Goal: Task Accomplishment & Management: Manage account settings

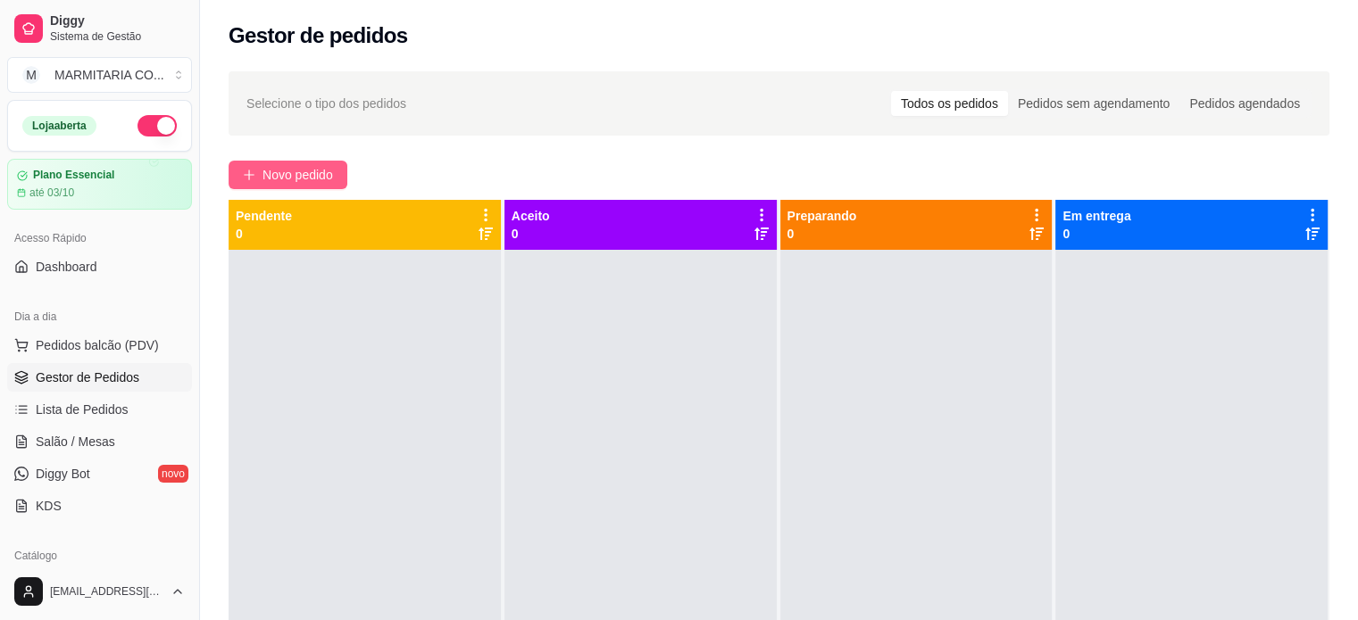
click at [259, 174] on button "Novo pedido" at bounding box center [288, 175] width 119 height 29
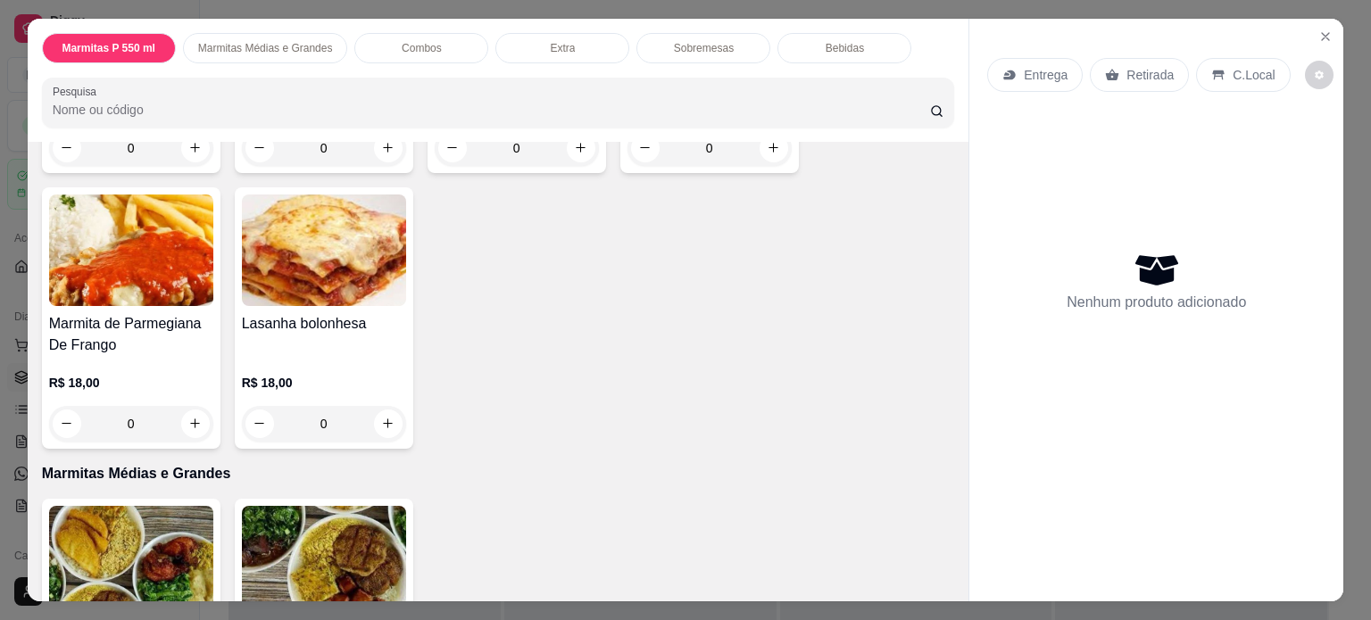
scroll to position [399, 0]
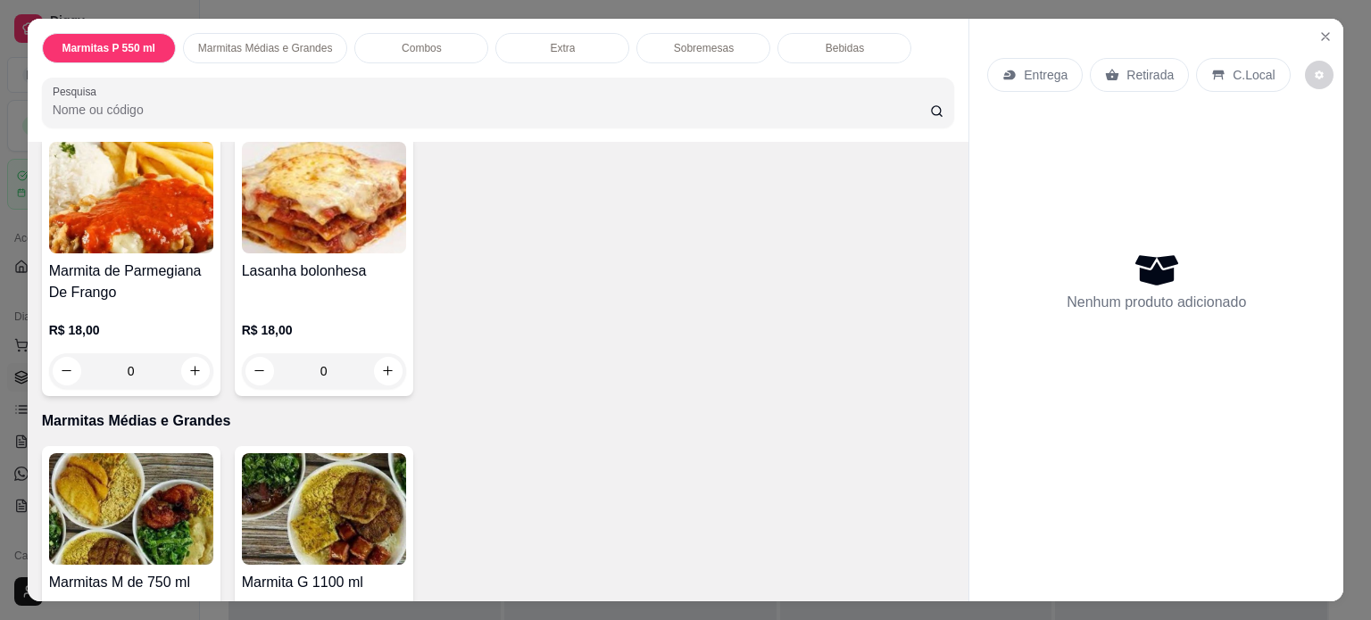
click at [180, 363] on div "0" at bounding box center [131, 372] width 164 height 36
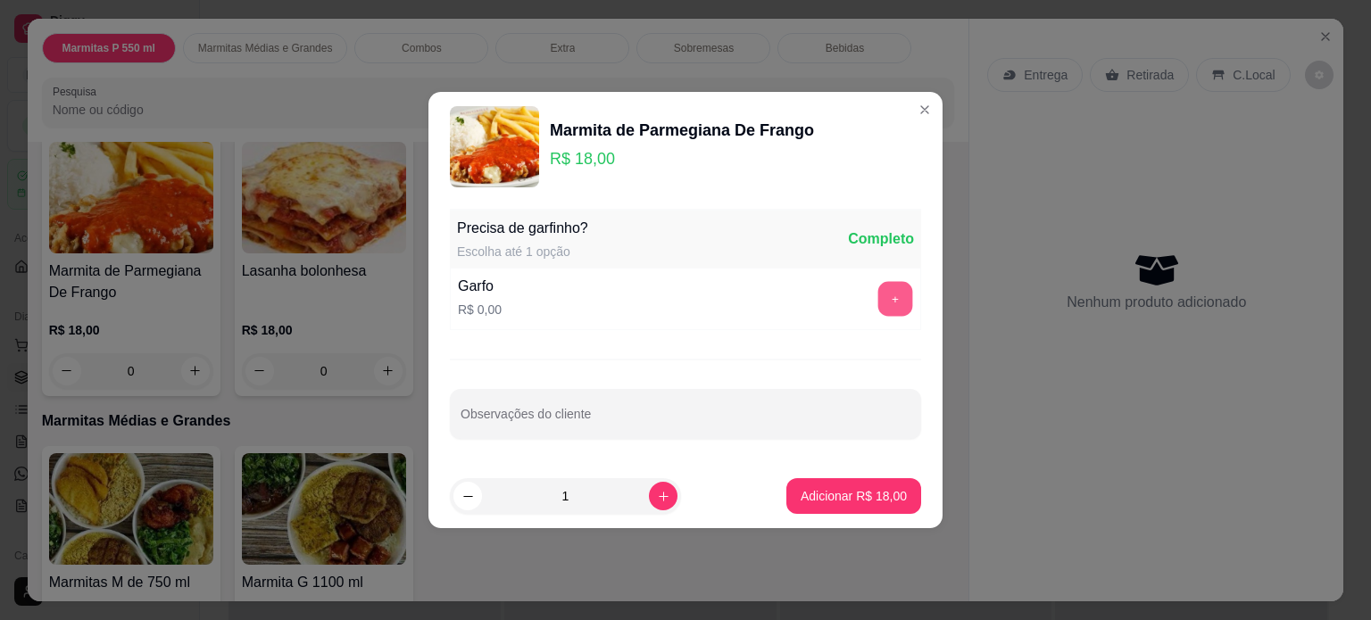
click at [885, 289] on button "+" at bounding box center [896, 299] width 35 height 35
click at [821, 501] on p "Adicionar R$ 18,00" at bounding box center [854, 496] width 106 height 18
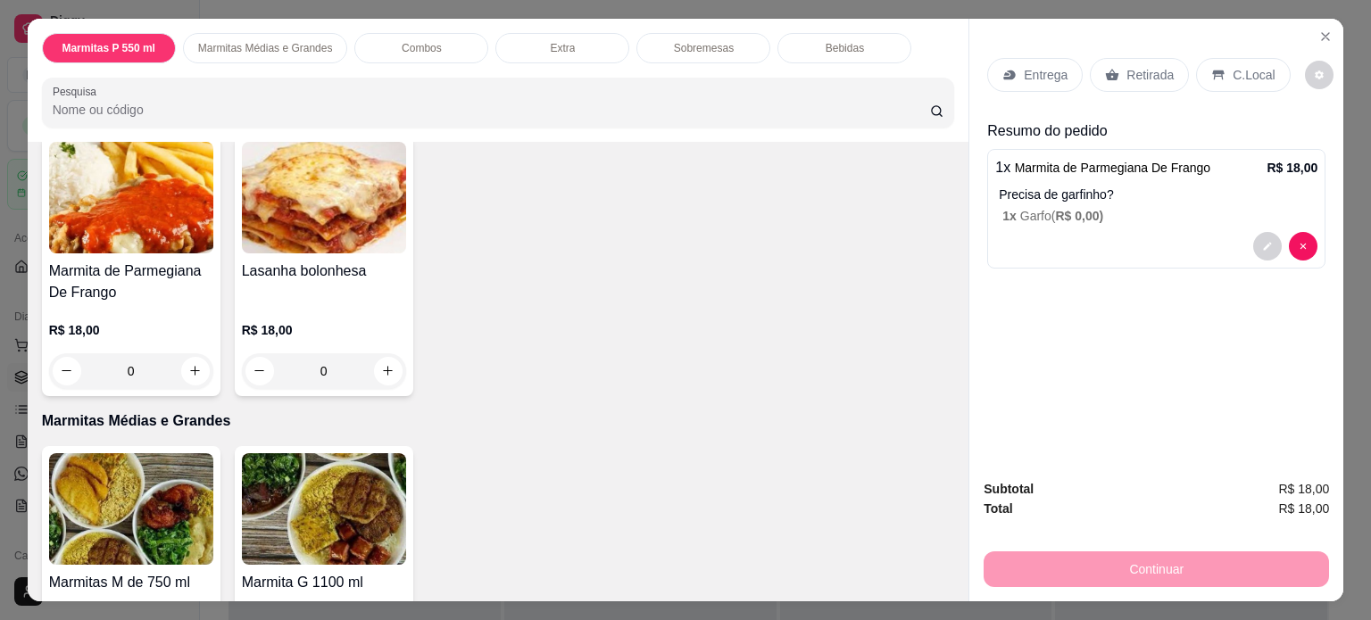
click at [1024, 73] on p "Entrega" at bounding box center [1046, 75] width 44 height 18
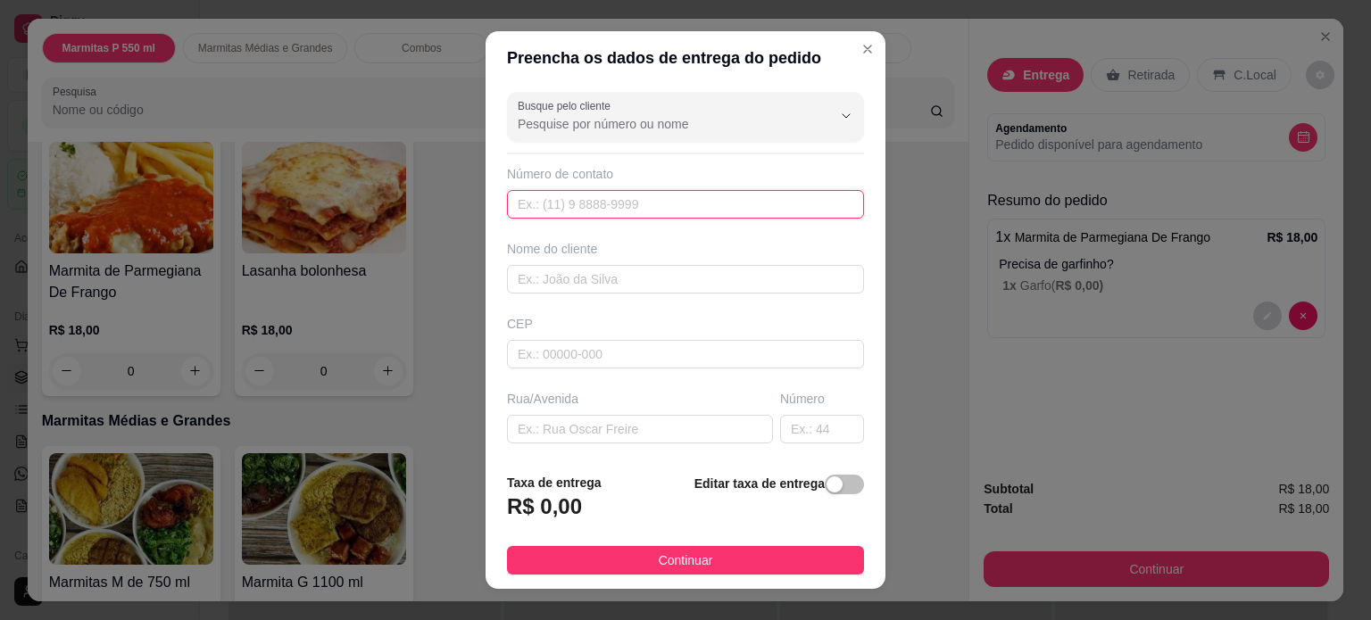
click at [557, 210] on input "text" at bounding box center [685, 204] width 357 height 29
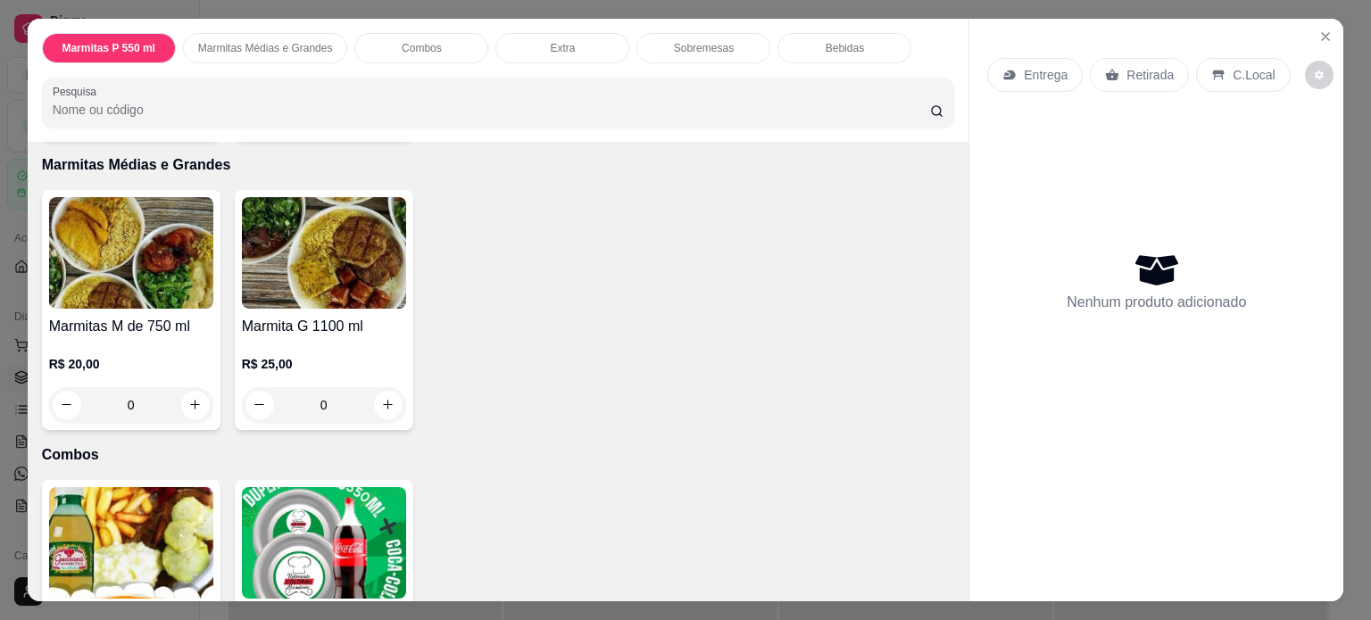
scroll to position [676, 0]
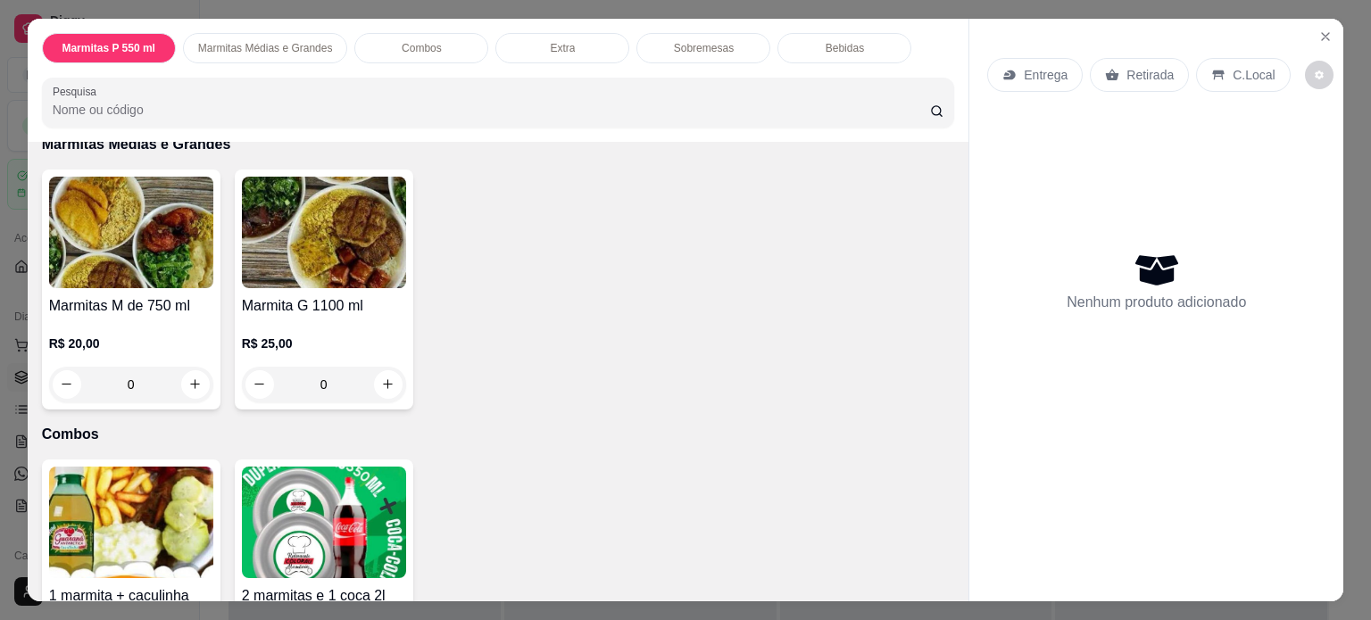
click at [189, 374] on div "0" at bounding box center [131, 385] width 164 height 36
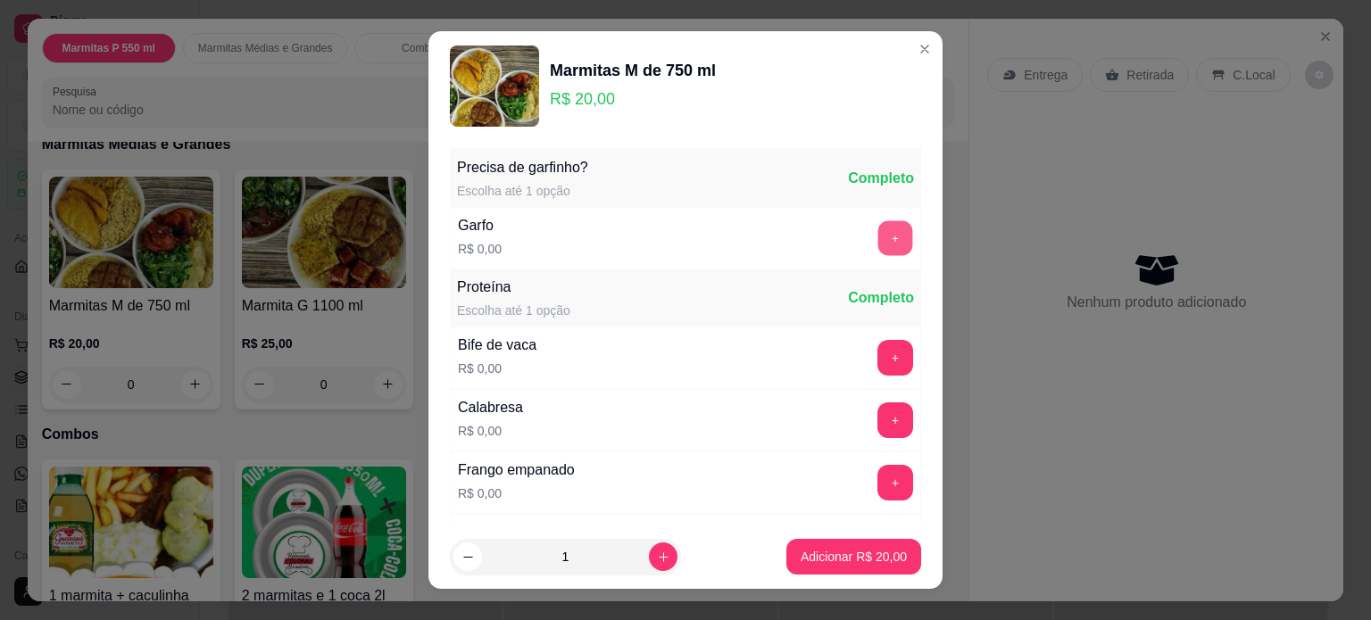
click at [879, 236] on button "+" at bounding box center [896, 238] width 35 height 35
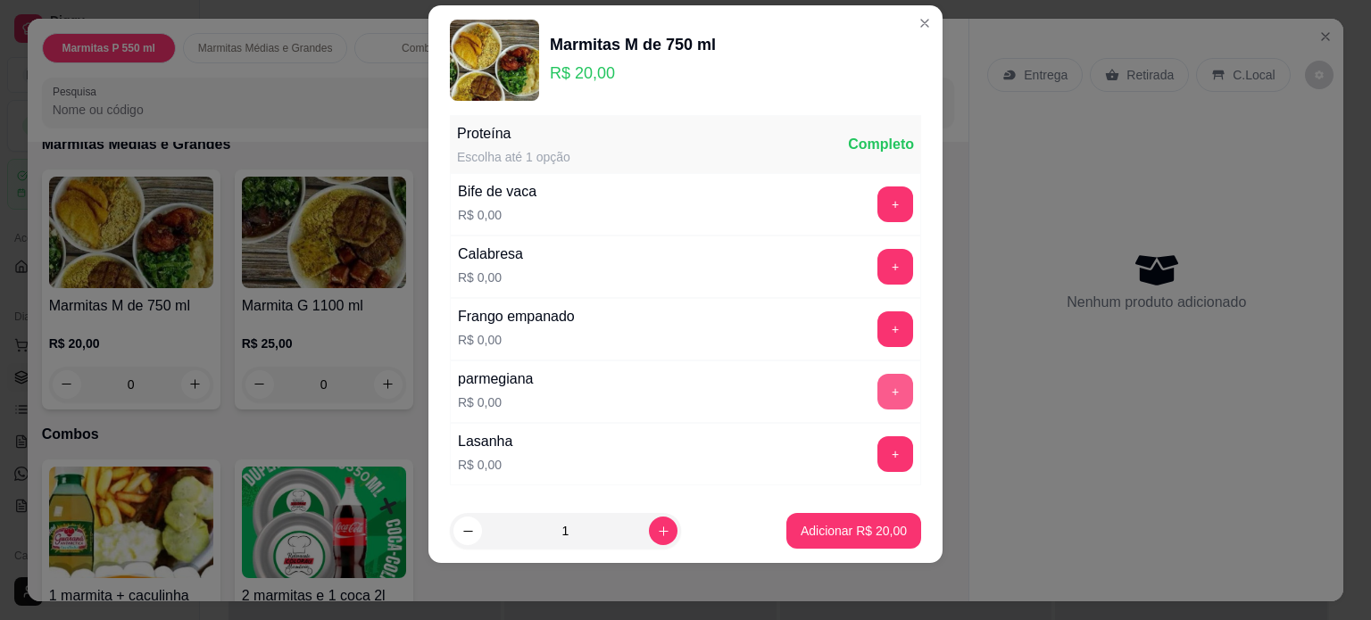
click at [878, 374] on button "+" at bounding box center [896, 392] width 36 height 36
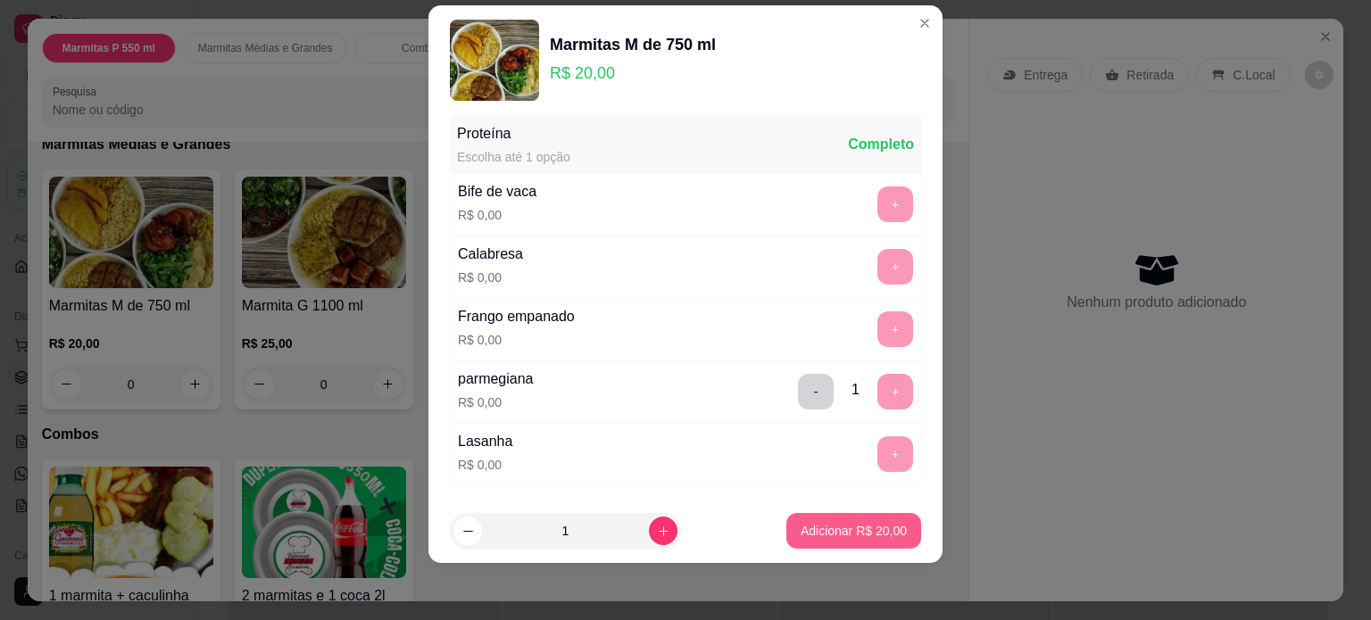
click at [837, 529] on p "Adicionar R$ 20,00" at bounding box center [854, 531] width 106 height 18
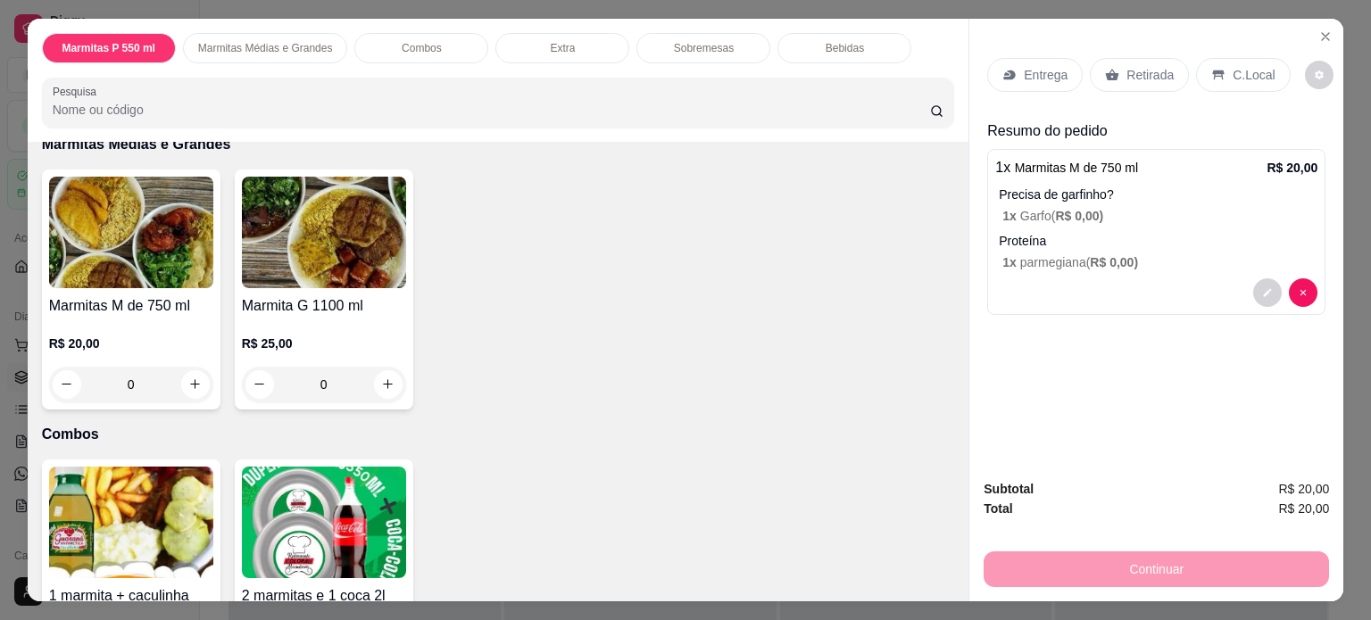
click at [1009, 74] on icon at bounding box center [1010, 75] width 14 height 14
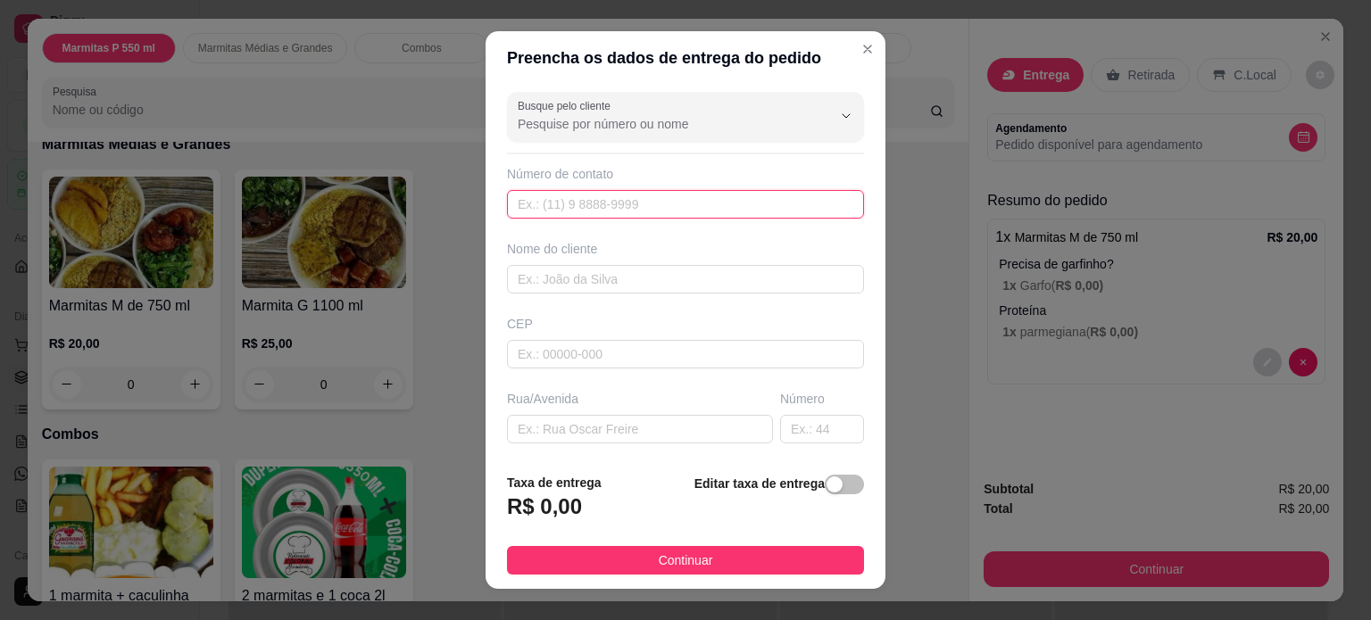
click at [595, 202] on input "text" at bounding box center [685, 204] width 357 height 29
type input "(35) 98403-0623"
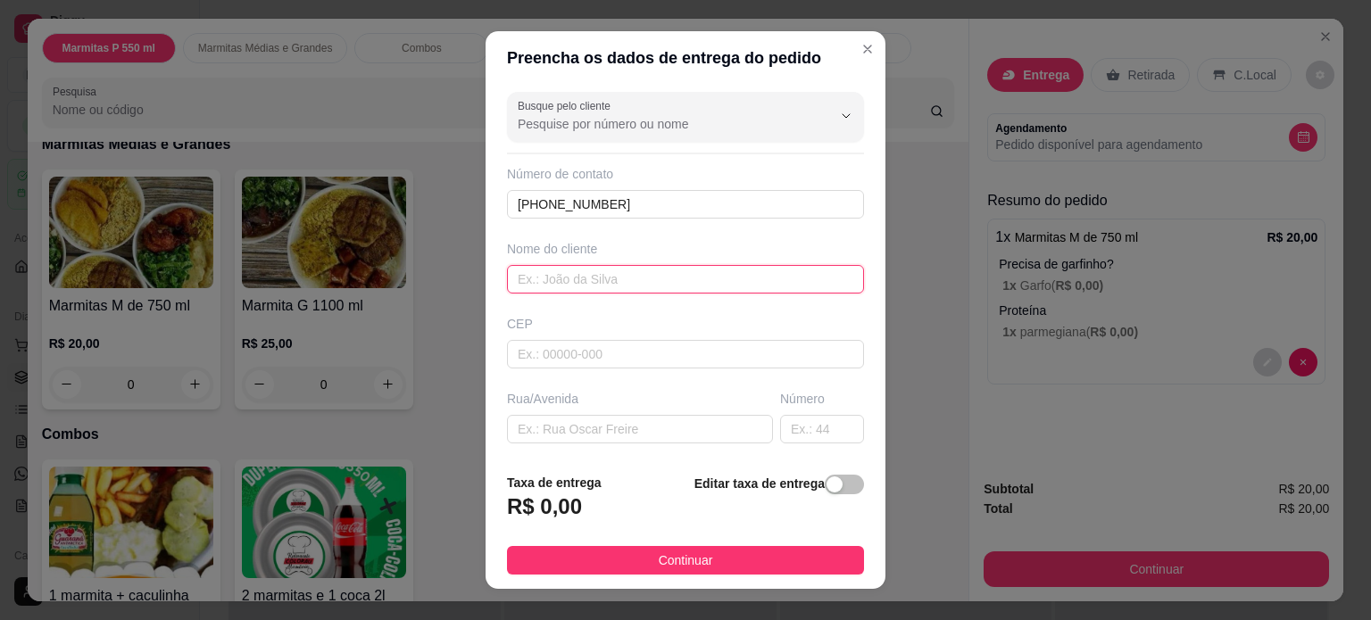
click at [520, 278] on input "text" at bounding box center [685, 279] width 357 height 29
type input "REGES"
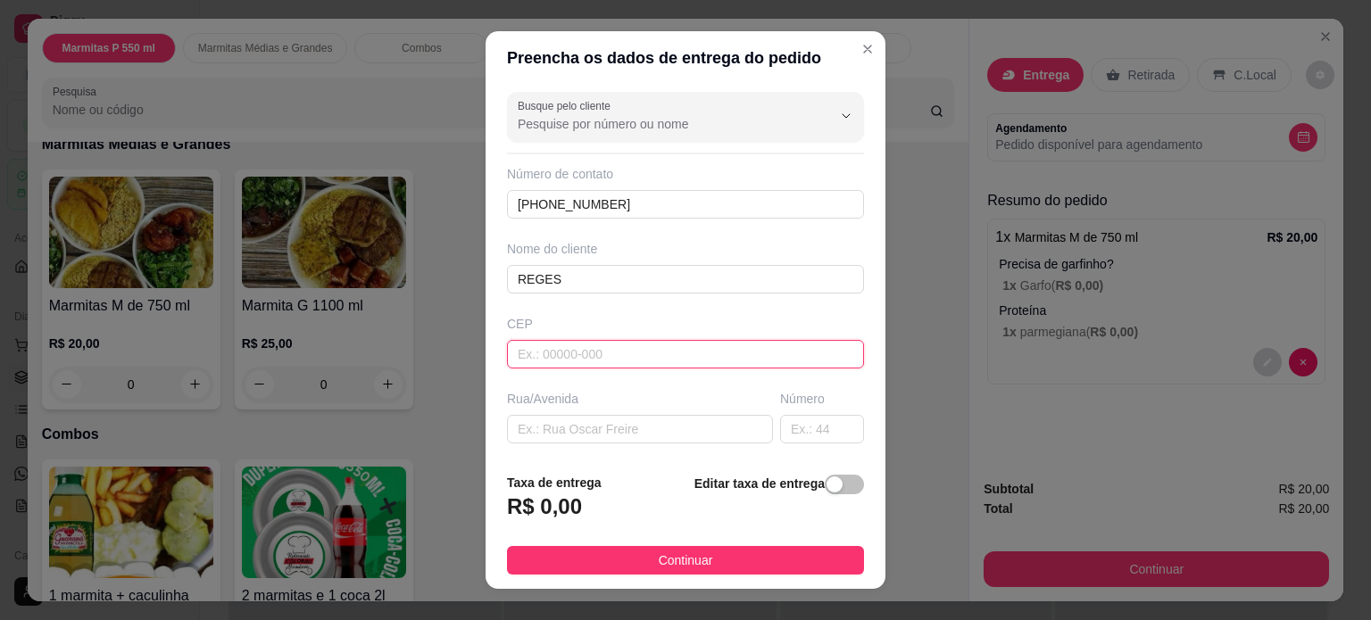
click at [537, 356] on input "text" at bounding box center [685, 354] width 357 height 29
click at [542, 429] on input "text" at bounding box center [640, 429] width 266 height 29
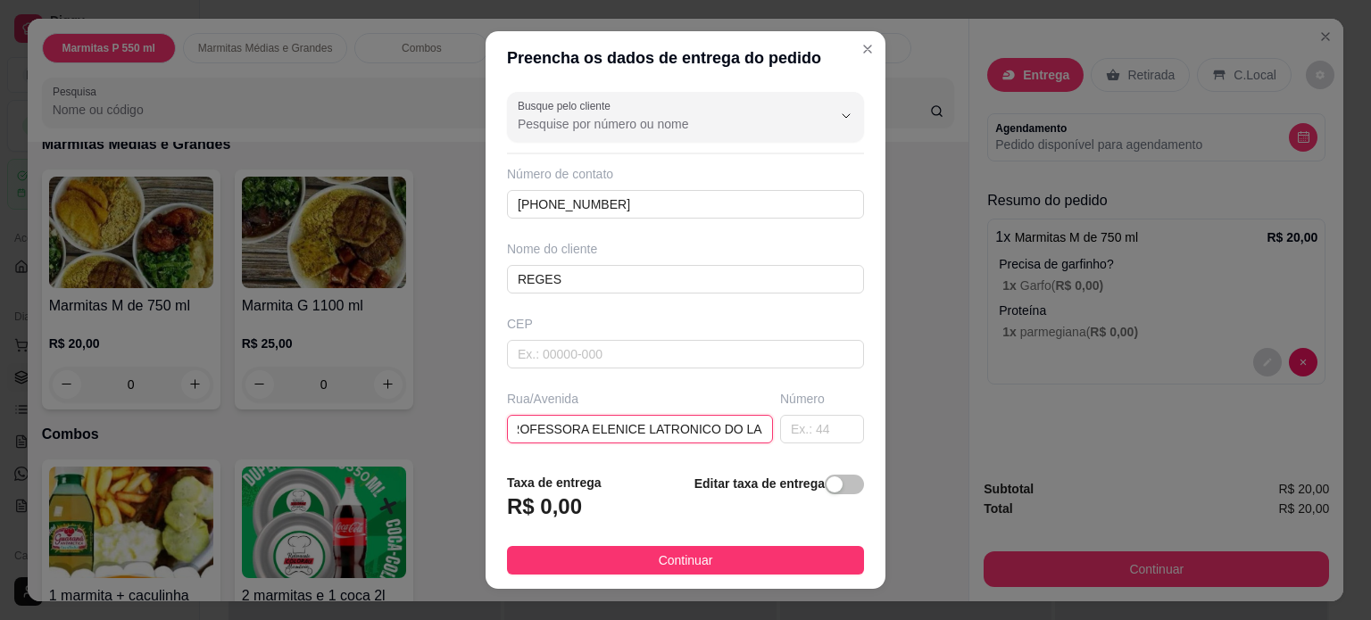
scroll to position [0, 25]
type input "PROFESSORA ELENICE LATRONICO DO LAGO"
click at [793, 422] on input "text" at bounding box center [822, 429] width 84 height 29
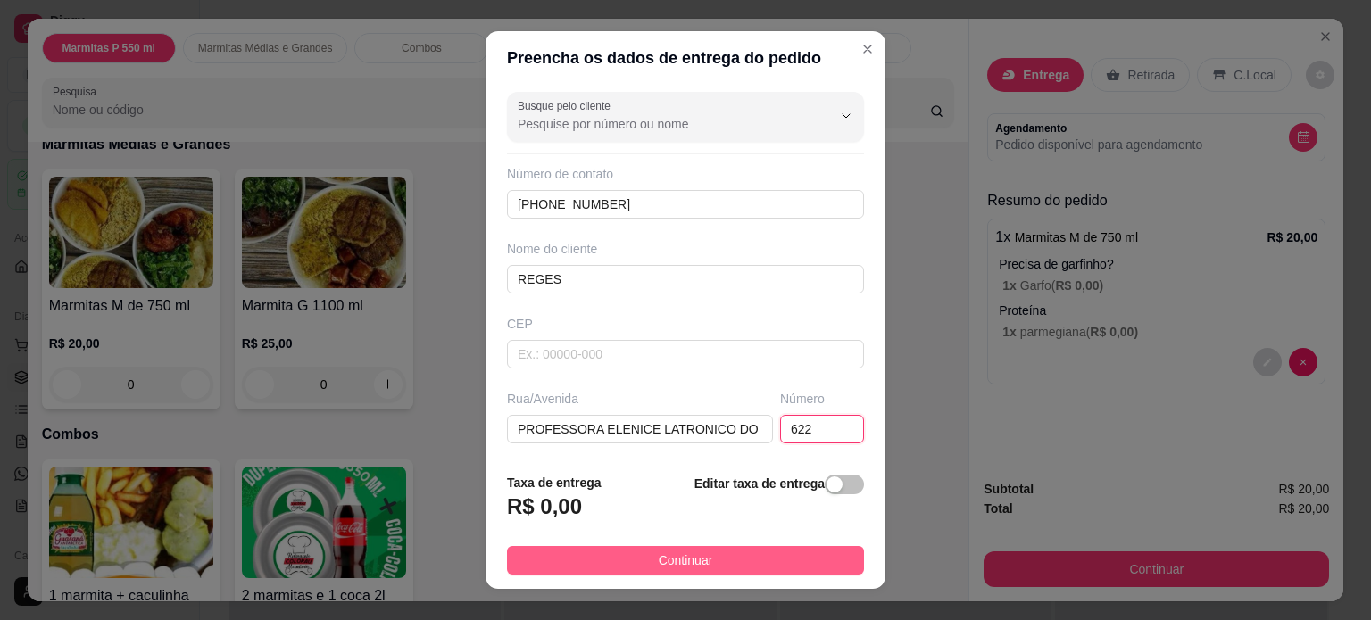
type input "622"
click at [727, 558] on button "Continuar" at bounding box center [685, 560] width 357 height 29
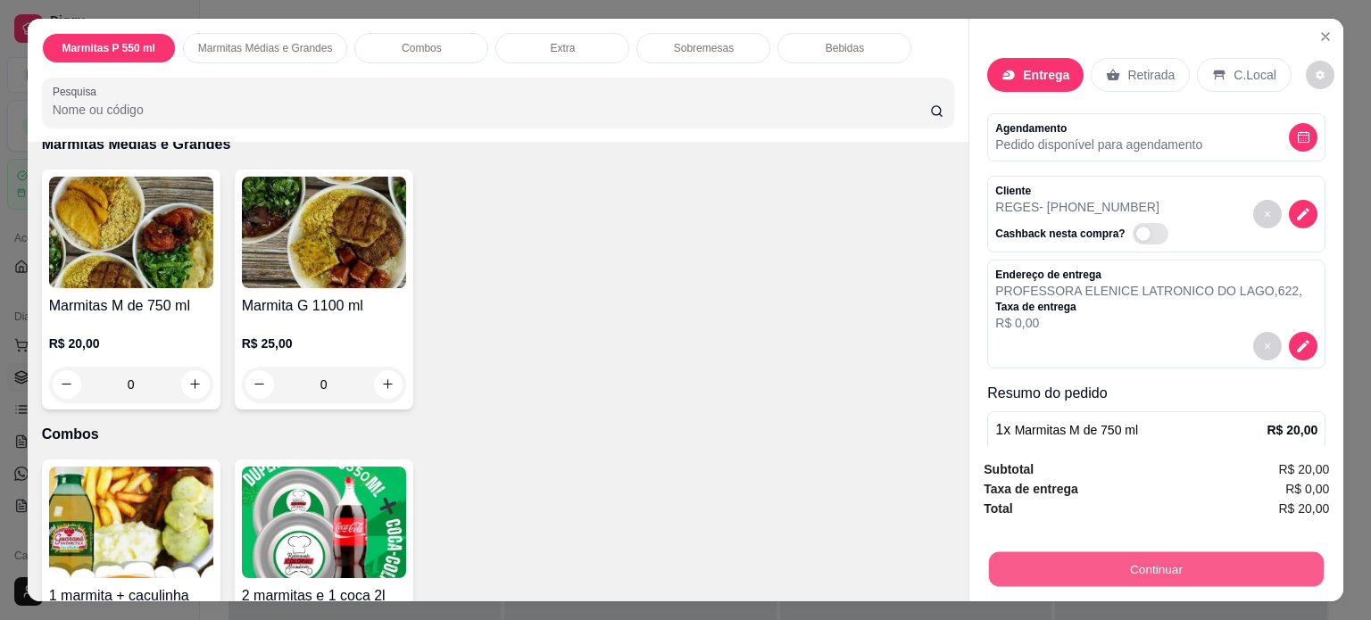
click at [1054, 569] on button "Continuar" at bounding box center [1156, 570] width 335 height 35
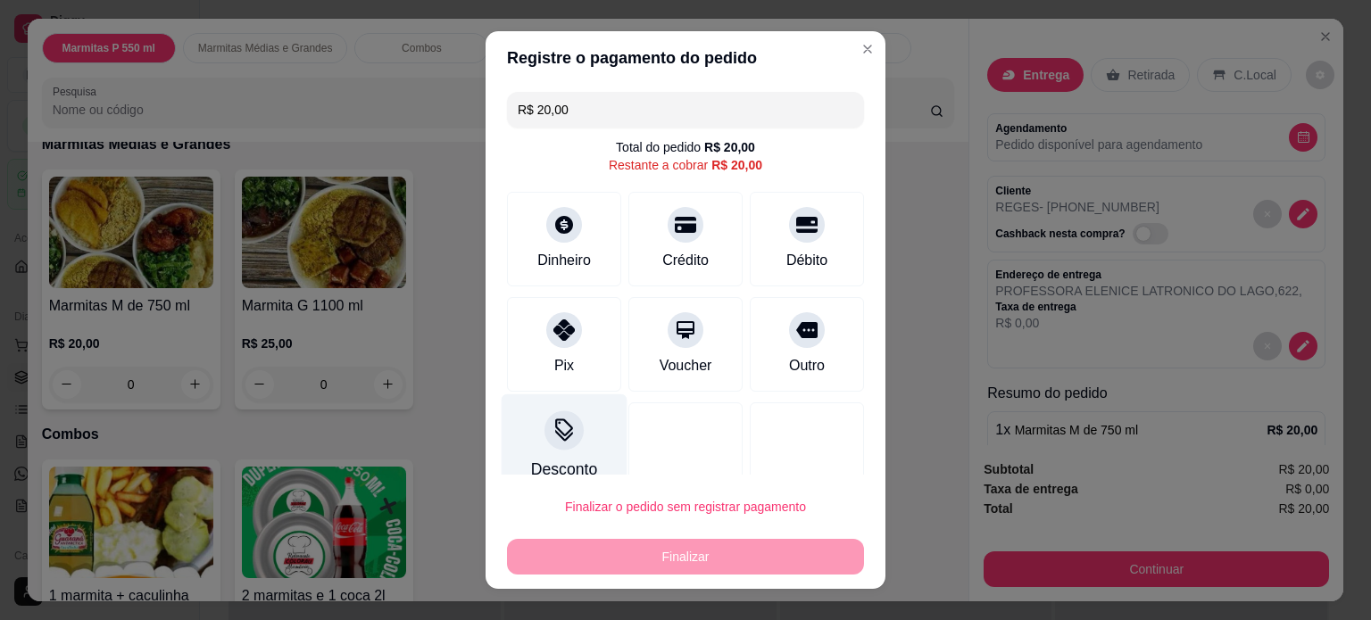
click at [555, 432] on icon at bounding box center [564, 435] width 18 height 12
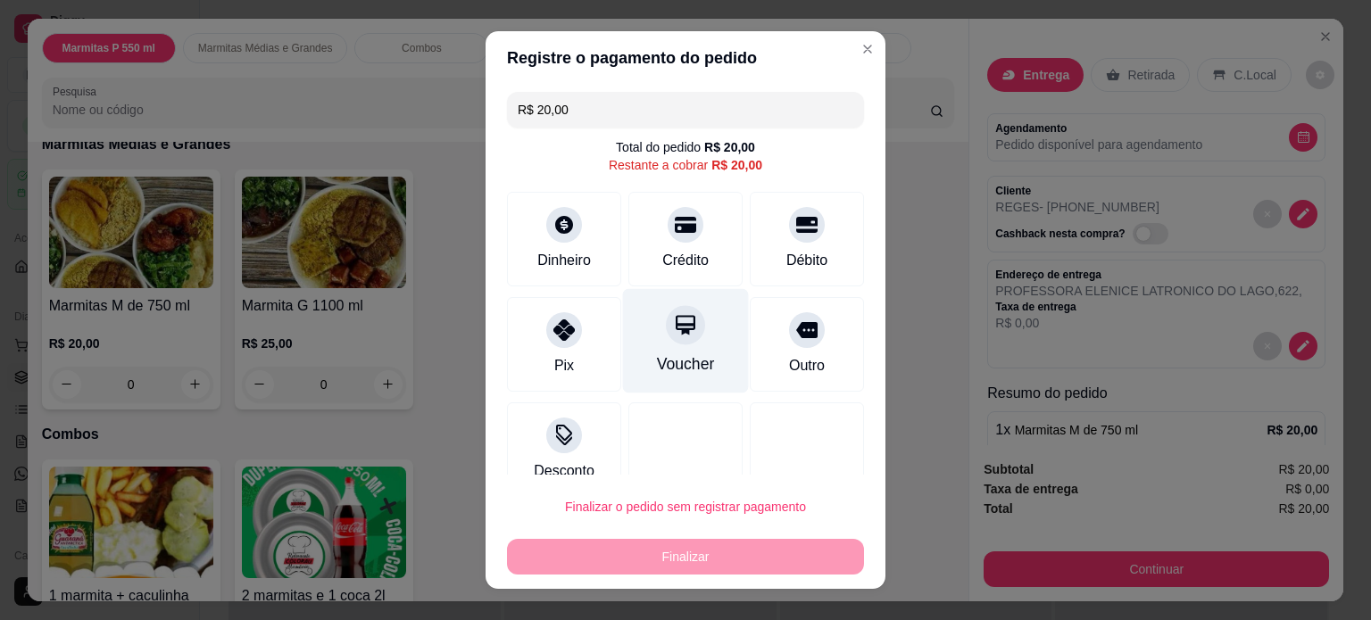
click at [681, 353] on div "Voucher" at bounding box center [686, 364] width 58 height 23
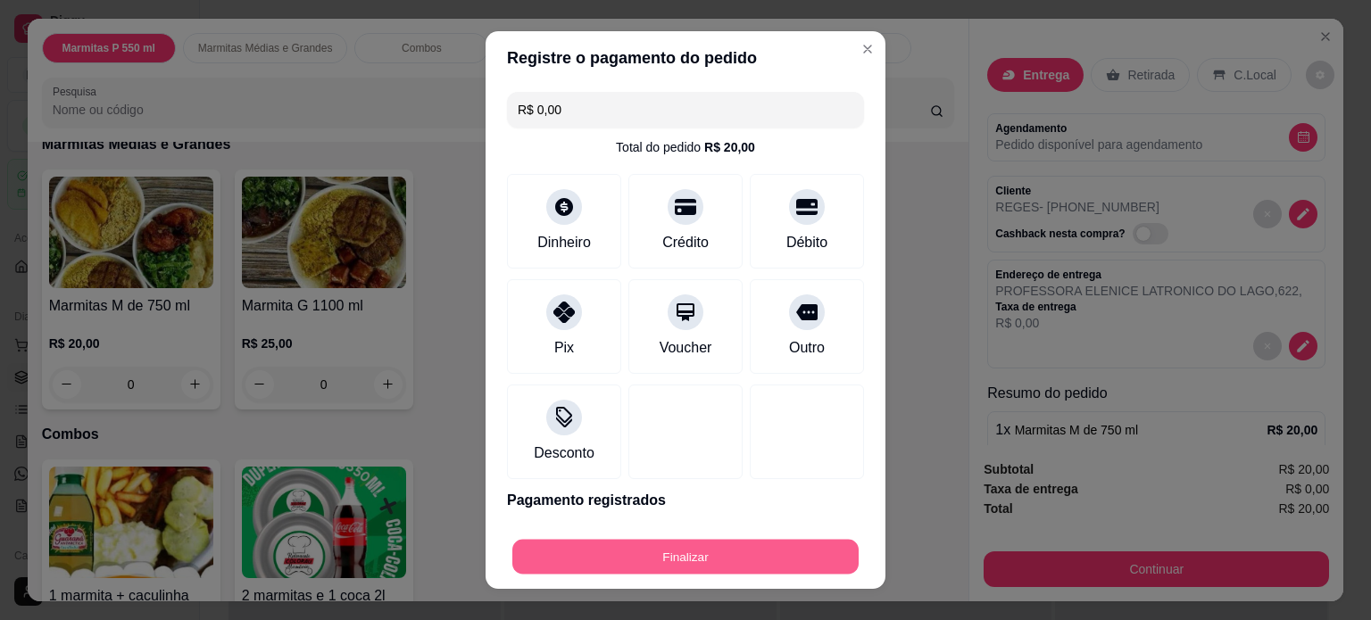
click at [585, 566] on button "Finalizar" at bounding box center [685, 557] width 346 height 35
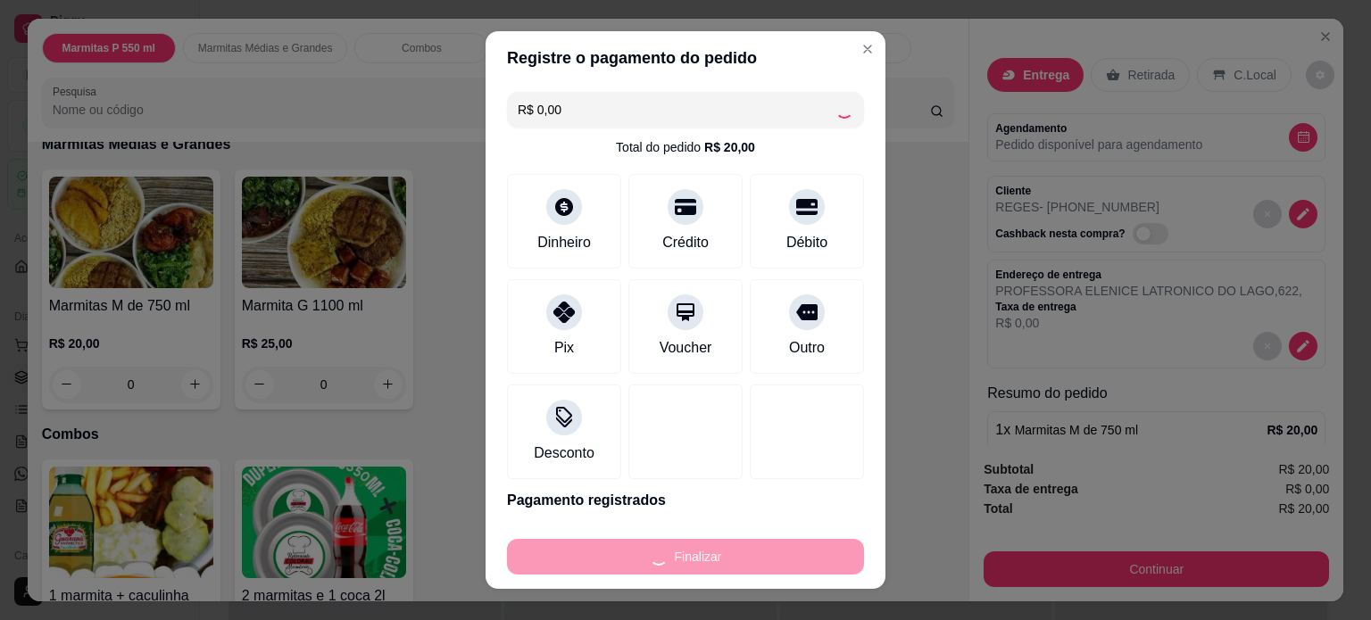
type input "-R$ 20,00"
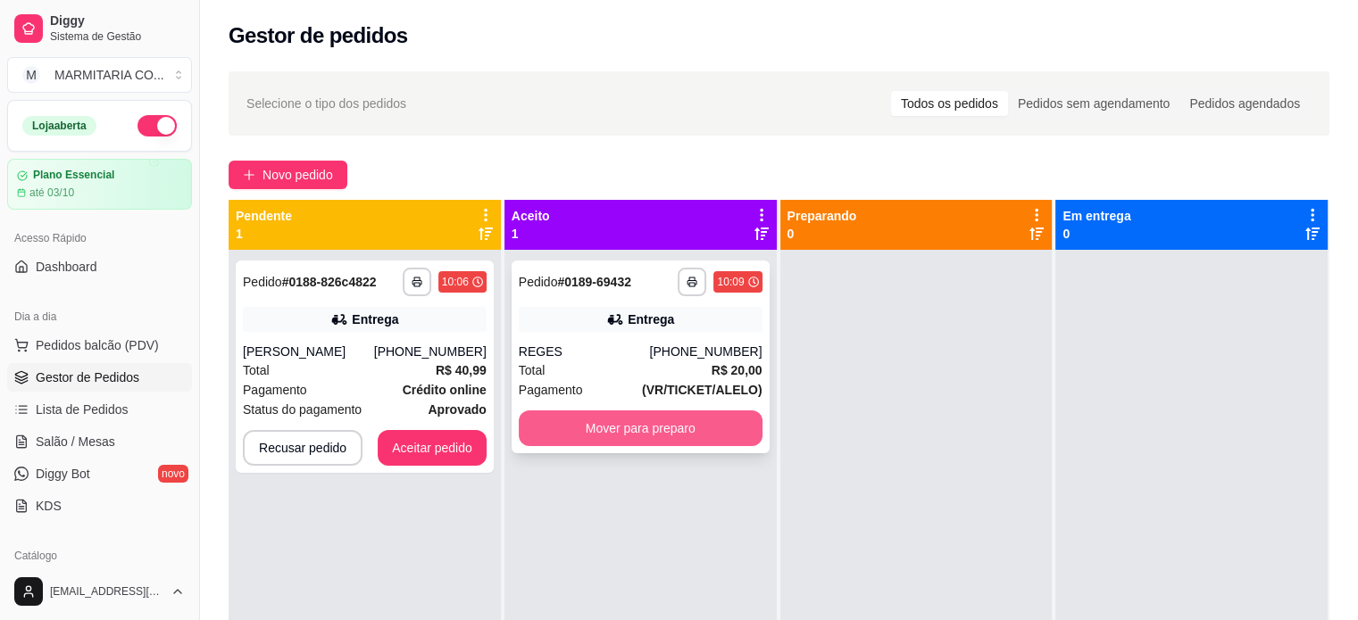
click at [643, 436] on button "Mover para preparo" at bounding box center [641, 429] width 244 height 36
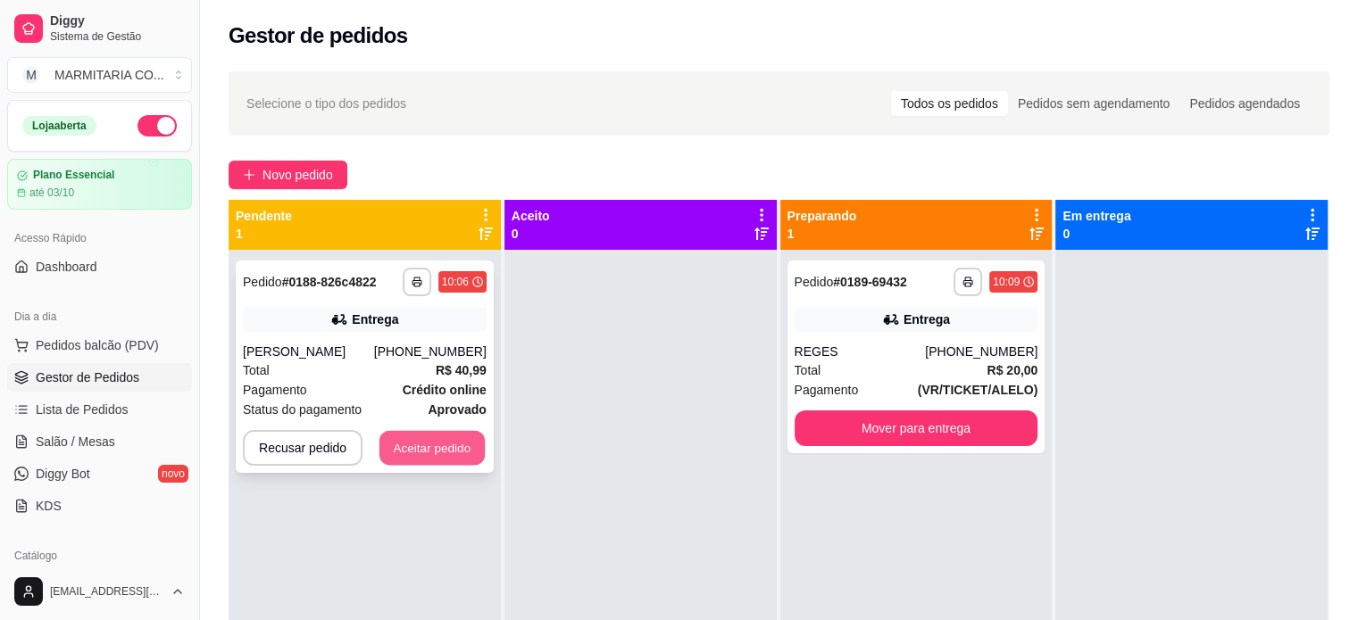
click at [436, 435] on button "Aceitar pedido" at bounding box center [431, 448] width 105 height 35
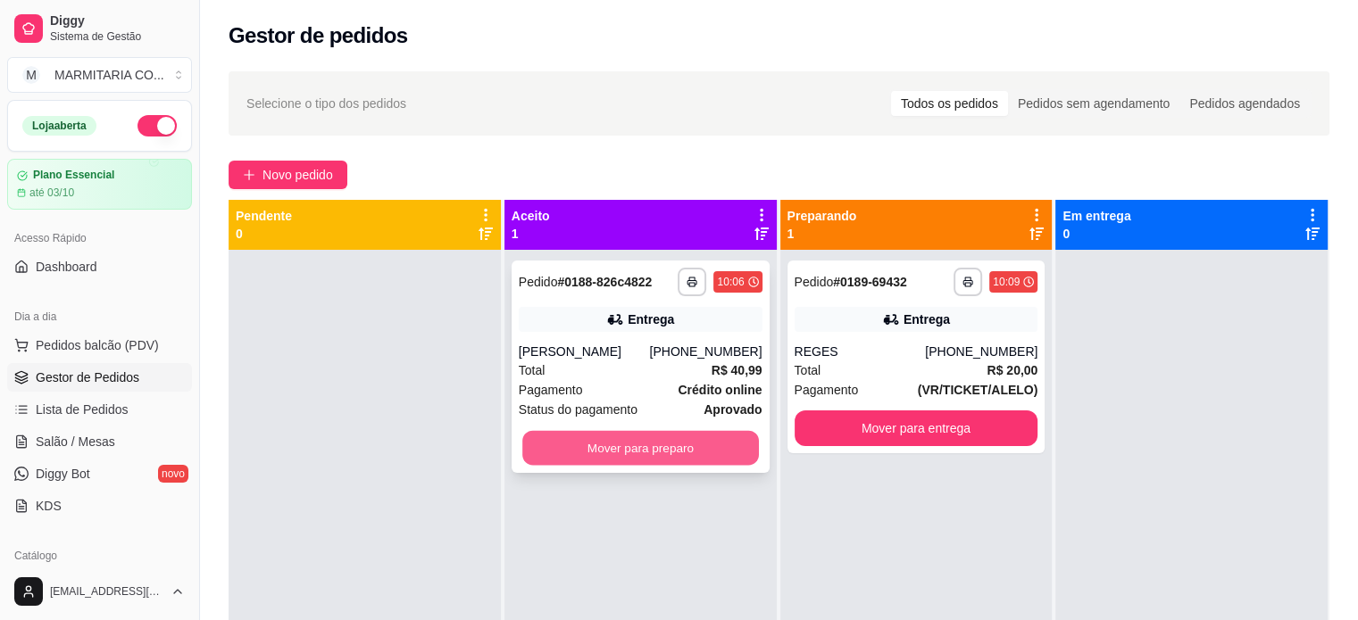
click at [631, 443] on button "Mover para preparo" at bounding box center [640, 448] width 237 height 35
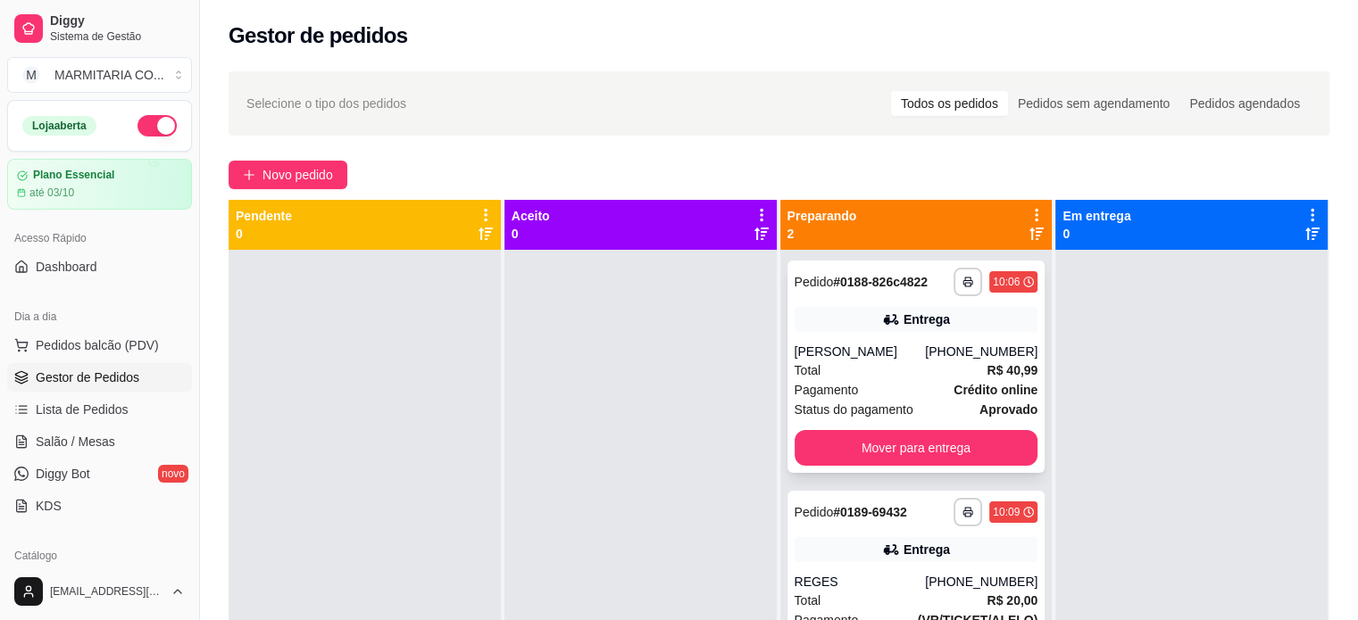
click at [889, 349] on div "Mateus Barreiro" at bounding box center [860, 352] width 131 height 18
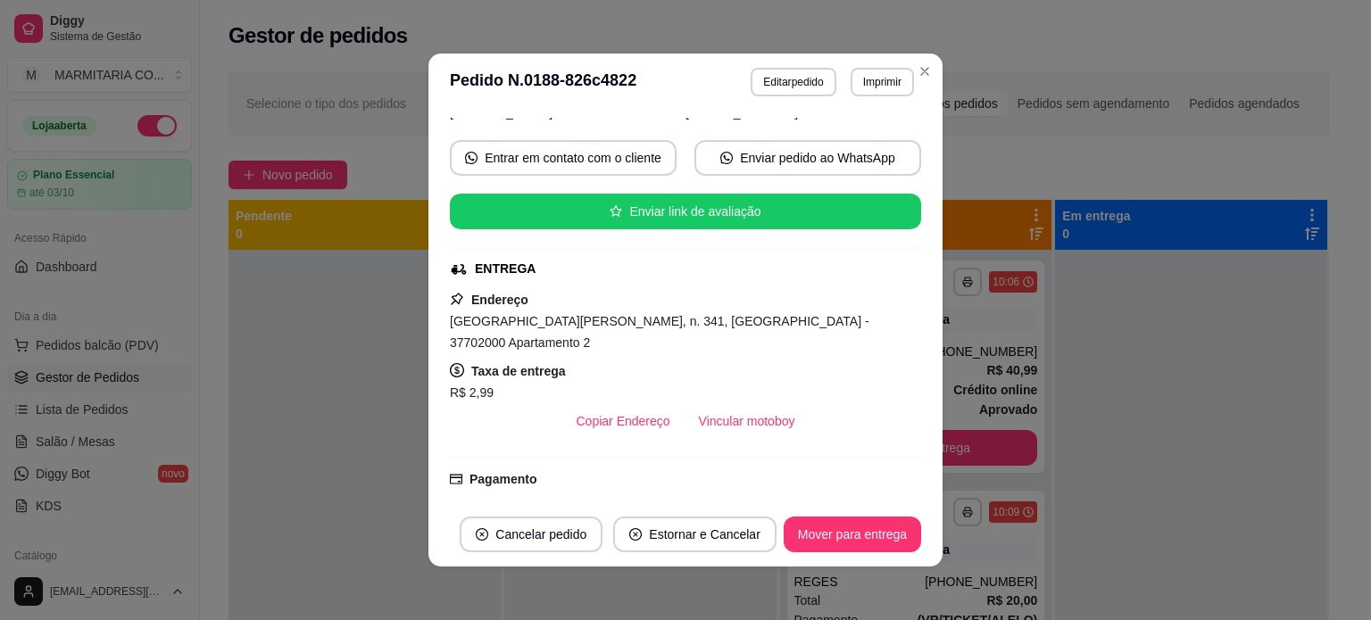
scroll to position [141, 0]
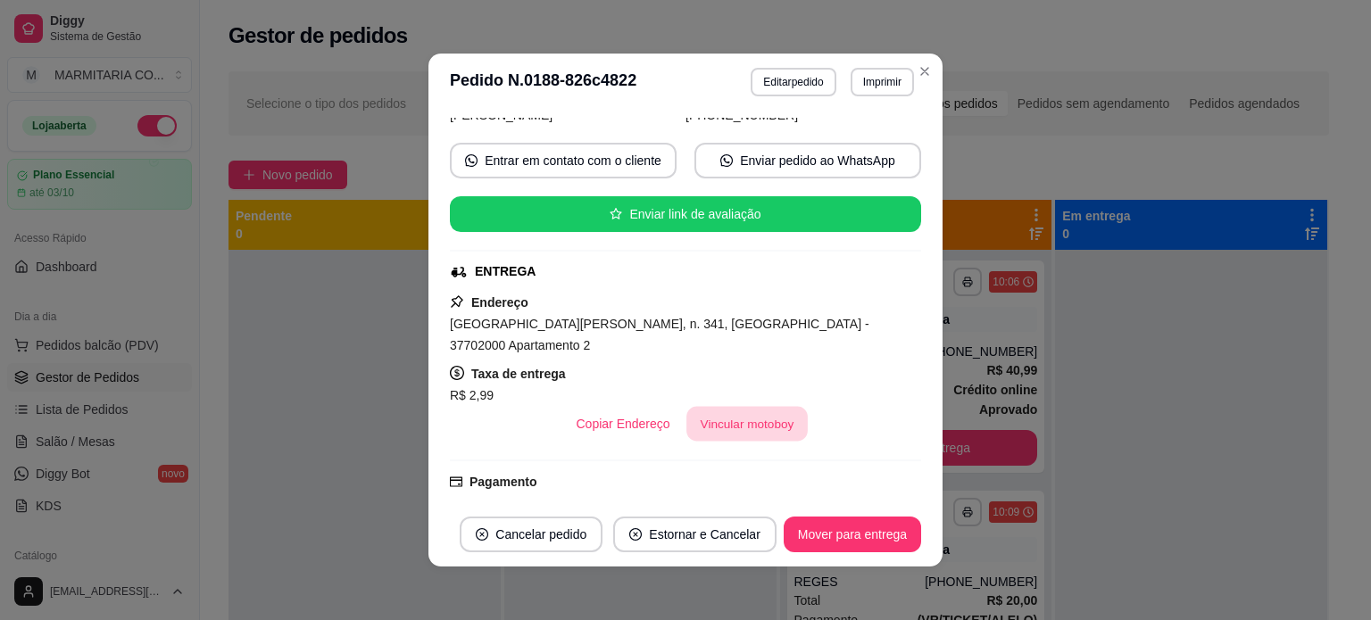
click at [754, 428] on button "Vincular motoboy" at bounding box center [747, 424] width 121 height 35
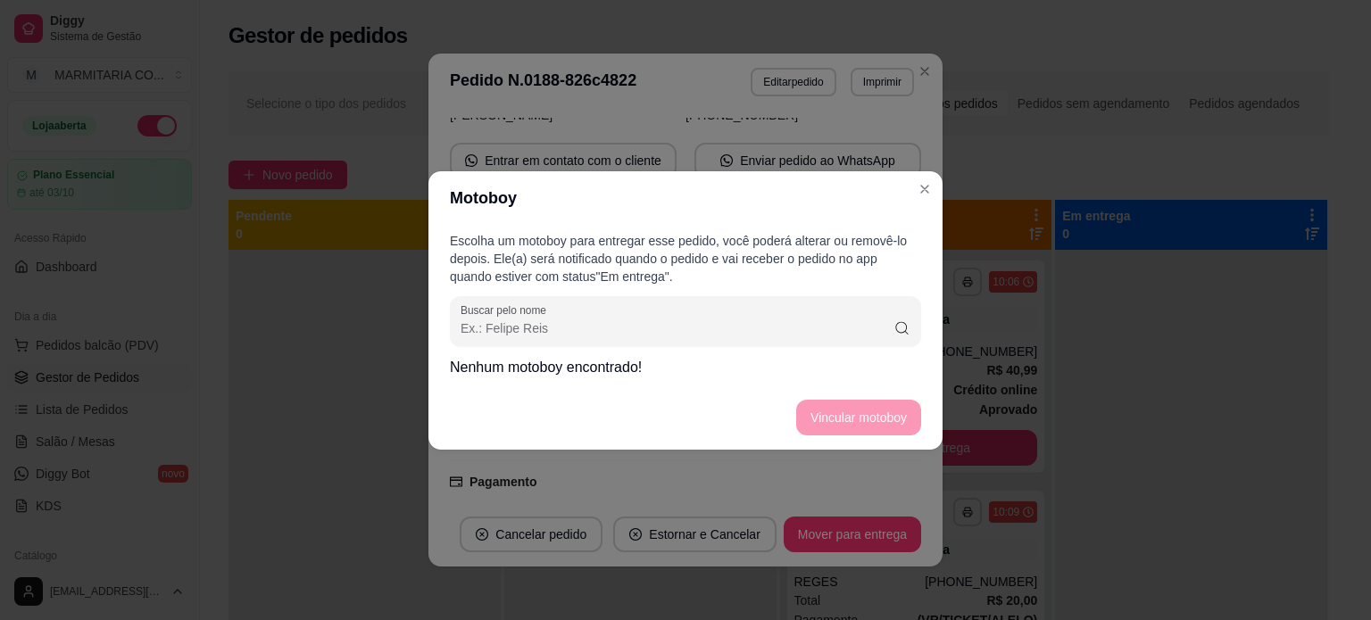
click at [600, 331] on input "Buscar pelo nome" at bounding box center [677, 329] width 433 height 18
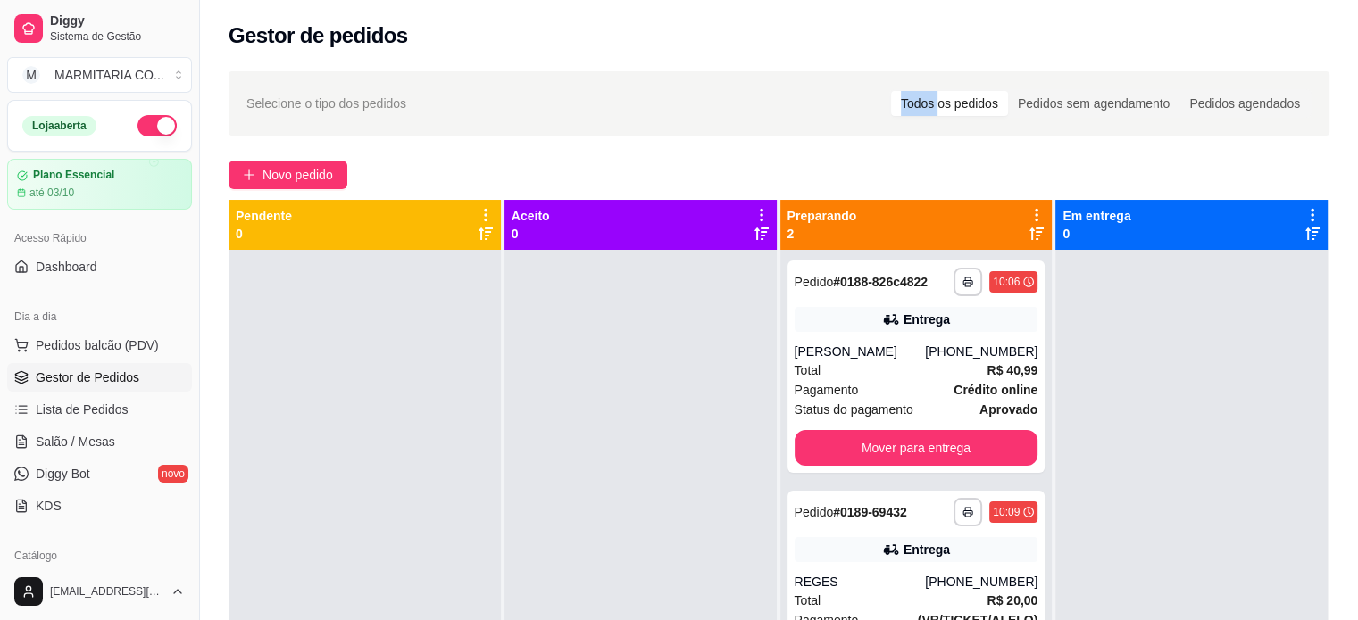
click at [909, 71] on div "**********" at bounding box center [779, 451] width 1158 height 781
click at [289, 175] on span "Novo pedido" at bounding box center [297, 175] width 71 height 20
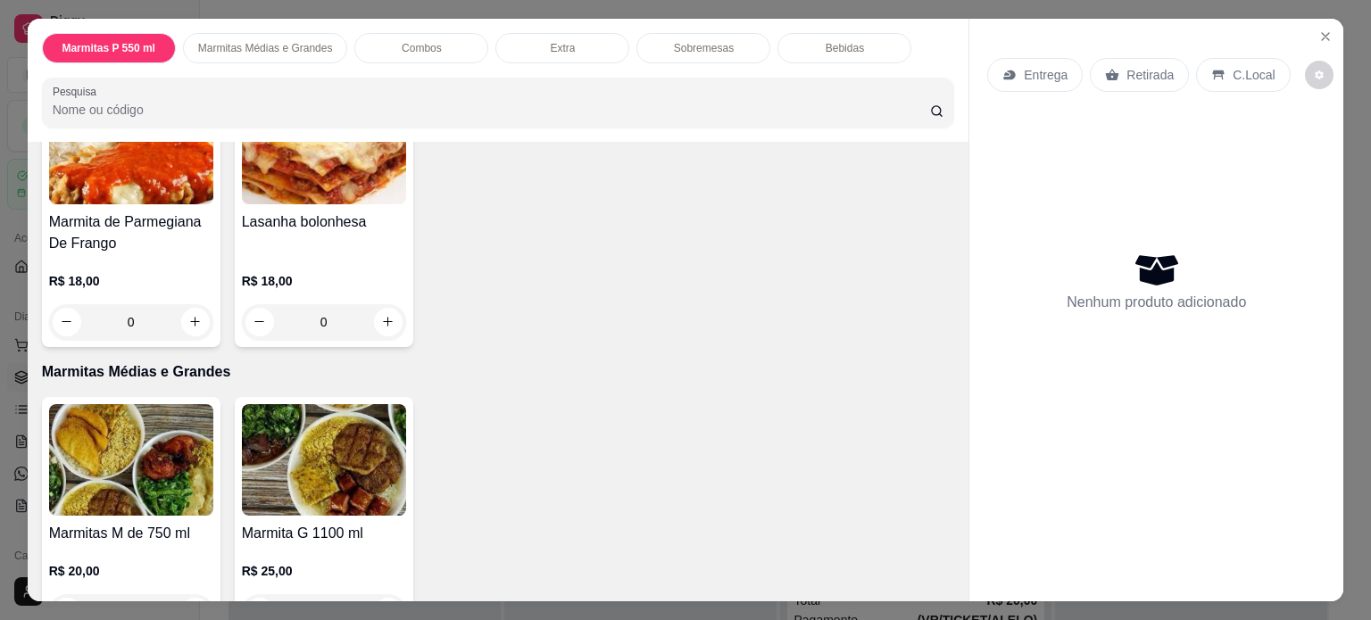
scroll to position [493, 0]
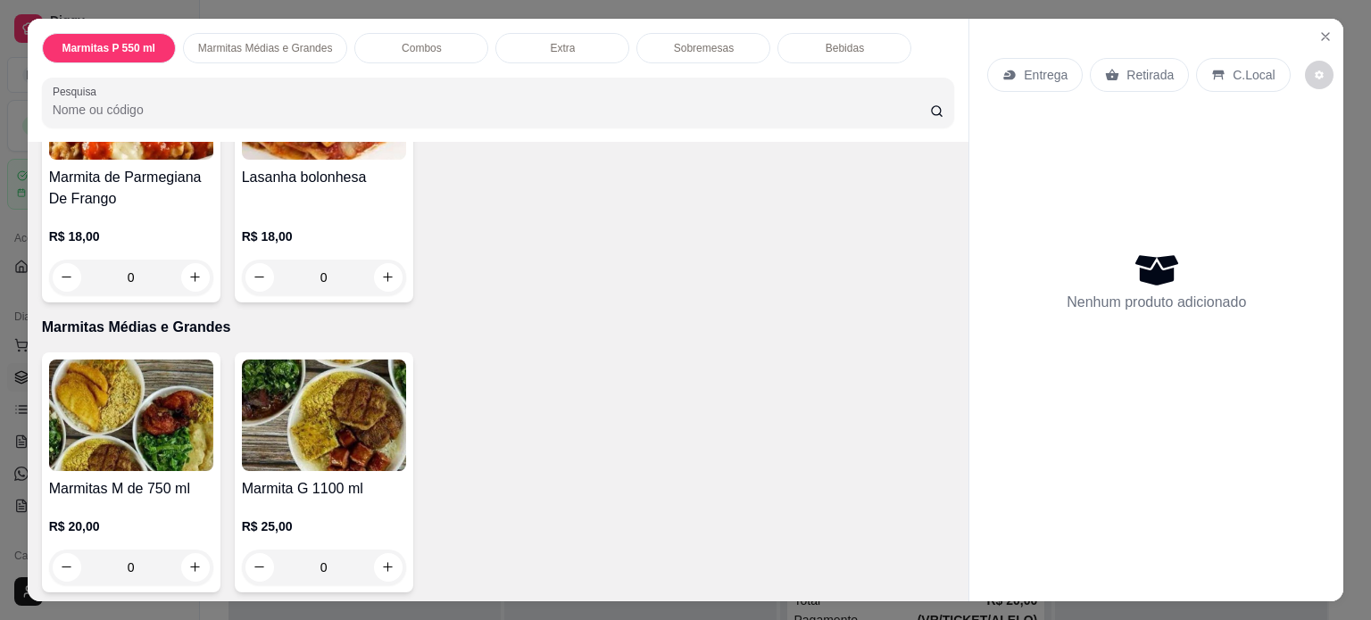
click at [191, 263] on div "0" at bounding box center [131, 278] width 164 height 36
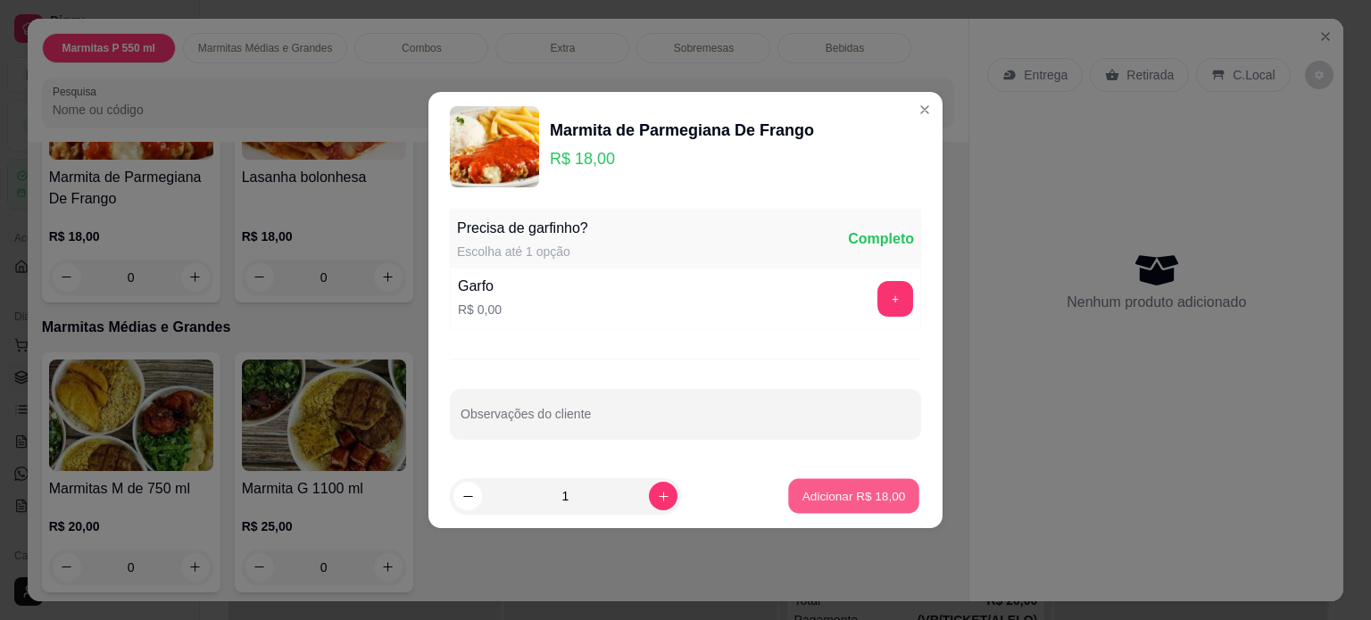
click at [803, 500] on p "Adicionar R$ 18,00" at bounding box center [855, 495] width 104 height 17
type input "1"
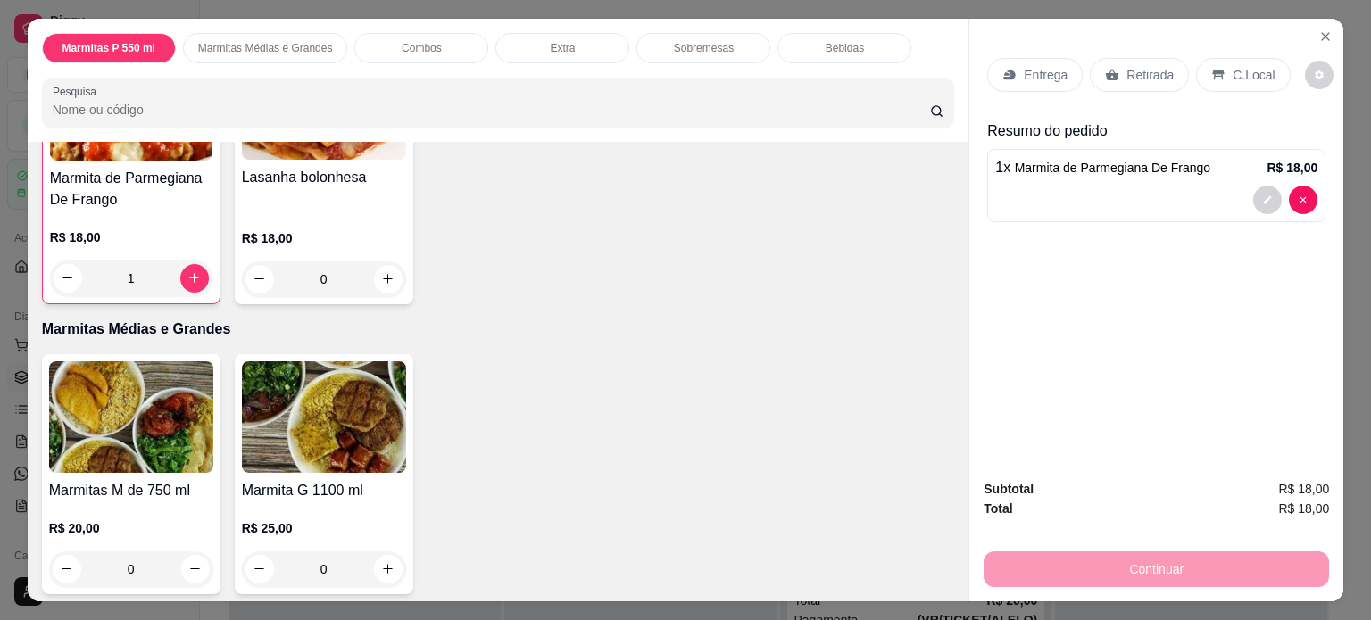
click at [1026, 66] on p "Entrega" at bounding box center [1046, 75] width 44 height 18
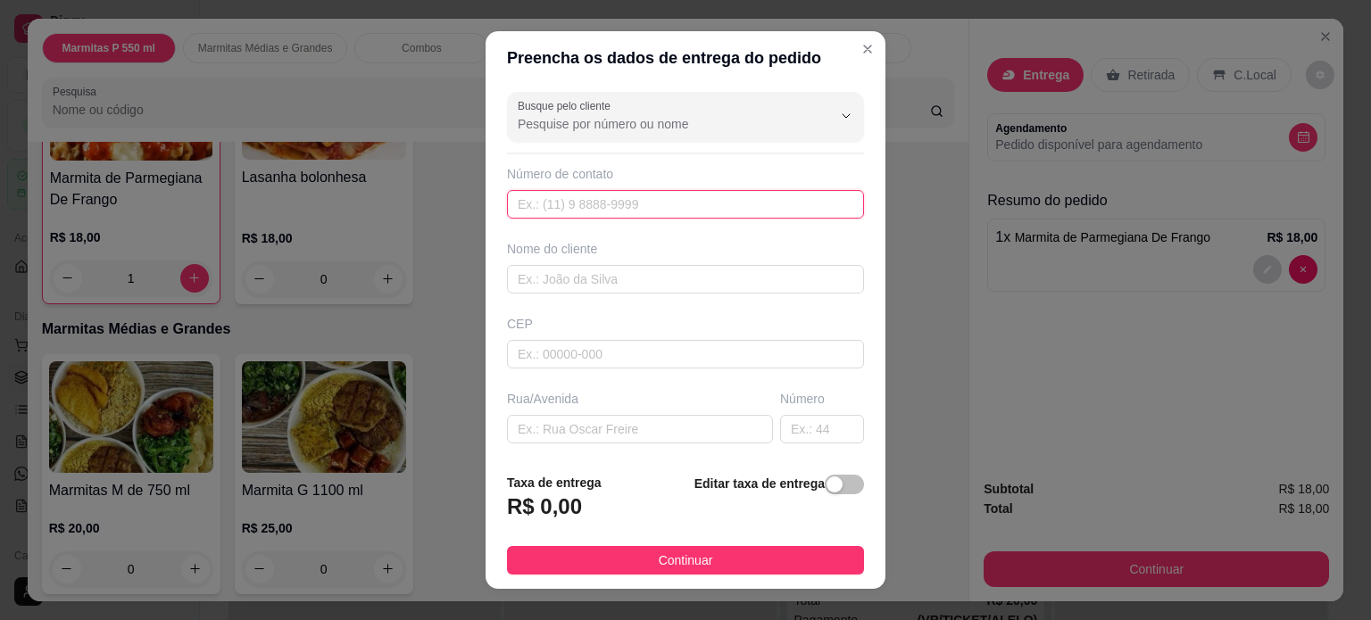
click at [594, 200] on input "text" at bounding box center [685, 204] width 357 height 29
type input "3"
type input "[PHONE_NUMBER]"
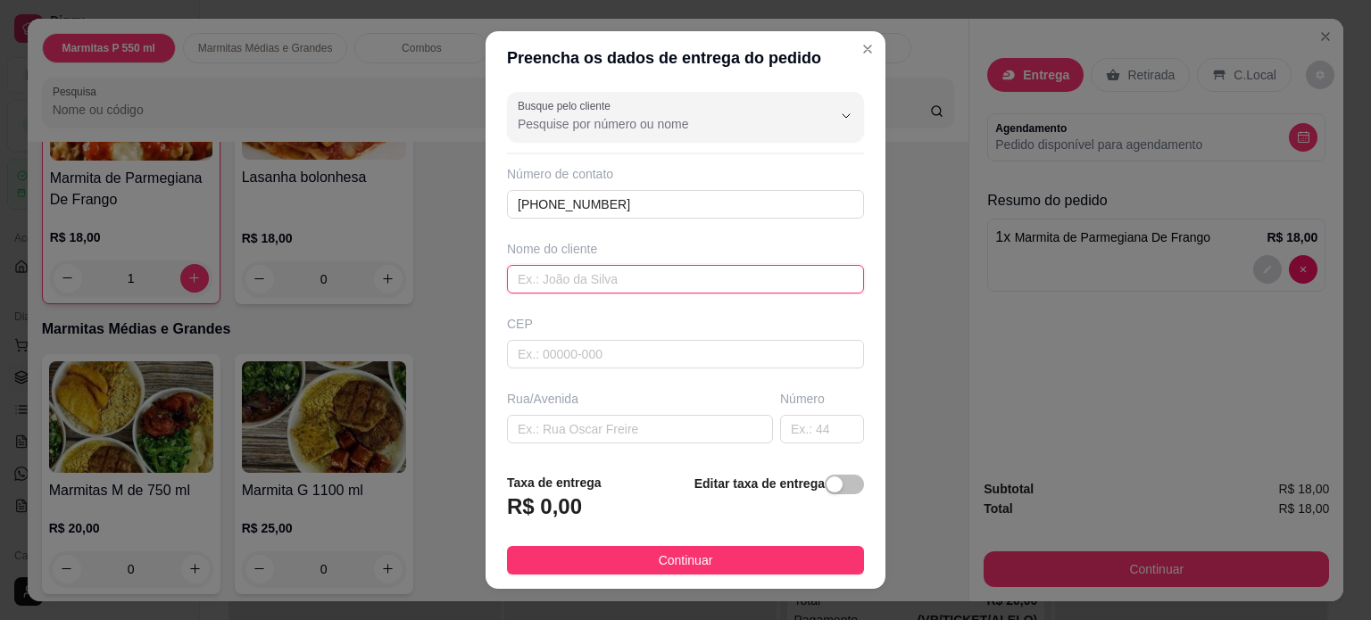
click at [586, 277] on input "text" at bounding box center [685, 279] width 357 height 29
type input "[PERSON_NAME]"
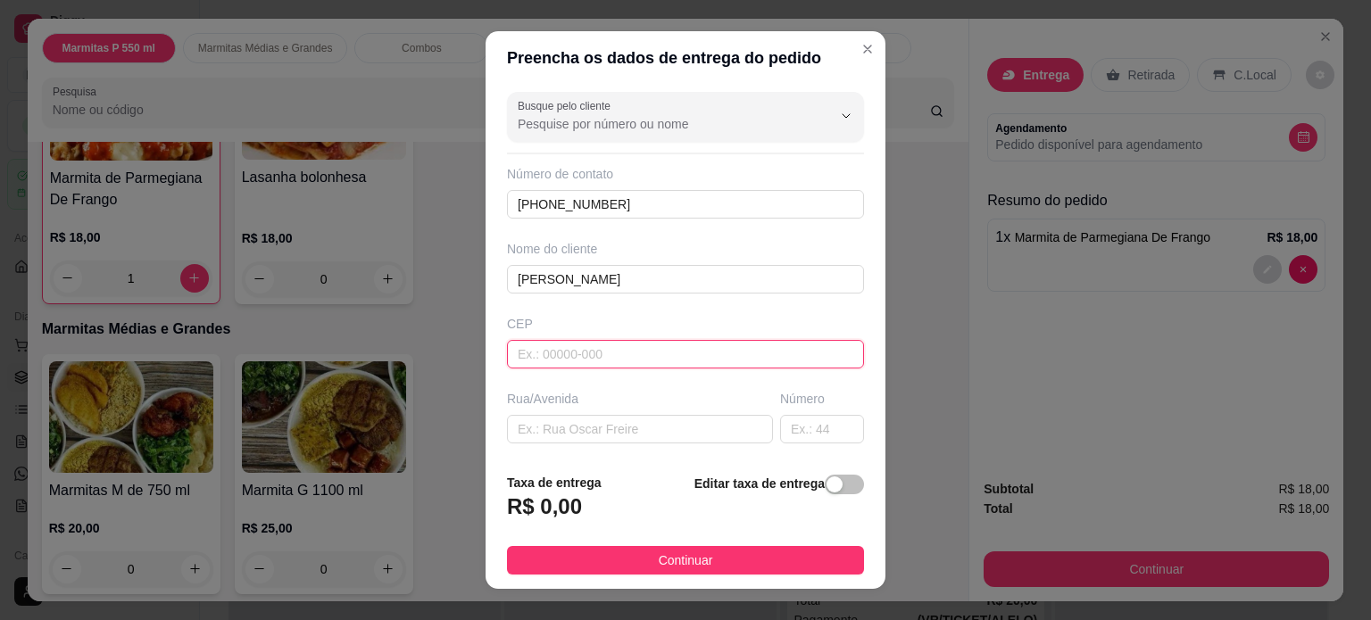
click at [547, 354] on input "text" at bounding box center [685, 354] width 357 height 29
click at [532, 432] on input "text" at bounding box center [640, 429] width 266 height 29
type input "A"
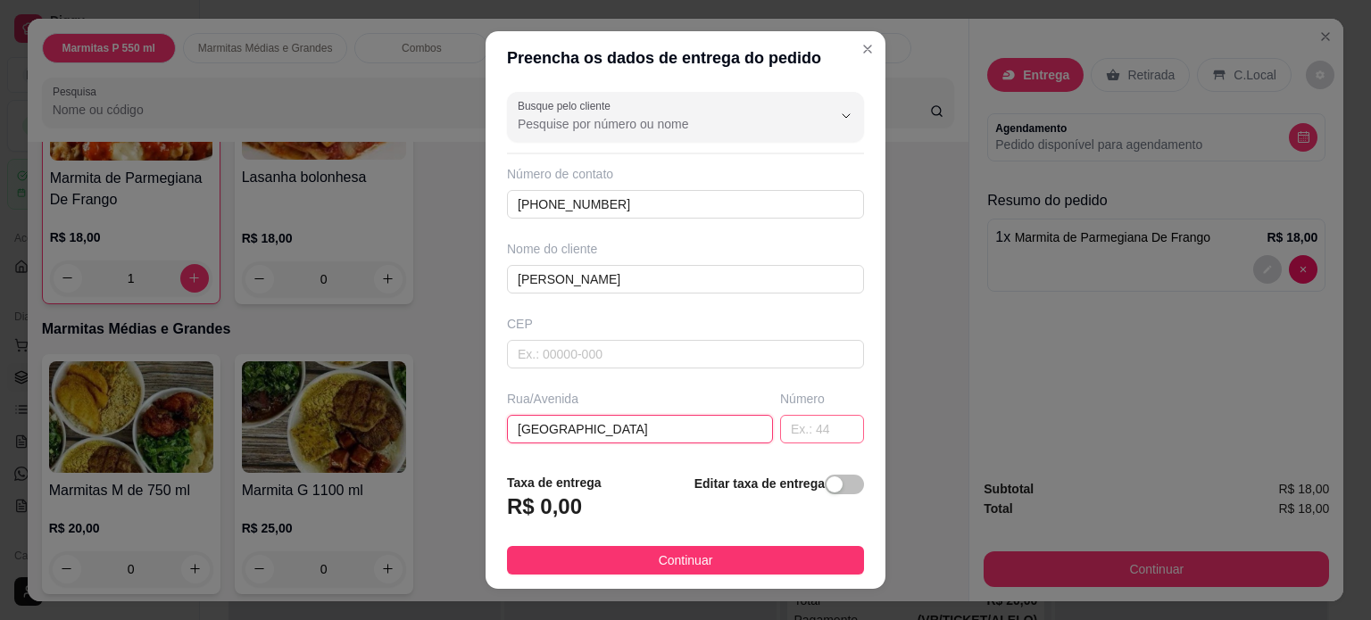
type input "[GEOGRAPHIC_DATA]"
click at [780, 424] on input "text" at bounding box center [822, 429] width 84 height 29
type input "455"
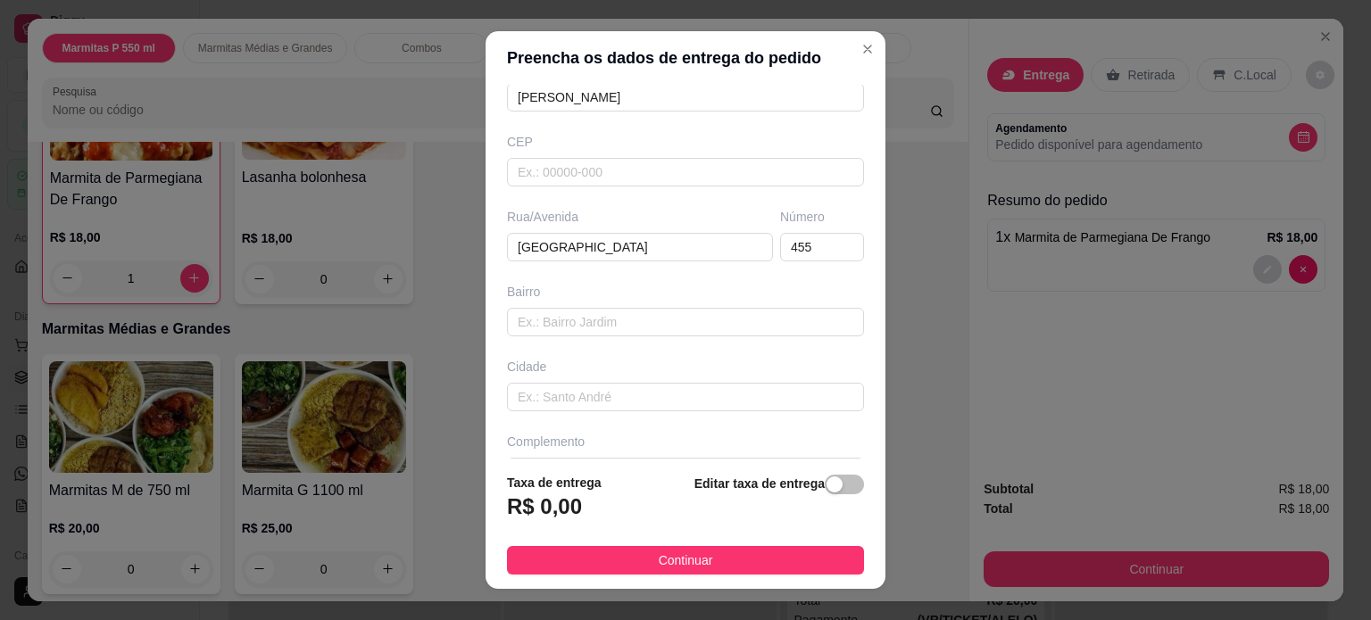
scroll to position [196, 0]
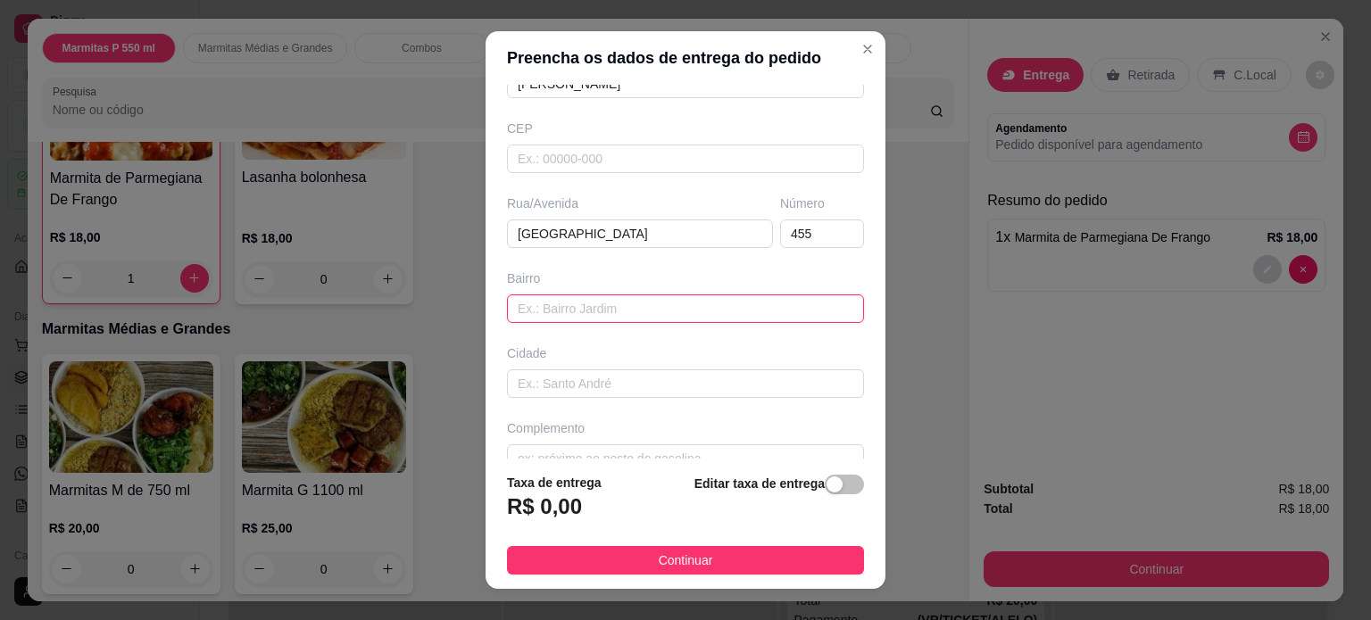
click at [594, 306] on input "text" at bounding box center [685, 309] width 357 height 29
type input "JD QUISSISANA"
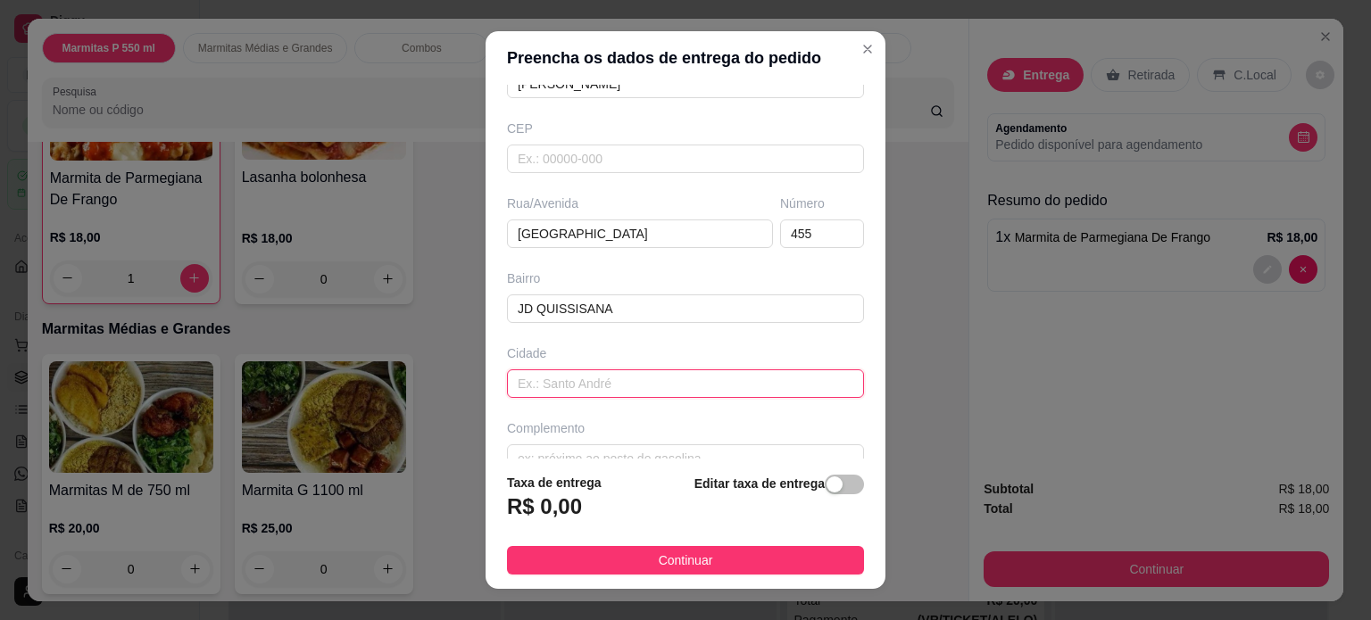
click at [562, 381] on input "text" at bounding box center [685, 384] width 357 height 29
click at [550, 449] on input "text" at bounding box center [685, 459] width 357 height 29
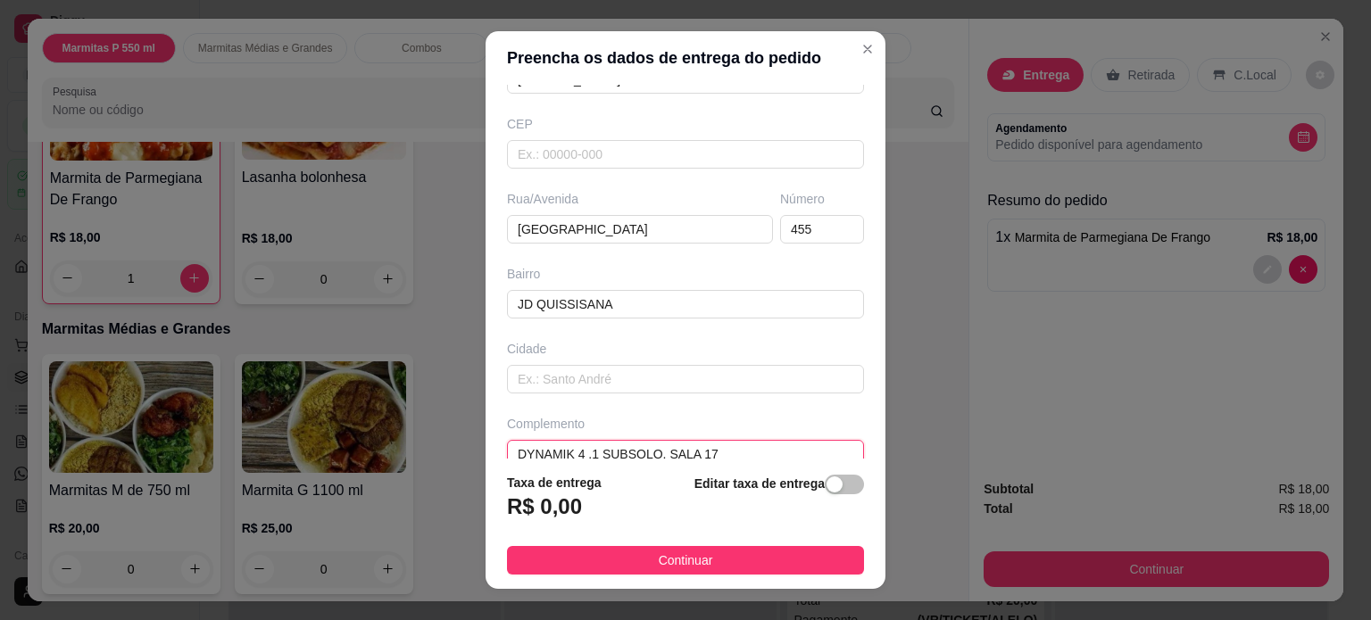
click at [582, 452] on input "DYNAMIK 4 ,1 SUBSOLO, SALA 17" at bounding box center [685, 454] width 357 height 29
click at [669, 449] on input "DYNAMIK 4 , 1 SUBSOLO, SALA 17" at bounding box center [685, 454] width 357 height 29
type input "DYNAMIK 4 , 1 SUBSOLO, SALA 17"
click at [573, 507] on div "R$ 0,00" at bounding box center [554, 512] width 95 height 39
click at [539, 508] on h3 "R$ 0,00" at bounding box center [544, 507] width 75 height 29
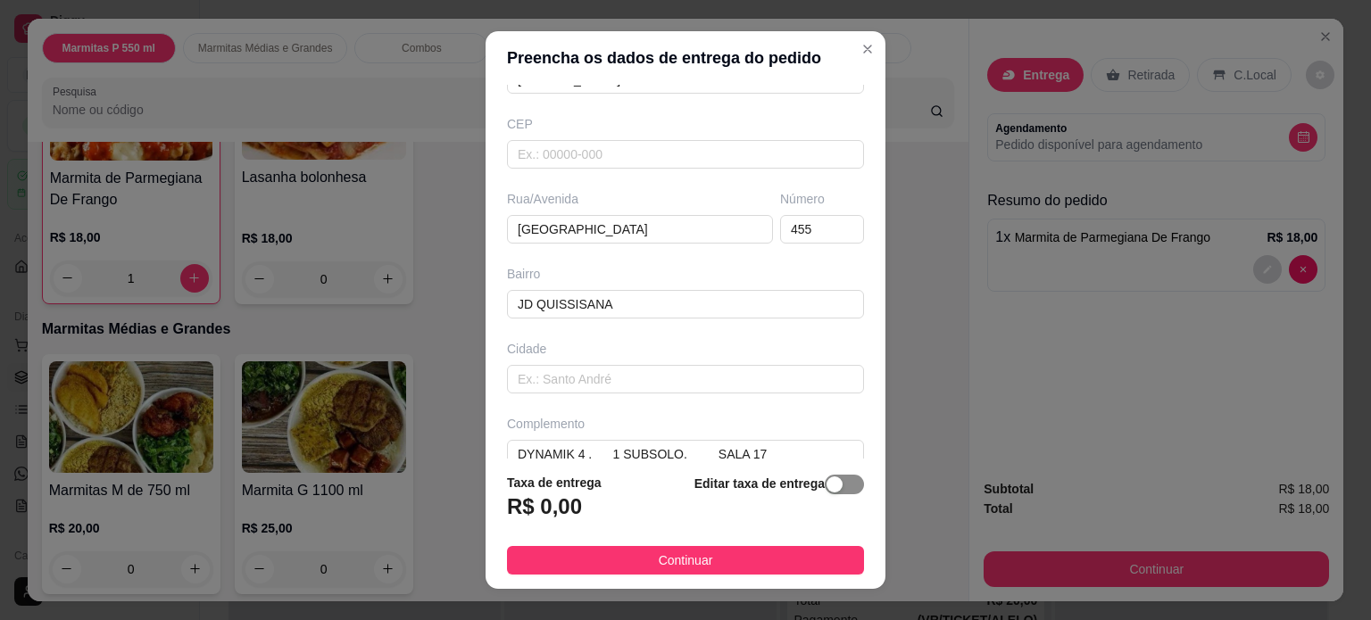
click at [825, 481] on button "button" at bounding box center [844, 485] width 39 height 20
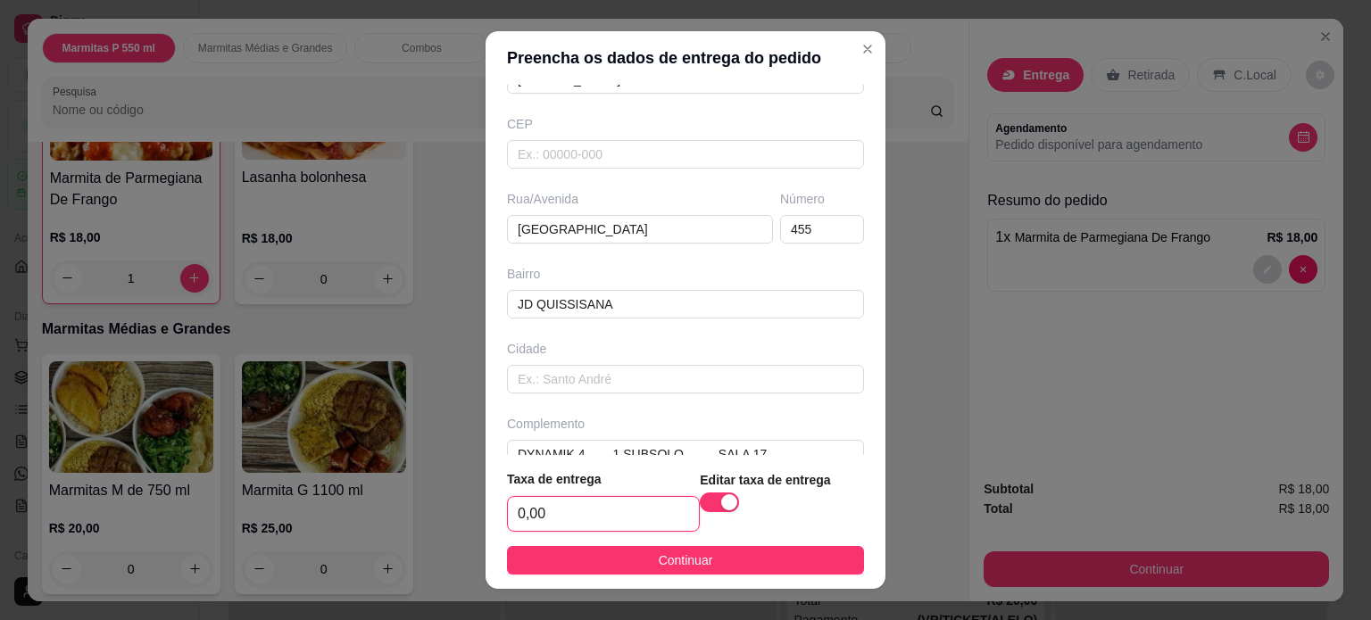
click at [565, 517] on input "0,00" at bounding box center [603, 514] width 191 height 34
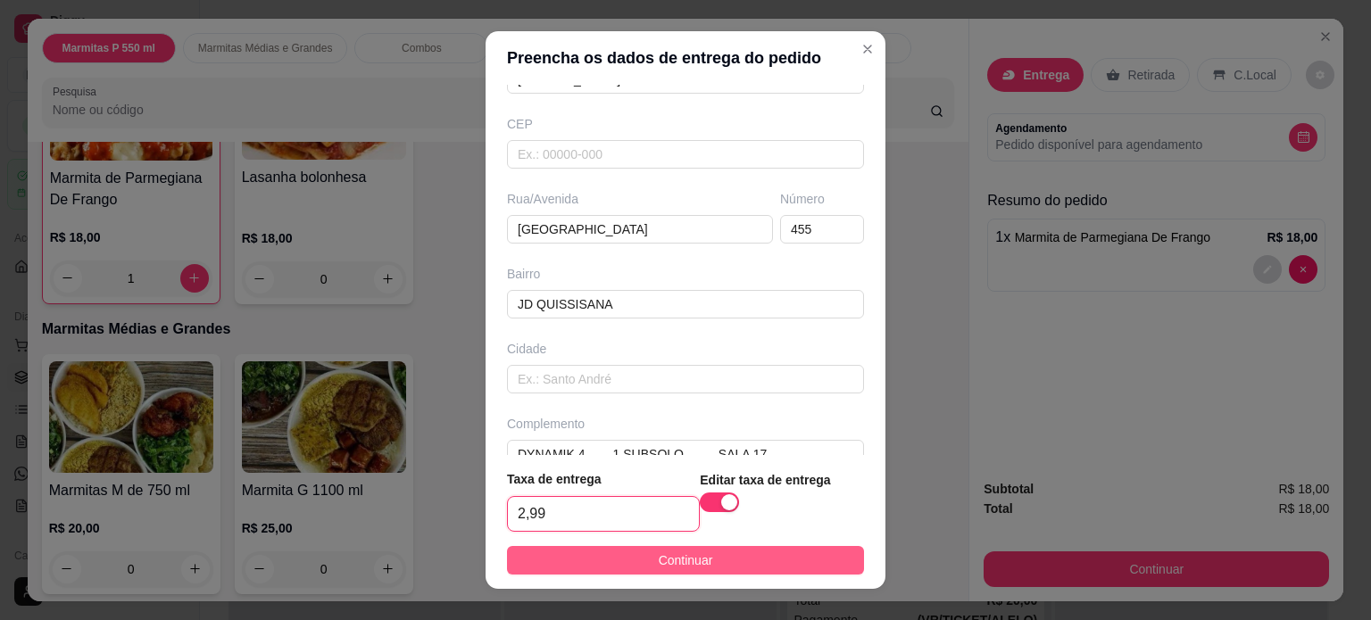
type input "2,99"
click at [566, 555] on button "Continuar" at bounding box center [685, 560] width 357 height 29
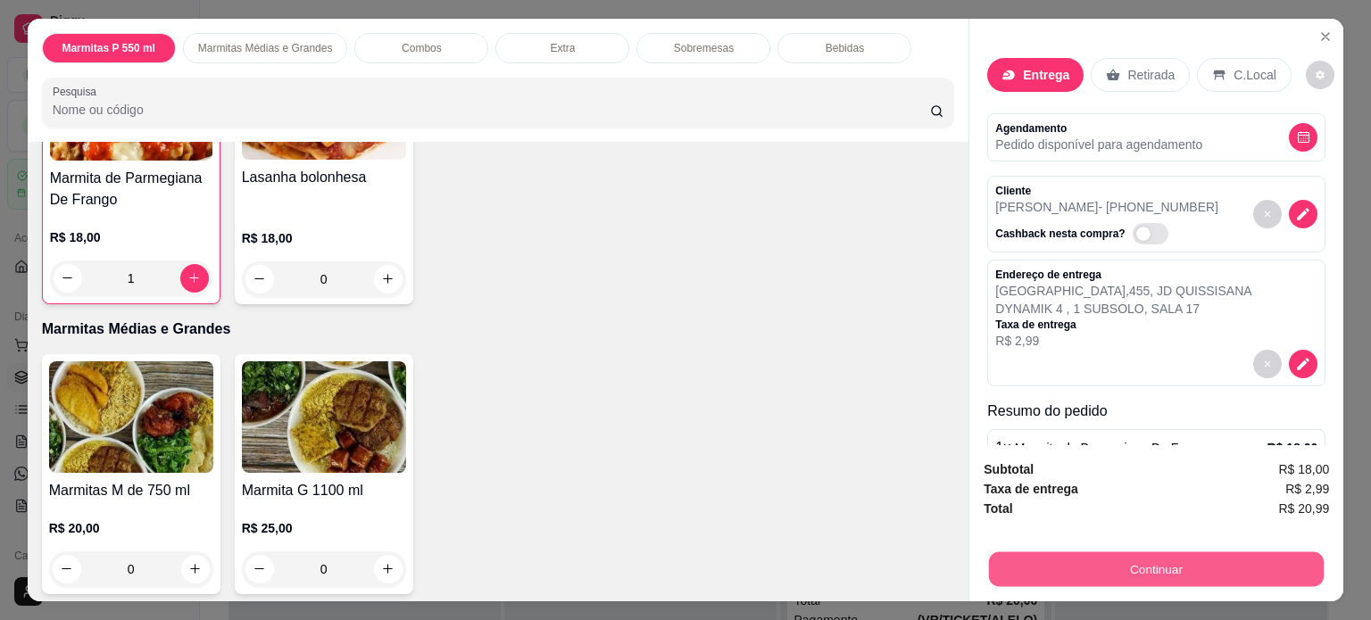
click at [1039, 561] on button "Continuar" at bounding box center [1156, 570] width 335 height 35
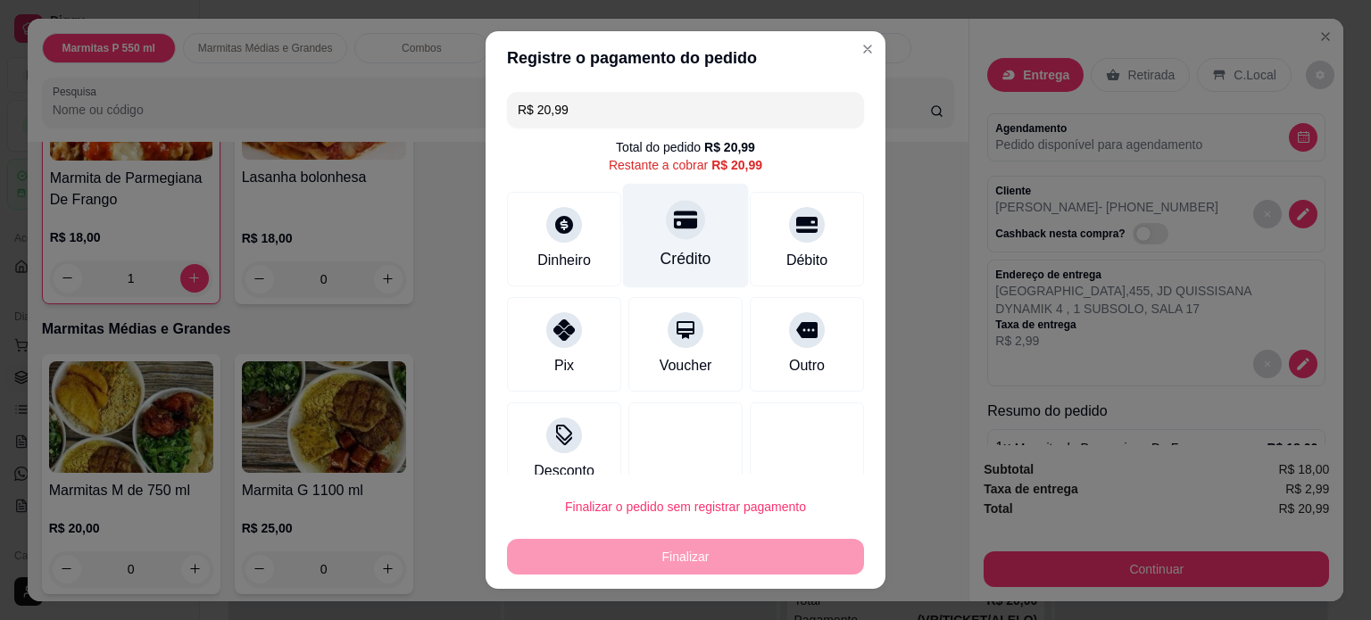
click at [666, 222] on div at bounding box center [685, 219] width 39 height 39
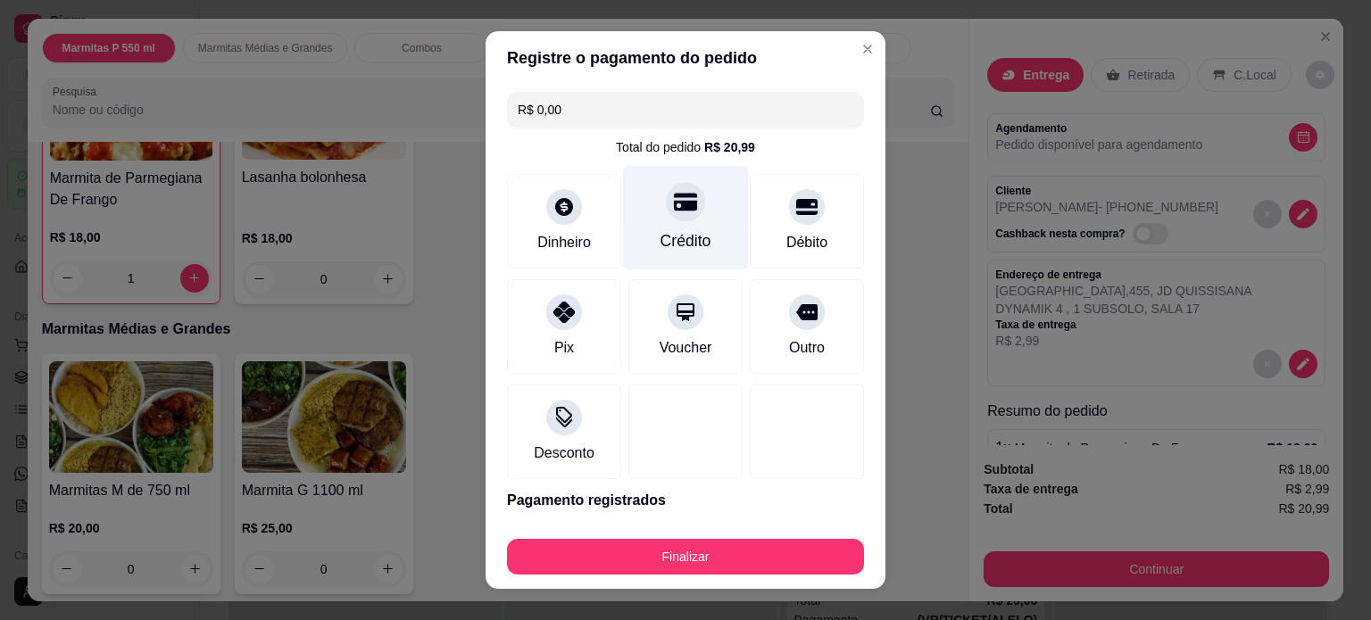
type input "R$ 0,00"
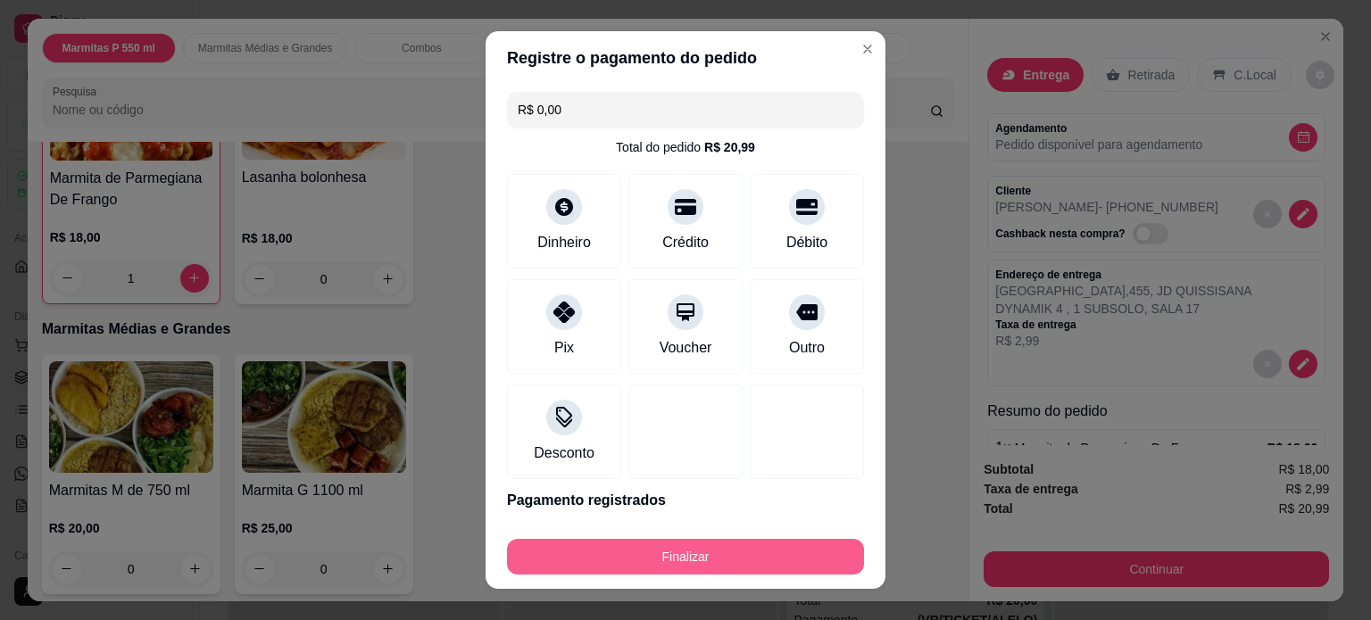
click at [644, 555] on button "Finalizar" at bounding box center [685, 557] width 357 height 36
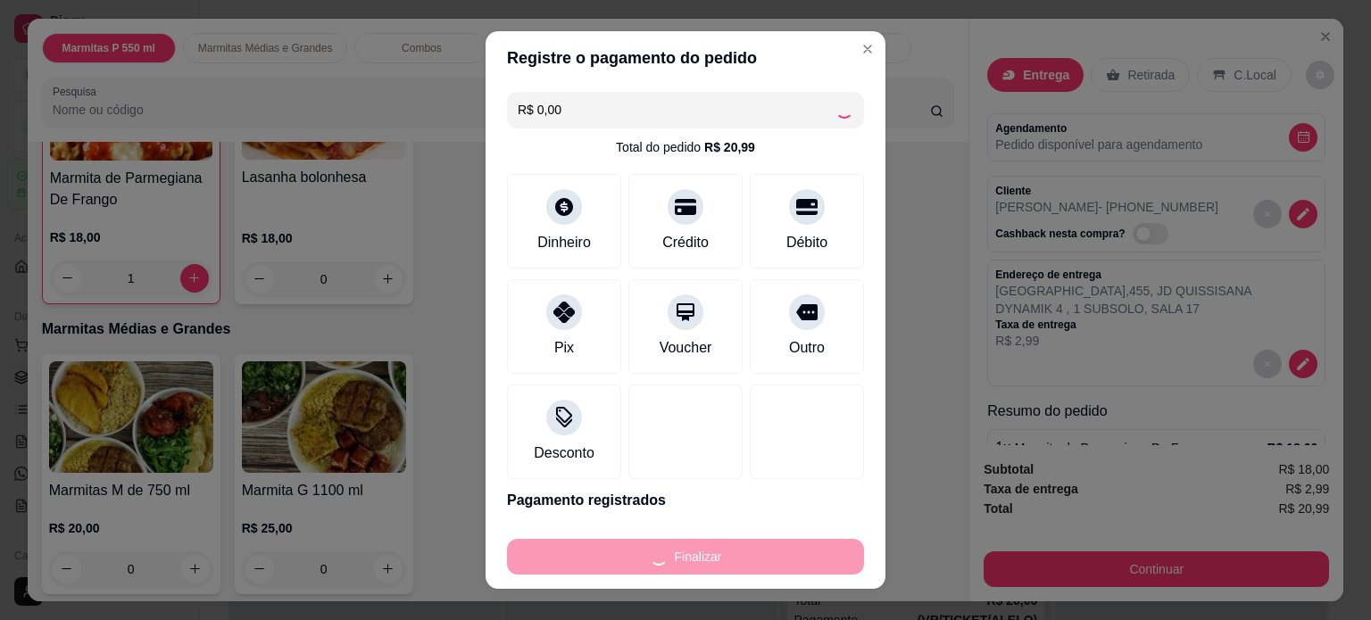
type input "0"
type input "-R$ 20,99"
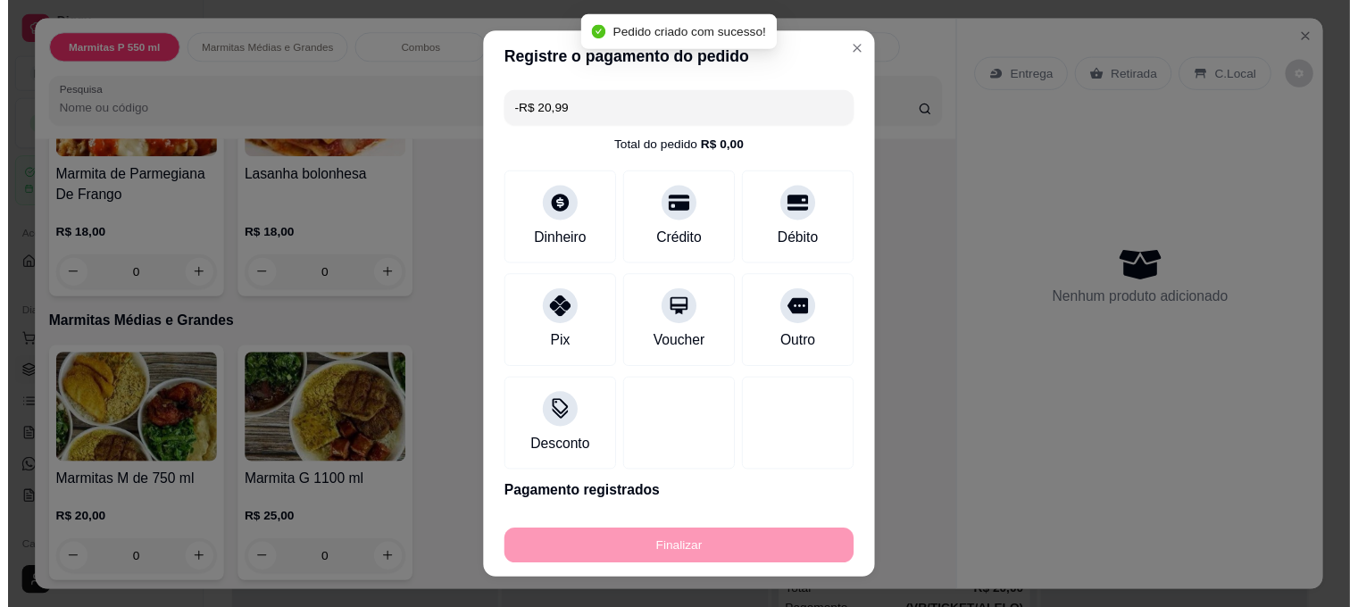
scroll to position [493, 0]
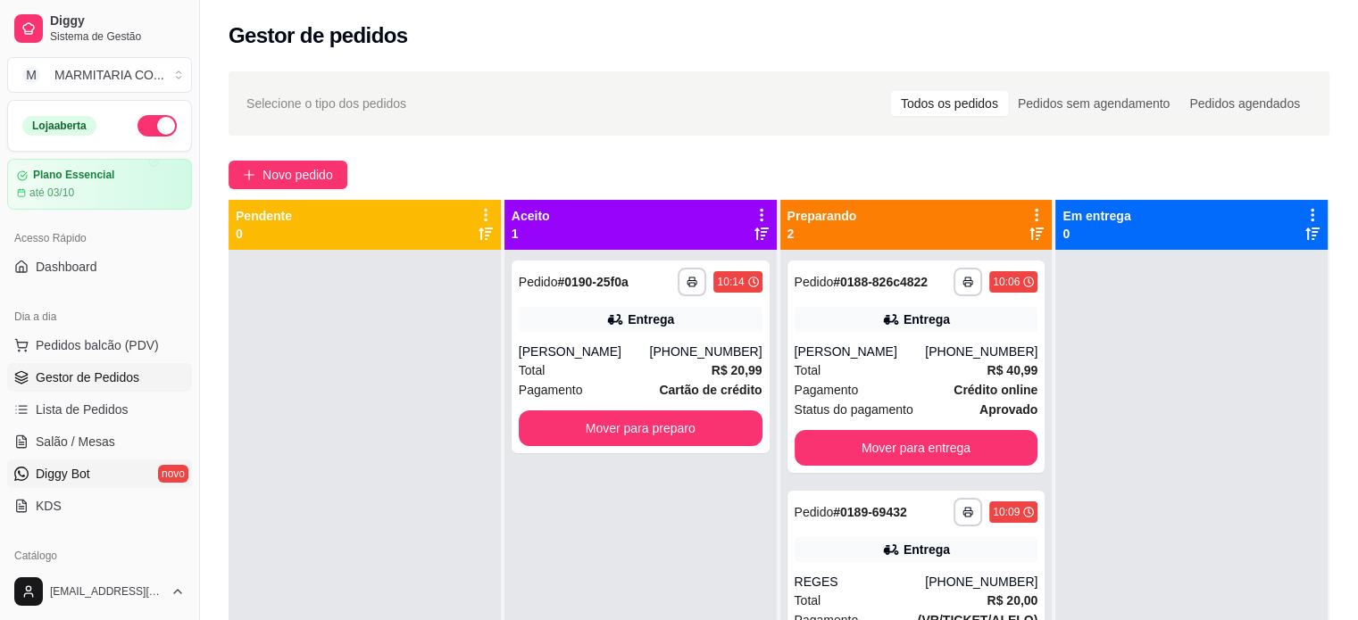
click at [88, 479] on span "Diggy Bot" at bounding box center [63, 474] width 54 height 18
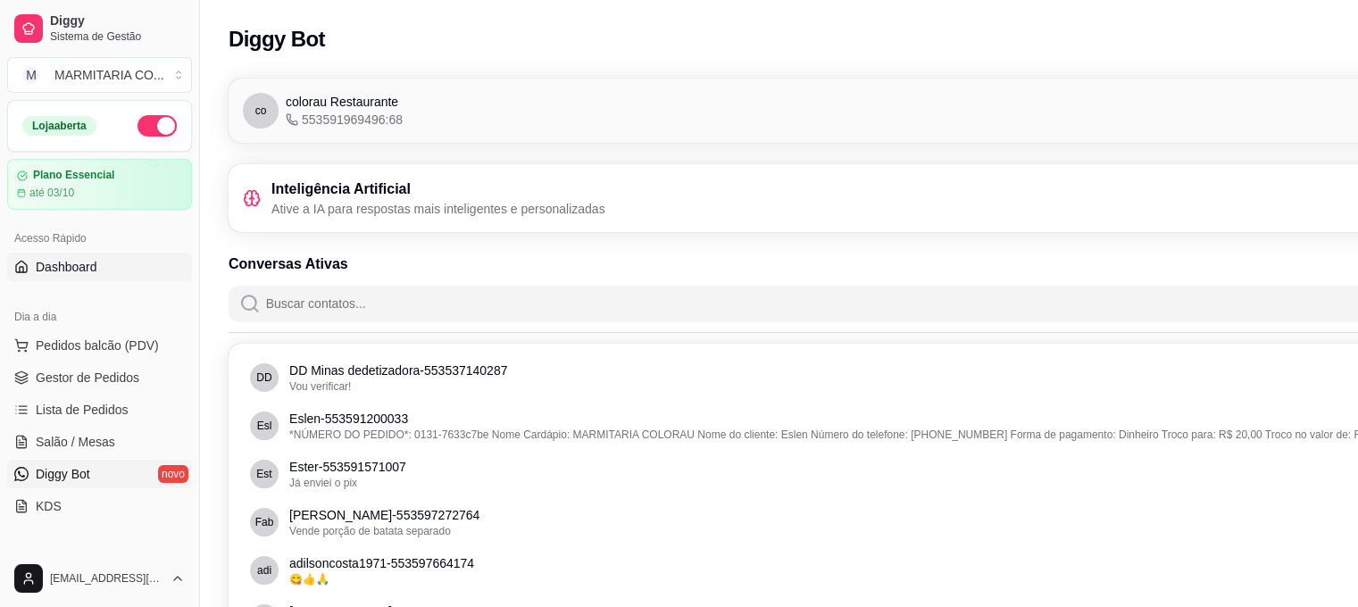
click at [116, 267] on link "Dashboard" at bounding box center [99, 267] width 185 height 29
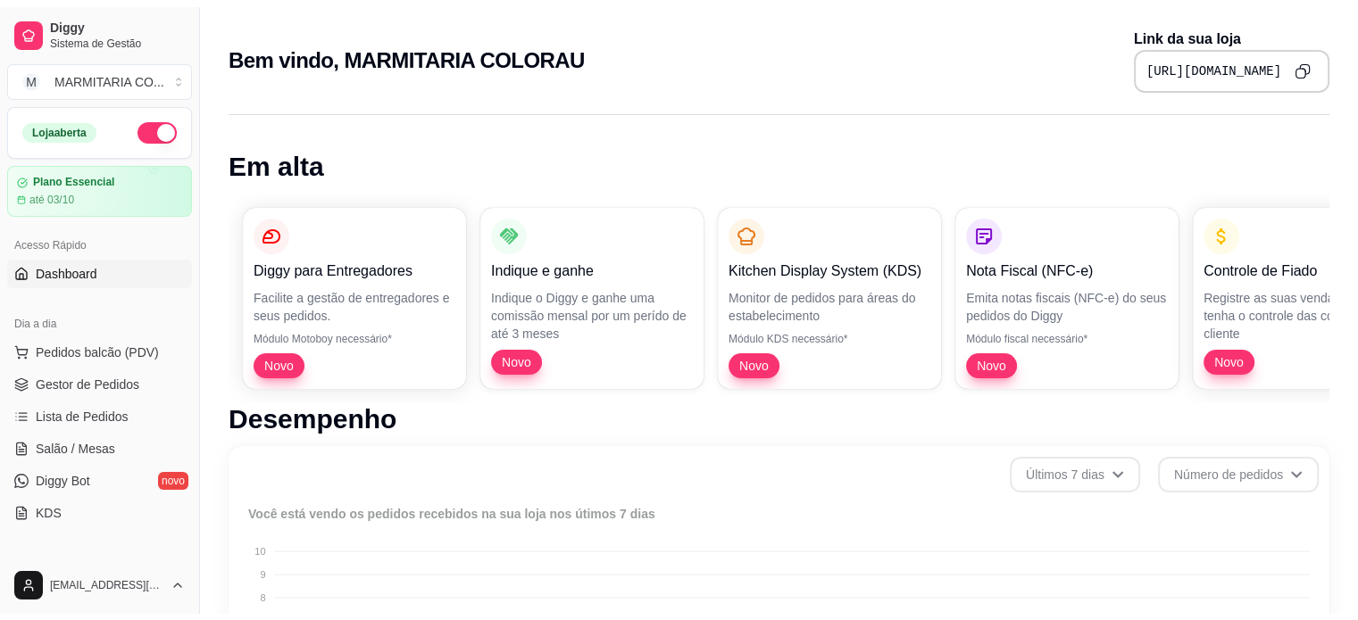
scroll to position [650, 0]
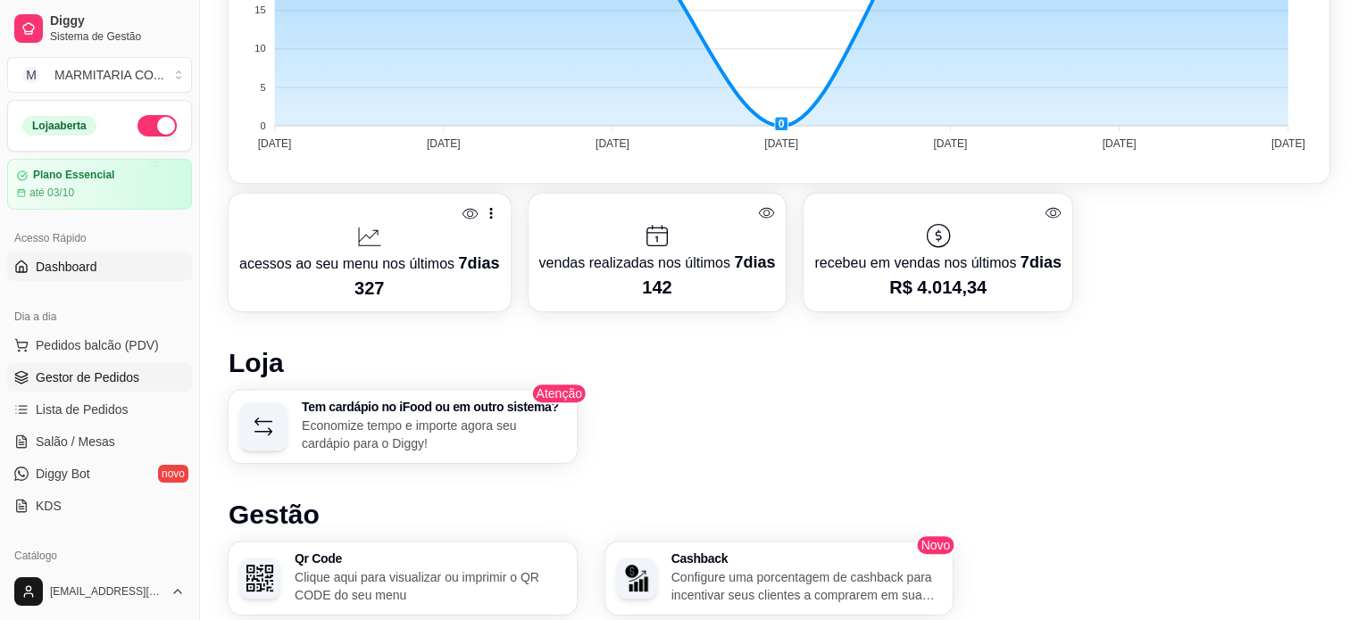
click at [104, 387] on link "Gestor de Pedidos" at bounding box center [99, 377] width 185 height 29
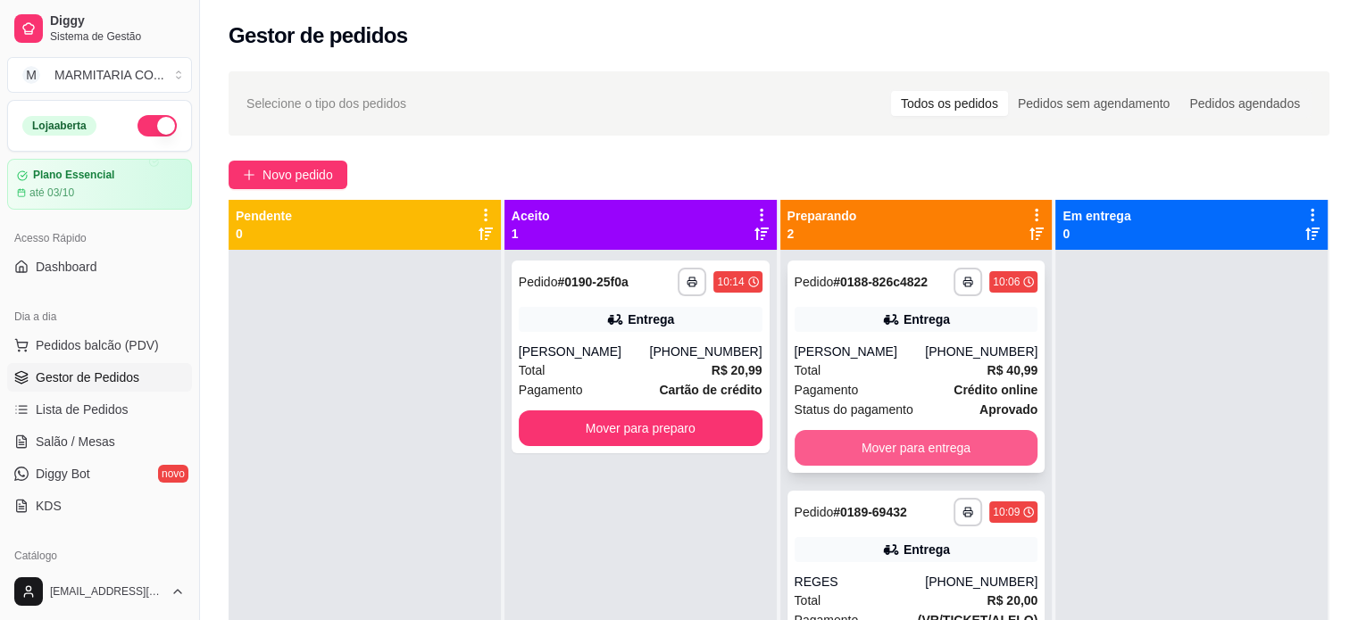
click at [882, 434] on button "Mover para entrega" at bounding box center [917, 448] width 244 height 36
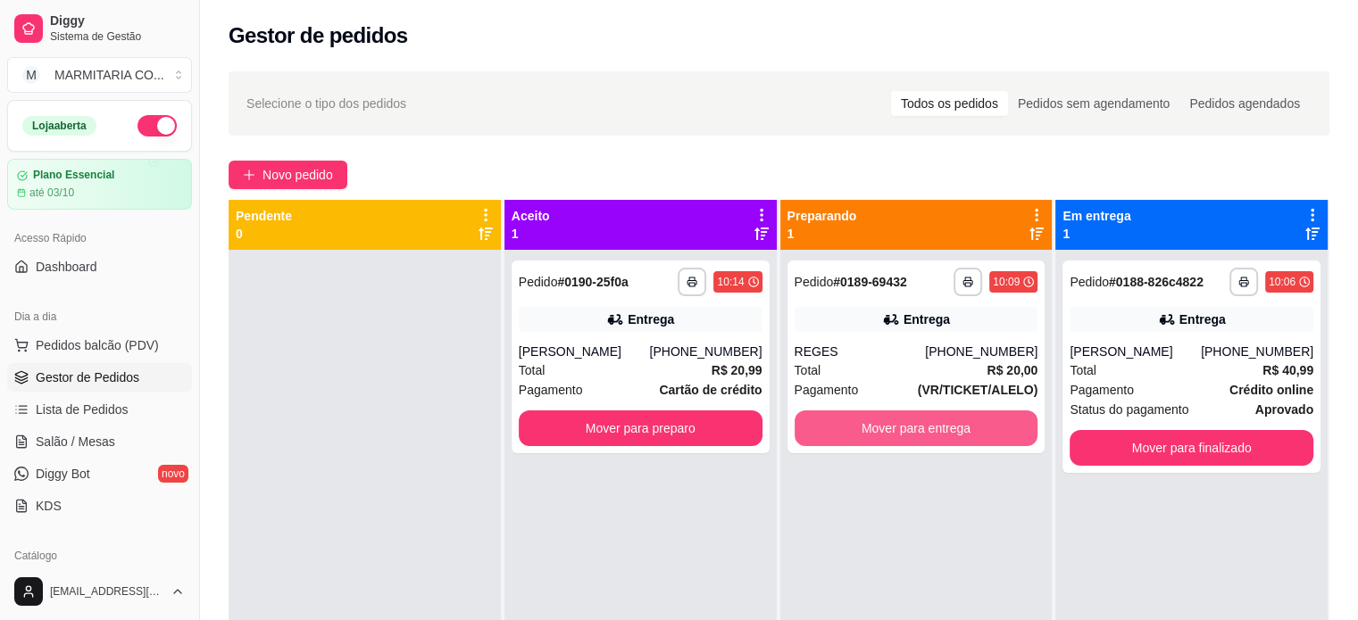
click at [882, 434] on button "Mover para entrega" at bounding box center [917, 429] width 244 height 36
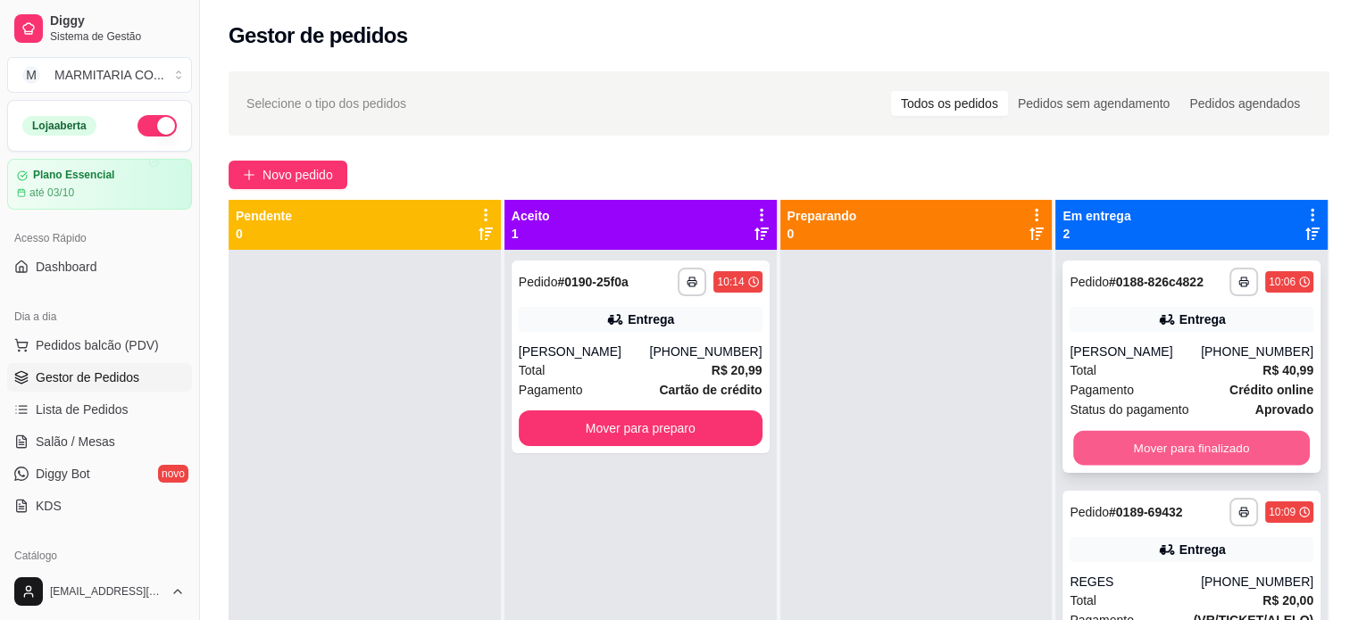
click at [1095, 446] on button "Mover para finalizado" at bounding box center [1191, 448] width 237 height 35
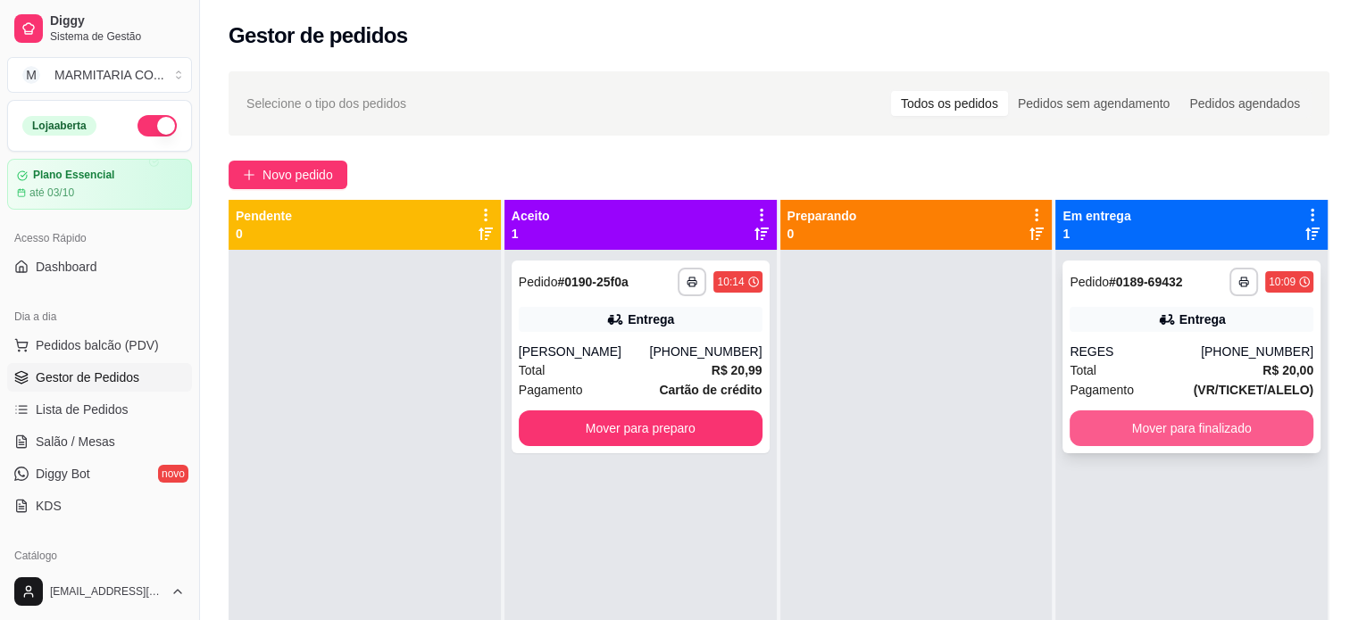
click at [1095, 430] on button "Mover para finalizado" at bounding box center [1192, 429] width 244 height 36
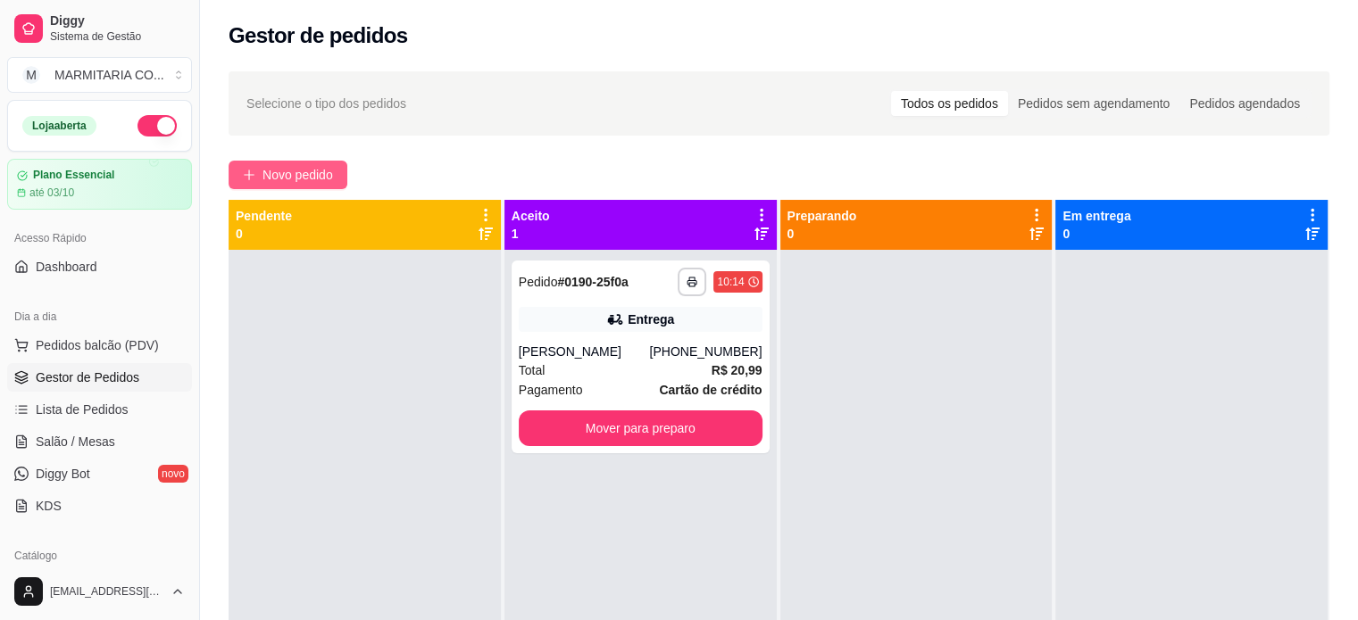
click at [234, 169] on button "Novo pedido" at bounding box center [288, 175] width 119 height 29
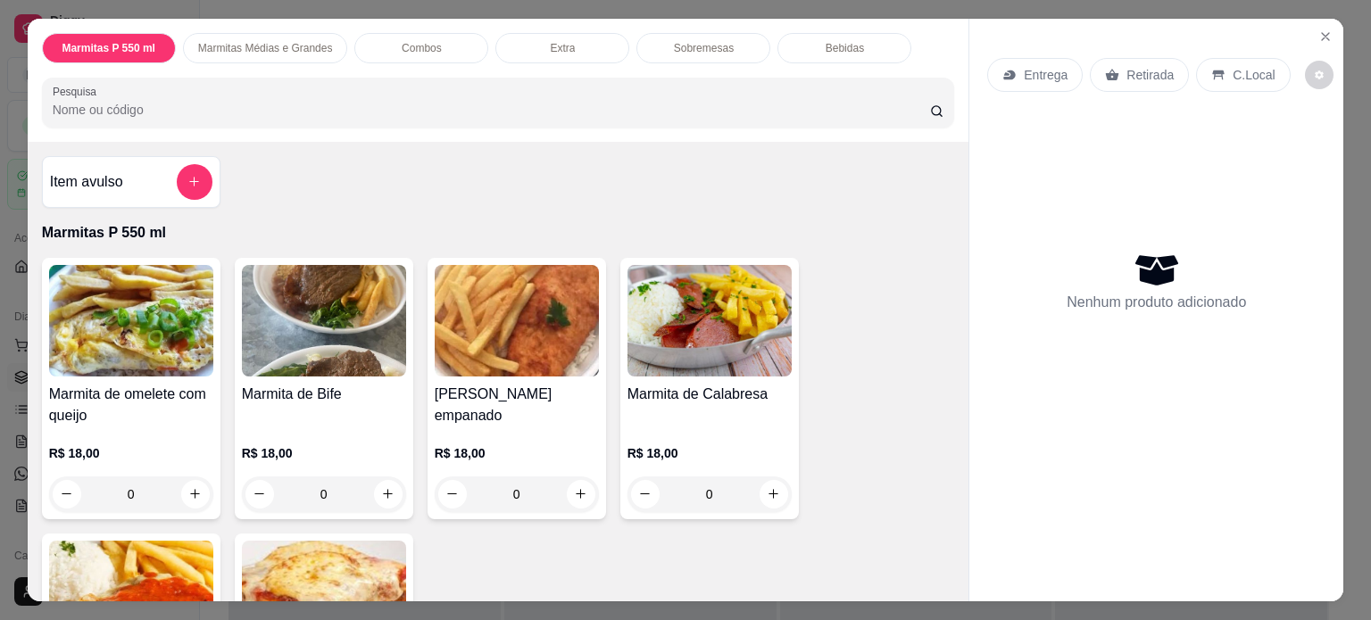
click at [766, 494] on div "0" at bounding box center [710, 495] width 164 height 36
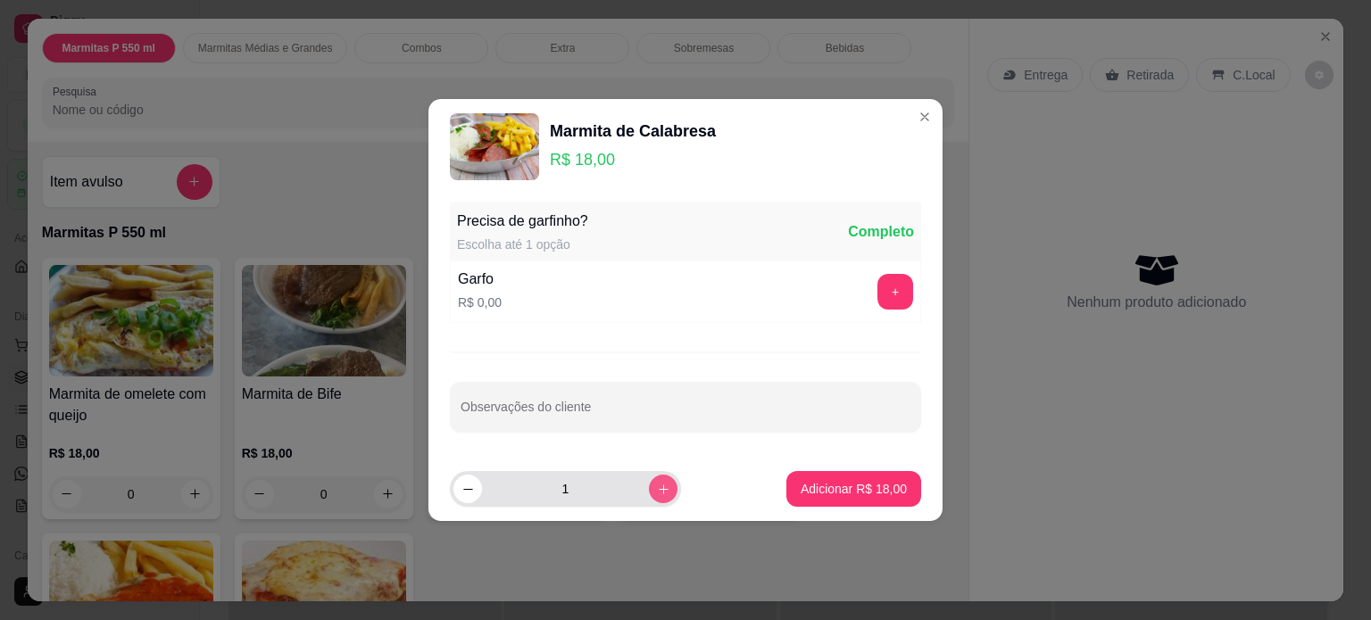
click at [657, 489] on icon "increase-product-quantity" at bounding box center [663, 489] width 13 height 13
type input "2"
click at [842, 490] on p "Adicionar R$ 36,00" at bounding box center [854, 489] width 106 height 18
type input "2"
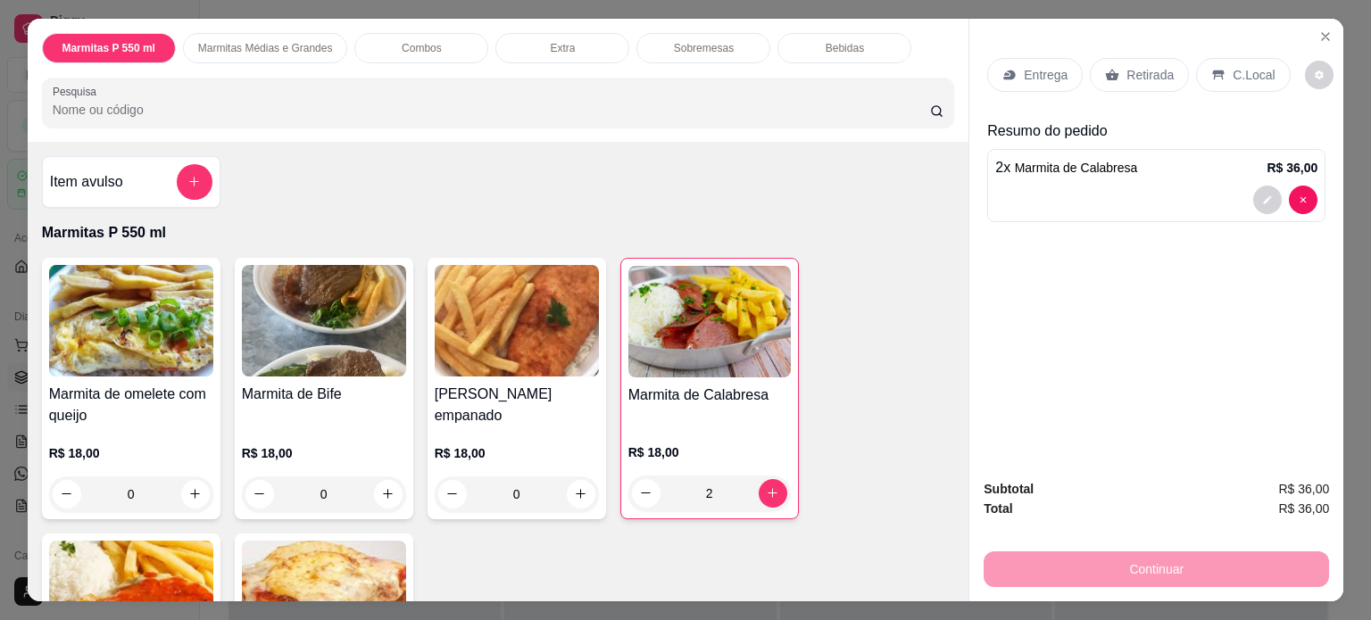
click at [1024, 69] on p "Entrega" at bounding box center [1046, 75] width 44 height 18
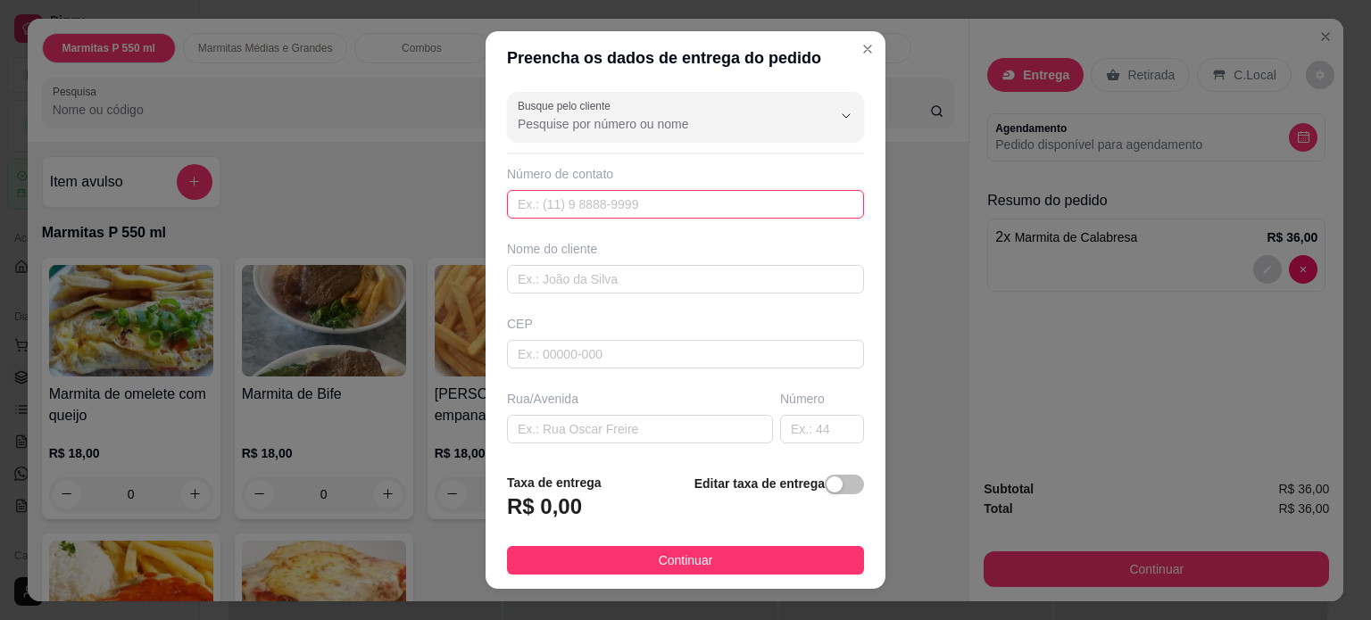
click at [608, 213] on input "text" at bounding box center [685, 204] width 357 height 29
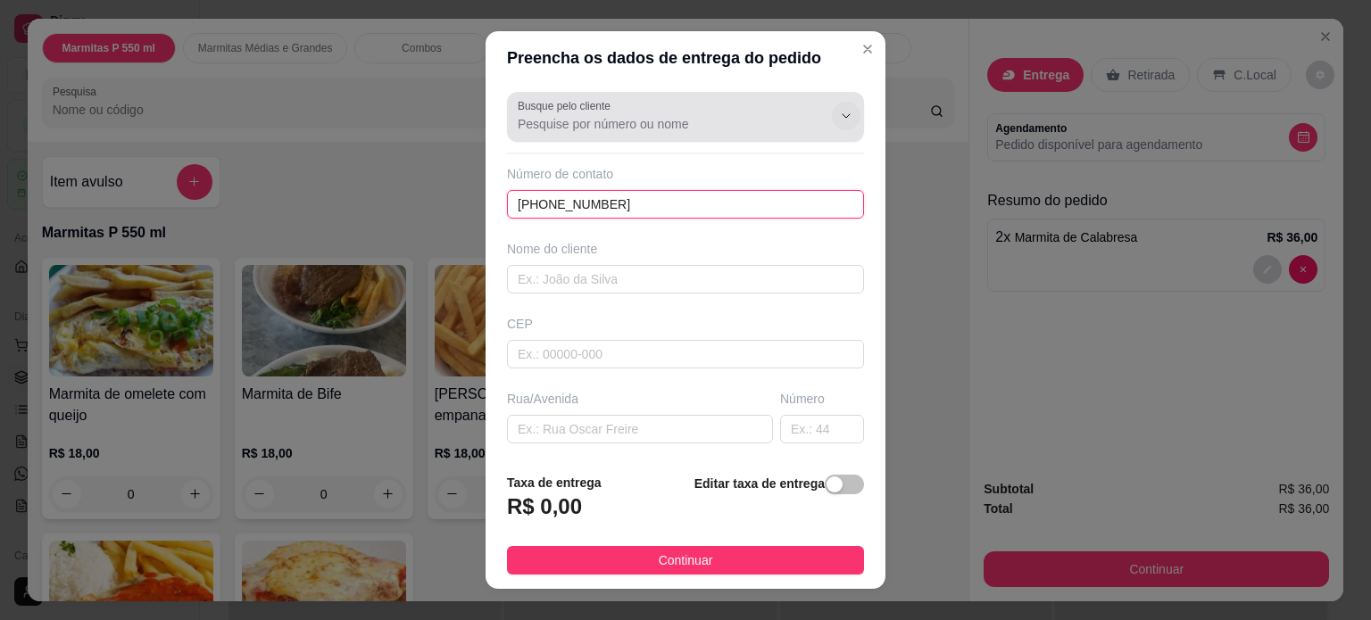
type input "[PHONE_NUMBER]"
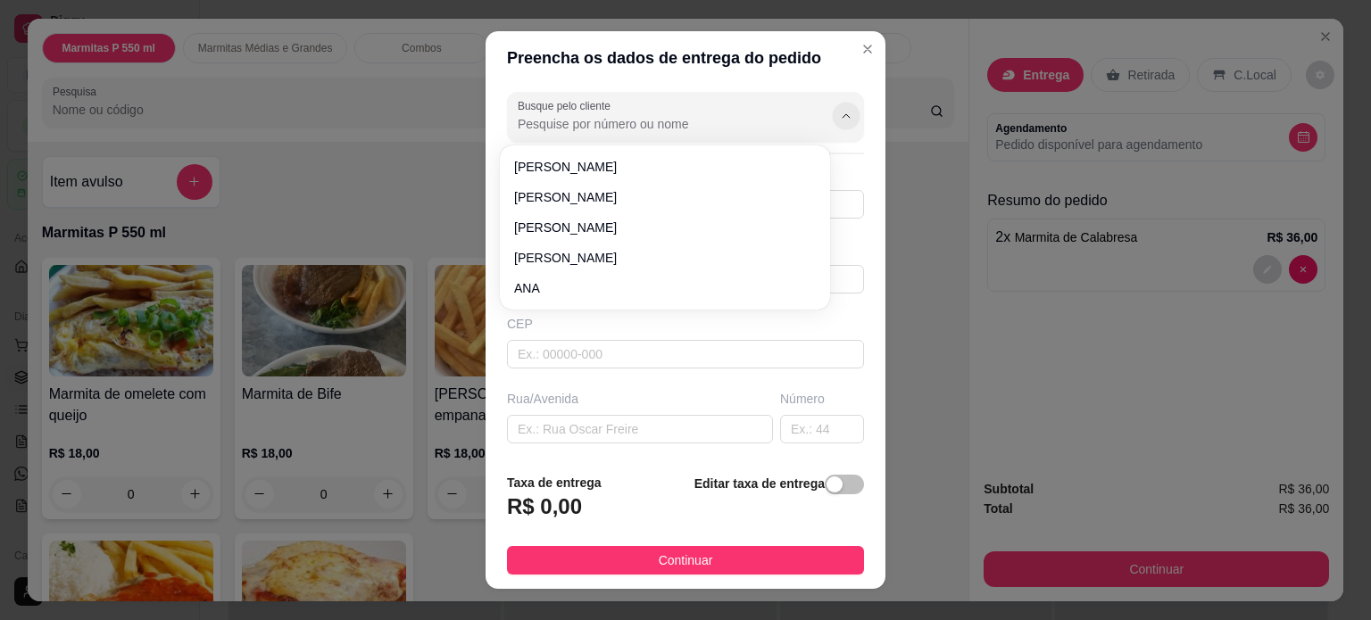
click at [839, 112] on icon "Show suggestions" at bounding box center [846, 116] width 14 height 14
click at [844, 135] on div "Busque pelo cliente Número de contato (35) 99146-4777 Nome do cliente CEP Rua/A…" at bounding box center [686, 272] width 400 height 375
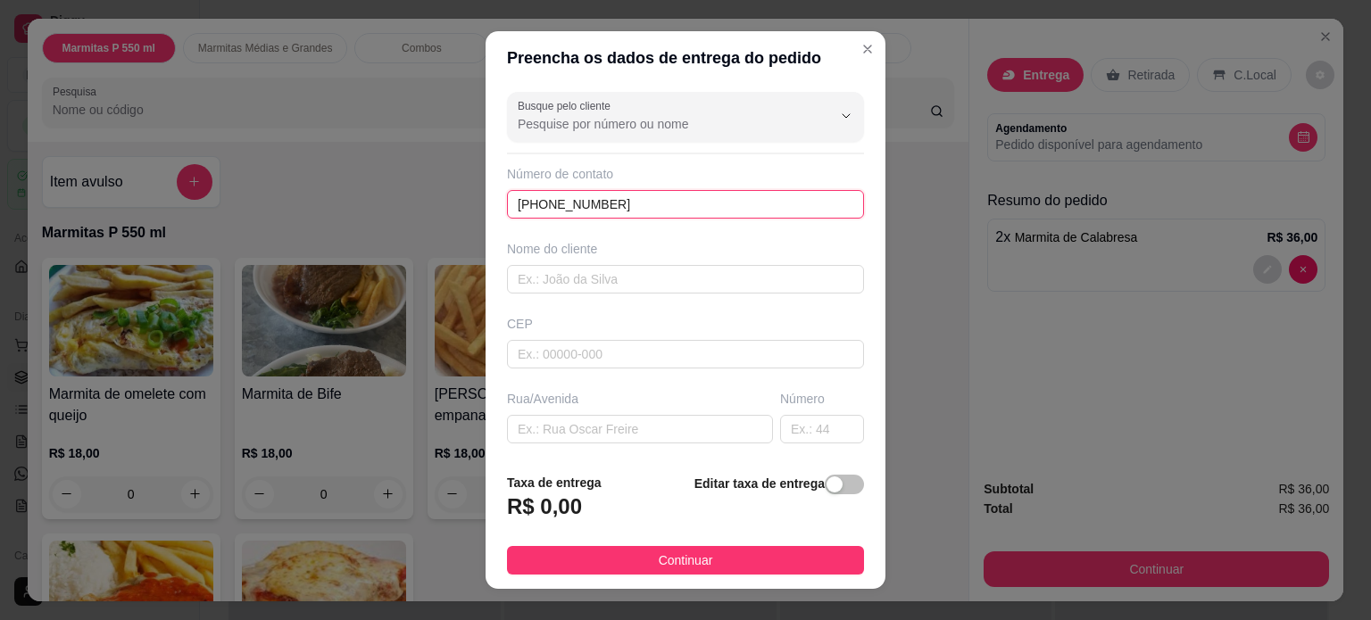
click at [675, 208] on input "[PHONE_NUMBER]" at bounding box center [685, 204] width 357 height 29
click at [636, 288] on input "text" at bounding box center [685, 279] width 357 height 29
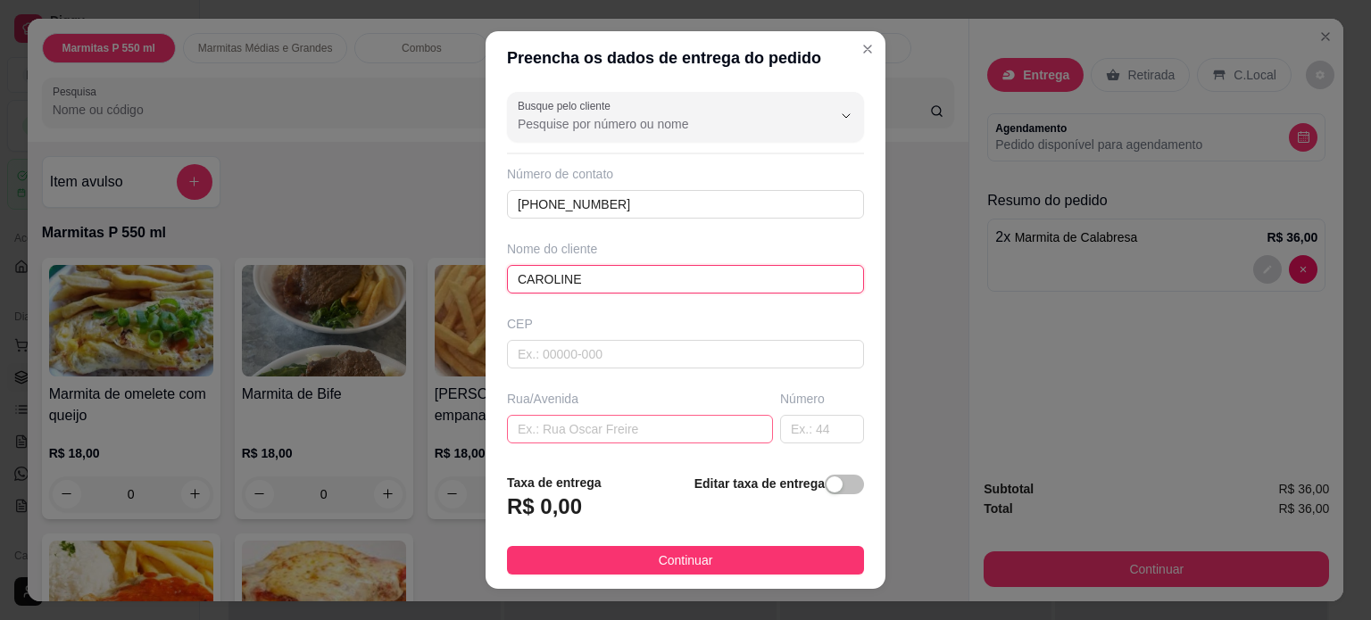
type input "CAROLINE"
click at [556, 429] on input "text" at bounding box center [640, 429] width 266 height 29
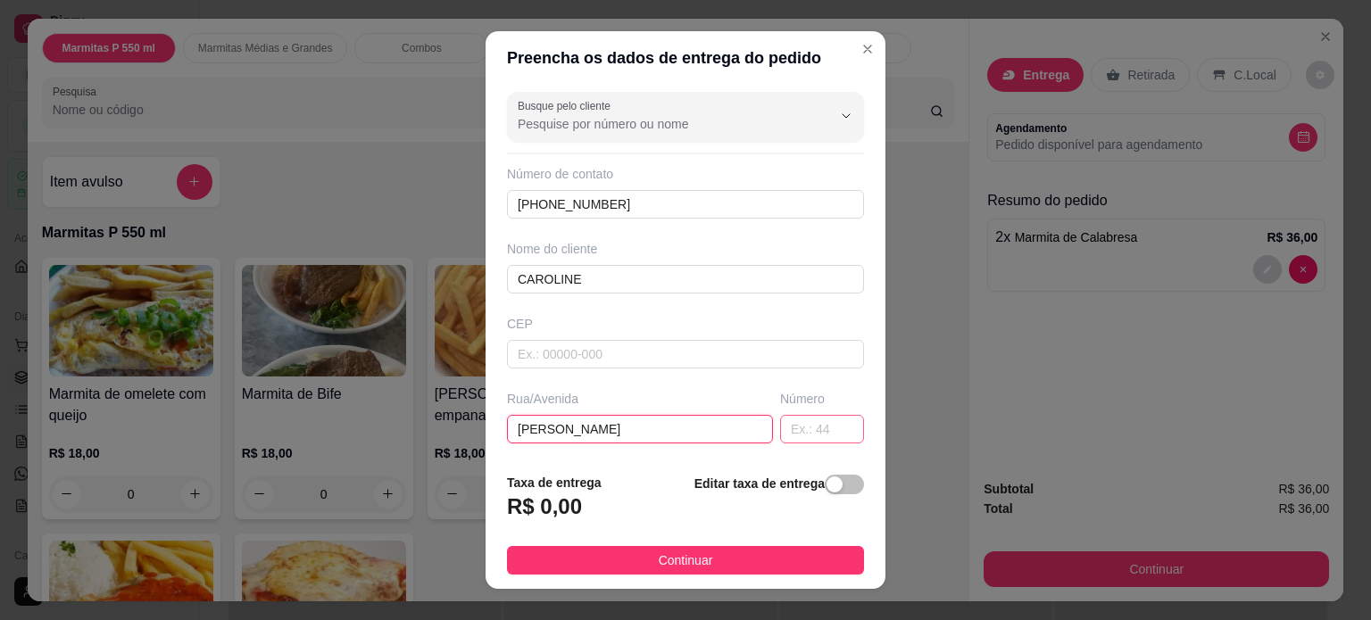
type input "[PERSON_NAME]"
click at [780, 430] on input "text" at bounding box center [822, 429] width 84 height 29
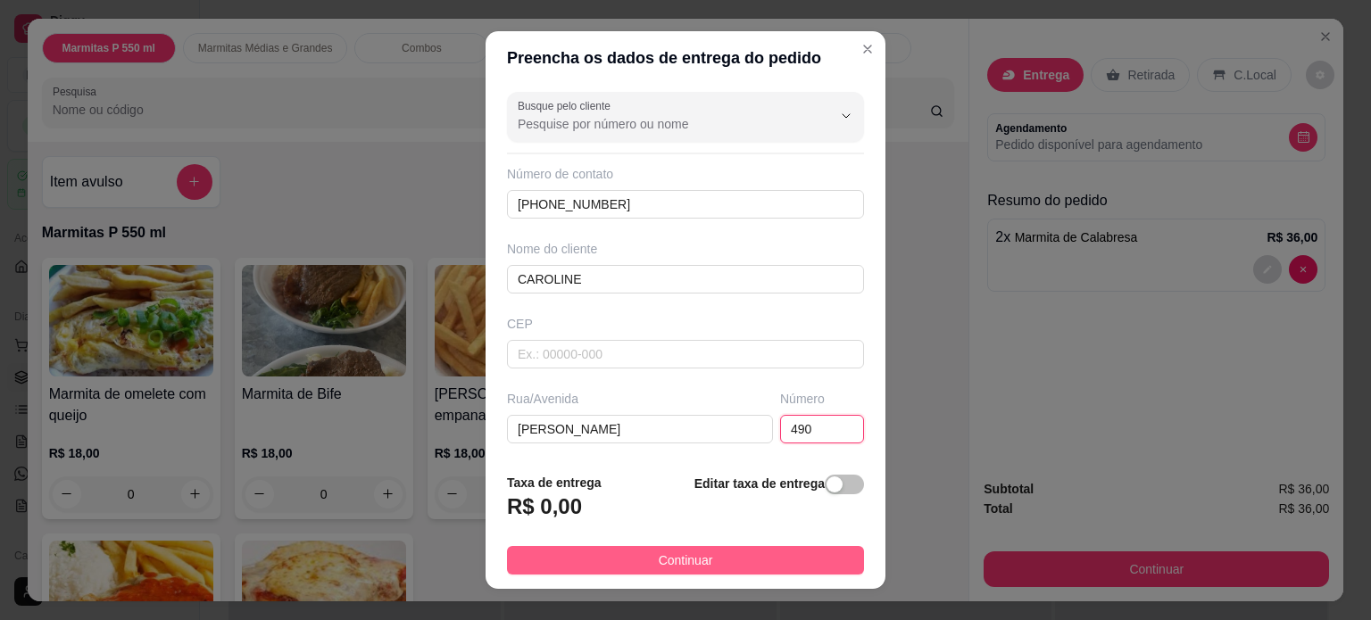
type input "490"
click at [727, 554] on button "Continuar" at bounding box center [685, 560] width 357 height 29
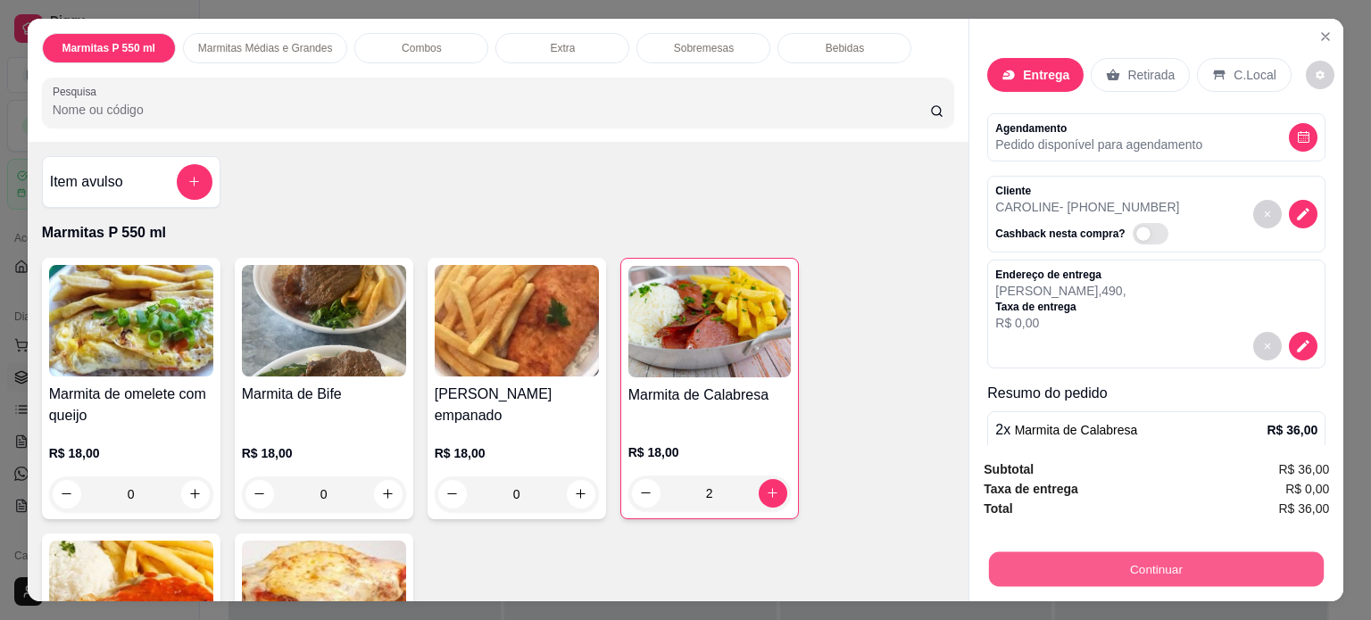
click at [1014, 555] on button "Continuar" at bounding box center [1156, 570] width 335 height 35
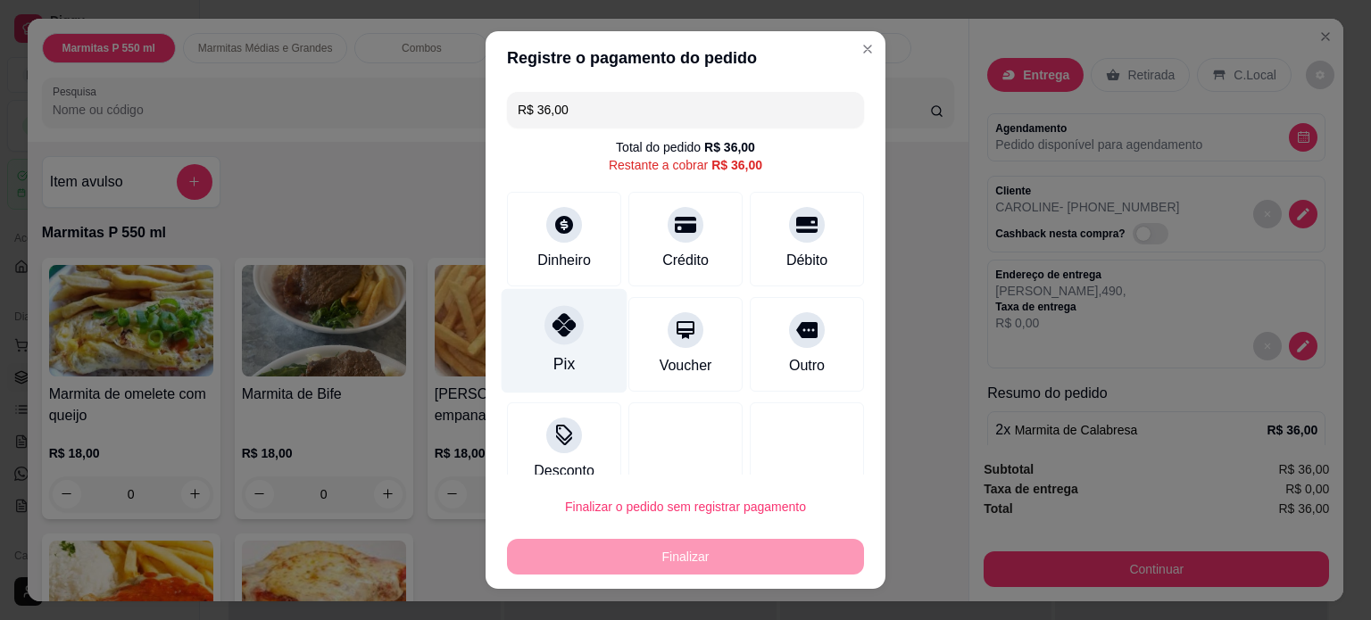
click at [545, 331] on div at bounding box center [564, 324] width 39 height 39
type input "R$ 0,00"
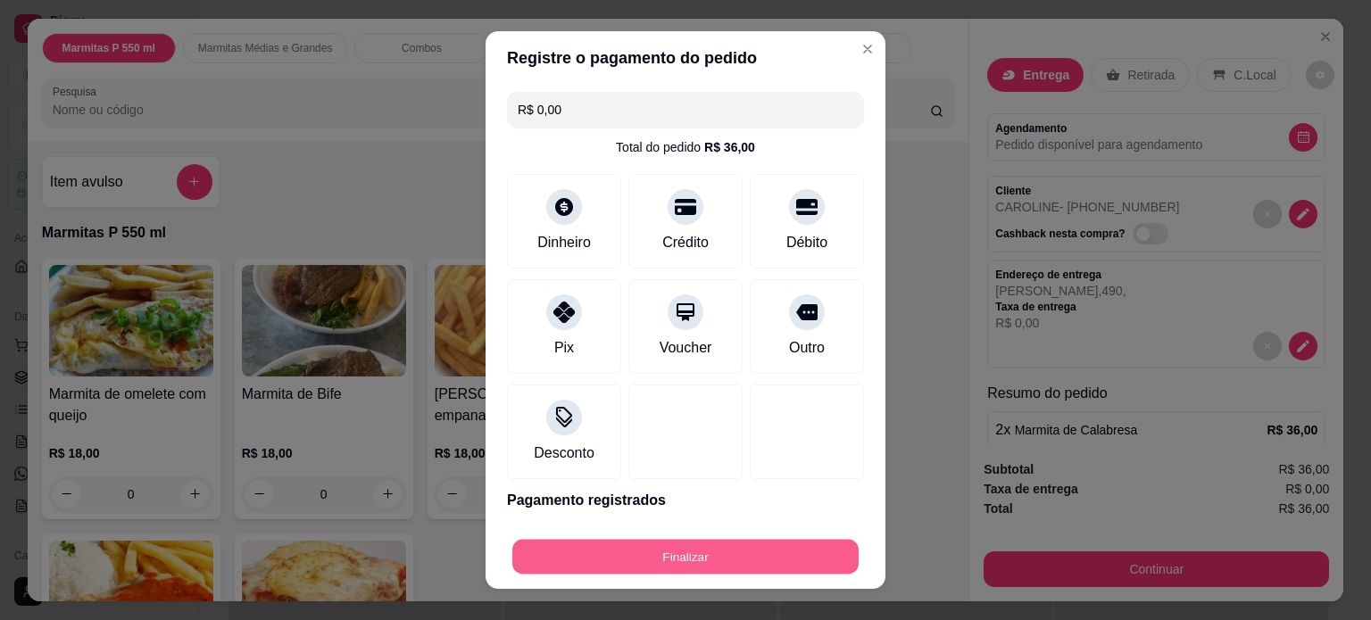
click at [603, 563] on button "Finalizar" at bounding box center [685, 557] width 346 height 35
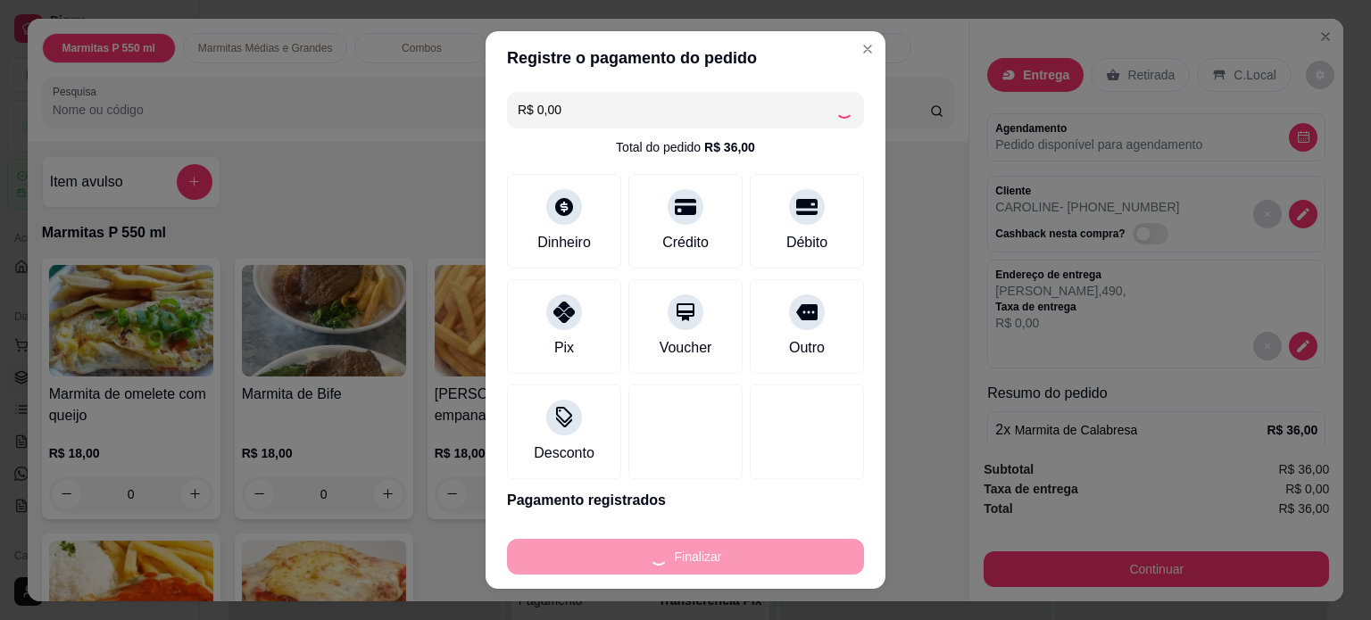
type input "0"
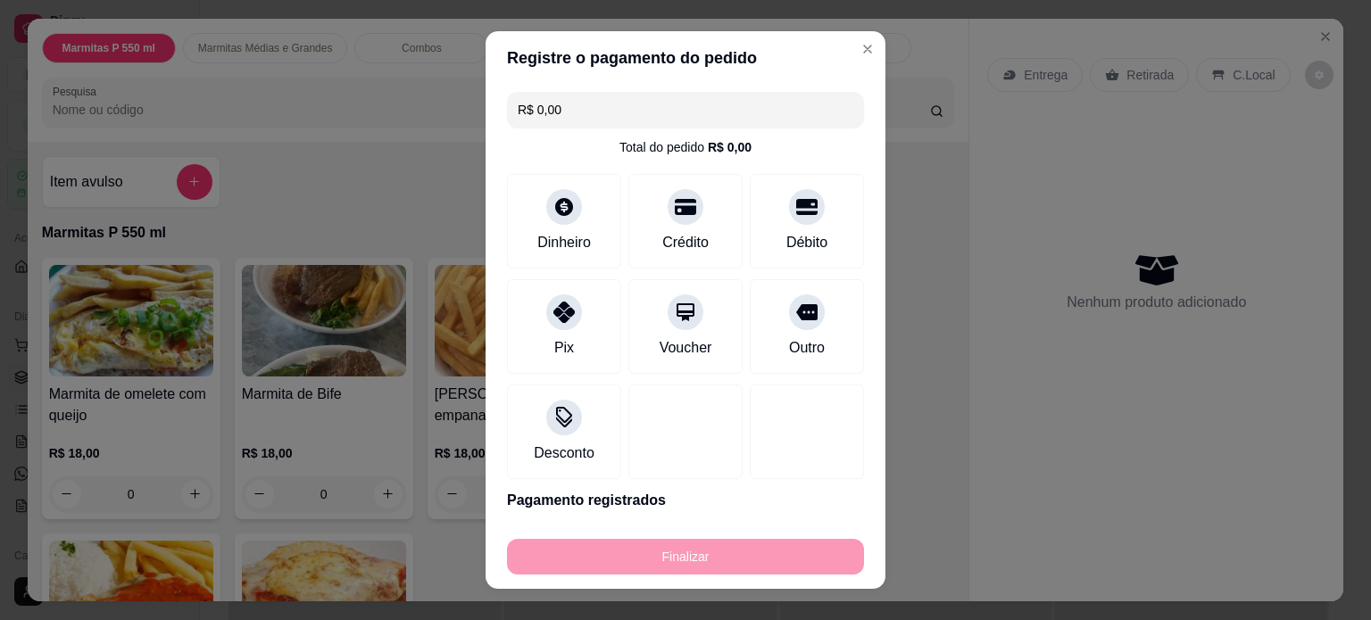
type input "-R$ 36,00"
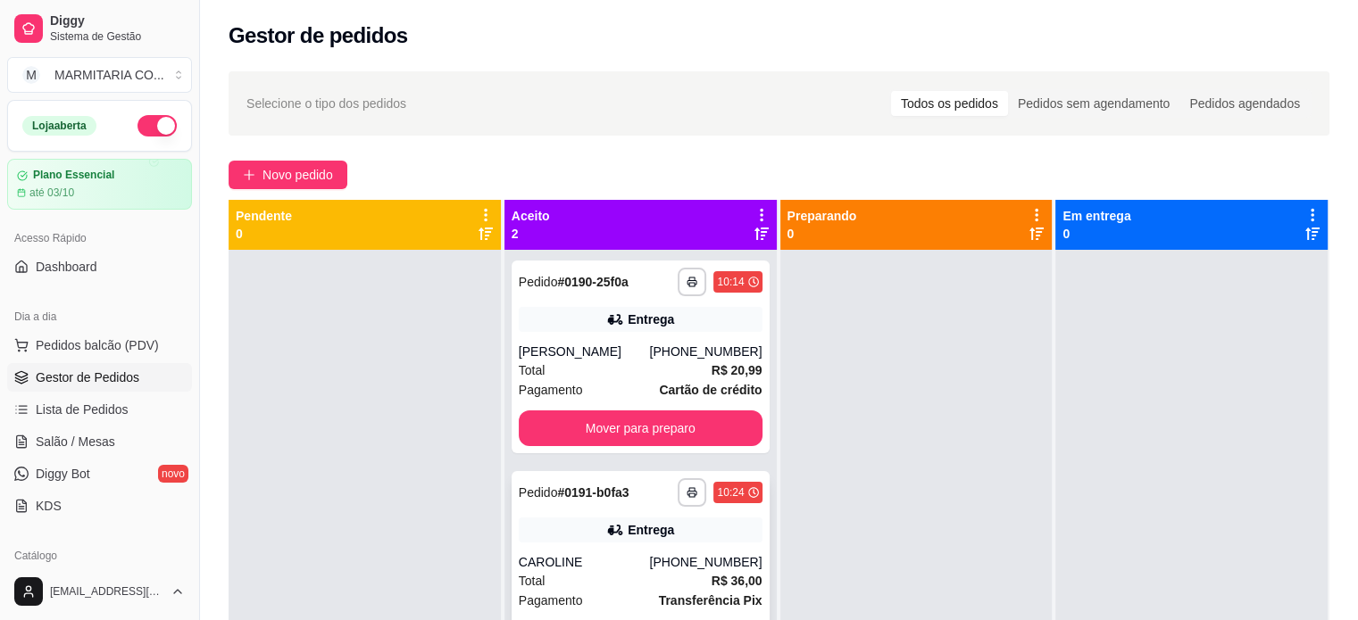
click at [610, 570] on div "CAROLINE" at bounding box center [584, 563] width 131 height 18
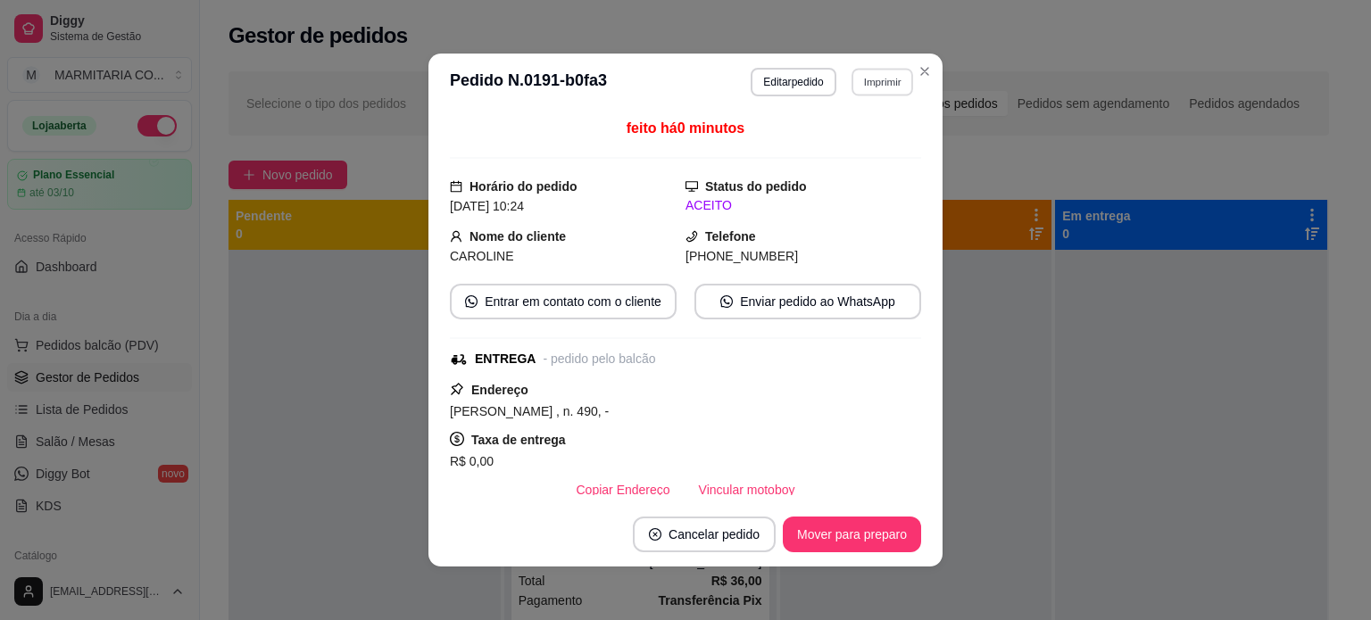
click at [893, 82] on button "Imprimir" at bounding box center [883, 82] width 62 height 28
click at [870, 138] on button "IMPRESSORA" at bounding box center [843, 144] width 125 height 28
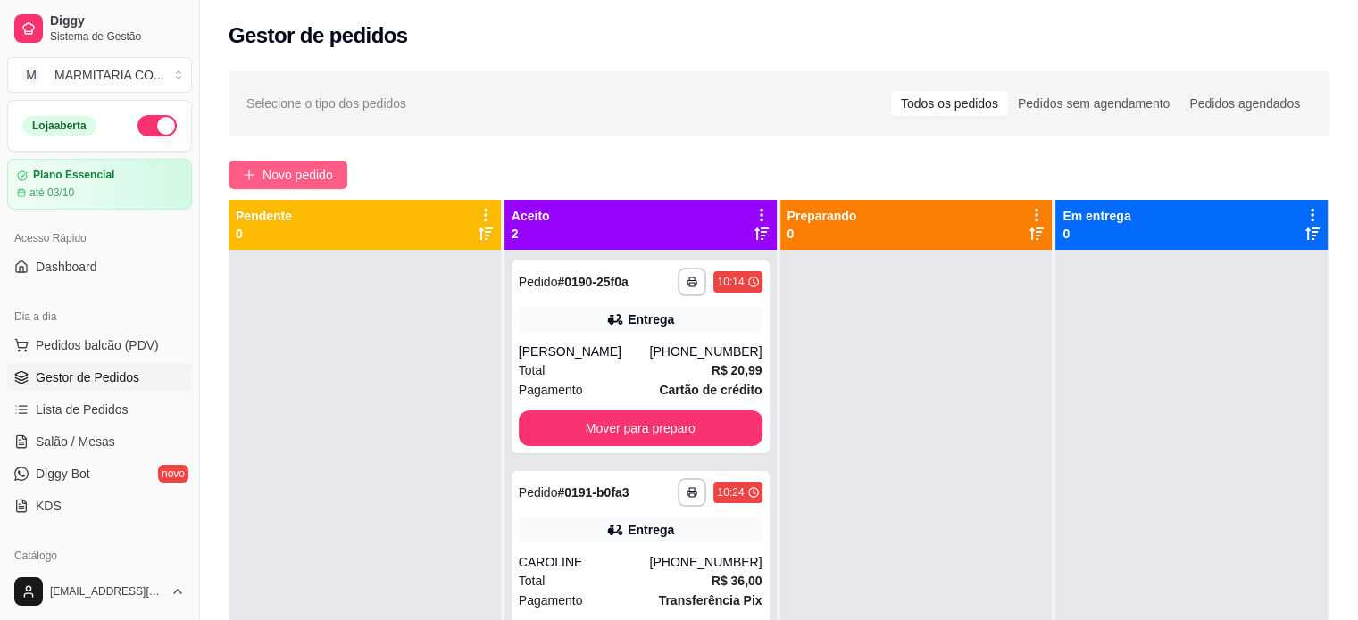
click at [270, 181] on span "Novo pedido" at bounding box center [297, 175] width 71 height 20
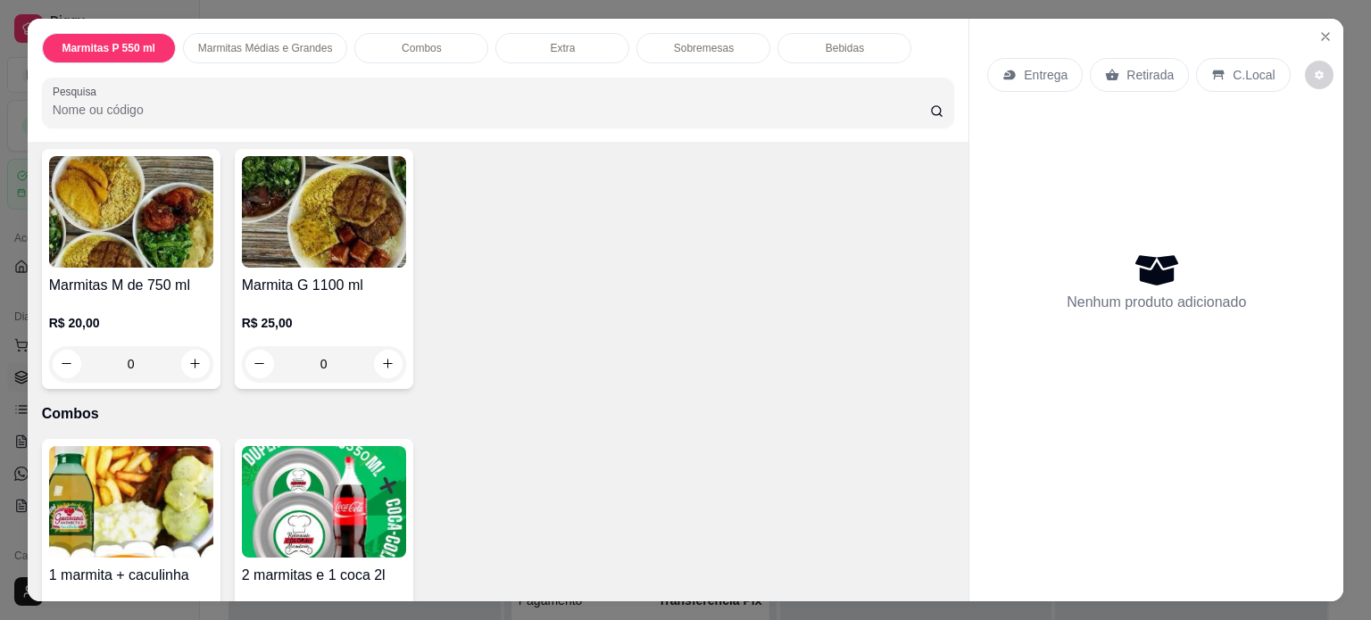
scroll to position [721, 0]
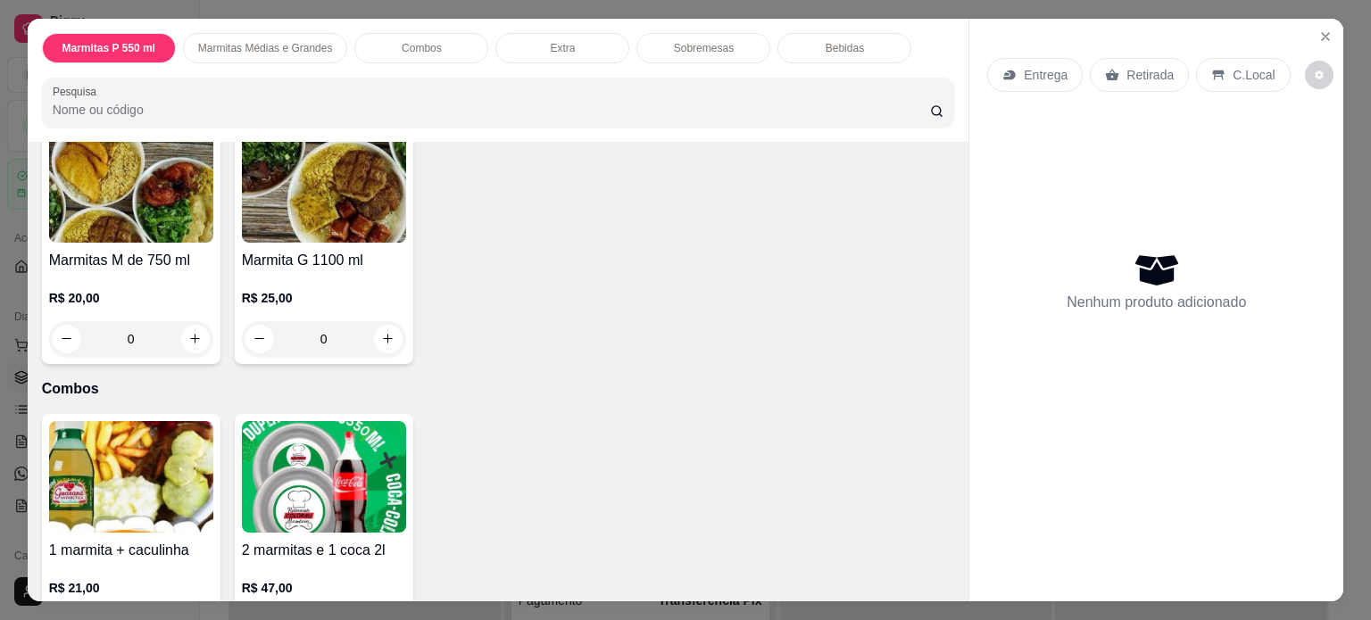
click at [181, 337] on div "0" at bounding box center [131, 339] width 164 height 36
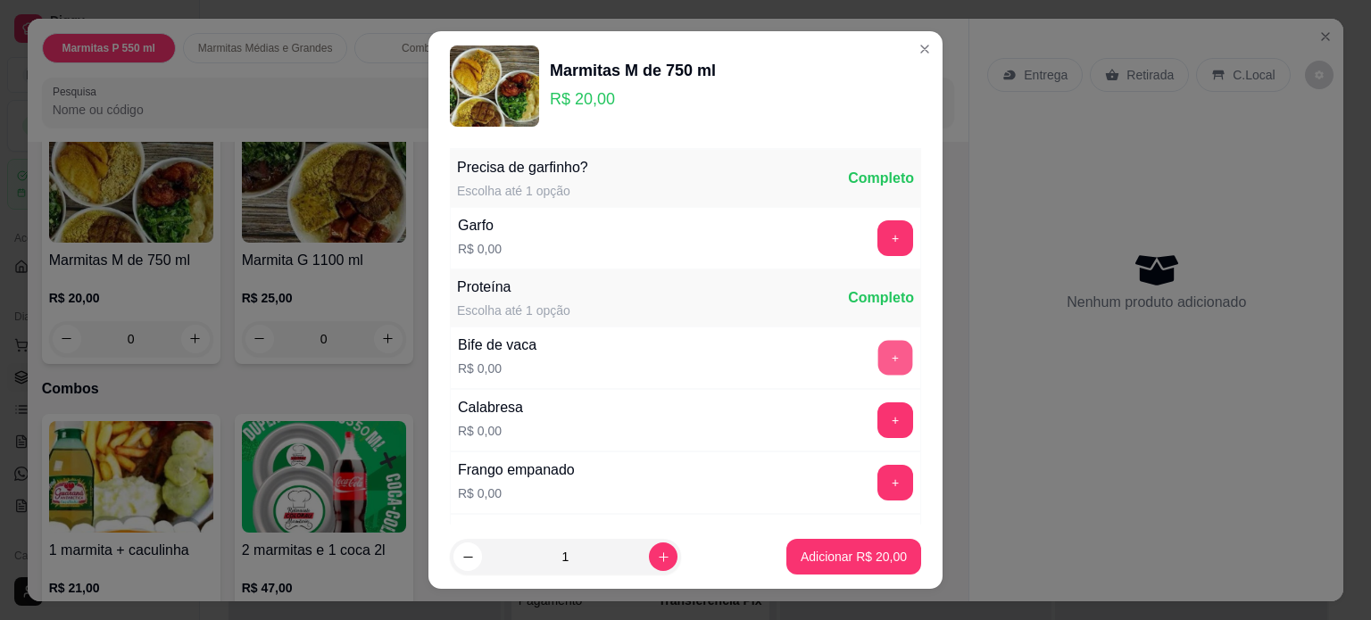
click at [879, 353] on button "+" at bounding box center [896, 358] width 35 height 35
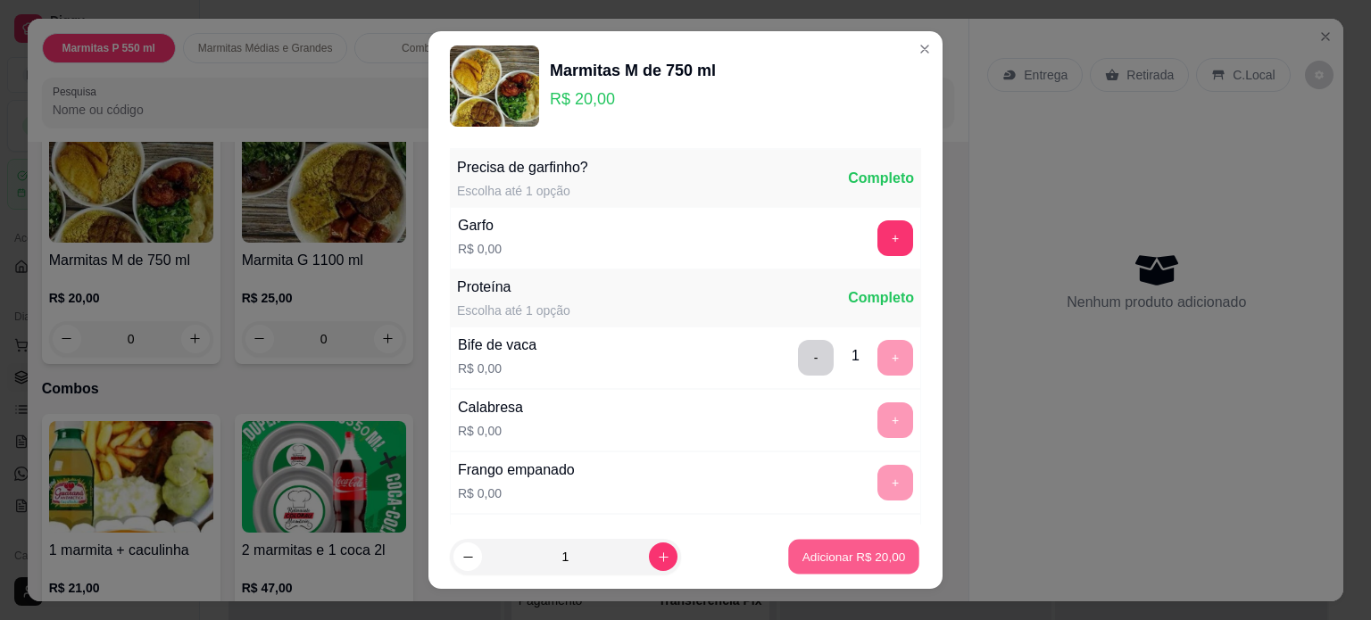
click at [877, 554] on p "Adicionar R$ 20,00" at bounding box center [855, 557] width 104 height 17
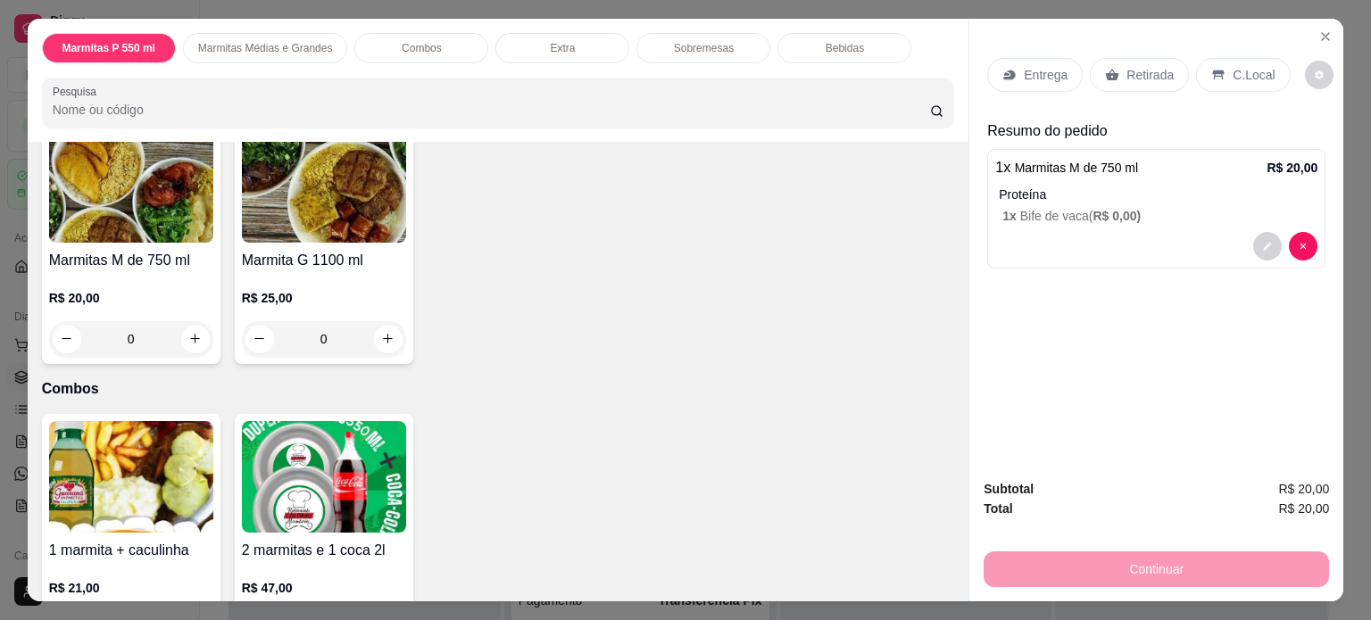
click at [1054, 71] on p "Entrega" at bounding box center [1046, 75] width 44 height 18
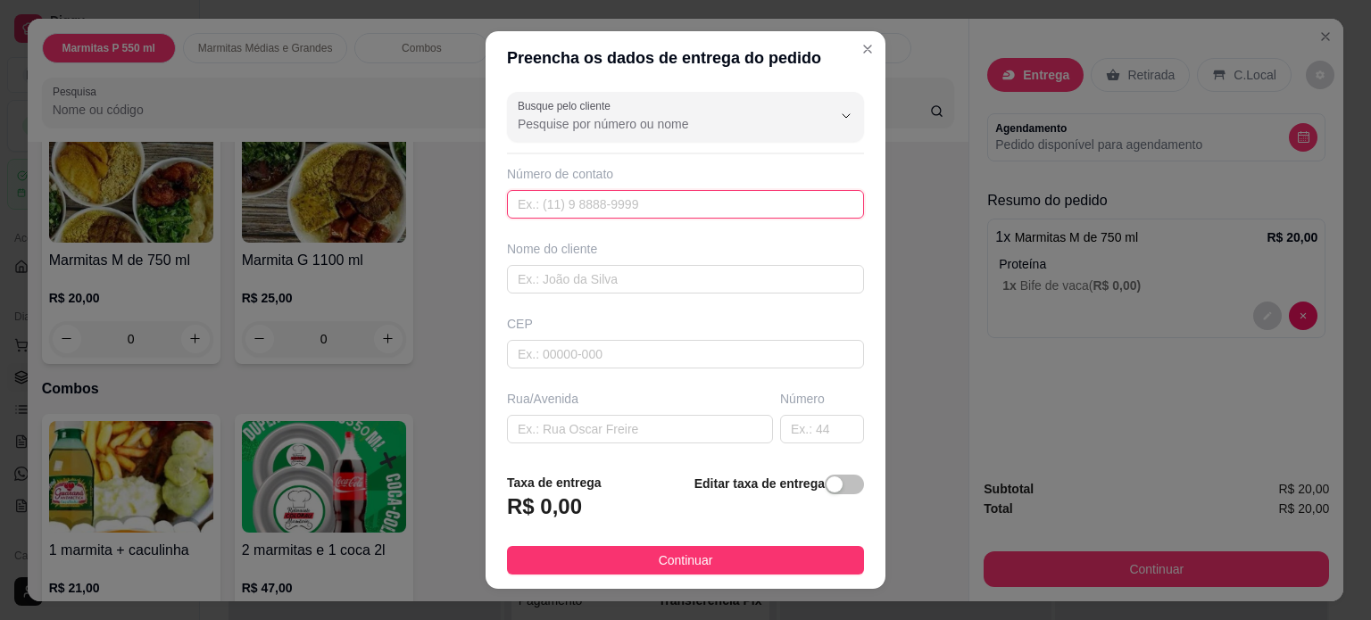
click at [676, 196] on input "text" at bounding box center [685, 204] width 357 height 29
type input "[PHONE_NUMBER]"
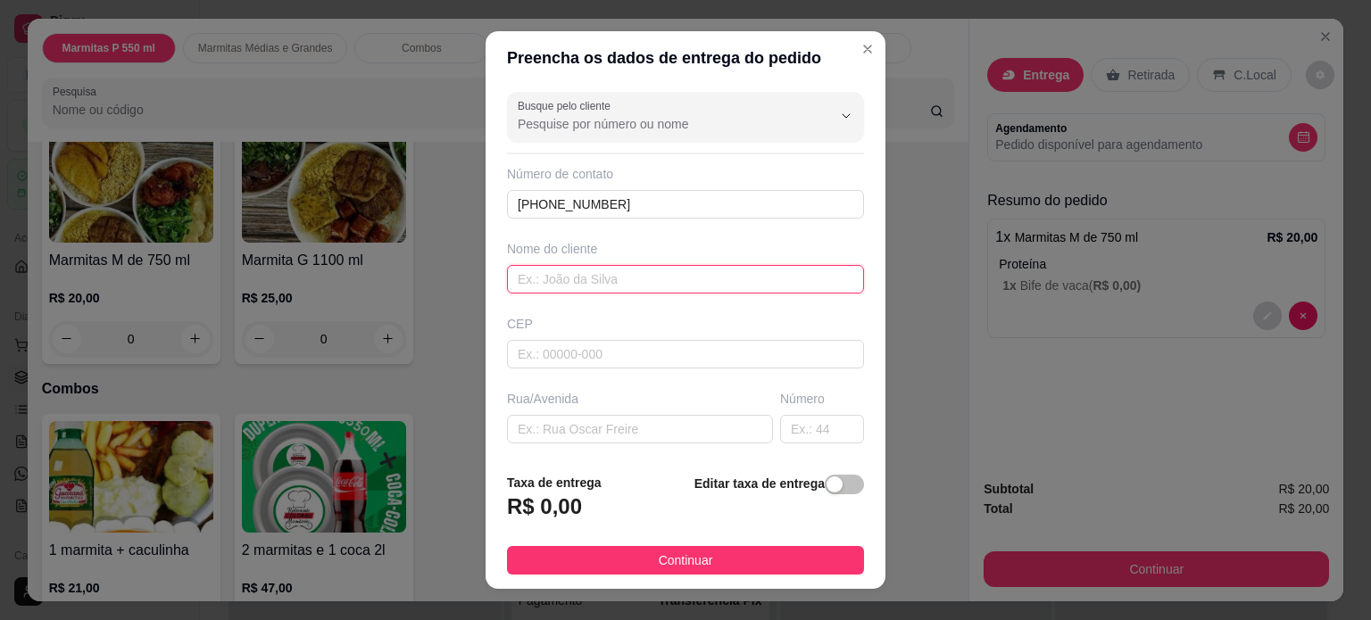
click at [652, 274] on input "text" at bounding box center [685, 279] width 357 height 29
type input "VICTORIA"
click at [568, 428] on input "text" at bounding box center [640, 429] width 266 height 29
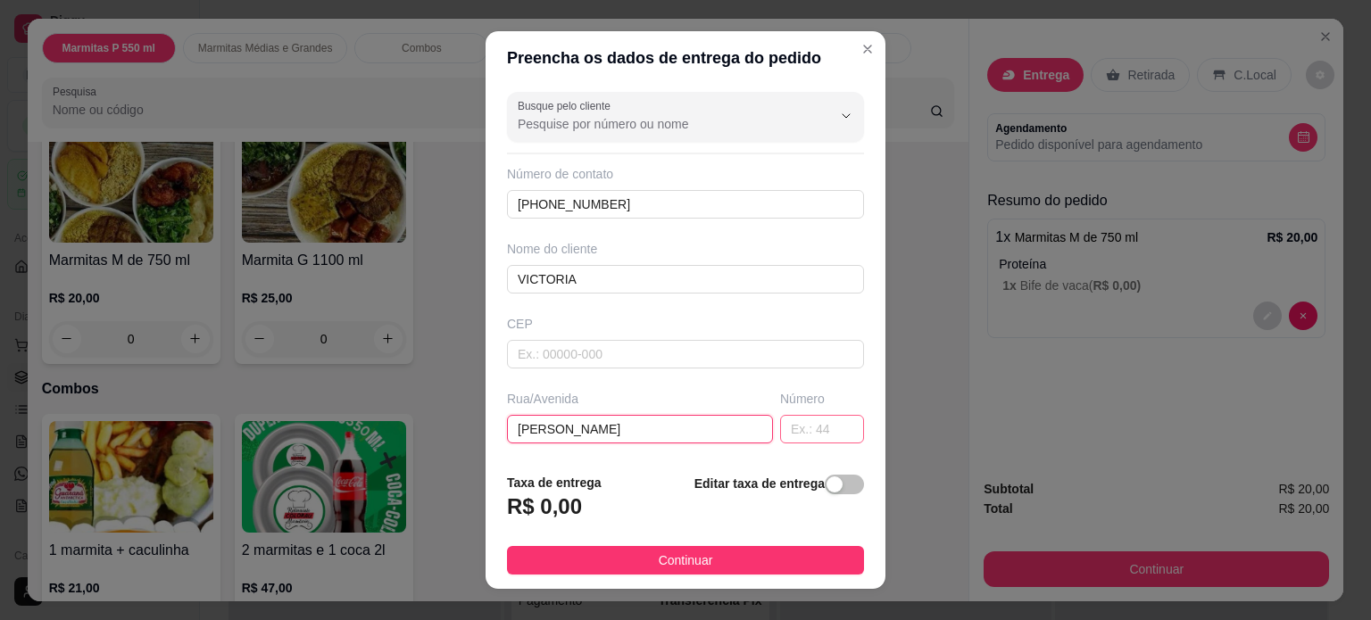
type input "[PERSON_NAME]"
click at [782, 428] on input "text" at bounding box center [822, 429] width 84 height 29
type input "131"
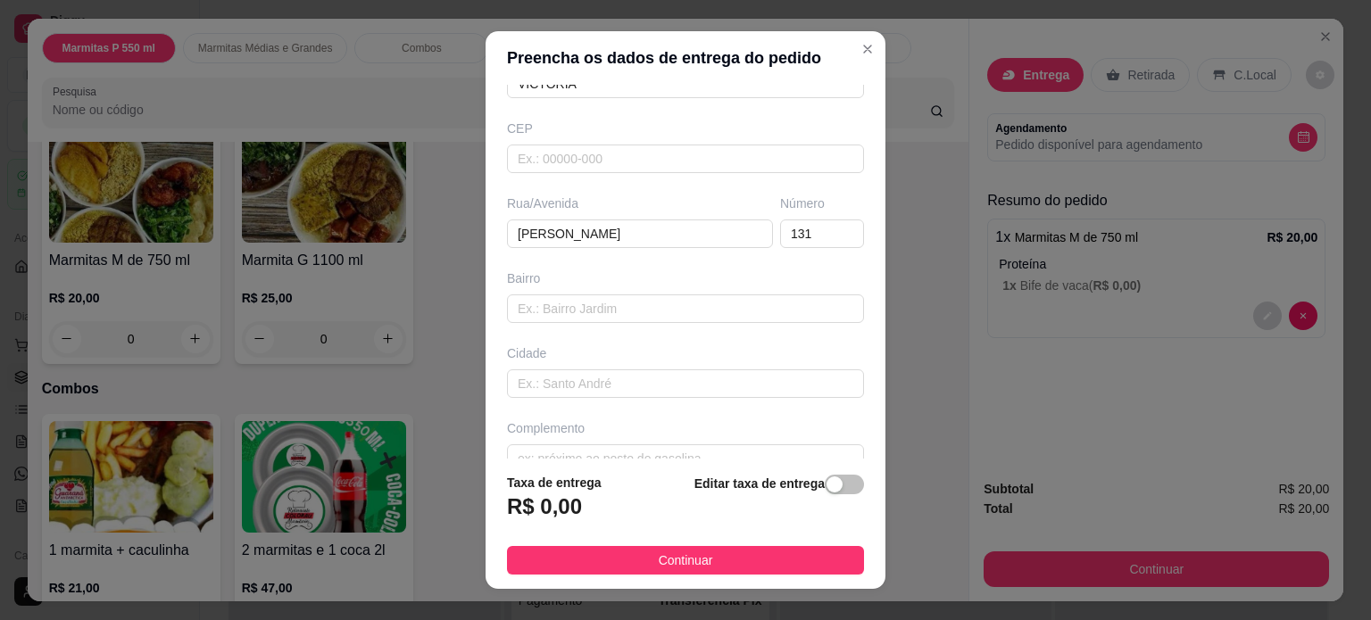
scroll to position [191, 0]
click at [843, 410] on div "Busque pelo cliente Número de contato (35) 99737-2811 Nome do cliente VICTORIA …" at bounding box center [686, 272] width 400 height 375
click at [537, 460] on footer "Taxa de entrega R$ 0,00 Editar taxa de entrega Continuar" at bounding box center [686, 524] width 400 height 130
click at [539, 454] on input "text" at bounding box center [685, 463] width 357 height 29
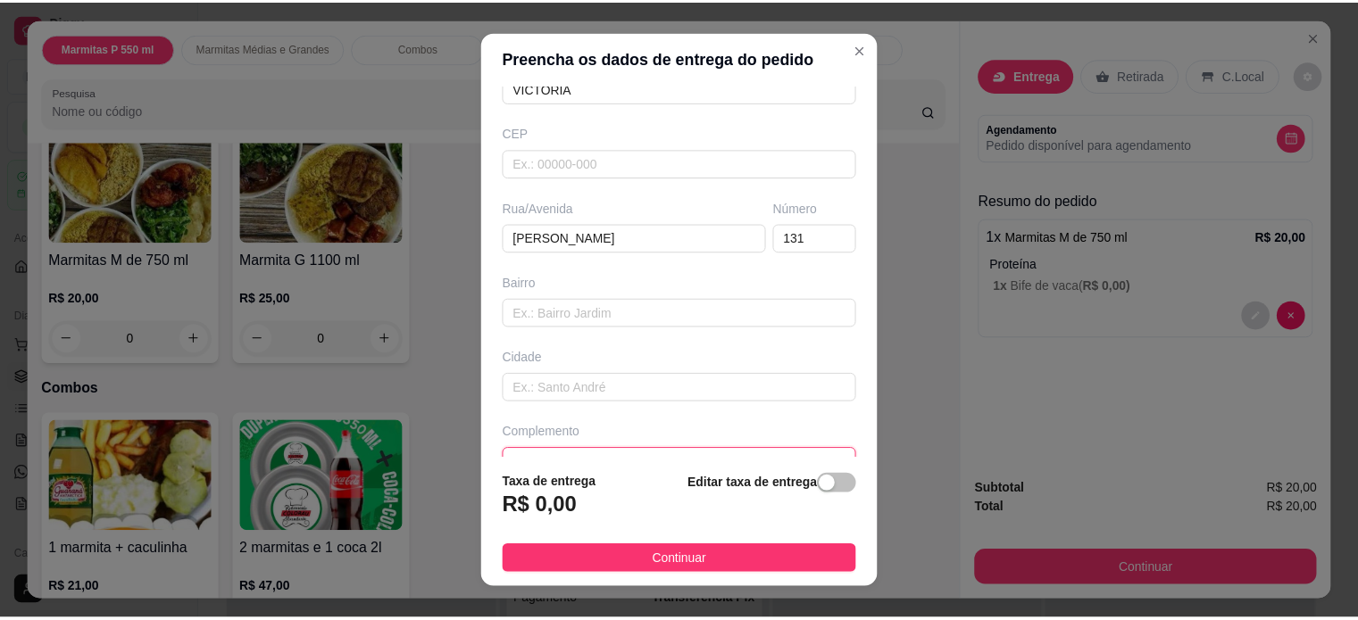
scroll to position [200, 0]
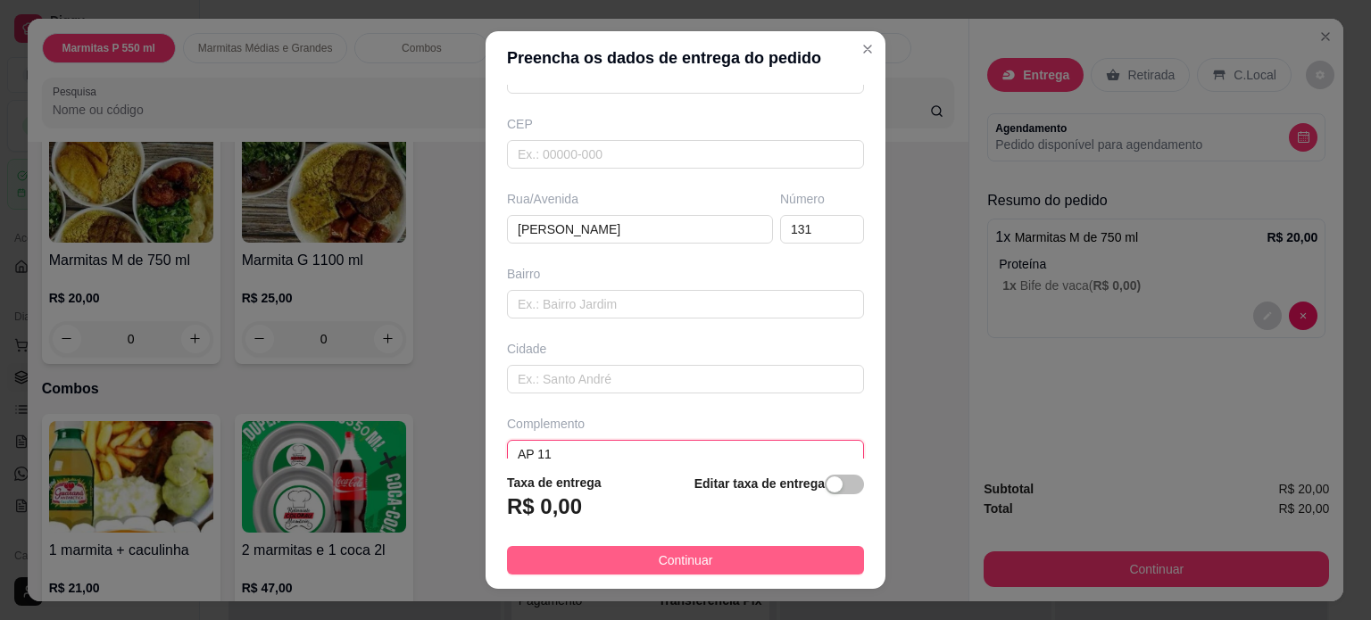
type input "AP 11"
click at [558, 559] on button "Continuar" at bounding box center [685, 560] width 357 height 29
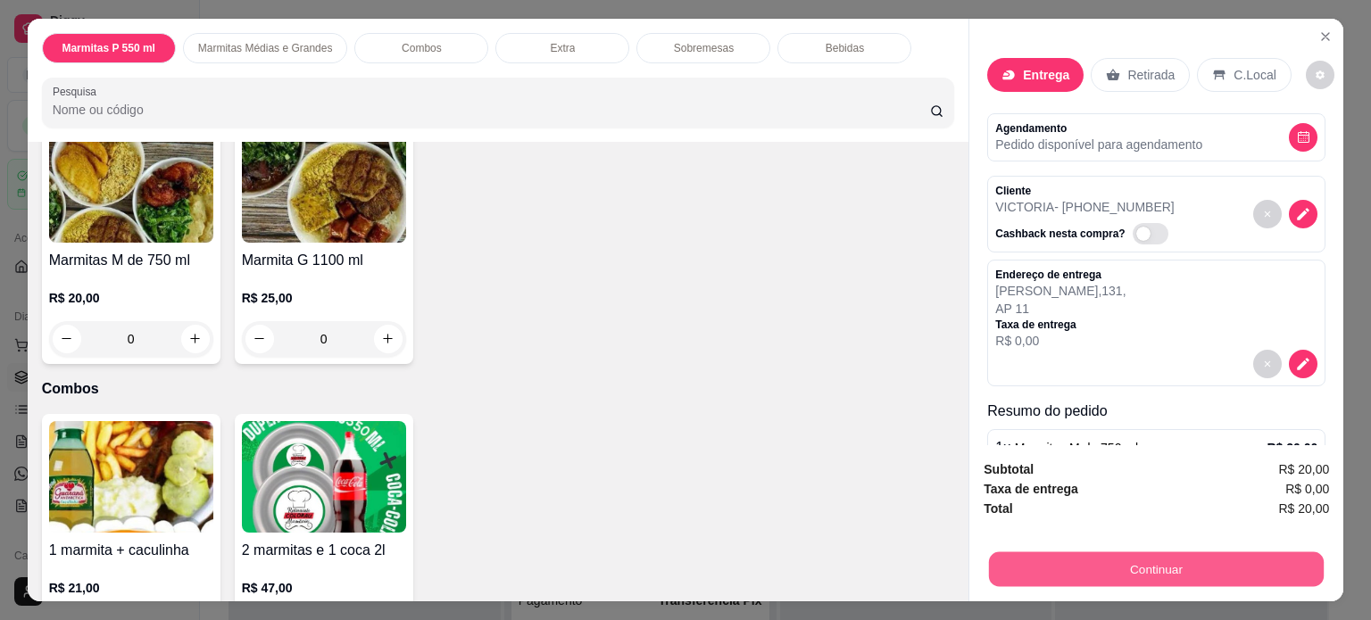
click at [1058, 559] on button "Continuar" at bounding box center [1156, 570] width 335 height 35
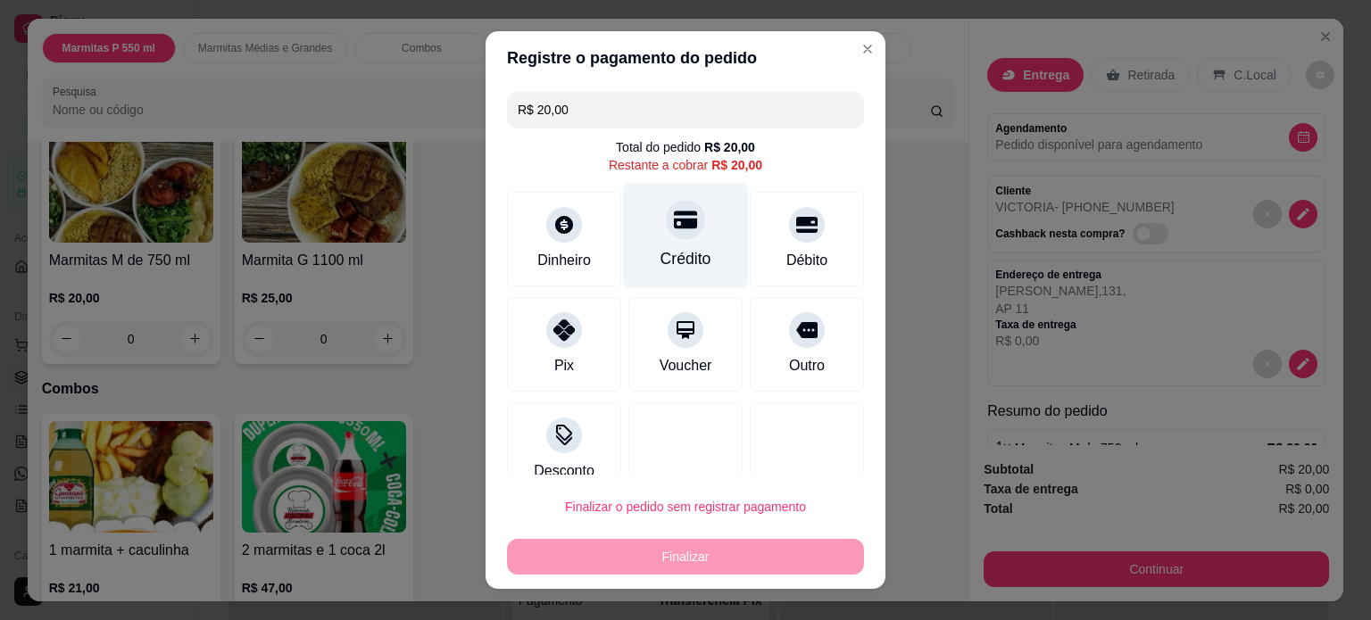
click at [680, 221] on div at bounding box center [685, 219] width 39 height 39
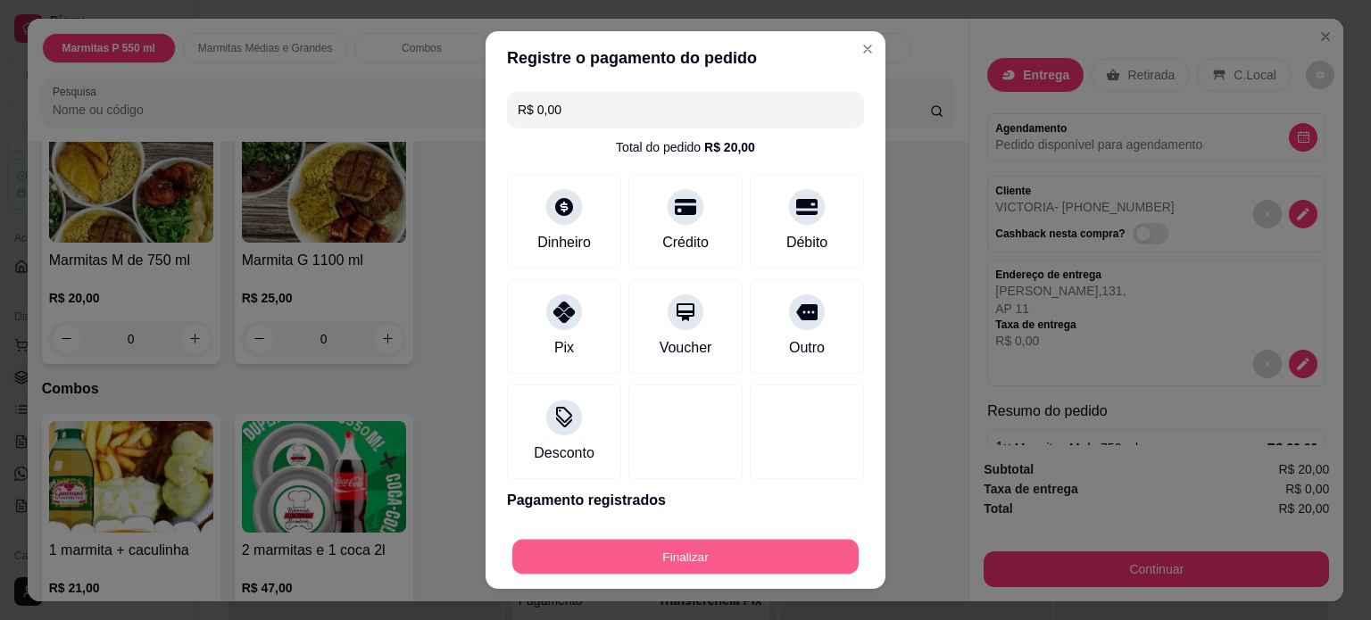
click at [687, 557] on button "Finalizar" at bounding box center [685, 557] width 346 height 35
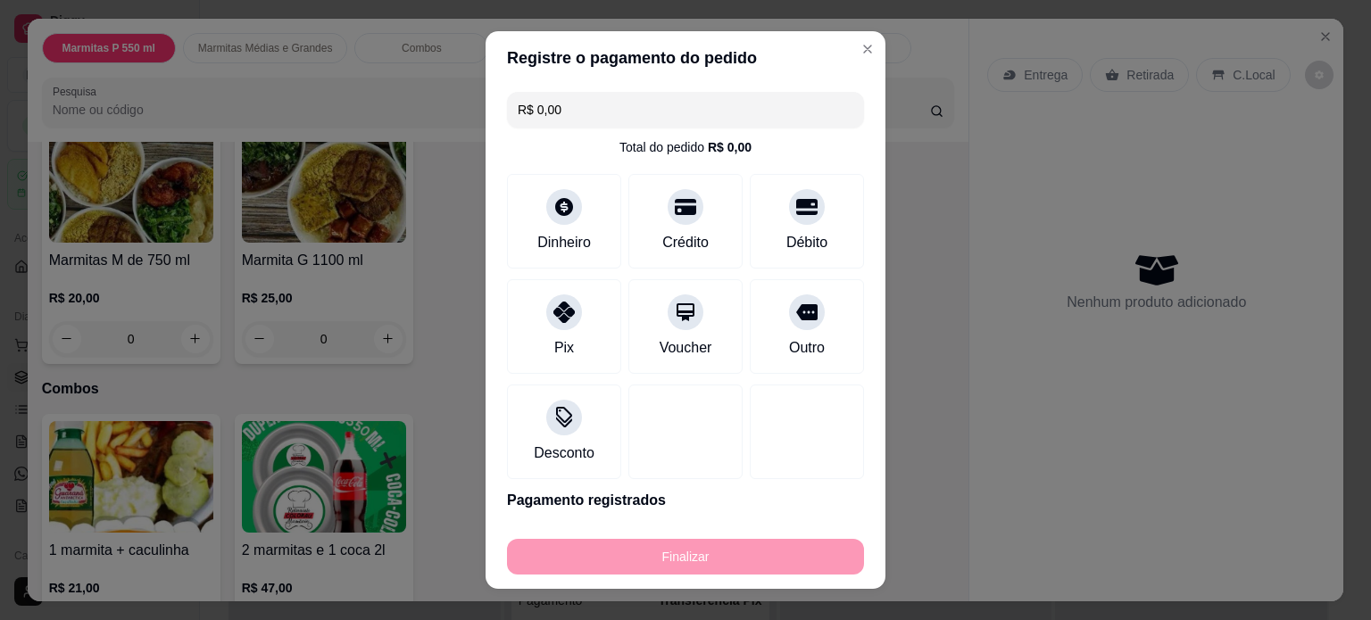
type input "-R$ 20,00"
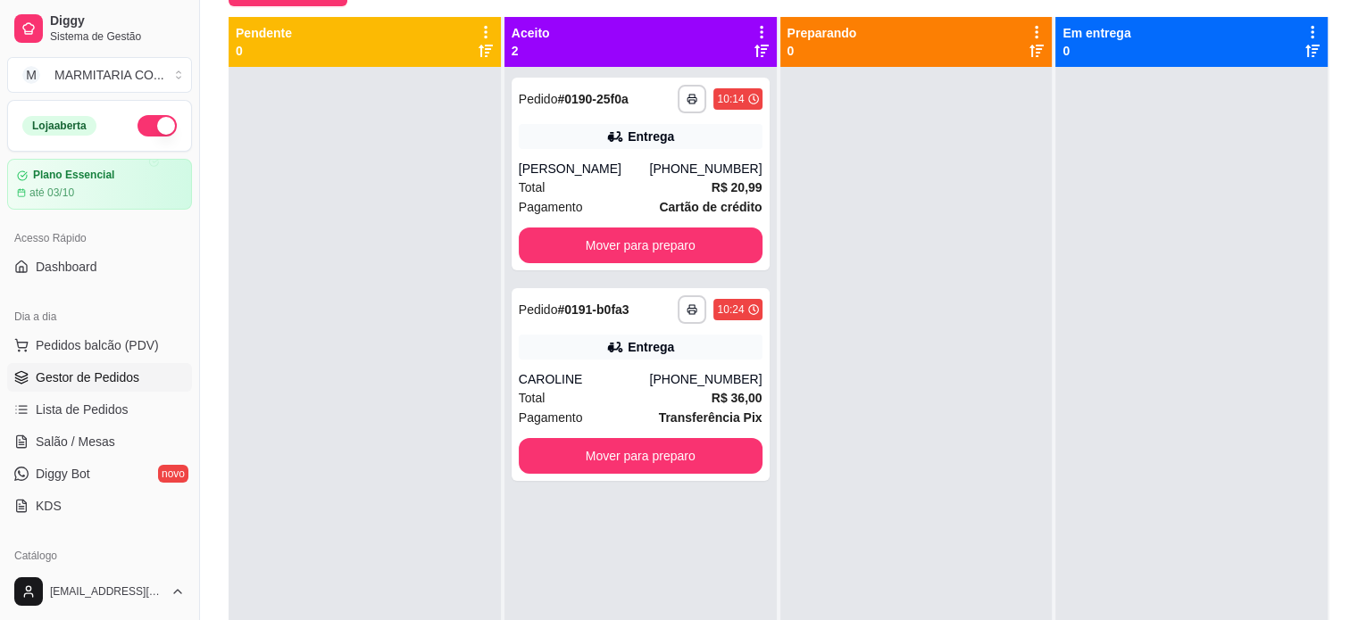
scroll to position [189, 0]
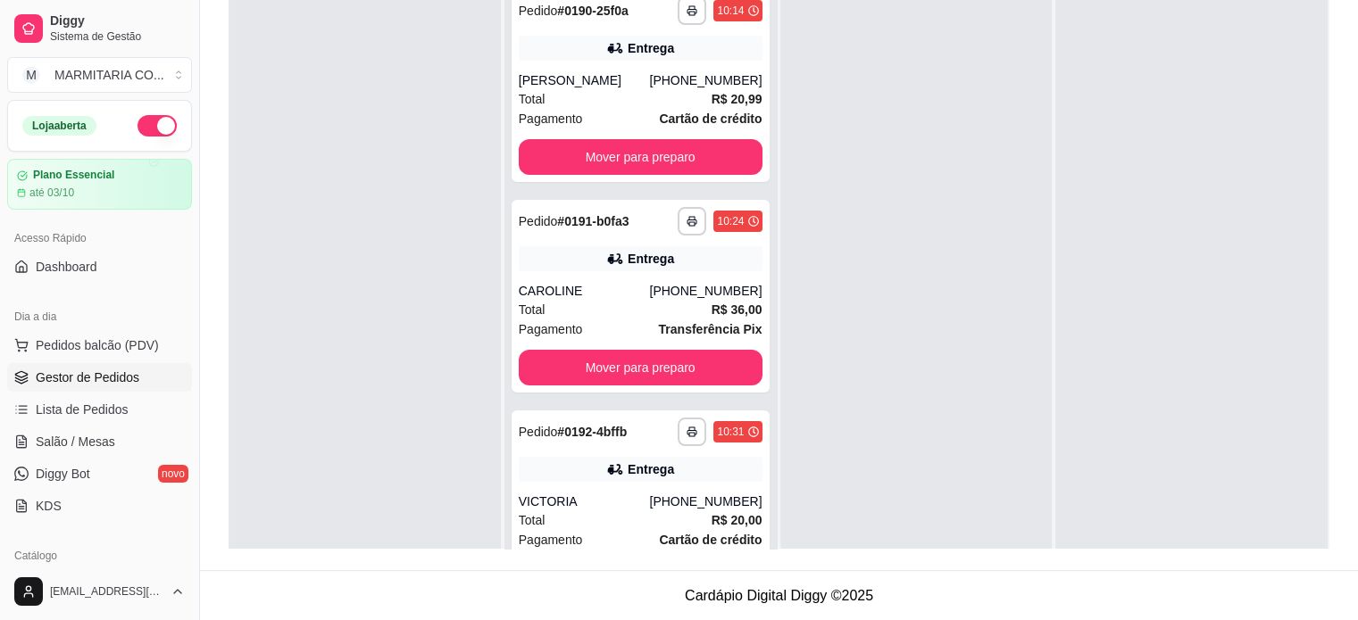
scroll to position [29, 0]
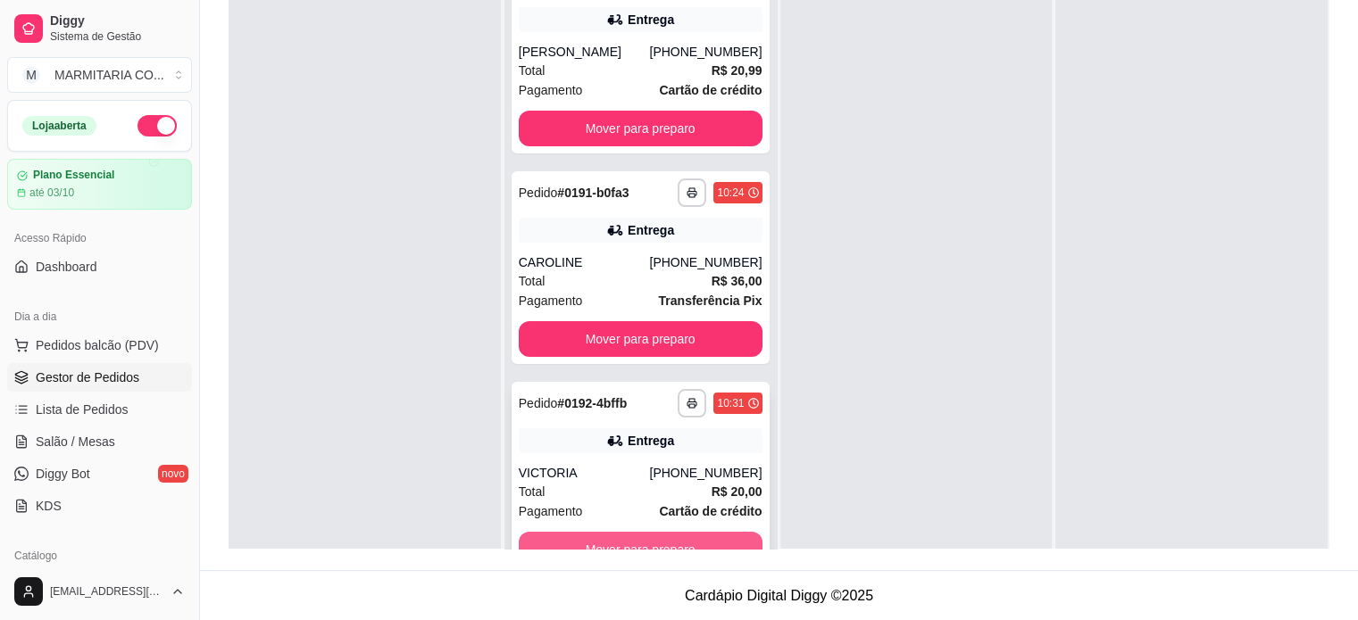
click at [701, 538] on button "Mover para preparo" at bounding box center [641, 550] width 244 height 36
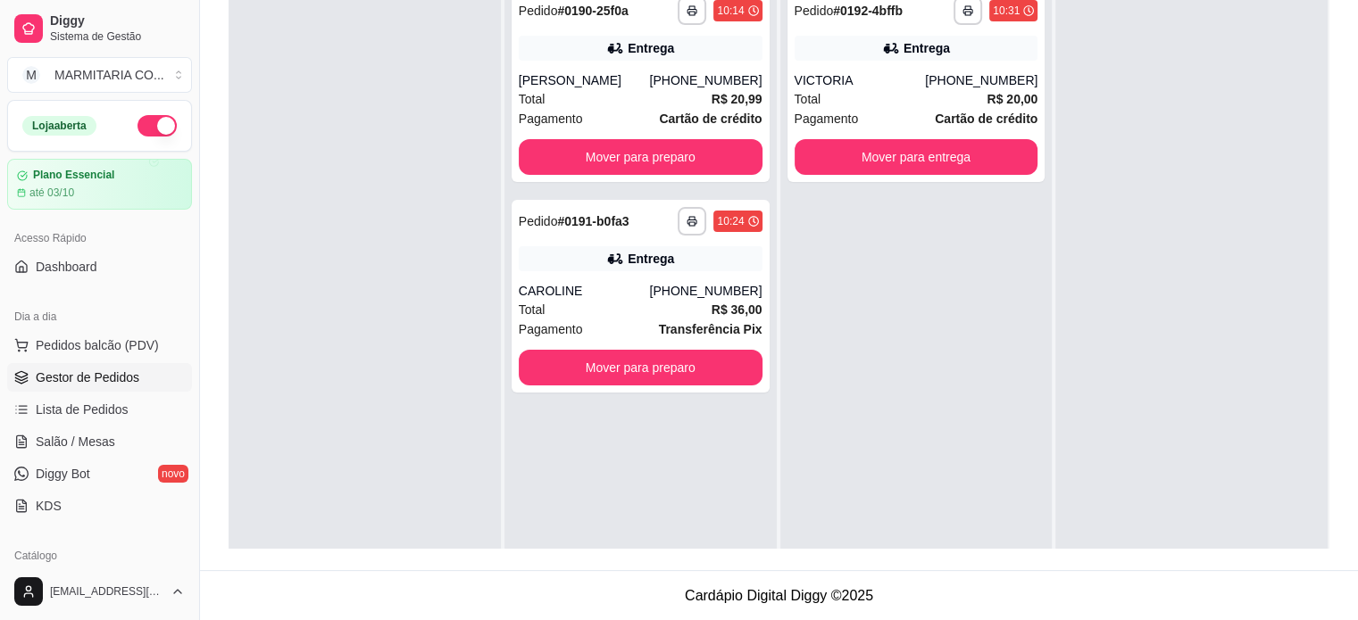
scroll to position [0, 0]
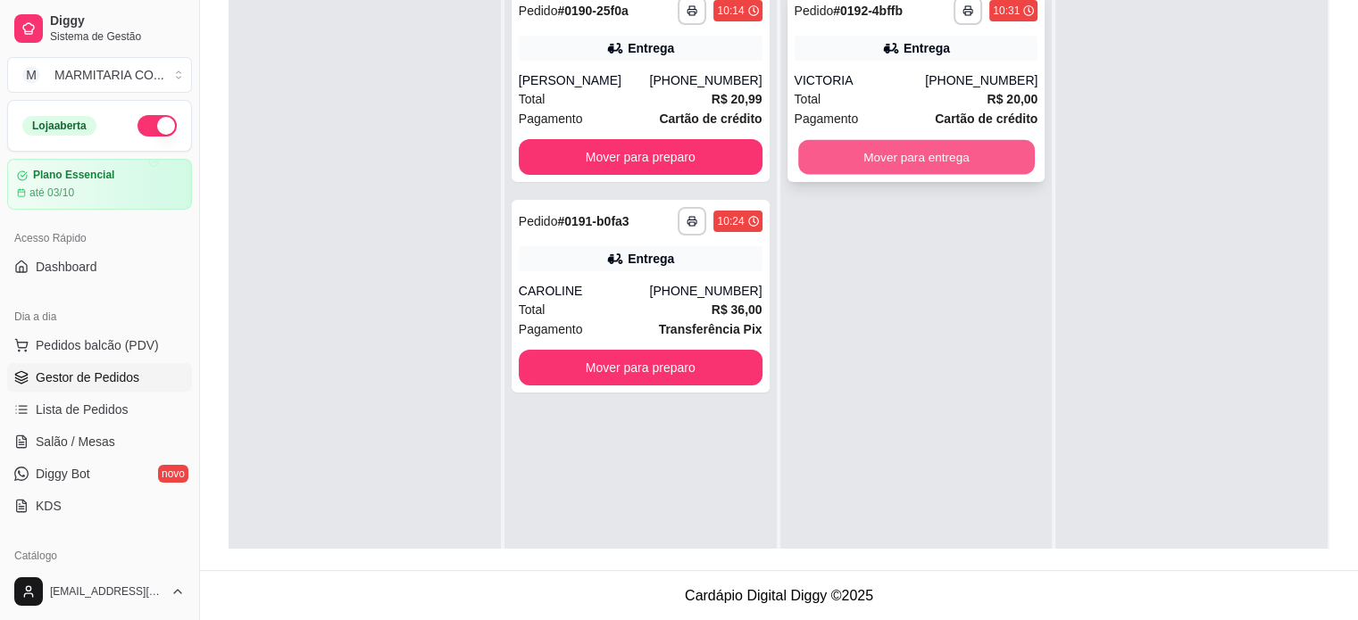
click at [930, 149] on button "Mover para entrega" at bounding box center [916, 157] width 237 height 35
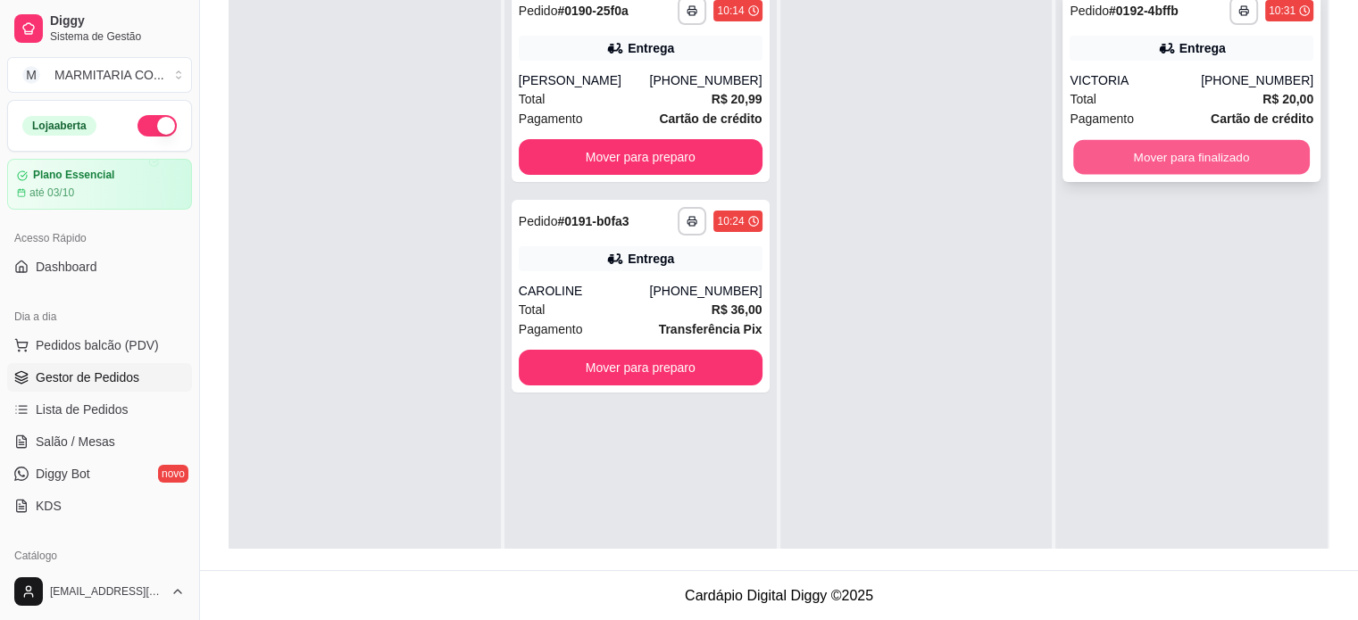
click at [1164, 146] on button "Mover para finalizado" at bounding box center [1191, 157] width 237 height 35
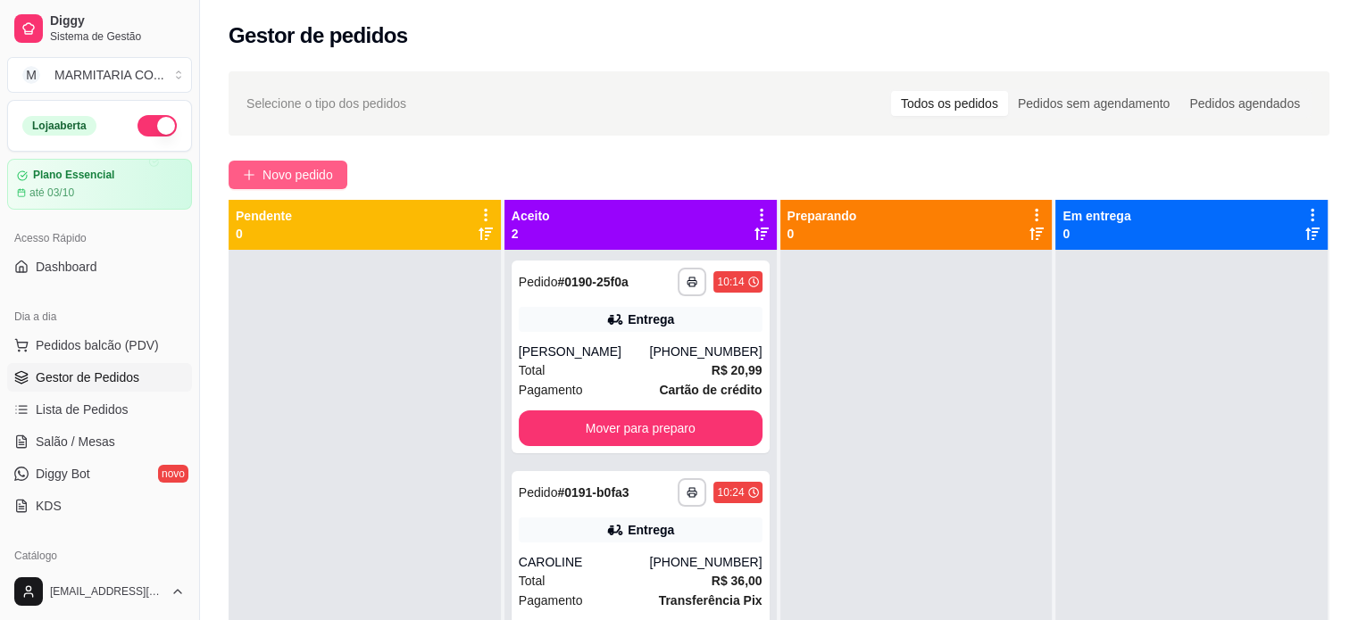
click at [332, 170] on span "Novo pedido" at bounding box center [297, 175] width 71 height 20
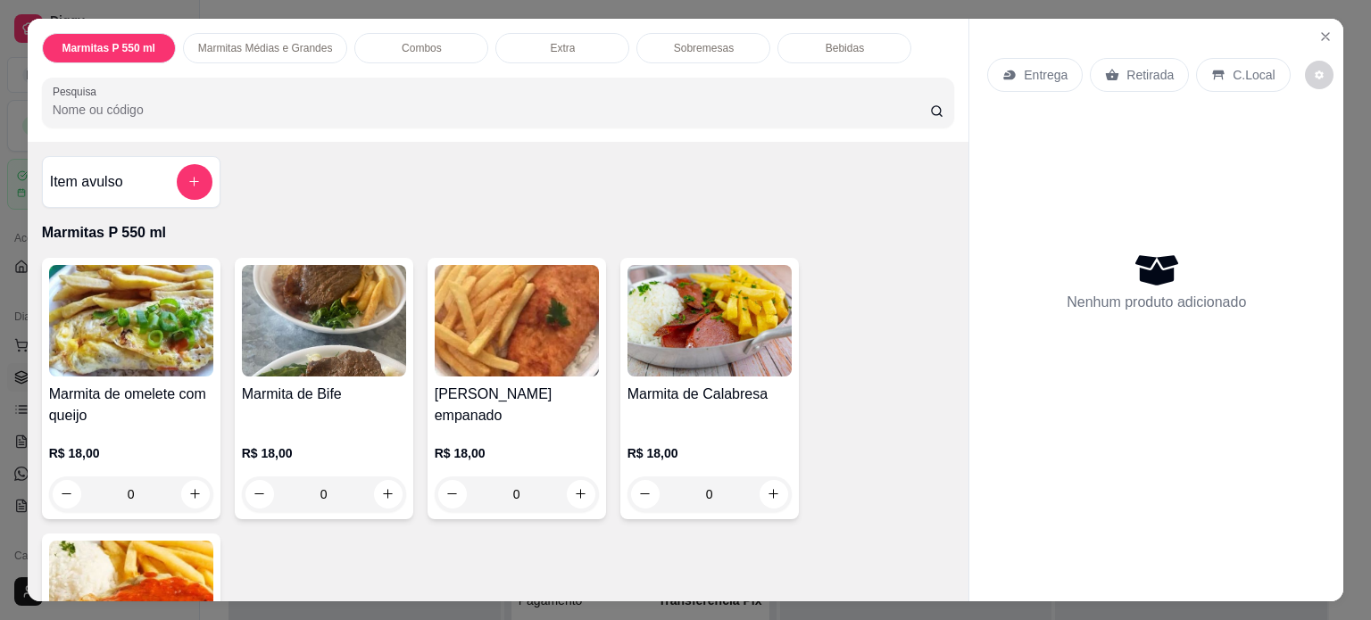
click at [570, 485] on div "0" at bounding box center [517, 495] width 164 height 36
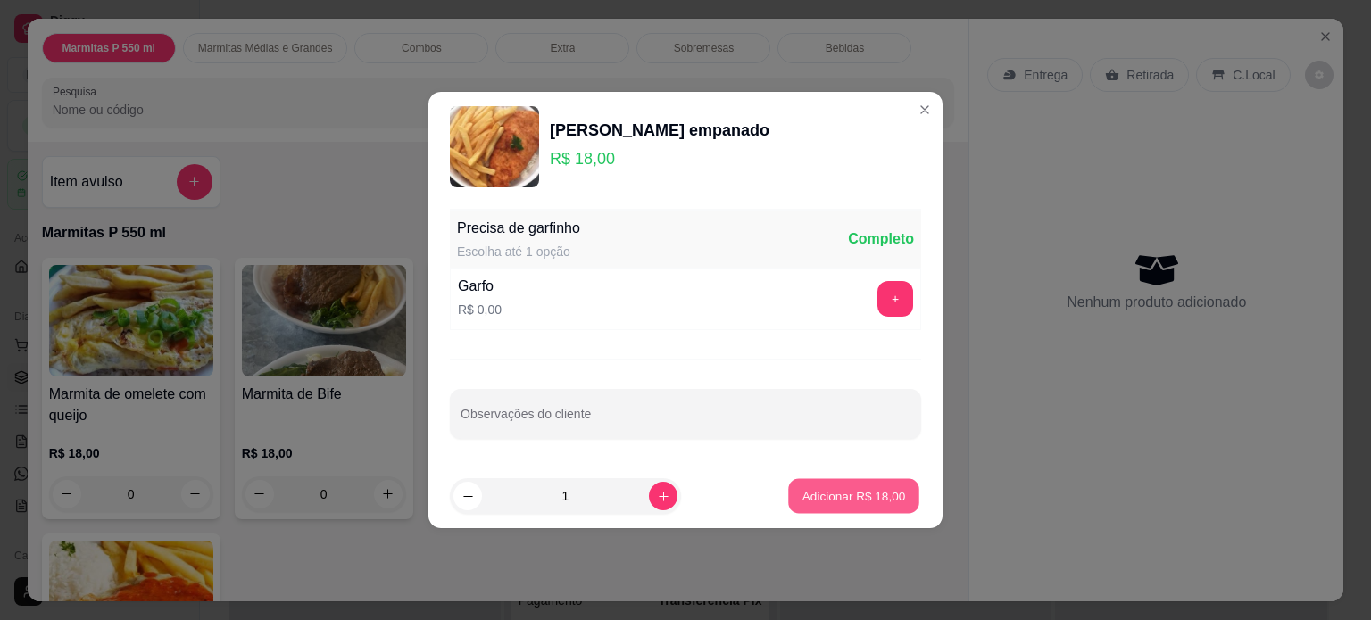
click at [862, 499] on p "Adicionar R$ 18,00" at bounding box center [855, 495] width 104 height 17
type input "1"
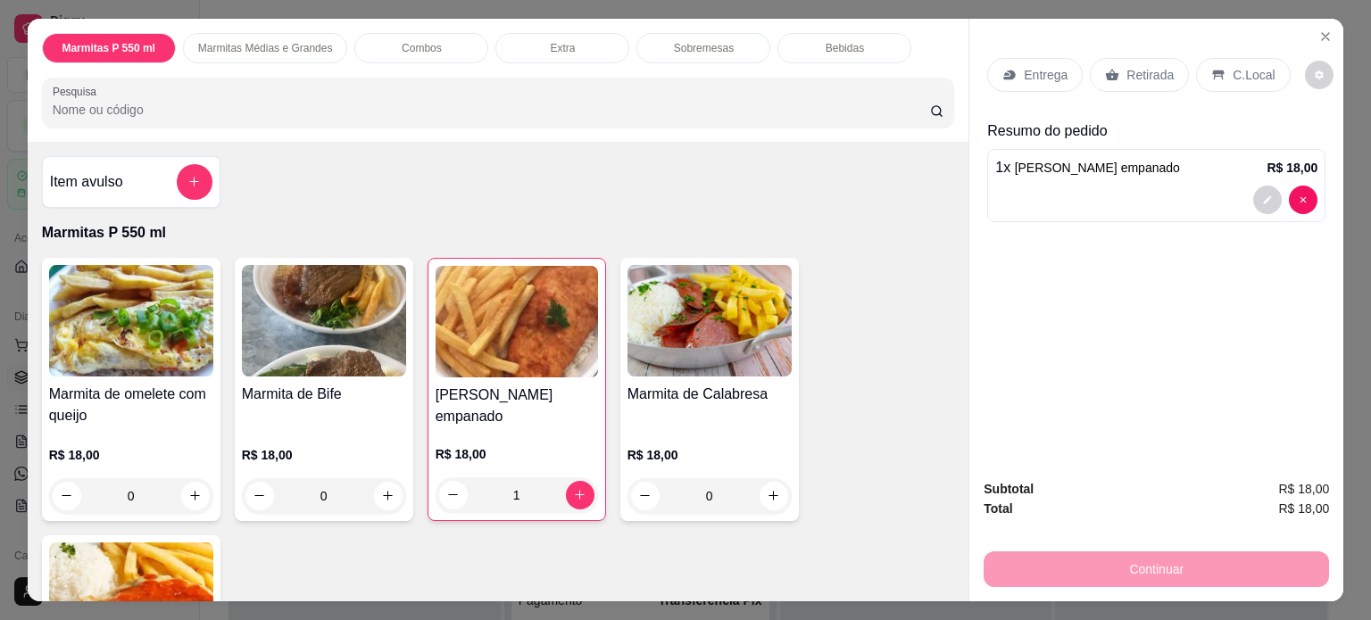
click at [1027, 71] on p "Entrega" at bounding box center [1046, 75] width 44 height 18
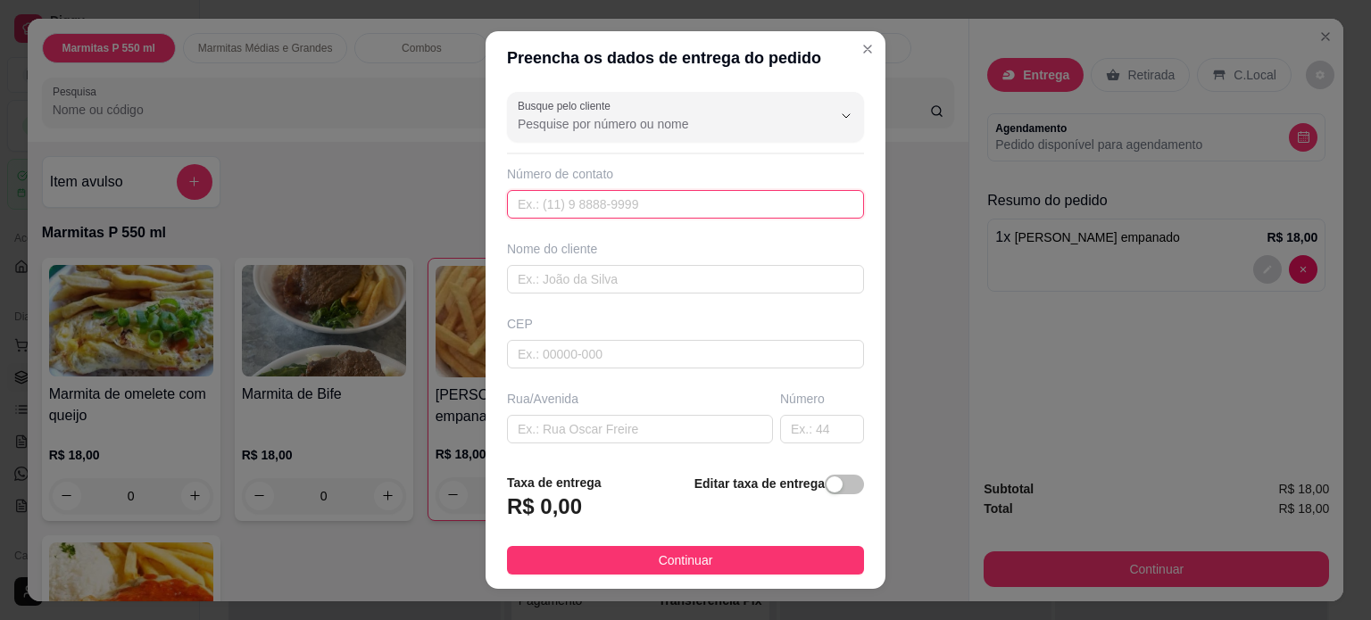
click at [550, 207] on input "text" at bounding box center [685, 204] width 357 height 29
click at [515, 287] on input "text" at bounding box center [685, 279] width 357 height 29
type input "[PERSON_NAME]"
click at [546, 209] on input "text" at bounding box center [685, 204] width 357 height 29
type input "[PHONE_NUMBER]"
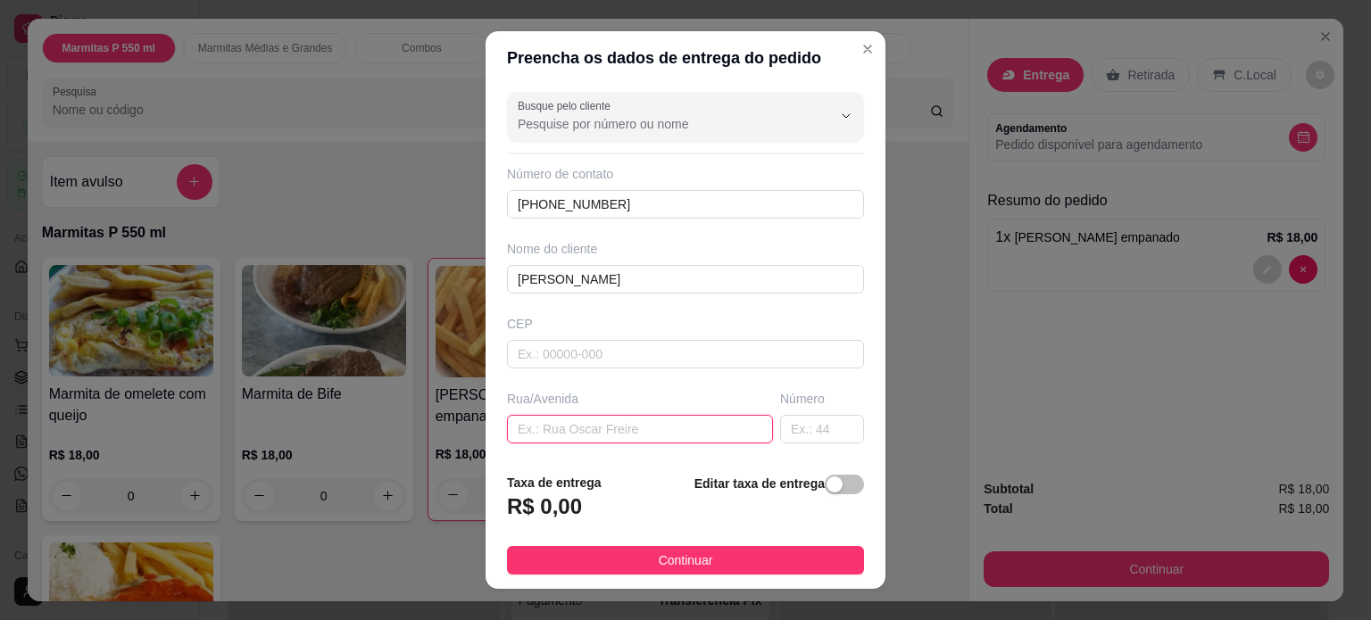
click at [523, 437] on input "text" at bounding box center [640, 429] width 266 height 29
type input "[PERSON_NAME]"
click at [793, 429] on input "text" at bounding box center [822, 429] width 84 height 29
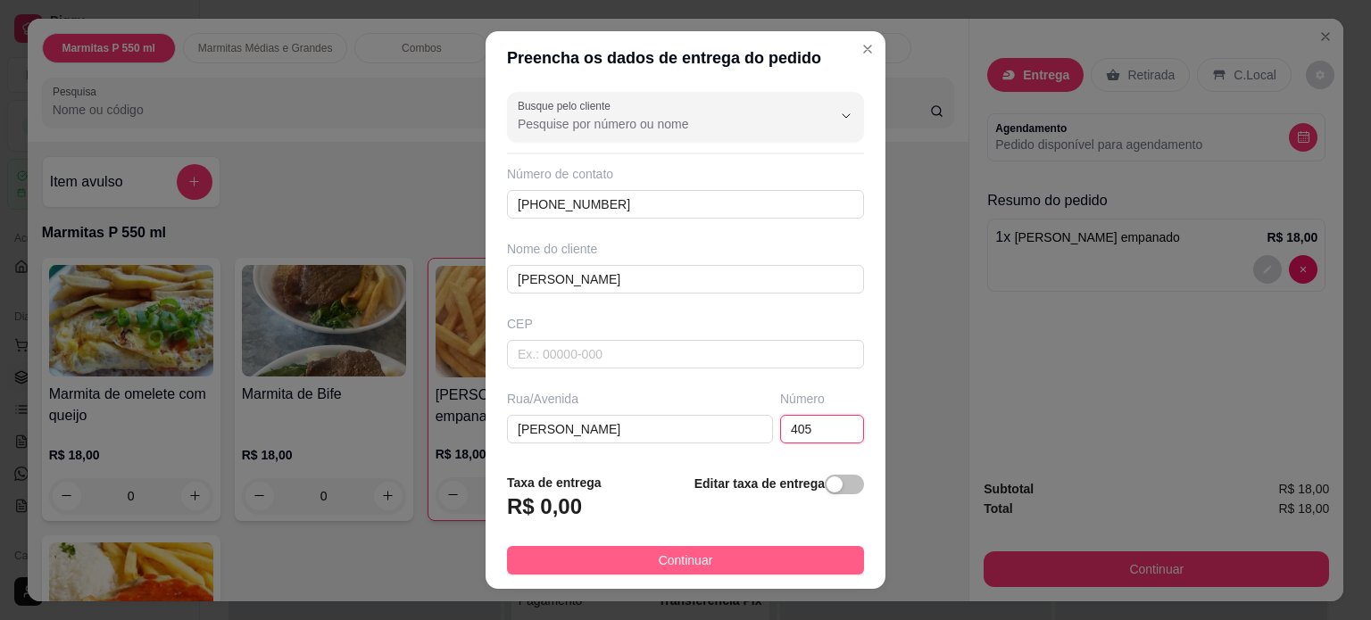
type input "405"
click at [755, 568] on button "Continuar" at bounding box center [685, 560] width 357 height 29
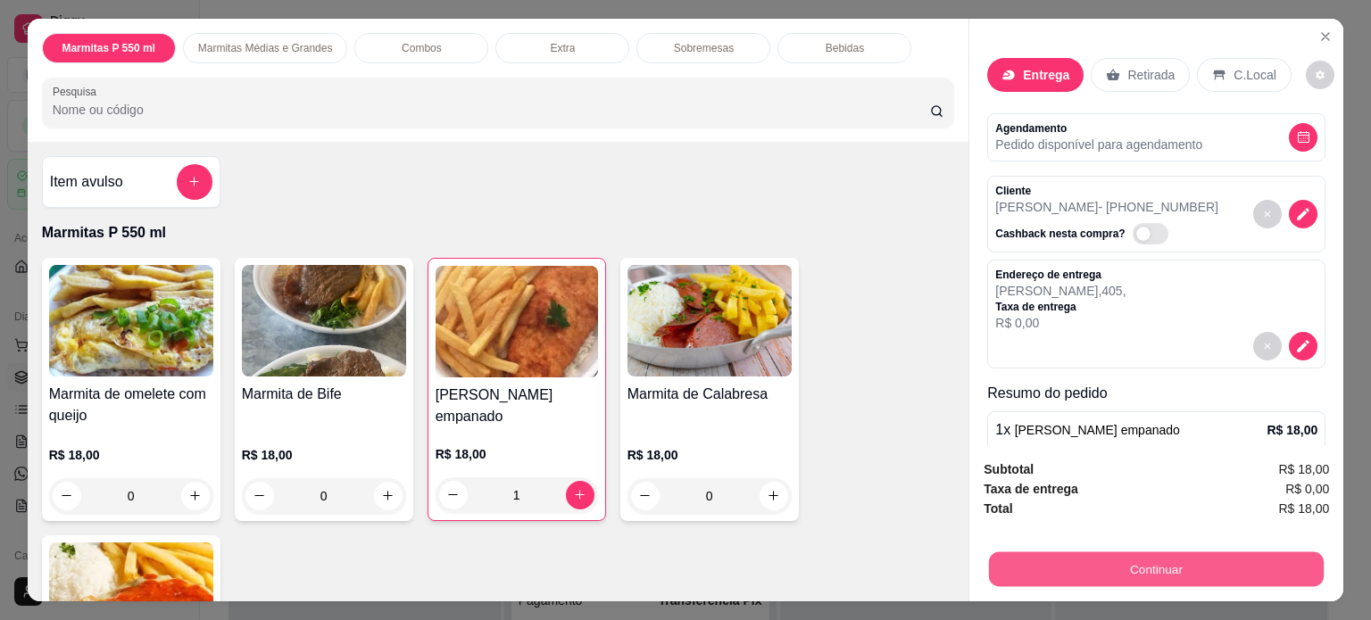
click at [1070, 562] on button "Continuar" at bounding box center [1156, 570] width 335 height 35
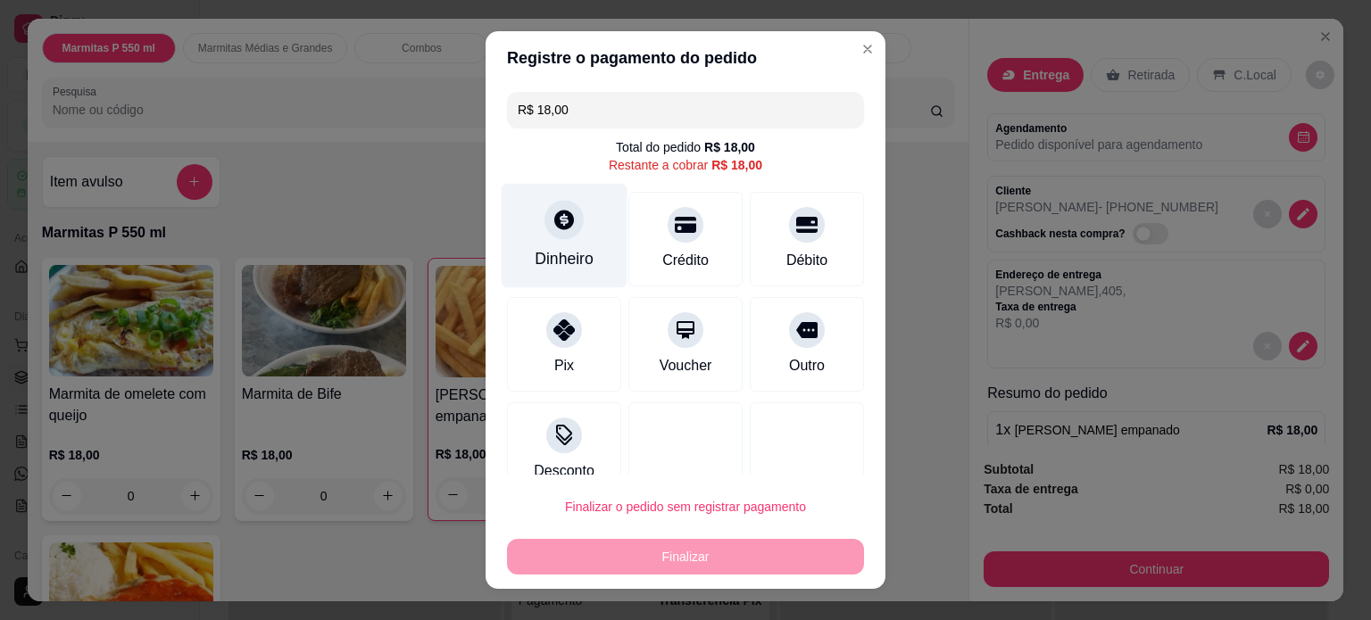
click at [570, 245] on div "Dinheiro" at bounding box center [565, 235] width 126 height 104
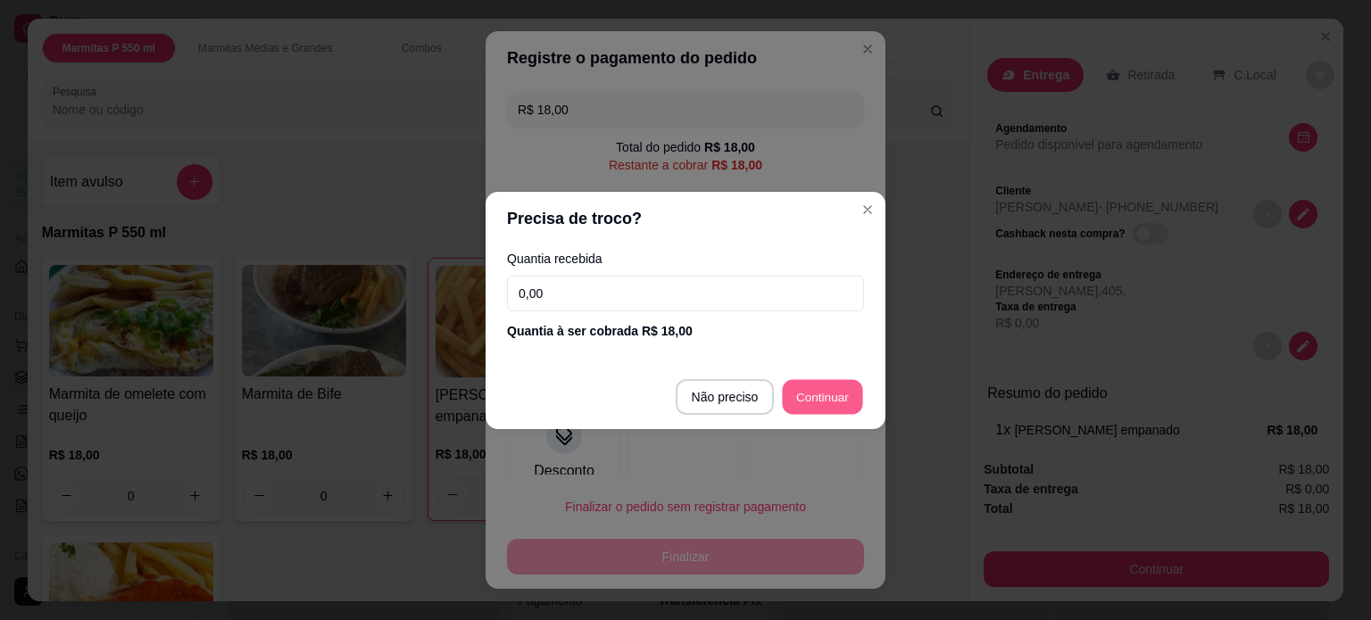
type input "R$ 0,00"
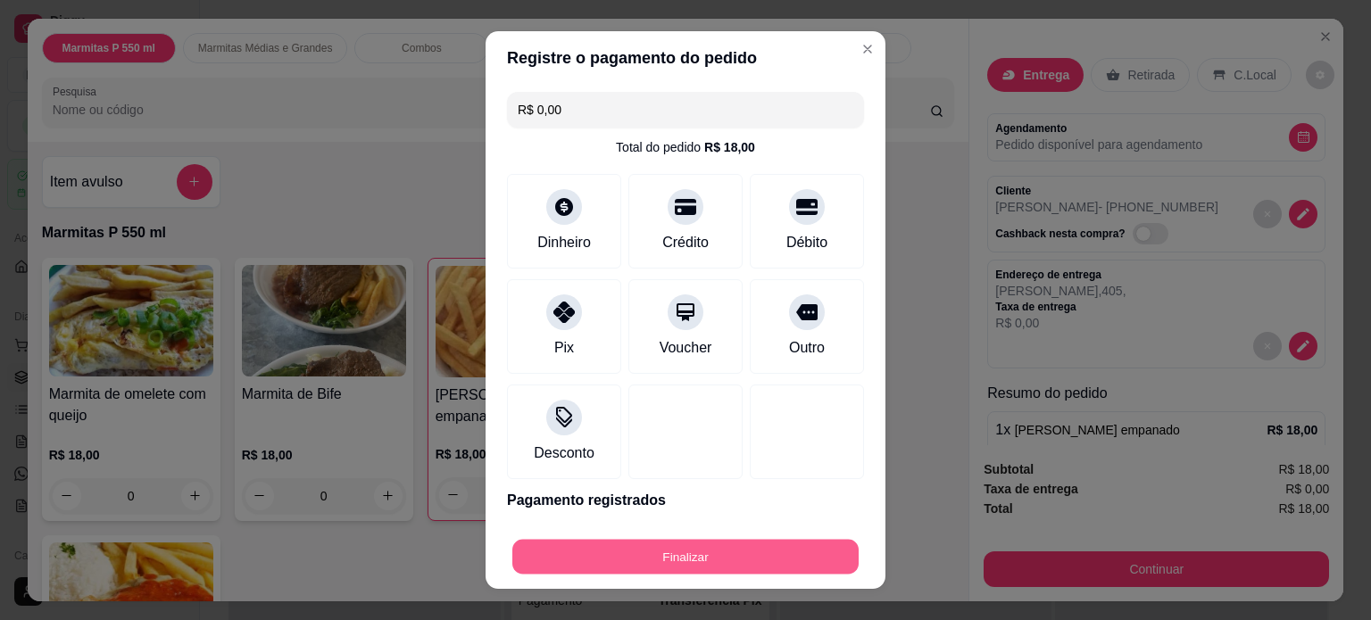
click at [675, 560] on button "Finalizar" at bounding box center [685, 557] width 346 height 35
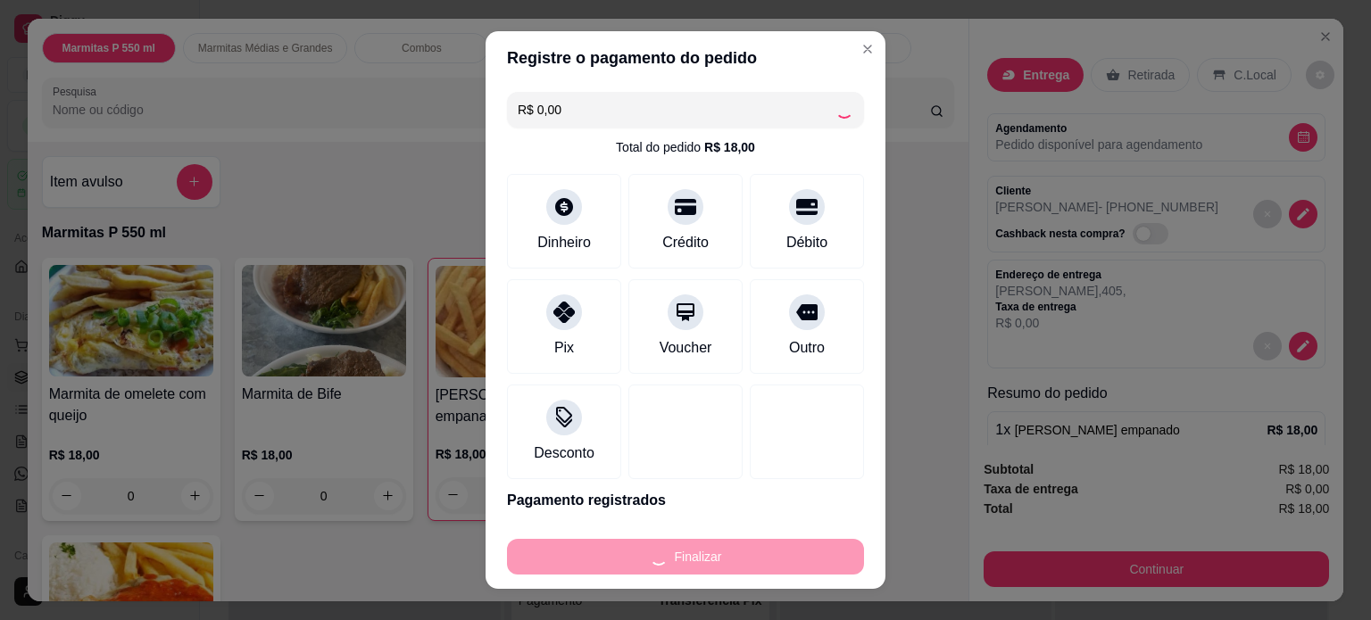
type input "0"
type input "-R$ 18,00"
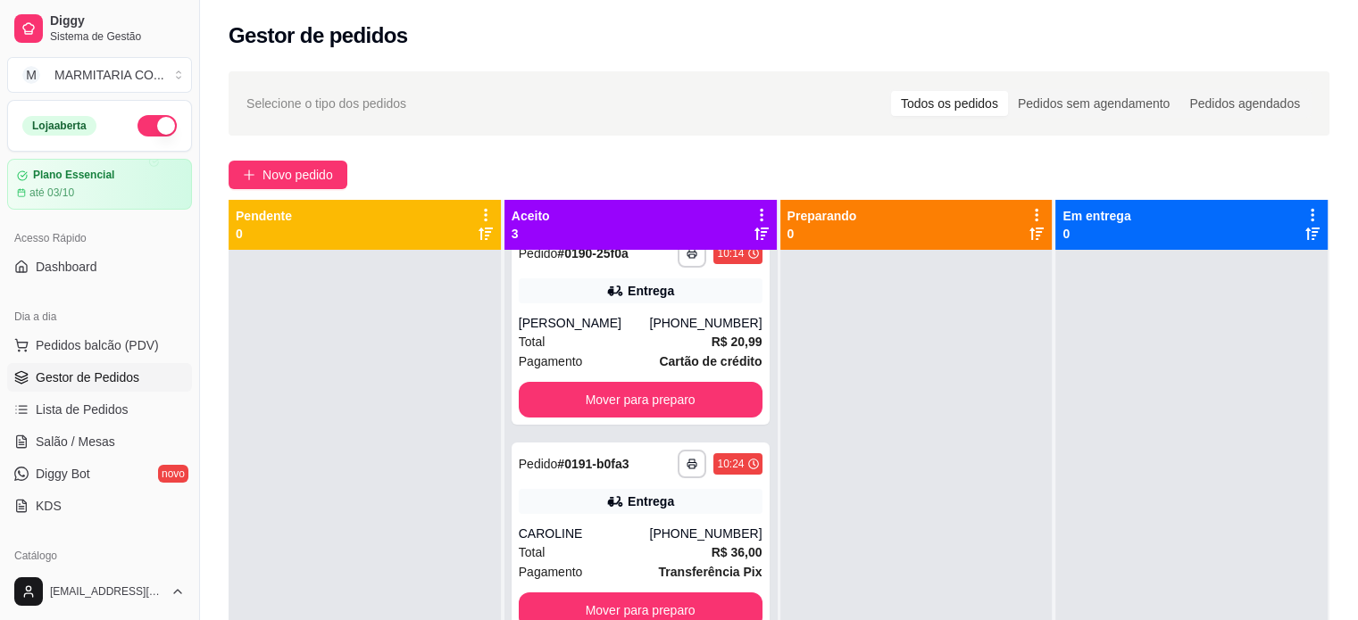
scroll to position [271, 0]
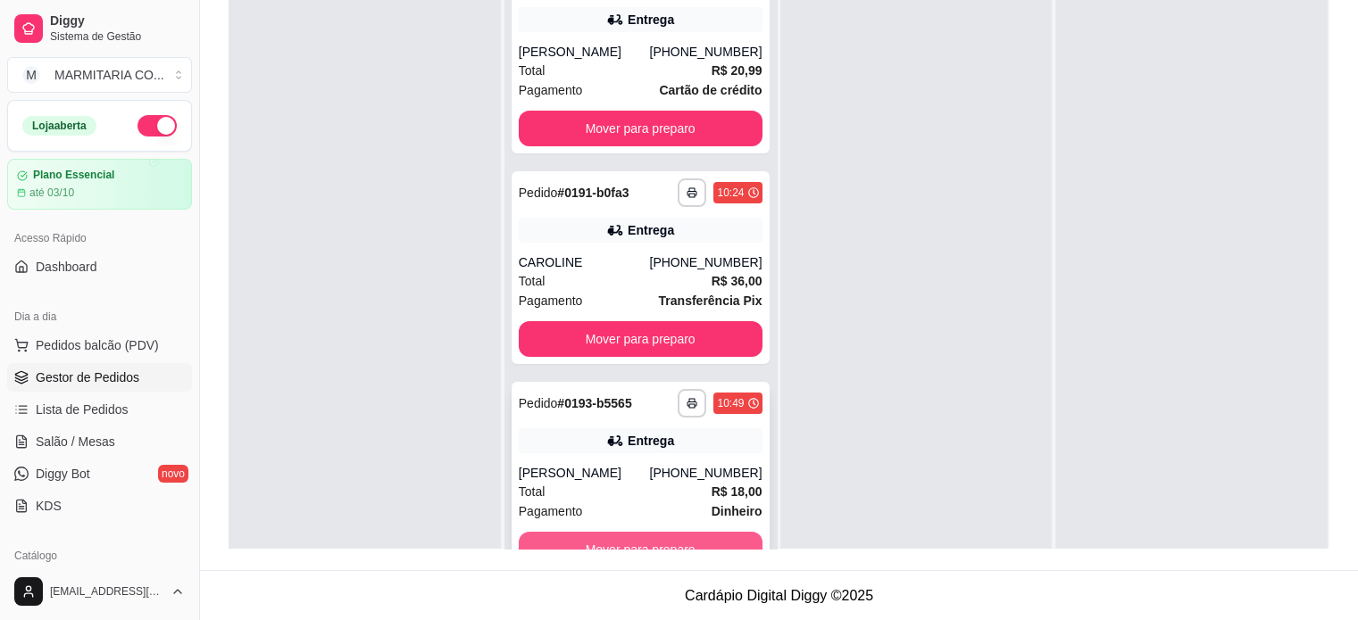
click at [542, 538] on button "Mover para preparo" at bounding box center [641, 550] width 244 height 36
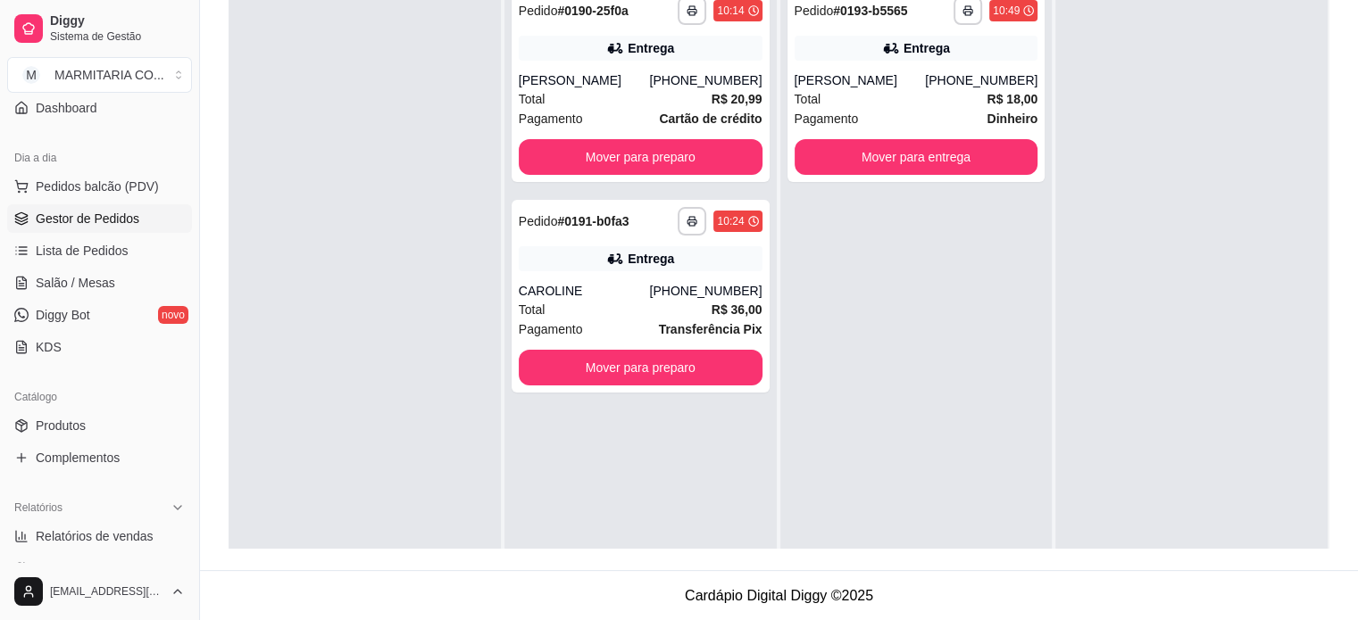
scroll to position [104, 0]
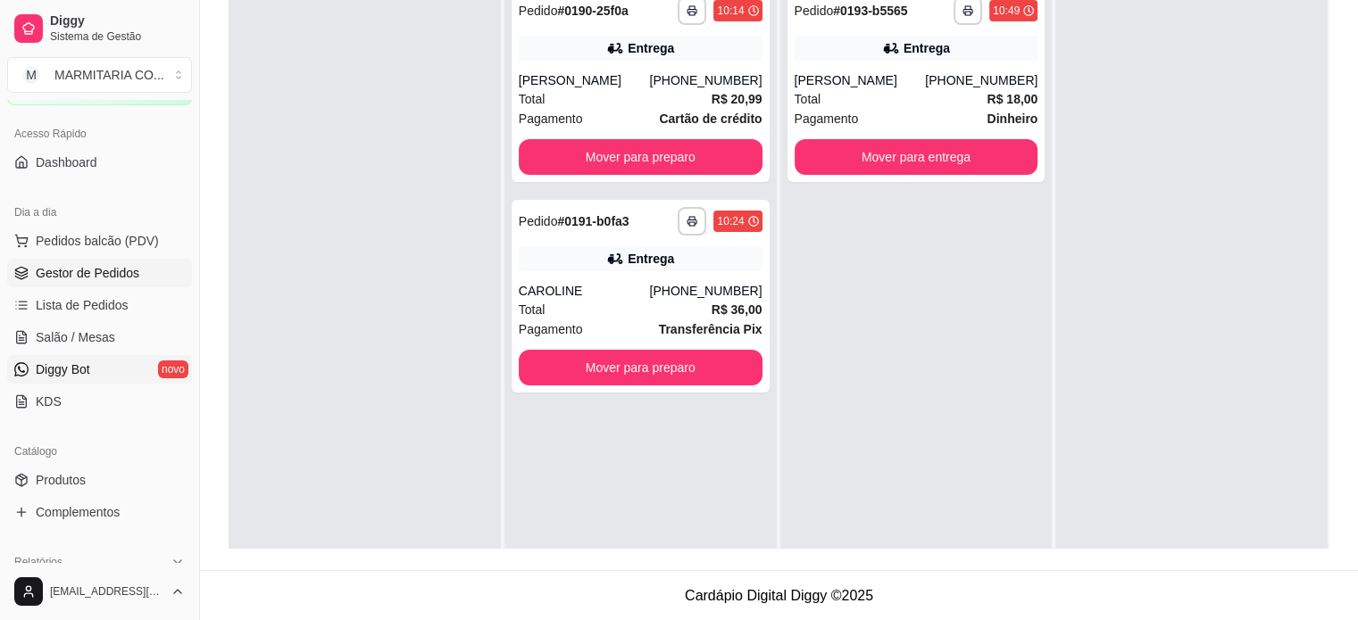
click at [46, 371] on span "Diggy Bot" at bounding box center [63, 370] width 54 height 18
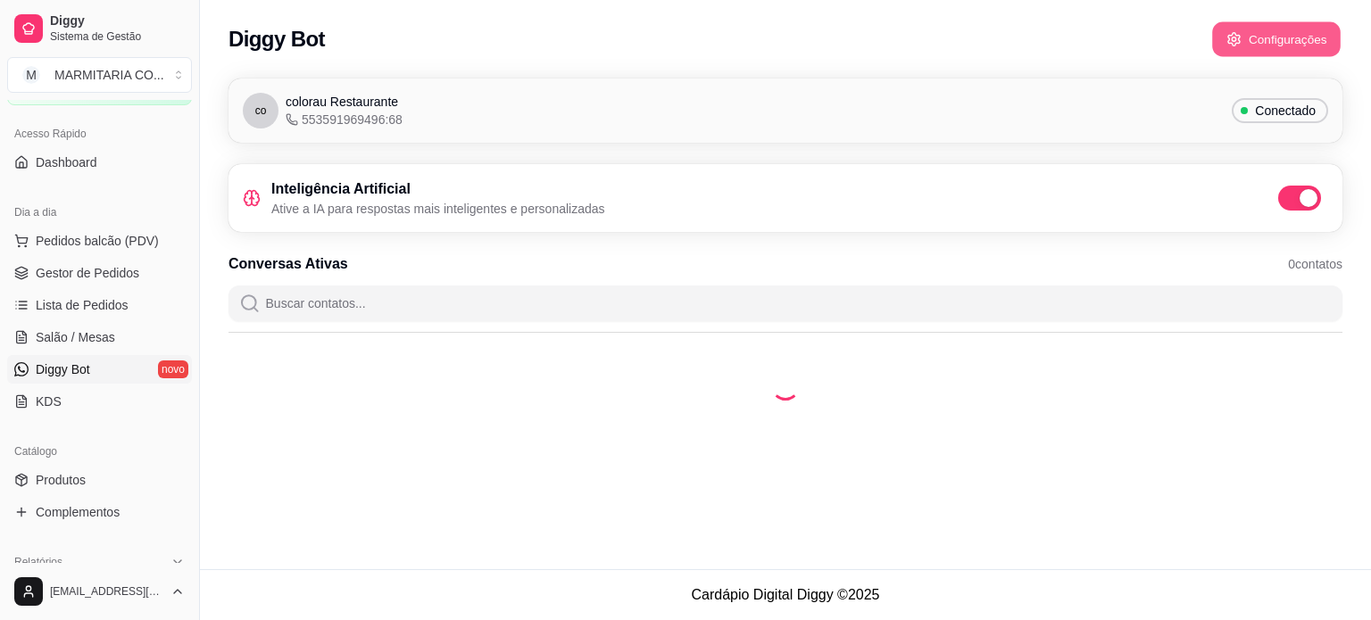
click at [1301, 38] on button "Configurações" at bounding box center [1276, 39] width 129 height 35
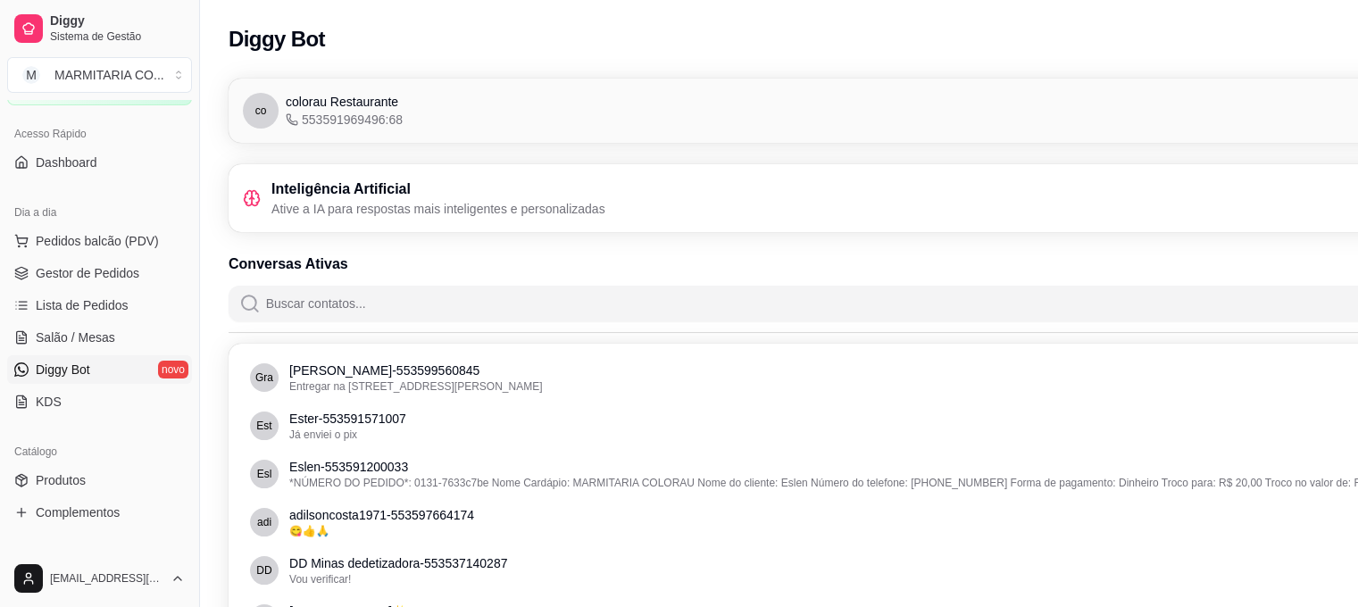
click at [421, 193] on h3 "Inteligência Artificial" at bounding box center [438, 189] width 334 height 21
click at [253, 201] on icon at bounding box center [252, 198] width 18 height 18
click at [676, 218] on div "Inteligência Artificial Ative a IA para respostas mais inteligentes e personali…" at bounding box center [879, 198] width 1301 height 68
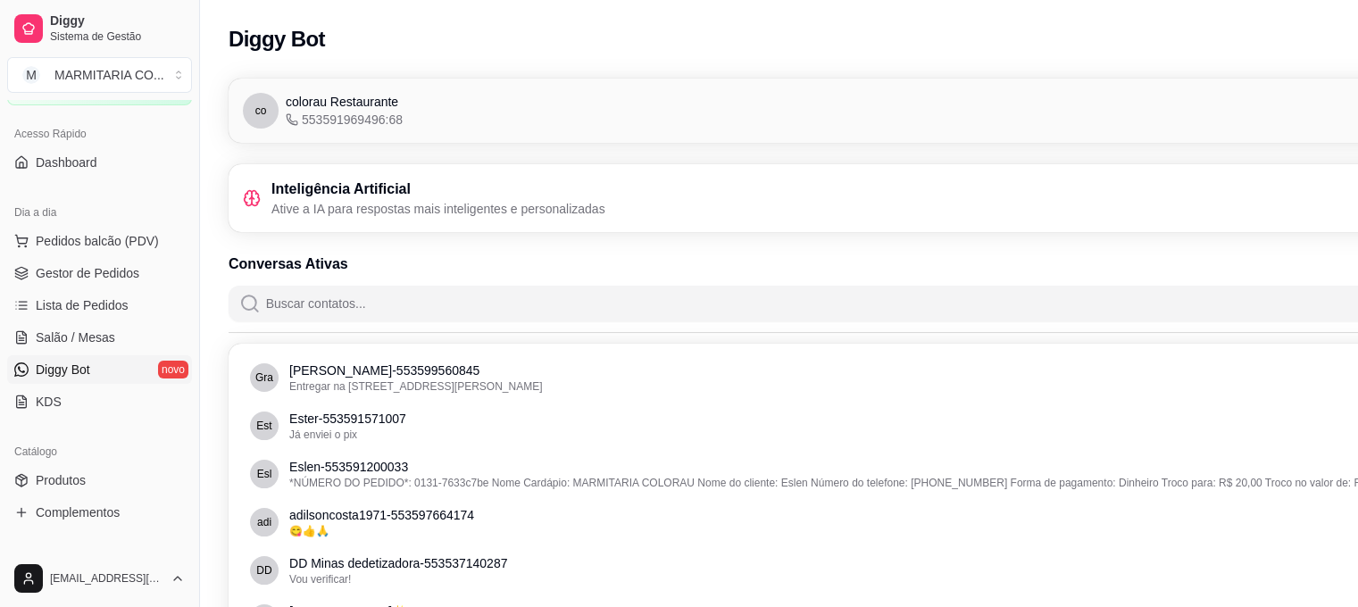
click at [259, 109] on span "co" at bounding box center [261, 111] width 12 height 14
click at [79, 369] on span "Diggy Bot" at bounding box center [63, 370] width 54 height 18
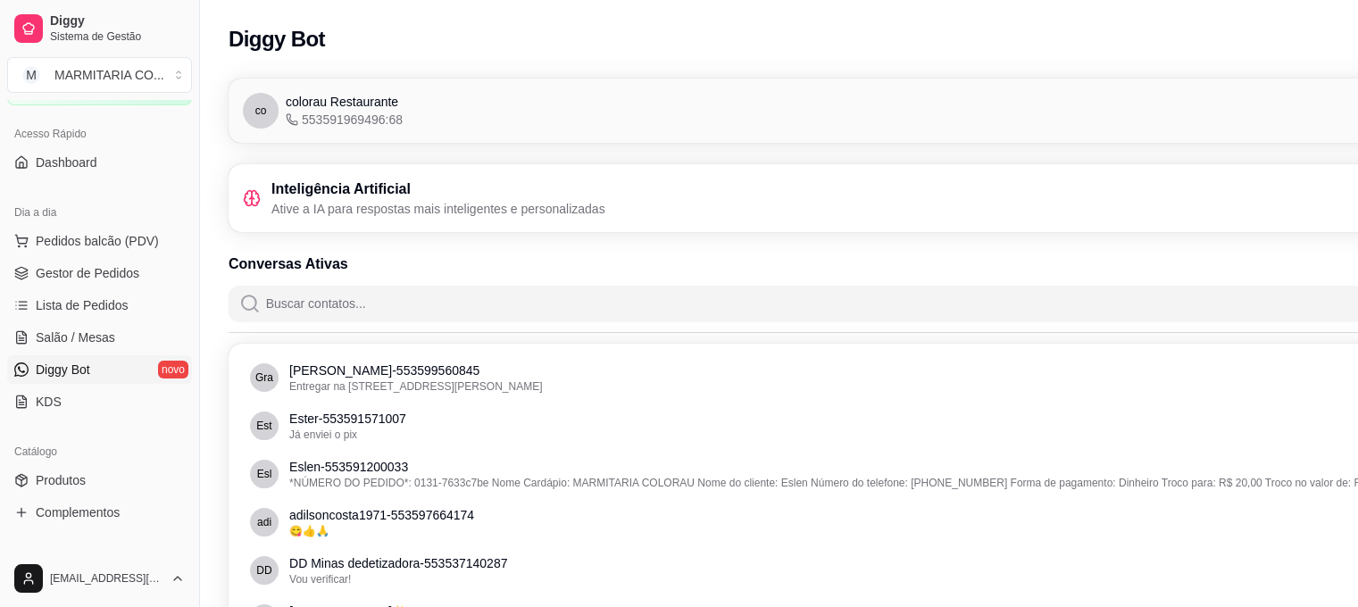
click at [266, 208] on div "Inteligência Artificial Ative a IA para respostas mais inteligentes e personali…" at bounding box center [424, 198] width 362 height 39
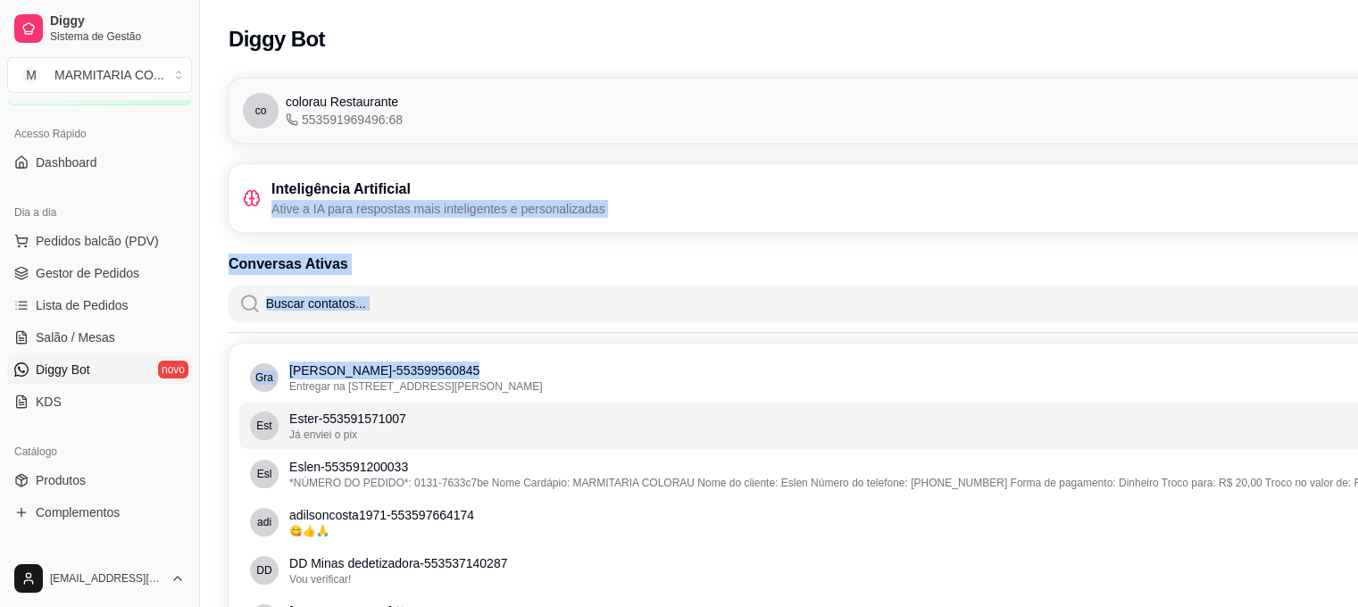
drag, startPoint x: 266, startPoint y: 208, endPoint x: 645, endPoint y: 444, distance: 446.7
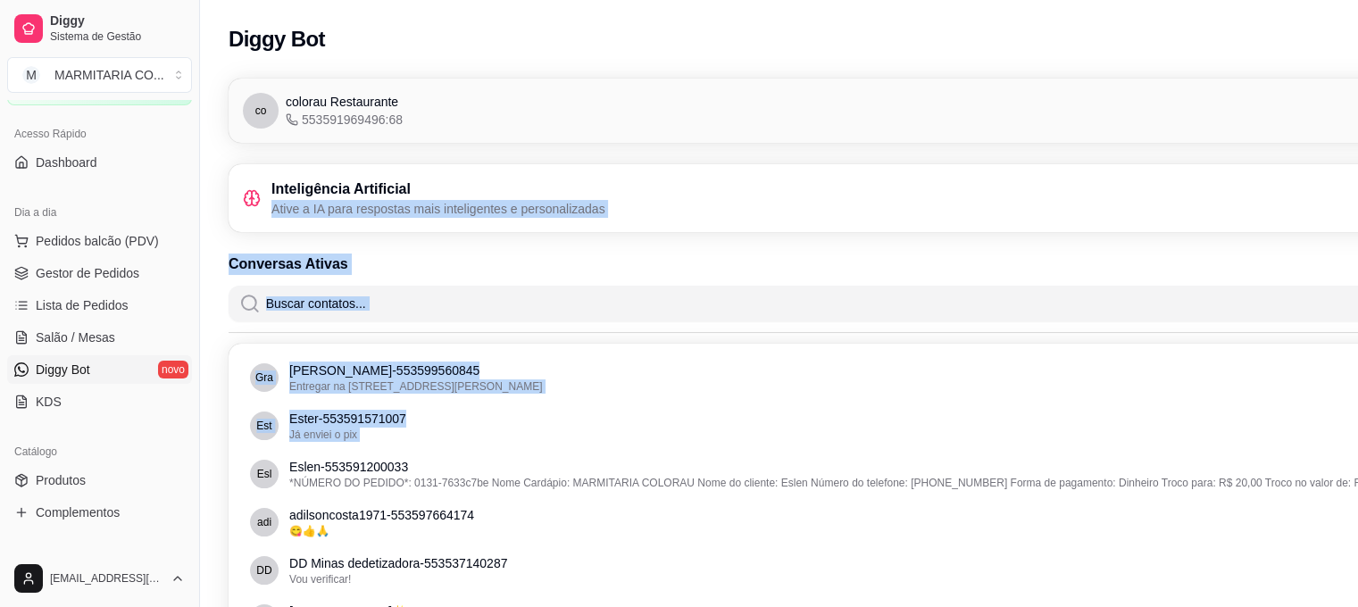
scroll to position [0, 200]
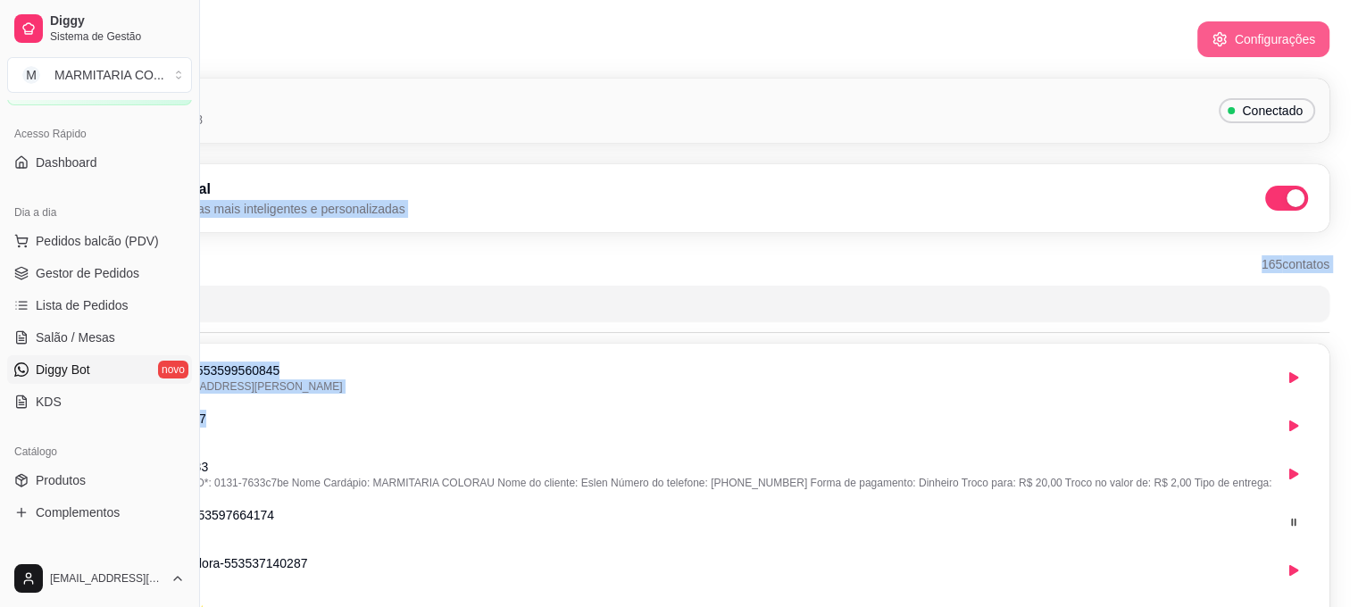
click at [1250, 45] on button "Configurações" at bounding box center [1263, 39] width 132 height 36
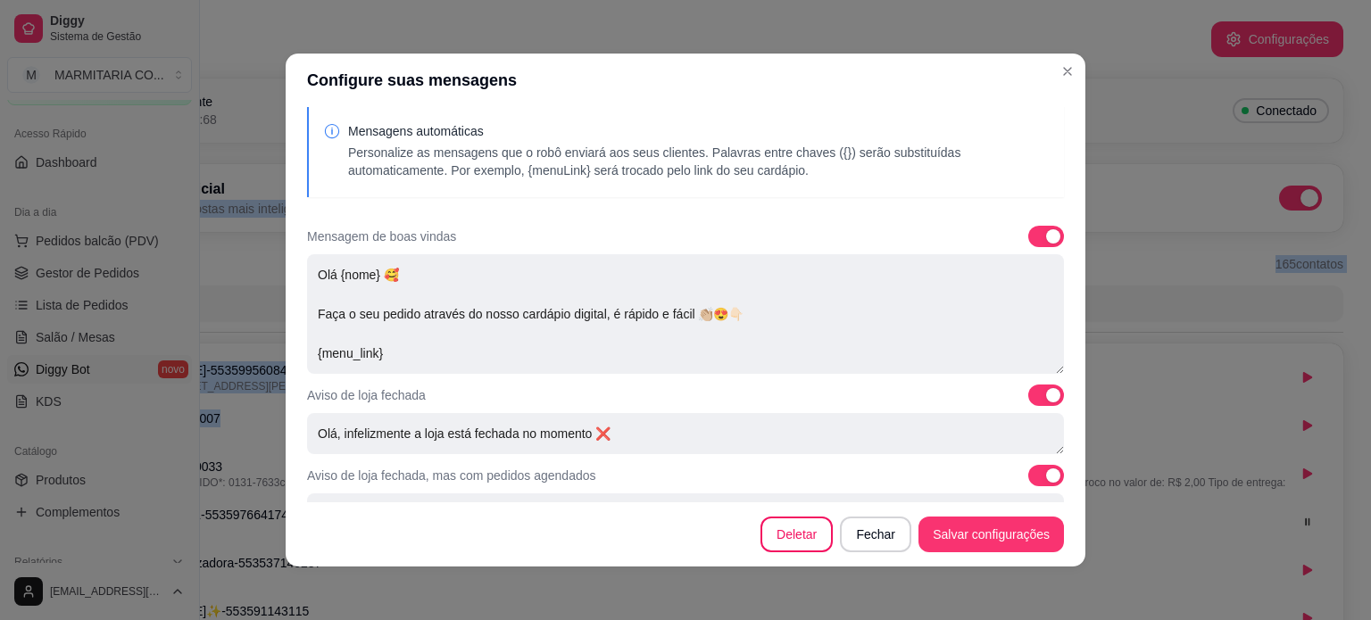
scroll to position [0, 0]
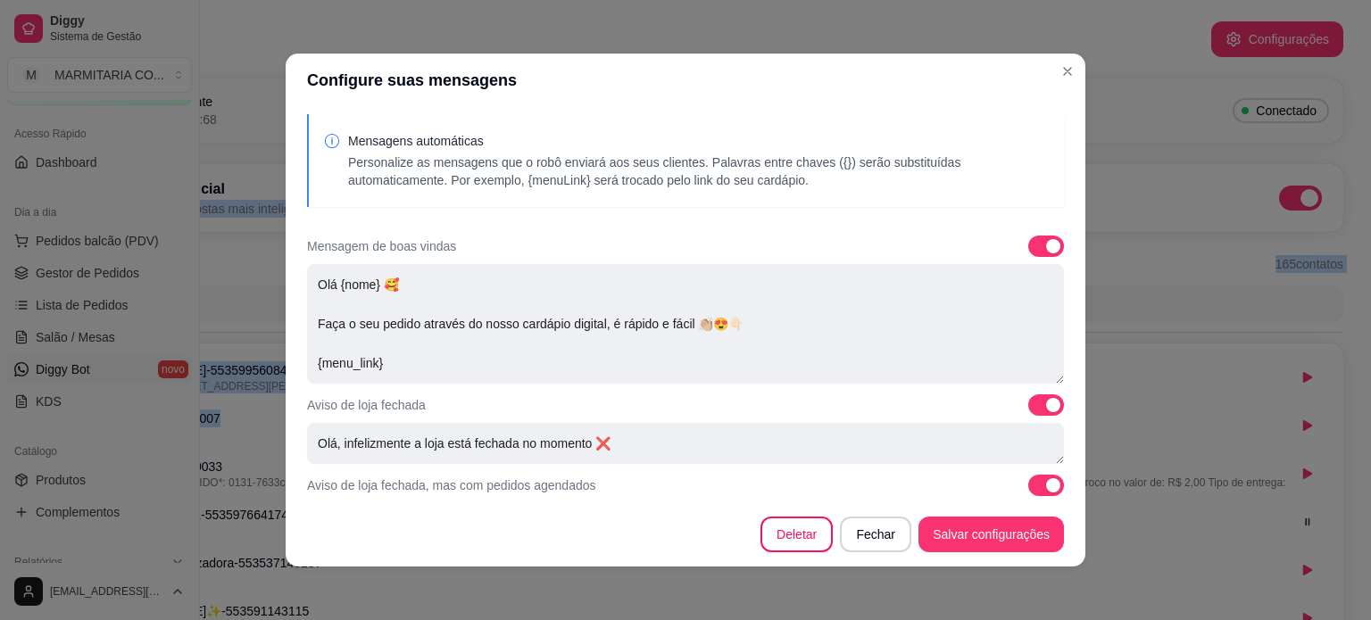
click at [1046, 240] on span at bounding box center [1053, 246] width 14 height 14
click at [983, 246] on div "Mensagem de boas vindas" at bounding box center [685, 246] width 757 height 21
click at [1029, 249] on span at bounding box center [1047, 246] width 36 height 21
click at [1043, 249] on span at bounding box center [1052, 246] width 18 height 14
click at [1028, 250] on input "checkbox" at bounding box center [1034, 256] width 12 height 12
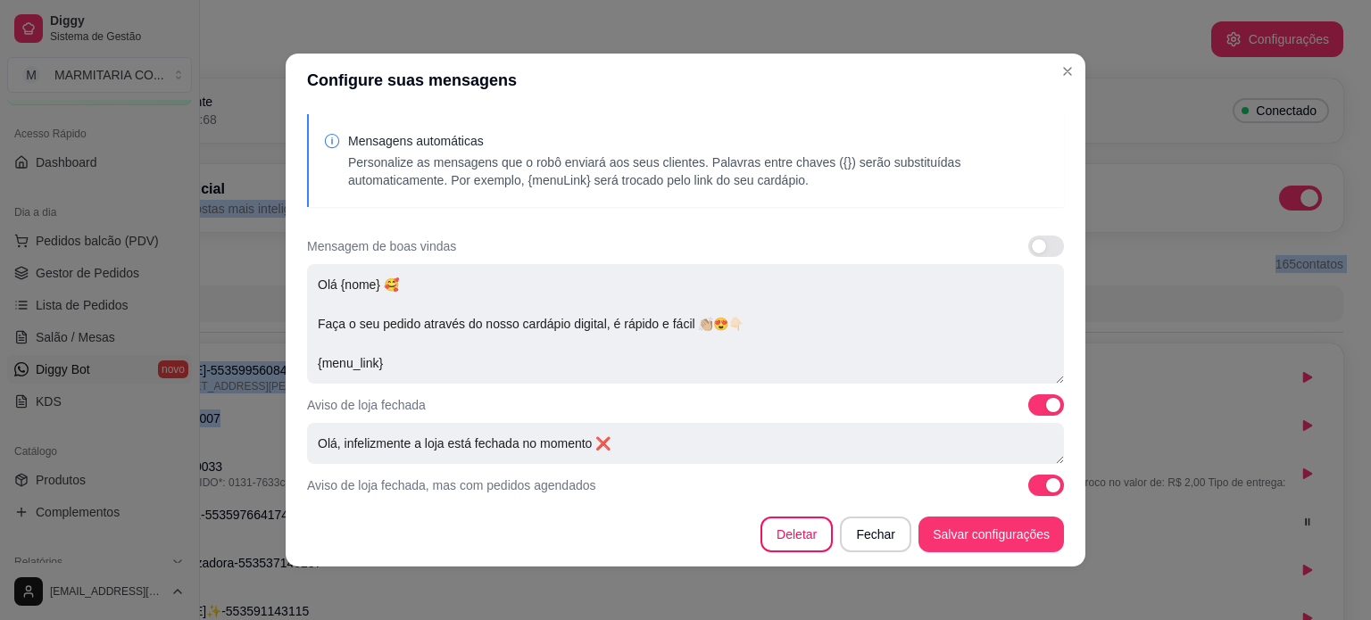
click at [1032, 249] on span at bounding box center [1039, 246] width 14 height 14
click at [1032, 249] on span at bounding box center [1041, 246] width 18 height 14
click at [1028, 250] on input "checkbox" at bounding box center [1034, 256] width 12 height 12
checkbox input "true"
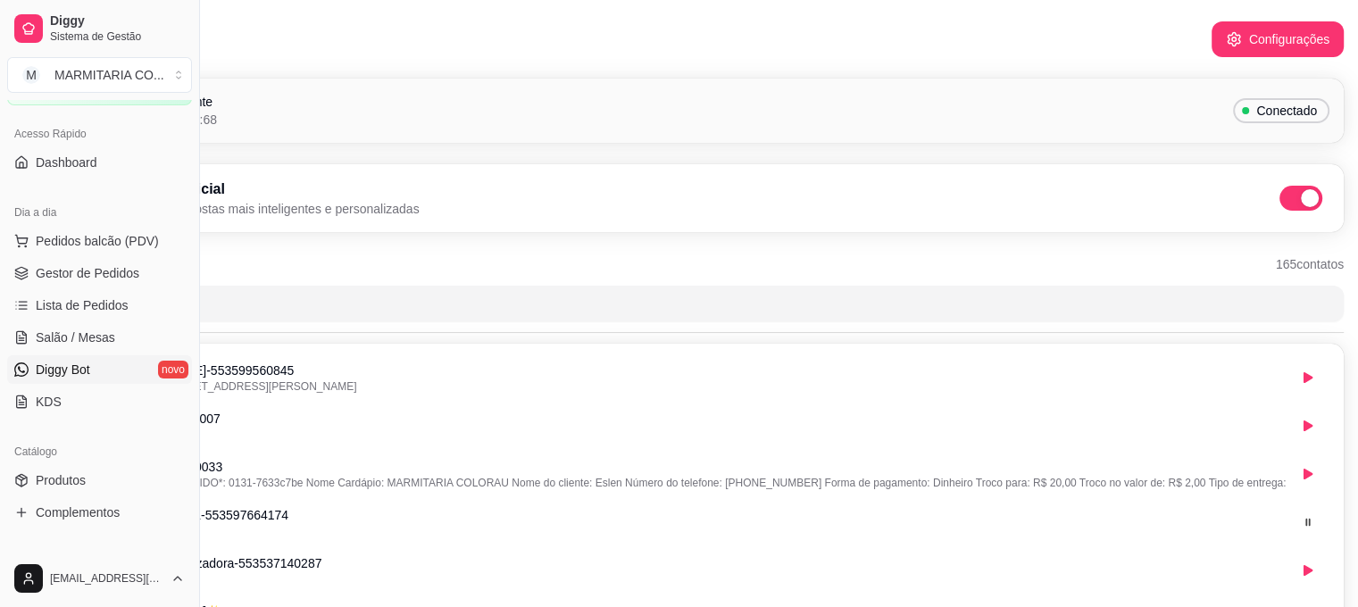
click at [800, 194] on div "Inteligência Artificial Ative a IA para respostas mais inteligentes e personali…" at bounding box center [693, 198] width 1272 height 39
click at [82, 238] on span "Pedidos balcão (PDV)" at bounding box center [97, 241] width 123 height 18
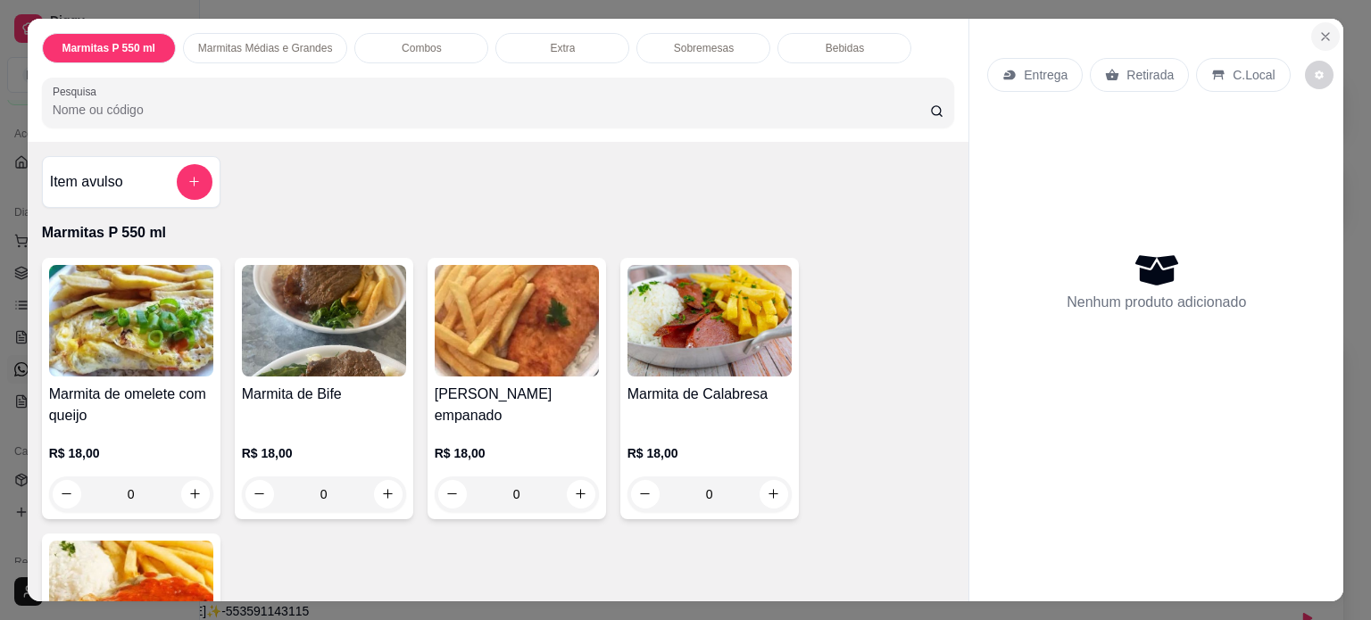
click at [1322, 33] on icon "Close" at bounding box center [1325, 36] width 7 height 7
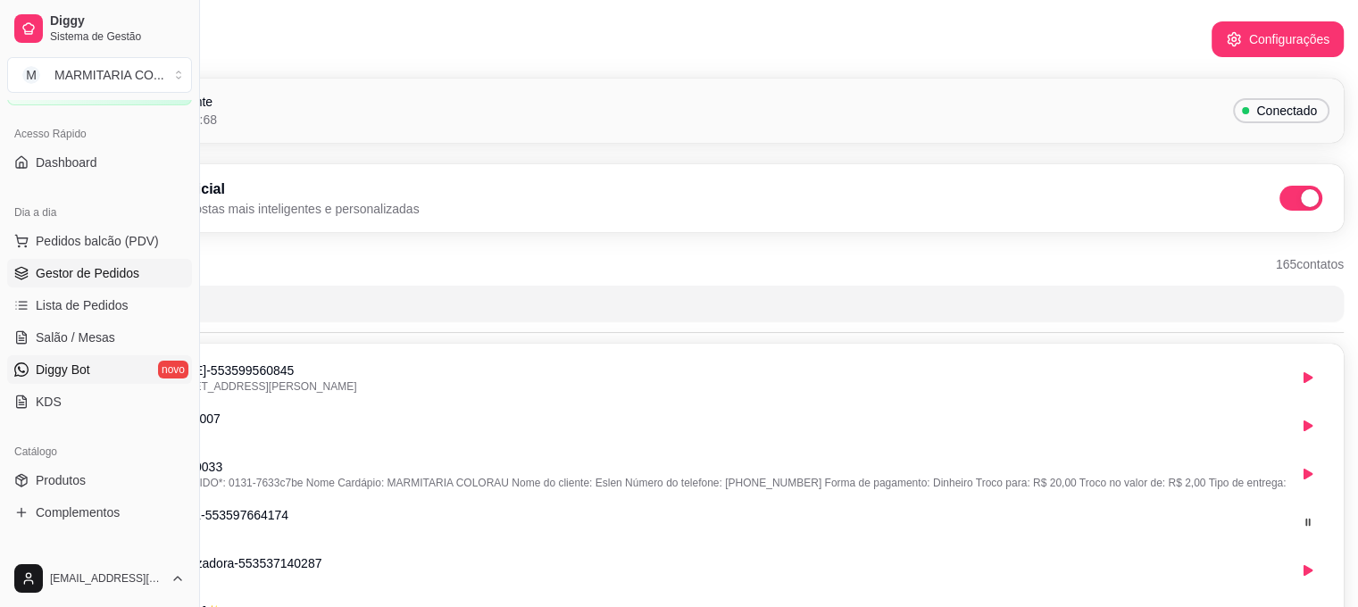
click at [54, 272] on span "Gestor de Pedidos" at bounding box center [88, 273] width 104 height 18
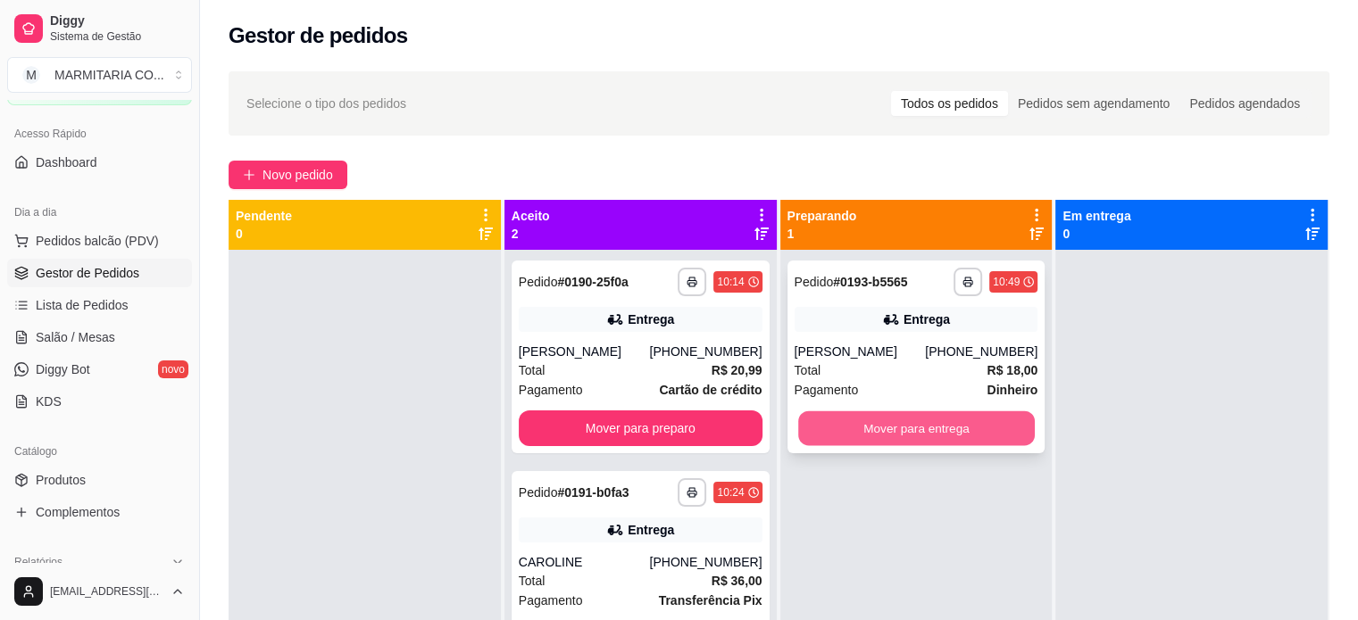
click at [820, 421] on button "Mover para entrega" at bounding box center [916, 429] width 237 height 35
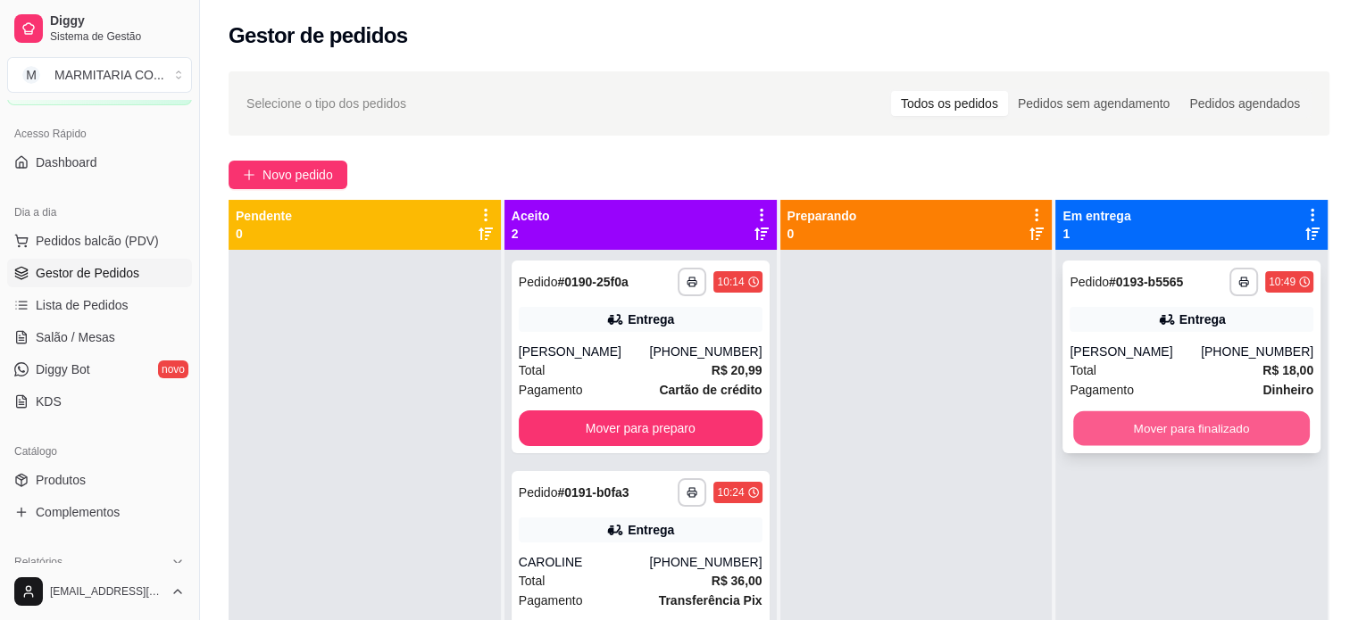
click at [1236, 418] on button "Mover para finalizado" at bounding box center [1191, 429] width 237 height 35
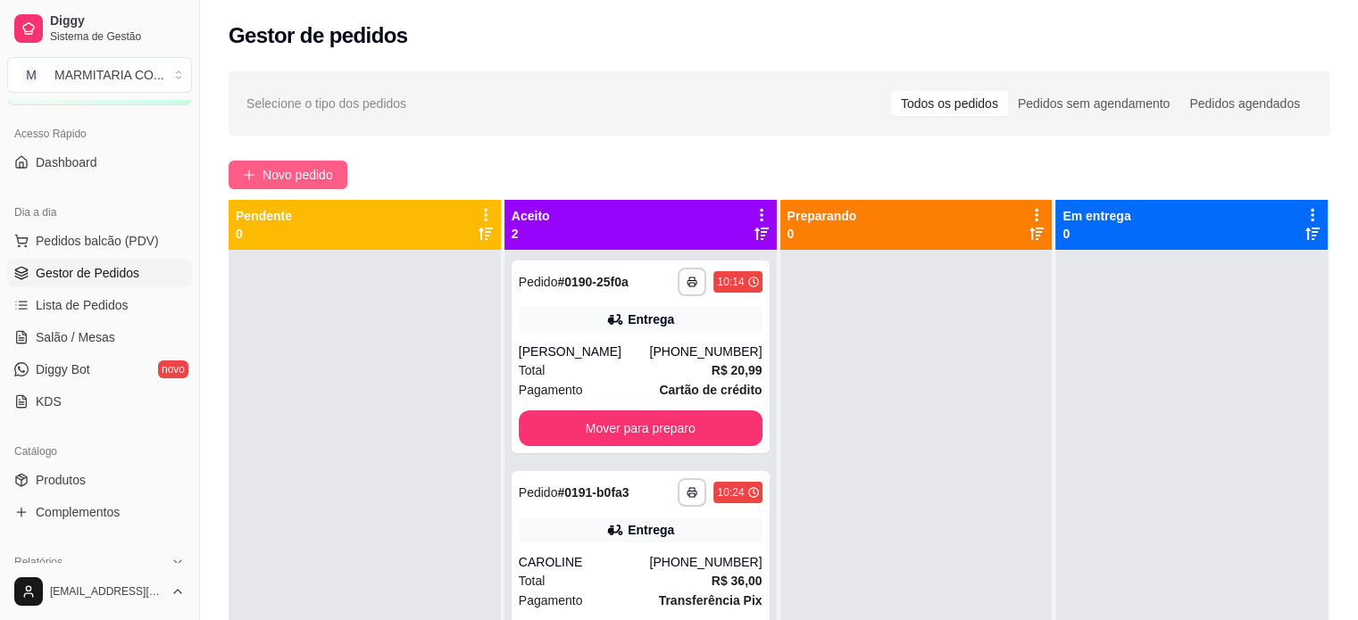
click at [321, 178] on span "Novo pedido" at bounding box center [297, 175] width 71 height 20
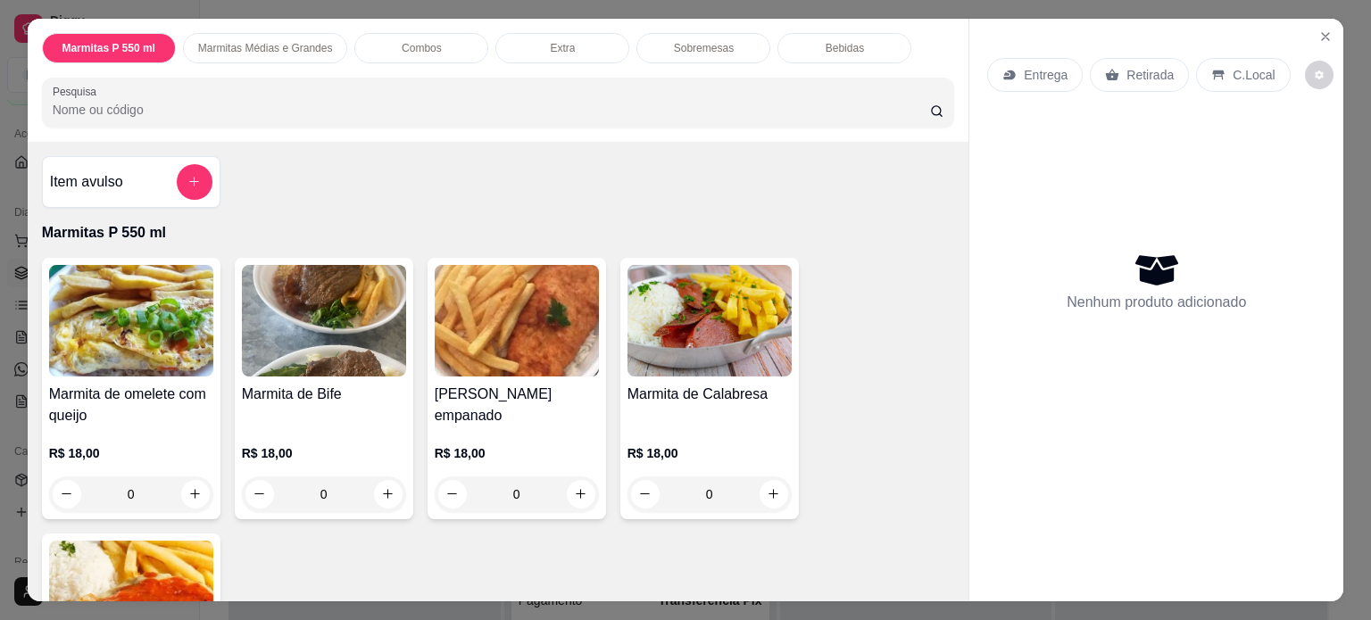
click at [381, 483] on div "0" at bounding box center [324, 495] width 164 height 36
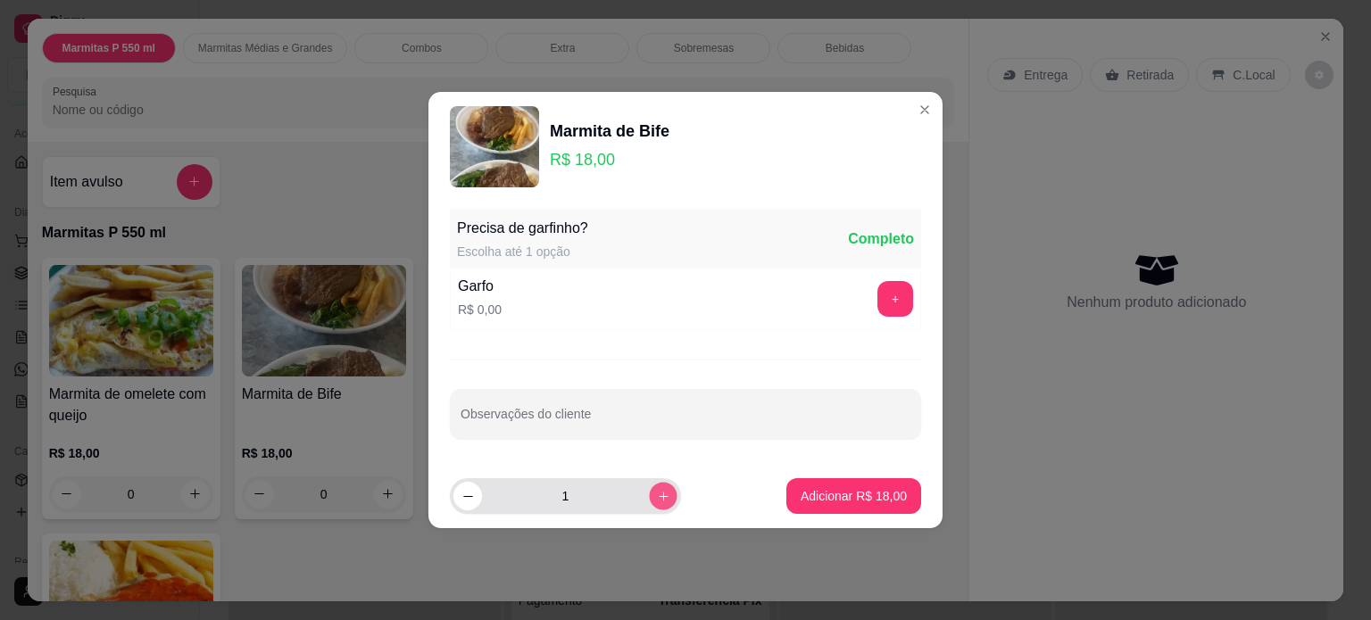
click at [657, 495] on icon "increase-product-quantity" at bounding box center [663, 496] width 13 height 13
type input "2"
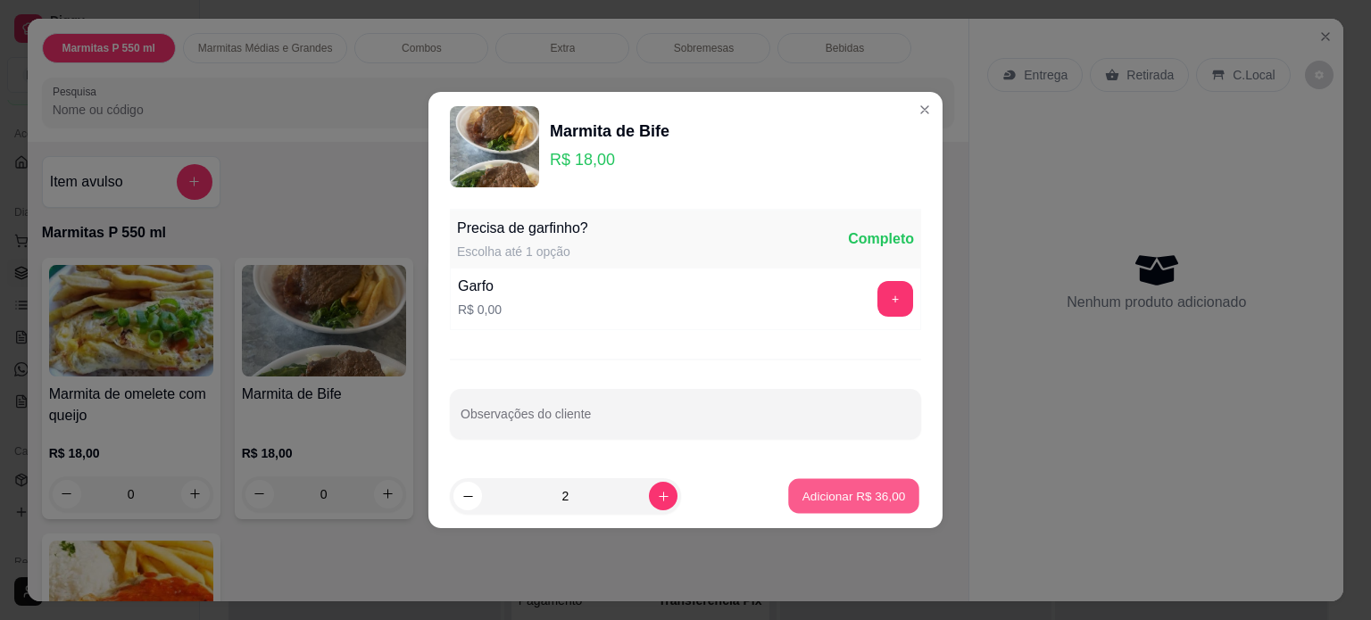
click at [847, 496] on p "Adicionar R$ 36,00" at bounding box center [855, 496] width 104 height 17
type input "2"
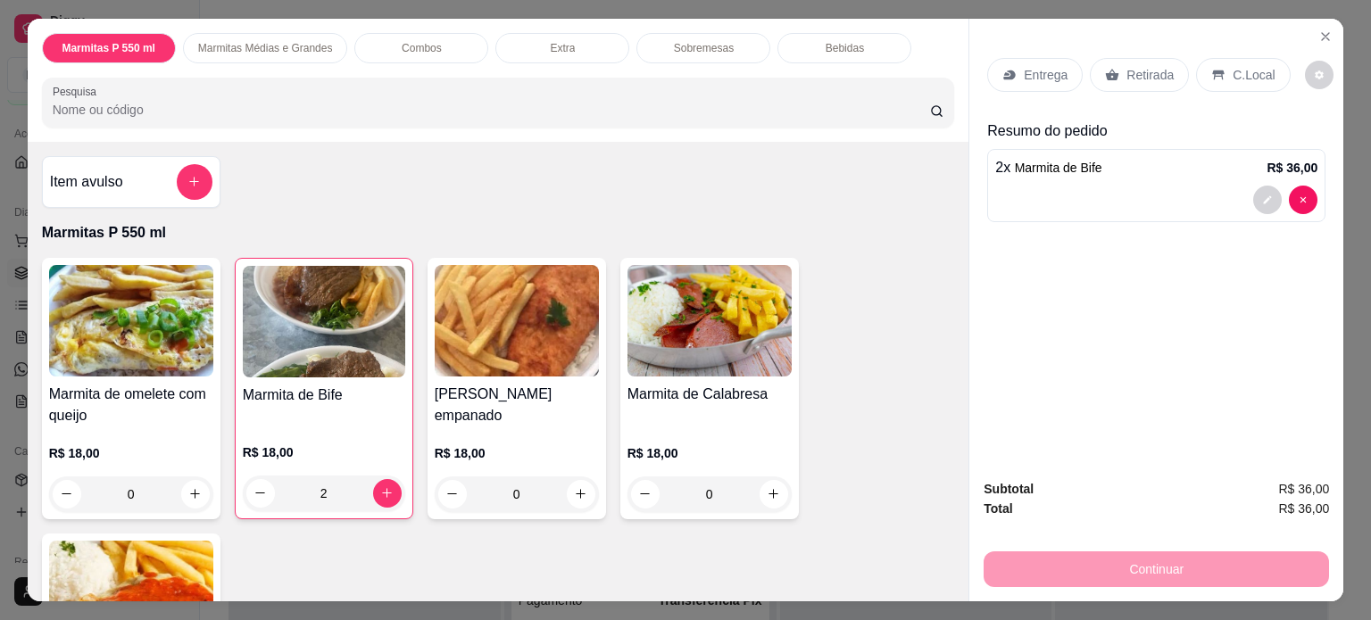
click at [1010, 68] on icon at bounding box center [1010, 75] width 14 height 14
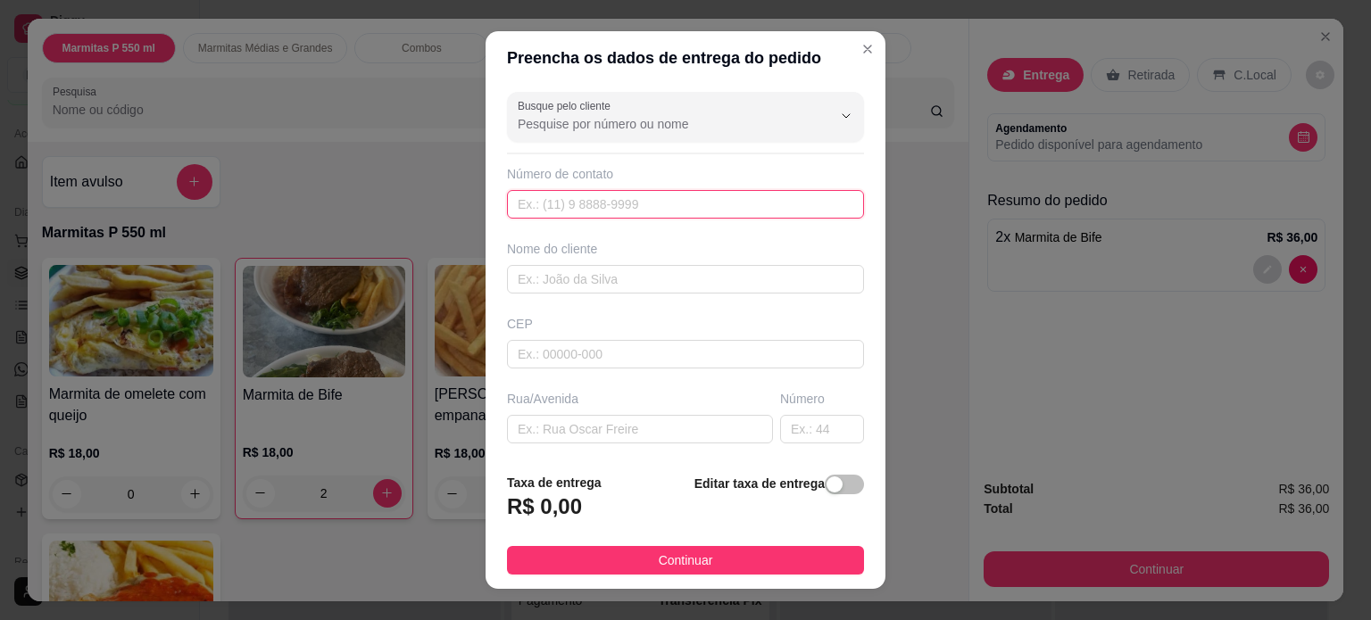
click at [571, 213] on input "text" at bounding box center [685, 204] width 357 height 29
click at [551, 282] on input "text" at bounding box center [685, 279] width 357 height 29
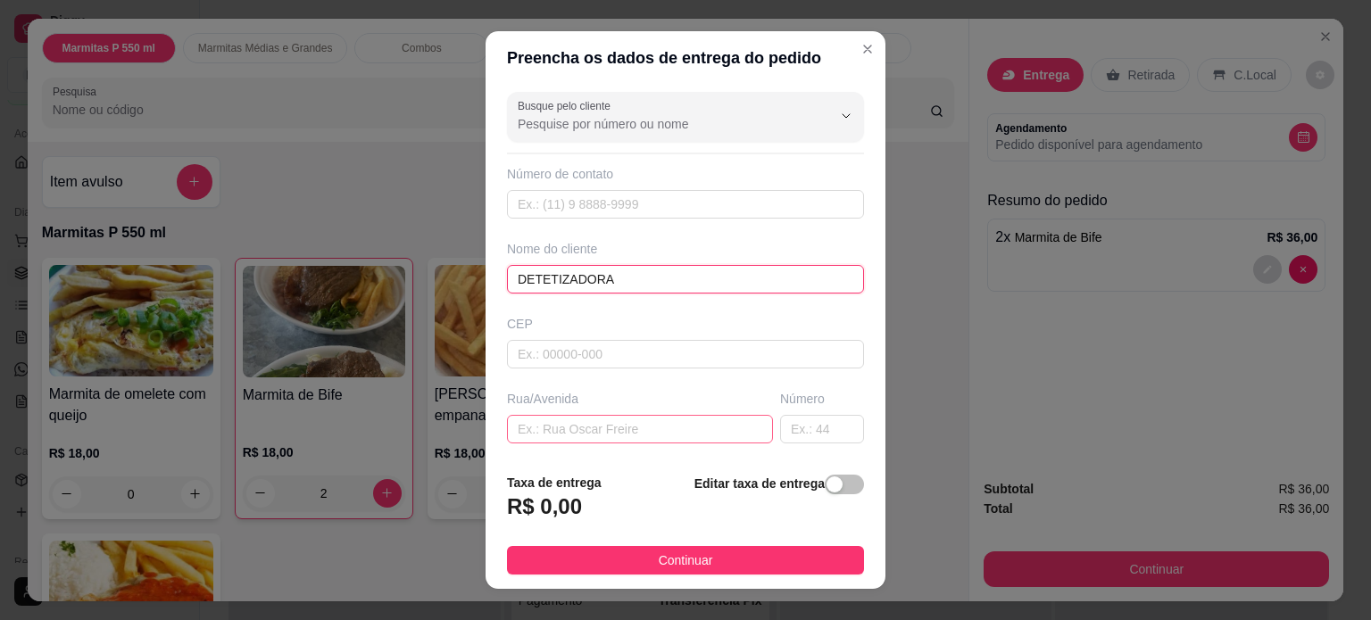
type input "DETETIZADORA"
click at [526, 424] on input "text" at bounding box center [640, 429] width 266 height 29
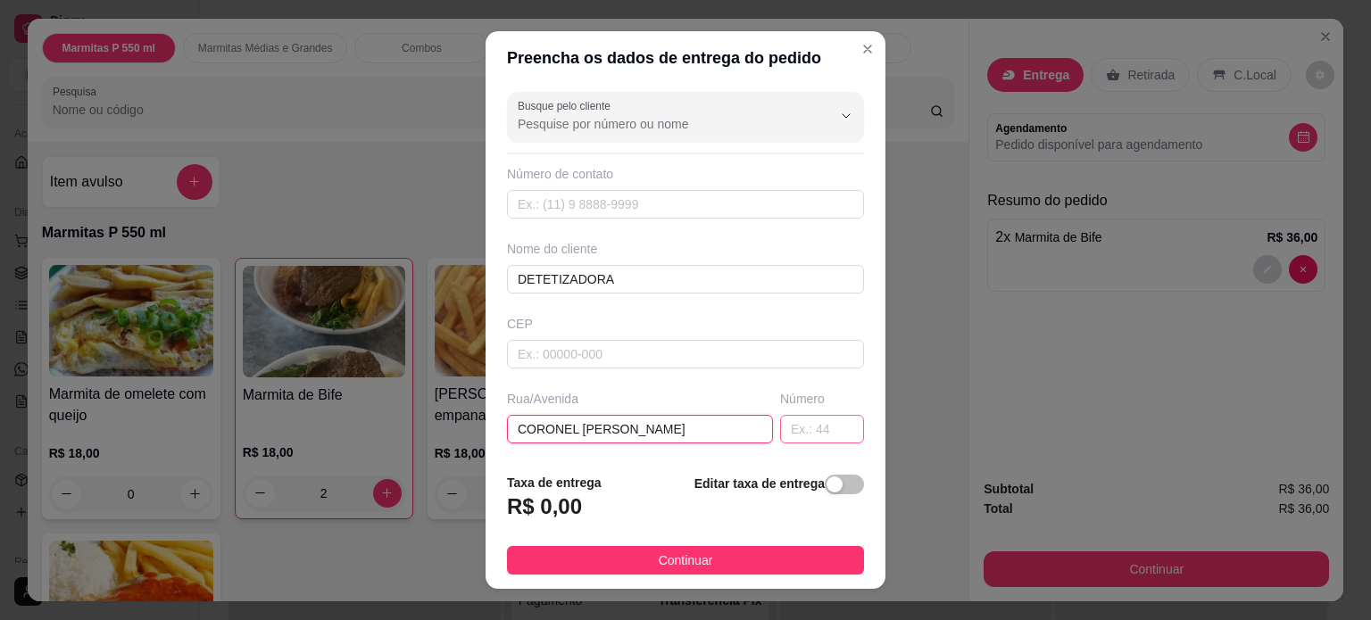
type input "CORONEL [PERSON_NAME]"
click at [780, 429] on input "text" at bounding box center [822, 429] width 84 height 29
type input "805"
click at [597, 206] on input "text" at bounding box center [685, 204] width 357 height 29
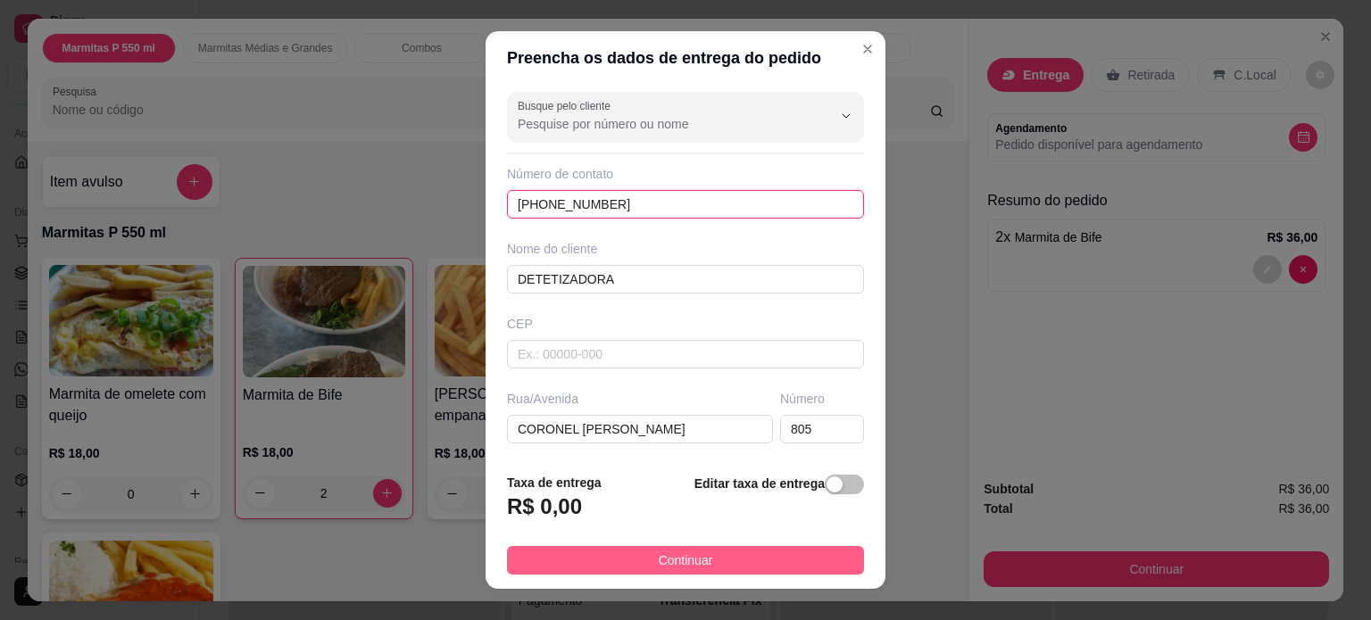
type input "[PHONE_NUMBER]"
click at [659, 562] on span "Continuar" at bounding box center [686, 561] width 54 height 20
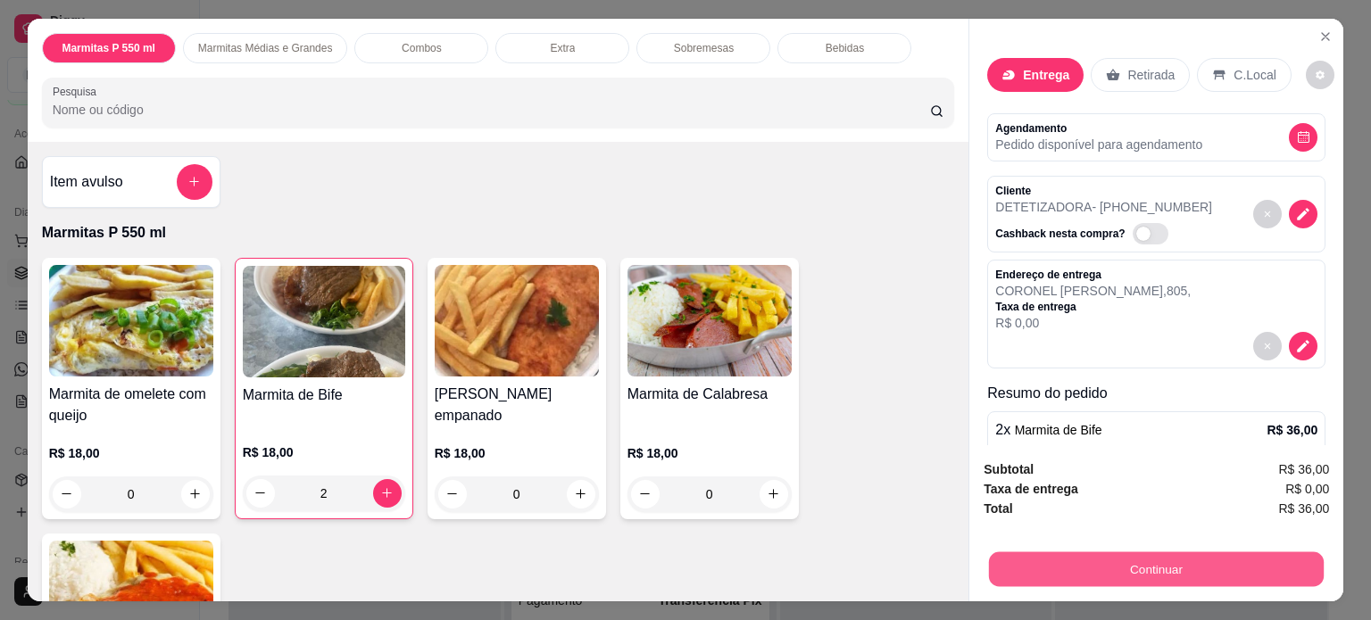
click at [1091, 556] on button "Continuar" at bounding box center [1156, 570] width 335 height 35
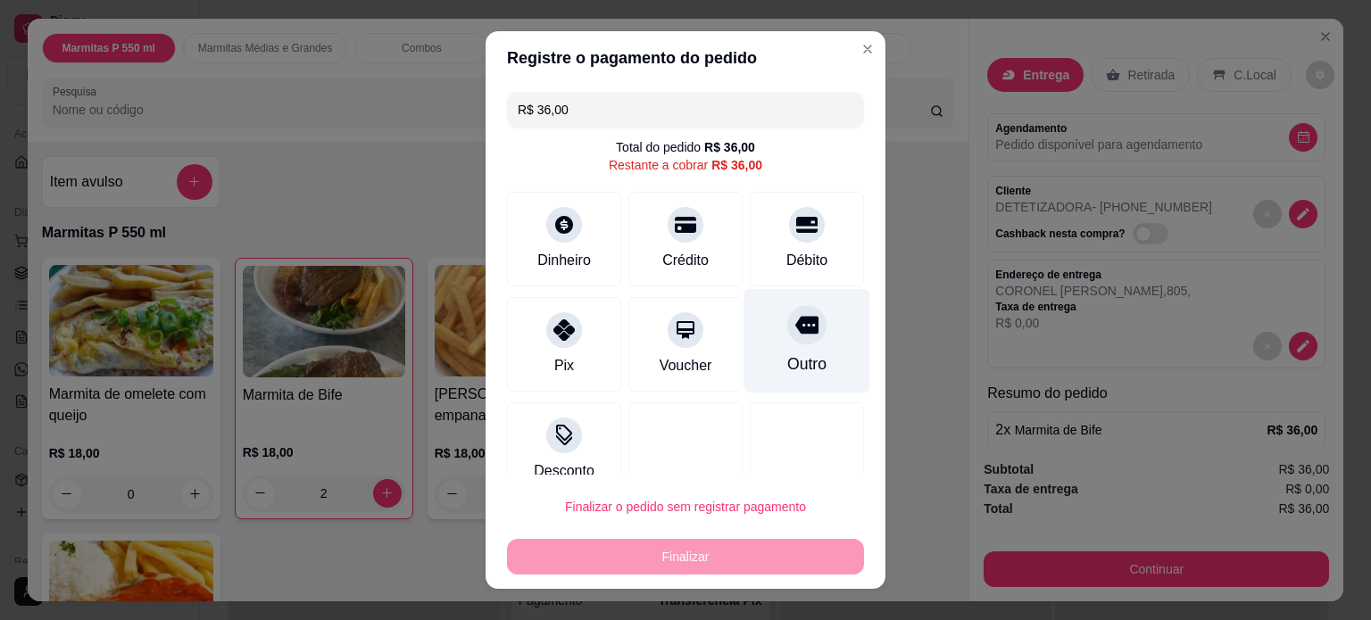
click at [787, 338] on div at bounding box center [806, 324] width 39 height 39
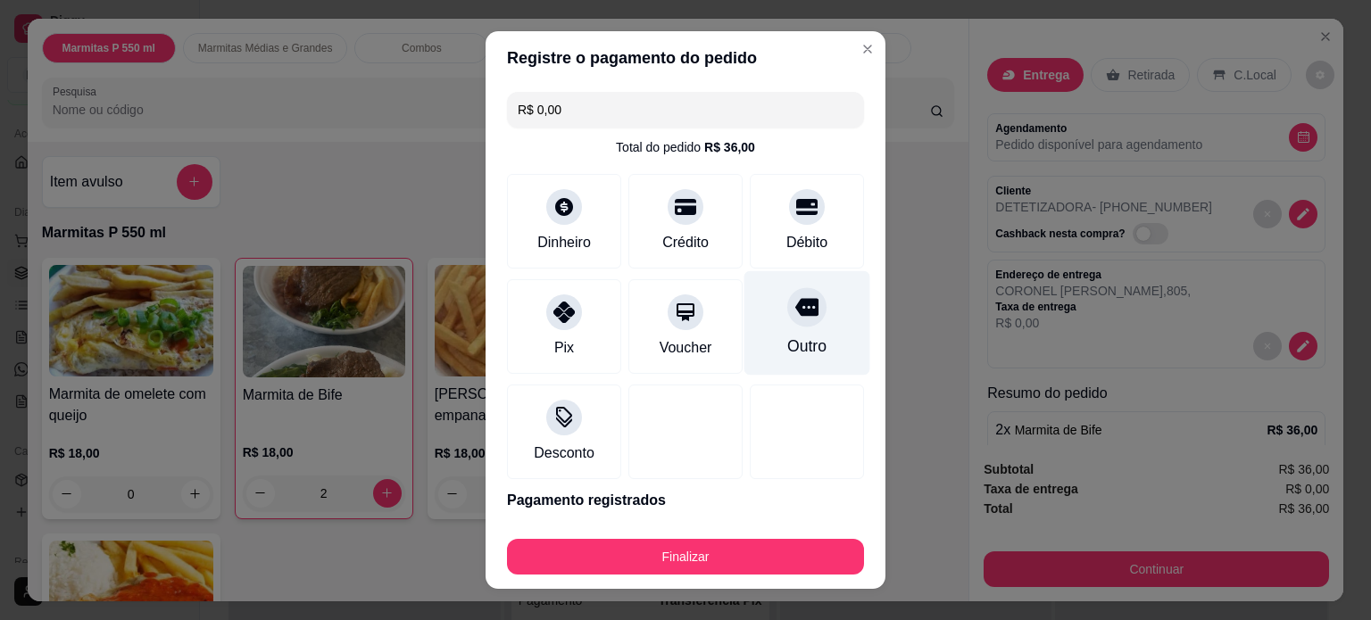
type input "R$ 0,00"
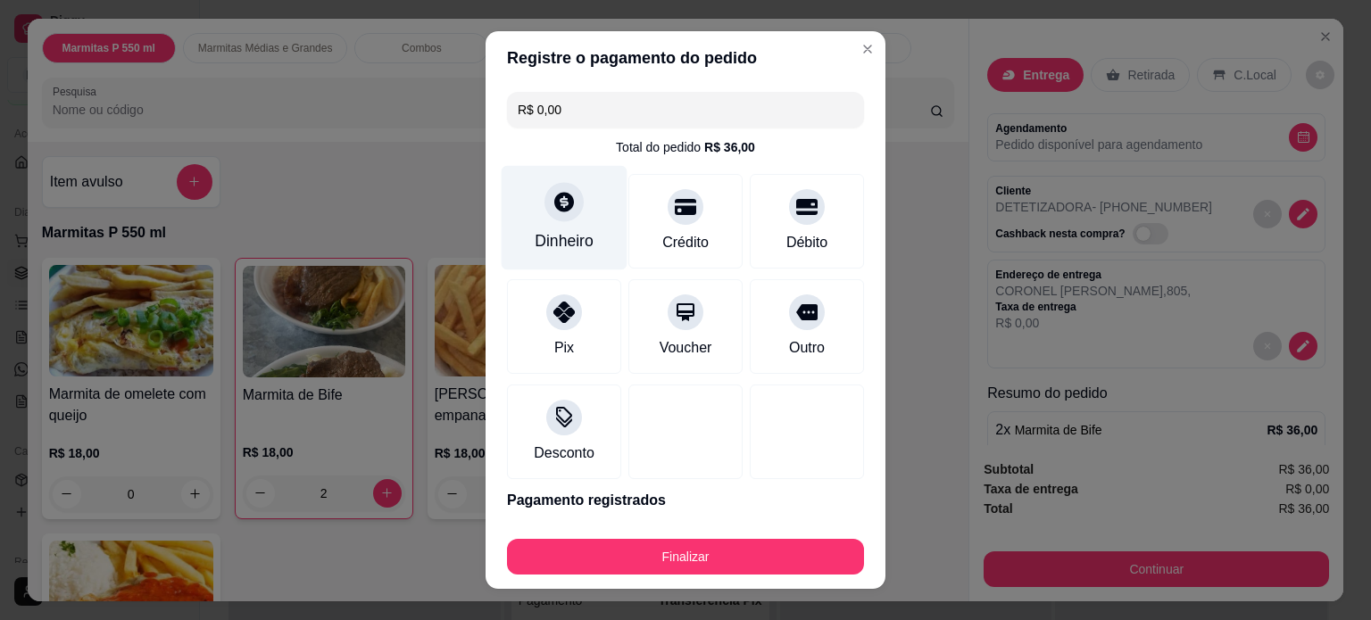
click at [536, 228] on div "Dinheiro" at bounding box center [565, 217] width 126 height 104
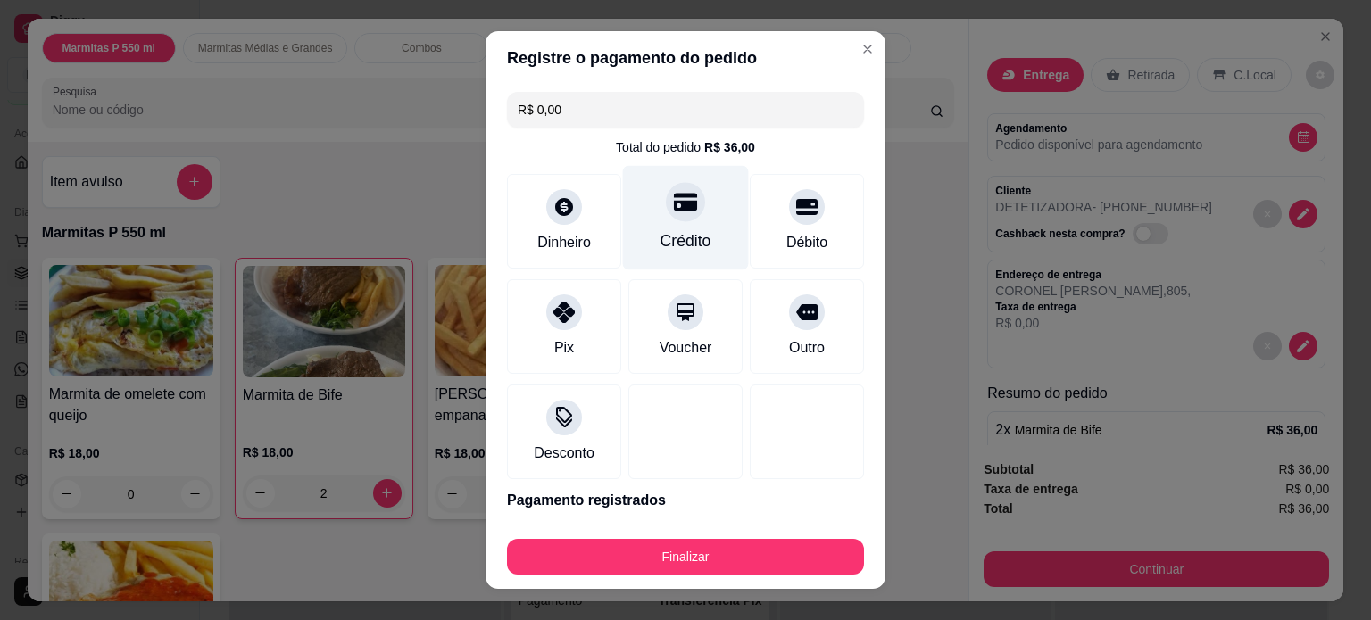
click at [680, 224] on div "Crédito" at bounding box center [686, 217] width 126 height 104
click at [629, 565] on button "Finalizar" at bounding box center [685, 557] width 357 height 36
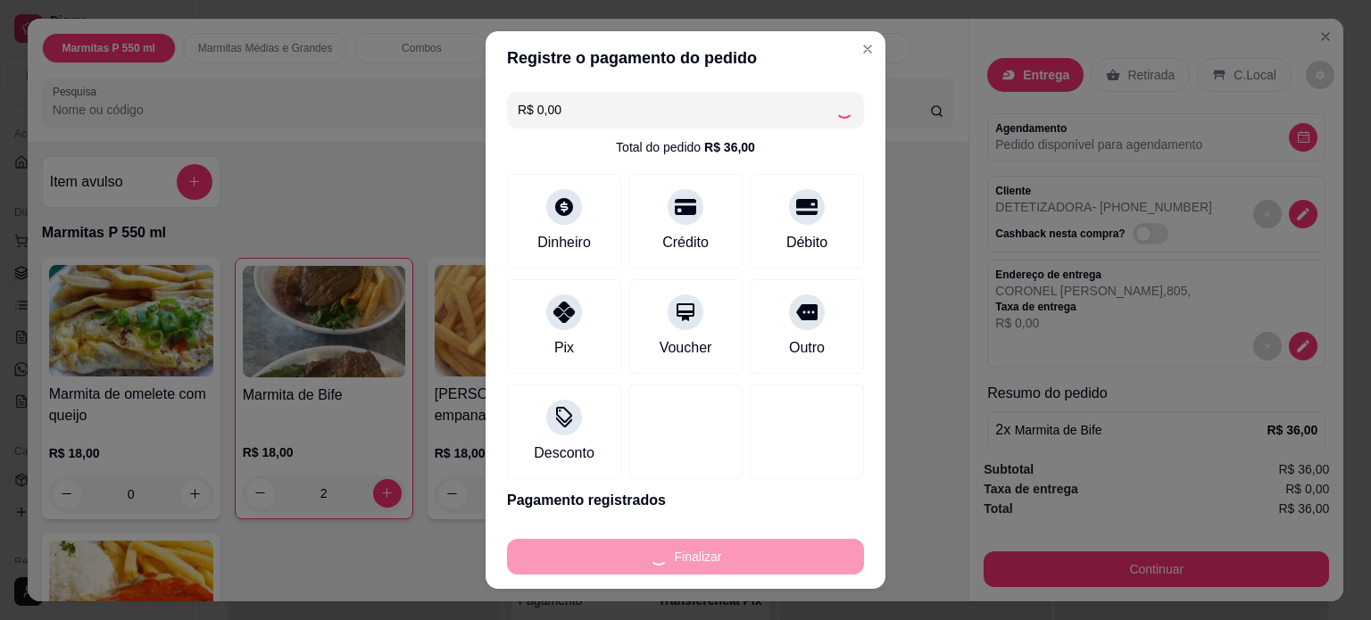
type input "0"
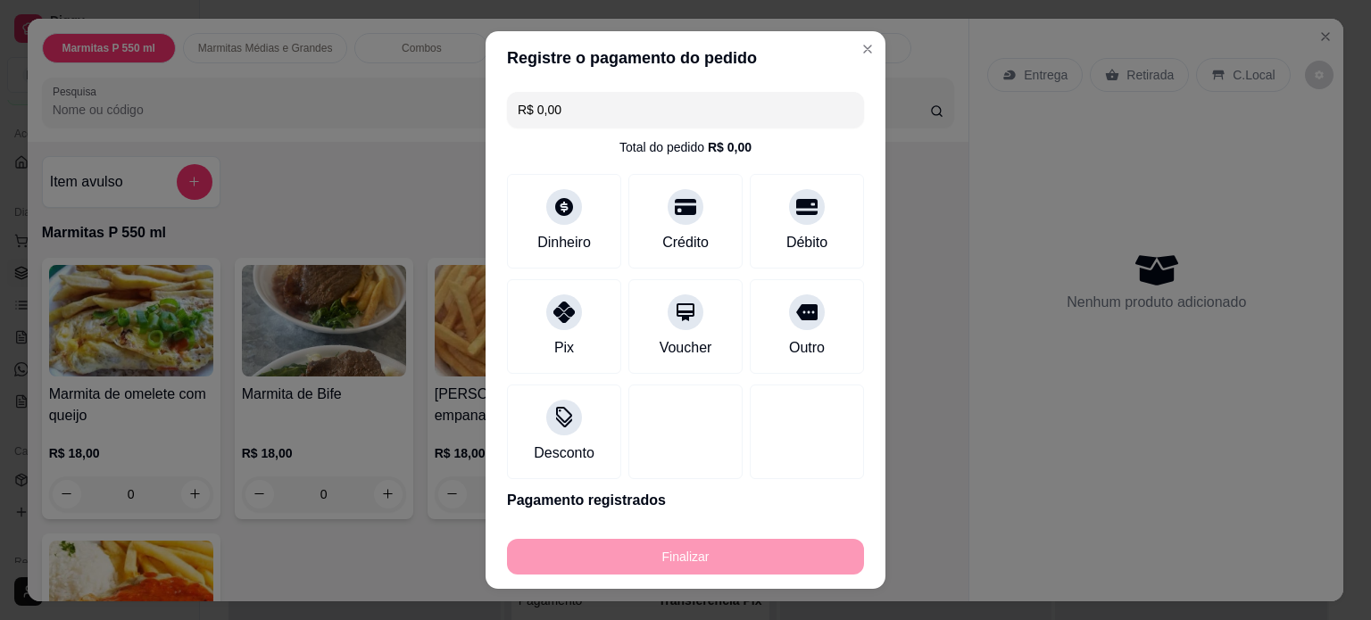
type input "-R$ 36,00"
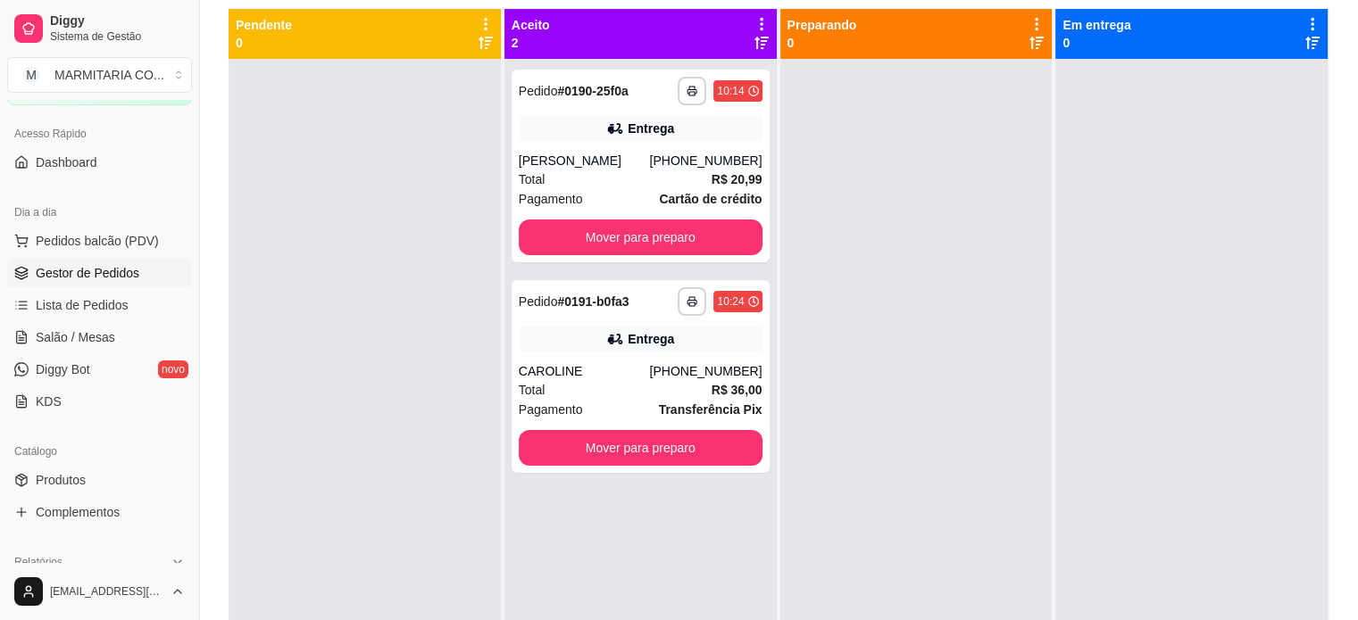
scroll to position [271, 0]
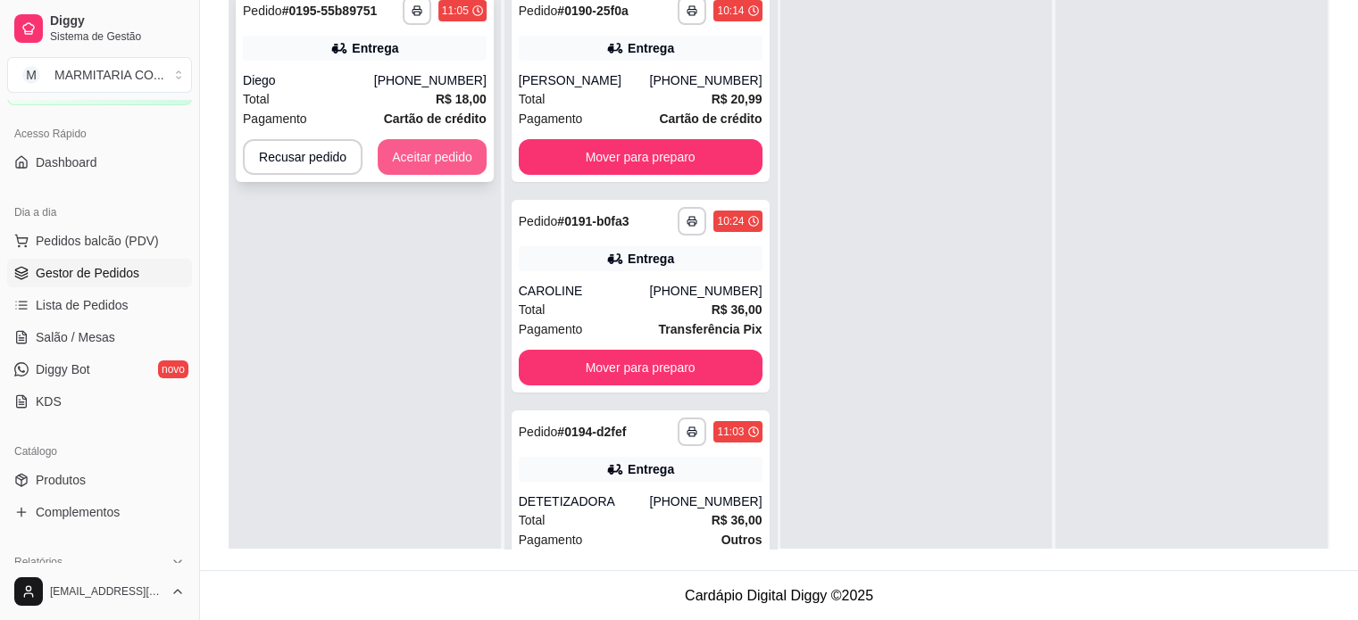
click at [392, 162] on button "Aceitar pedido" at bounding box center [432, 157] width 109 height 36
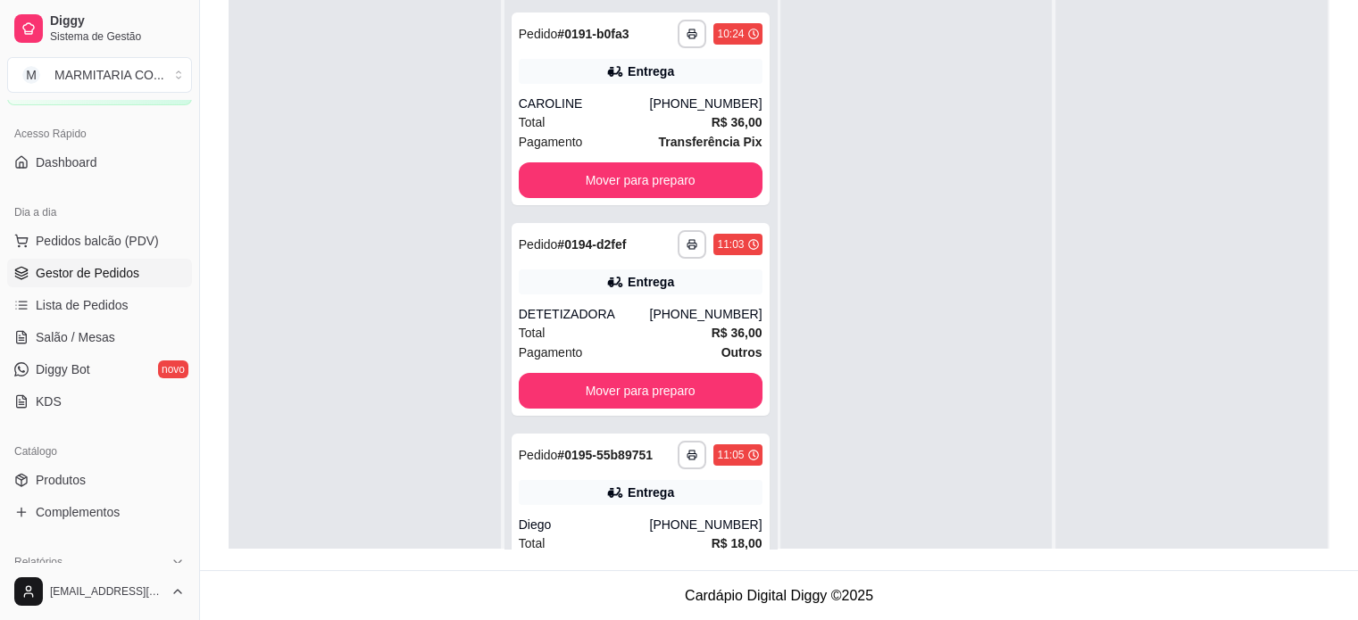
scroll to position [239, 0]
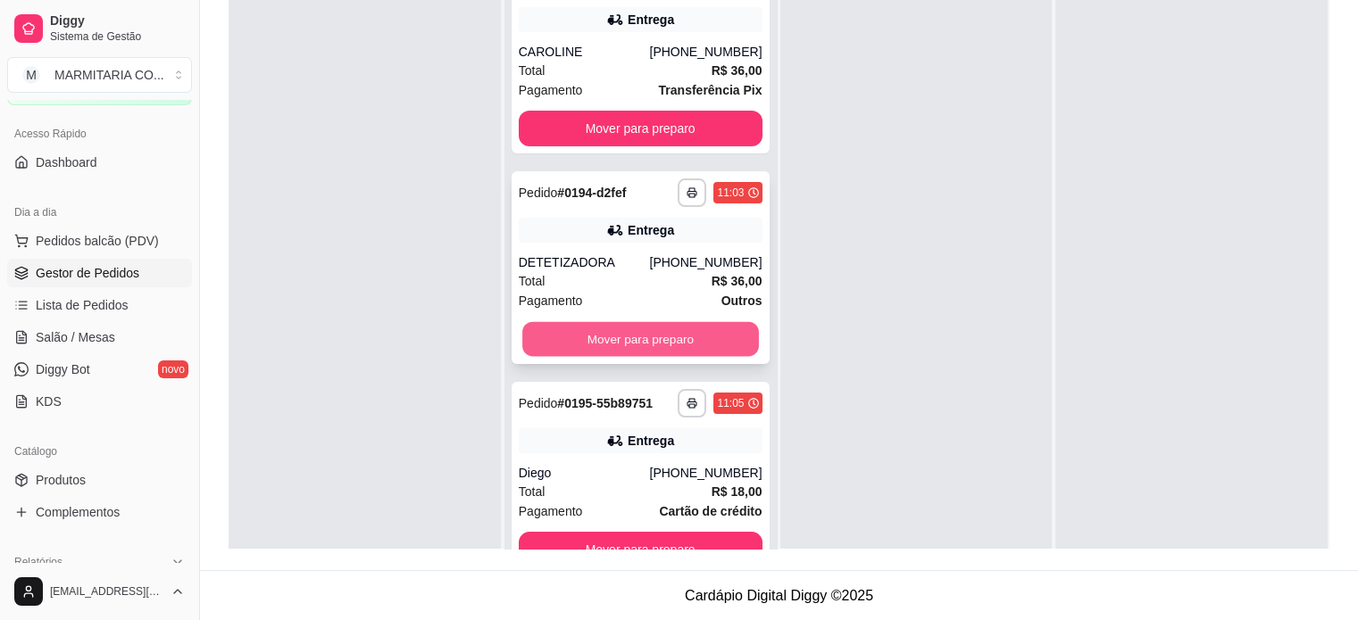
click at [696, 328] on button "Mover para preparo" at bounding box center [640, 339] width 237 height 35
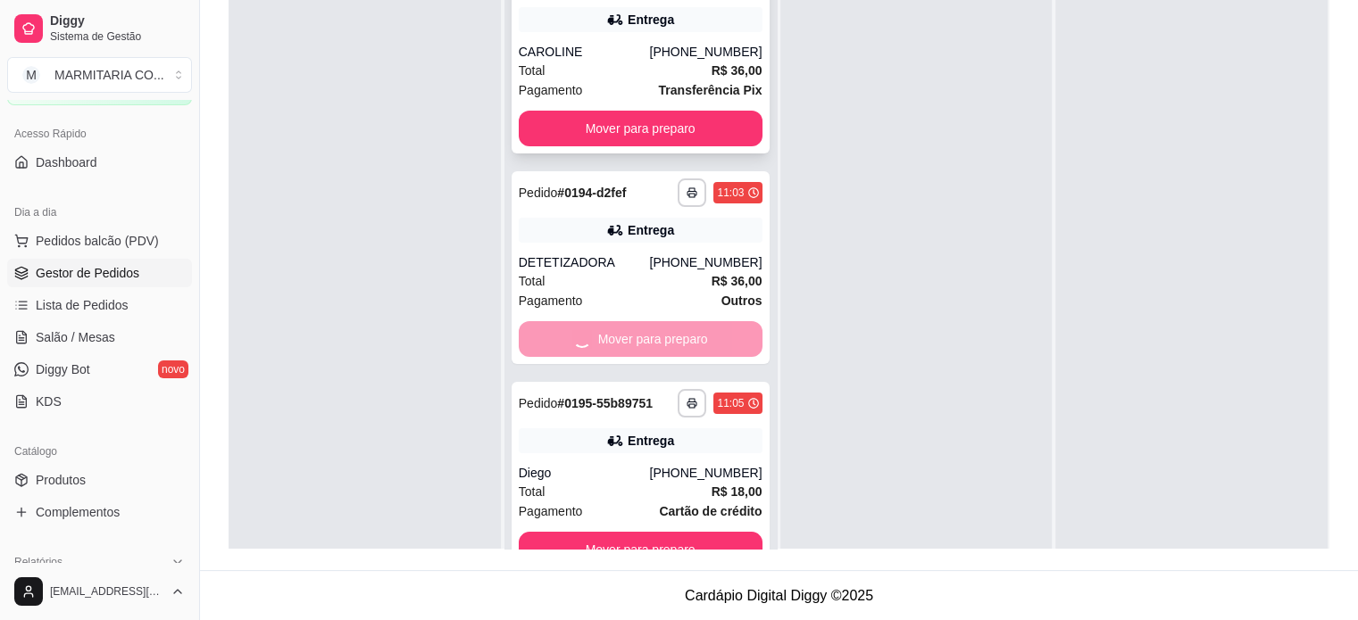
scroll to position [29, 0]
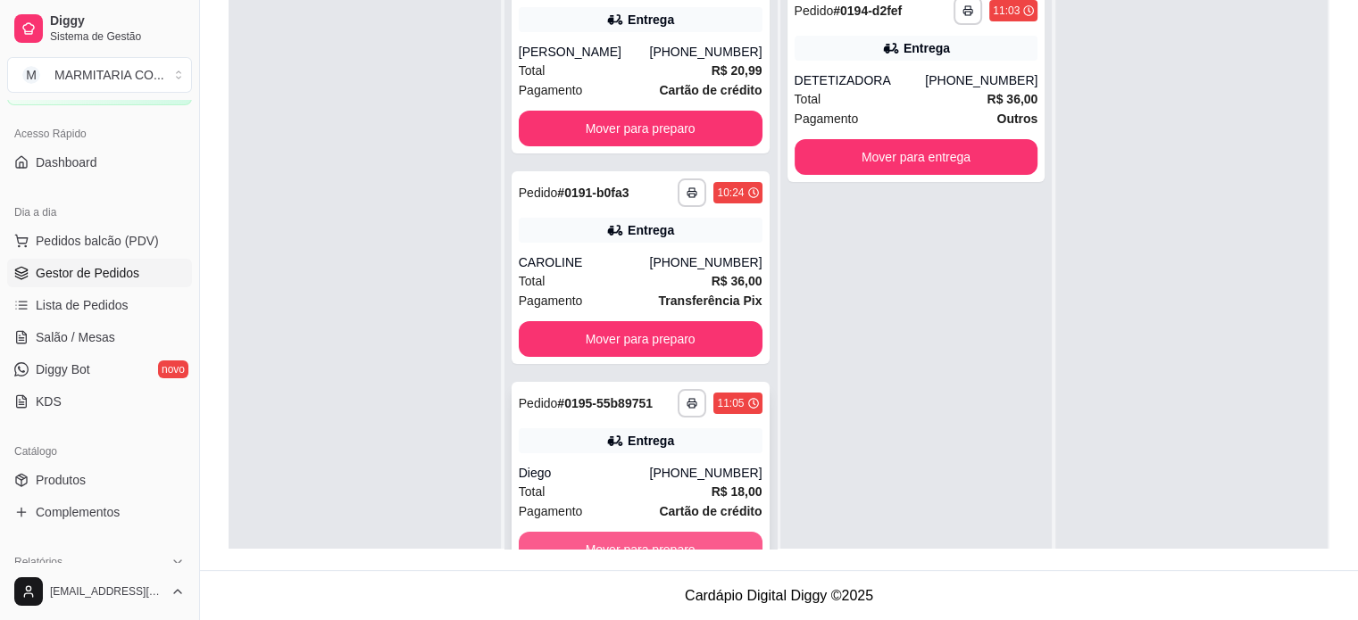
click at [641, 536] on button "Mover para preparo" at bounding box center [641, 550] width 244 height 36
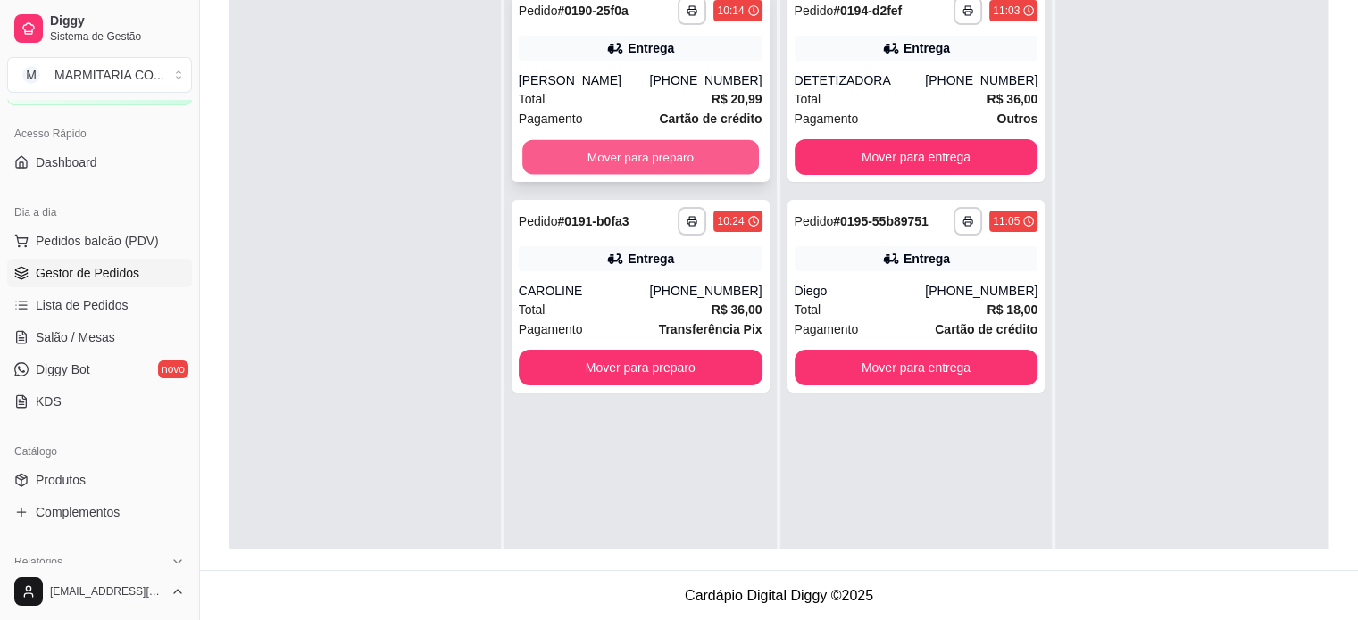
click at [681, 150] on button "Mover para preparo" at bounding box center [640, 157] width 237 height 35
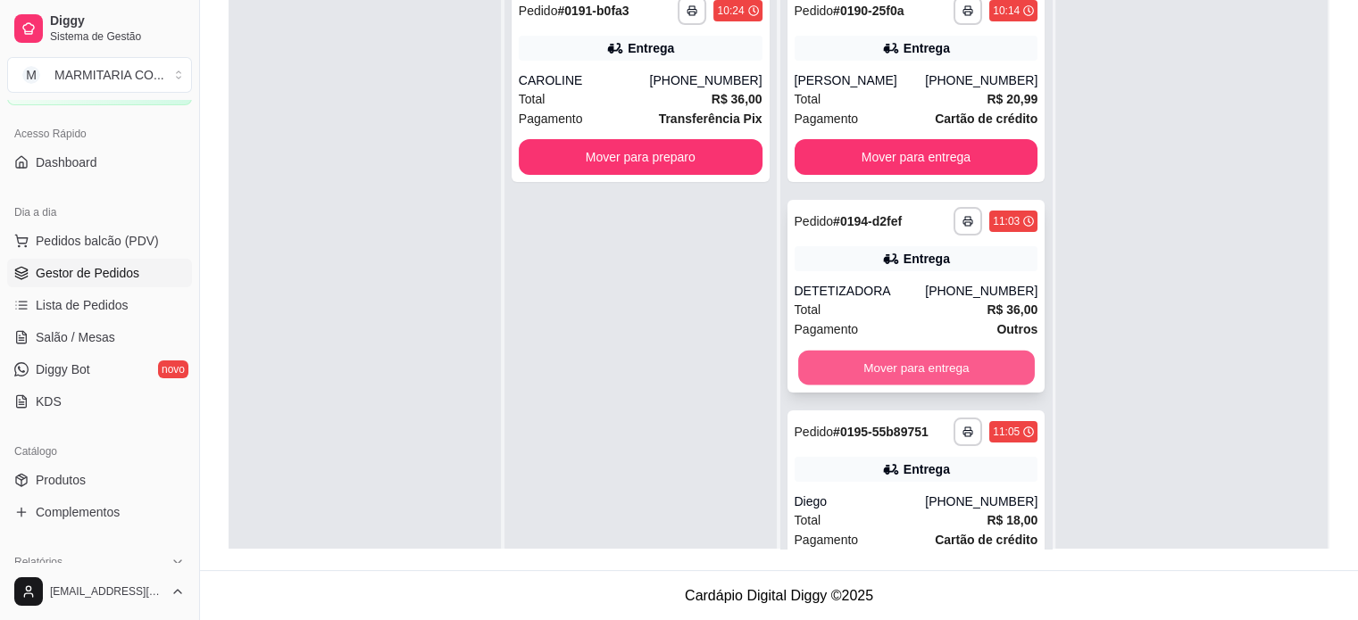
click at [977, 360] on button "Mover para entrega" at bounding box center [916, 368] width 237 height 35
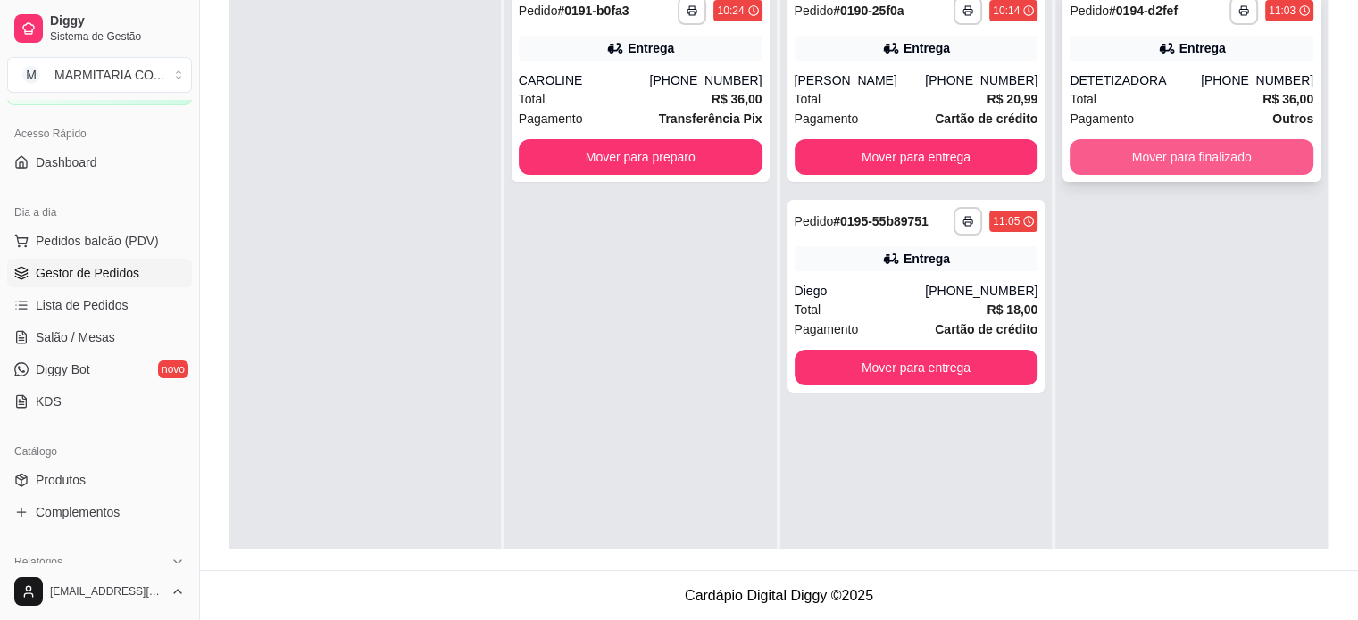
click at [1121, 152] on button "Mover para finalizado" at bounding box center [1192, 157] width 244 height 36
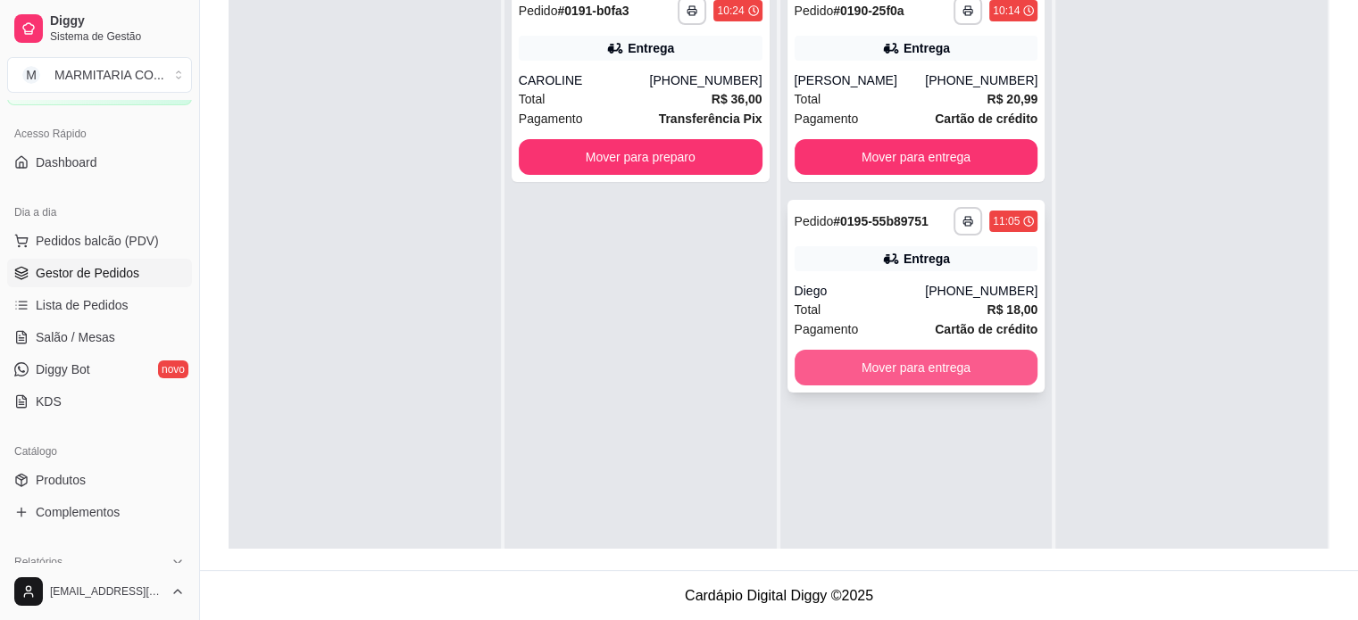
click at [817, 371] on button "Mover para entrega" at bounding box center [917, 368] width 244 height 36
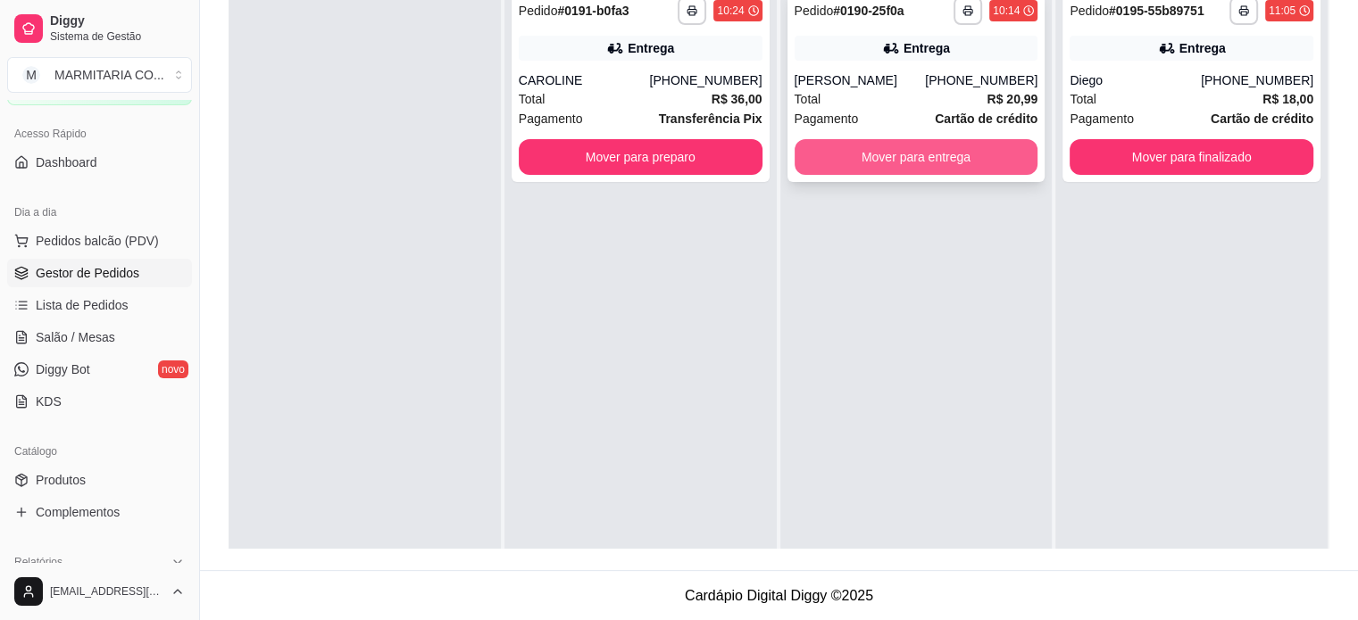
click at [946, 149] on button "Mover para entrega" at bounding box center [917, 157] width 244 height 36
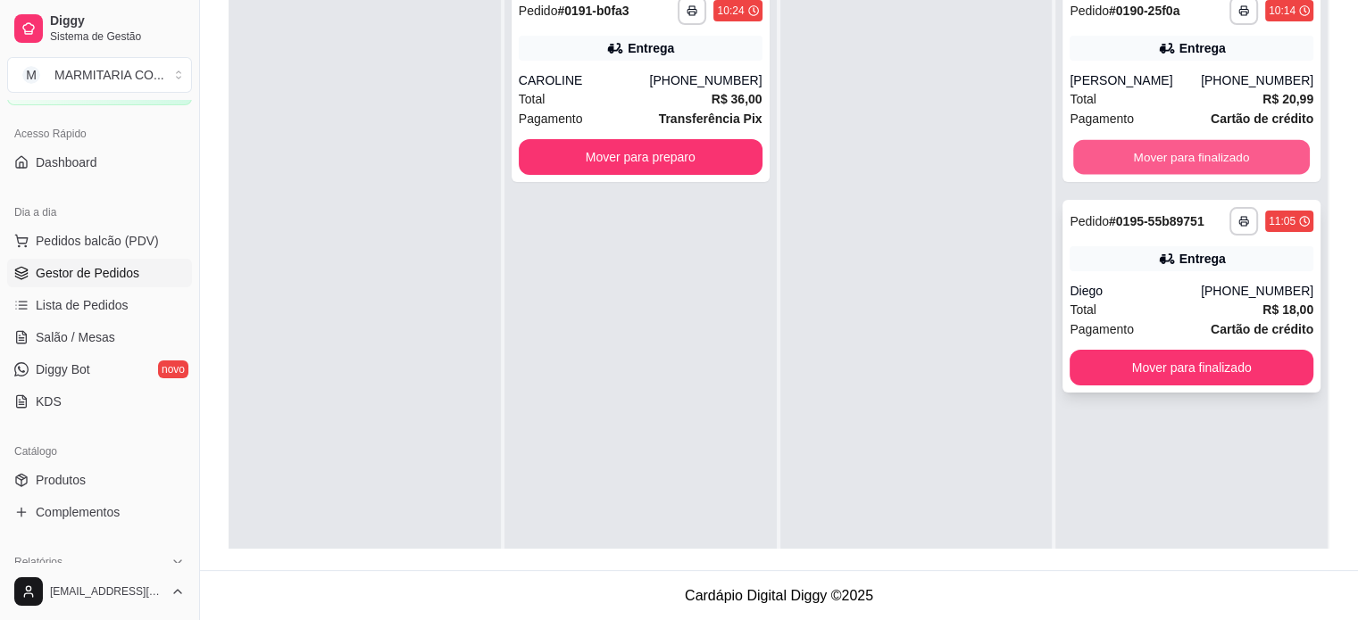
click at [1159, 153] on button "Mover para finalizado" at bounding box center [1191, 157] width 237 height 35
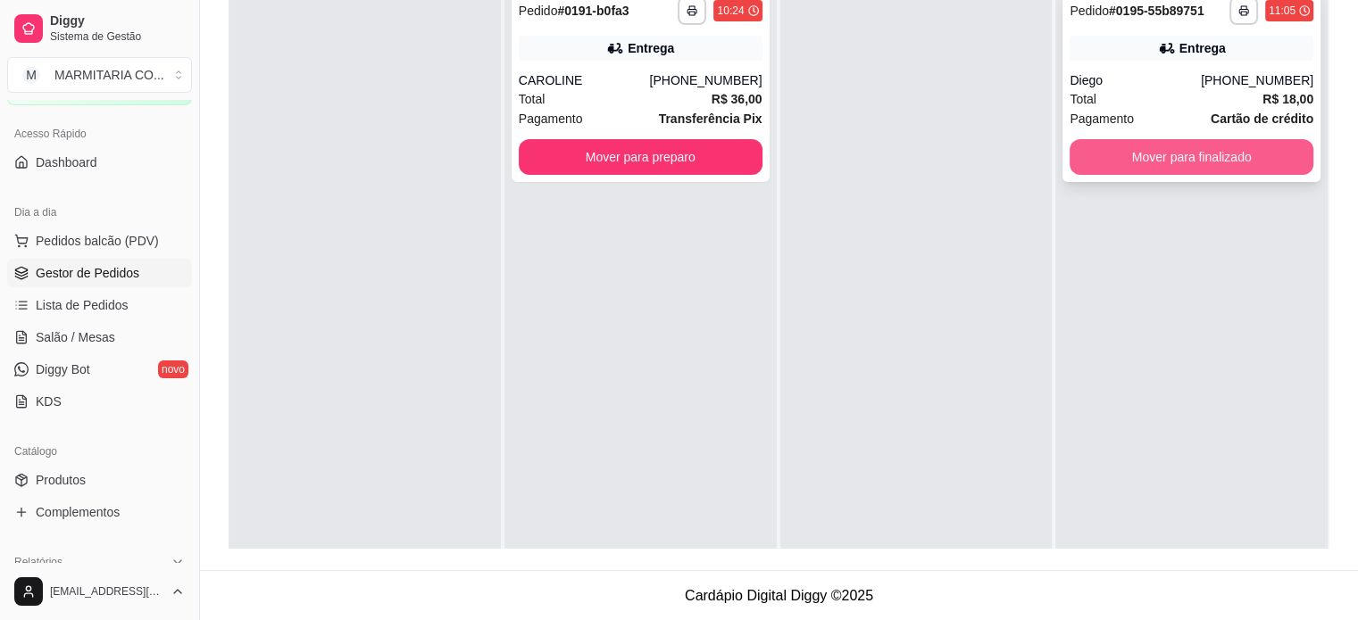
click at [1159, 153] on button "Mover para finalizado" at bounding box center [1192, 157] width 244 height 36
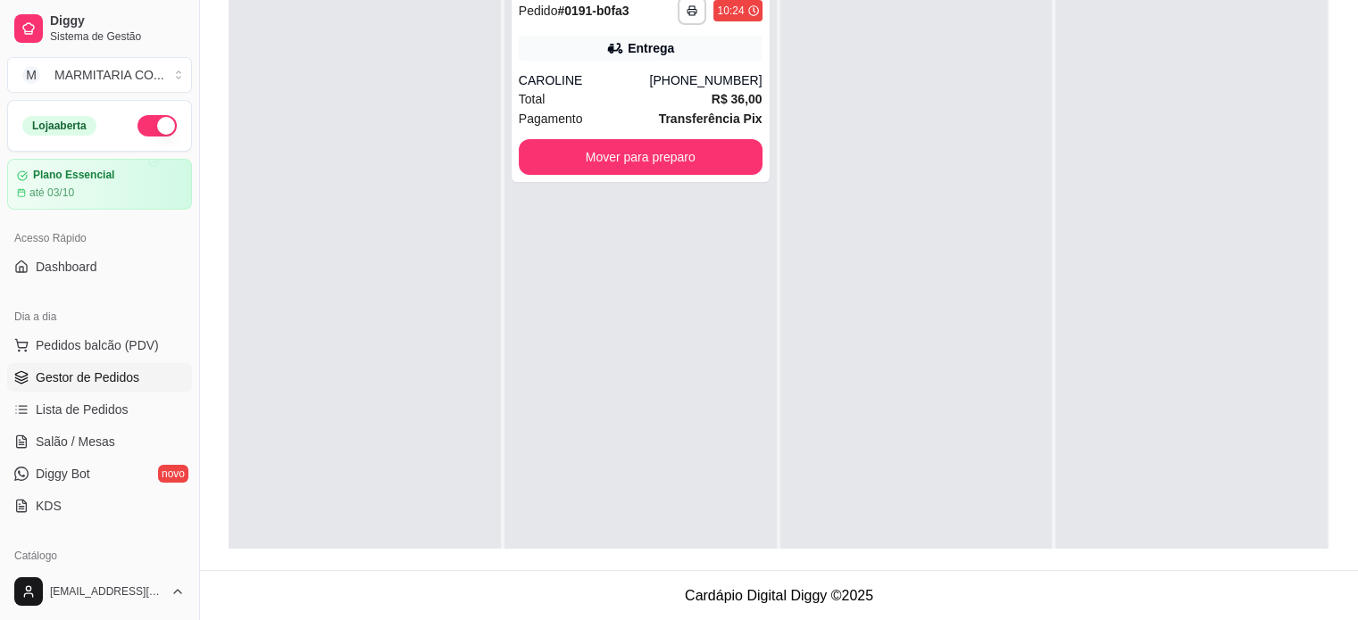
click at [1245, 394] on div at bounding box center [1191, 289] width 272 height 620
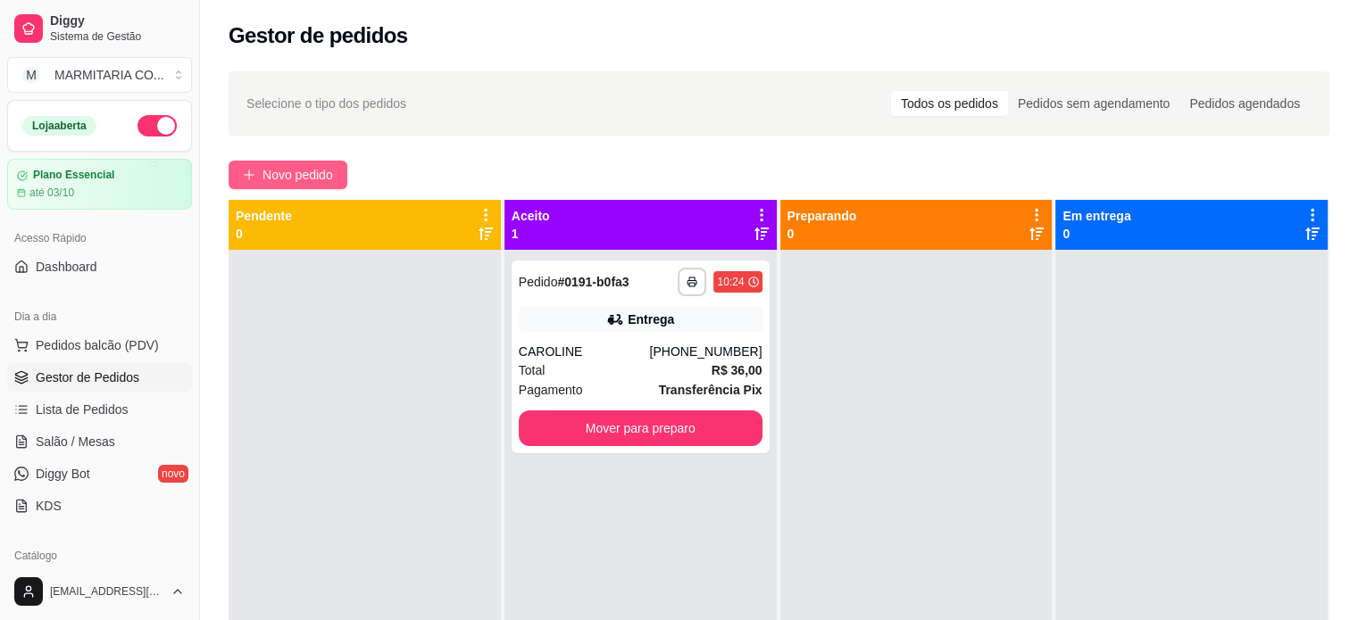
click at [308, 181] on span "Novo pedido" at bounding box center [297, 175] width 71 height 20
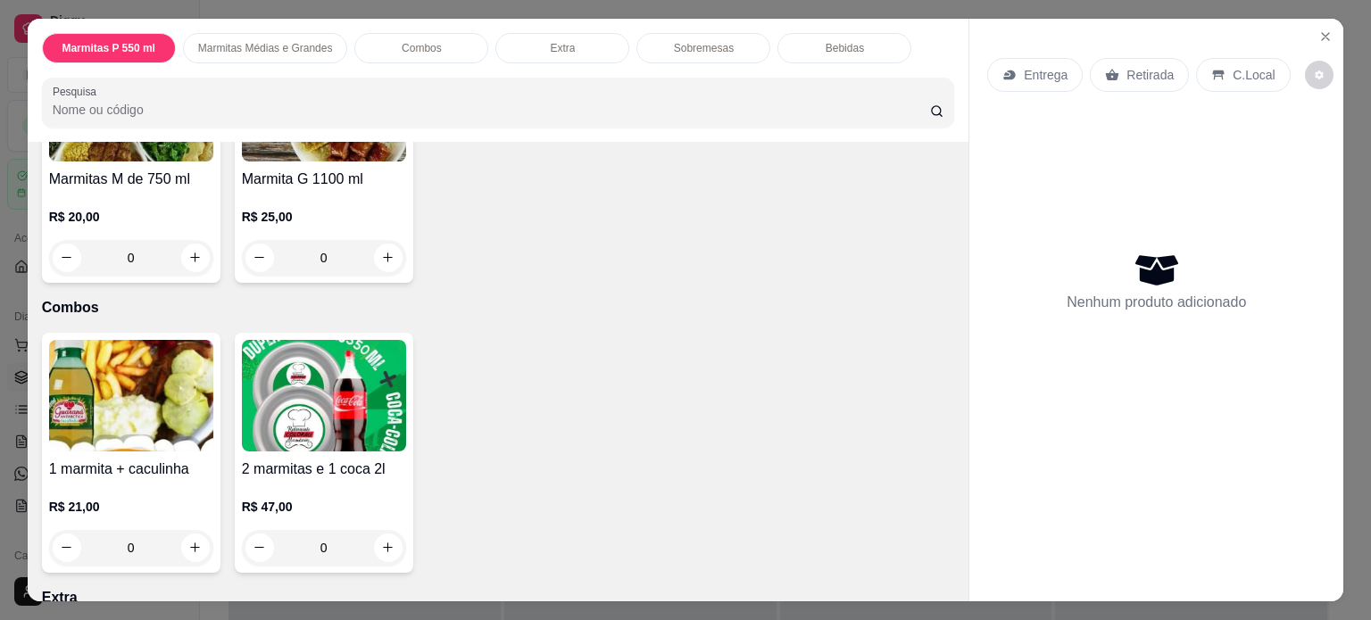
scroll to position [798, 0]
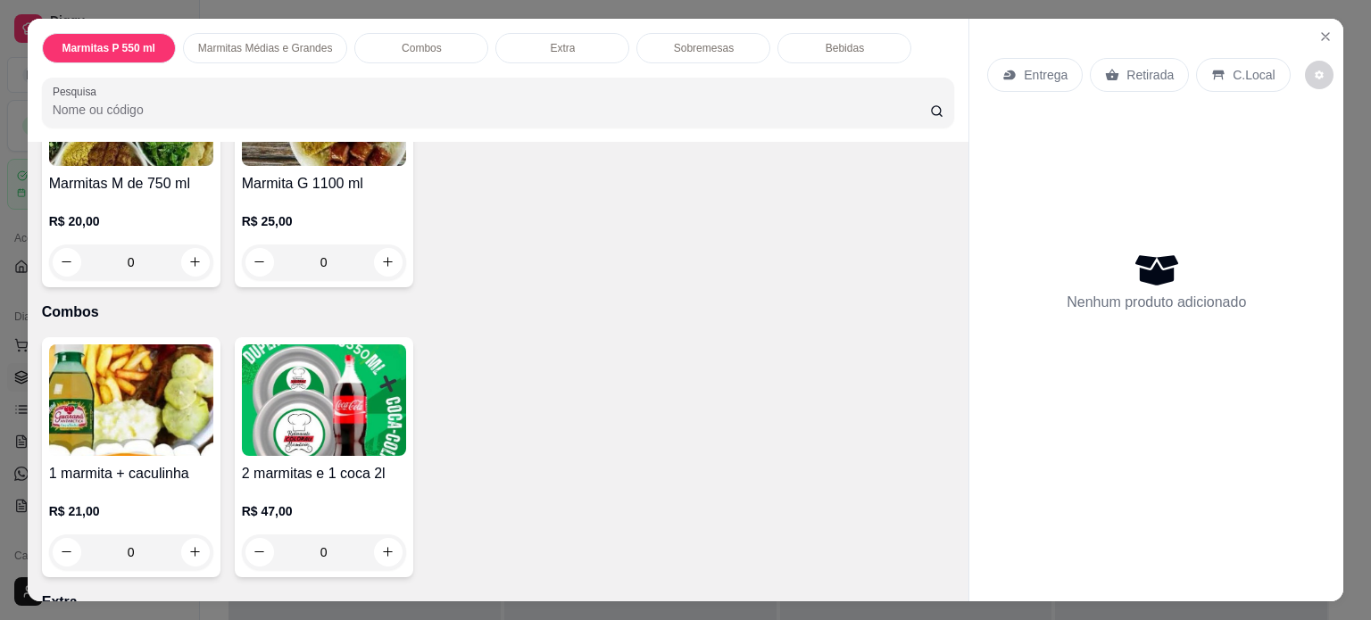
click at [374, 254] on div "0" at bounding box center [324, 263] width 164 height 36
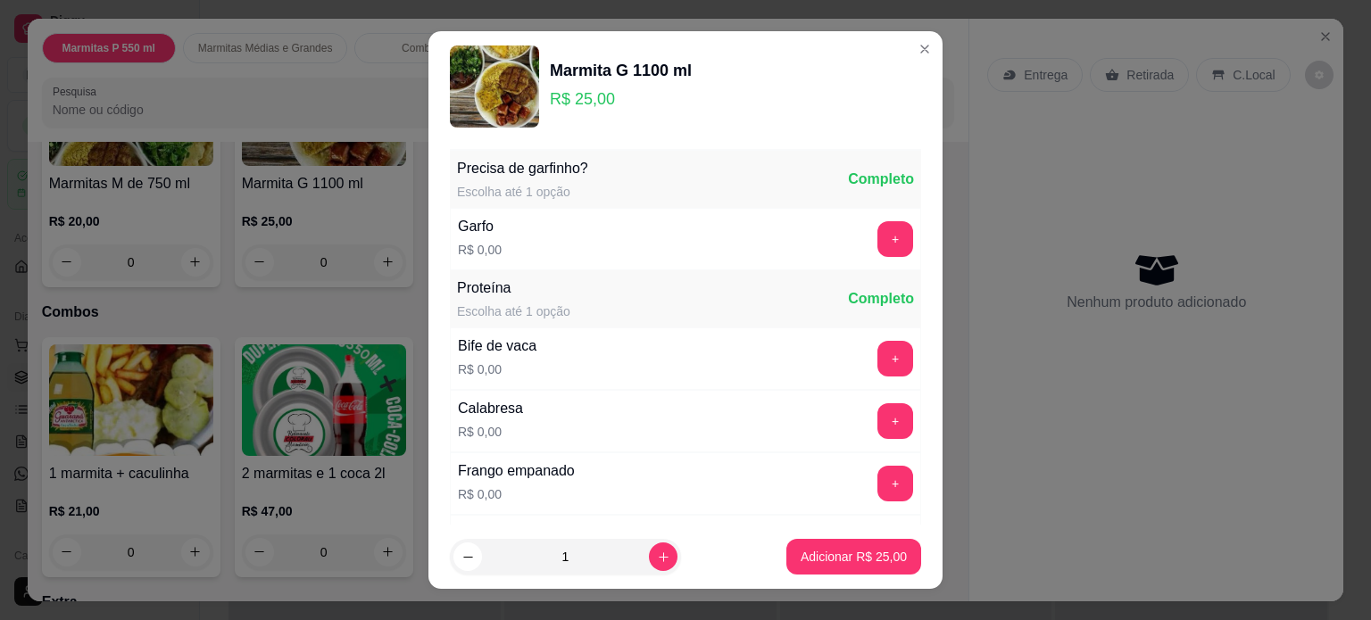
scroll to position [182, 0]
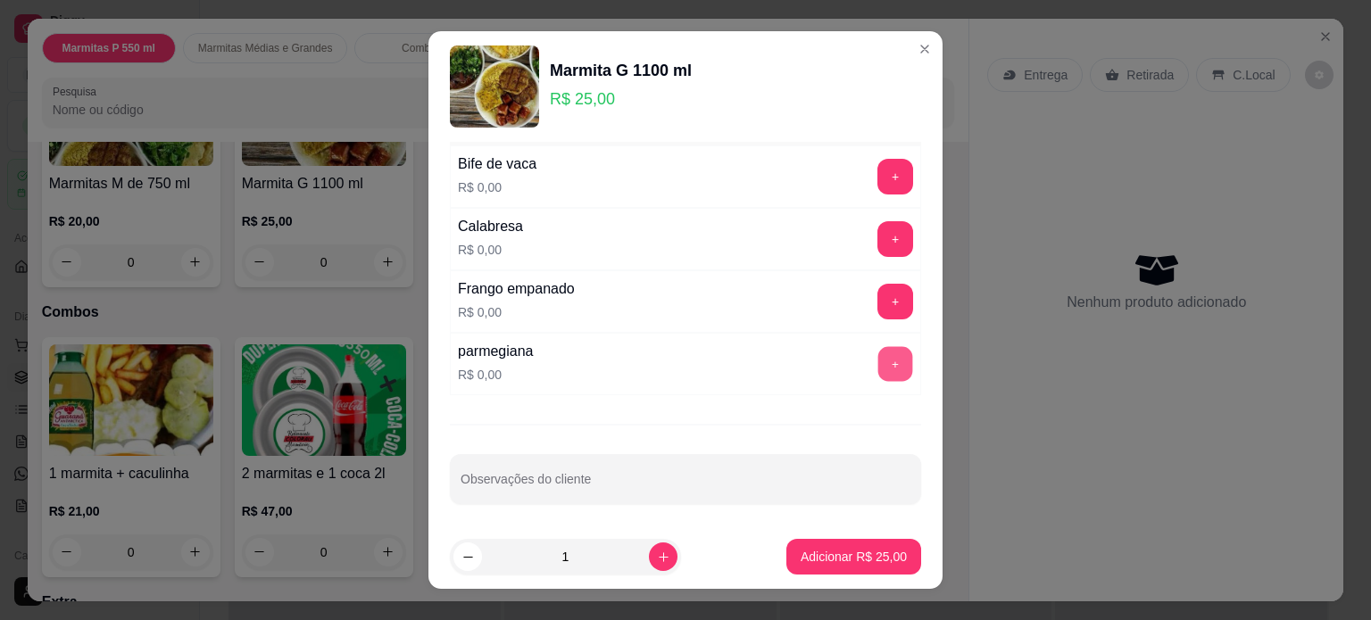
click at [879, 366] on button "+" at bounding box center [896, 363] width 35 height 35
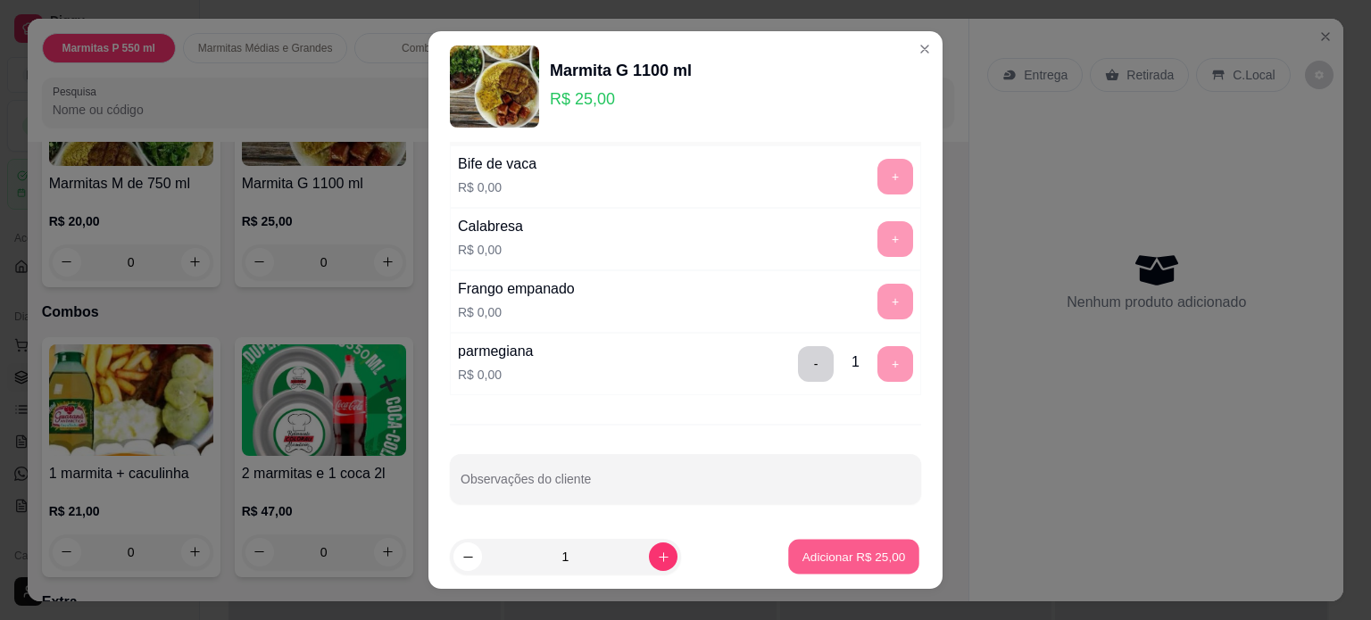
click at [829, 567] on button "Adicionar R$ 25,00" at bounding box center [853, 557] width 131 height 35
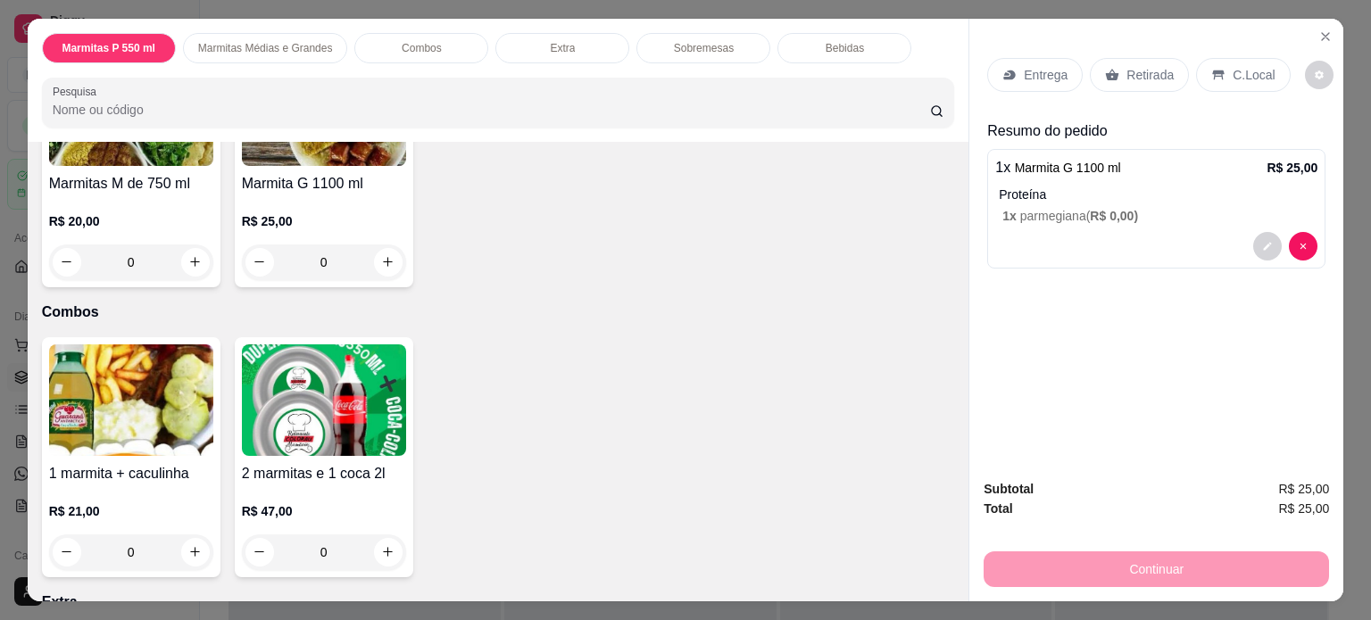
click at [1035, 73] on p "Entrega" at bounding box center [1046, 75] width 44 height 18
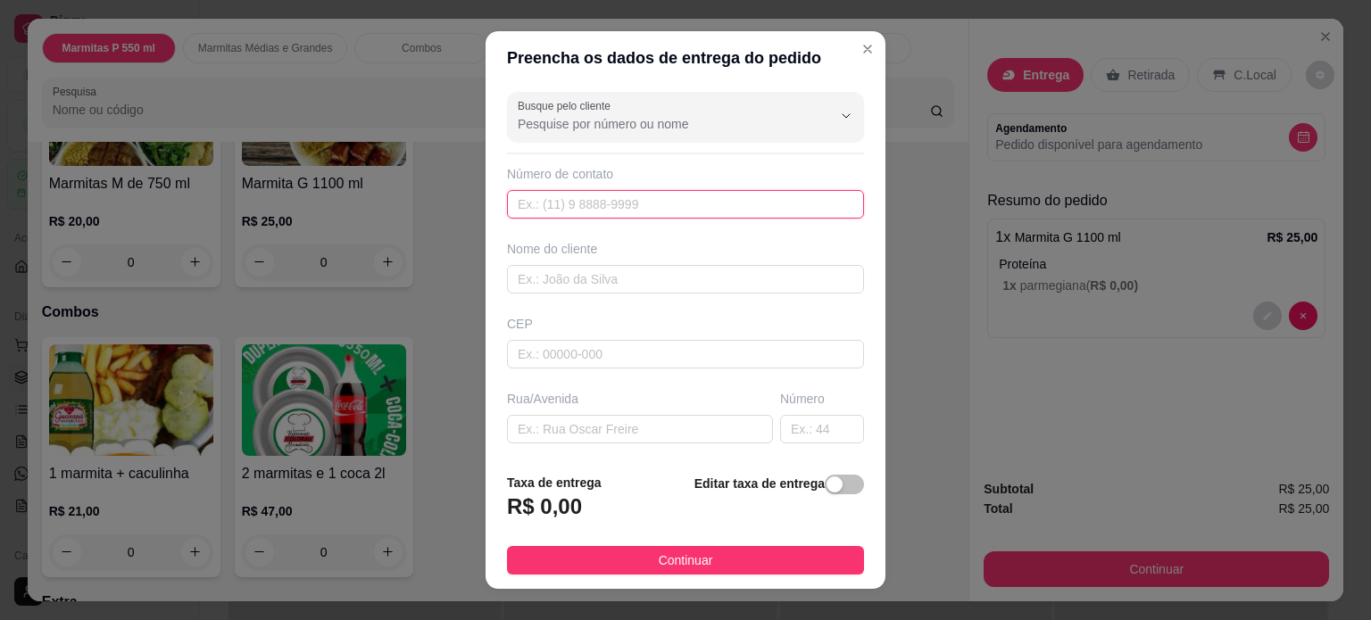
click at [683, 199] on input "text" at bounding box center [685, 204] width 357 height 29
type input "[PHONE_NUMBER]"
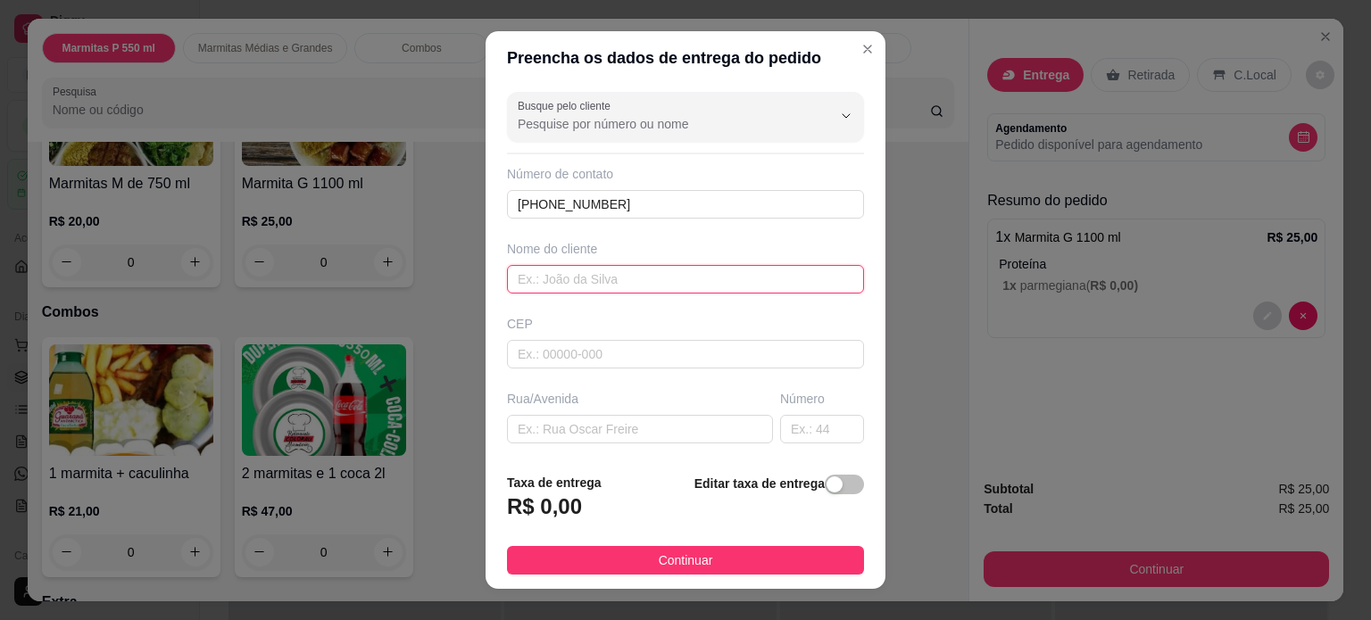
click at [692, 283] on input "text" at bounding box center [685, 279] width 357 height 29
type input "[PERSON_NAME]"
click at [583, 421] on input "text" at bounding box center [640, 429] width 266 height 29
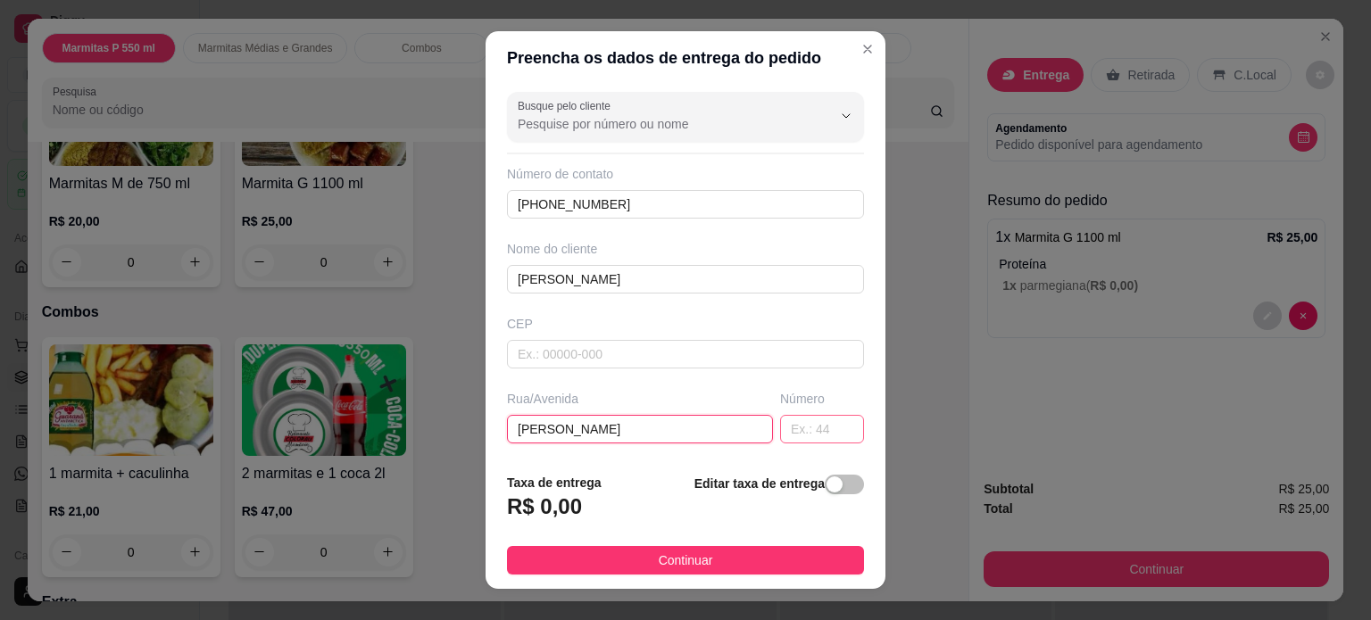
type input "[PERSON_NAME]"
click at [784, 431] on input "text" at bounding box center [822, 429] width 84 height 29
type input "80"
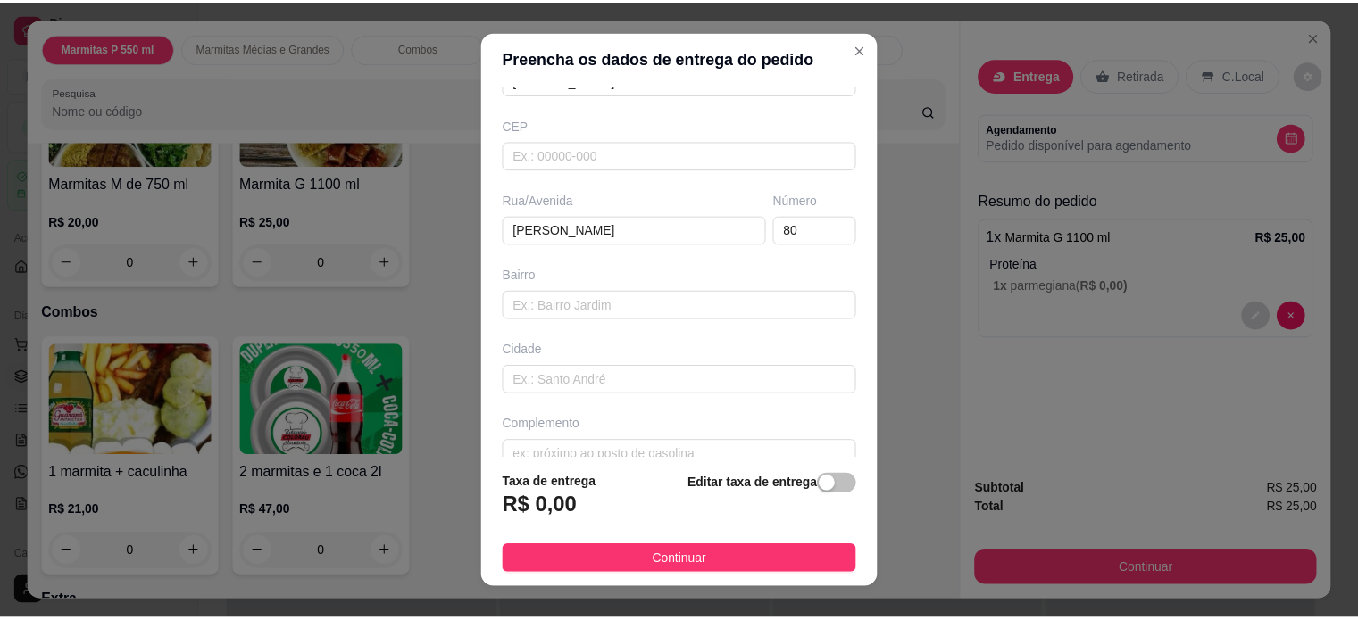
scroll to position [216, 0]
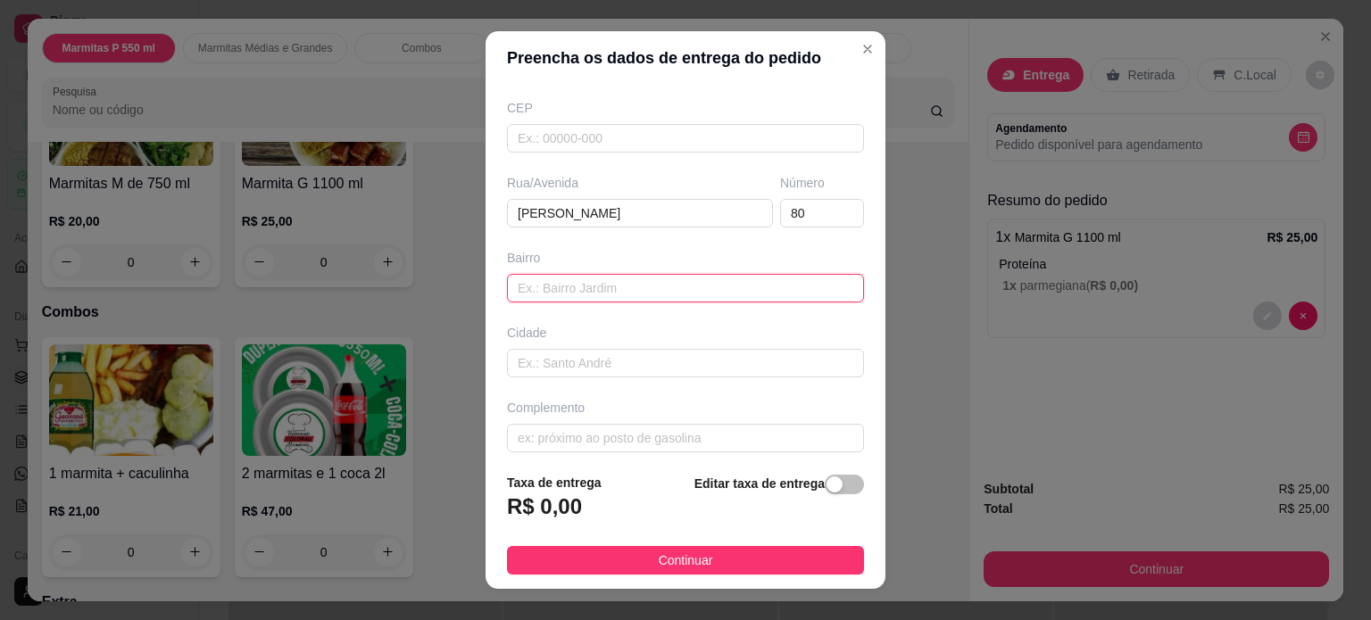
click at [714, 288] on input "text" at bounding box center [685, 288] width 357 height 29
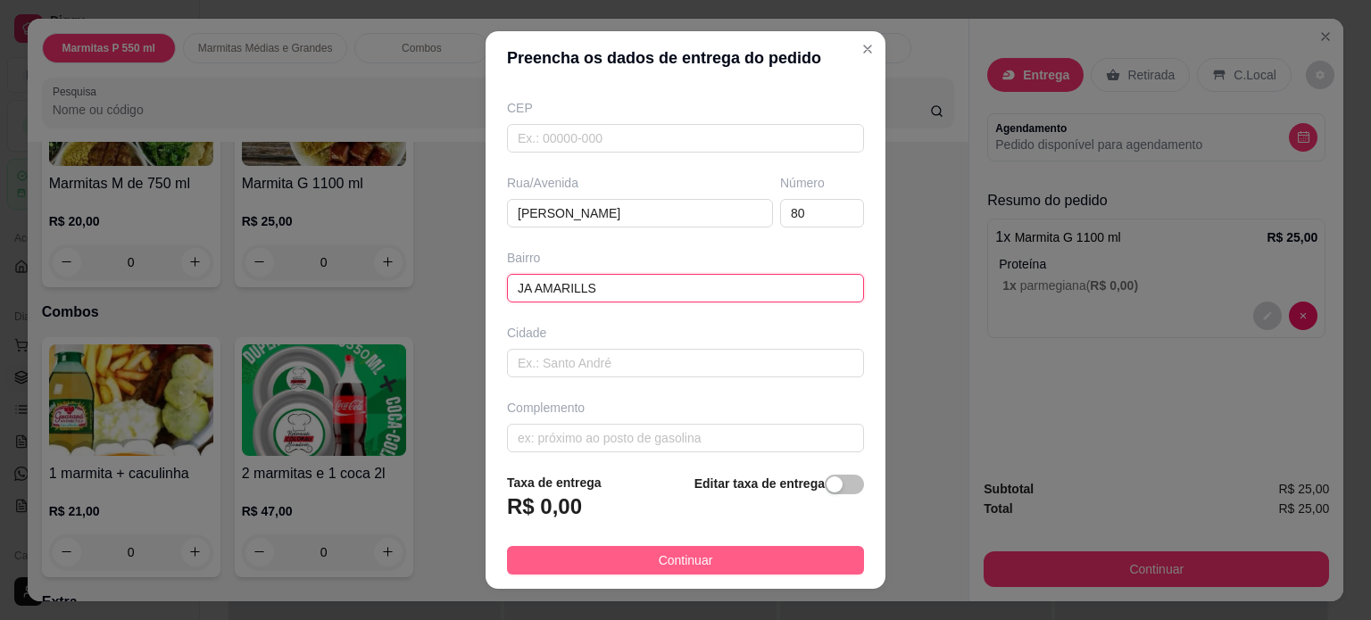
type input "JA AMARILLS"
click at [663, 562] on span "Continuar" at bounding box center [686, 561] width 54 height 20
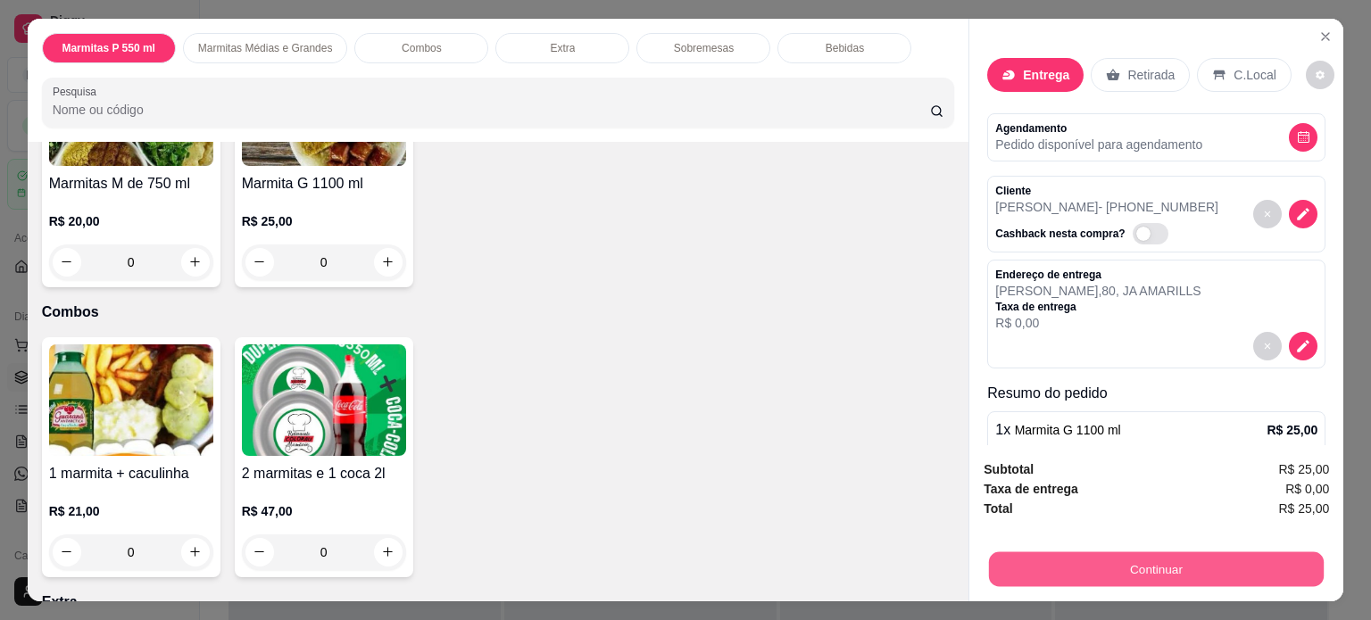
click at [1036, 570] on button "Continuar" at bounding box center [1156, 570] width 335 height 35
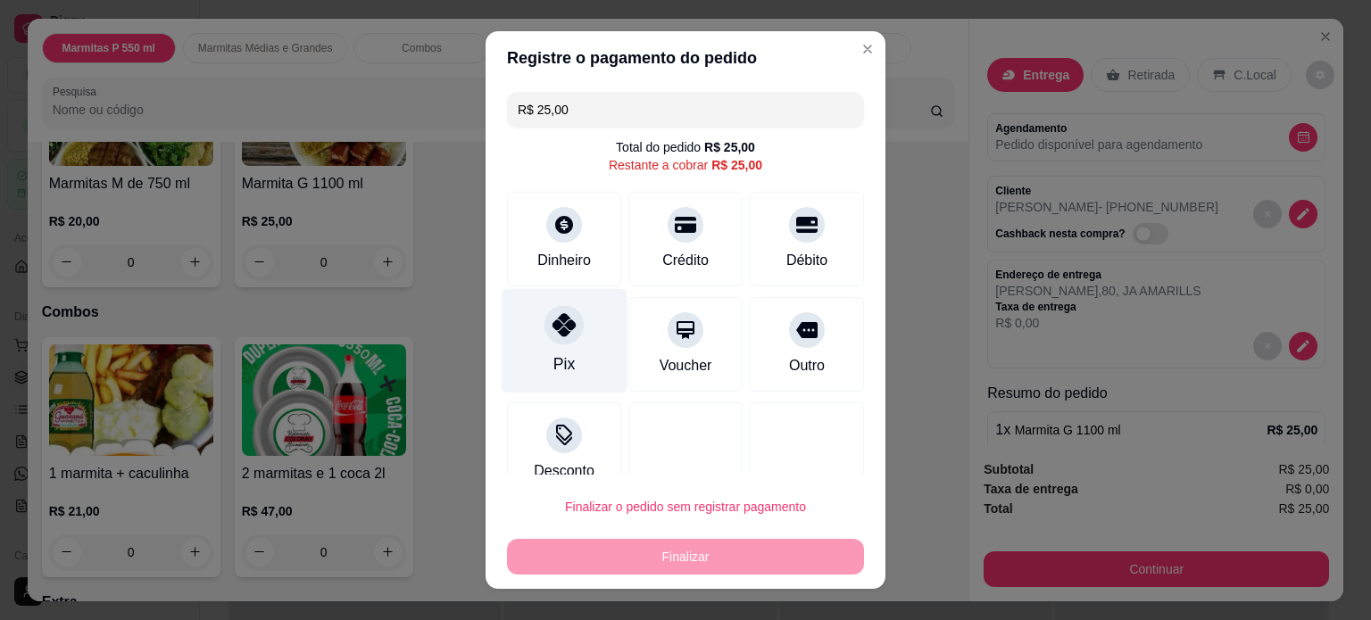
click at [553, 331] on icon at bounding box center [564, 324] width 23 height 23
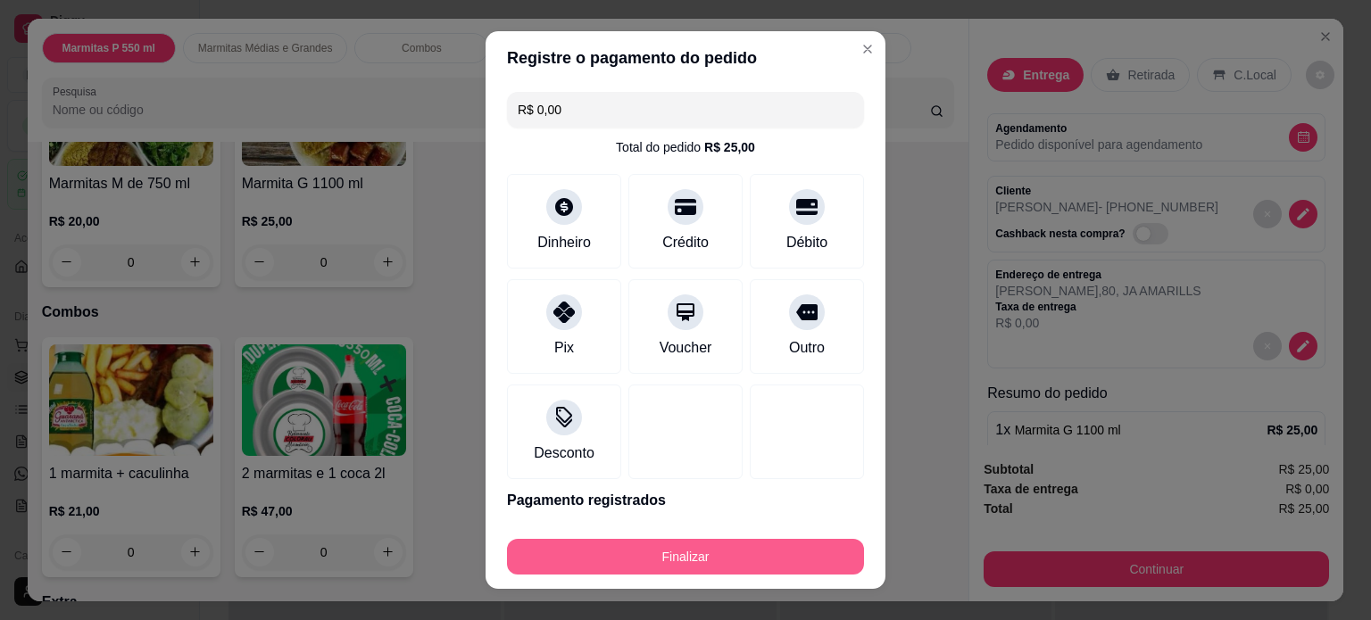
click at [580, 554] on button "Finalizar" at bounding box center [685, 557] width 357 height 36
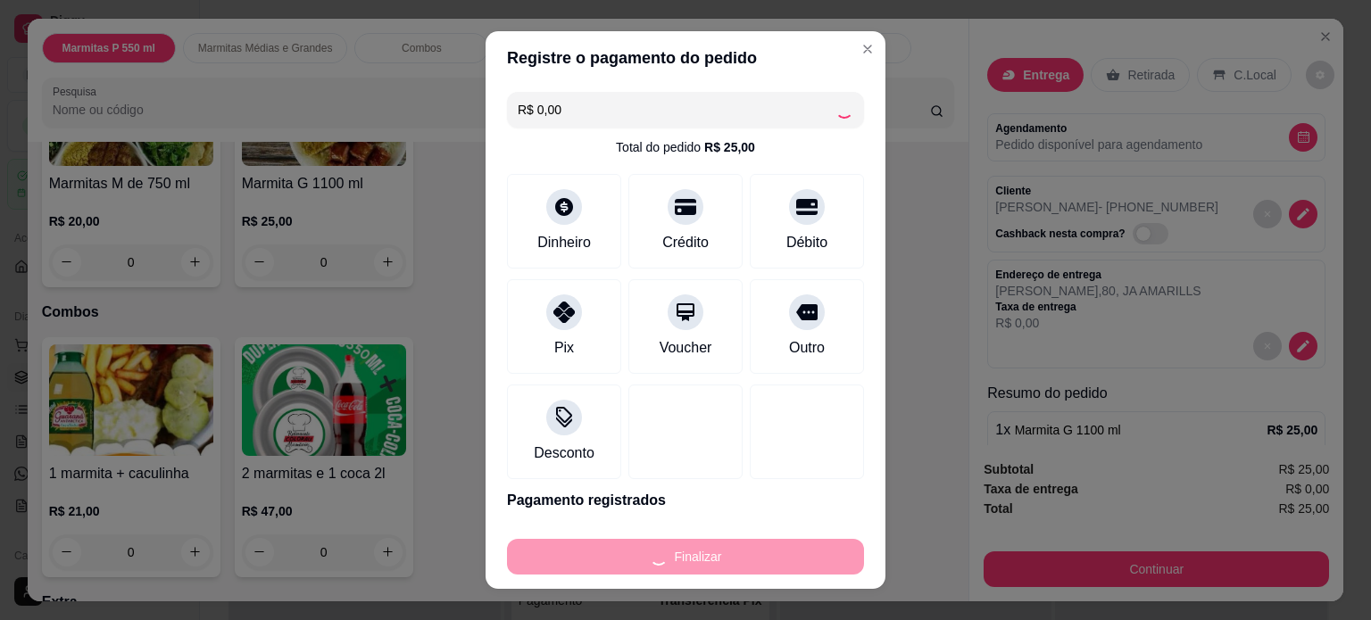
type input "-R$ 25,00"
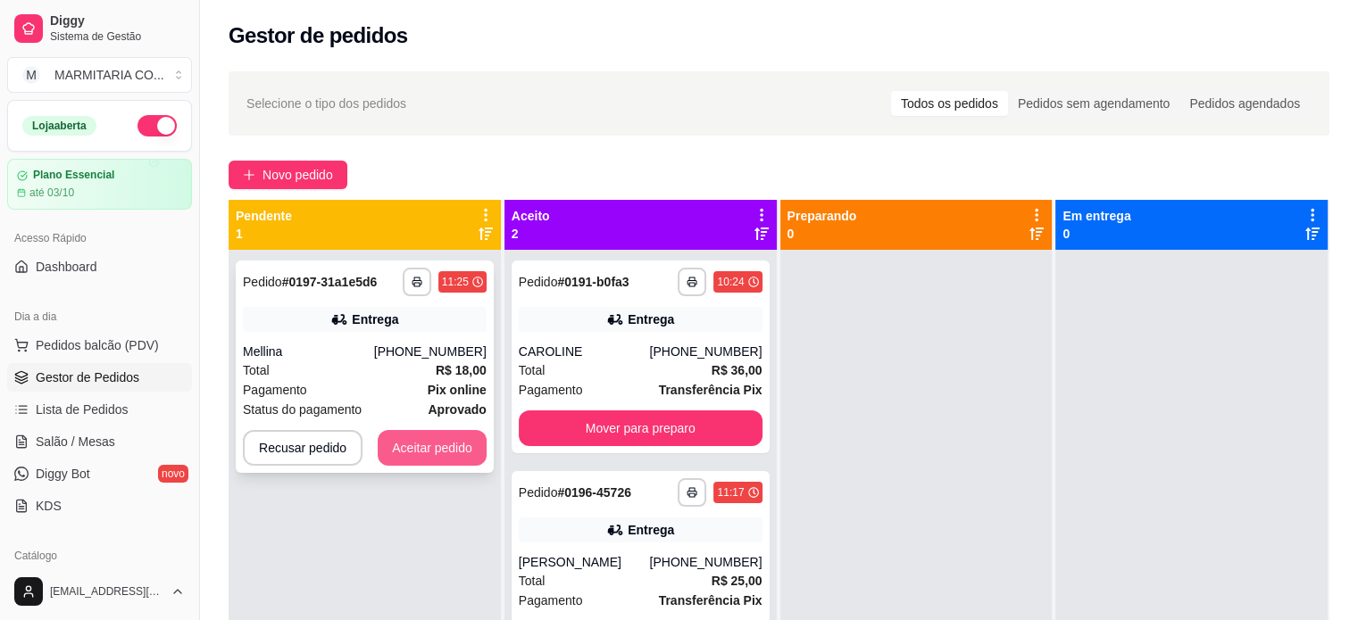
click at [379, 452] on button "Aceitar pedido" at bounding box center [432, 448] width 109 height 36
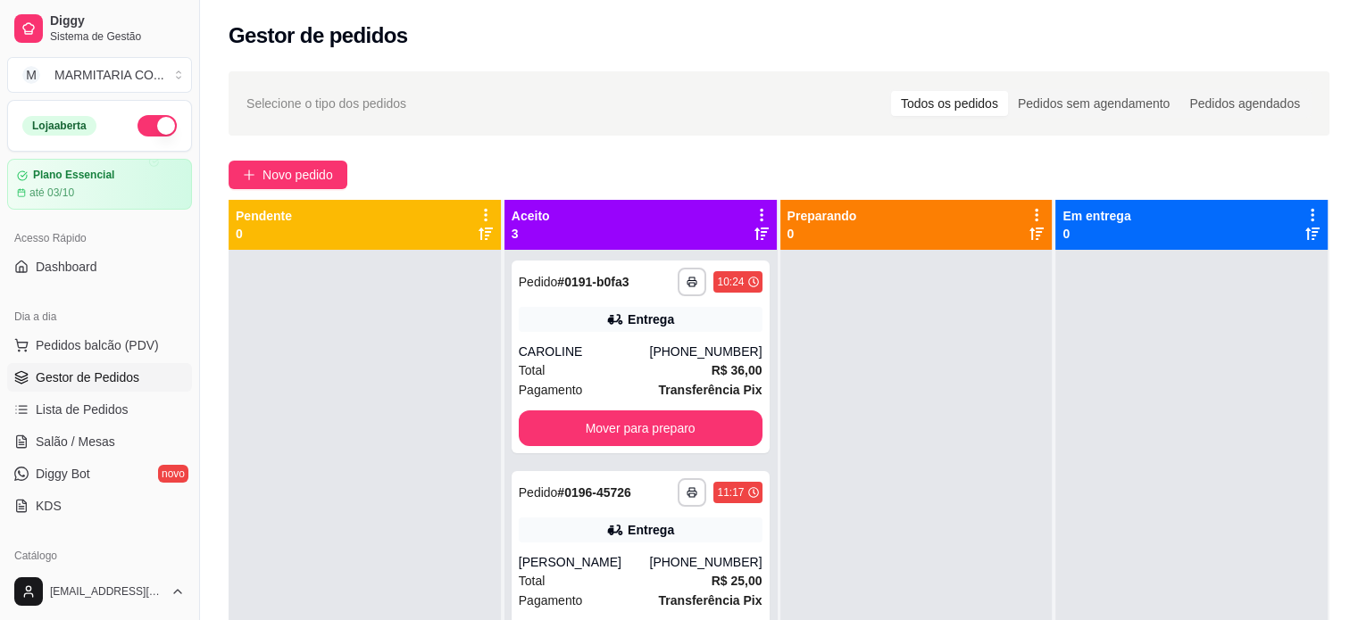
scroll to position [49, 0]
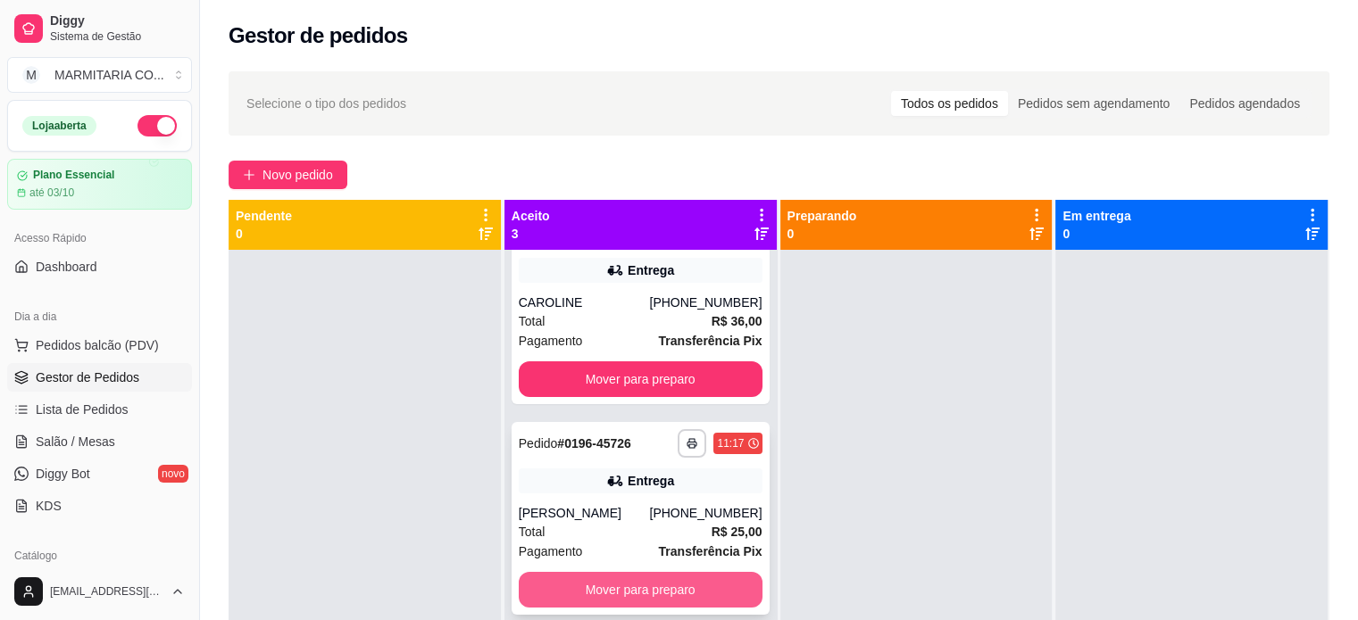
click at [682, 582] on button "Mover para preparo" at bounding box center [641, 590] width 244 height 36
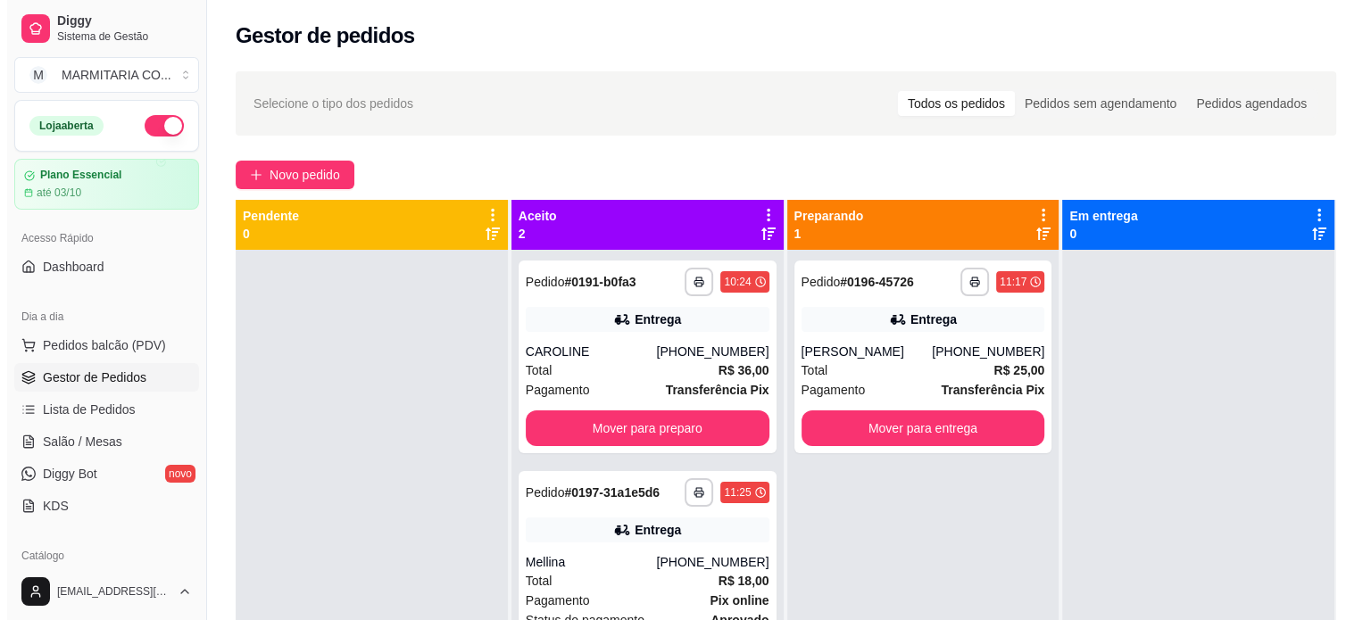
scroll to position [50, 0]
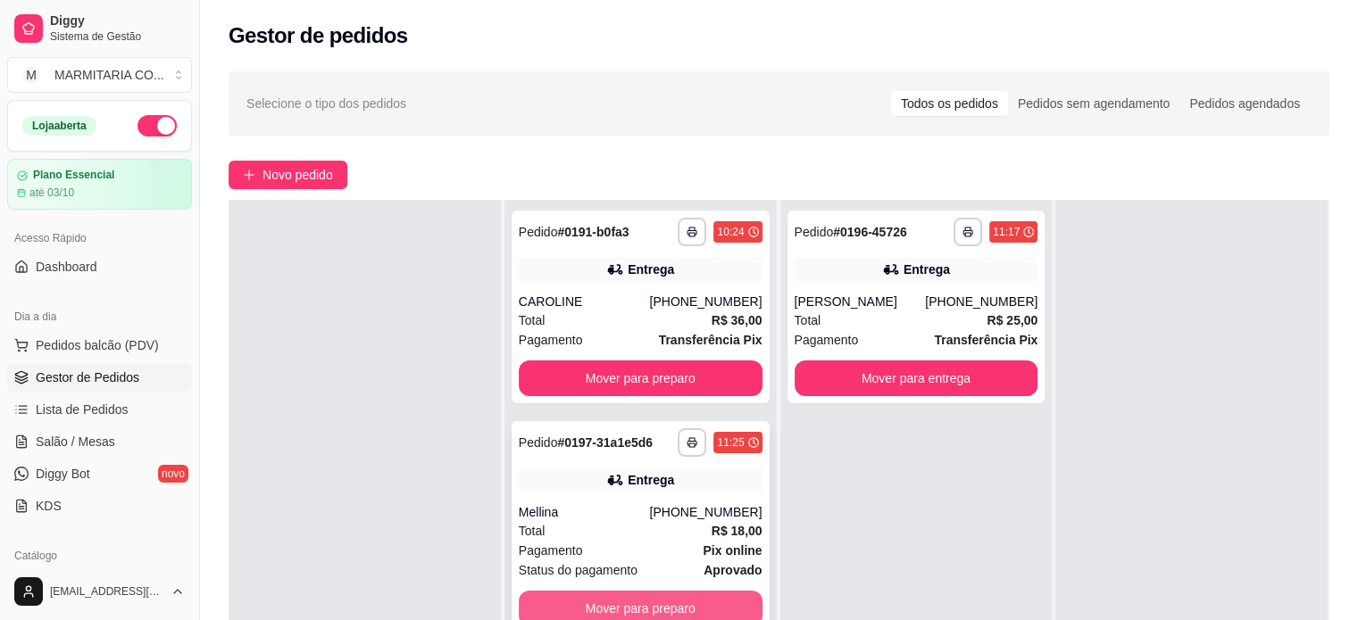
click at [704, 614] on button "Mover para preparo" at bounding box center [641, 609] width 244 height 36
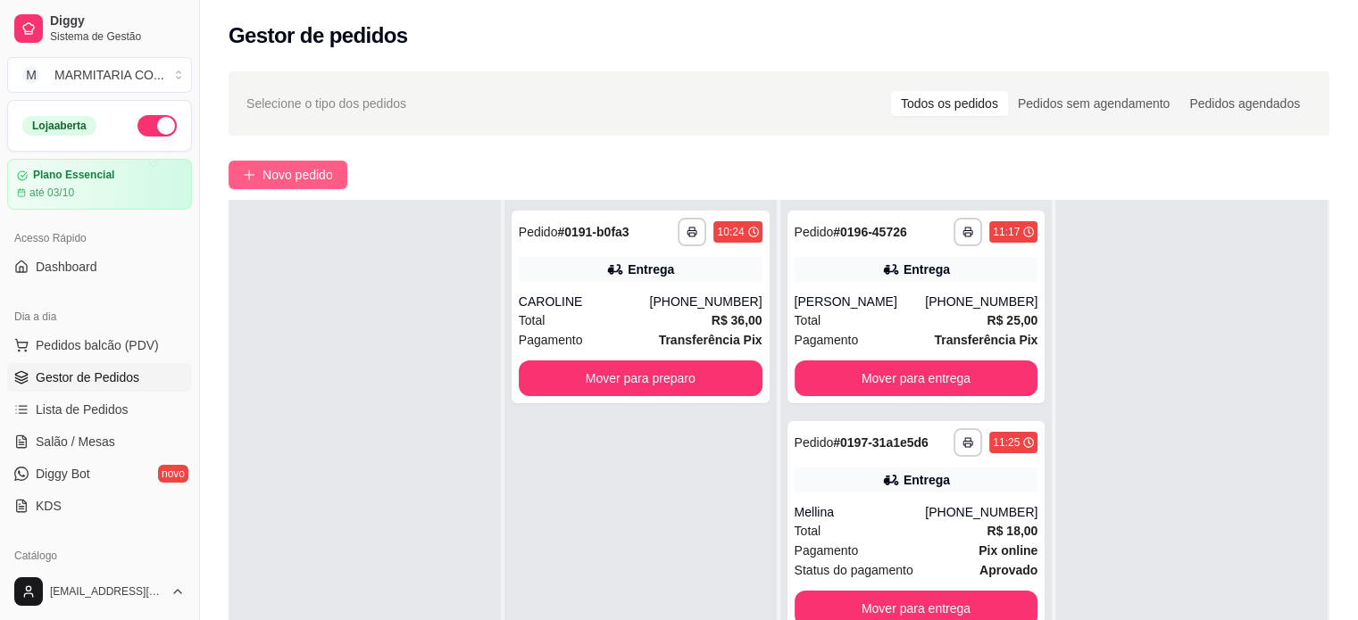
click at [327, 174] on span "Novo pedido" at bounding box center [297, 175] width 71 height 20
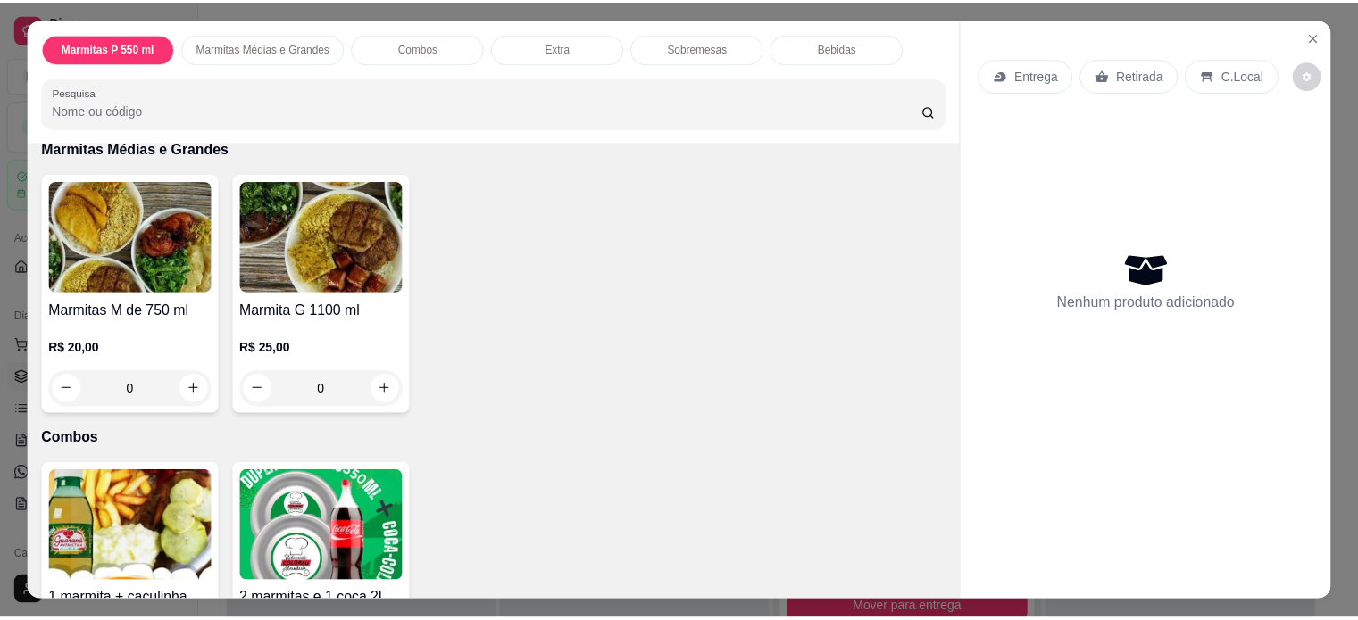
scroll to position [676, 0]
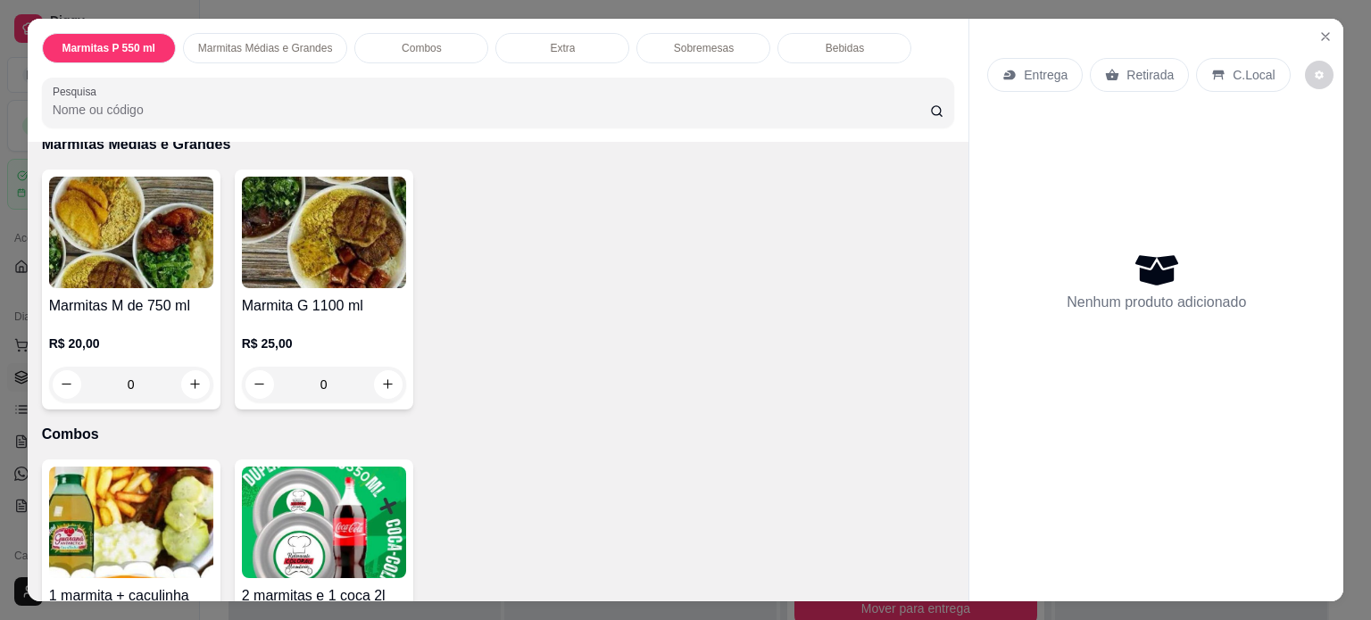
click at [188, 374] on div "0" at bounding box center [131, 385] width 164 height 36
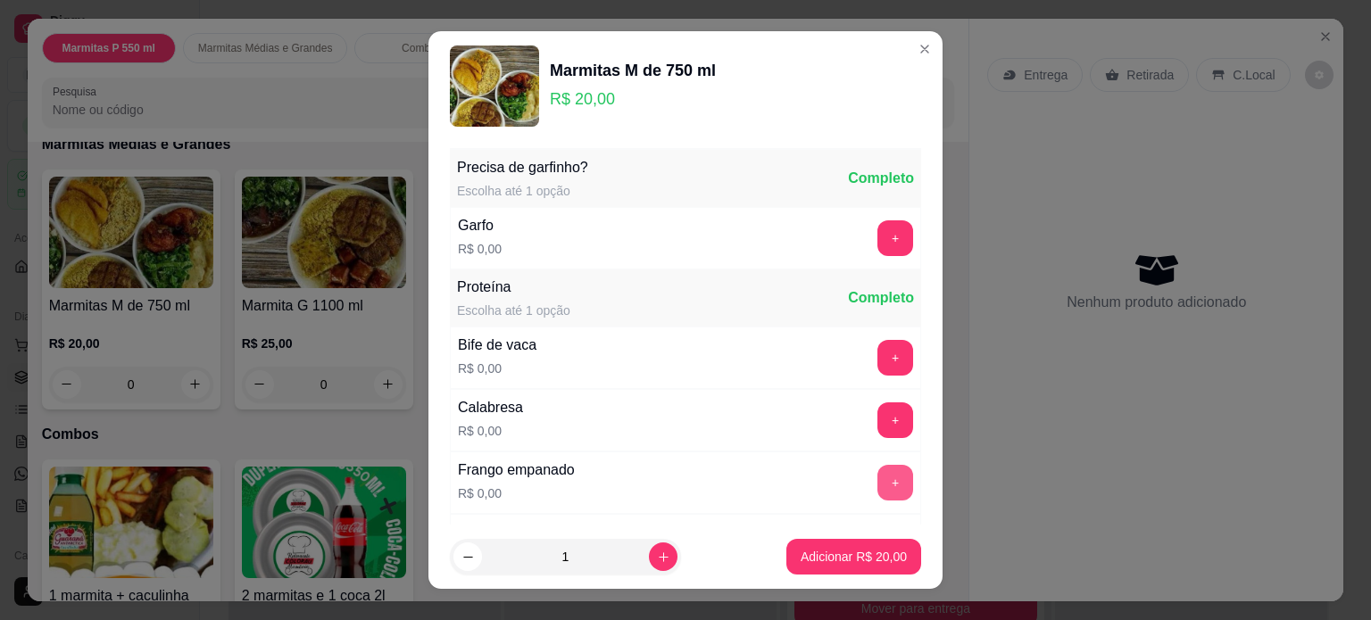
click at [878, 477] on button "+" at bounding box center [896, 483] width 36 height 36
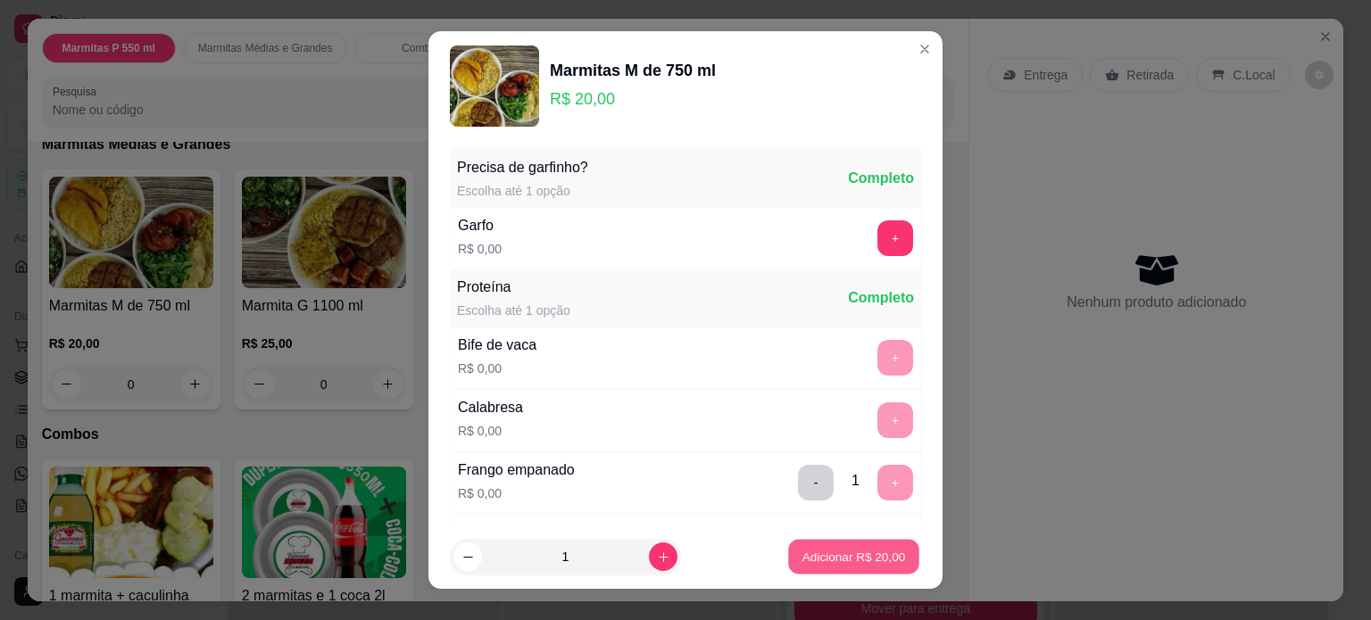
click at [803, 556] on p "Adicionar R$ 20,00" at bounding box center [855, 557] width 104 height 17
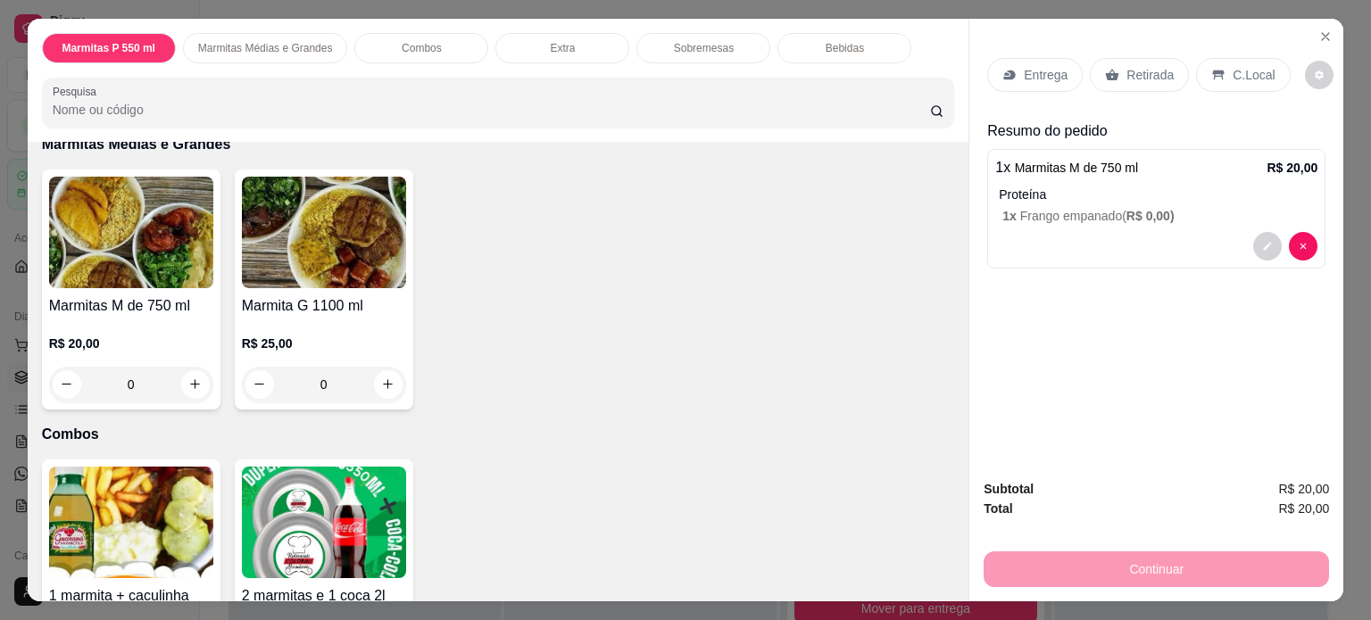
click at [1153, 74] on p "Retirada" at bounding box center [1150, 75] width 47 height 18
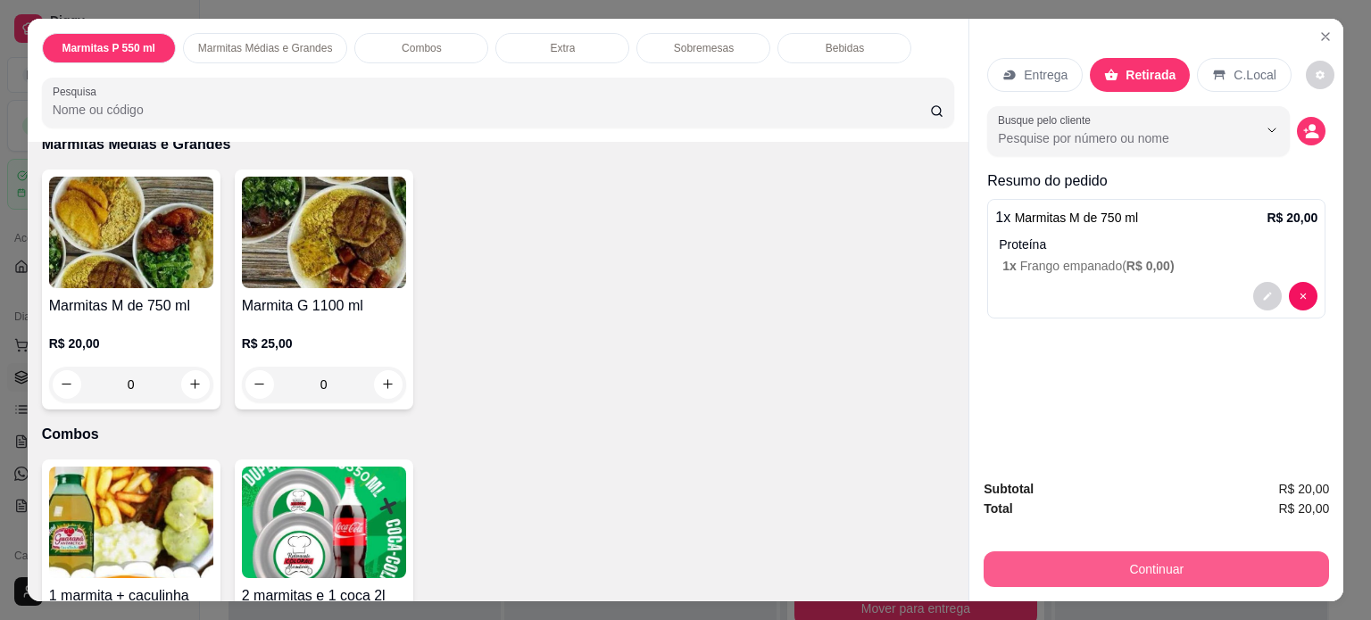
click at [1128, 555] on button "Continuar" at bounding box center [1157, 570] width 346 height 36
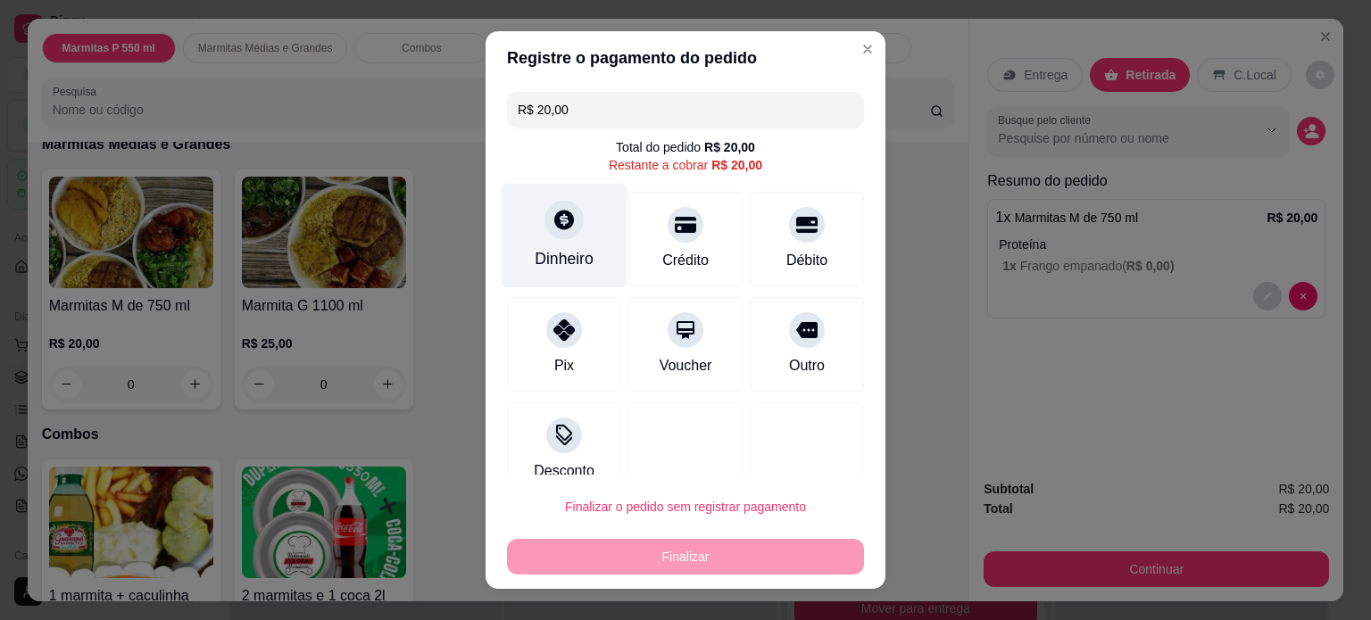
click at [563, 225] on icon at bounding box center [564, 219] width 23 height 23
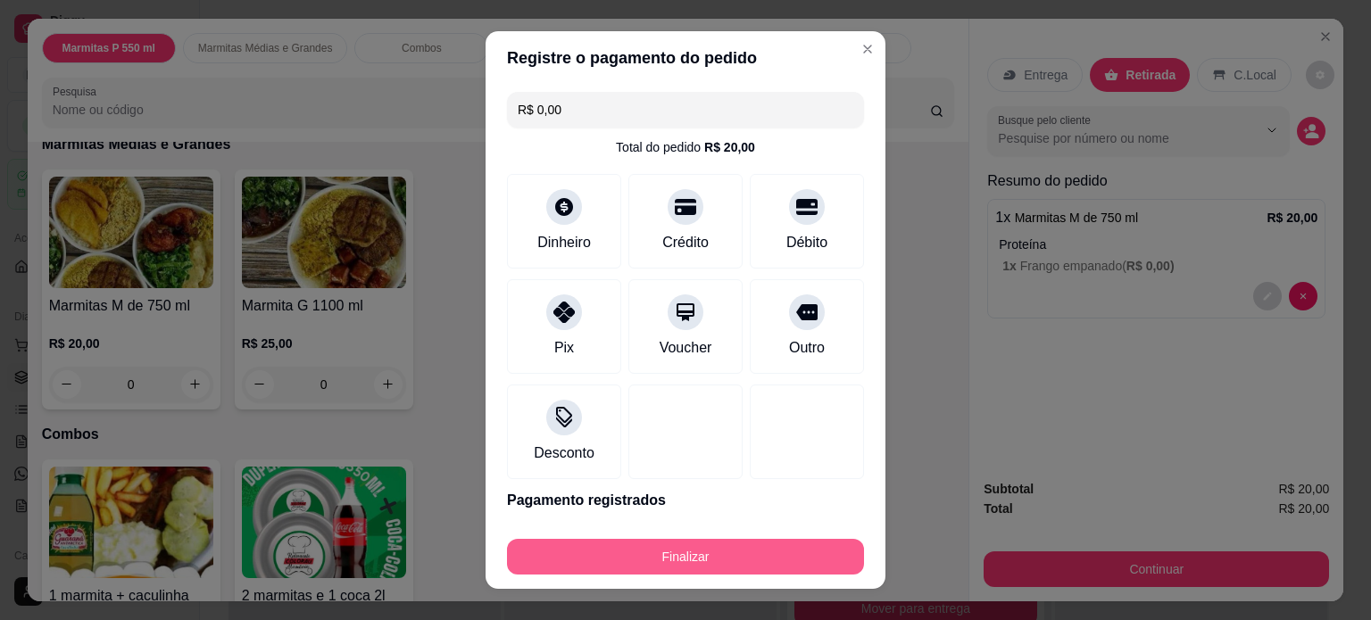
click at [681, 551] on button "Finalizar" at bounding box center [685, 557] width 357 height 36
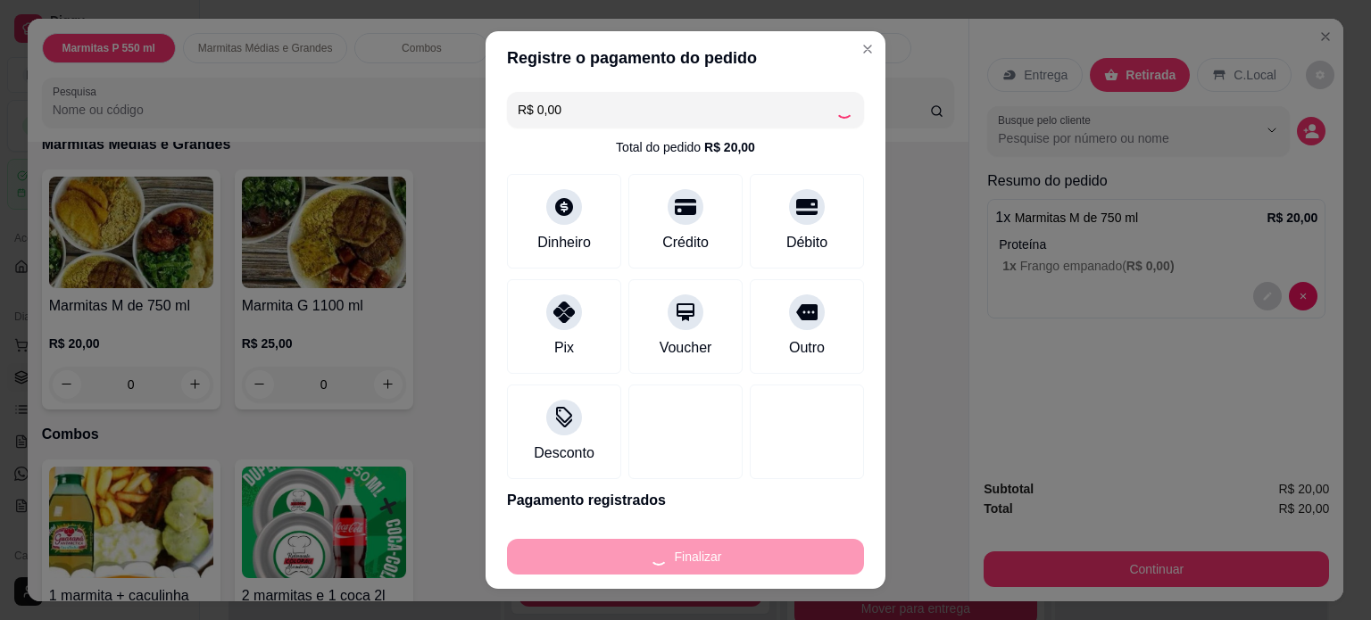
type input "-R$ 20,00"
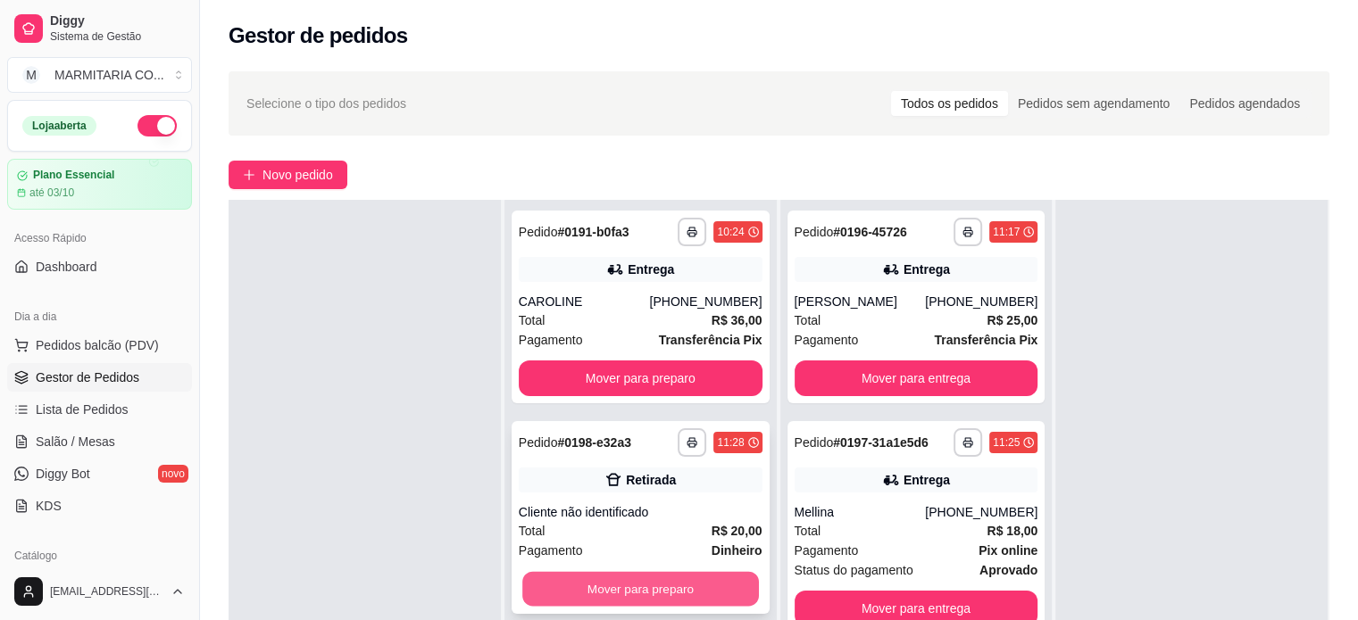
click at [530, 585] on button "Mover para preparo" at bounding box center [640, 589] width 237 height 35
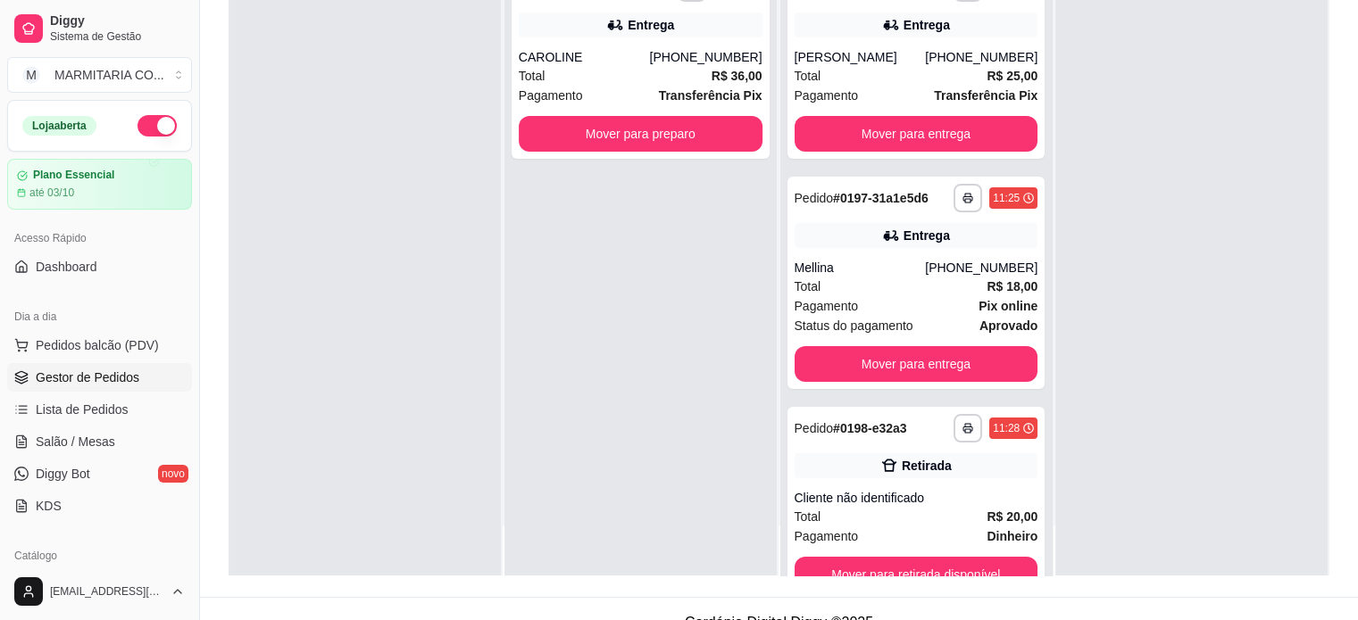
scroll to position [271, 0]
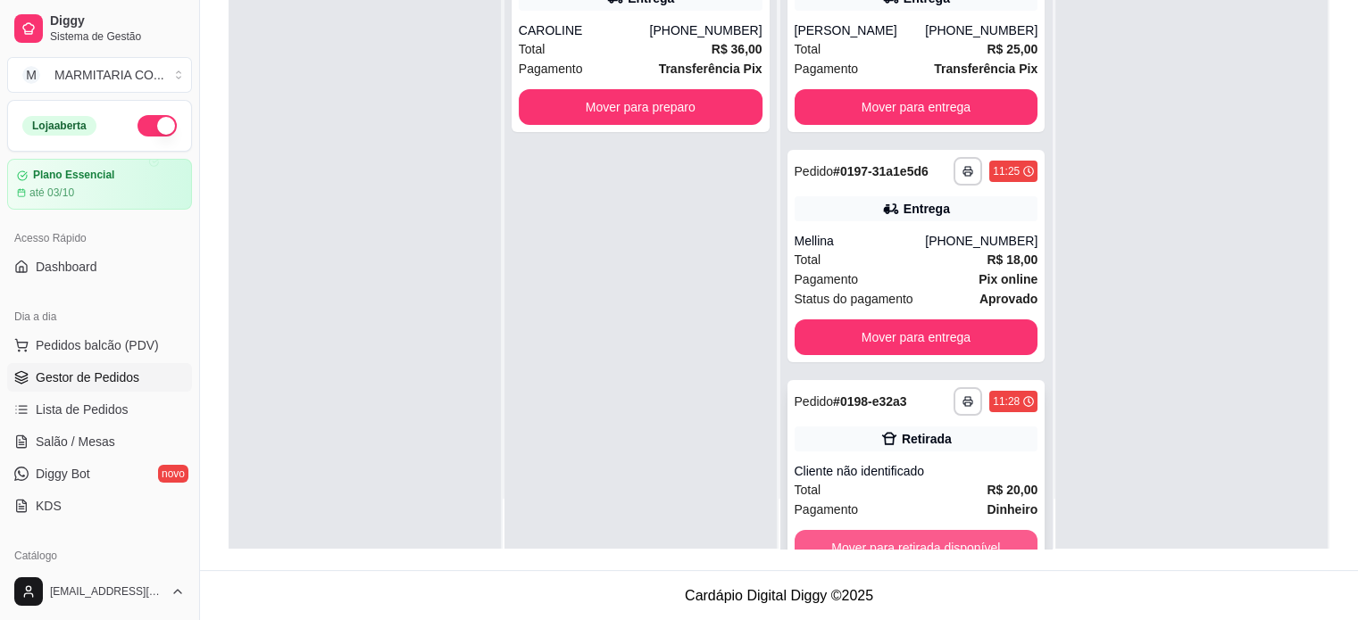
click at [900, 532] on button "Mover para retirada disponível" at bounding box center [917, 548] width 244 height 36
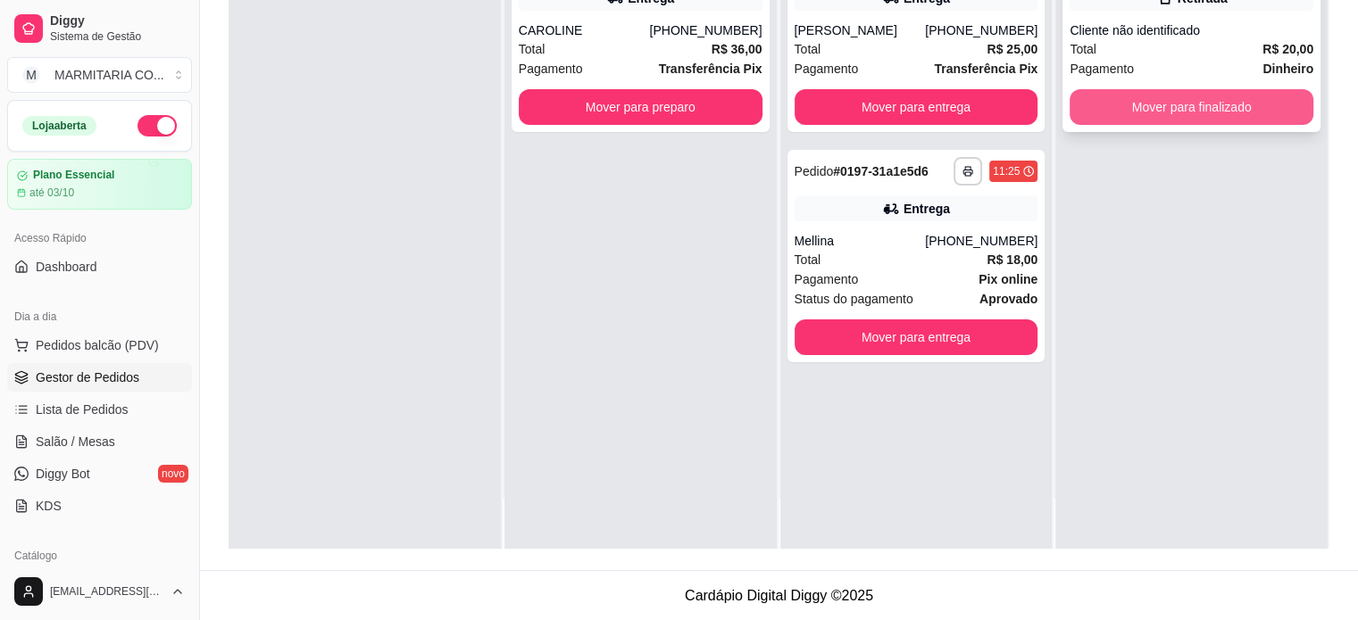
click at [1253, 103] on button "Mover para finalizado" at bounding box center [1192, 107] width 244 height 36
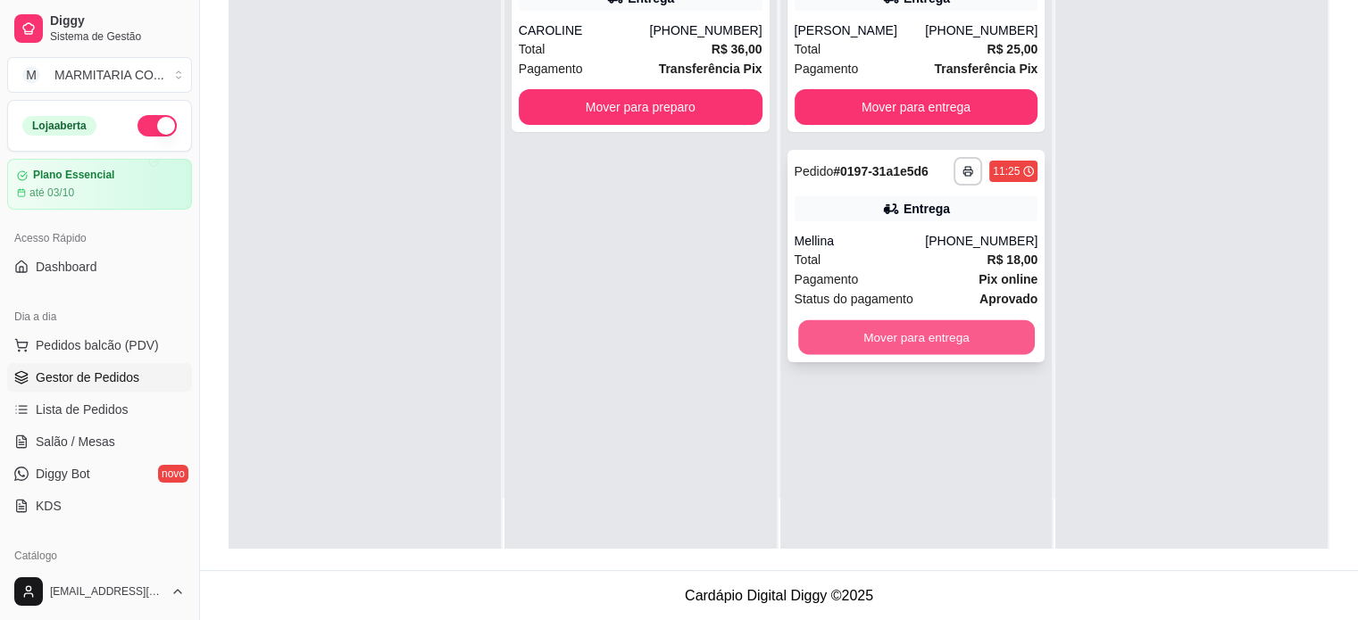
click at [910, 343] on button "Mover para entrega" at bounding box center [916, 338] width 237 height 35
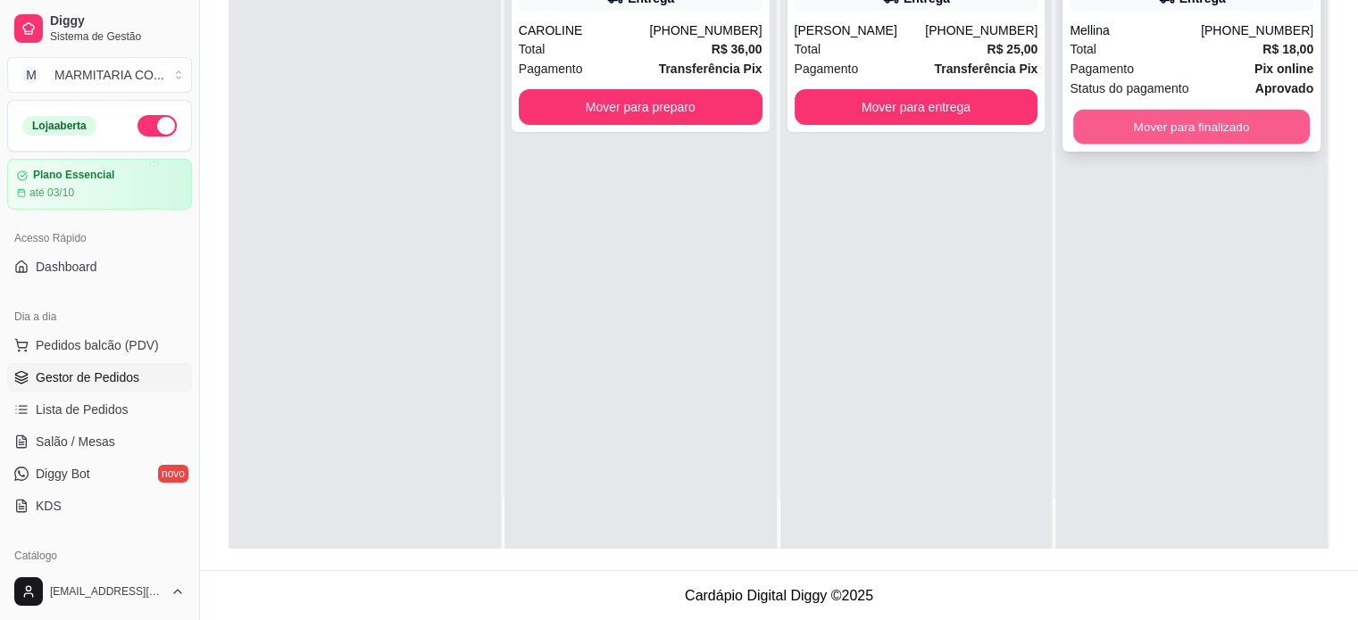
click at [1166, 118] on button "Mover para finalizado" at bounding box center [1191, 127] width 237 height 35
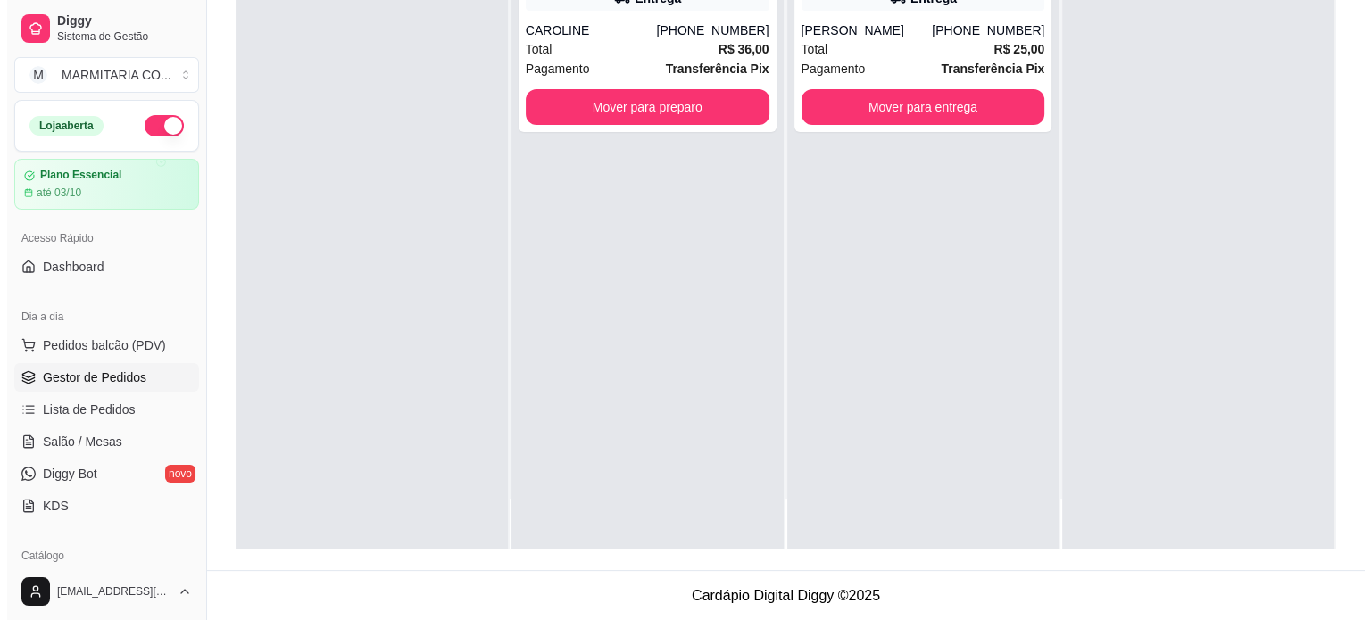
scroll to position [0, 0]
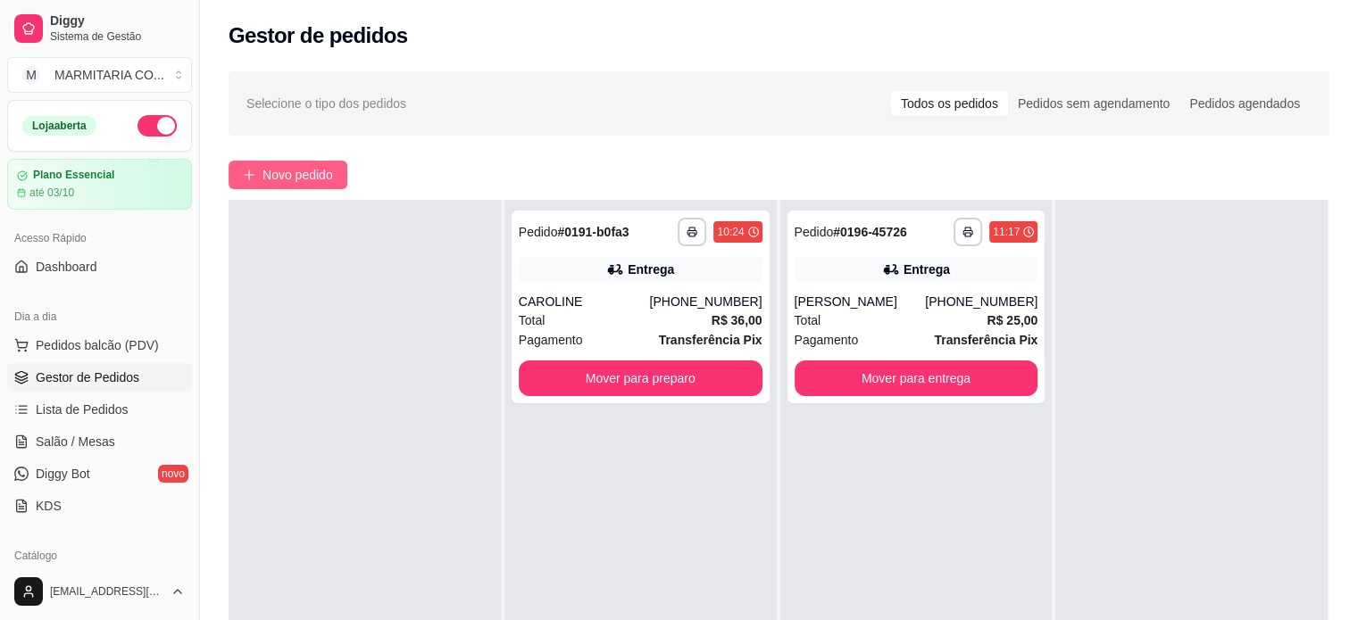
click at [277, 174] on span "Novo pedido" at bounding box center [297, 175] width 71 height 20
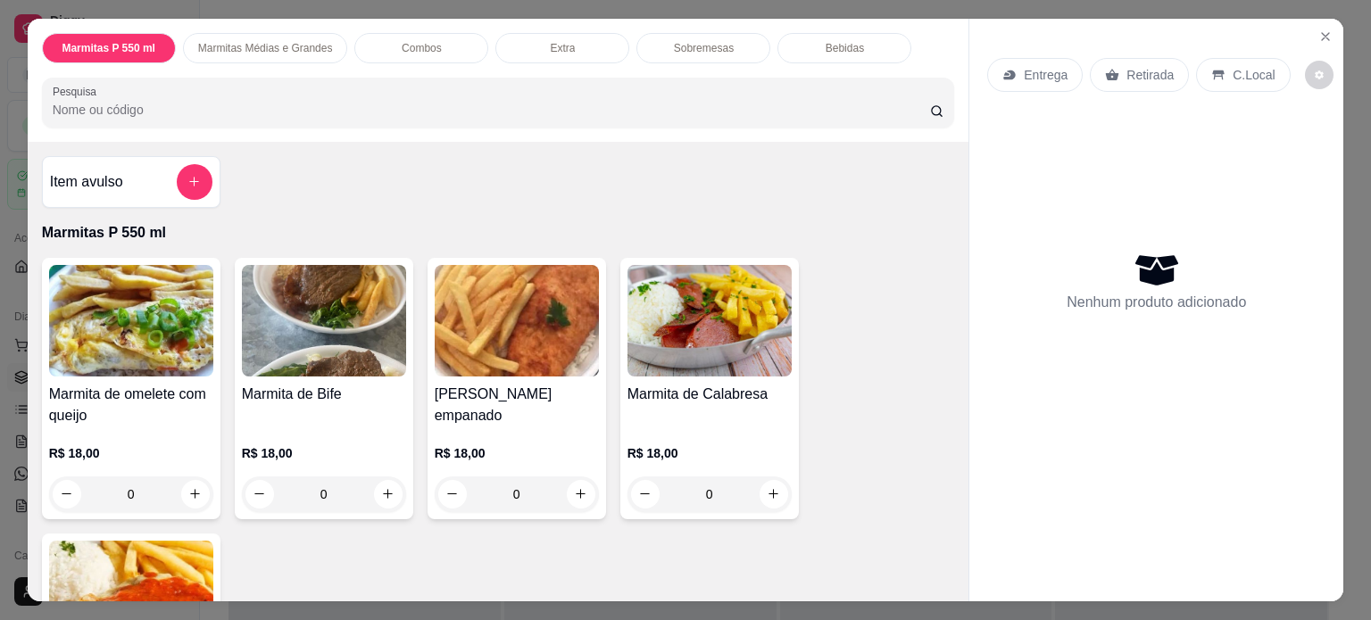
click at [379, 487] on div "0" at bounding box center [324, 495] width 164 height 36
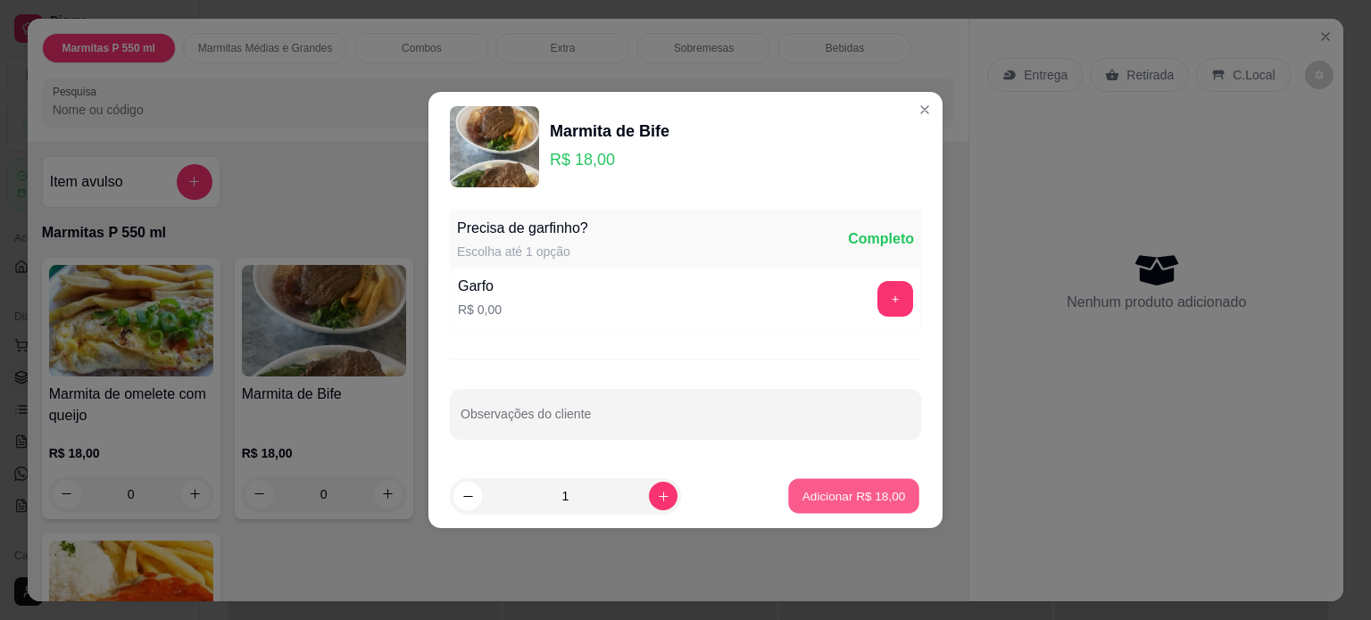
click at [875, 498] on p "Adicionar R$ 18,00" at bounding box center [855, 496] width 104 height 17
type input "1"
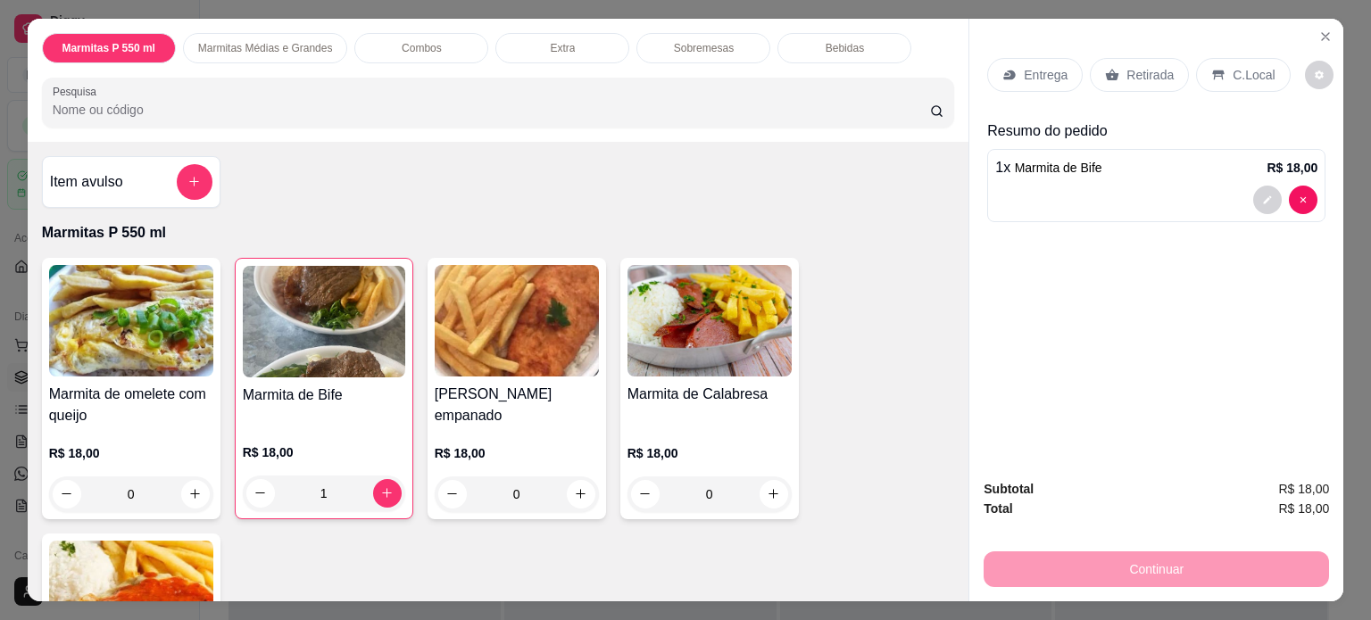
click at [1025, 66] on p "Entrega" at bounding box center [1046, 75] width 44 height 18
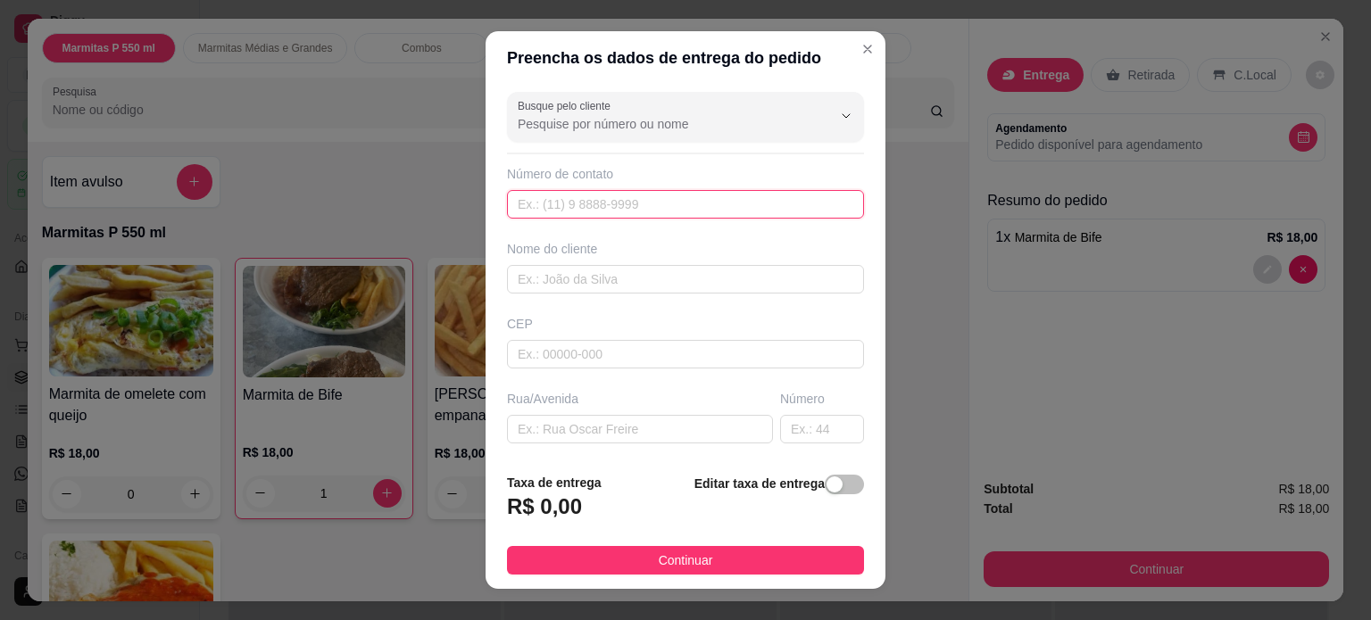
click at [581, 208] on input "text" at bounding box center [685, 204] width 357 height 29
click at [565, 284] on input "text" at bounding box center [685, 279] width 357 height 29
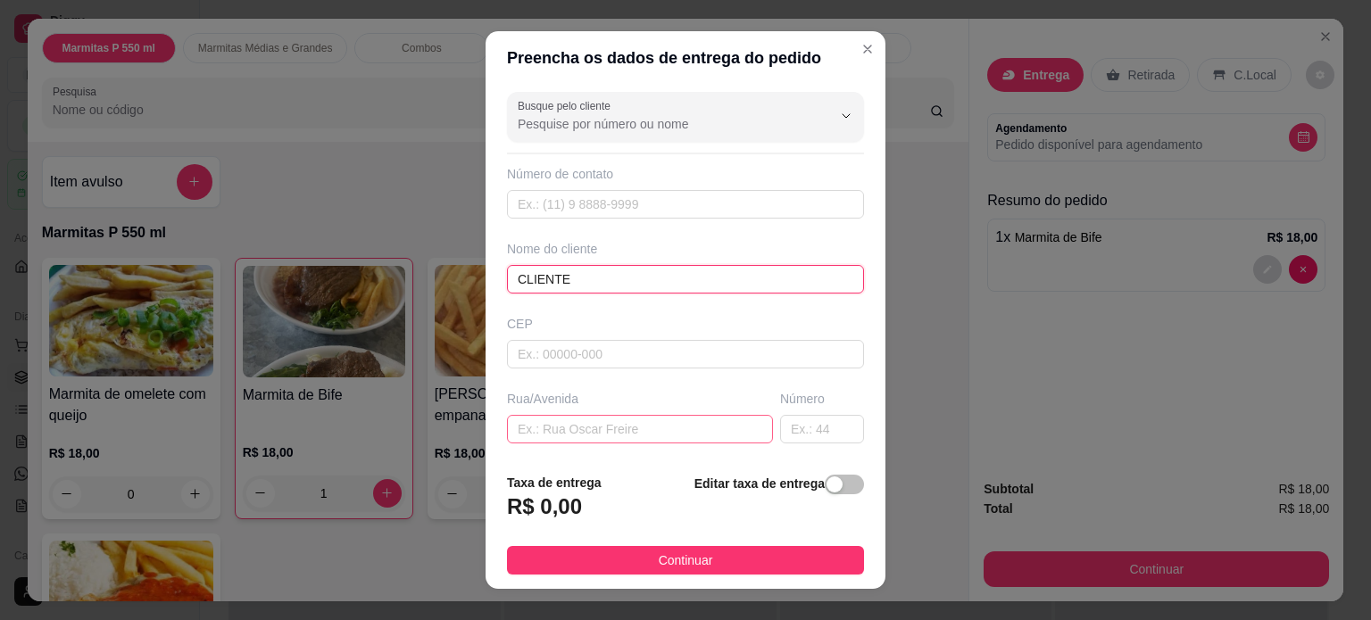
type input "CLIENTE"
click at [521, 428] on input "text" at bounding box center [640, 429] width 266 height 29
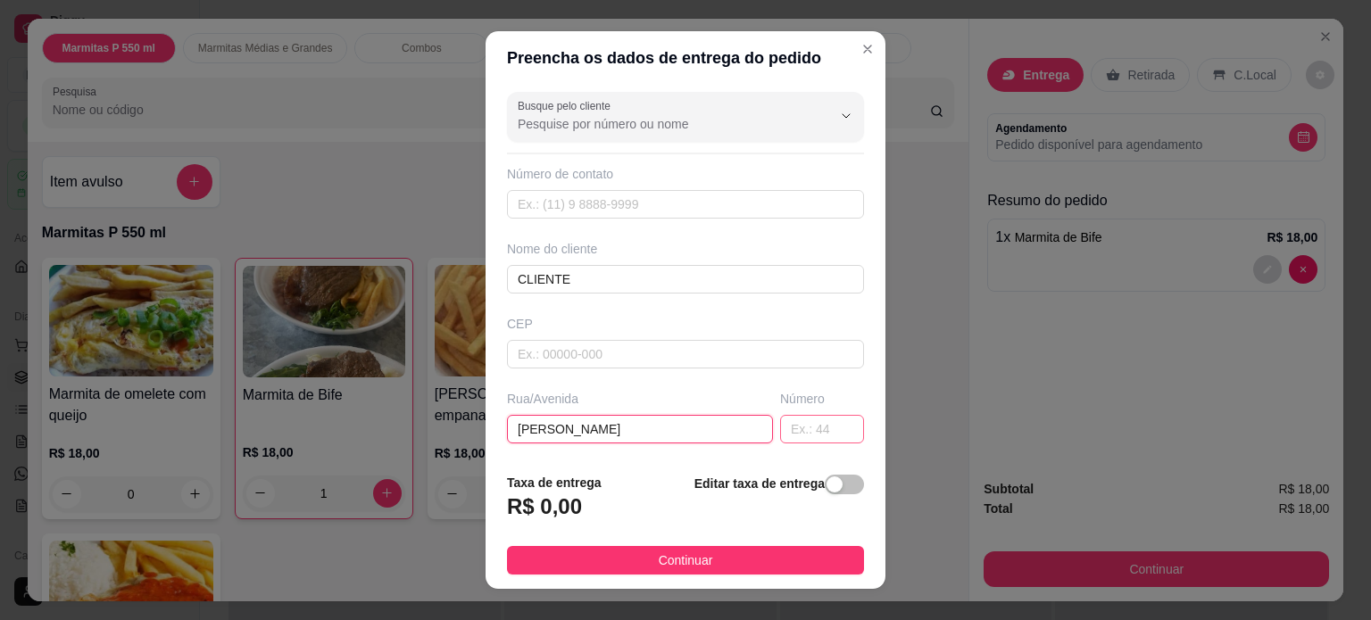
type input "[PERSON_NAME]"
click at [780, 428] on input "text" at bounding box center [822, 429] width 84 height 29
type input "115"
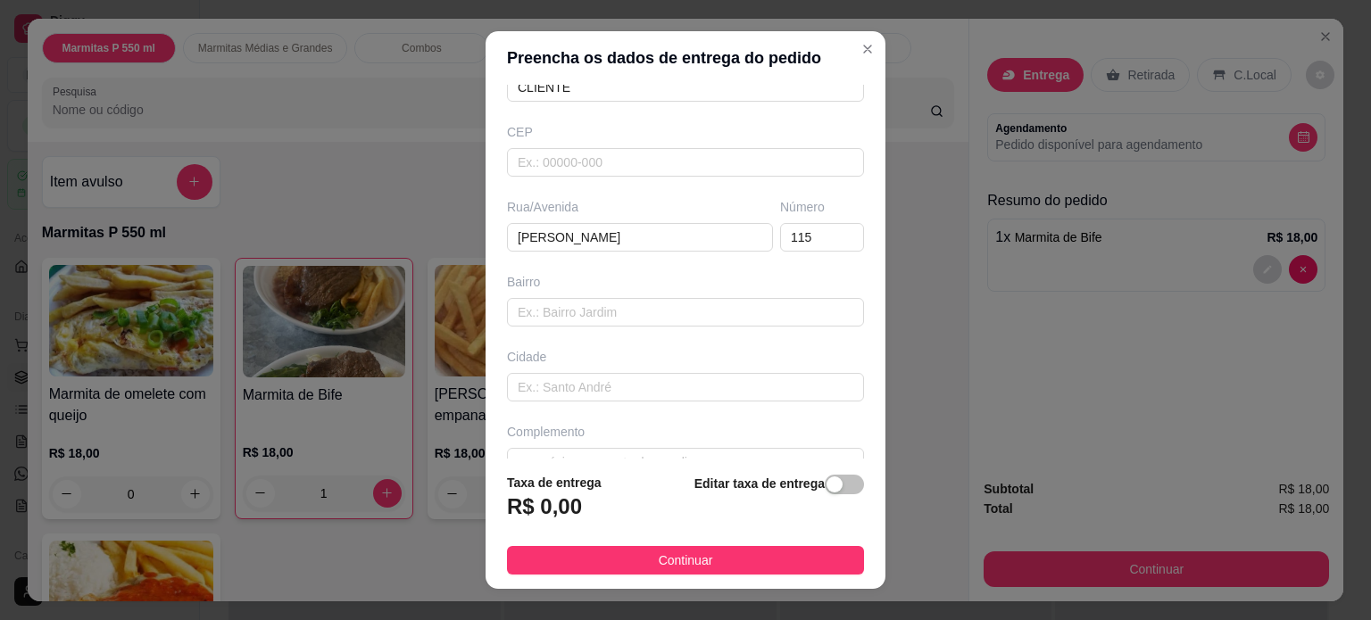
scroll to position [224, 0]
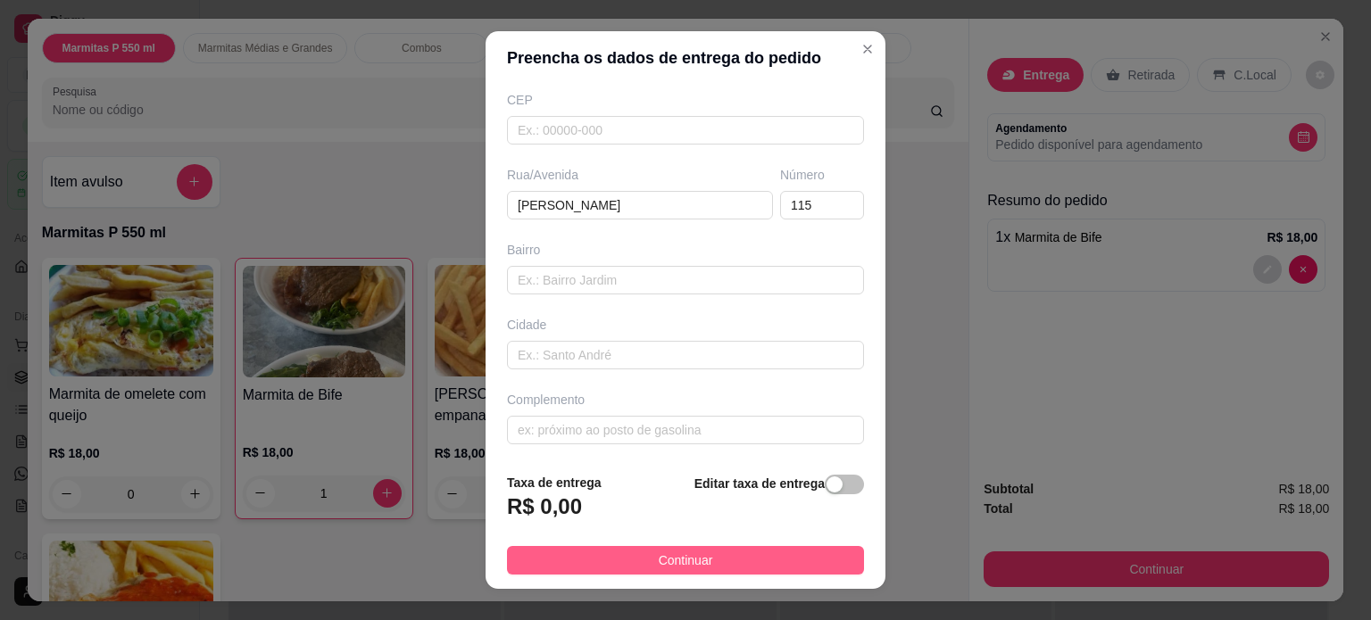
click at [632, 557] on button "Continuar" at bounding box center [685, 560] width 357 height 29
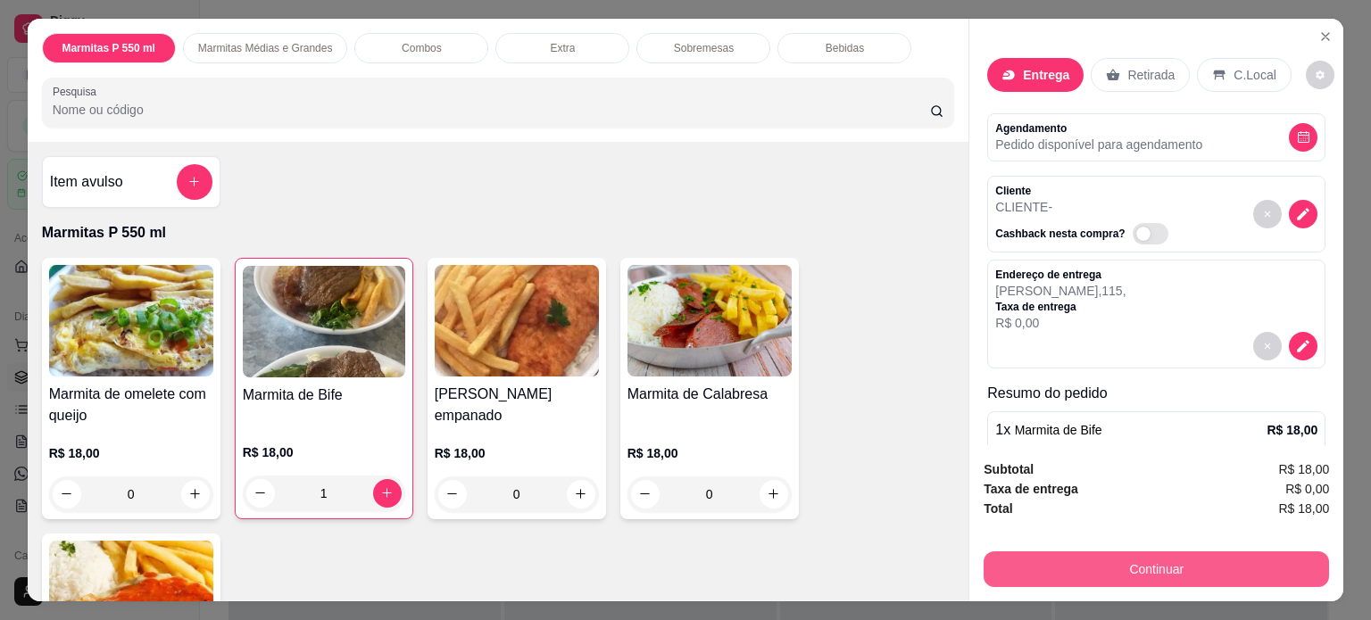
click at [1110, 568] on button "Continuar" at bounding box center [1157, 570] width 346 height 36
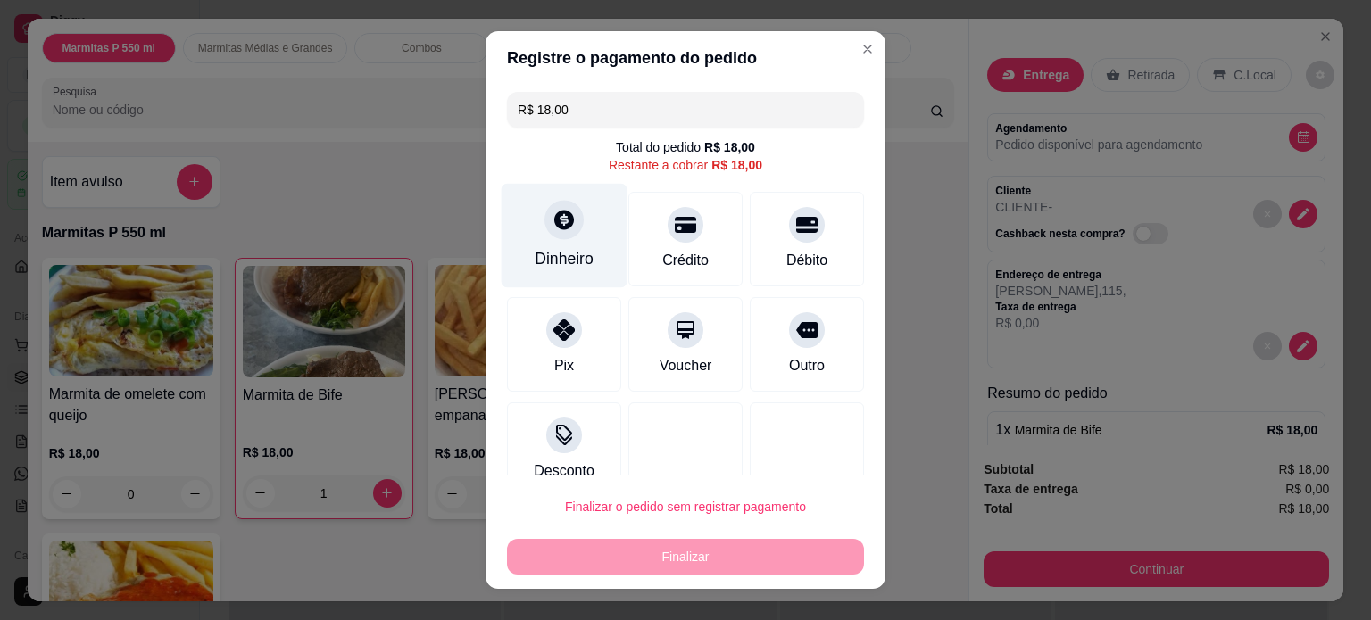
click at [577, 231] on div "Dinheiro" at bounding box center [565, 235] width 126 height 104
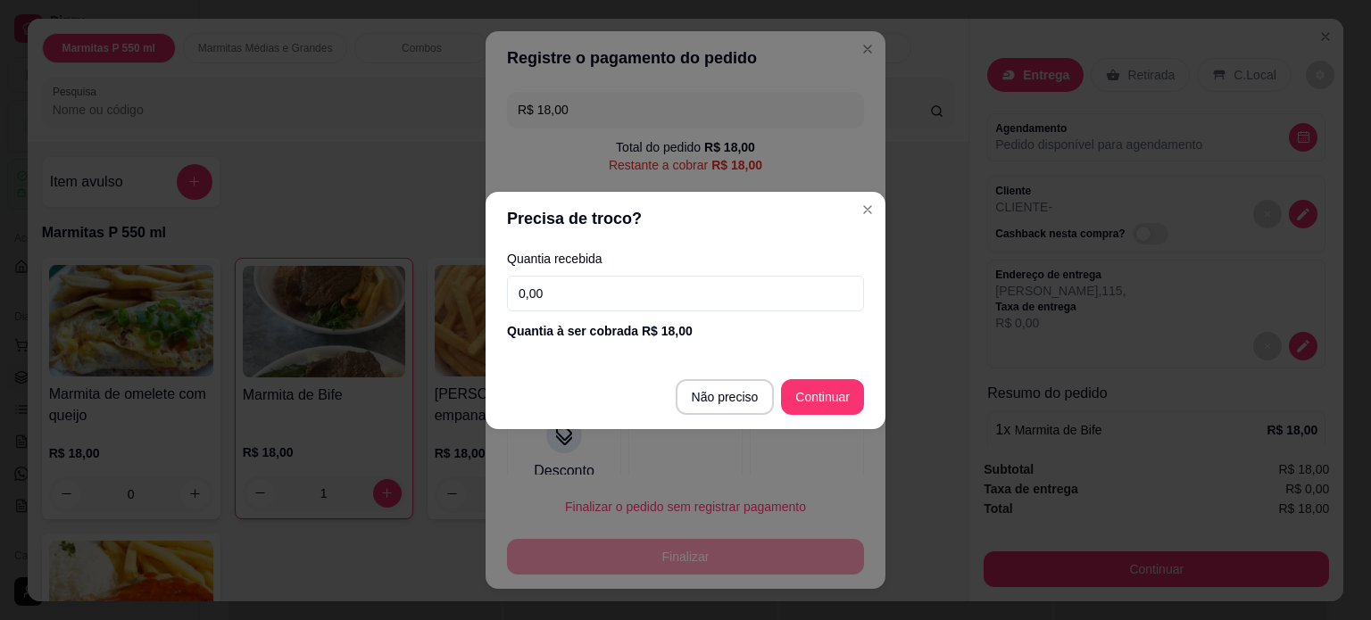
click at [620, 301] on input "0,00" at bounding box center [685, 294] width 357 height 36
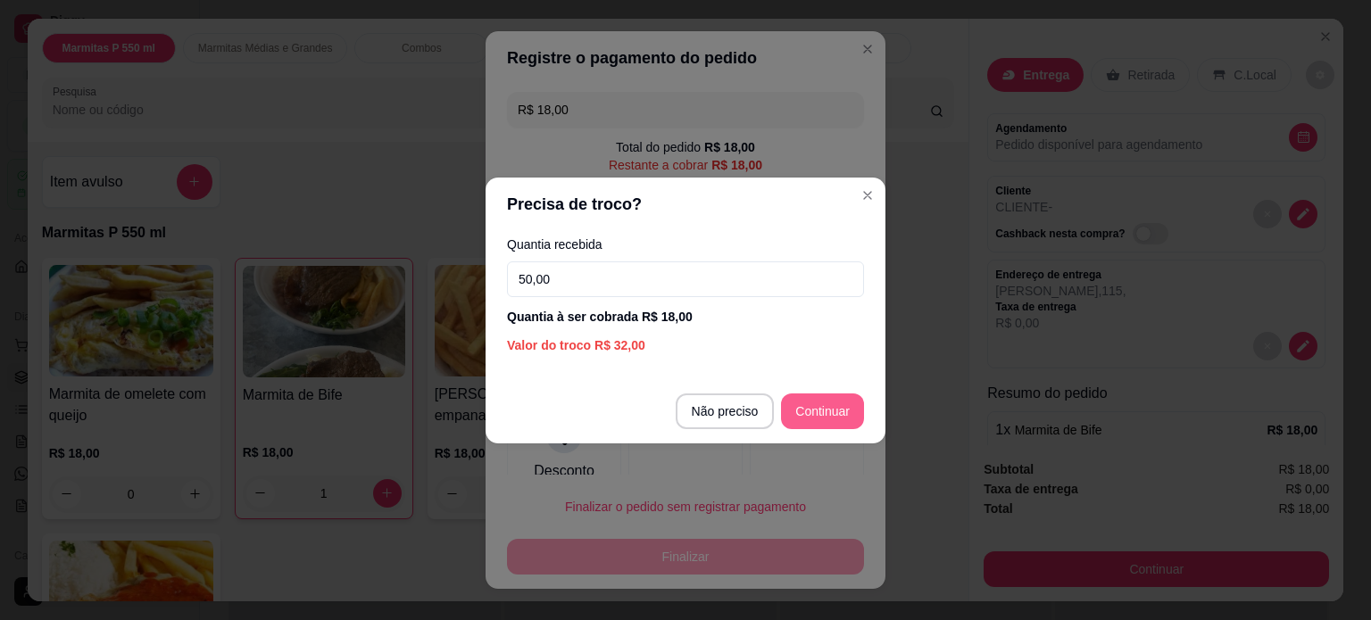
type input "50,00"
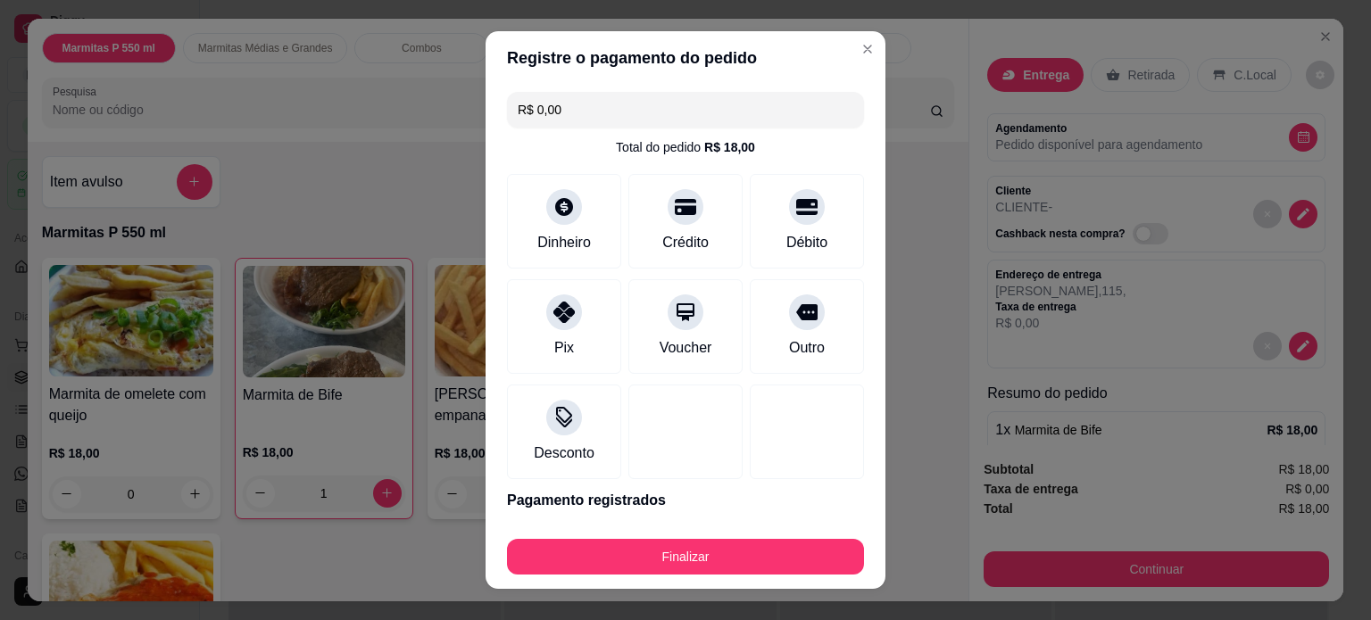
type input "R$ 0,00"
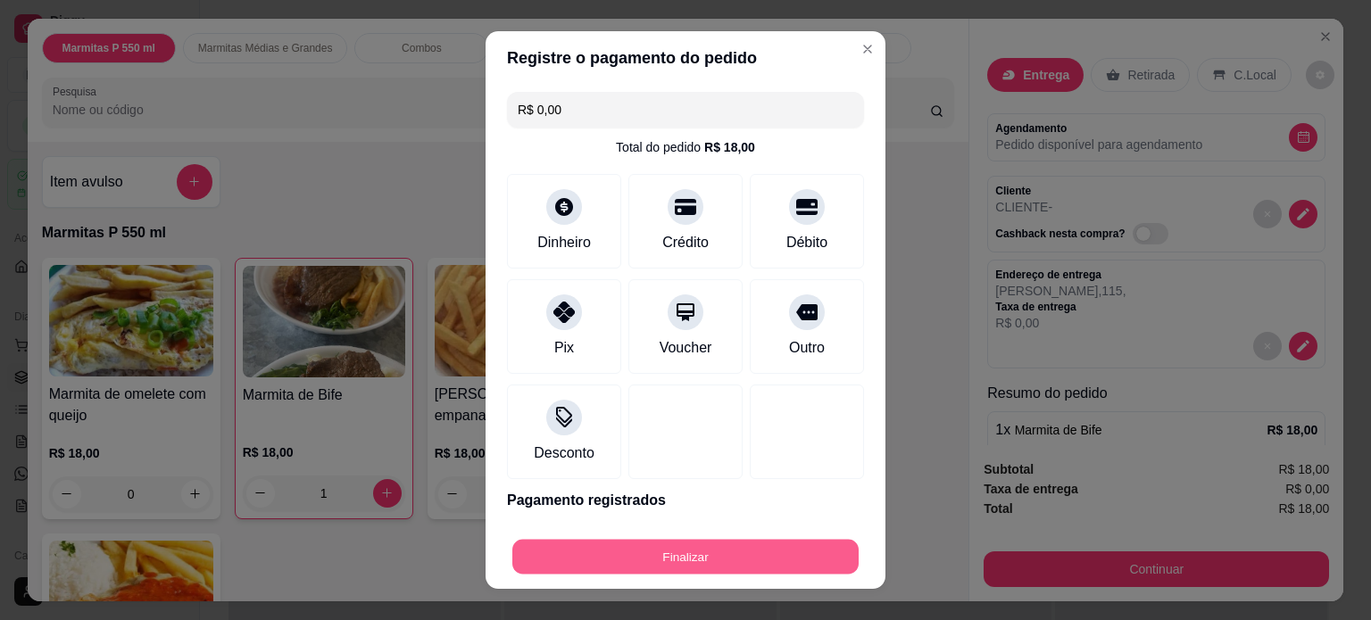
click at [644, 557] on button "Finalizar" at bounding box center [685, 557] width 346 height 35
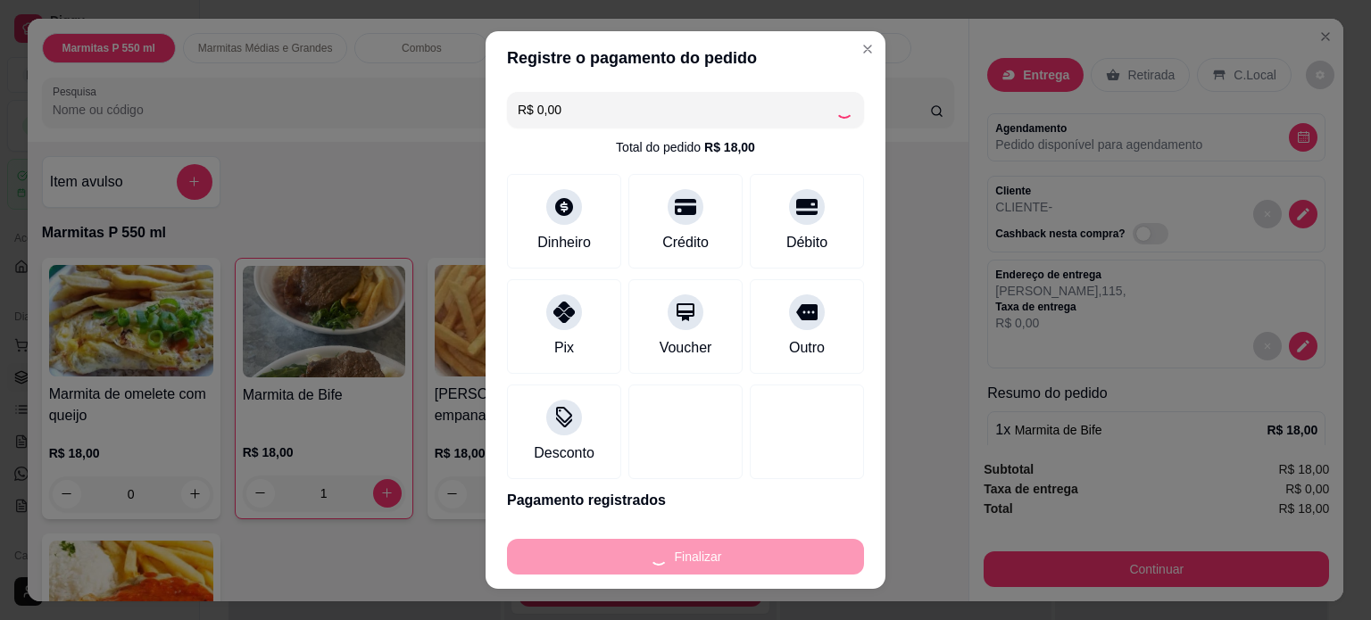
type input "0"
type input "-R$ 18,00"
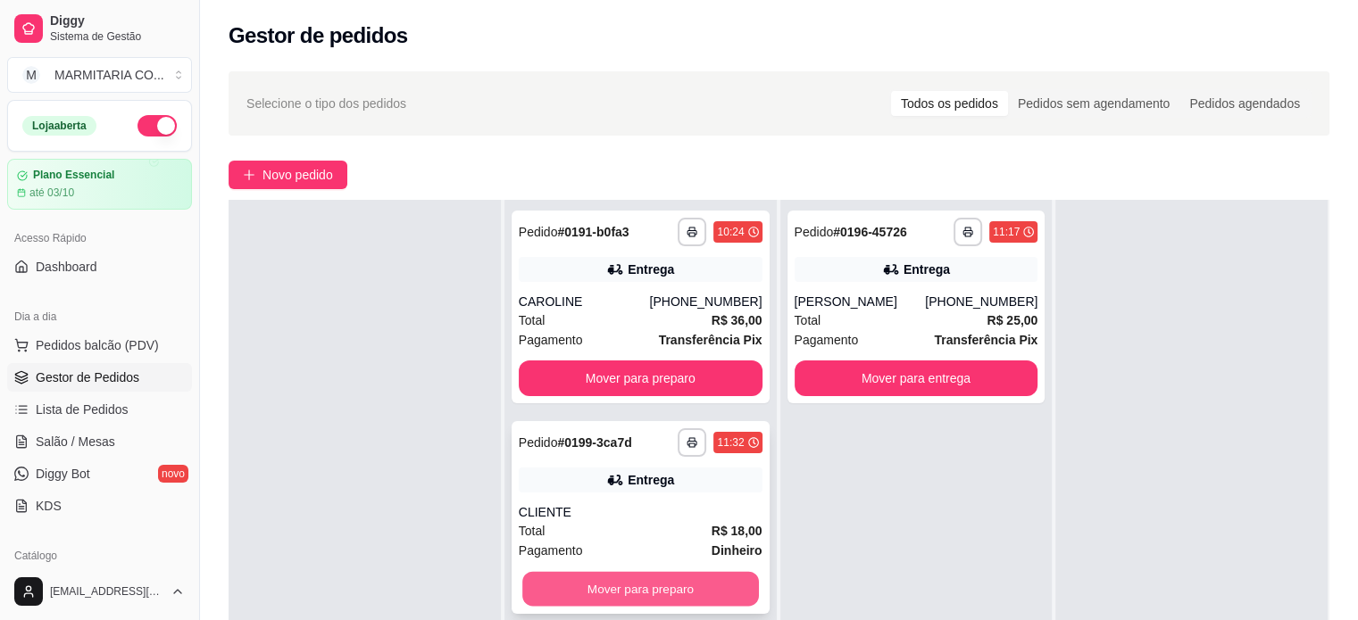
click at [697, 587] on button "Mover para preparo" at bounding box center [640, 589] width 237 height 35
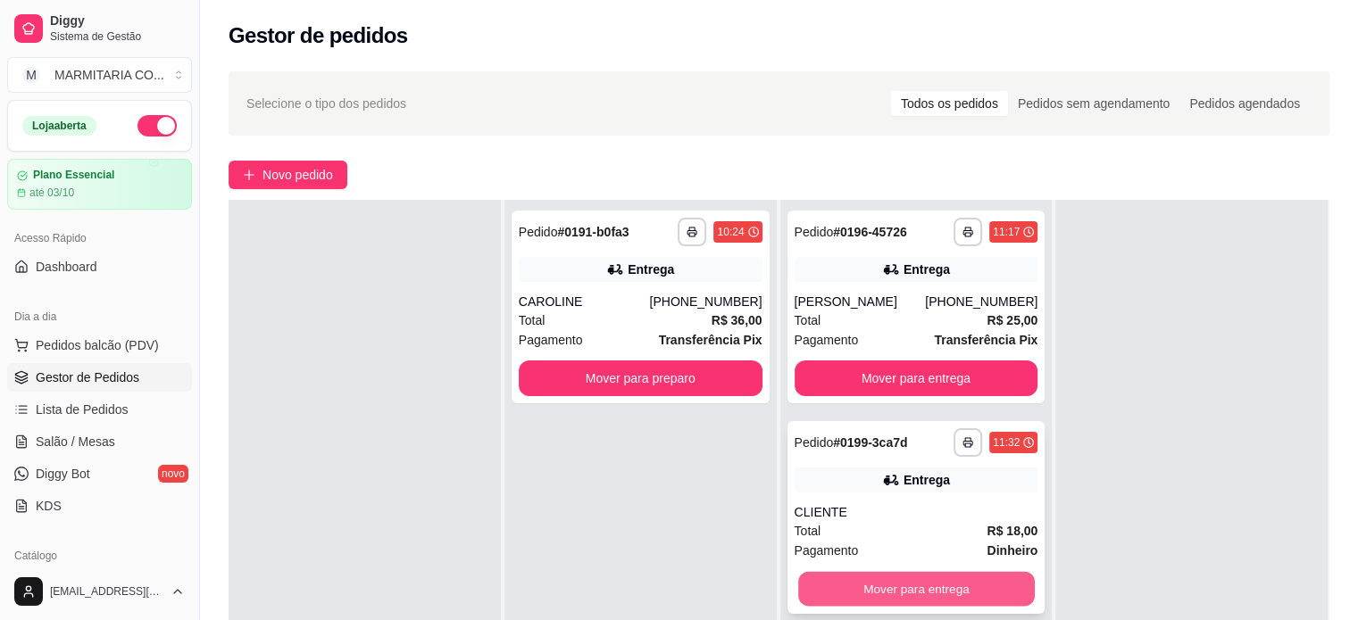
click at [868, 581] on button "Mover para entrega" at bounding box center [916, 589] width 237 height 35
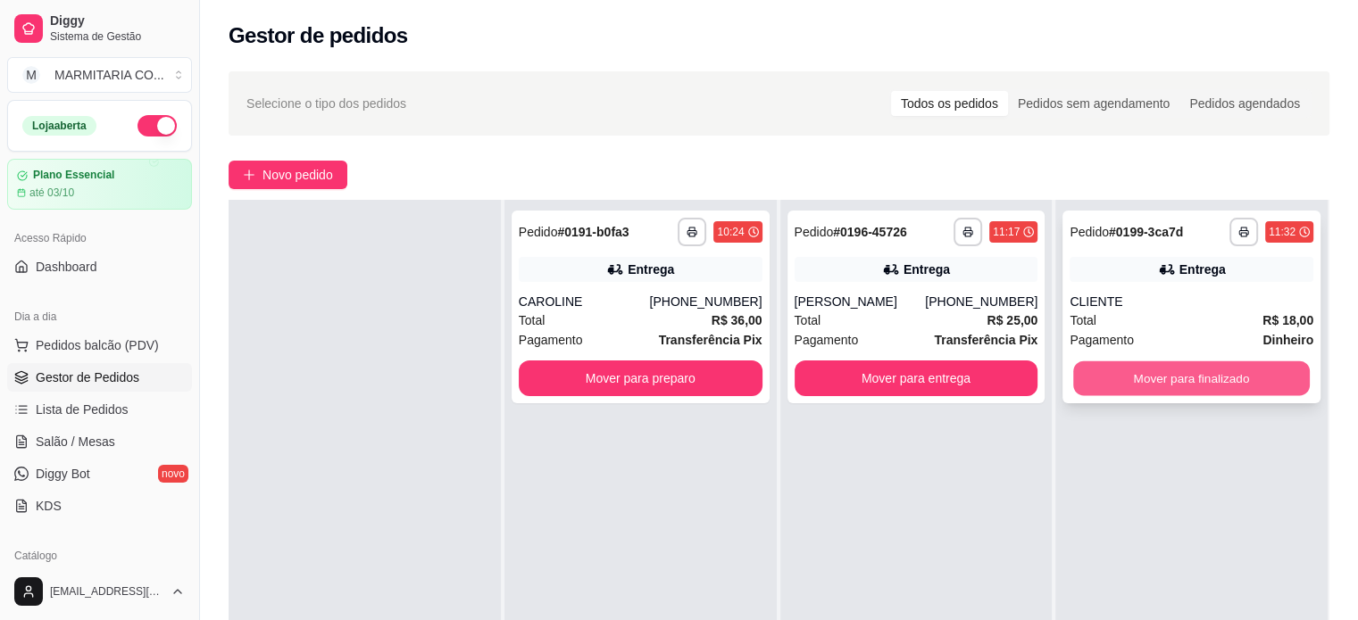
click at [1220, 382] on button "Mover para finalizado" at bounding box center [1191, 379] width 237 height 35
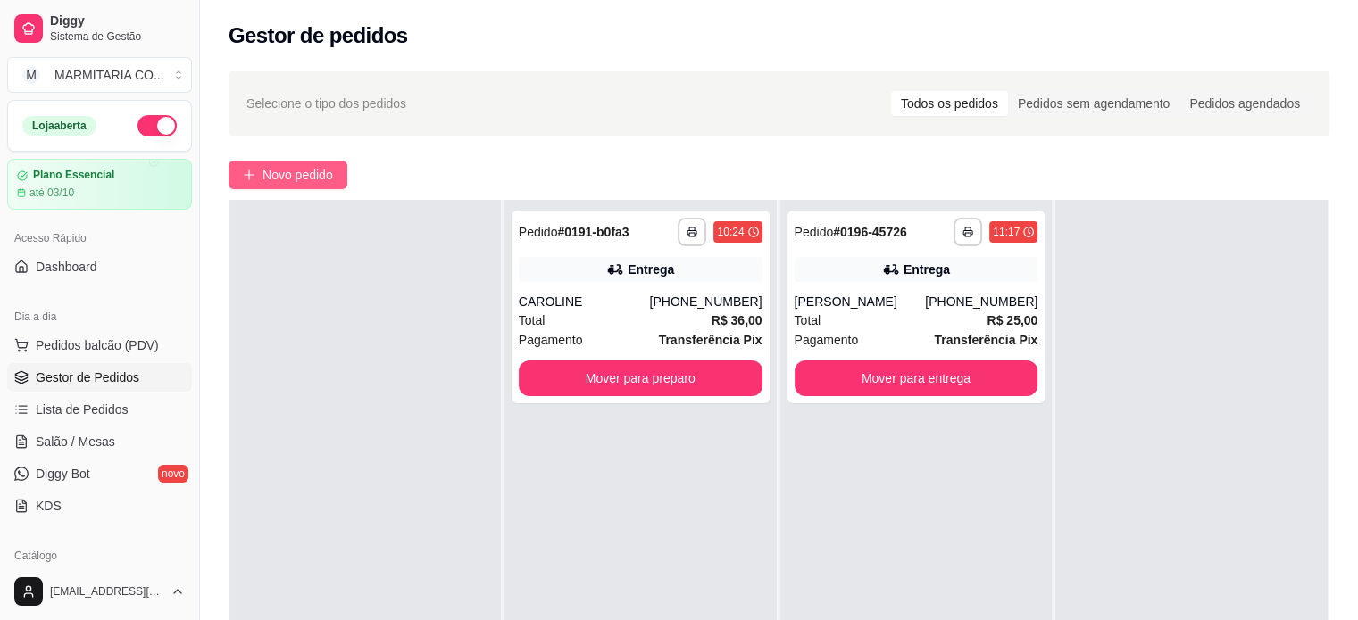
click at [275, 171] on span "Novo pedido" at bounding box center [297, 175] width 71 height 20
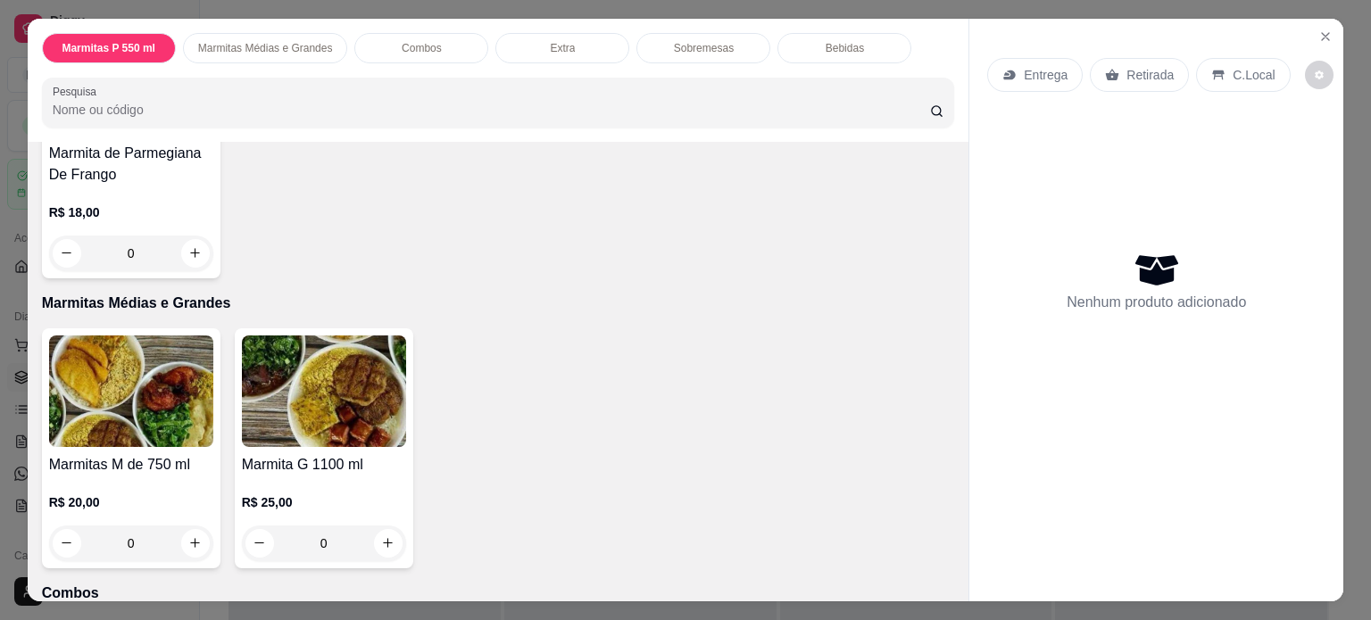
scroll to position [566, 0]
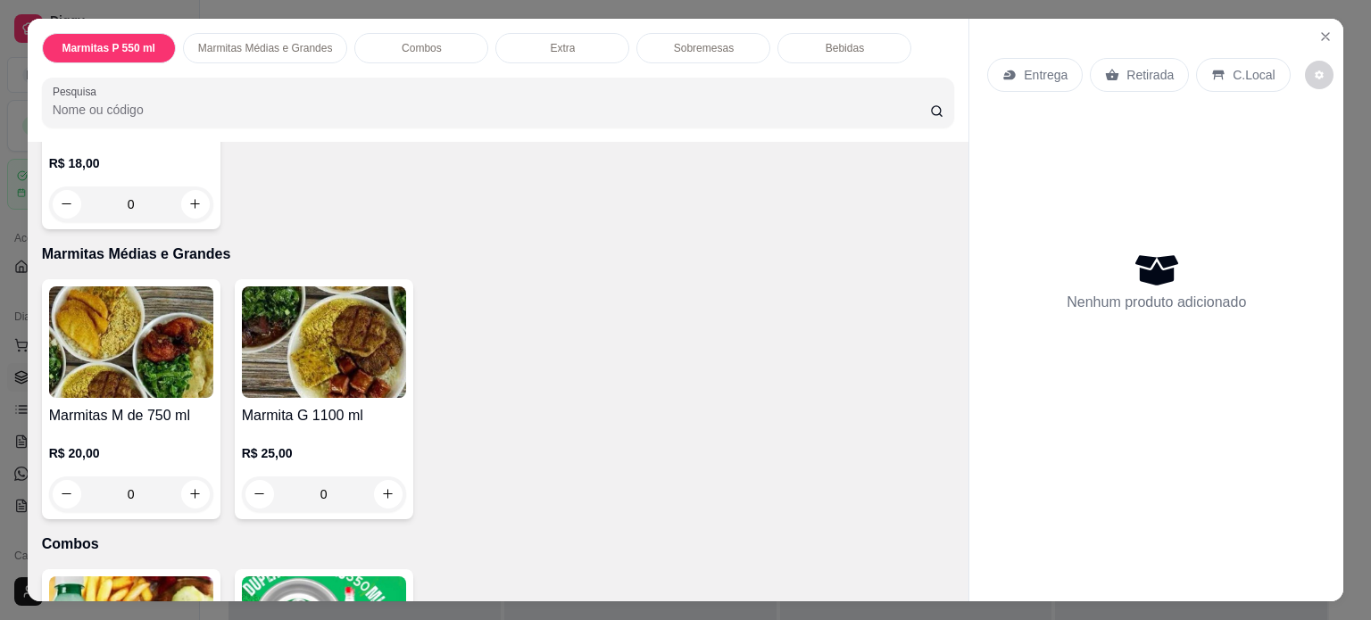
click at [375, 483] on div "0" at bounding box center [324, 495] width 164 height 36
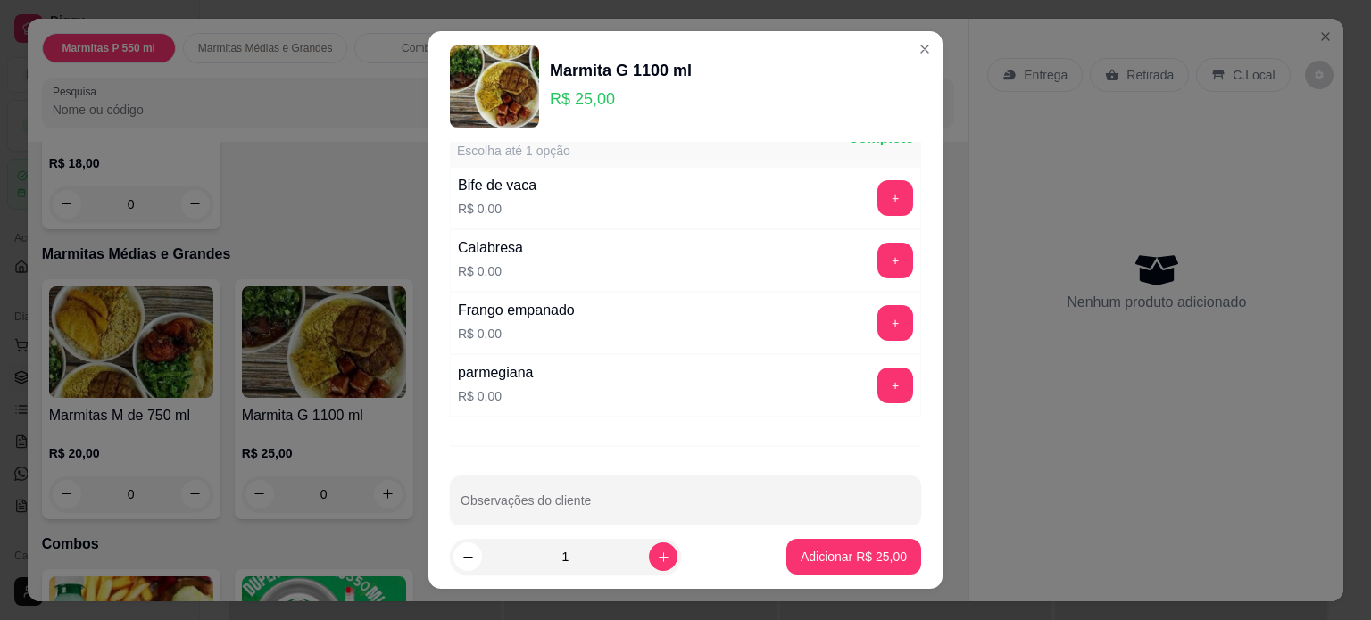
scroll to position [182, 0]
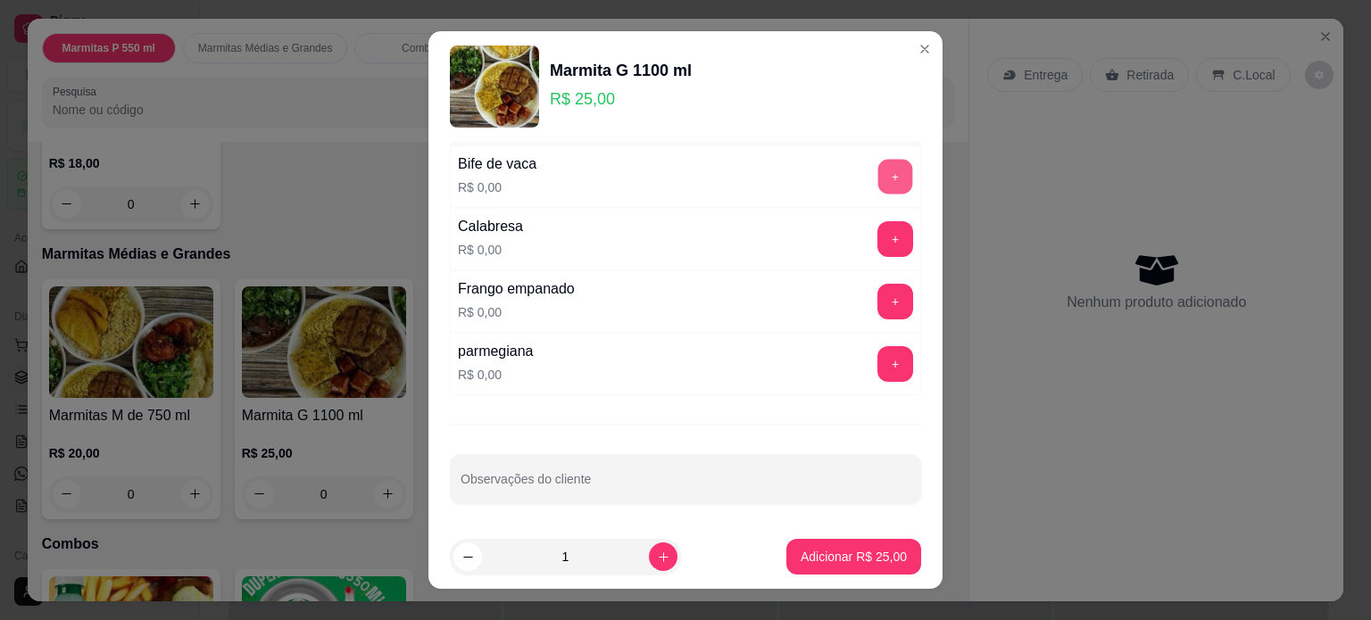
click at [879, 169] on button "+" at bounding box center [896, 176] width 35 height 35
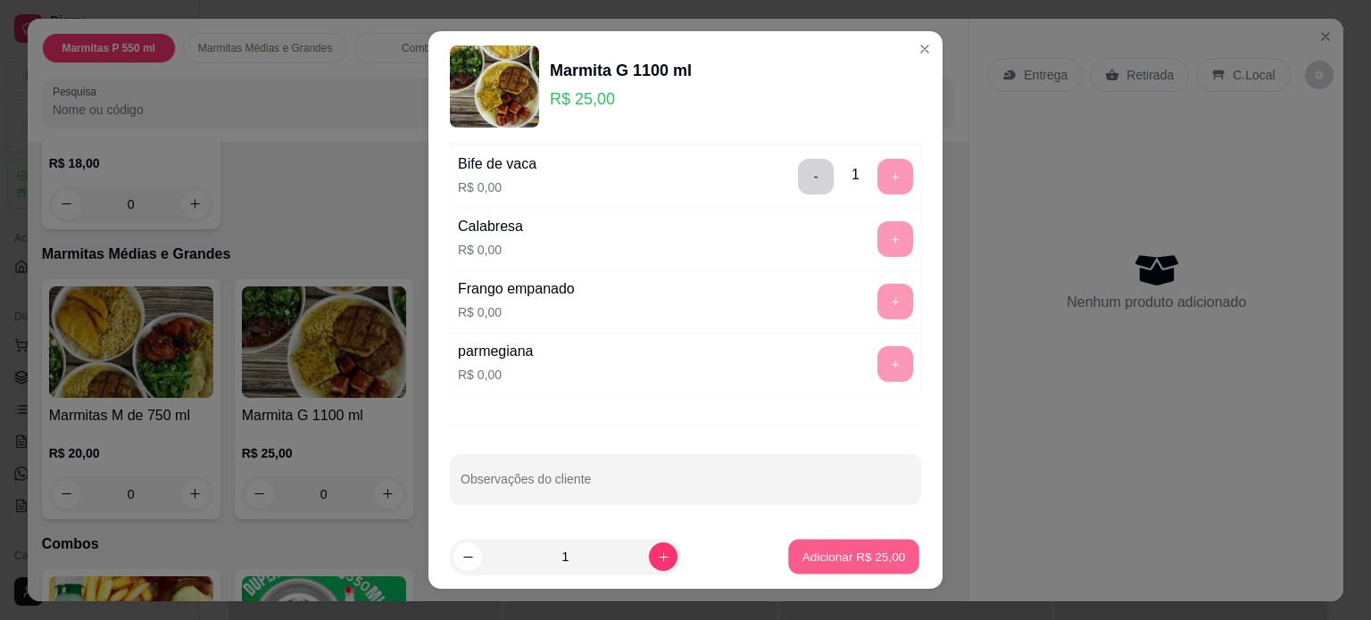
click at [803, 552] on p "Adicionar R$ 25,00" at bounding box center [855, 557] width 104 height 17
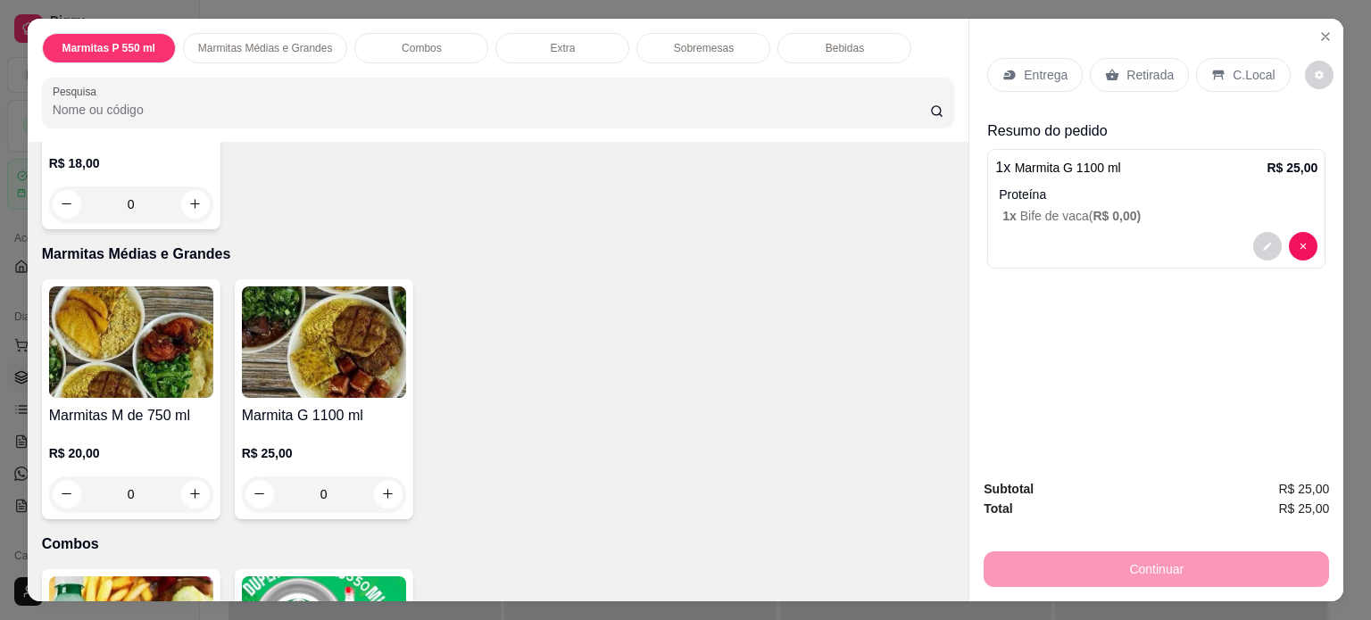
click at [1044, 66] on p "Entrega" at bounding box center [1046, 75] width 44 height 18
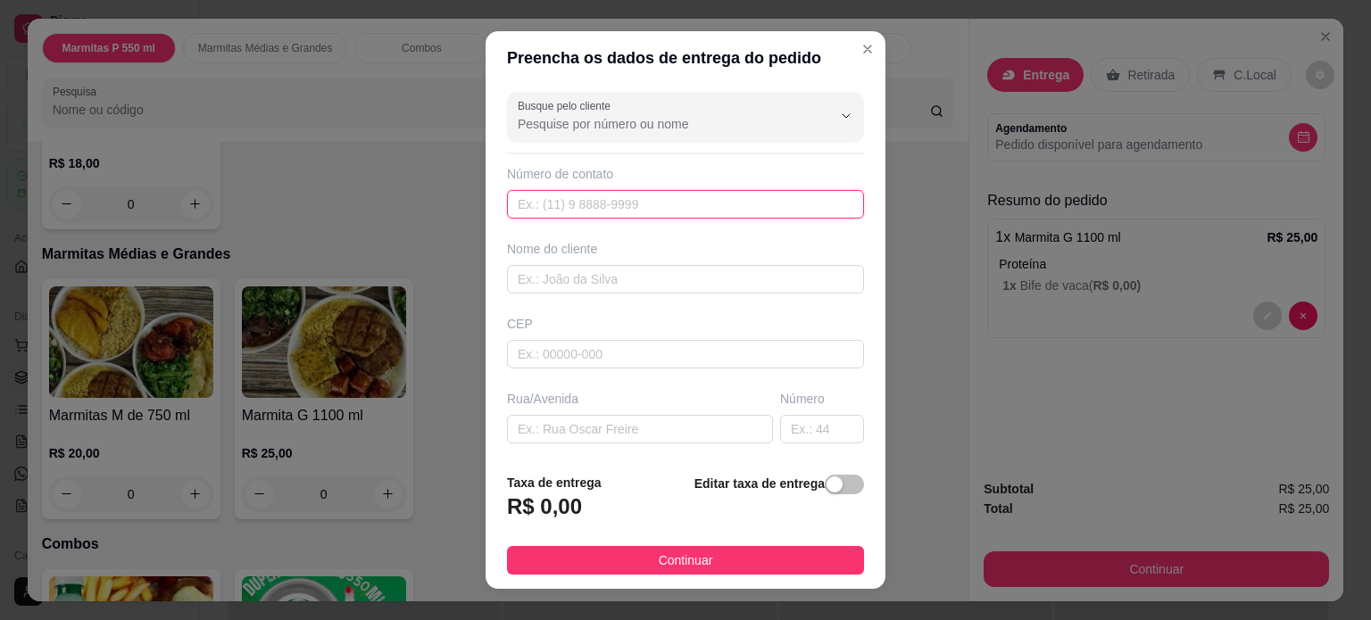
click at [683, 212] on input "text" at bounding box center [685, 204] width 357 height 29
type input "[PHONE_NUMBER]"
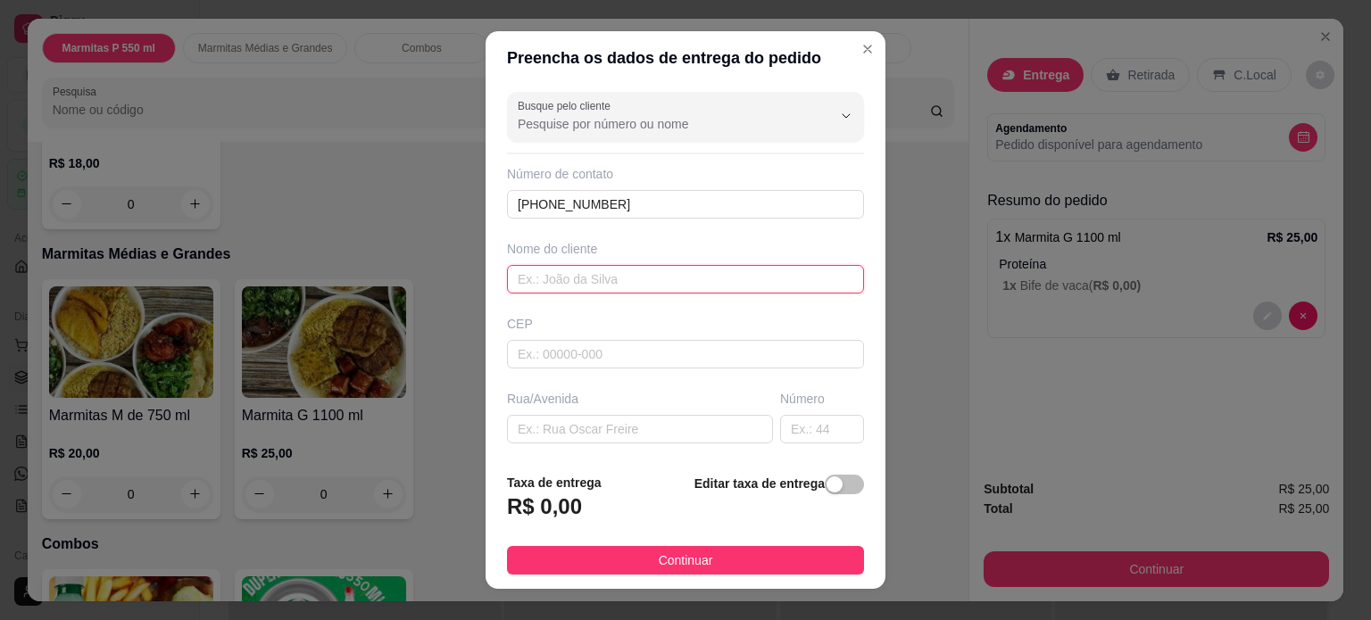
click at [664, 284] on input "text" at bounding box center [685, 279] width 357 height 29
type input "[PERSON_NAME]"
click at [590, 422] on input "text" at bounding box center [640, 429] width 266 height 29
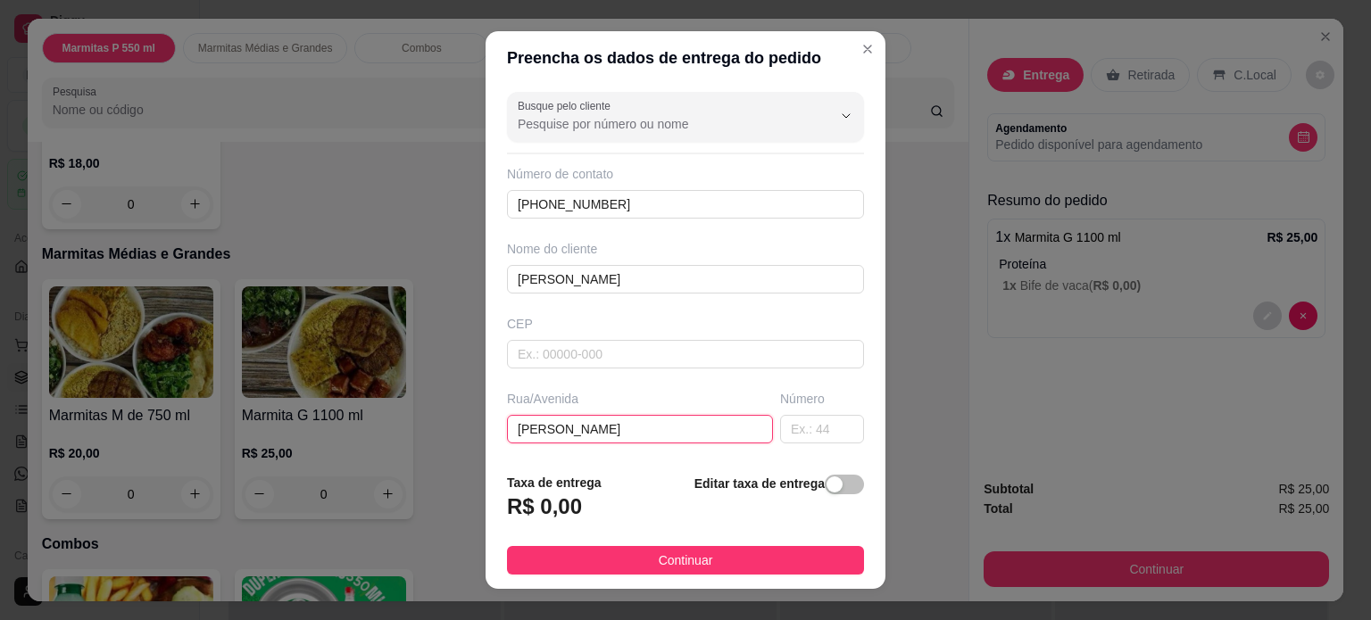
scroll to position [0, 20]
type input "[PERSON_NAME]"
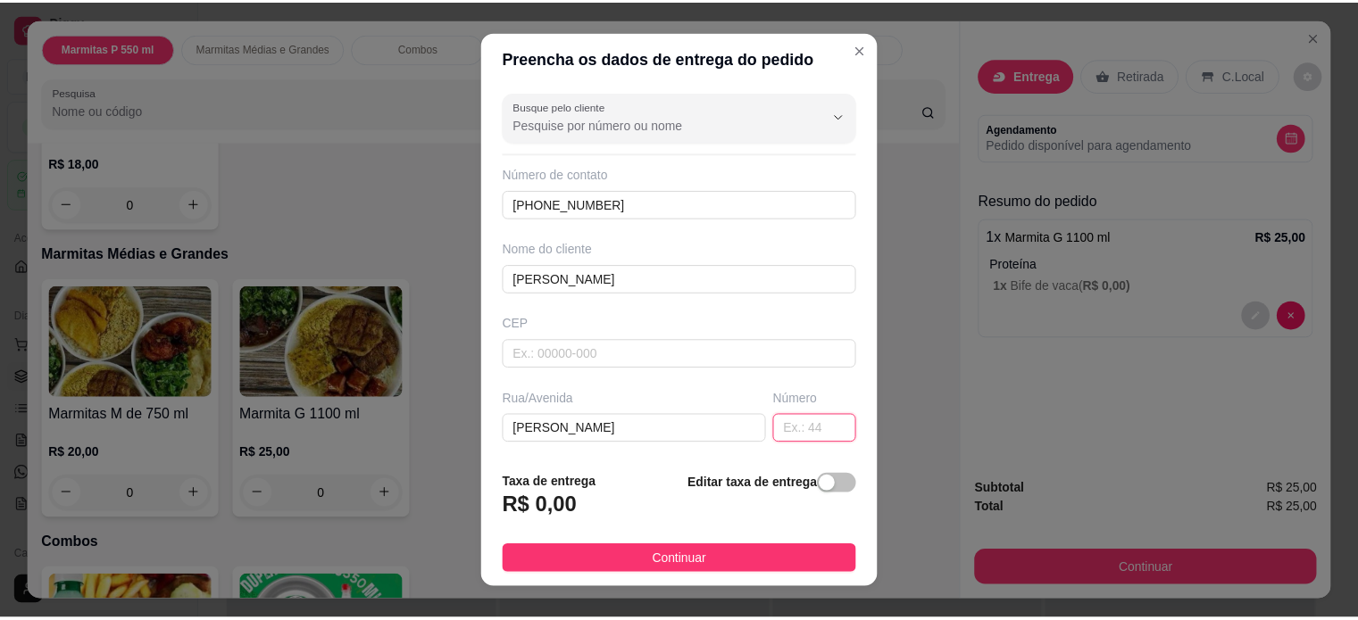
scroll to position [0, 0]
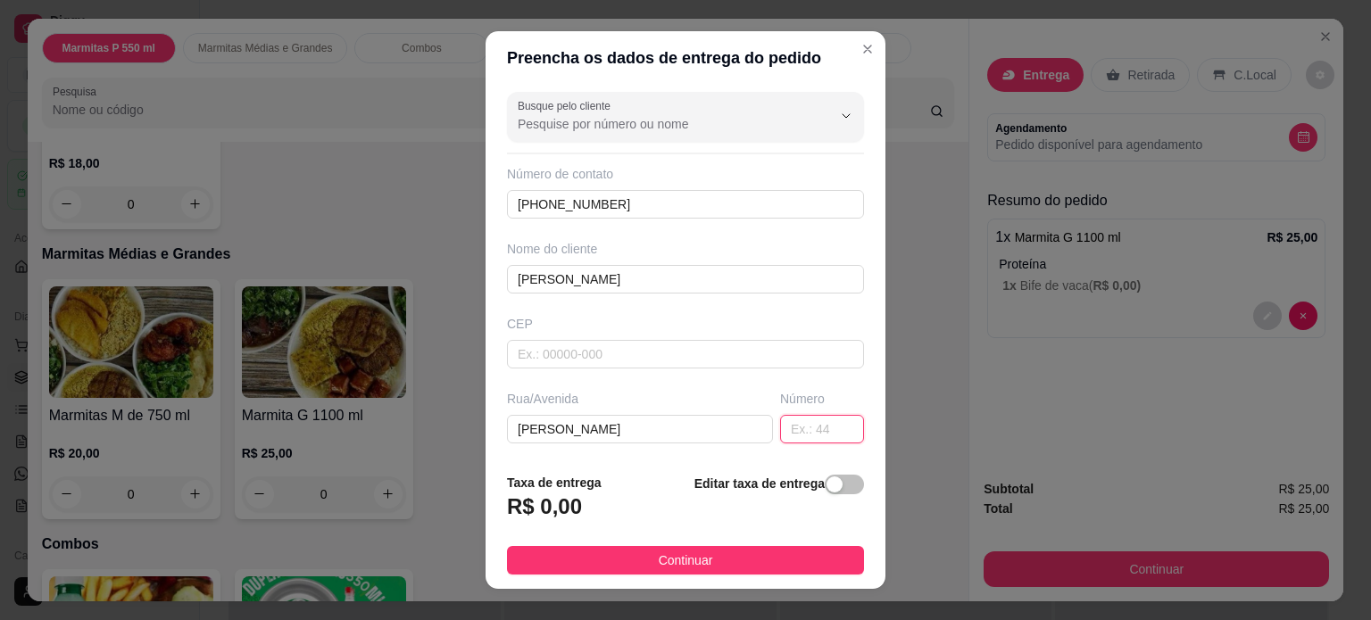
click at [807, 427] on input "text" at bounding box center [822, 429] width 84 height 29
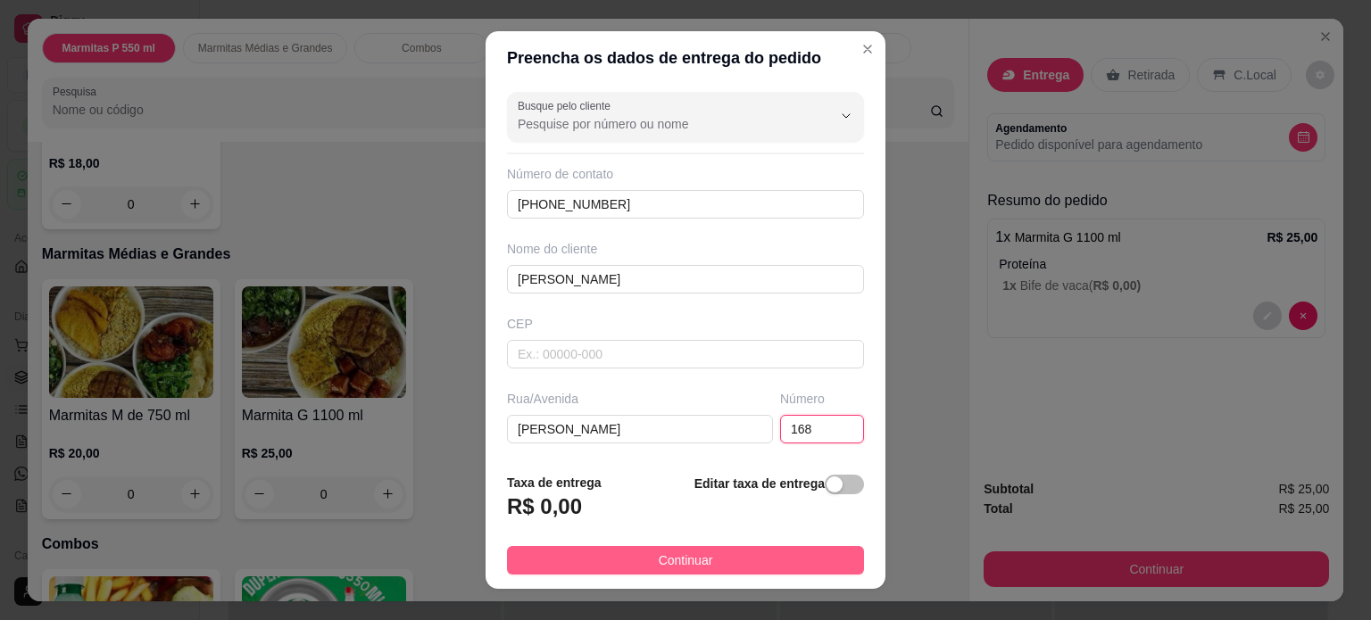
type input "168"
click at [757, 556] on button "Continuar" at bounding box center [685, 560] width 357 height 29
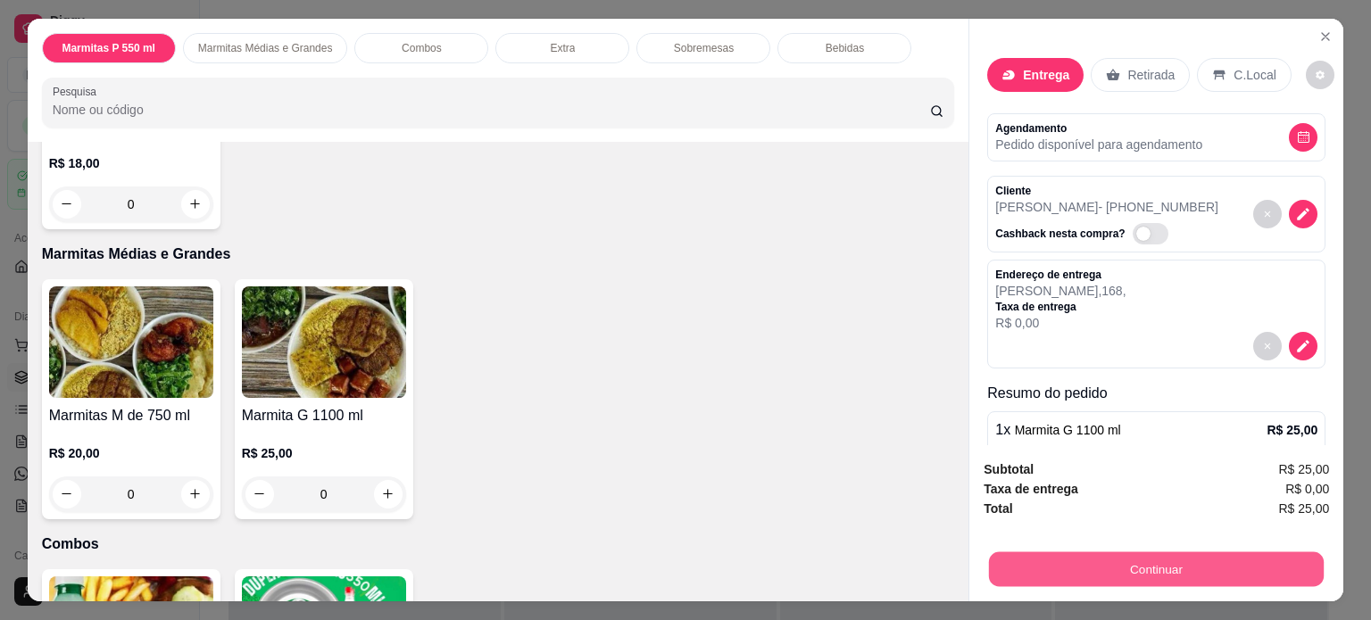
click at [1035, 574] on button "Continuar" at bounding box center [1156, 570] width 335 height 35
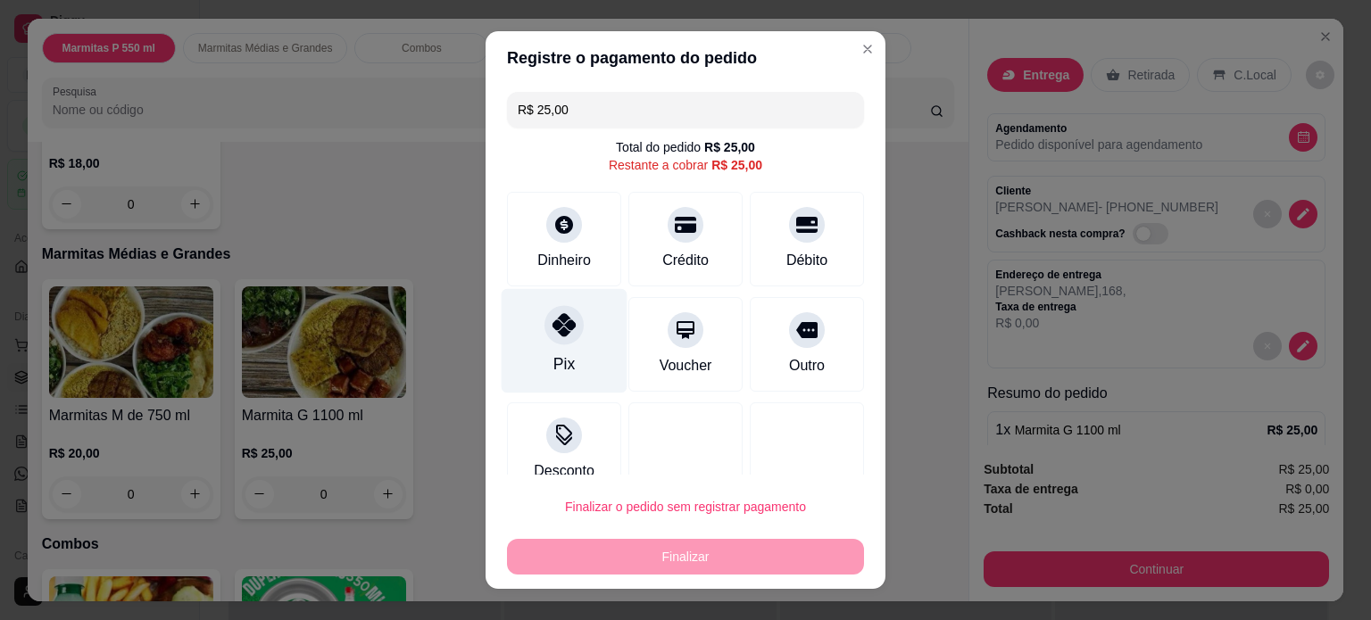
click at [553, 344] on div "Pix" at bounding box center [565, 340] width 126 height 104
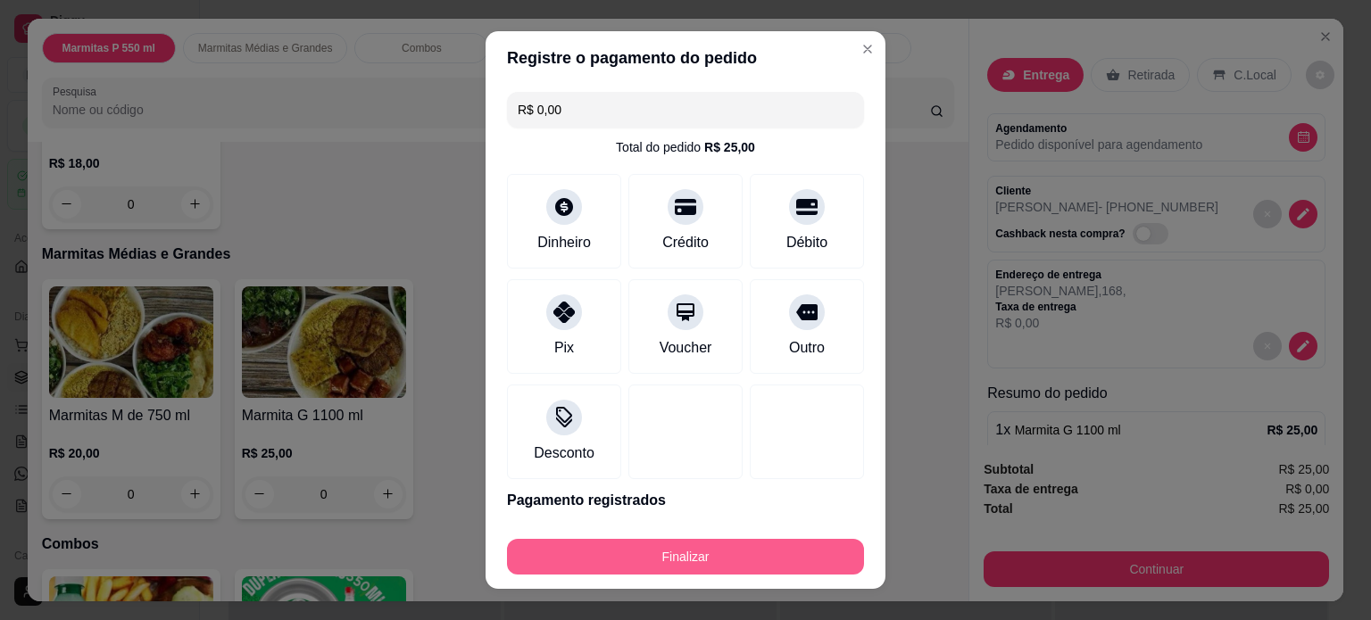
click at [647, 570] on button "Finalizar" at bounding box center [685, 557] width 357 height 36
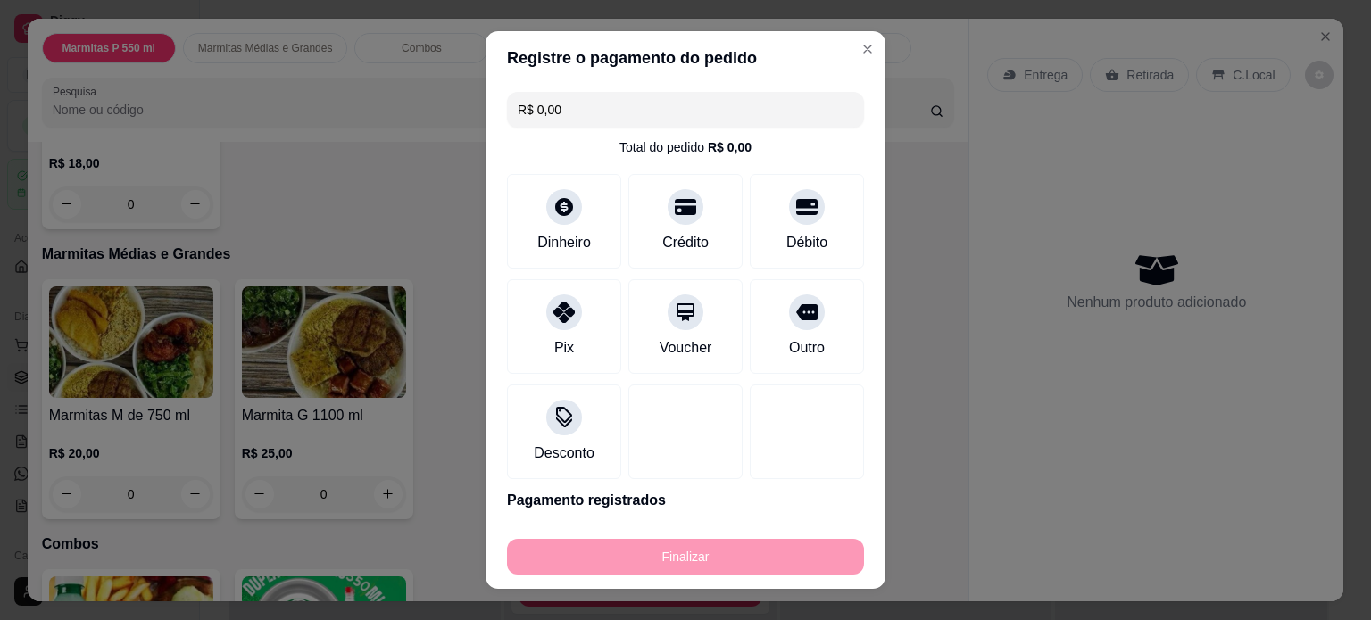
type input "-R$ 25,00"
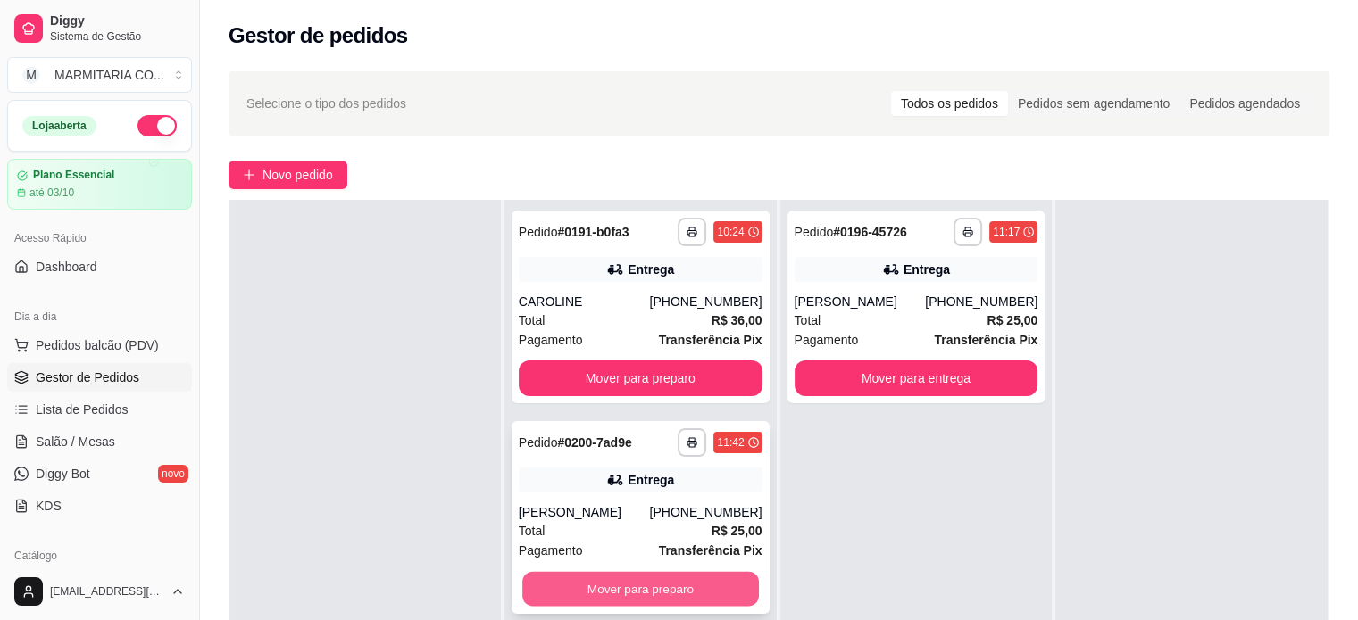
click at [700, 579] on button "Mover para preparo" at bounding box center [640, 589] width 237 height 35
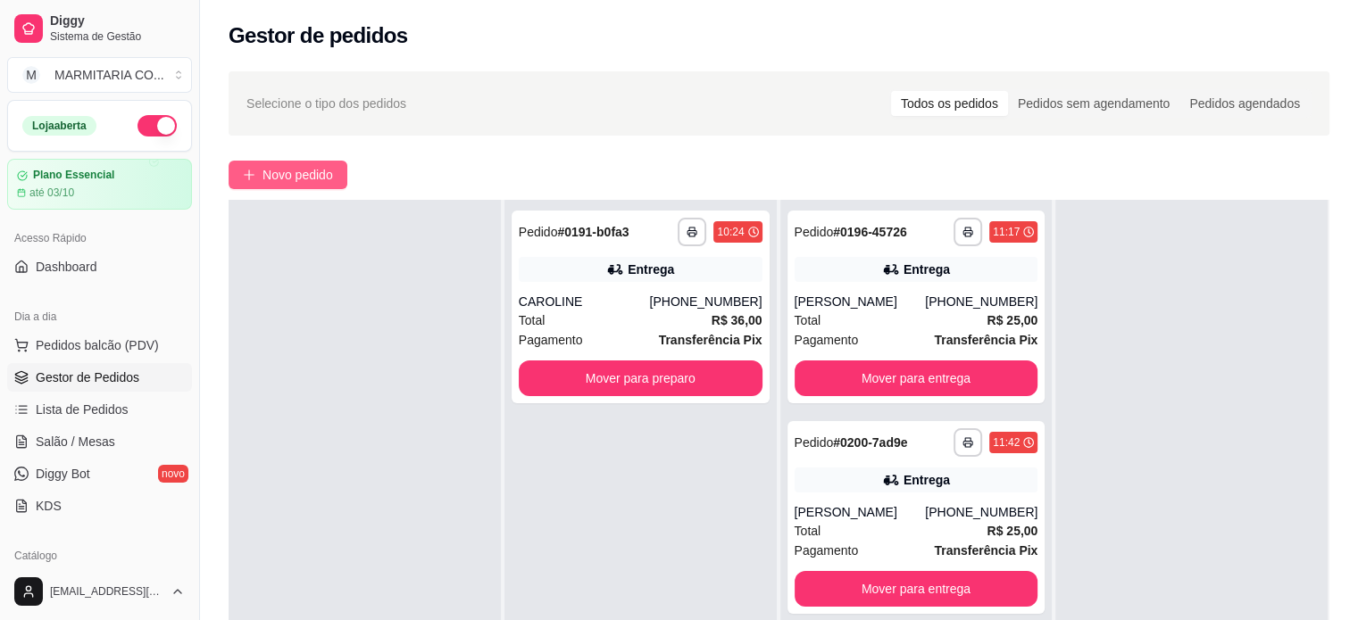
click at [254, 168] on button "Novo pedido" at bounding box center [288, 175] width 119 height 29
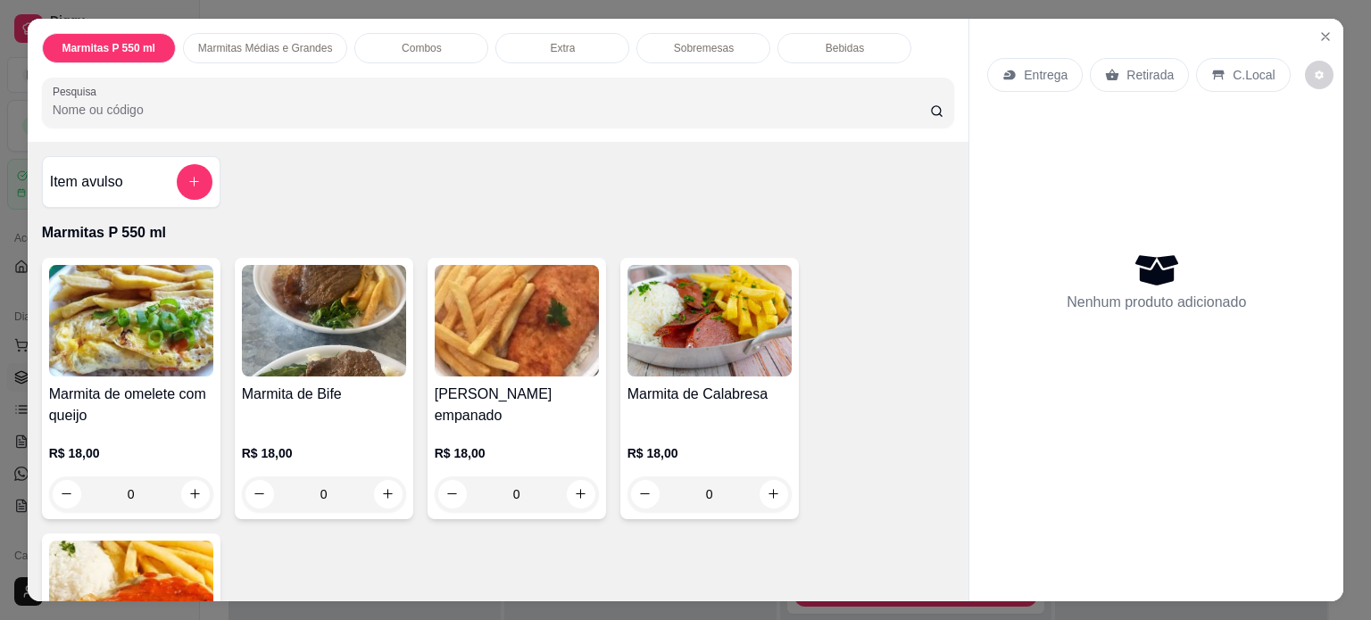
click at [381, 488] on div "0" at bounding box center [324, 495] width 164 height 36
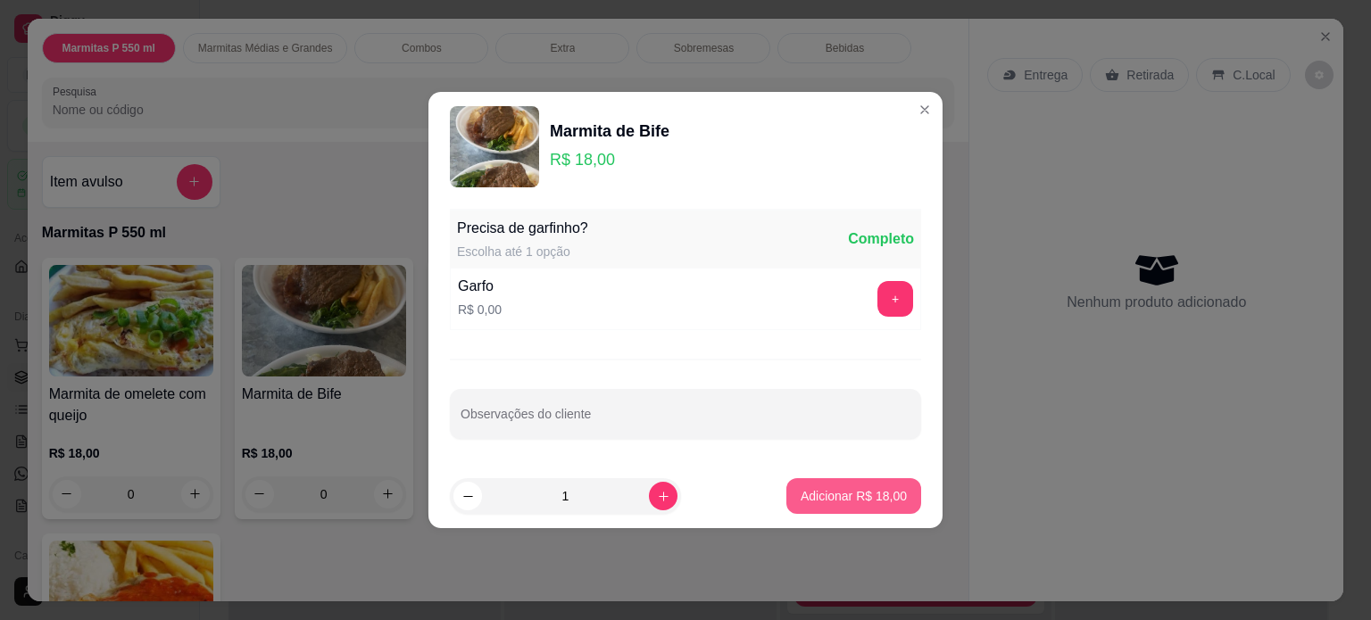
click at [813, 500] on p "Adicionar R$ 18,00" at bounding box center [854, 496] width 106 height 18
type input "1"
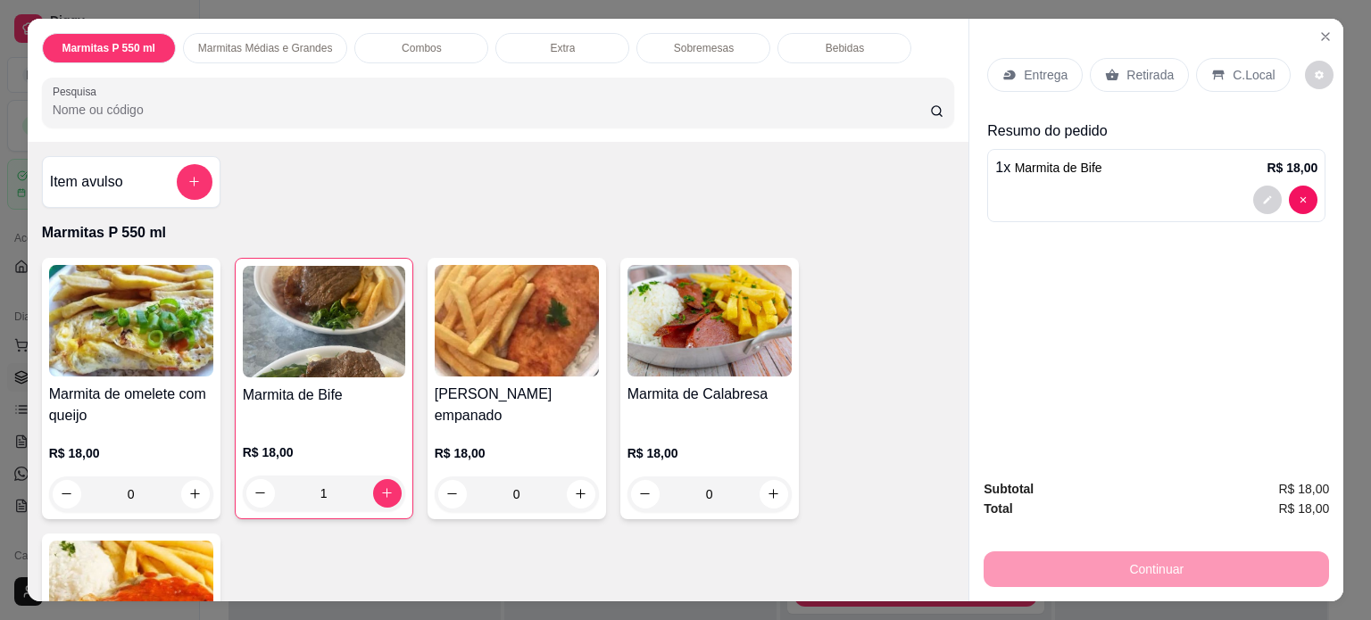
click at [336, 444] on p "R$ 18,00" at bounding box center [324, 453] width 162 height 18
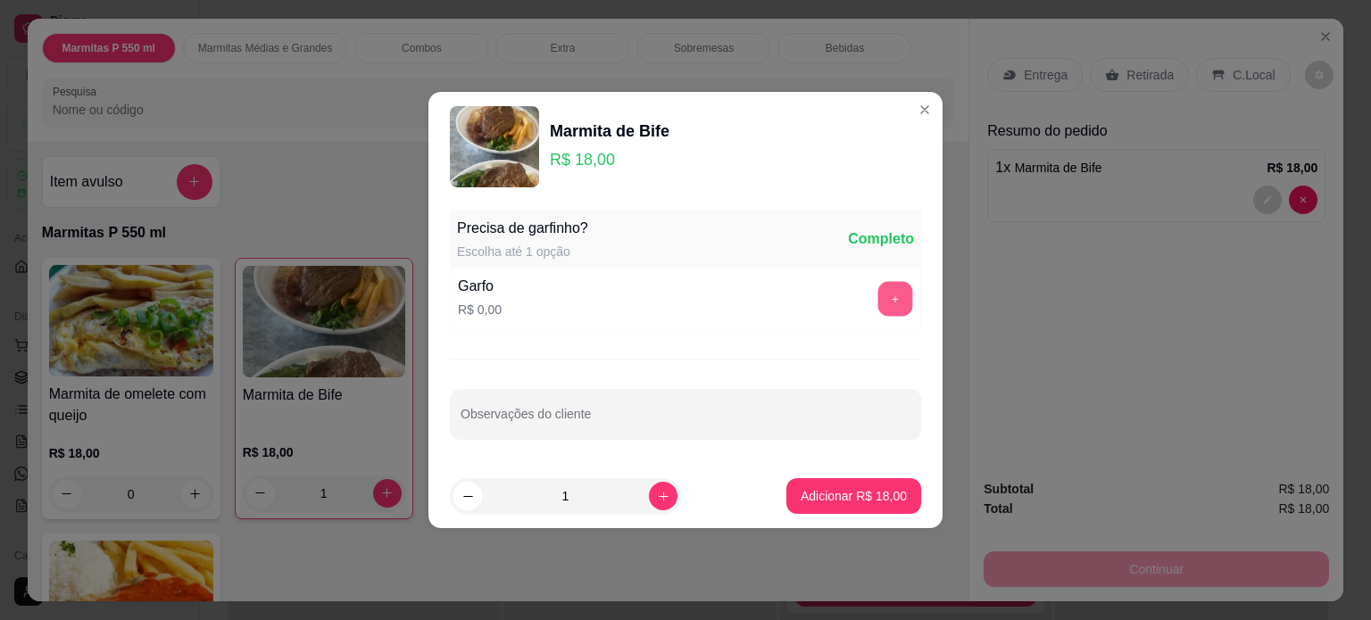
click at [879, 299] on button "+" at bounding box center [896, 299] width 35 height 35
click at [812, 492] on p "Adicionar R$ 18,00" at bounding box center [855, 496] width 104 height 17
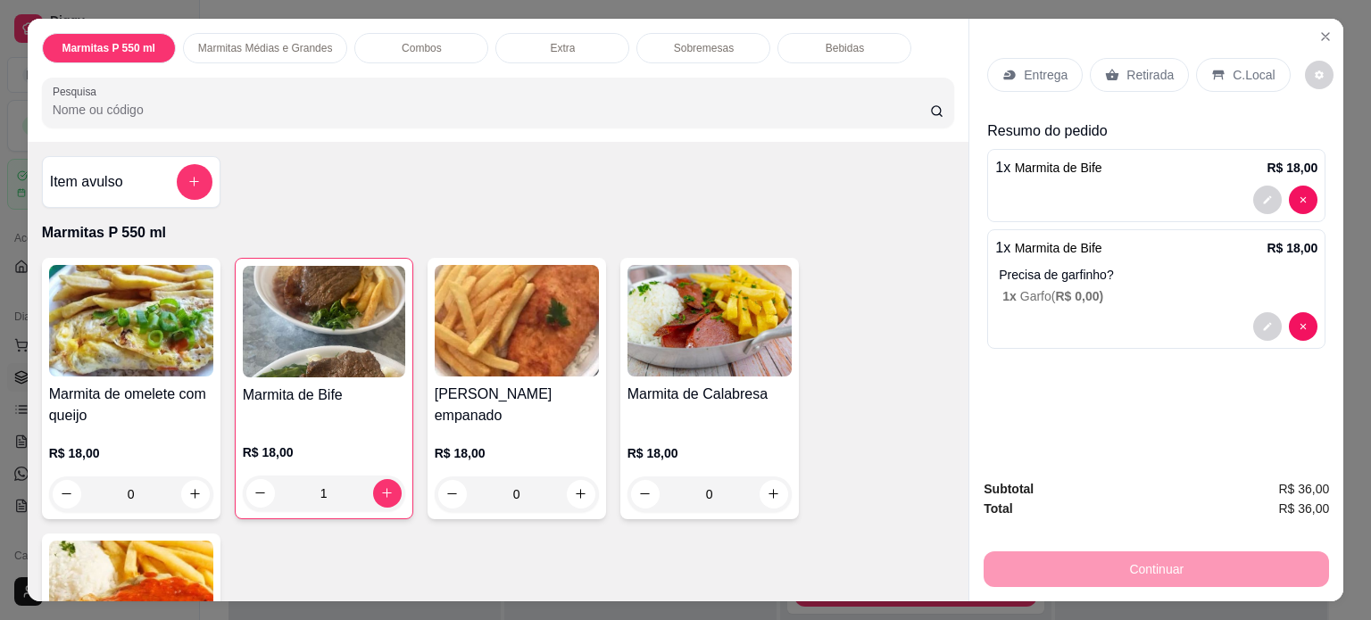
click at [1024, 70] on p "Entrega" at bounding box center [1046, 75] width 44 height 18
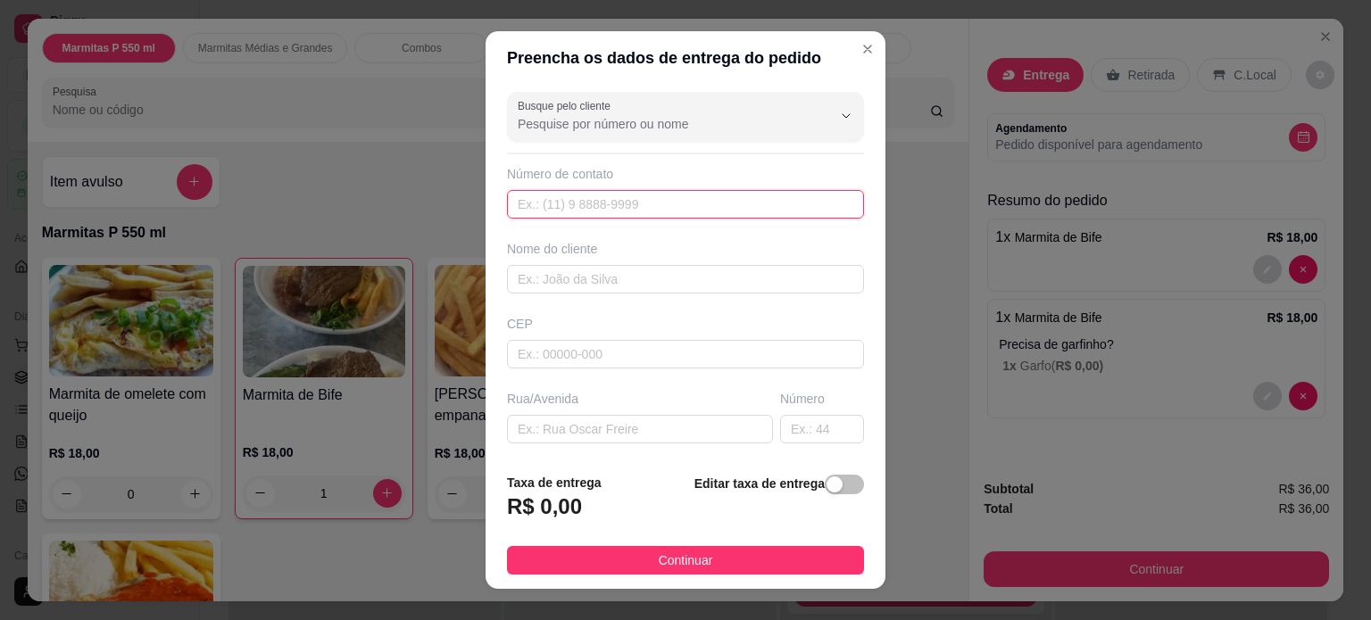
click at [550, 207] on input "text" at bounding box center [685, 204] width 357 height 29
type input "3713-5319"
click at [546, 421] on input "text" at bounding box center [640, 429] width 266 height 29
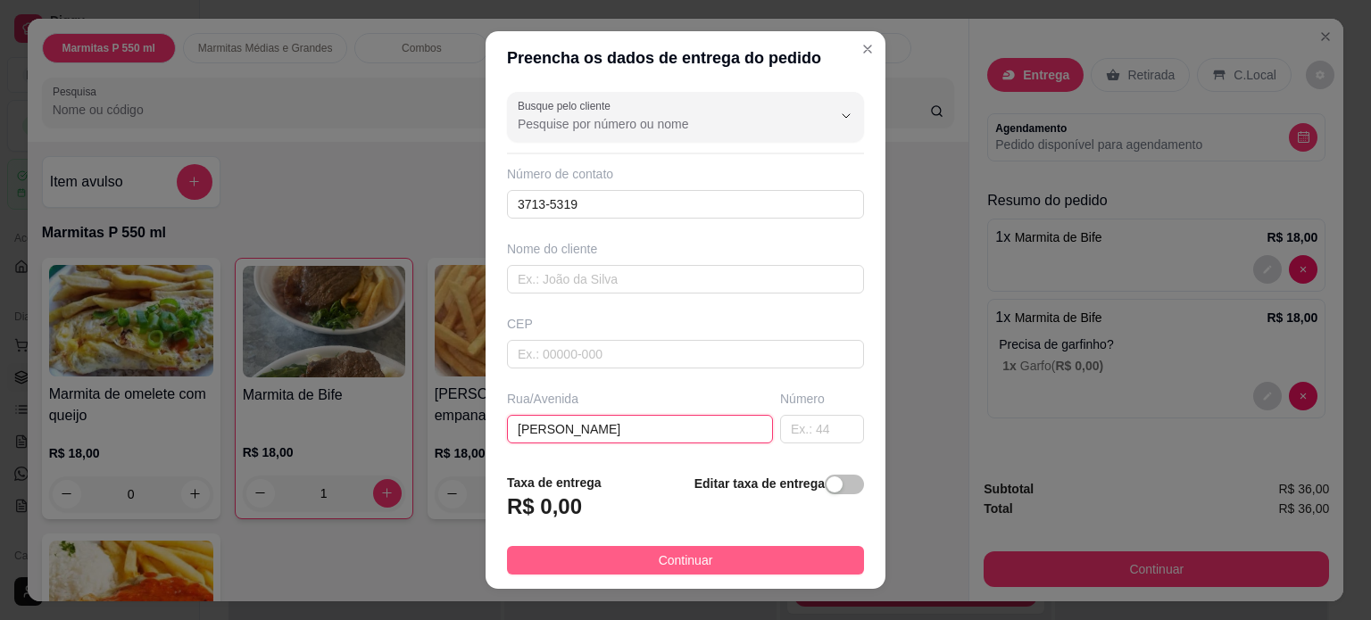
type input "[PERSON_NAME]"
click at [595, 560] on button "Continuar" at bounding box center [685, 560] width 357 height 29
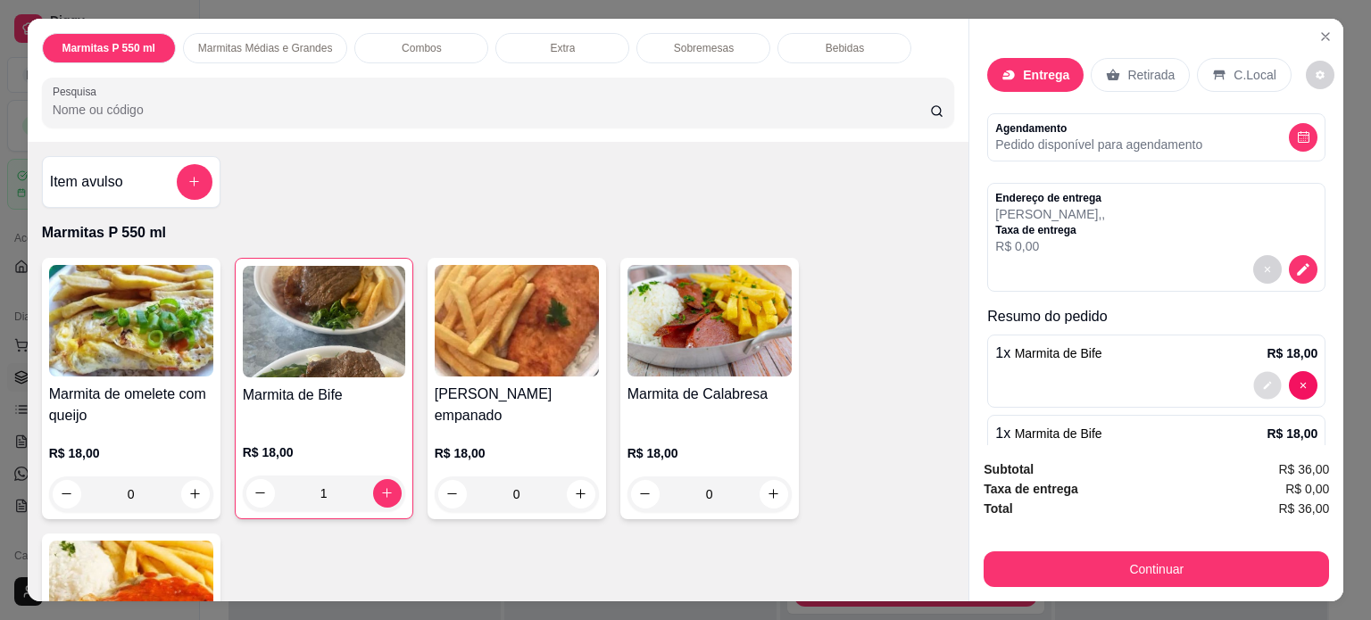
click at [1262, 381] on icon "decrease-product-quantity" at bounding box center [1267, 385] width 11 height 11
type input "0"
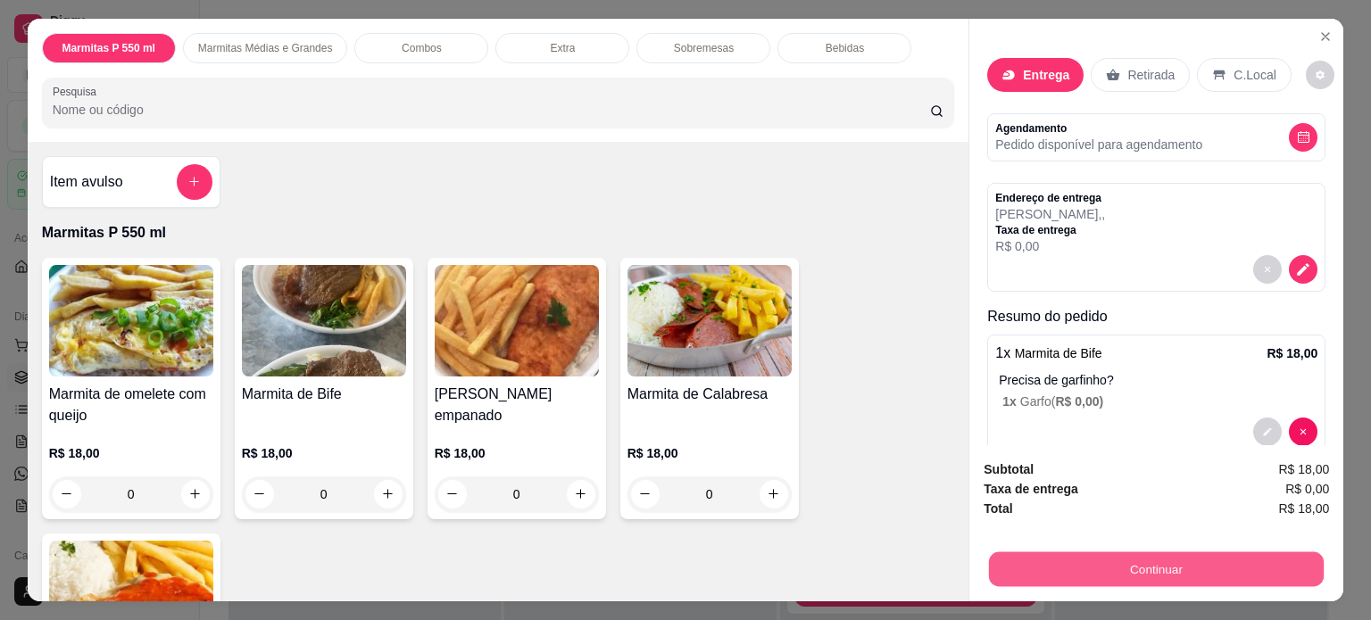
click at [1083, 560] on button "Continuar" at bounding box center [1156, 570] width 335 height 35
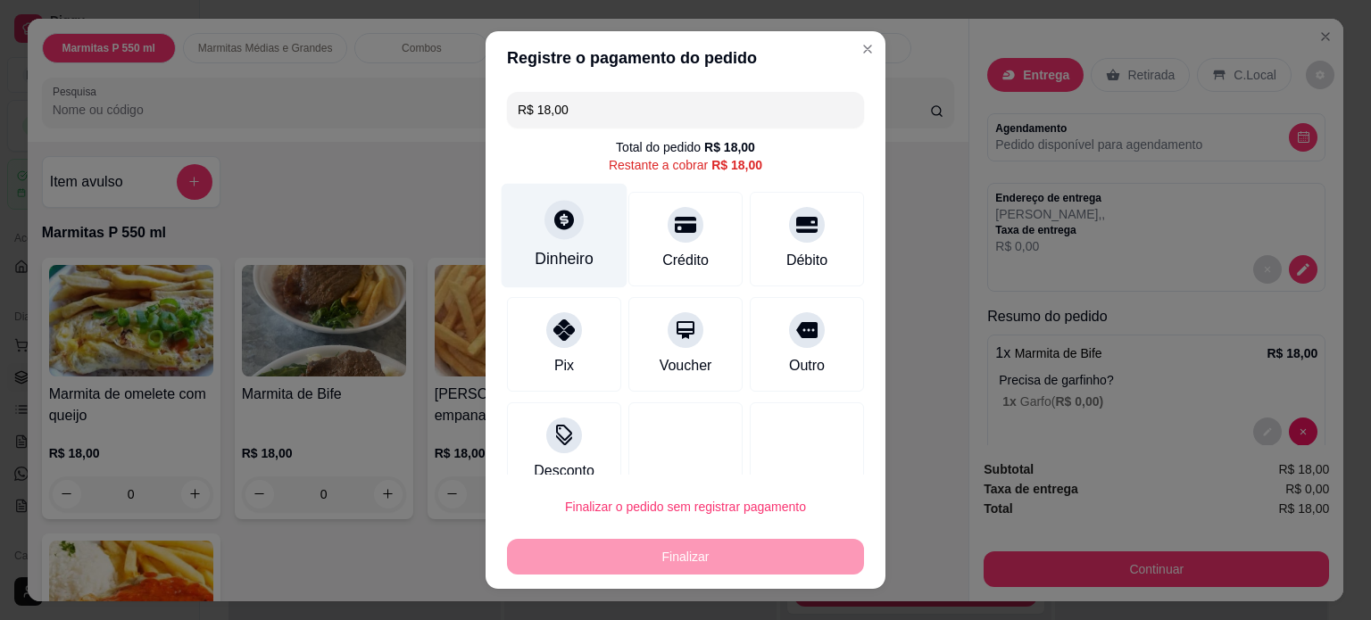
click at [545, 213] on div at bounding box center [564, 219] width 39 height 39
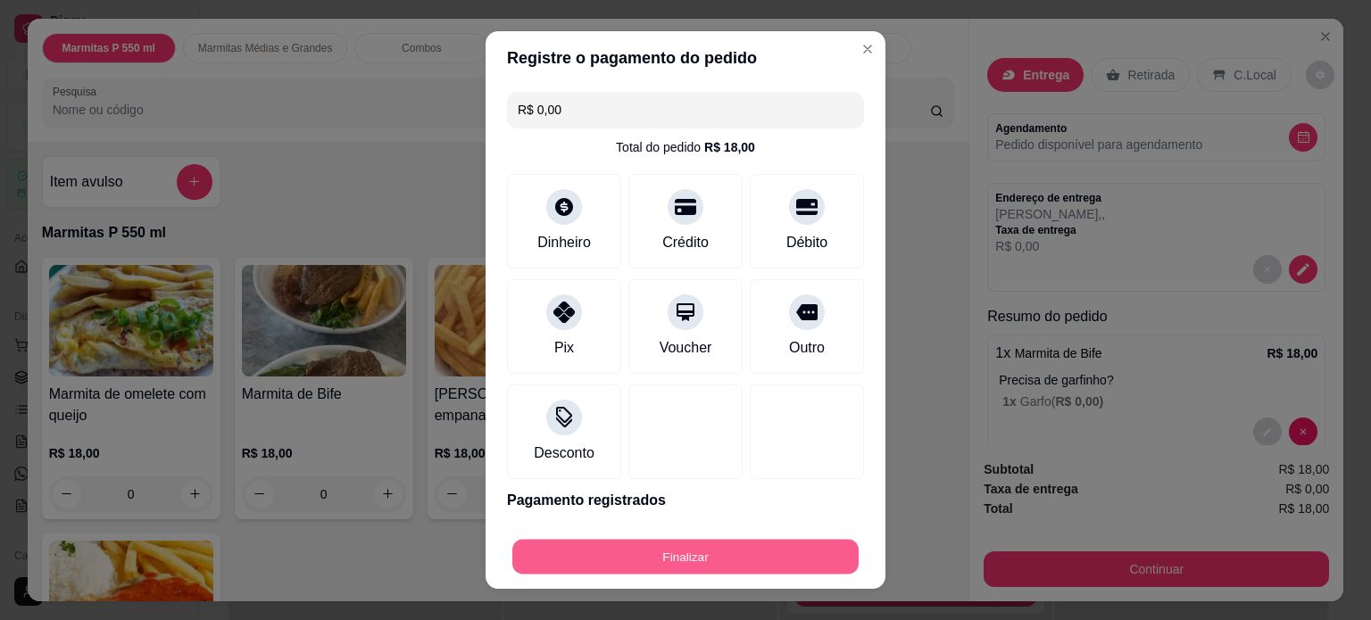
click at [660, 550] on button "Finalizar" at bounding box center [685, 557] width 346 height 35
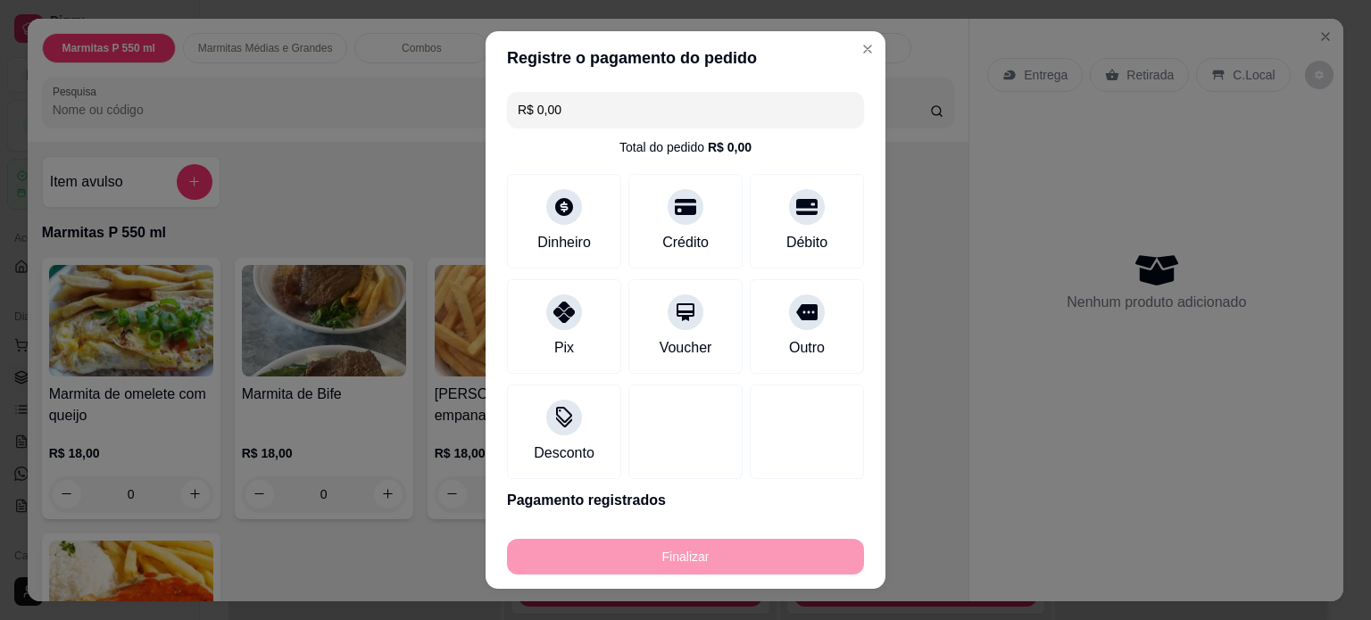
type input "-R$ 18,00"
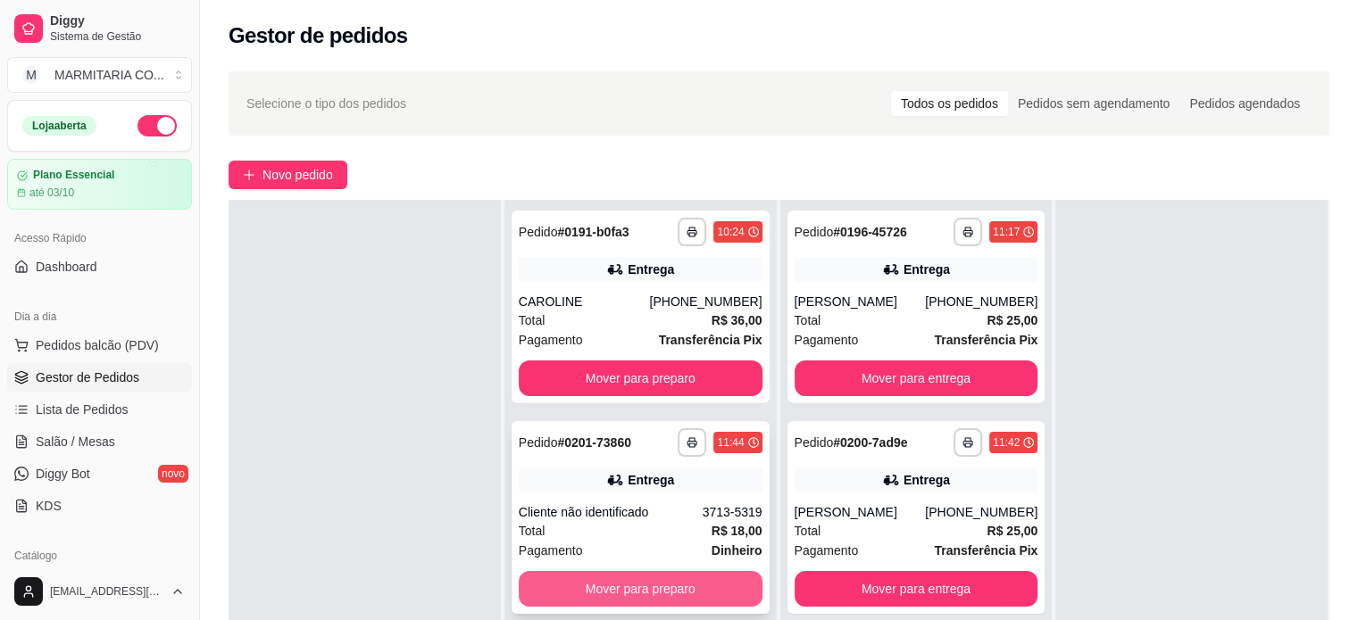
click at [546, 576] on button "Mover para preparo" at bounding box center [641, 589] width 244 height 36
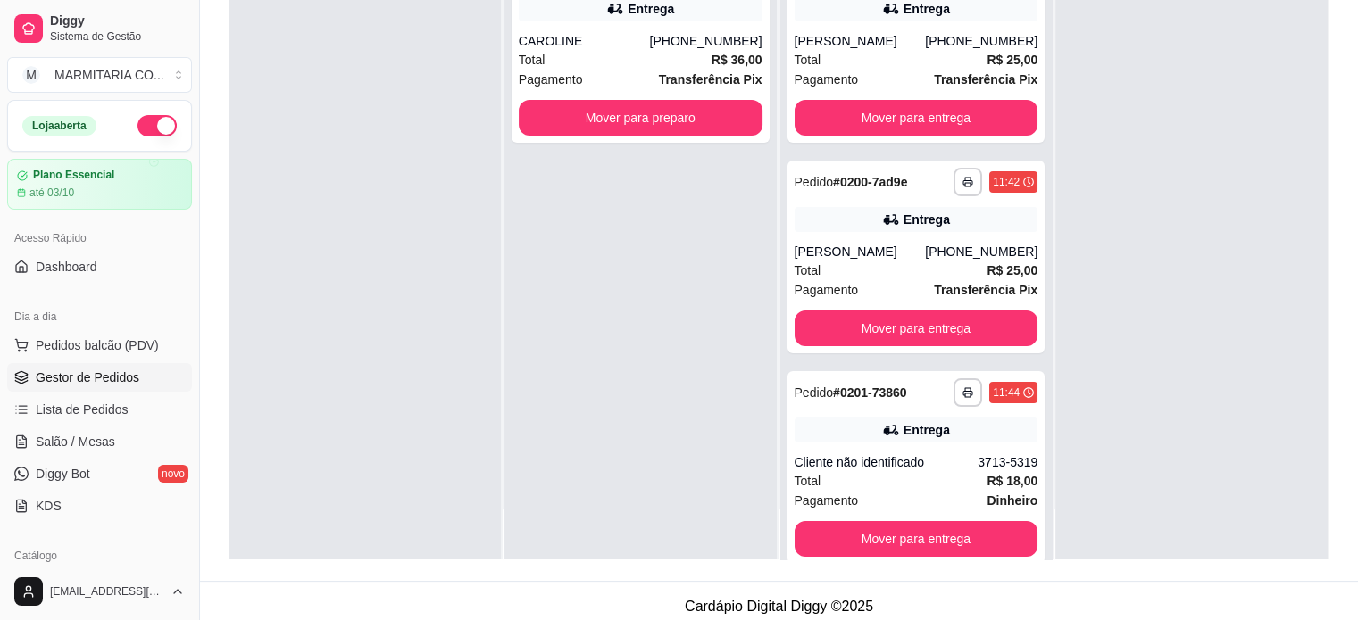
scroll to position [271, 0]
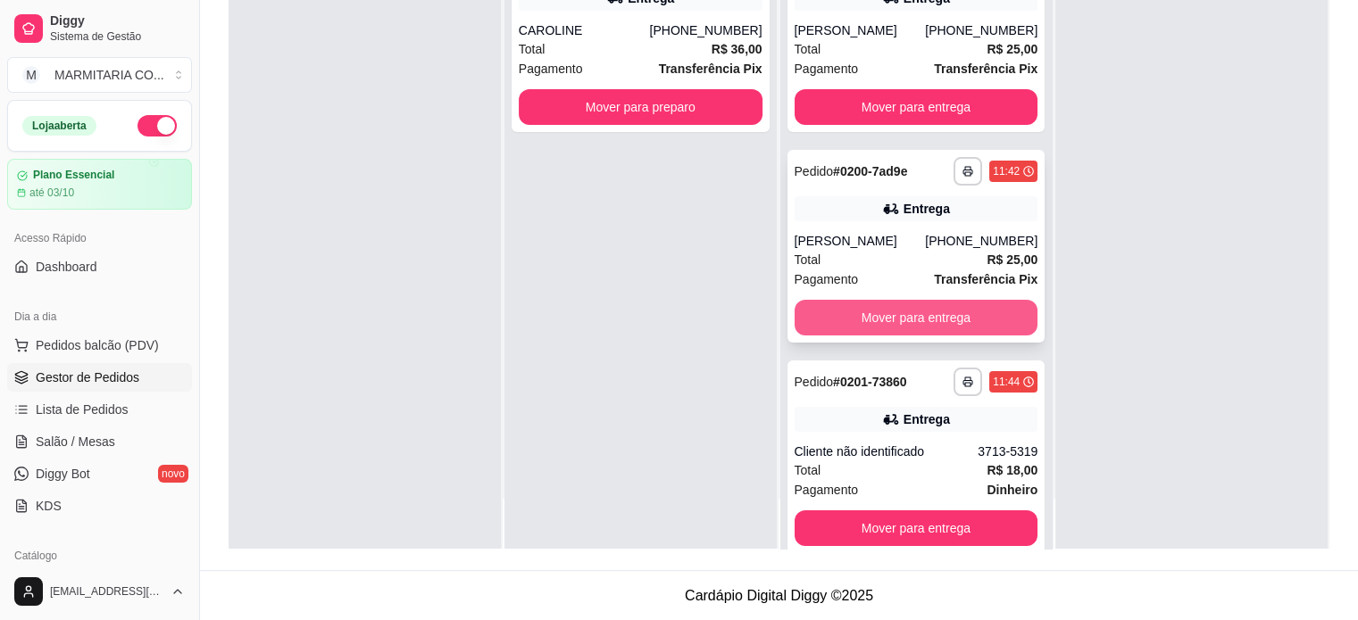
click at [899, 312] on button "Mover para entrega" at bounding box center [917, 318] width 244 height 36
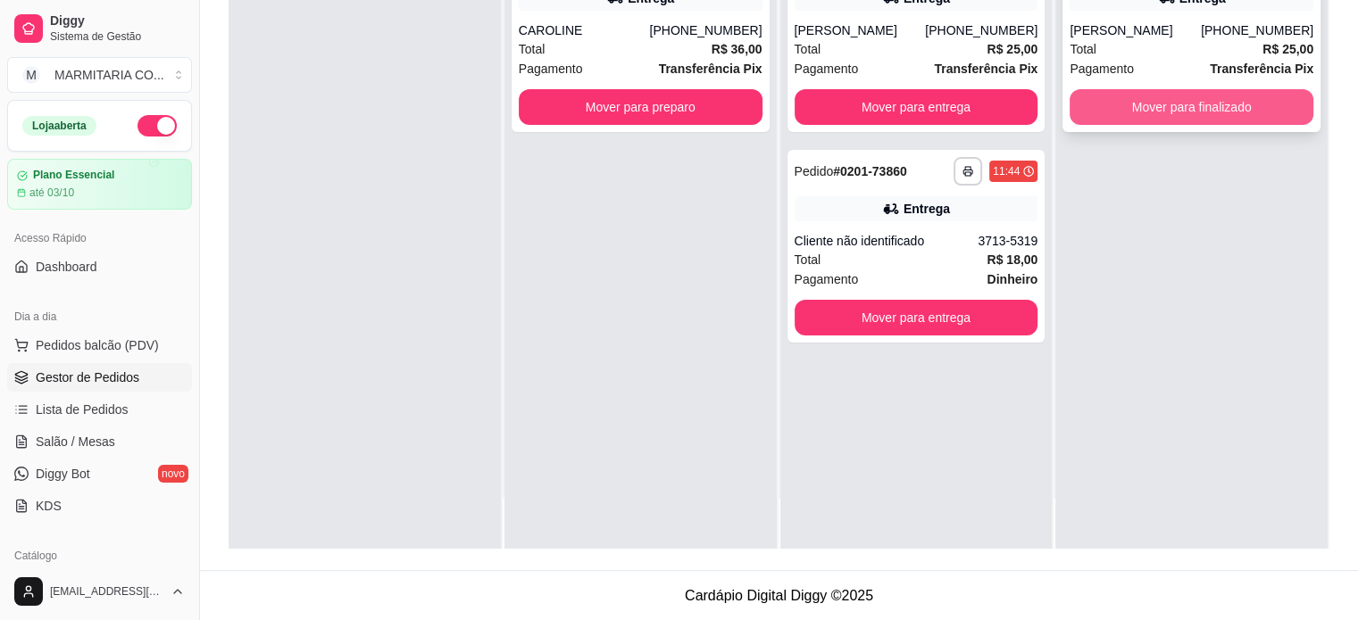
click at [1179, 104] on button "Mover para finalizado" at bounding box center [1192, 107] width 244 height 36
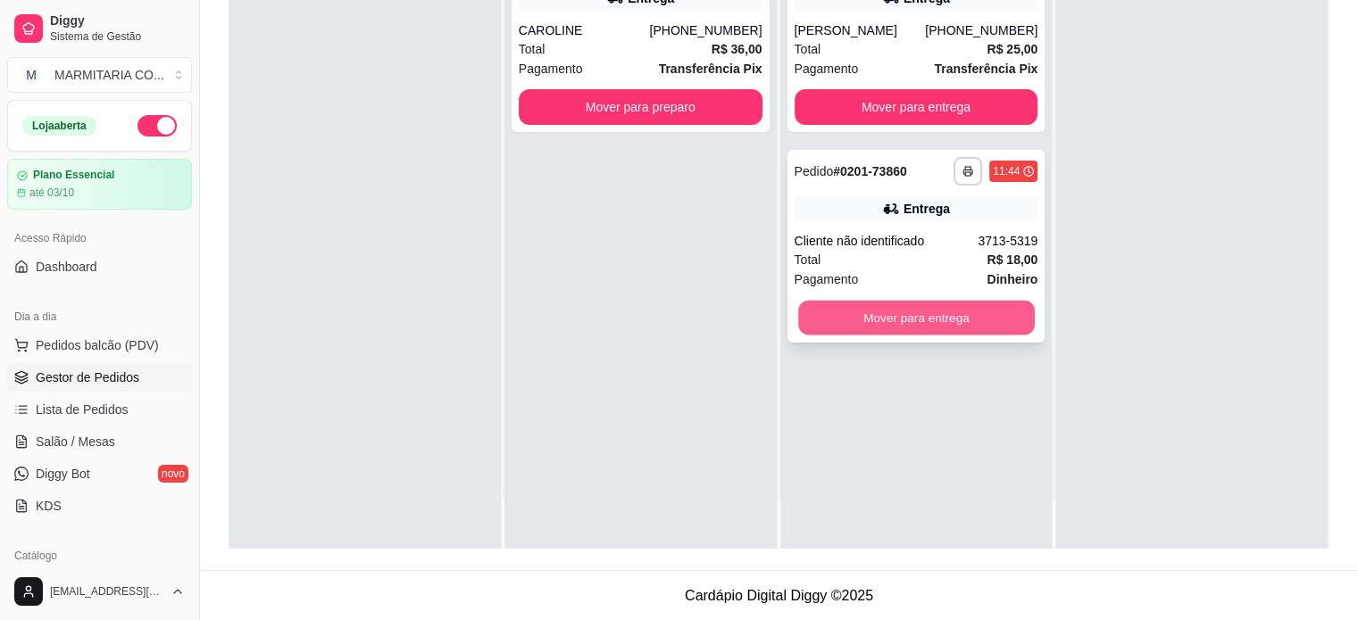
click at [845, 322] on button "Mover para entrega" at bounding box center [916, 318] width 237 height 35
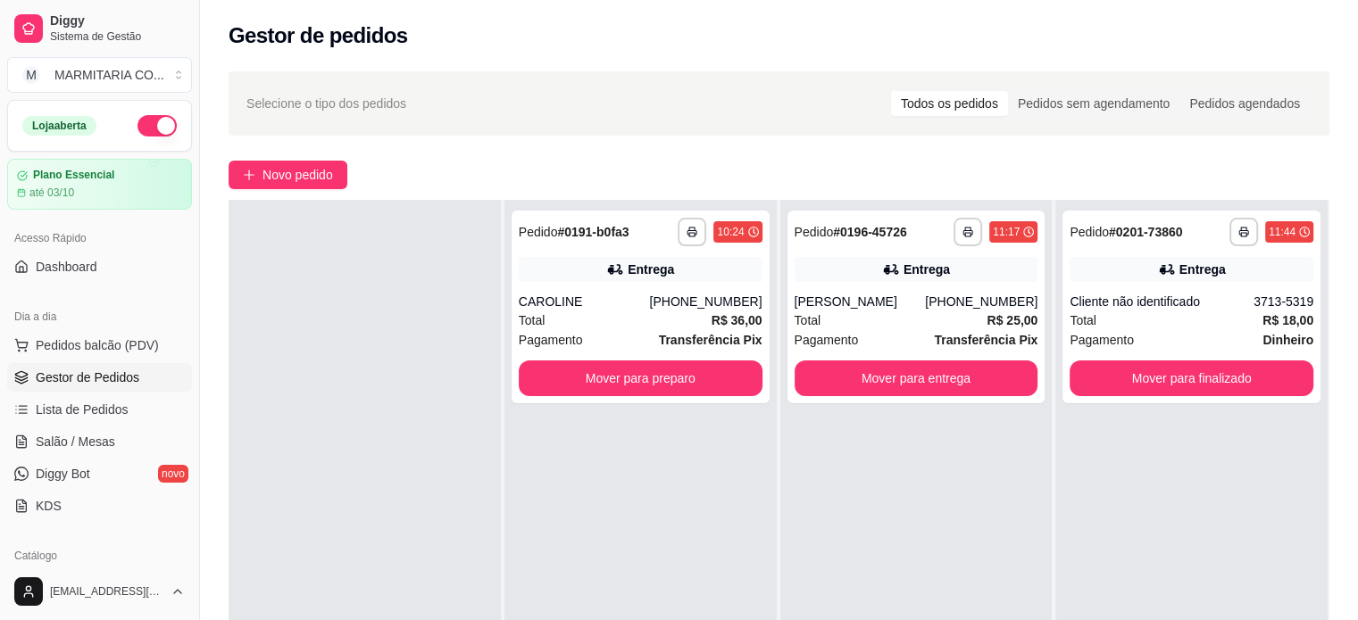
scroll to position [0, 0]
click at [1100, 371] on button "Mover para finalizado" at bounding box center [1192, 379] width 244 height 36
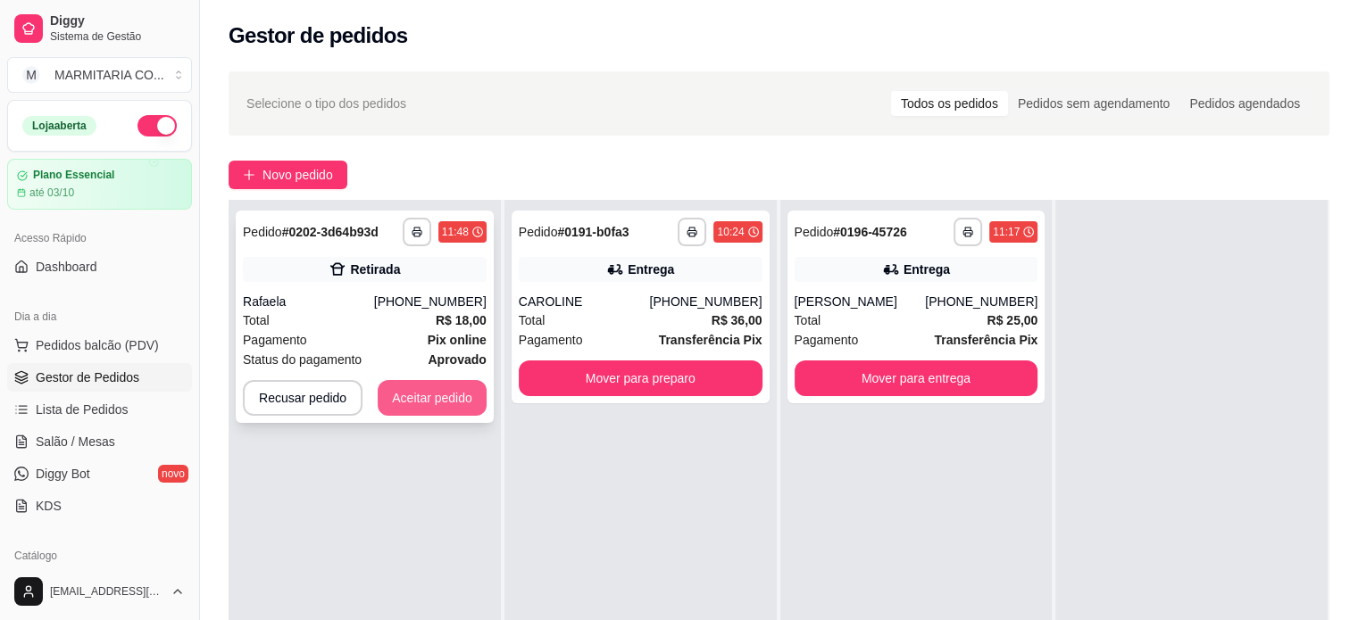
click at [396, 397] on button "Aceitar pedido" at bounding box center [432, 398] width 109 height 36
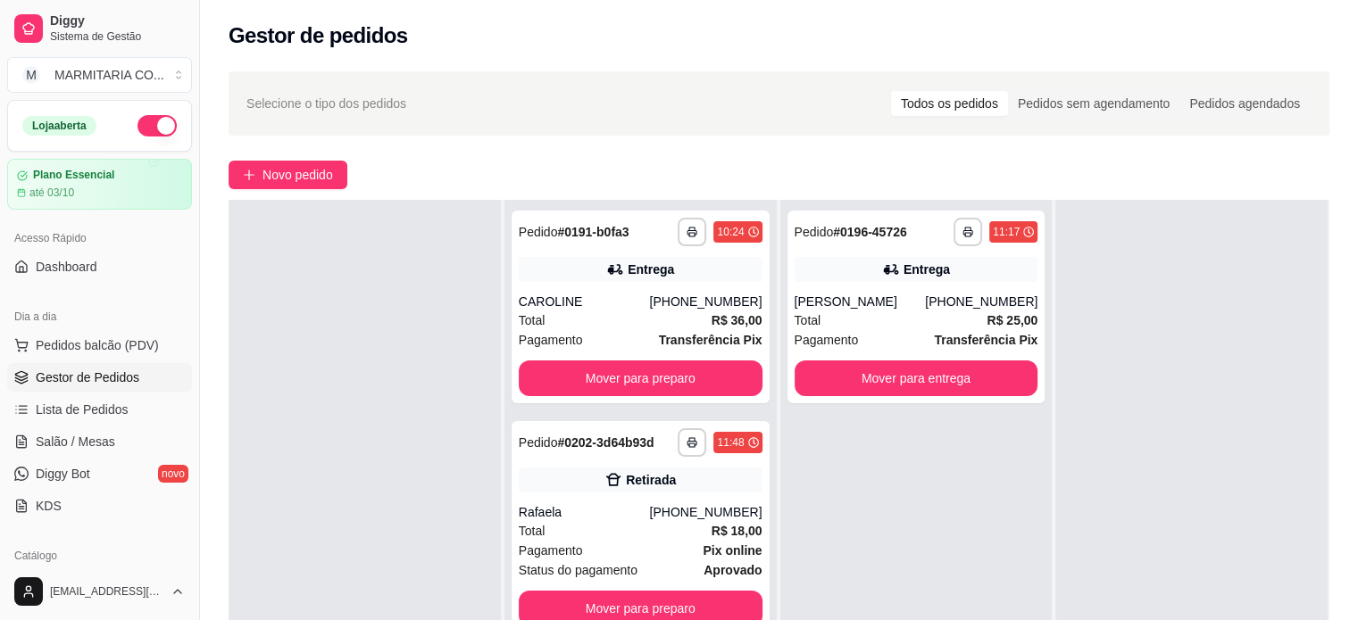
drag, startPoint x: 1314, startPoint y: 301, endPoint x: 1328, endPoint y: 436, distance: 135.6
click at [1328, 436] on div "**********" at bounding box center [779, 510] width 1101 height 620
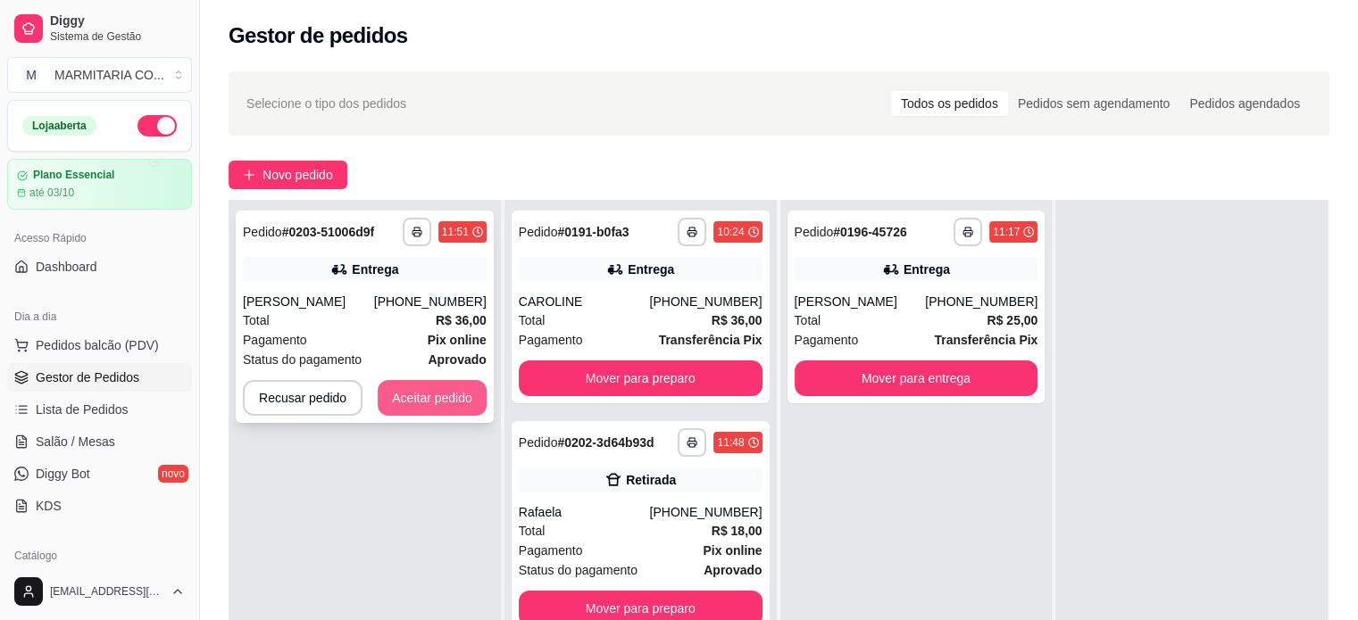
click at [400, 406] on button "Aceitar pedido" at bounding box center [432, 398] width 109 height 36
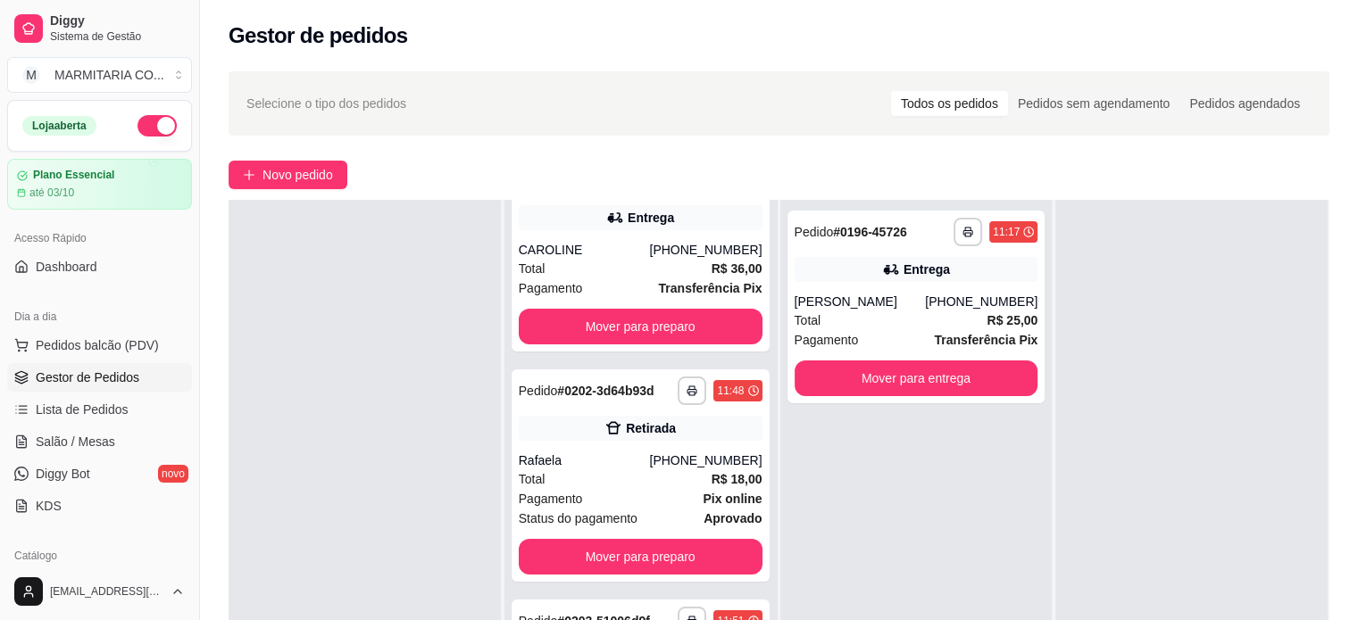
scroll to position [68, 0]
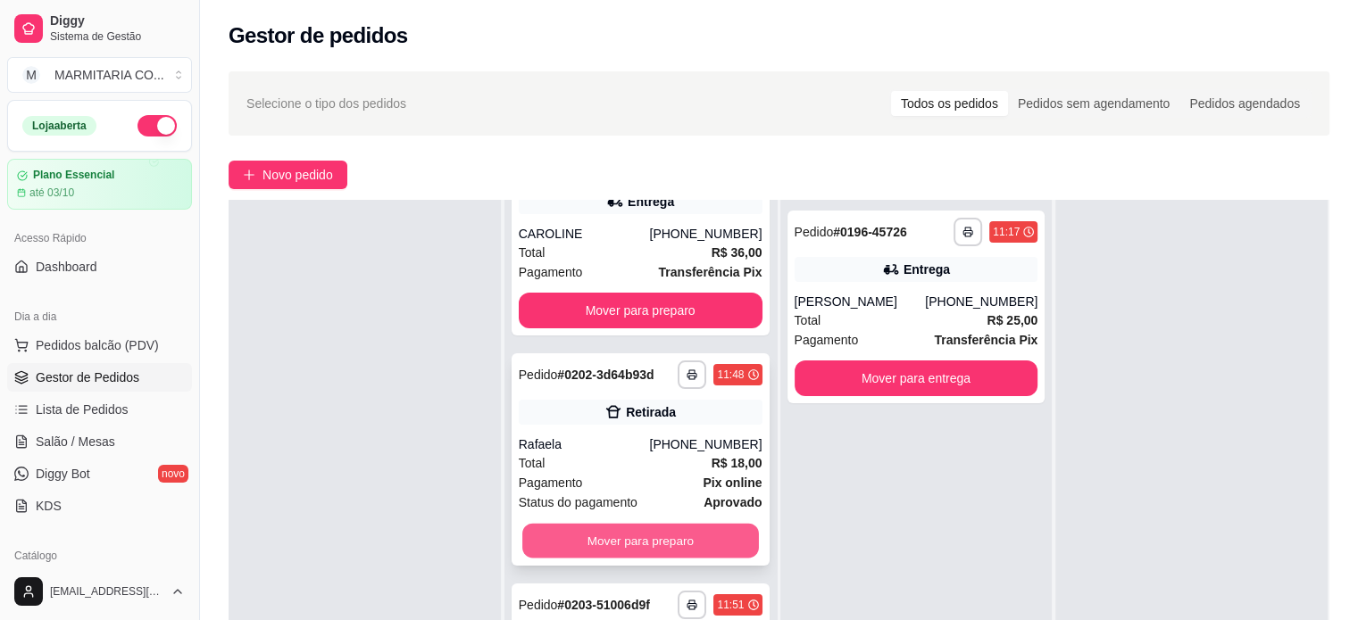
click at [663, 541] on button "Mover para preparo" at bounding box center [640, 541] width 237 height 35
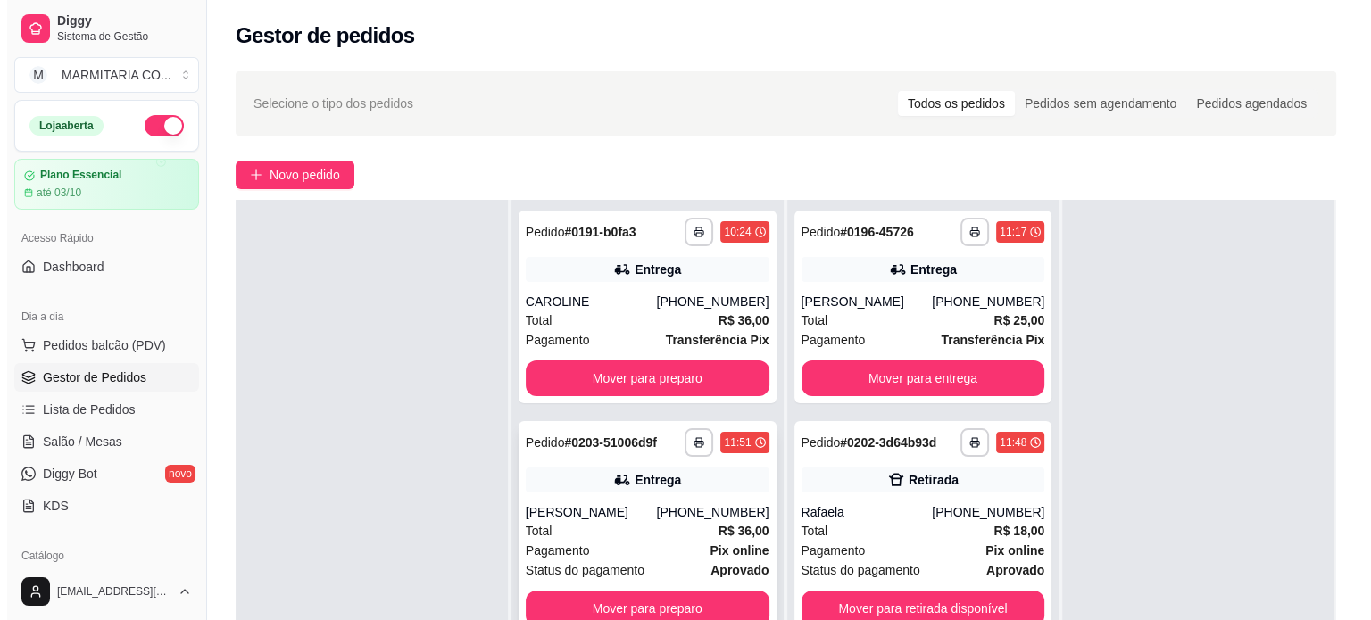
scroll to position [0, 0]
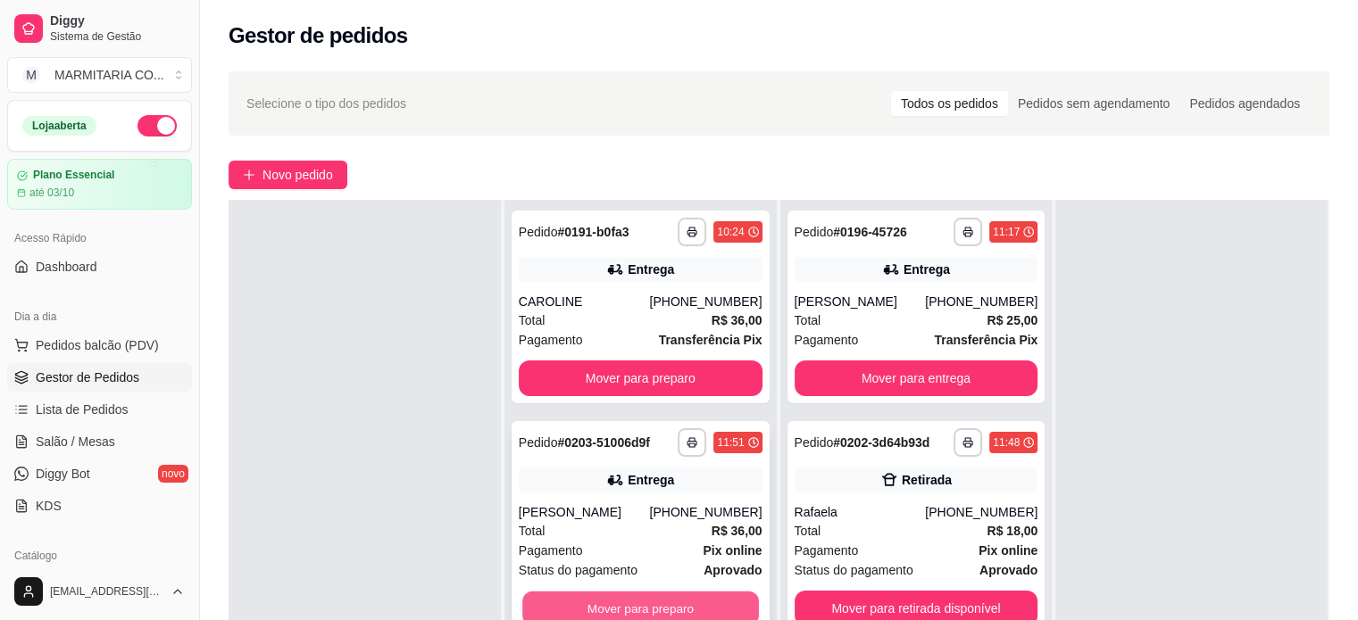
click at [666, 604] on button "Mover para preparo" at bounding box center [640, 609] width 237 height 35
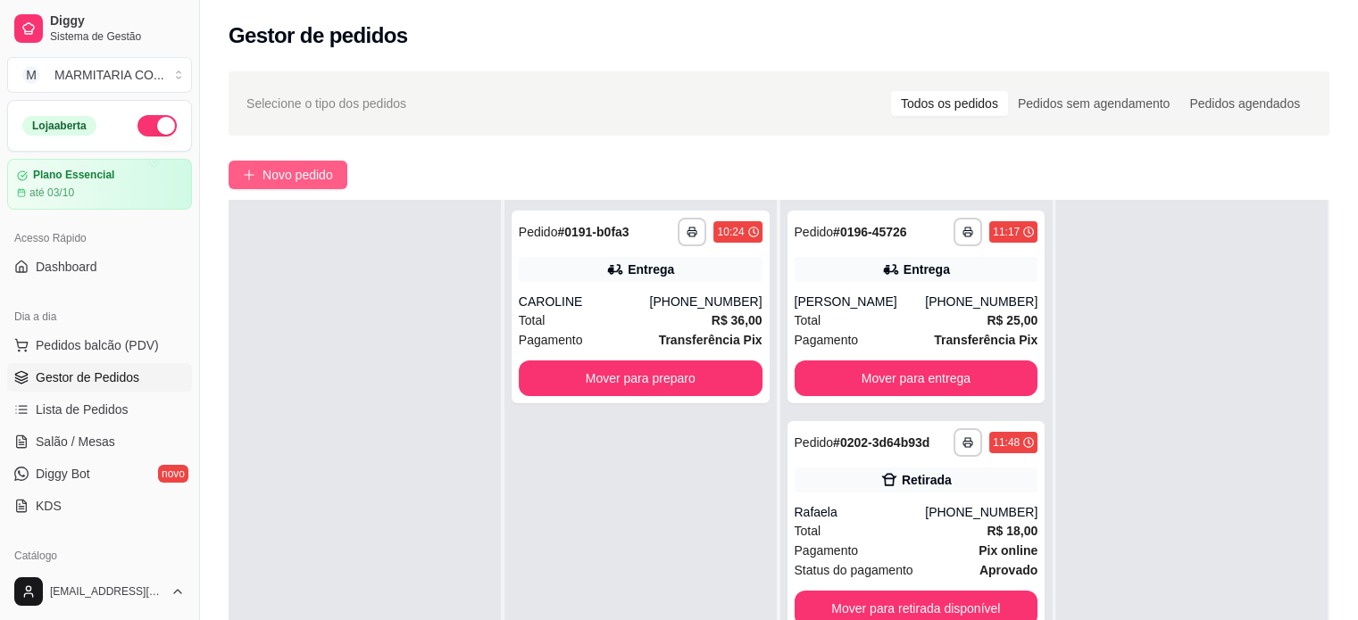
click at [254, 162] on button "Novo pedido" at bounding box center [288, 175] width 119 height 29
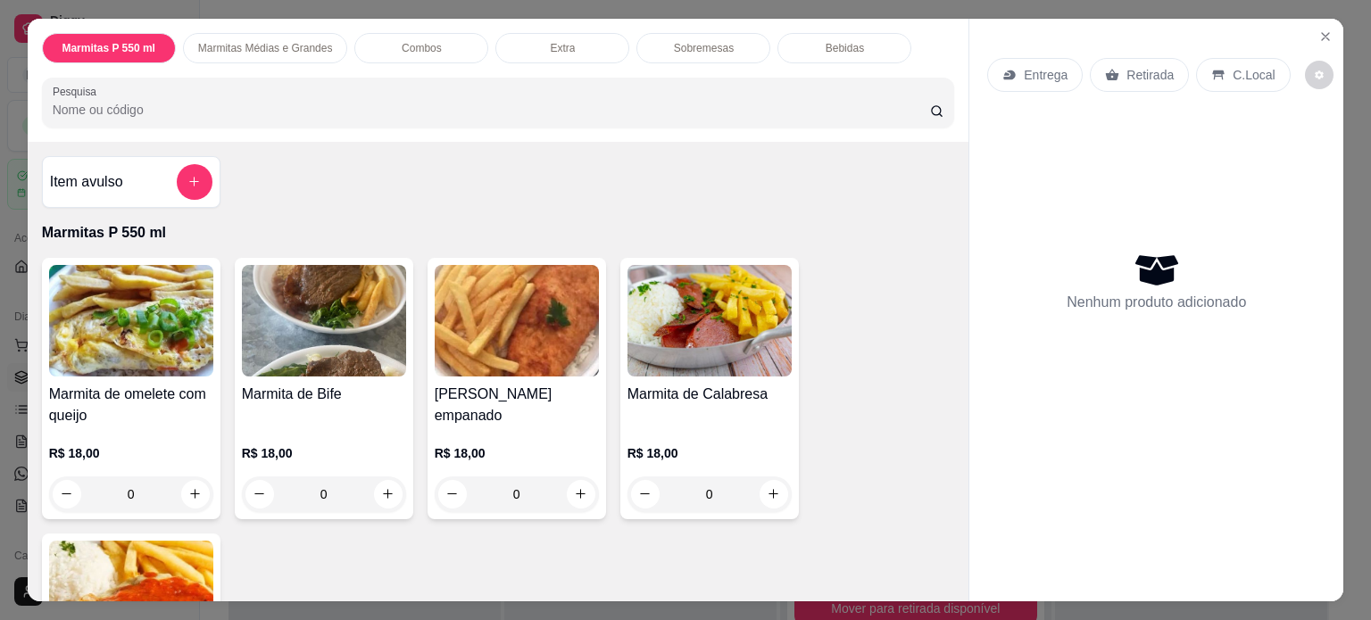
click at [579, 481] on div "0" at bounding box center [517, 495] width 164 height 36
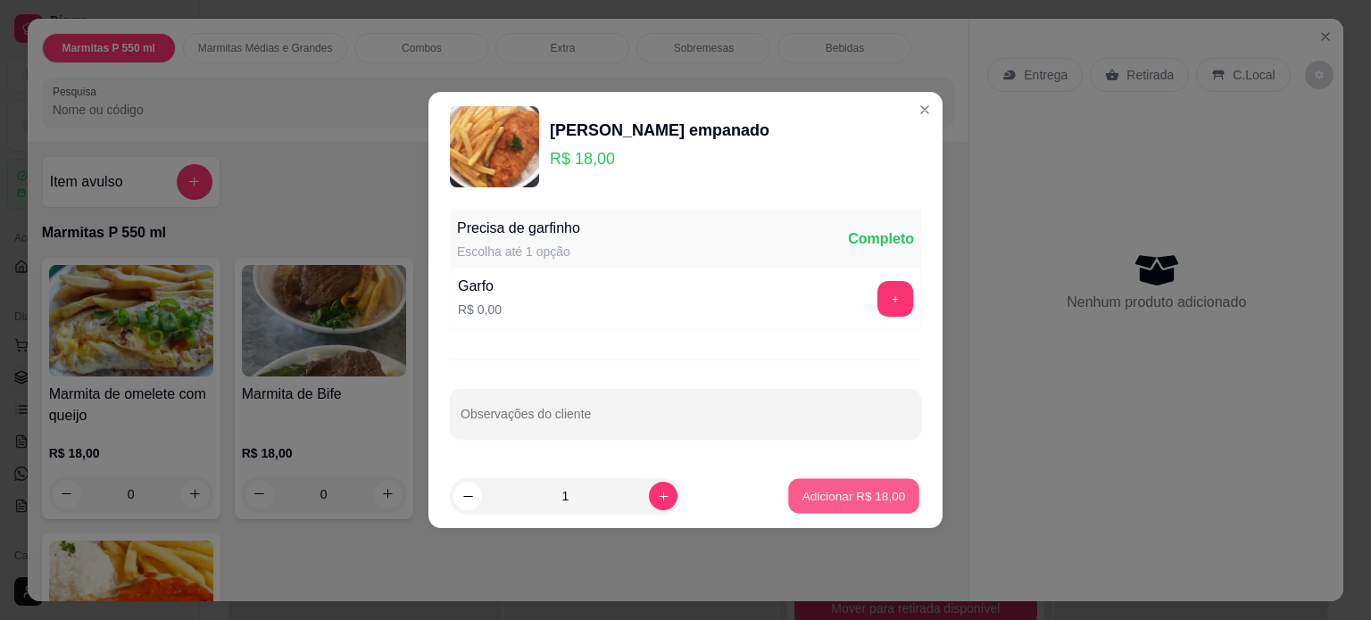
click at [820, 494] on p "Adicionar R$ 18,00" at bounding box center [855, 495] width 104 height 17
type input "1"
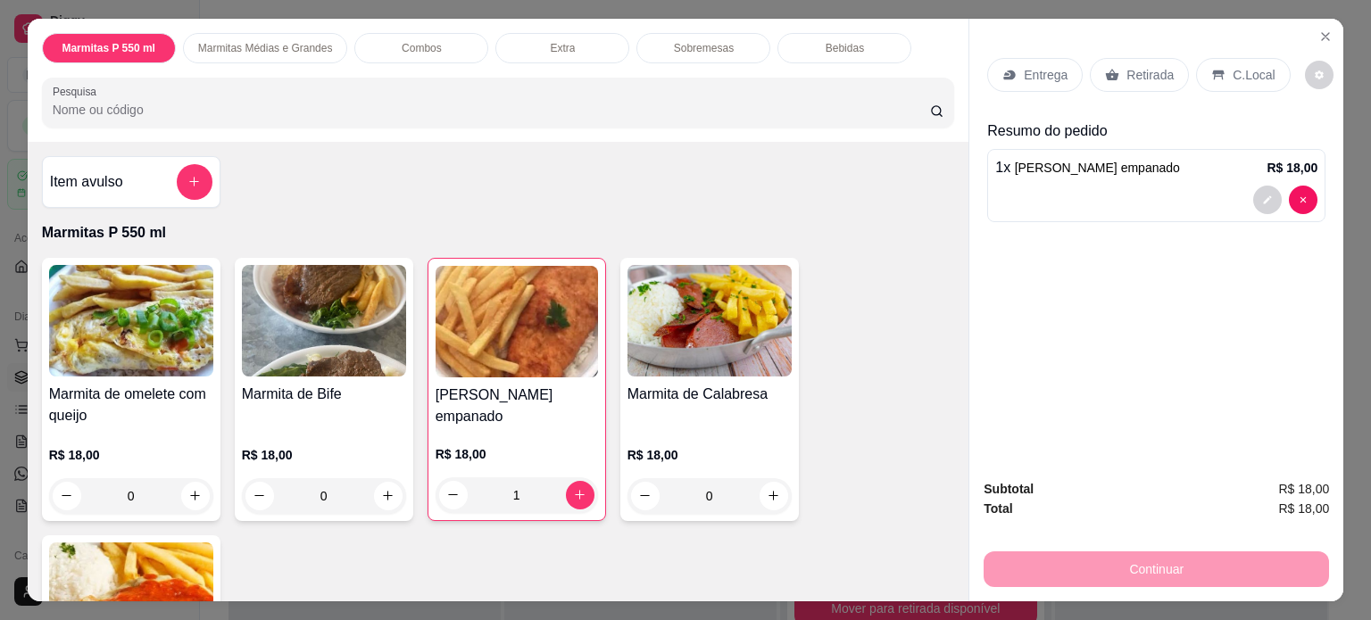
click at [1029, 71] on p "Entrega" at bounding box center [1046, 75] width 44 height 18
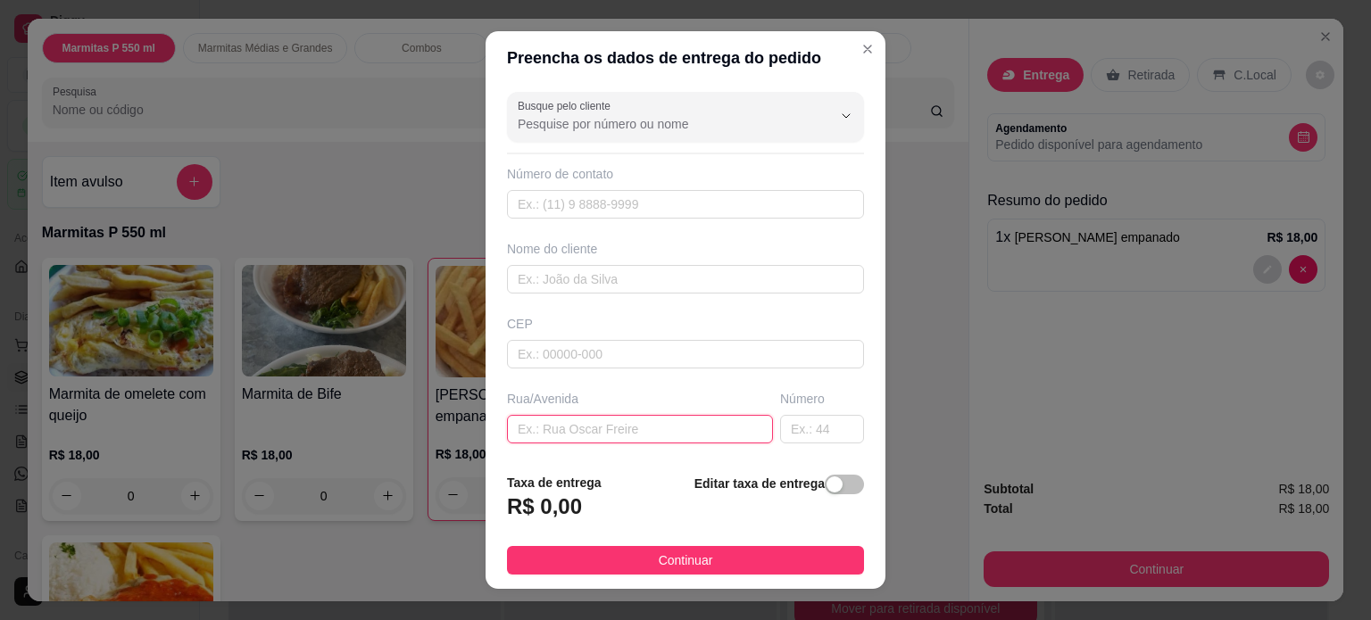
click at [537, 424] on input "text" at bounding box center [640, 429] width 266 height 29
type input "[GEOGRAPHIC_DATA]"
click at [812, 427] on input "text" at bounding box center [822, 429] width 84 height 29
type input "82"
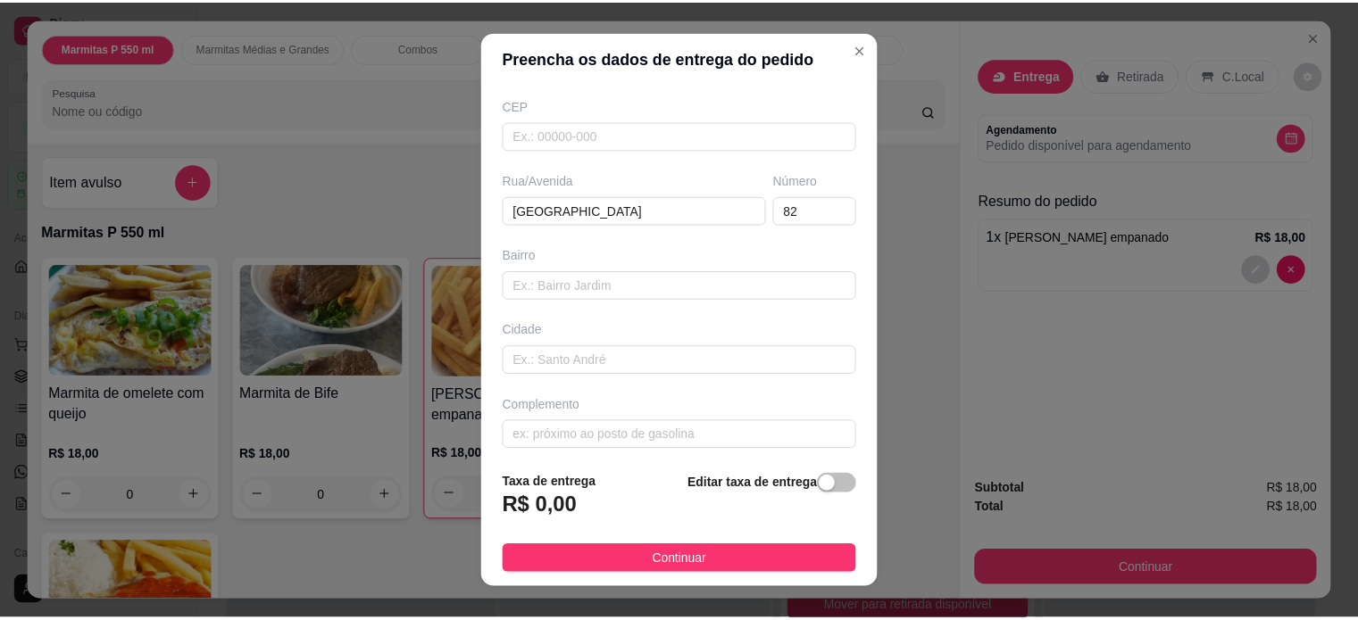
scroll to position [224, 0]
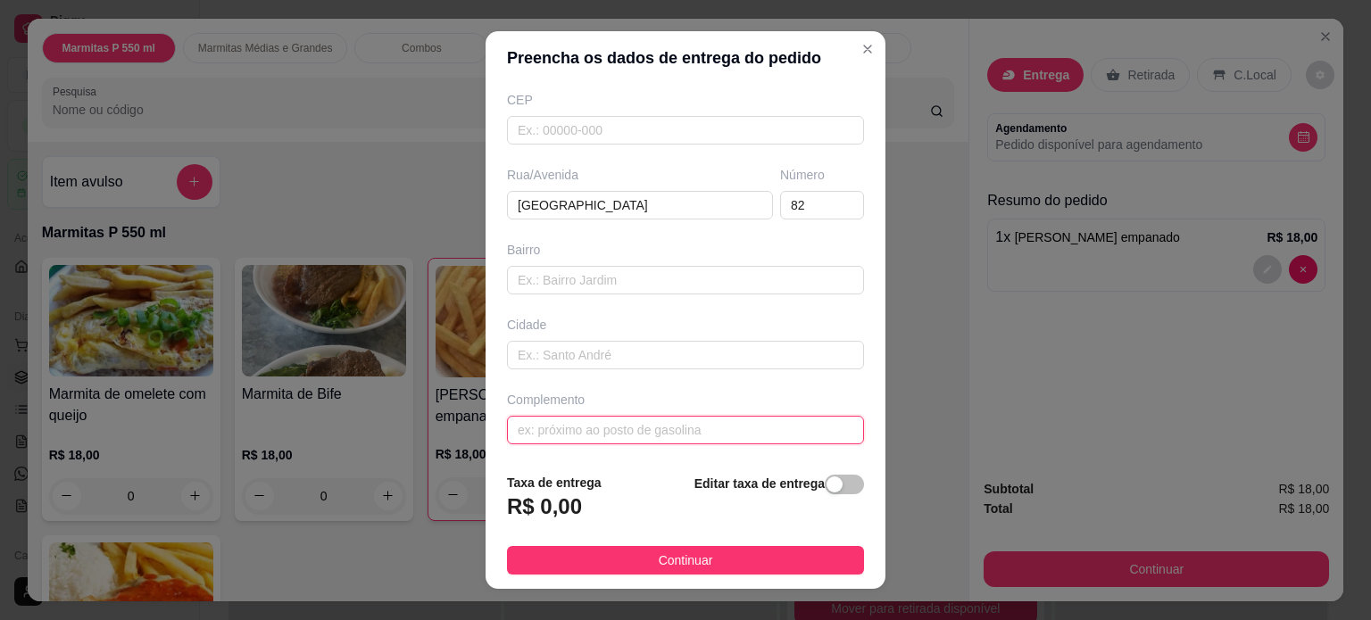
click at [645, 421] on input "text" at bounding box center [685, 430] width 357 height 29
type input "AP 12"
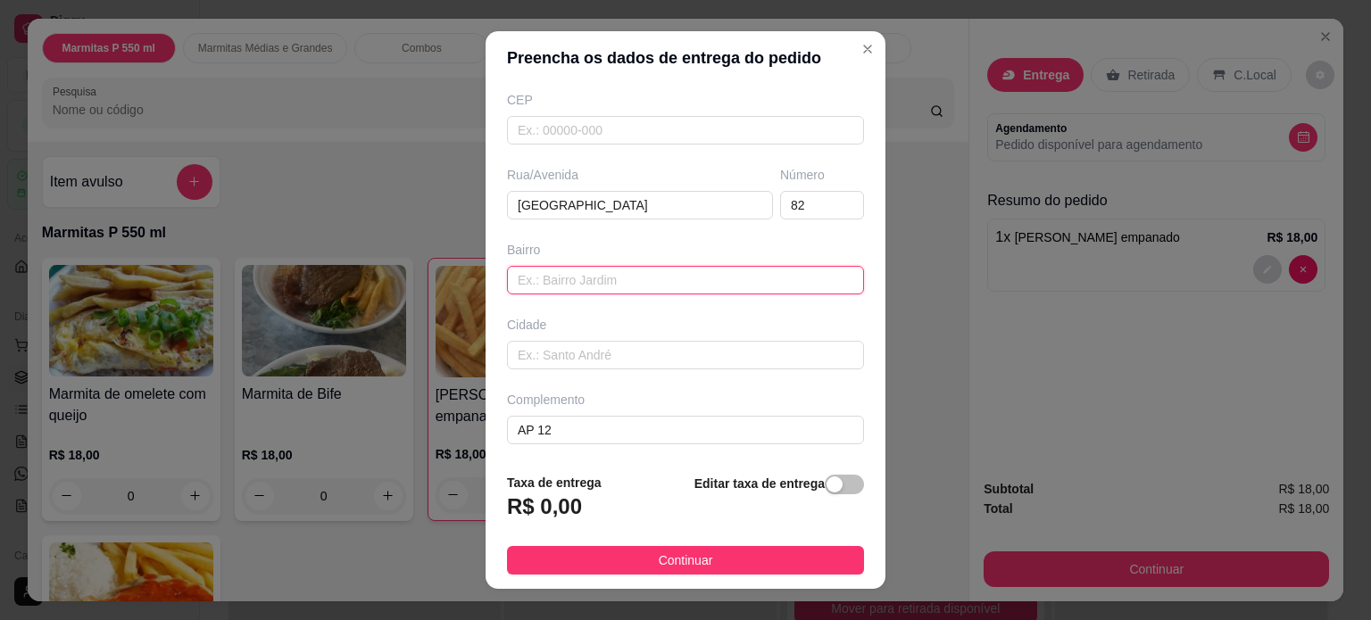
click at [612, 275] on input "text" at bounding box center [685, 280] width 357 height 29
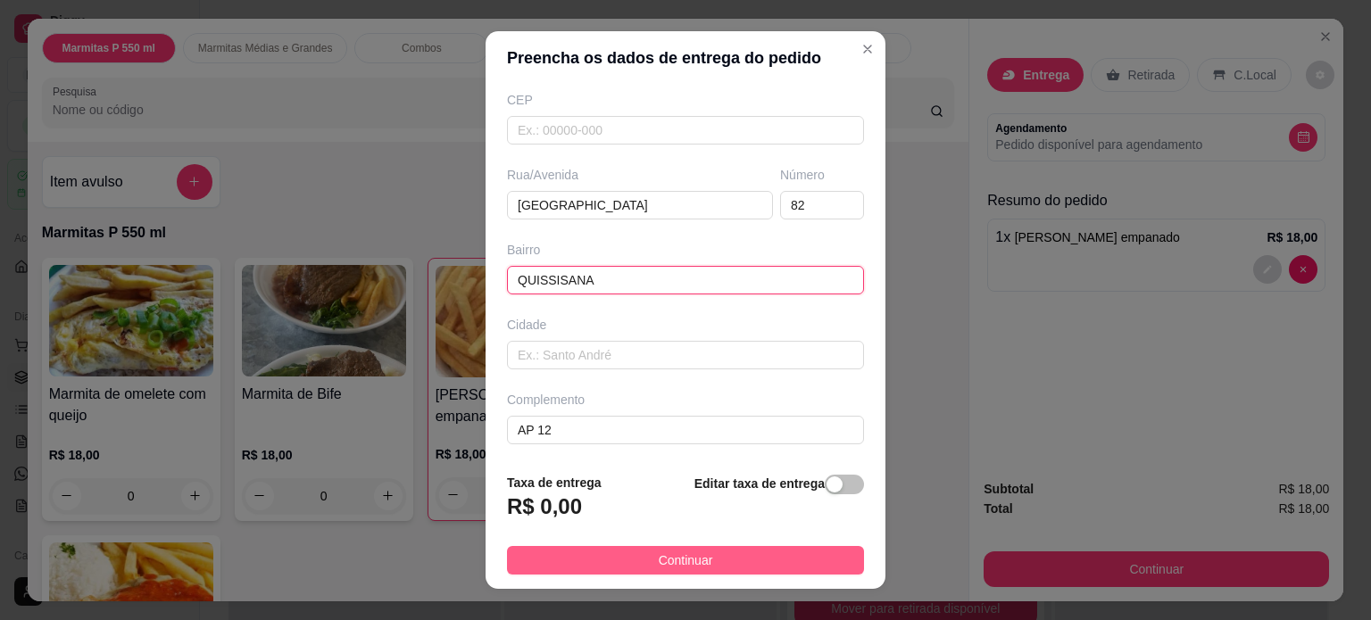
type input "QUISSISANA"
click at [593, 549] on button "Continuar" at bounding box center [685, 560] width 357 height 29
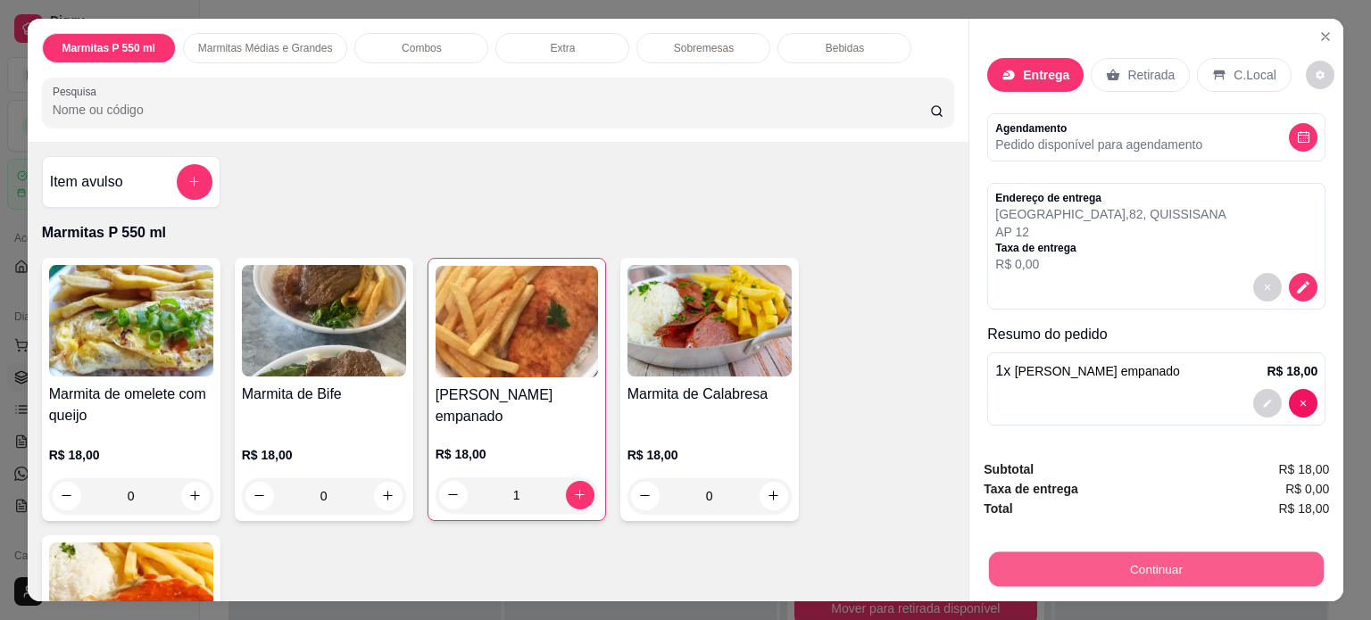
click at [1109, 560] on button "Continuar" at bounding box center [1156, 570] width 335 height 35
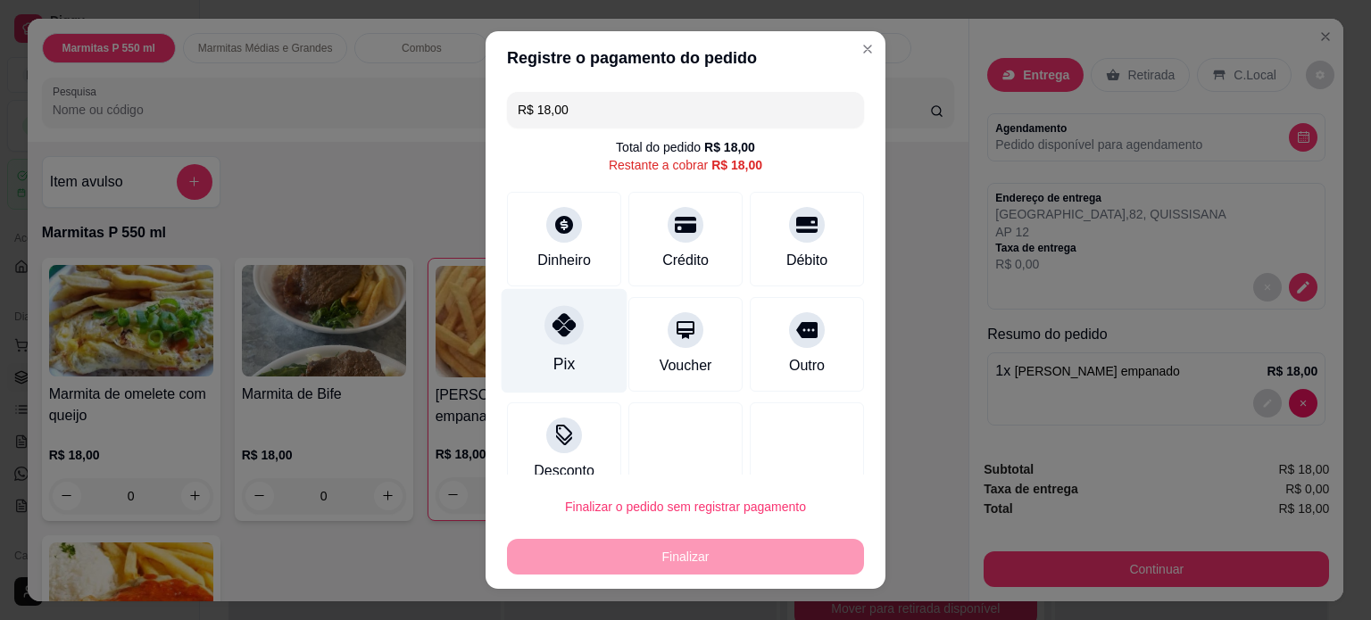
click at [571, 337] on div "Pix" at bounding box center [565, 340] width 126 height 104
type input "R$ 0,00"
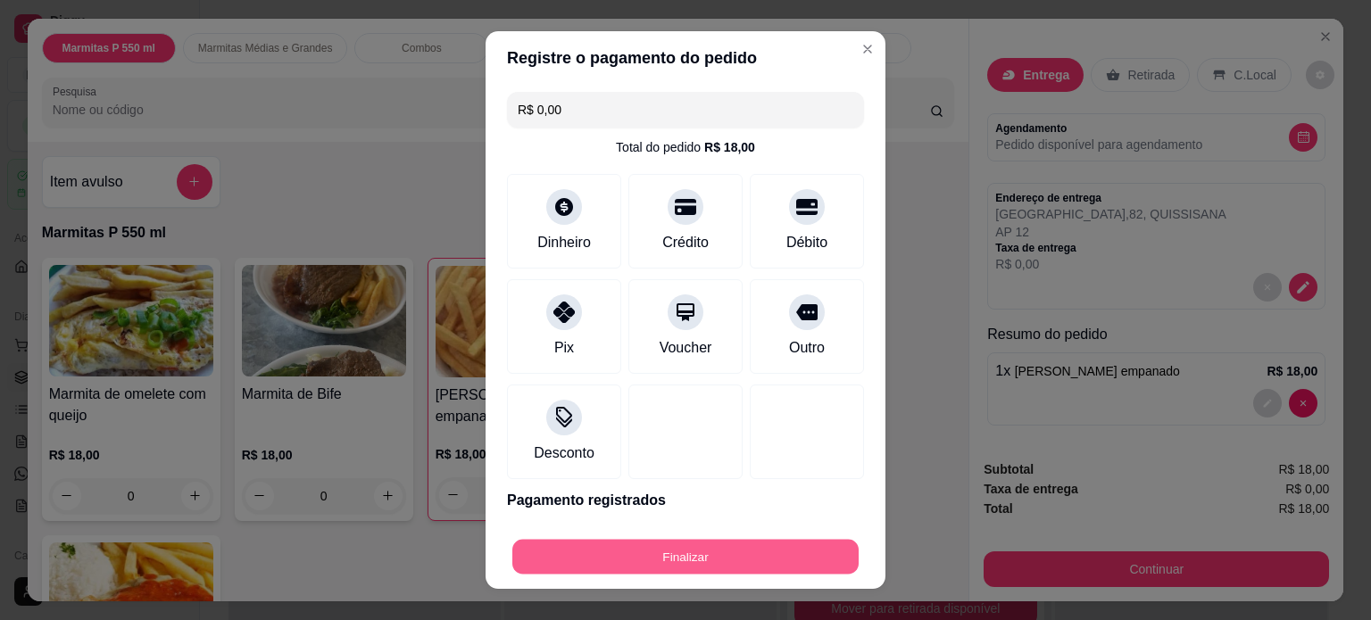
click at [700, 565] on button "Finalizar" at bounding box center [685, 557] width 346 height 35
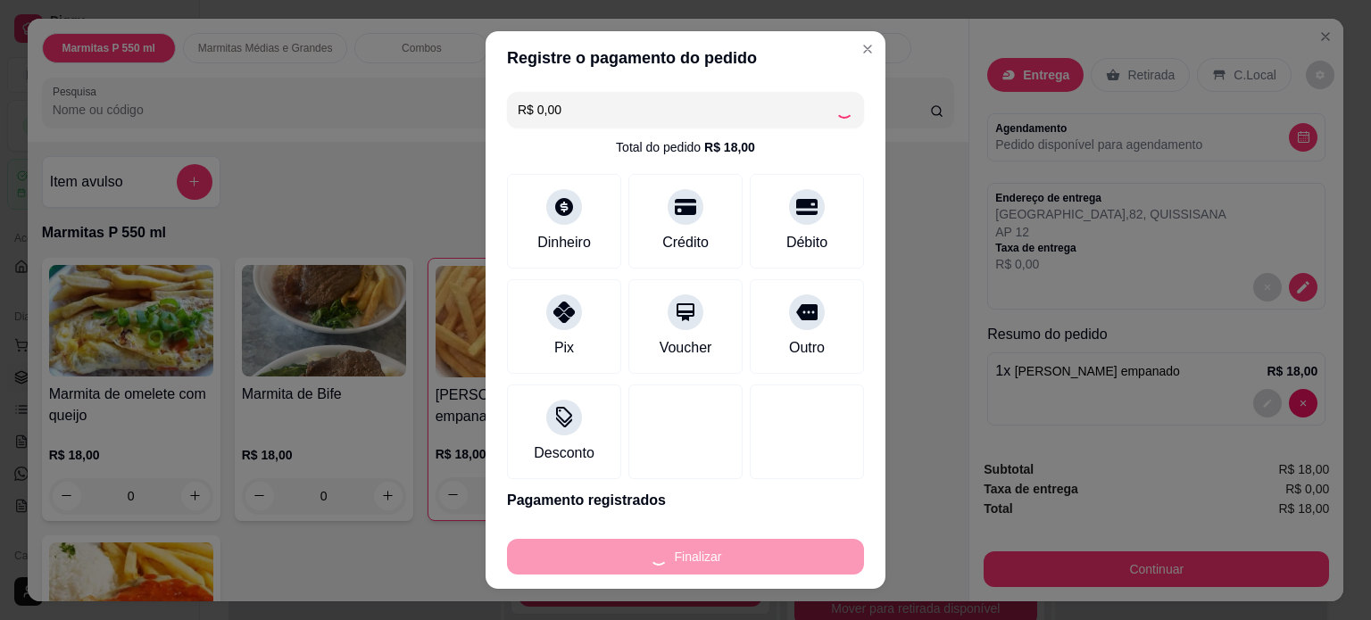
type input "0"
type input "-R$ 18,00"
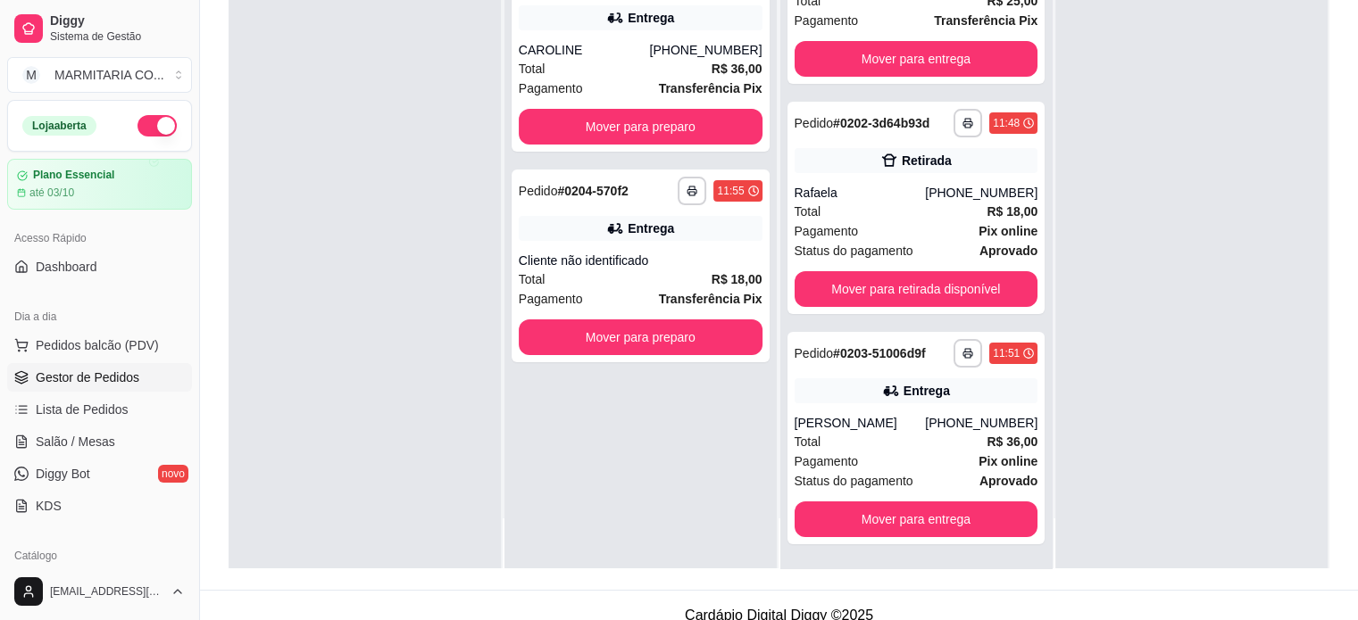
scroll to position [254, 0]
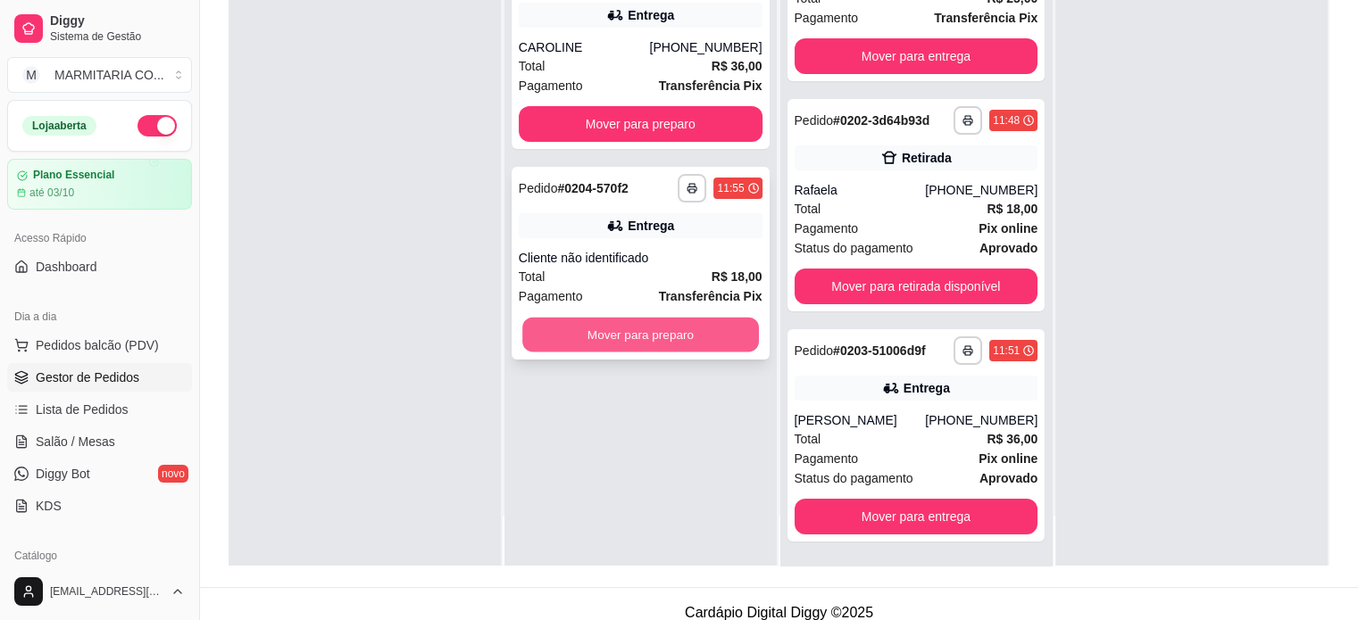
click at [561, 326] on button "Mover para preparo" at bounding box center [640, 335] width 237 height 35
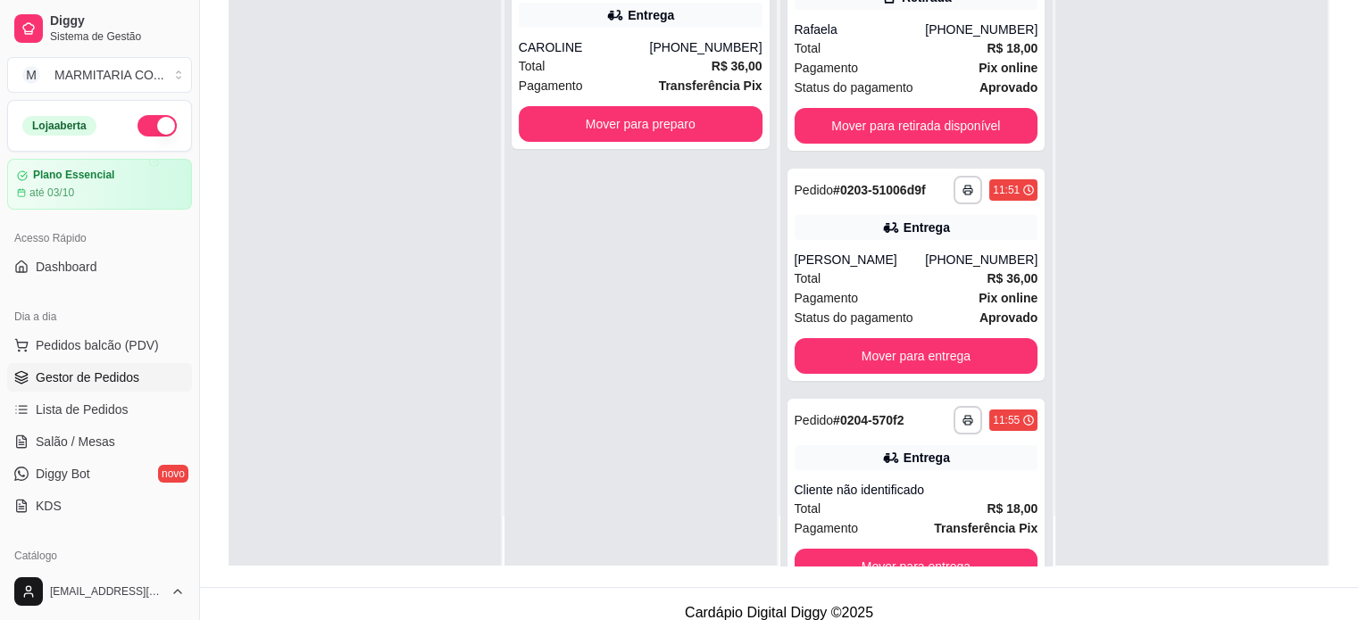
scroll to position [279, 0]
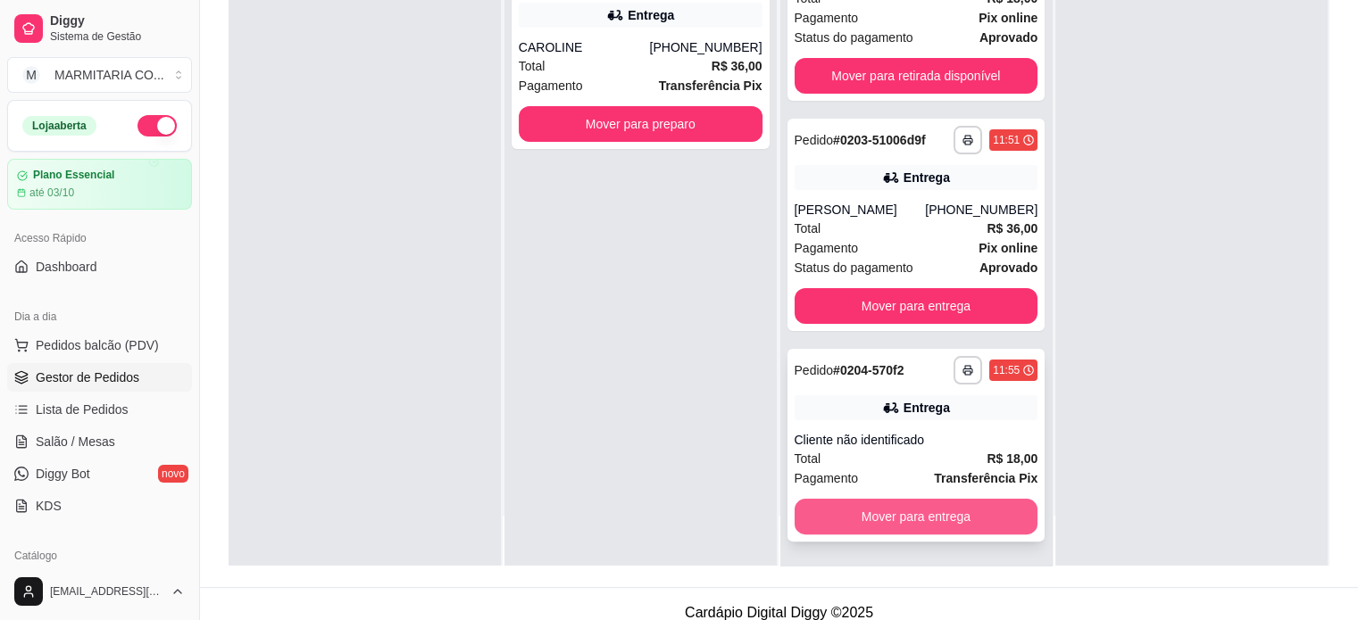
click at [893, 511] on button "Mover para entrega" at bounding box center [917, 517] width 244 height 36
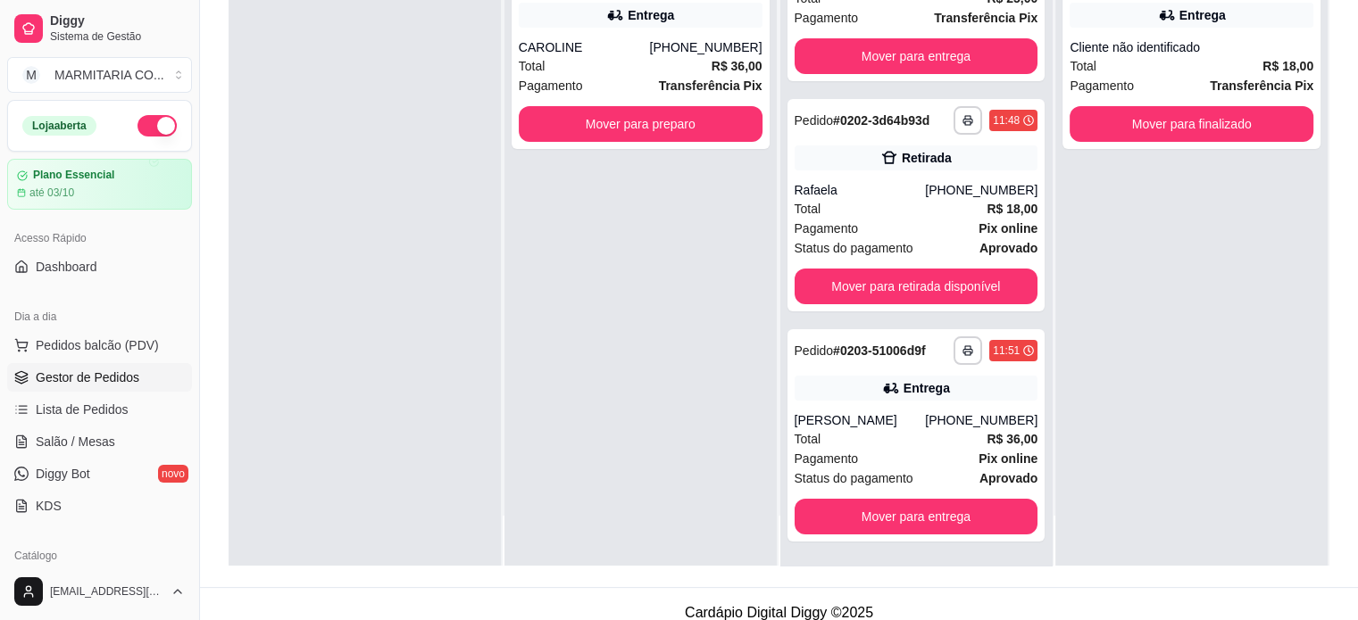
scroll to position [0, 0]
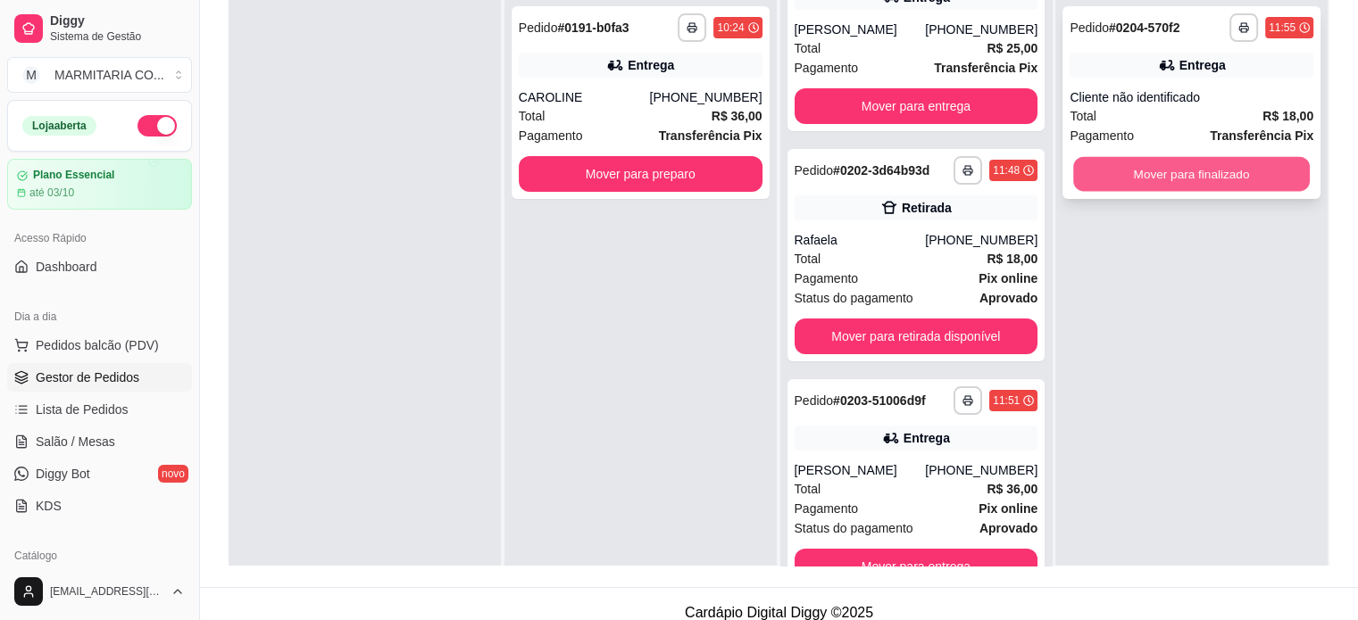
click at [1089, 179] on button "Mover para finalizado" at bounding box center [1191, 174] width 237 height 35
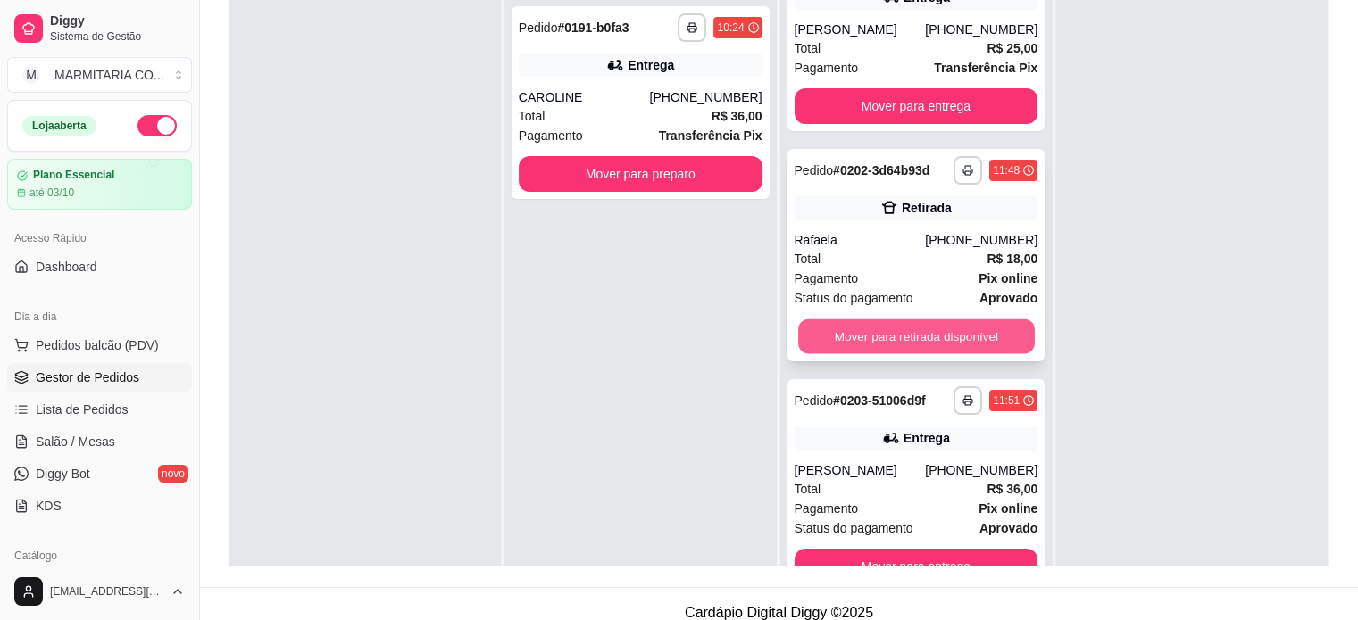
click at [939, 328] on button "Mover para retirada disponível" at bounding box center [916, 337] width 237 height 35
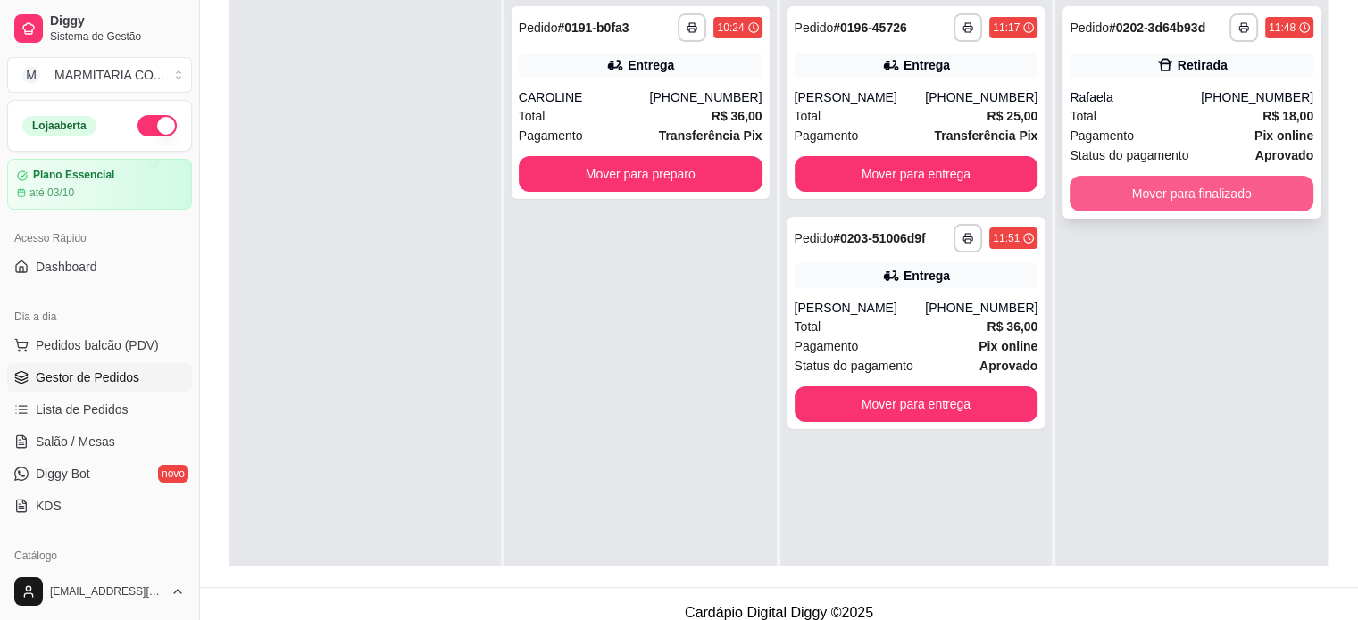
click at [1187, 178] on button "Mover para finalizado" at bounding box center [1192, 194] width 244 height 36
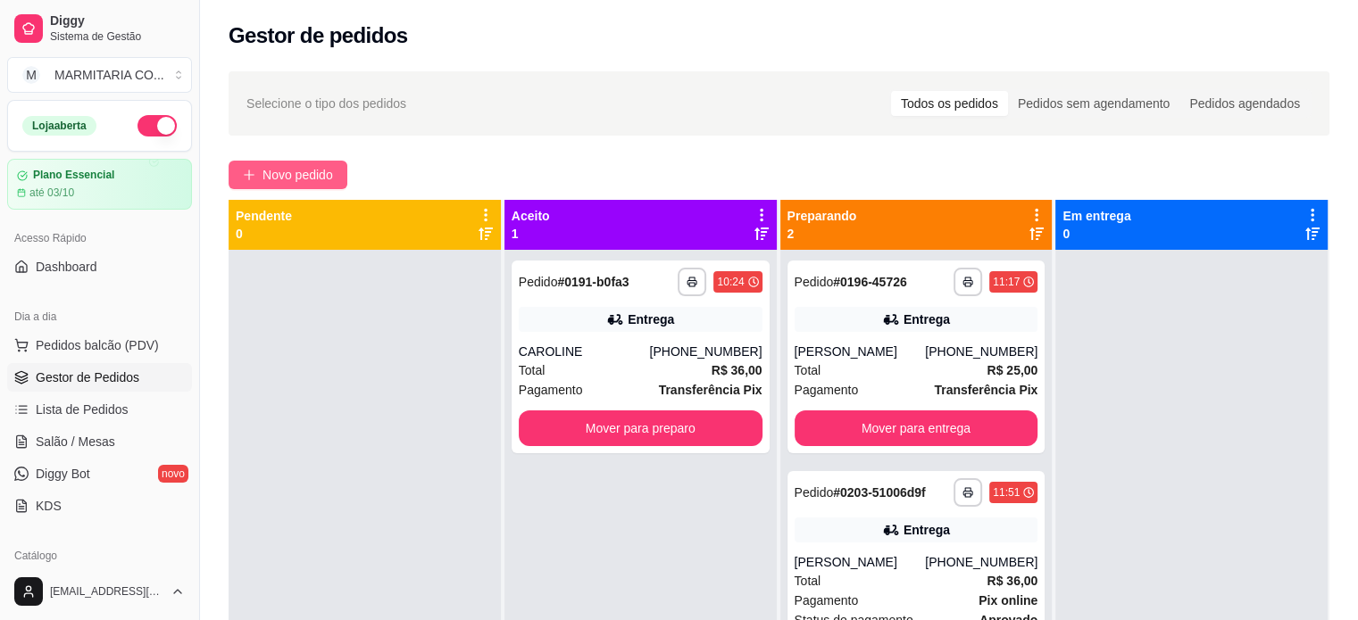
click at [250, 174] on icon "plus" at bounding box center [249, 175] width 12 height 12
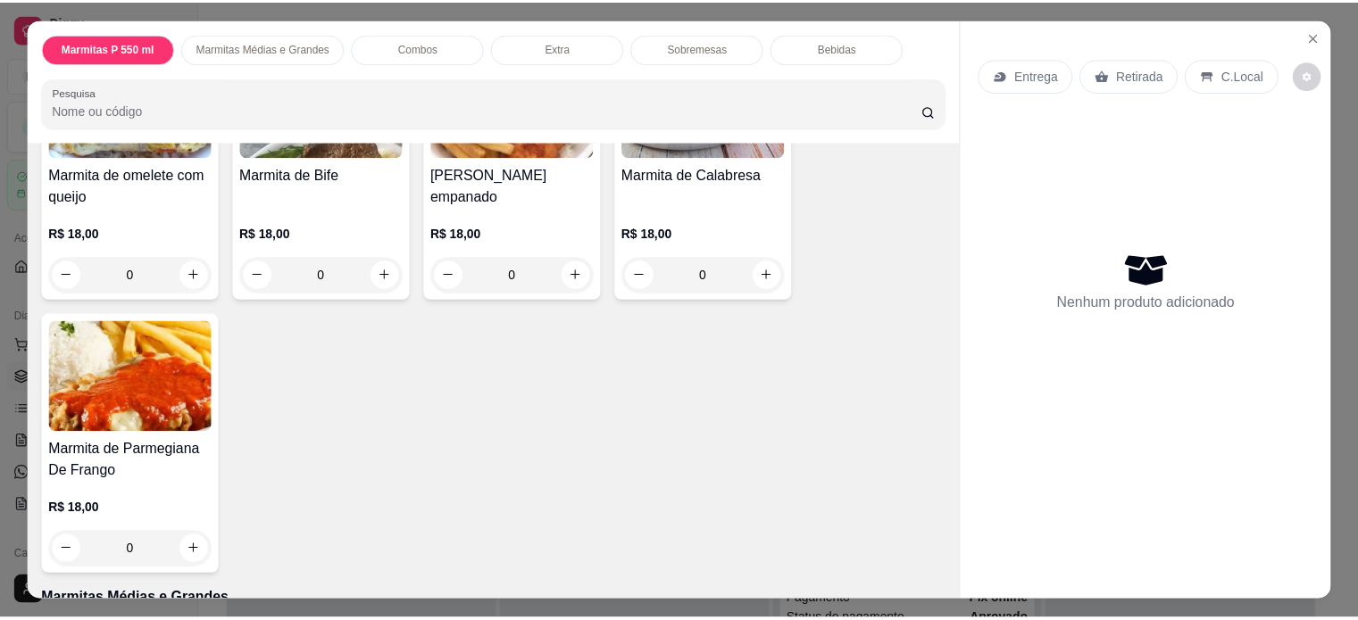
scroll to position [314, 0]
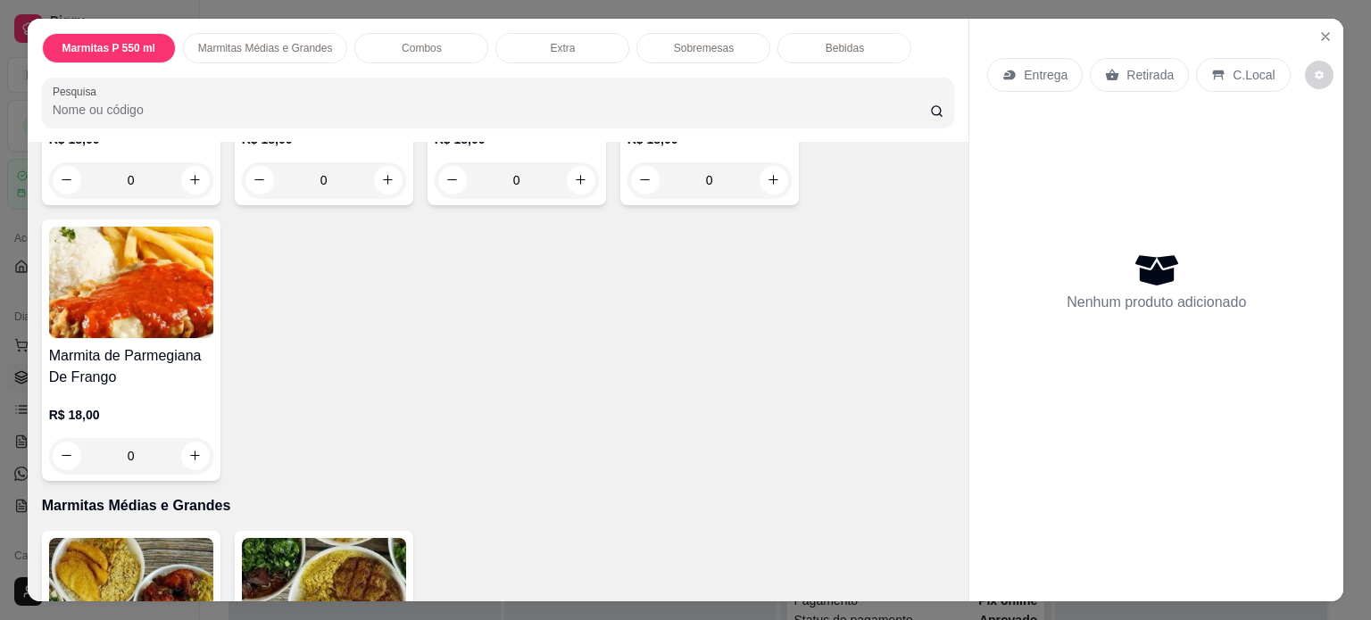
click at [195, 442] on div "0" at bounding box center [131, 456] width 164 height 36
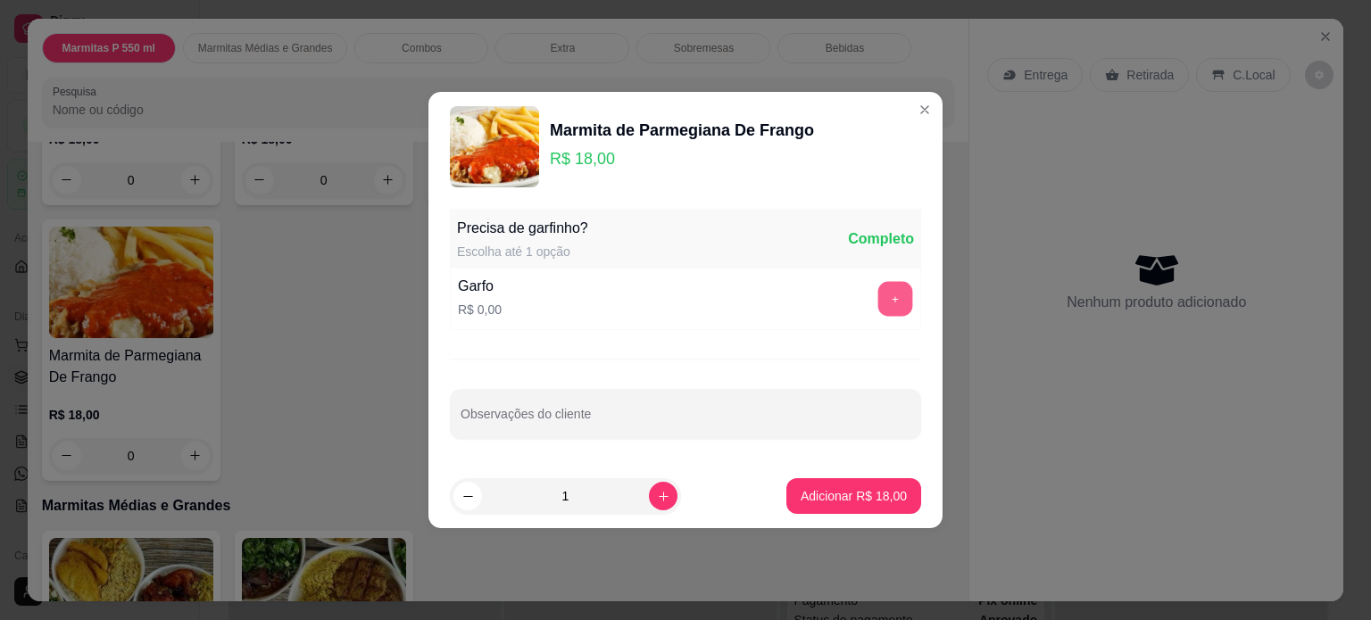
click at [882, 299] on button "+" at bounding box center [896, 299] width 35 height 35
click at [830, 494] on p "Adicionar R$ 18,00" at bounding box center [854, 496] width 106 height 18
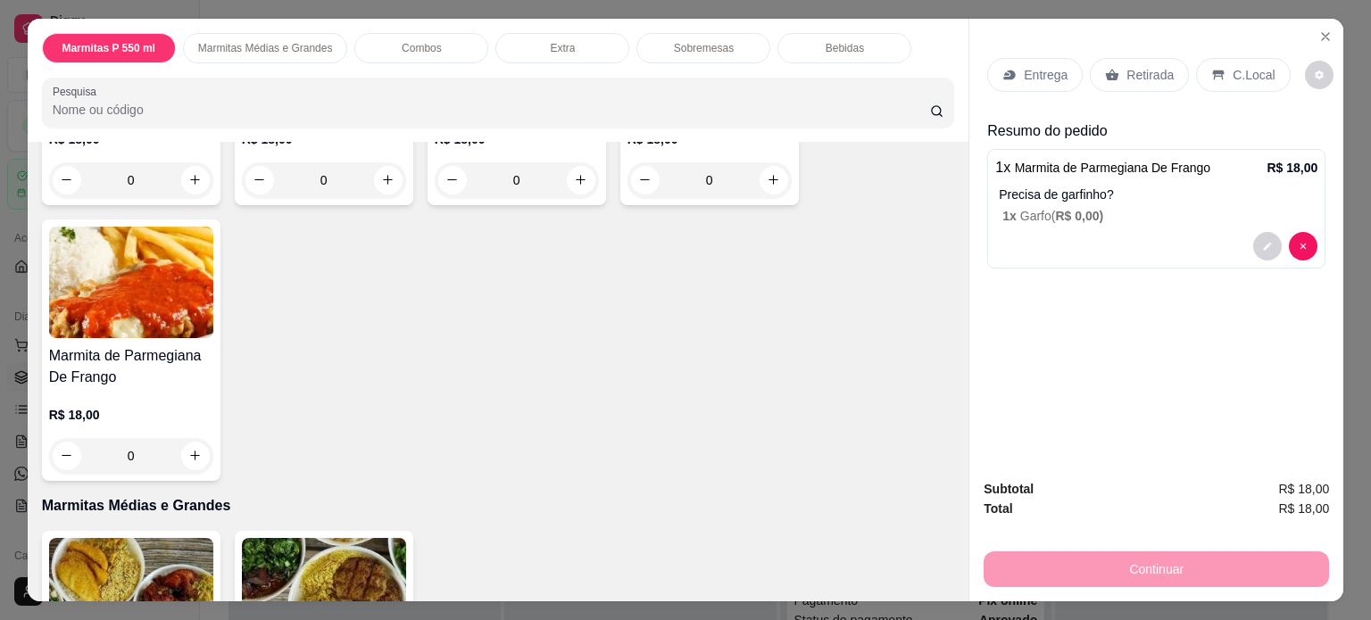
click at [1045, 69] on p "Entrega" at bounding box center [1046, 75] width 44 height 18
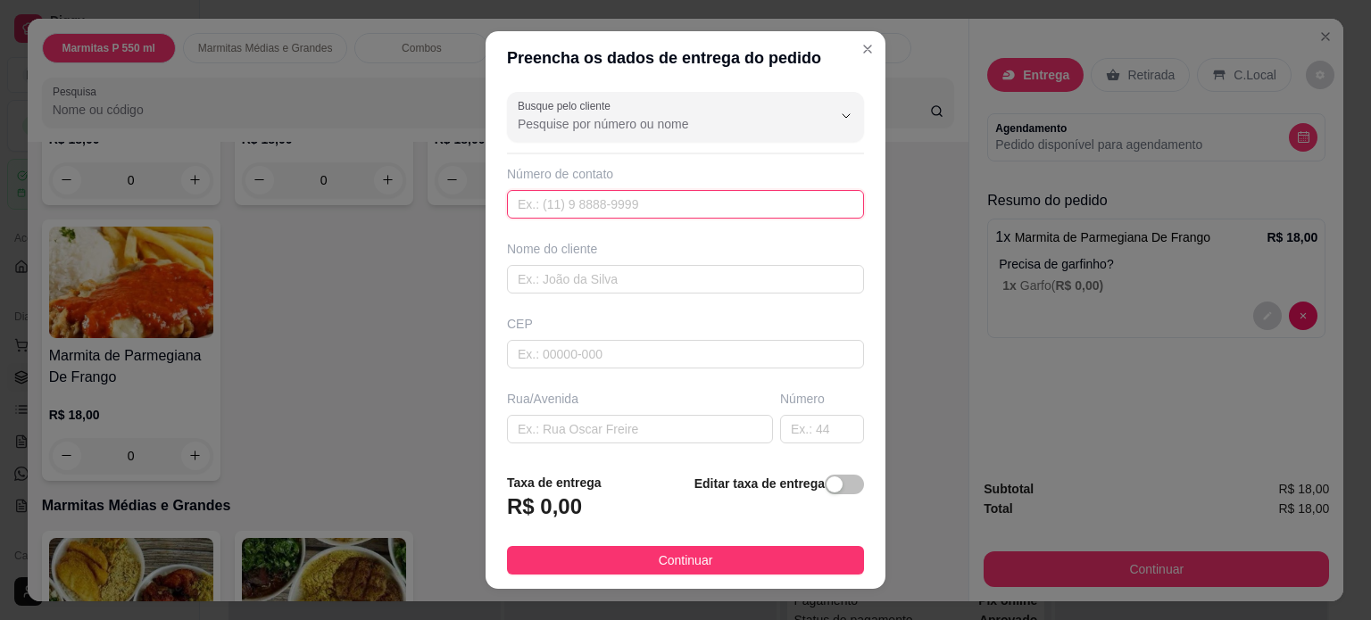
click at [637, 204] on input "text" at bounding box center [685, 204] width 357 height 29
click at [608, 425] on input "text" at bounding box center [640, 429] width 266 height 29
type input "CORONEL [PERSON_NAME]"
click at [780, 426] on input "text" at bounding box center [822, 429] width 84 height 29
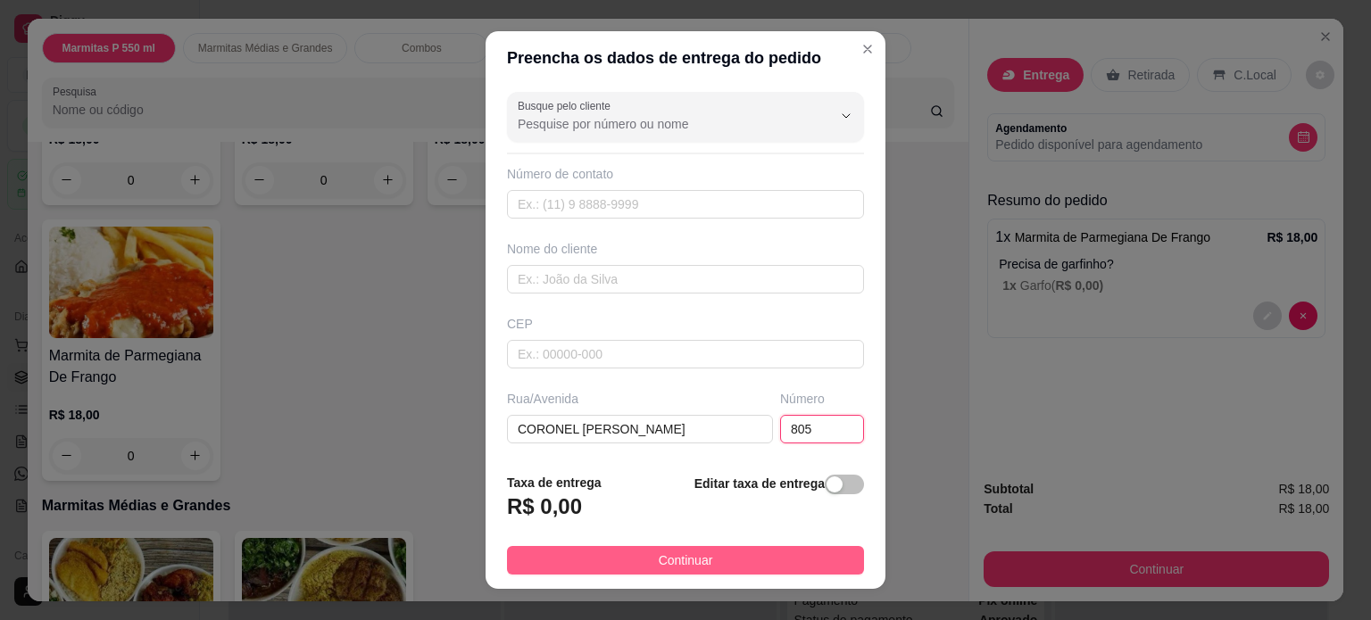
type input "805"
click at [765, 559] on button "Continuar" at bounding box center [685, 560] width 357 height 29
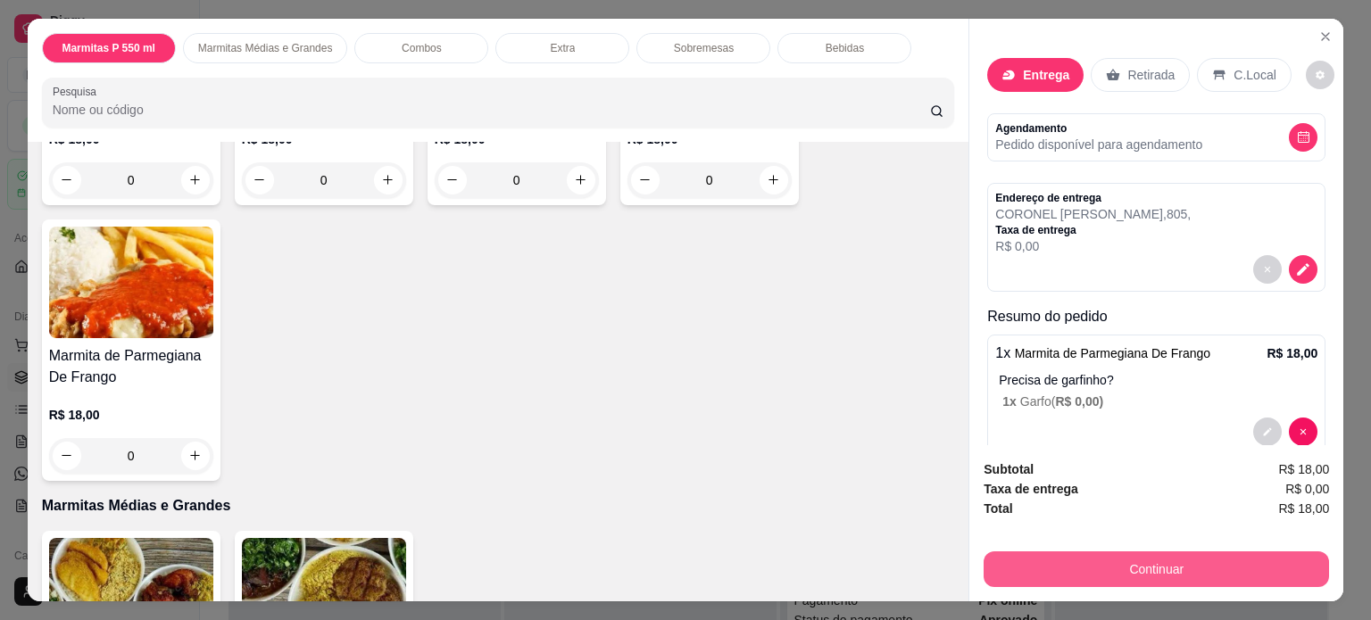
click at [1177, 564] on button "Continuar" at bounding box center [1157, 570] width 346 height 36
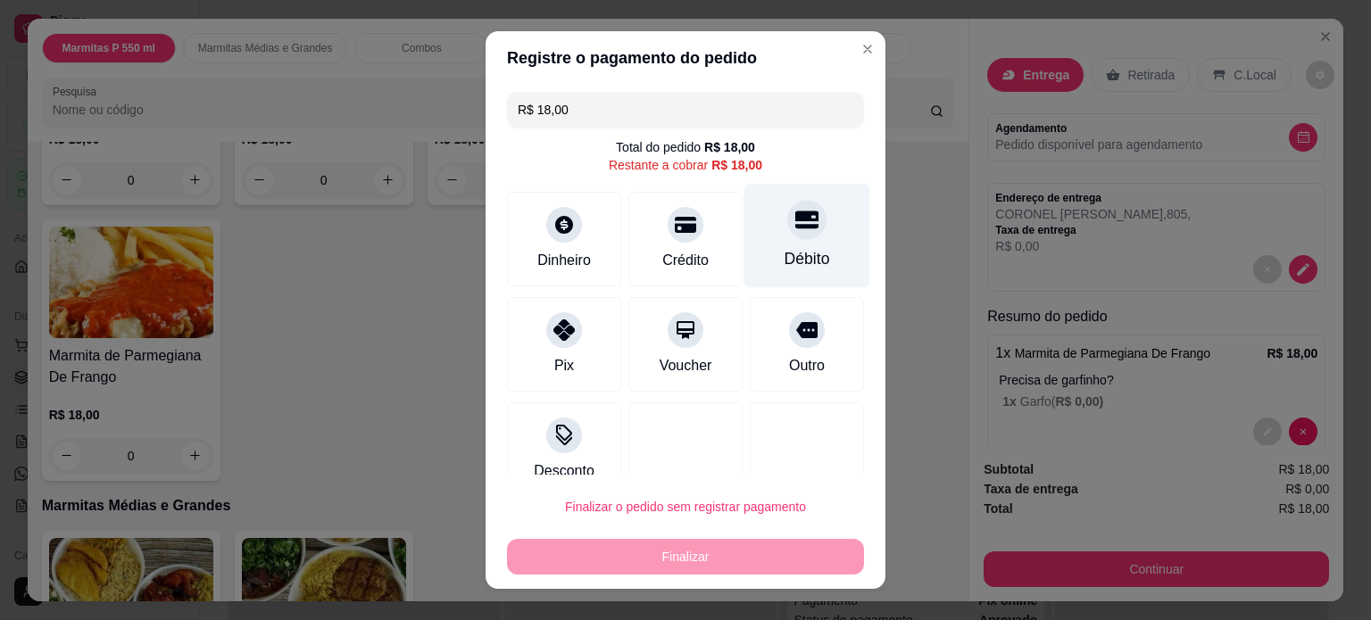
click at [785, 249] on div "Débito" at bounding box center [808, 258] width 46 height 23
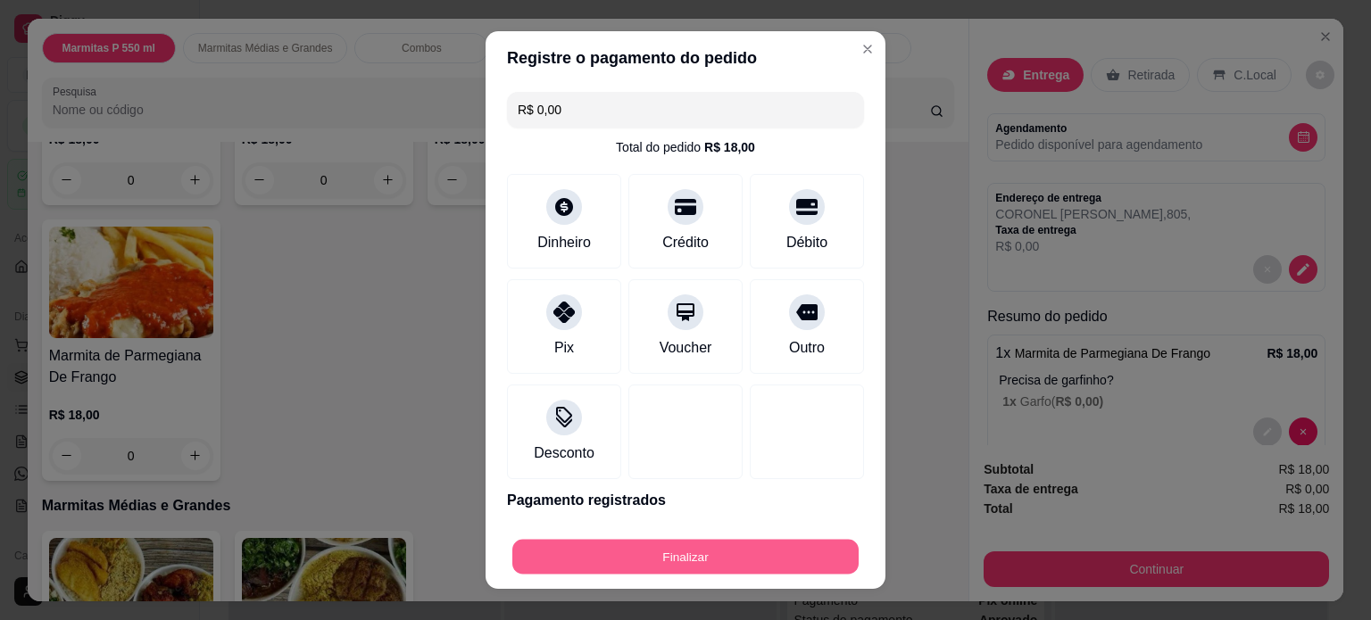
click at [657, 555] on button "Finalizar" at bounding box center [685, 557] width 346 height 35
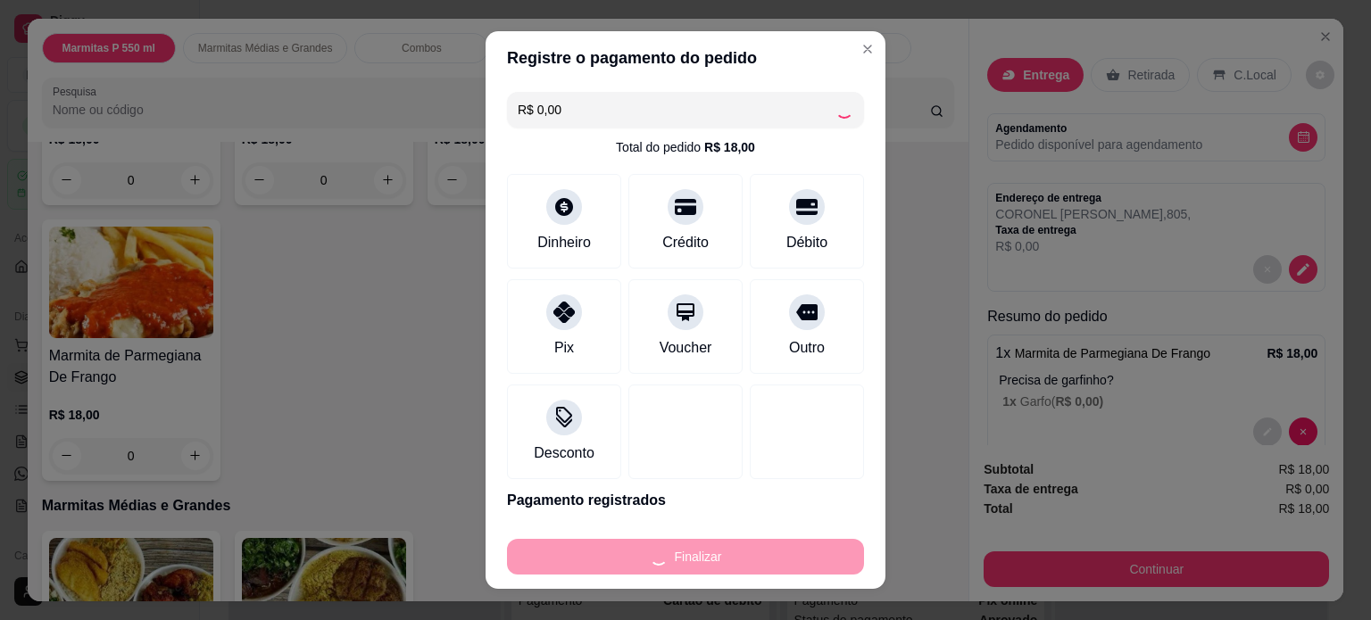
type input "-R$ 18,00"
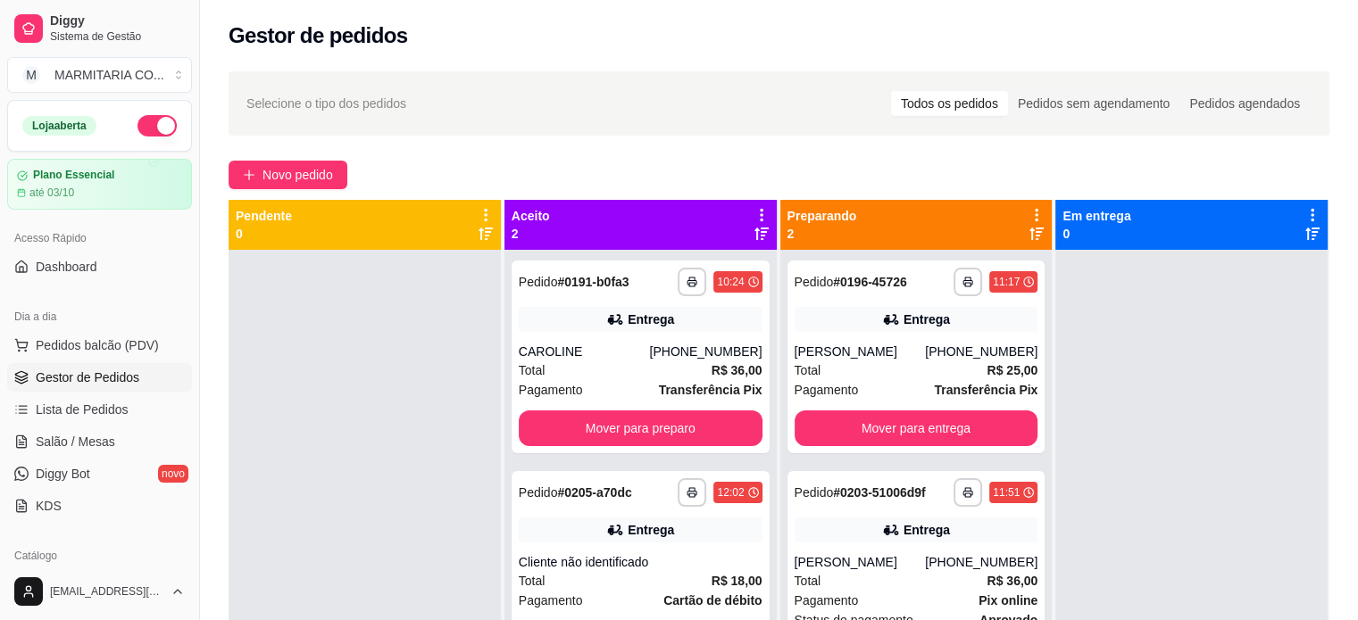
scroll to position [50, 0]
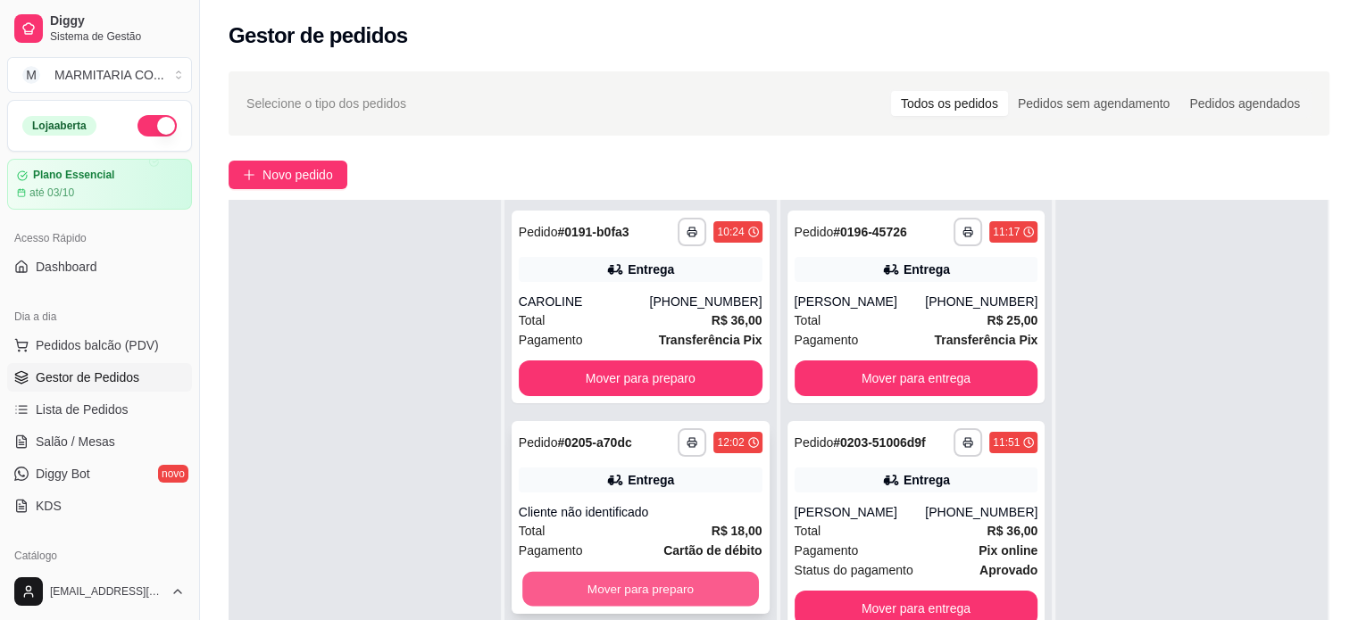
click at [558, 589] on button "Mover para preparo" at bounding box center [640, 589] width 237 height 35
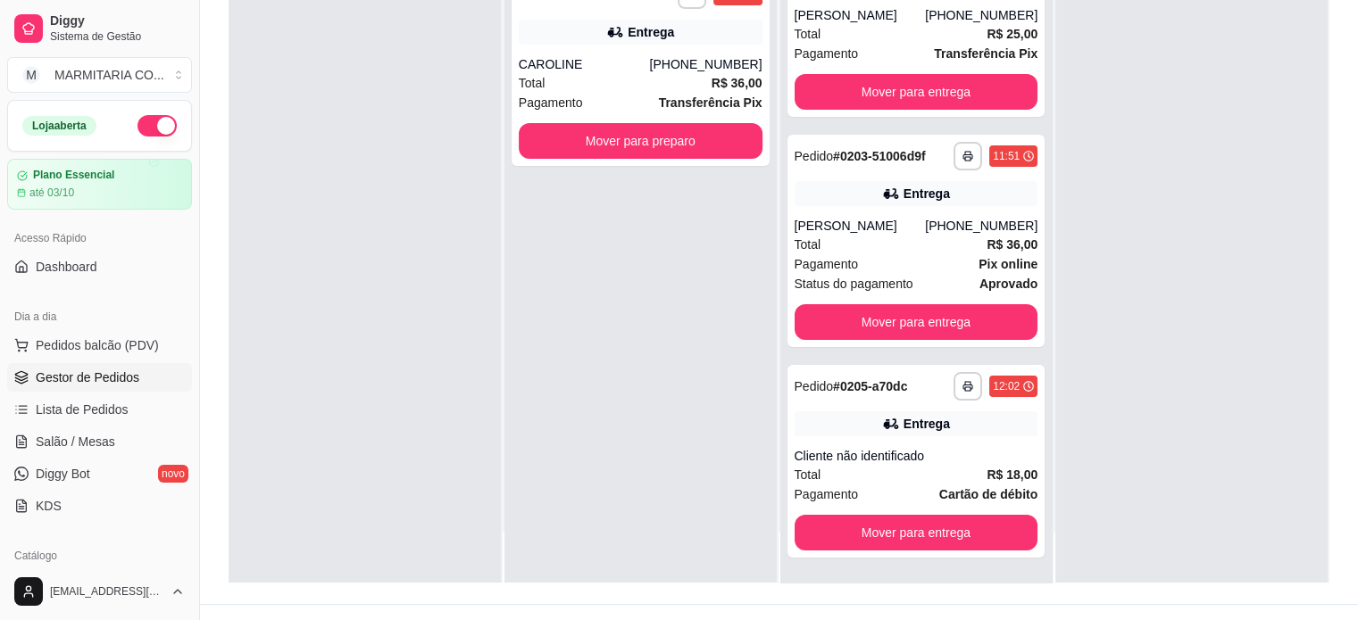
scroll to position [261, 0]
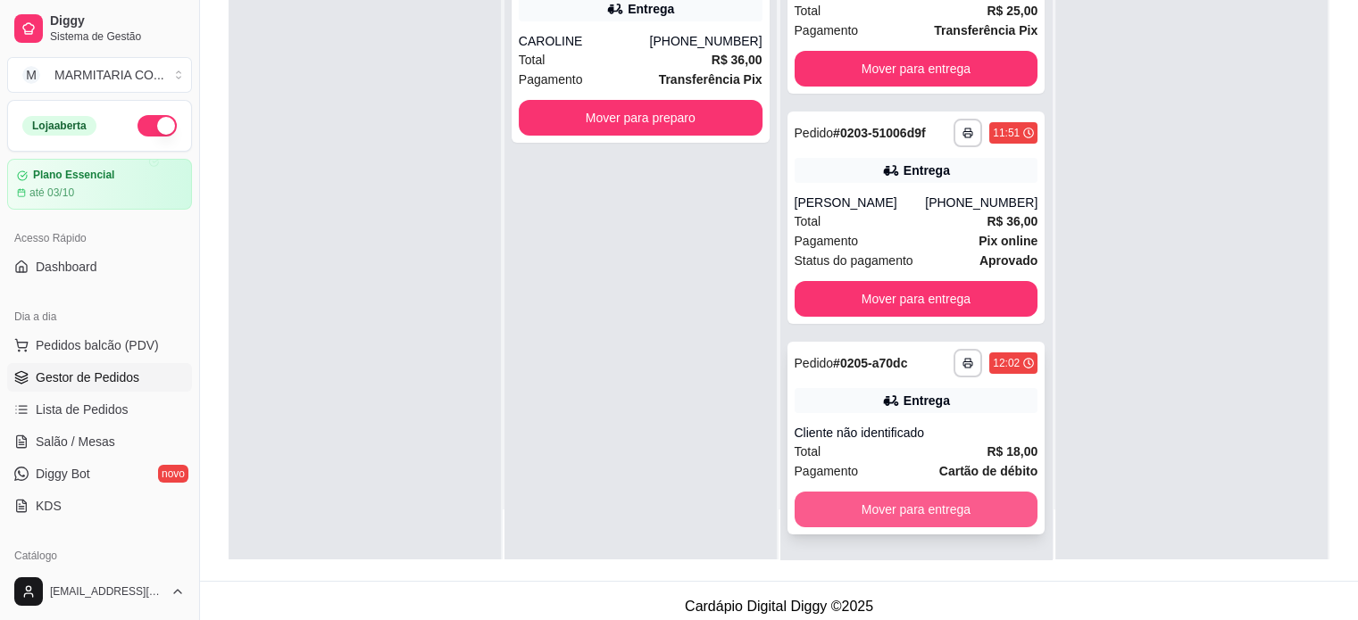
click at [937, 499] on button "Mover para entrega" at bounding box center [917, 510] width 244 height 36
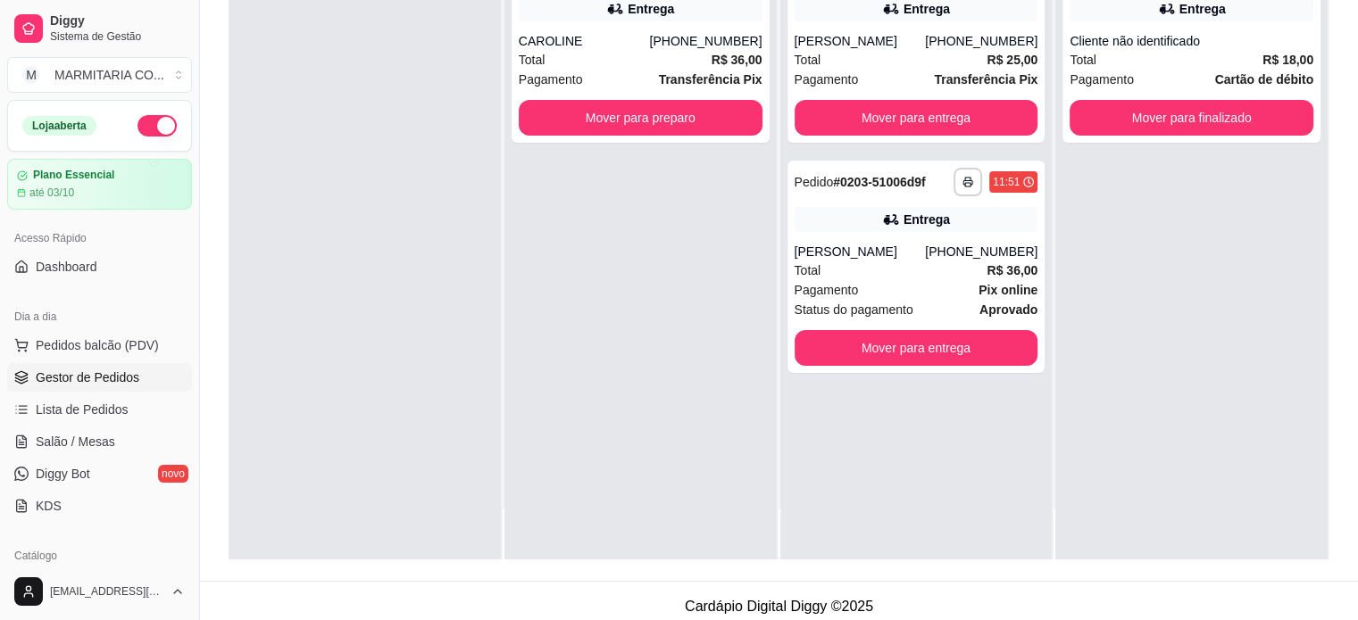
scroll to position [0, 0]
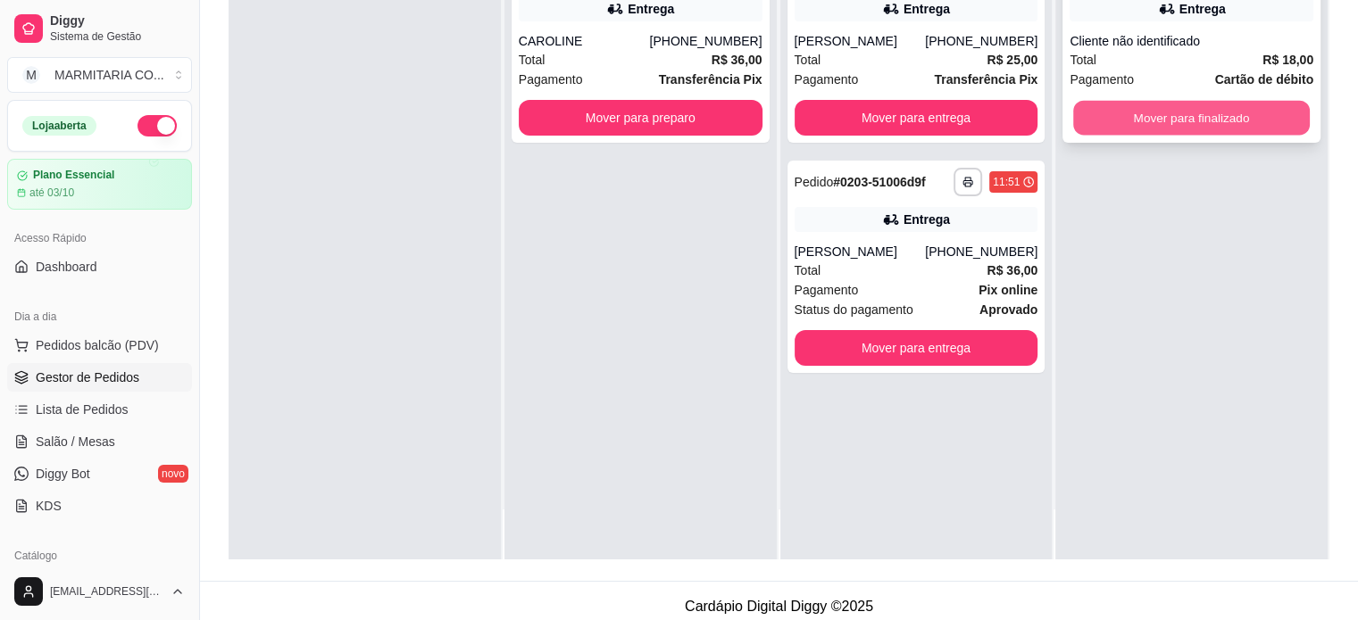
click at [1176, 131] on button "Mover para finalizado" at bounding box center [1191, 118] width 237 height 35
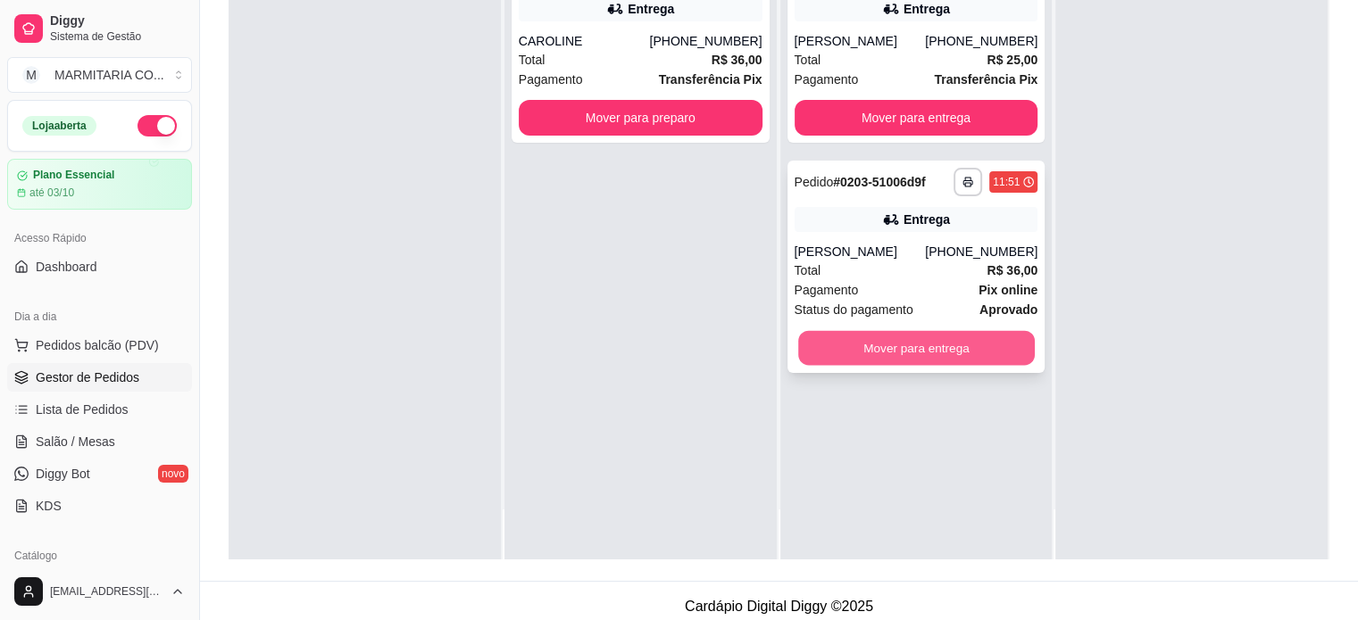
click at [864, 344] on button "Mover para entrega" at bounding box center [916, 348] width 237 height 35
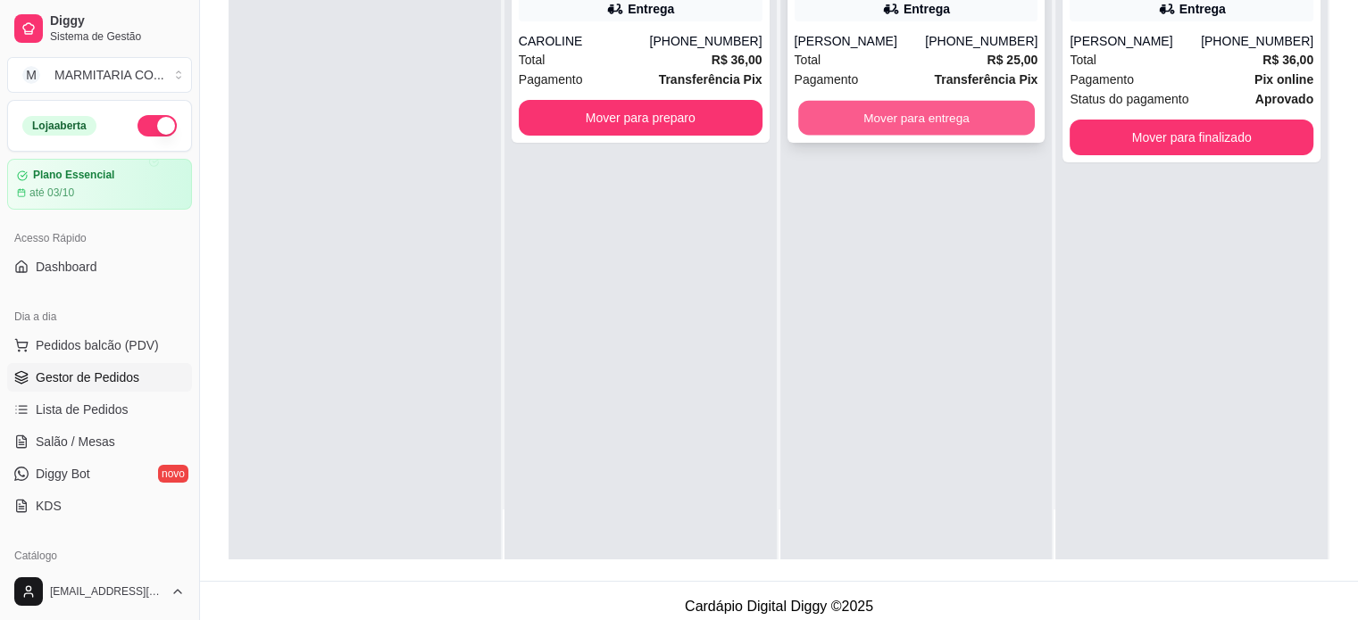
click at [892, 120] on button "Mover para entrega" at bounding box center [916, 118] width 237 height 35
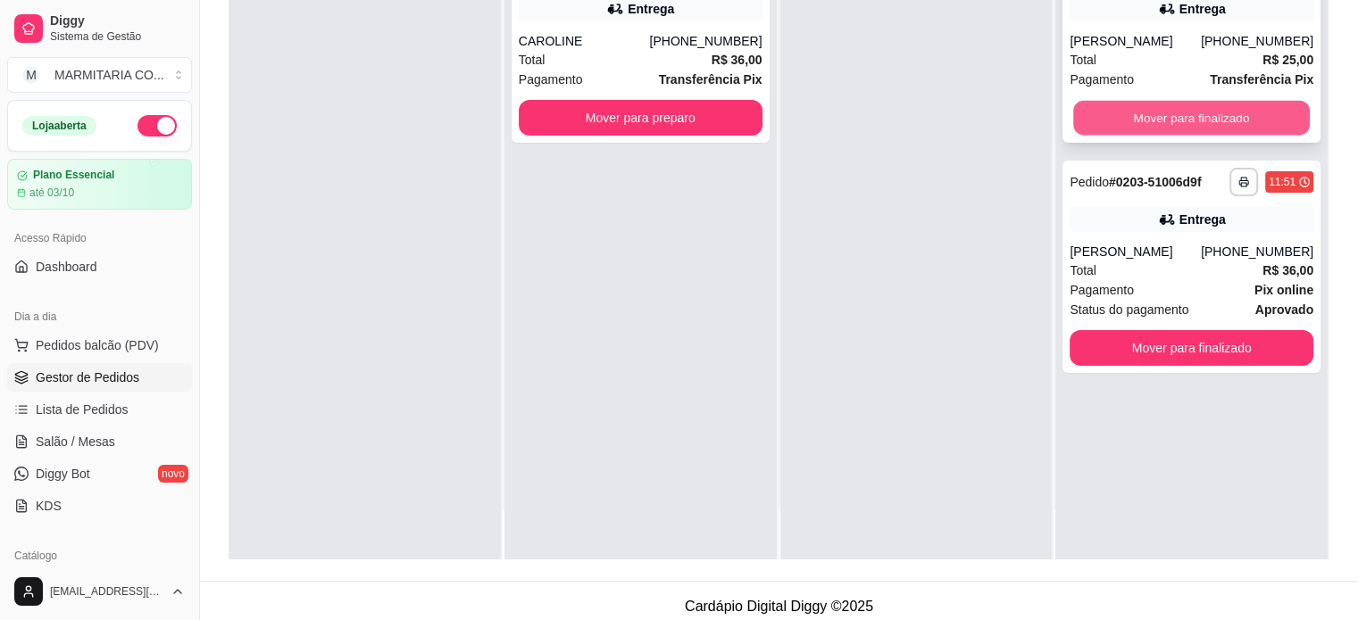
click at [1136, 112] on button "Mover para finalizado" at bounding box center [1191, 118] width 237 height 35
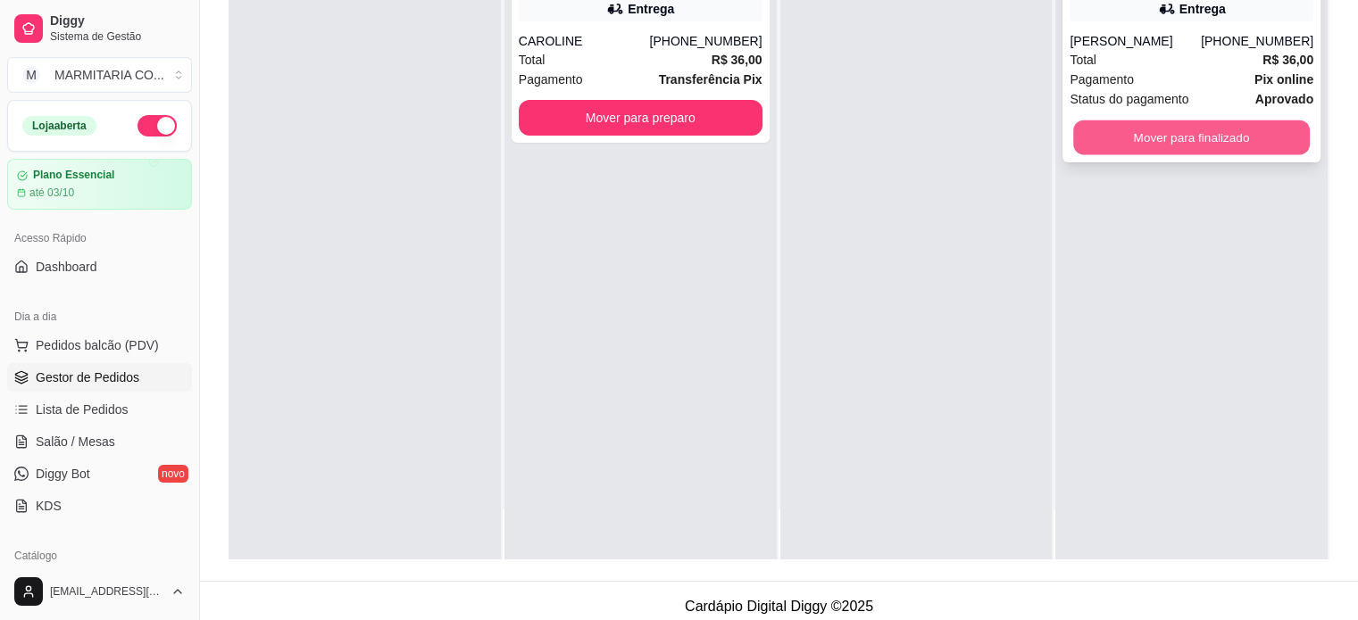
click at [1128, 127] on button "Mover para finalizado" at bounding box center [1191, 138] width 237 height 35
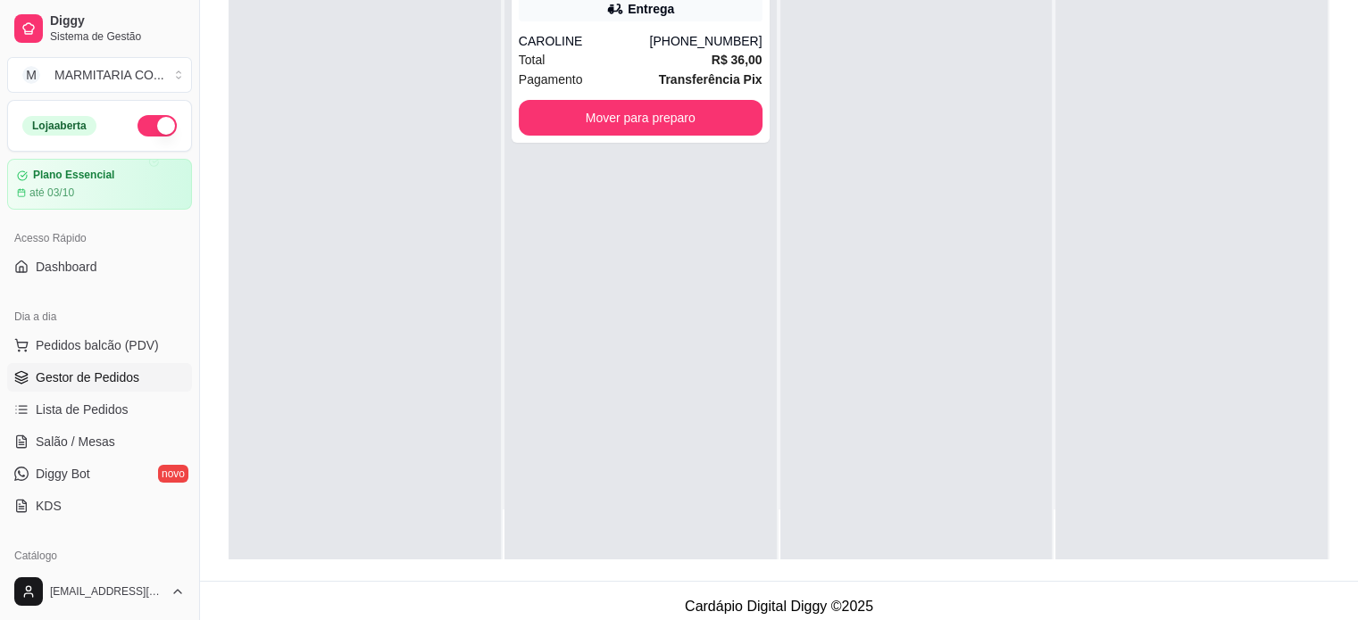
click at [1128, 127] on div at bounding box center [1191, 249] width 272 height 620
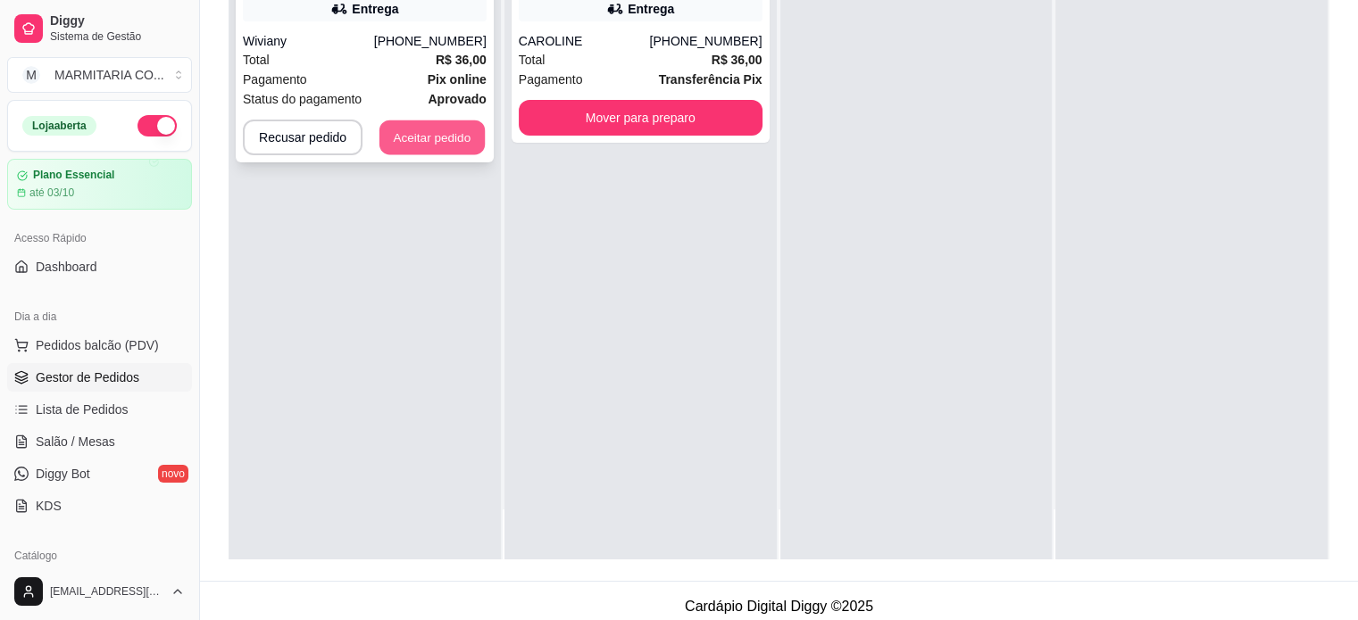
click at [418, 132] on button "Aceitar pedido" at bounding box center [431, 138] width 105 height 35
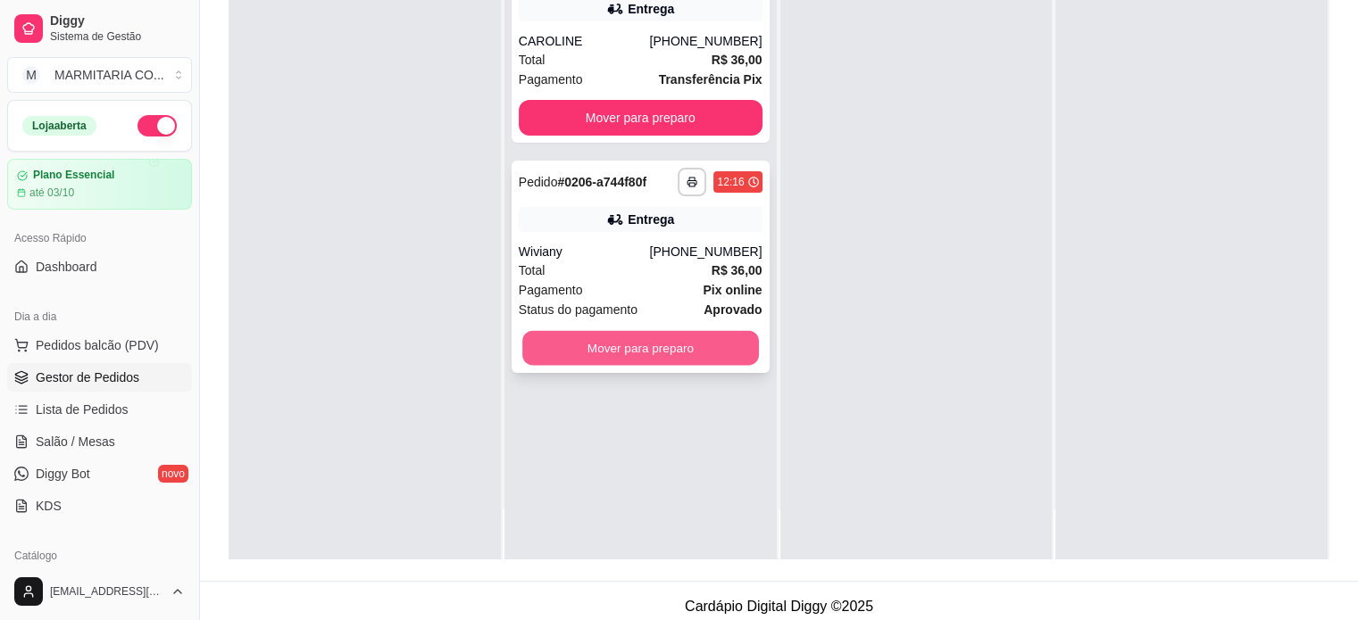
click at [601, 352] on button "Mover para preparo" at bounding box center [640, 348] width 237 height 35
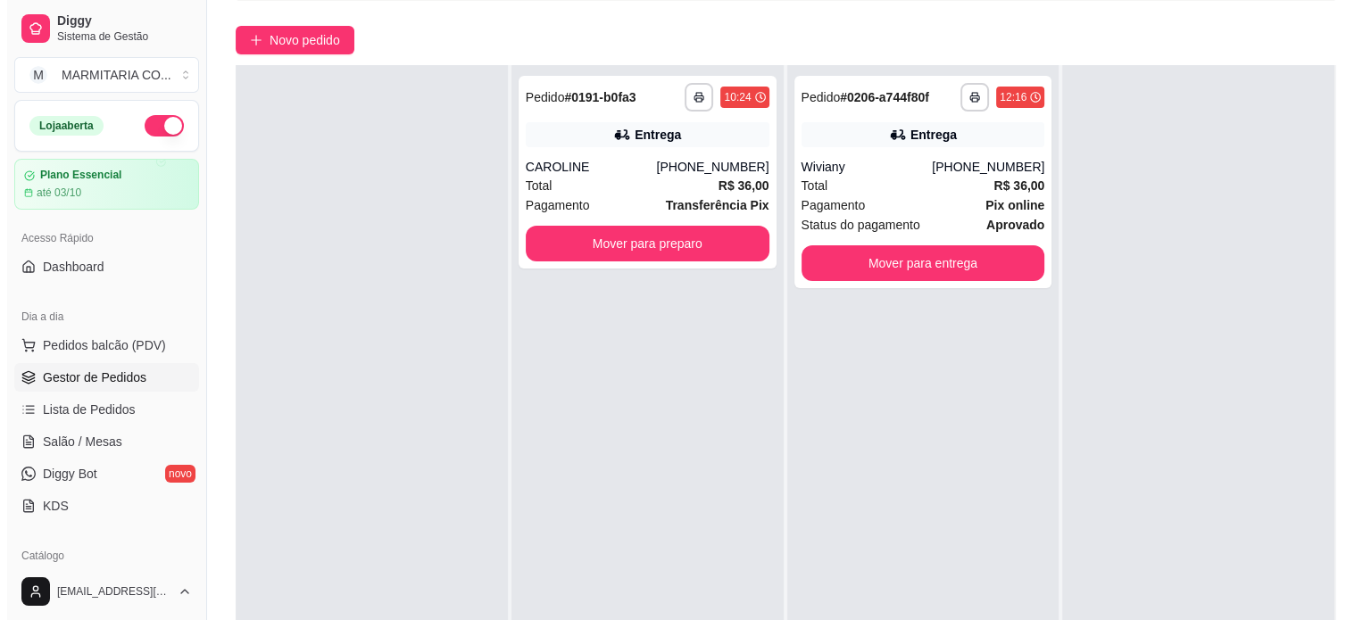
scroll to position [46, 0]
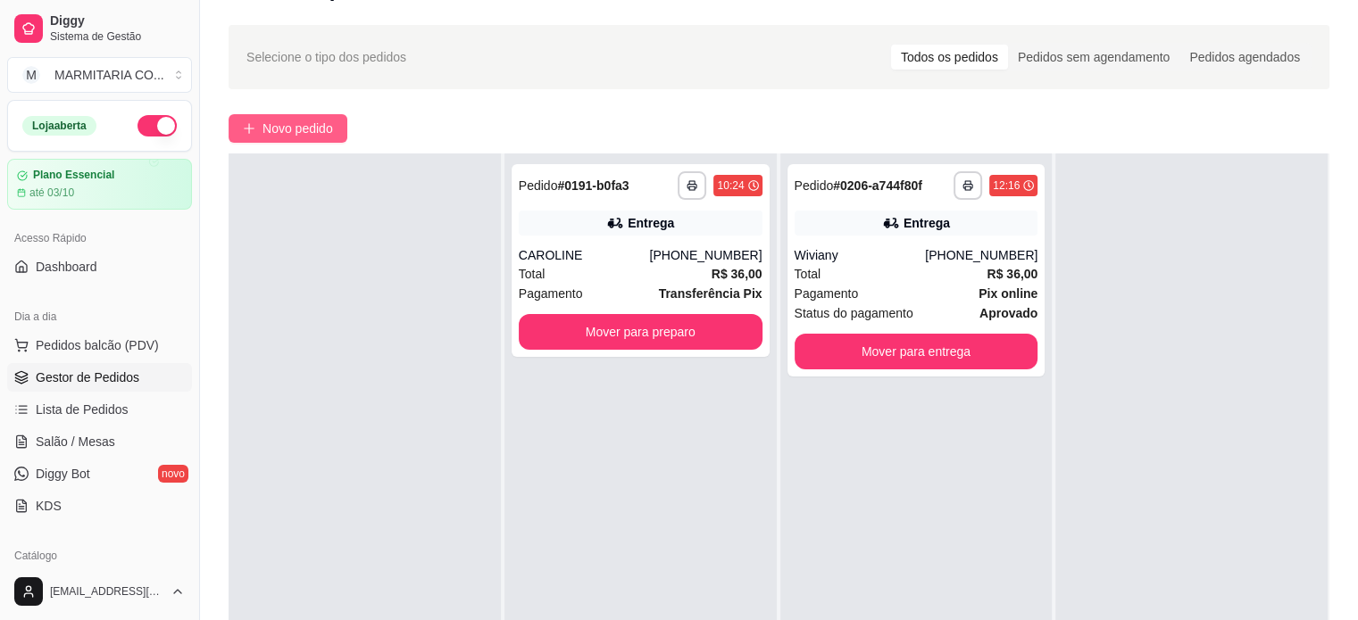
click at [326, 125] on span "Novo pedido" at bounding box center [297, 129] width 71 height 20
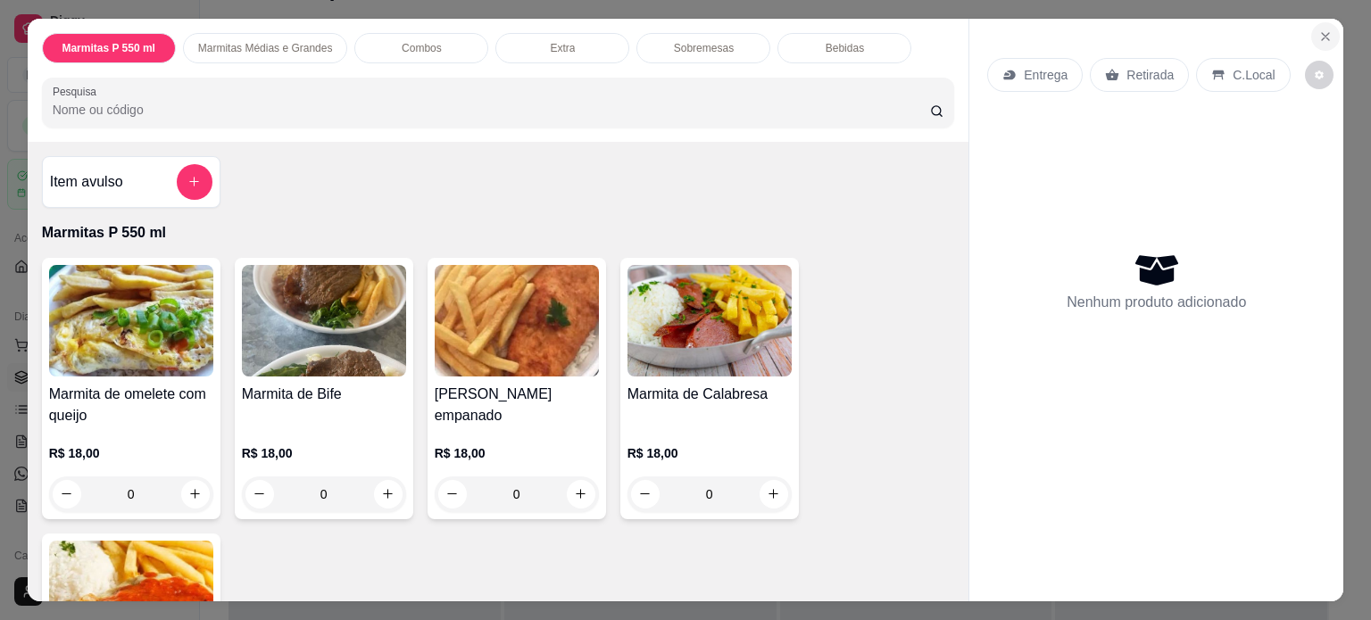
click at [1319, 35] on icon "Close" at bounding box center [1326, 36] width 14 height 14
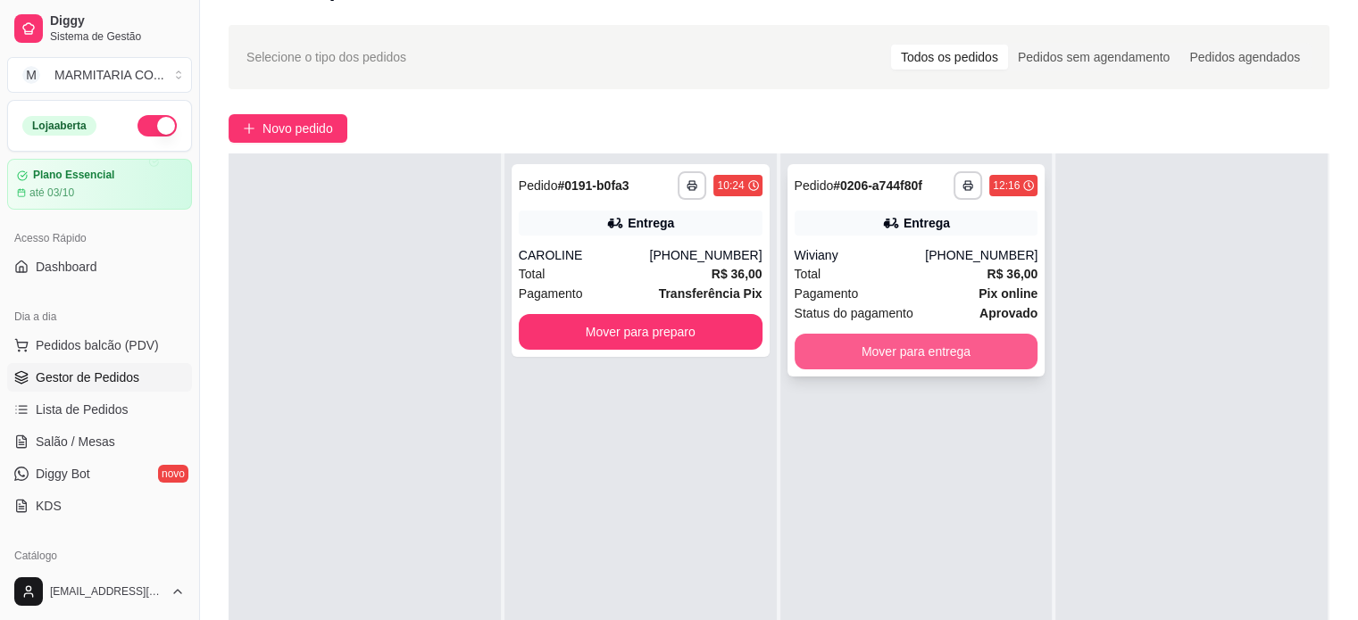
click at [851, 347] on button "Mover para entrega" at bounding box center [917, 352] width 244 height 36
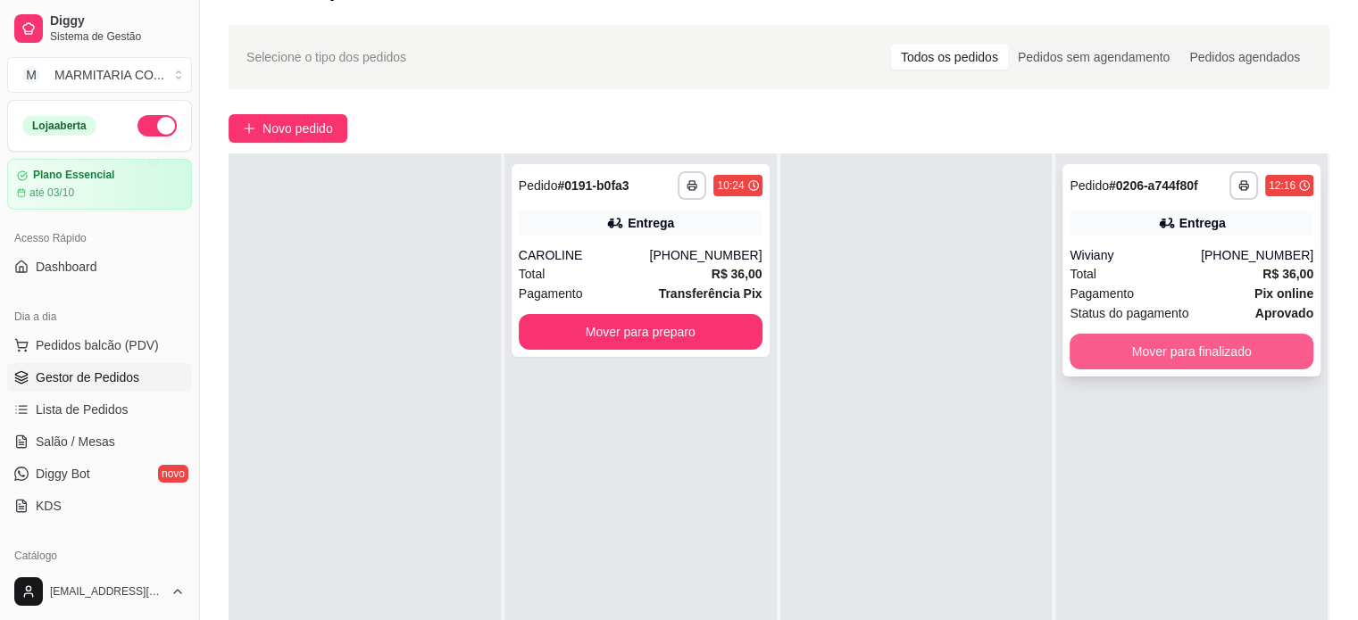
click at [1118, 356] on button "Mover para finalizado" at bounding box center [1192, 352] width 244 height 36
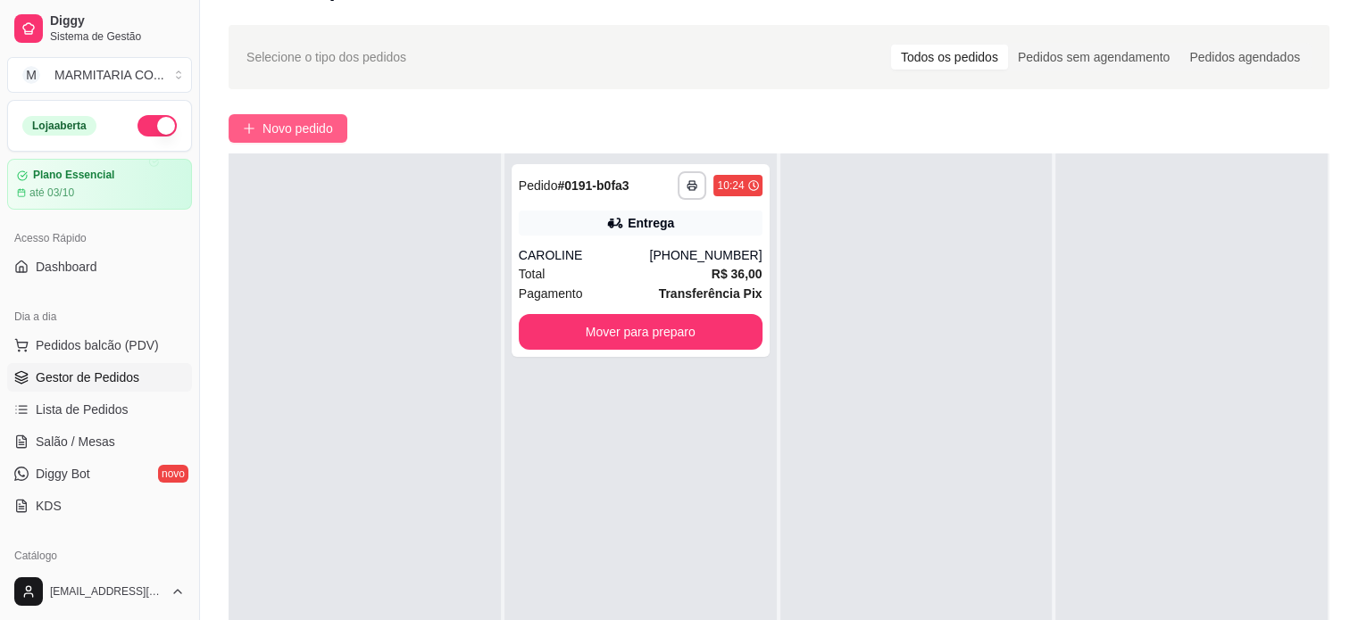
click at [316, 133] on span "Novo pedido" at bounding box center [297, 129] width 71 height 20
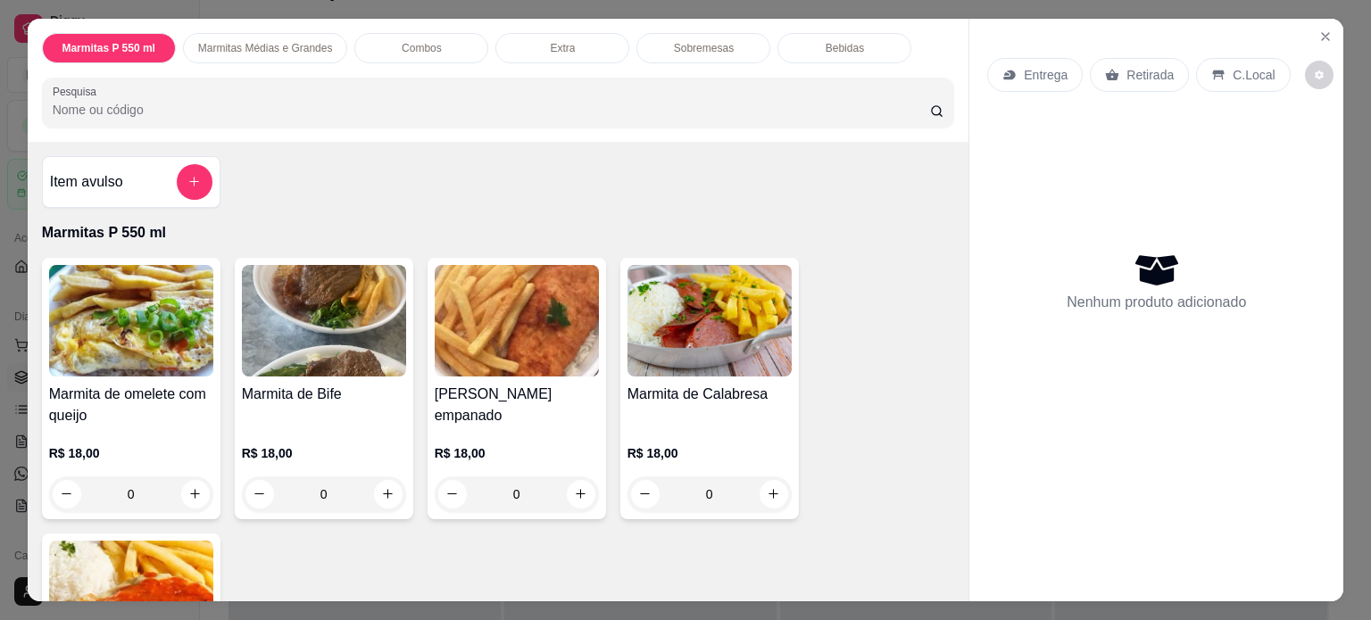
click at [383, 485] on div "0" at bounding box center [324, 495] width 164 height 36
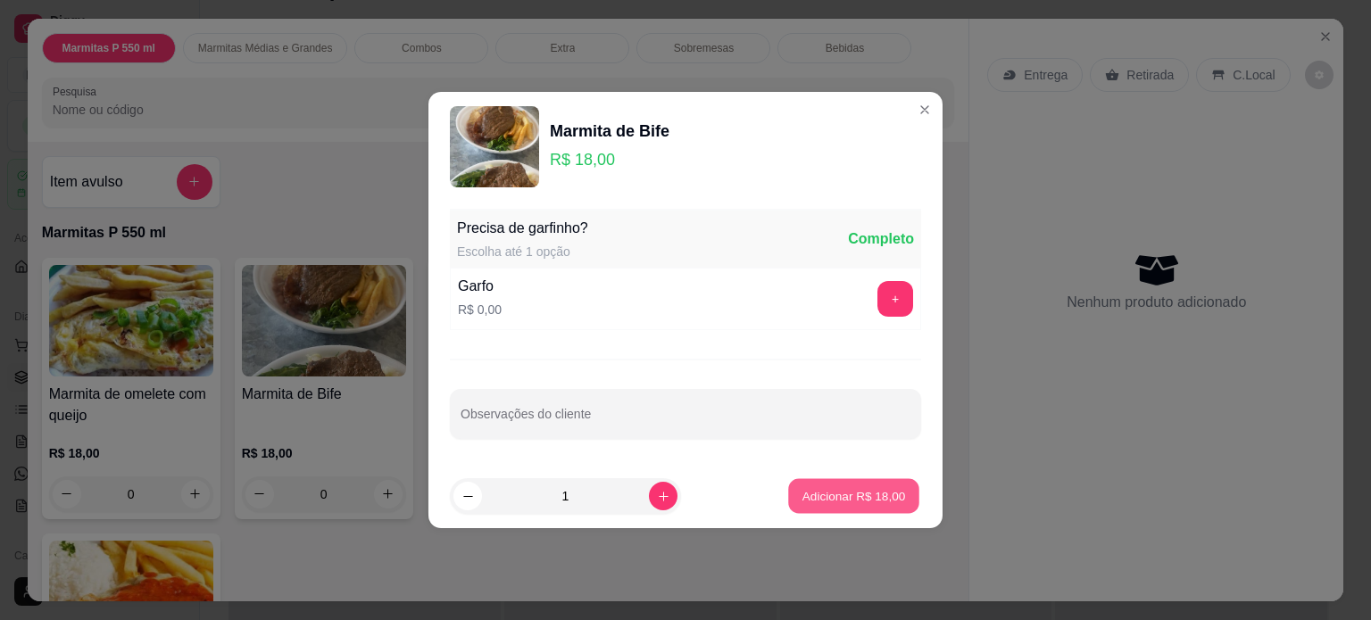
click at [800, 482] on button "Adicionar R$ 18,00" at bounding box center [853, 496] width 131 height 35
type input "1"
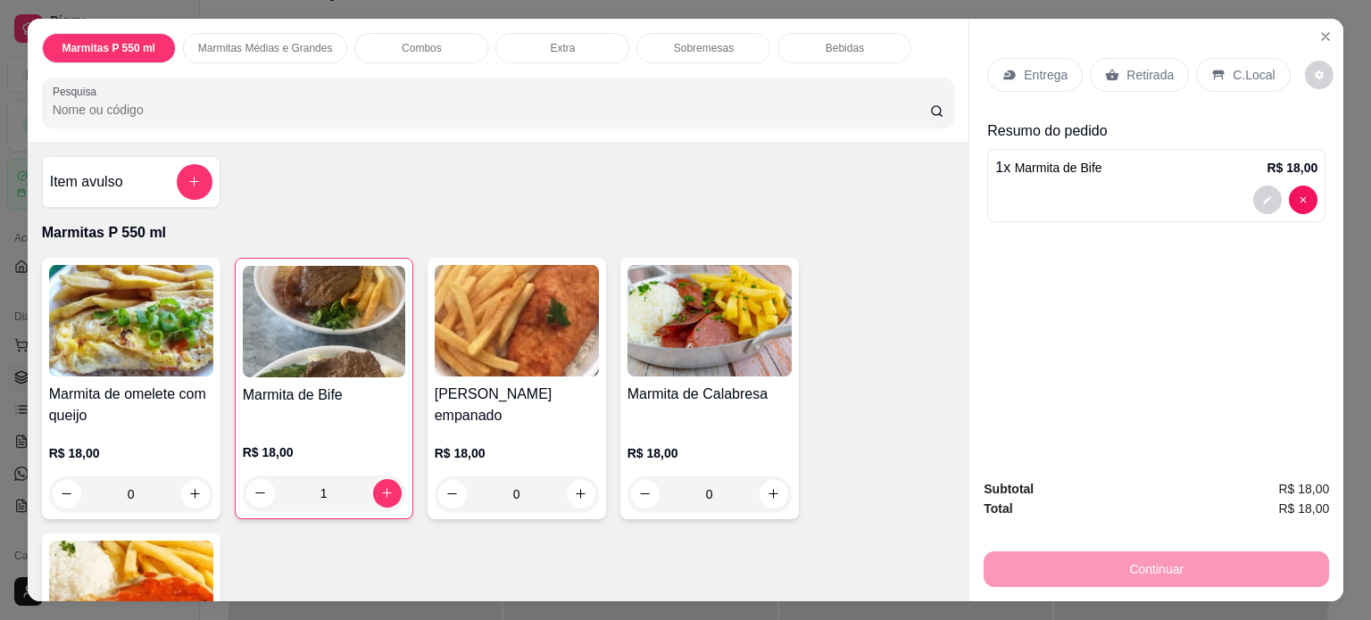
click at [1027, 71] on p "Entrega" at bounding box center [1046, 75] width 44 height 18
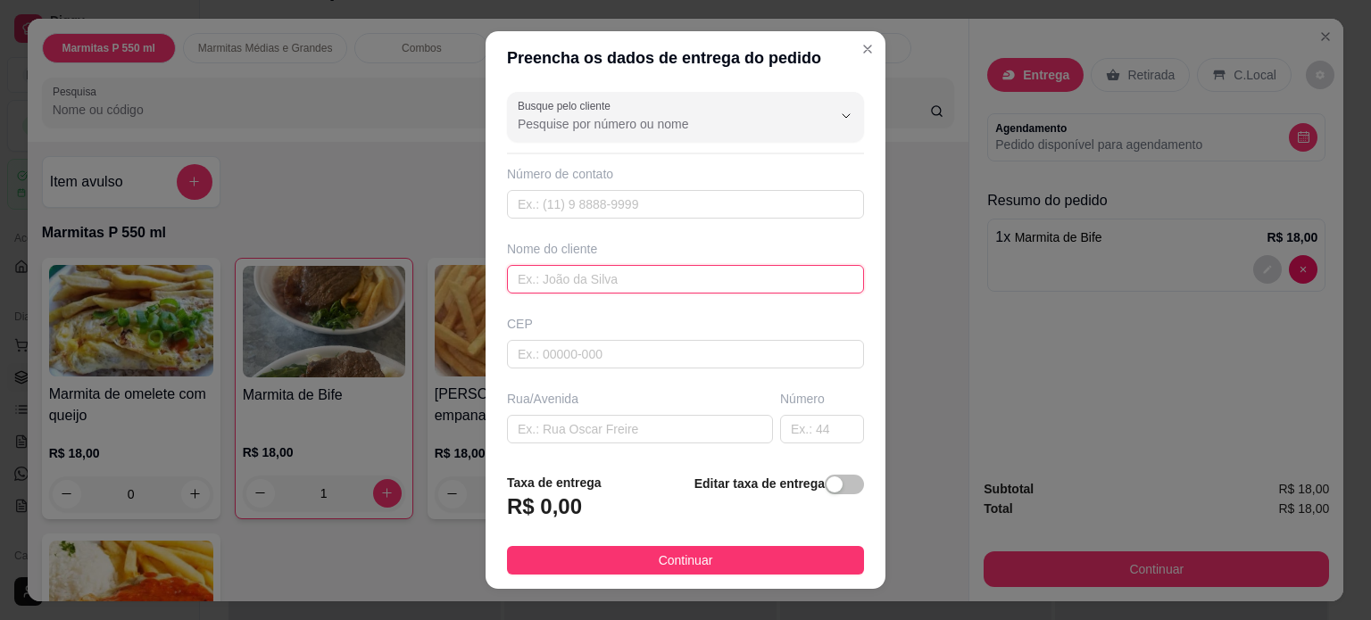
click at [560, 285] on input "text" at bounding box center [685, 279] width 357 height 29
type input "DINORAH"
click at [521, 429] on input "text" at bounding box center [640, 429] width 266 height 29
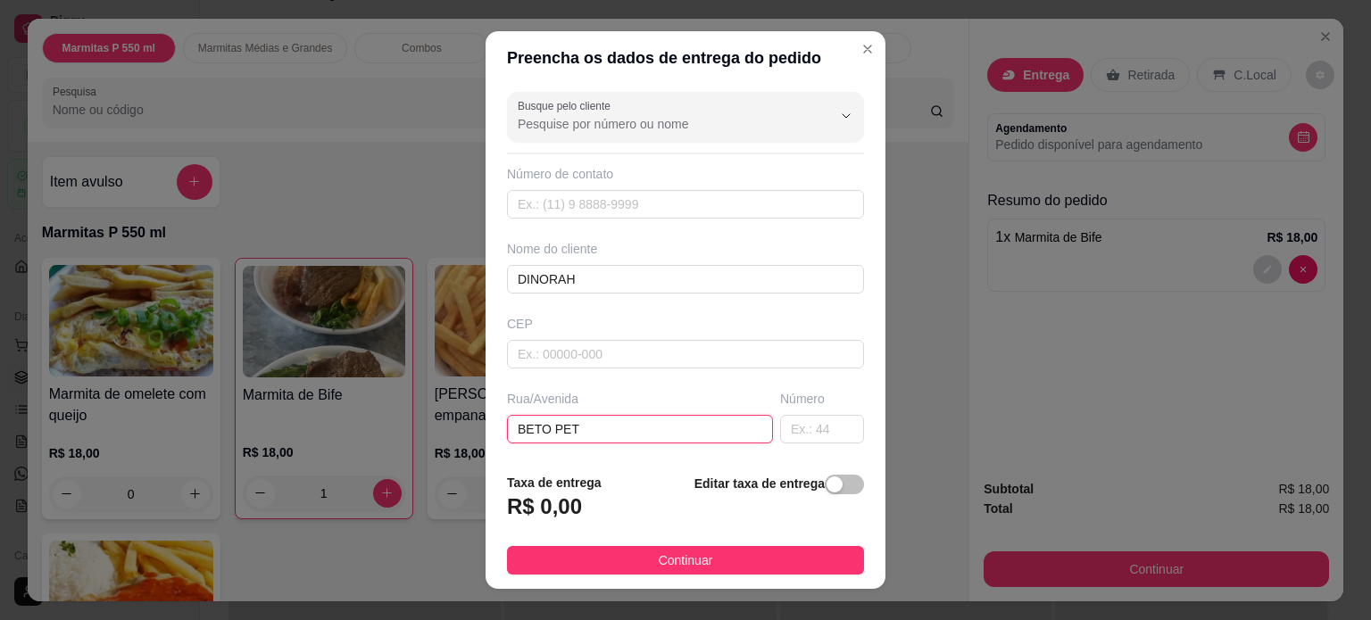
type input "BETO PET"
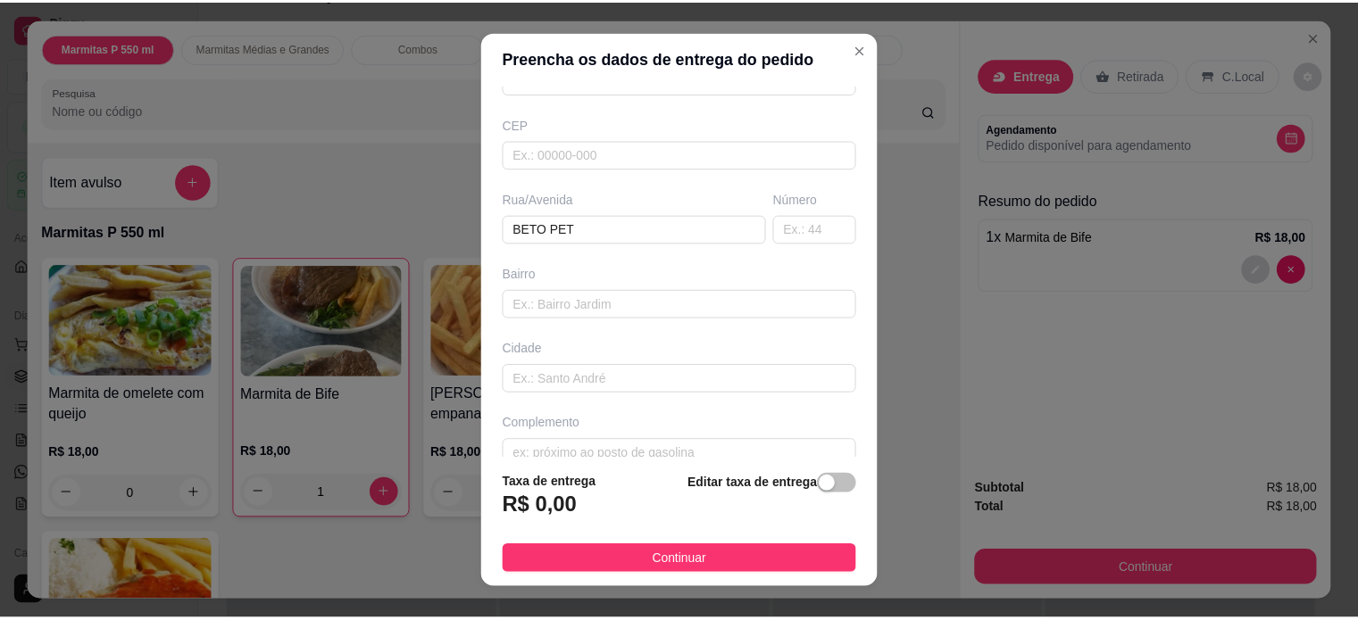
scroll to position [224, 0]
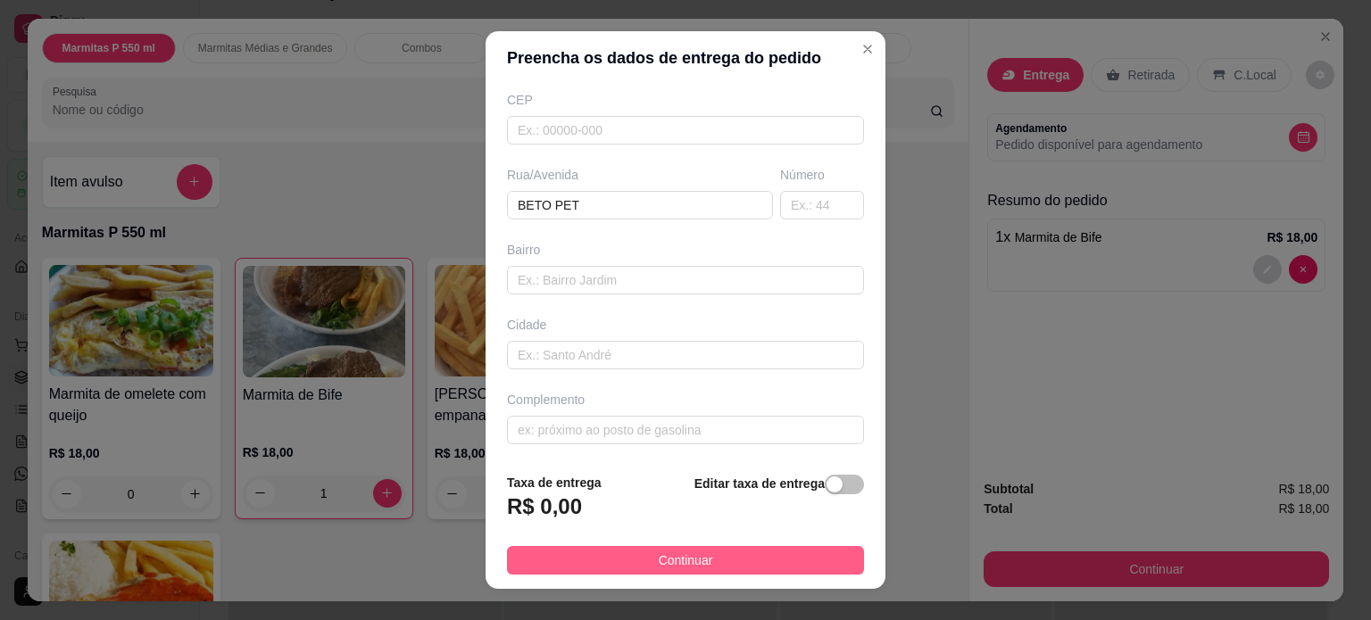
click at [679, 558] on span "Continuar" at bounding box center [686, 561] width 54 height 20
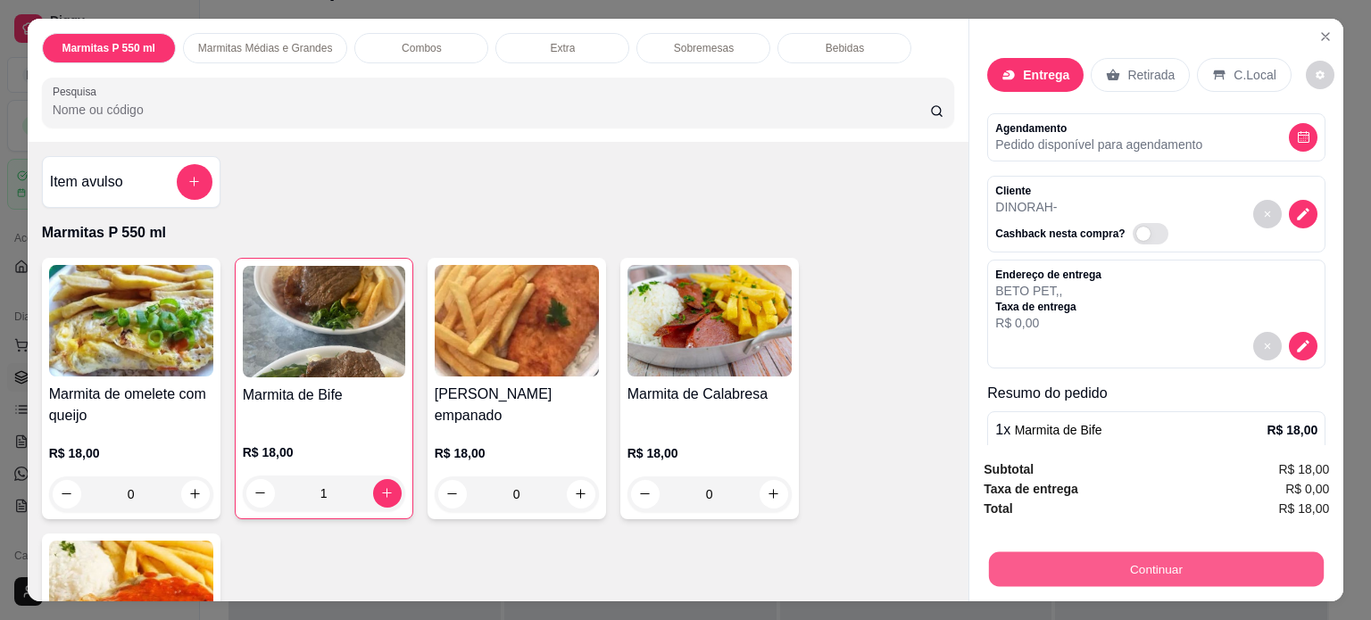
click at [1029, 560] on button "Continuar" at bounding box center [1156, 570] width 335 height 35
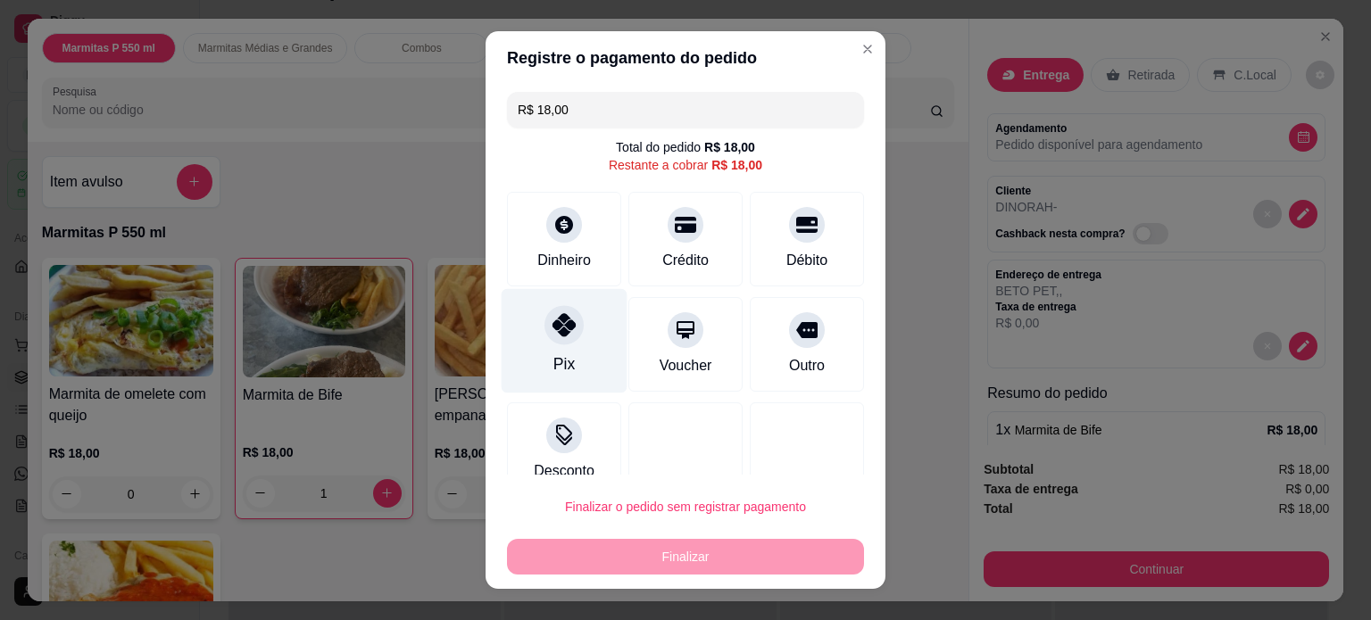
click at [532, 346] on div "Pix" at bounding box center [565, 340] width 126 height 104
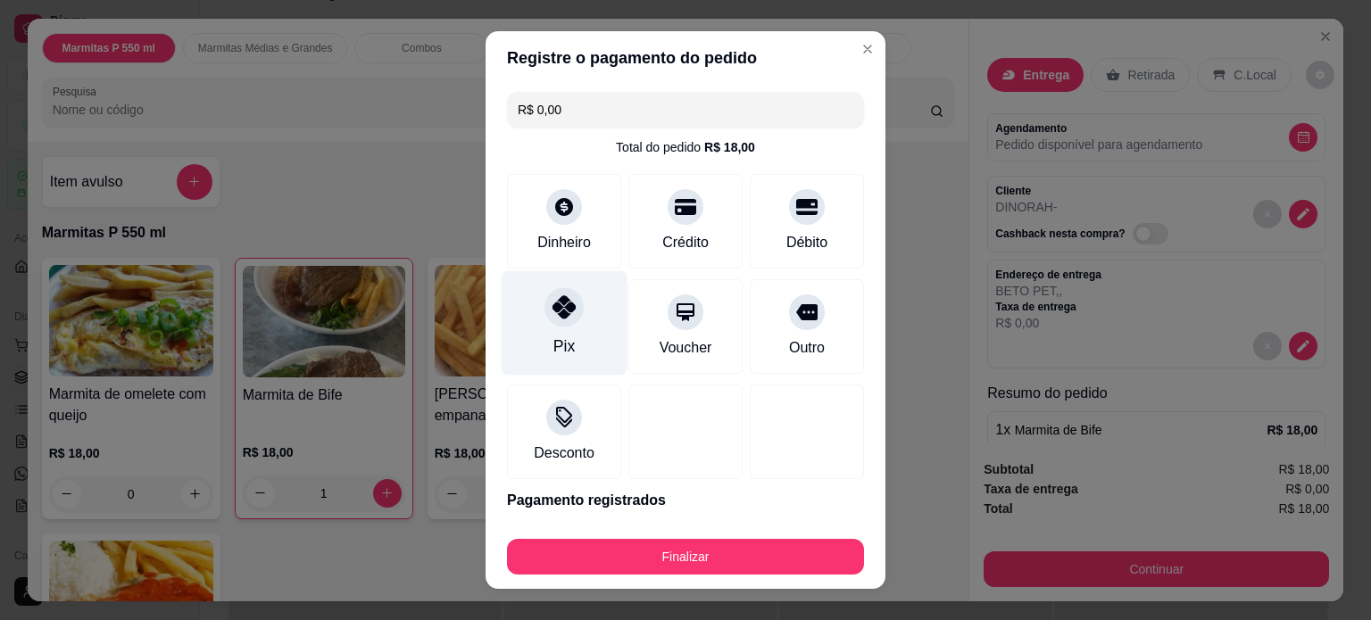
type input "R$ 0,00"
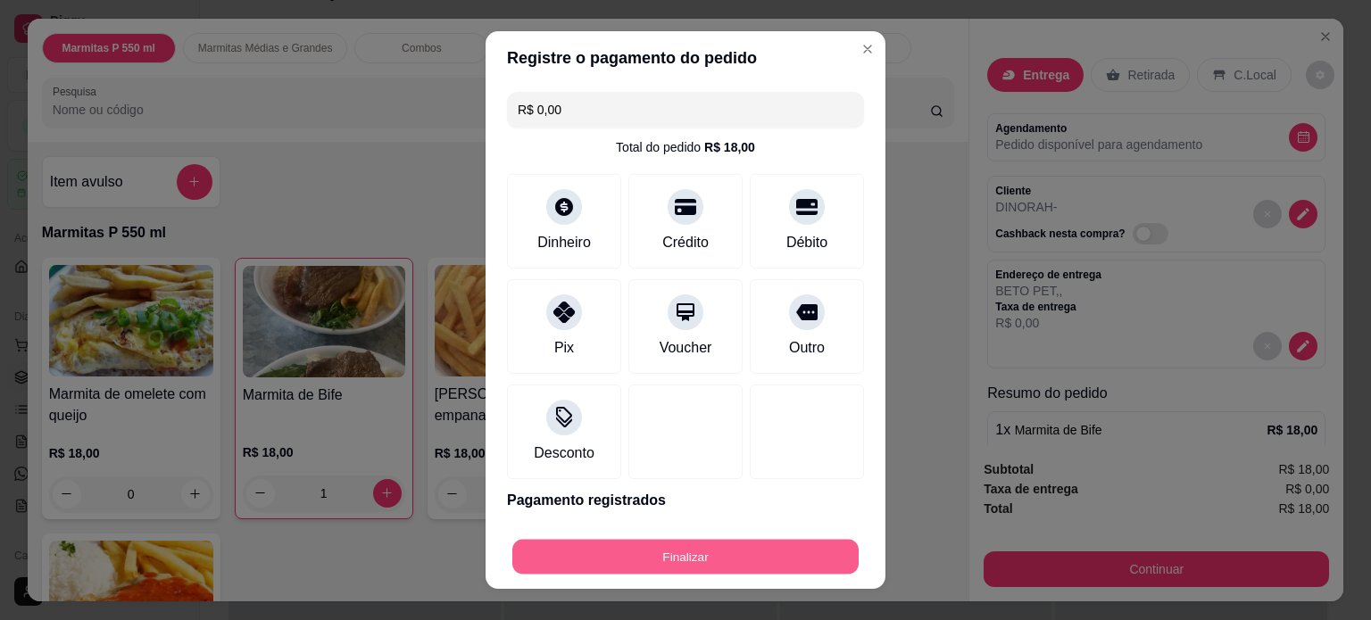
click at [750, 565] on button "Finalizar" at bounding box center [685, 557] width 346 height 35
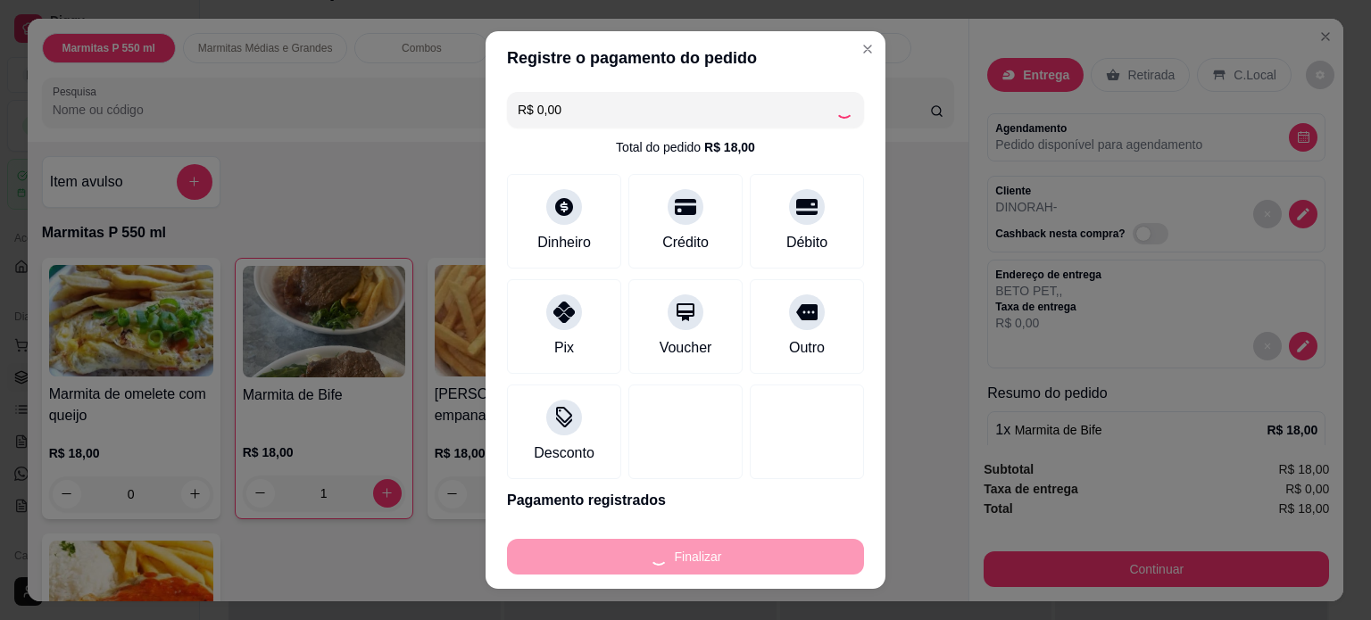
type input "0"
type input "-R$ 18,00"
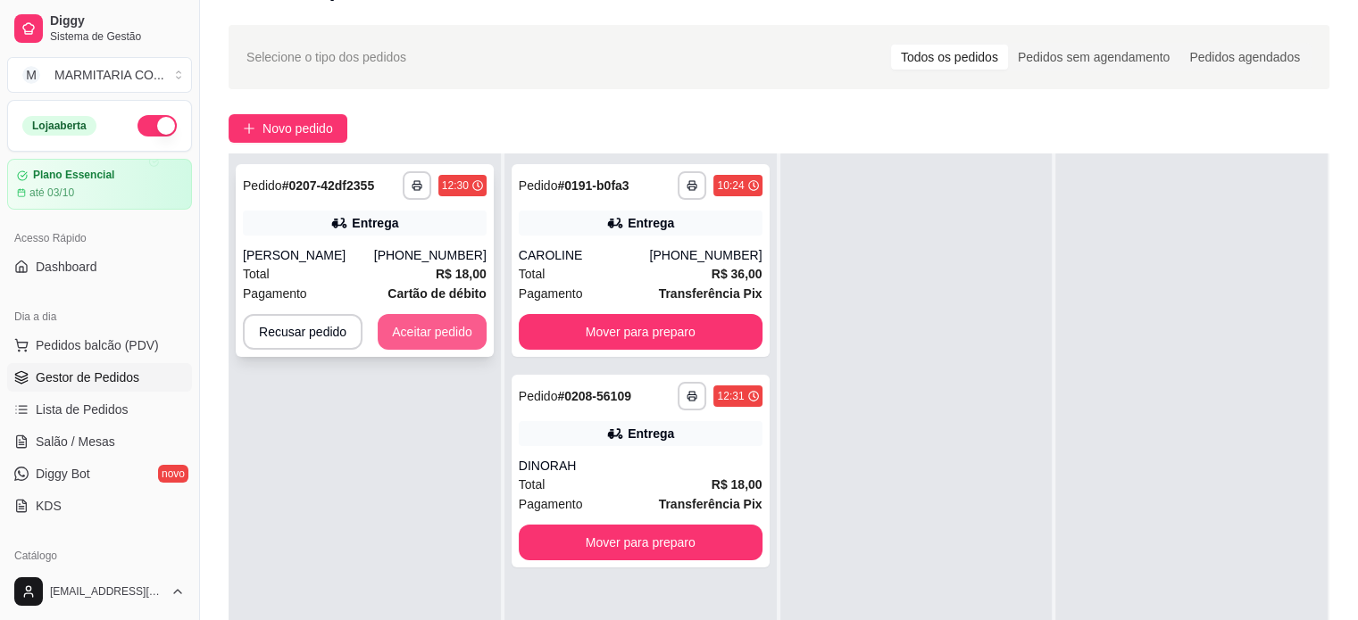
click at [400, 324] on button "Aceitar pedido" at bounding box center [432, 332] width 109 height 36
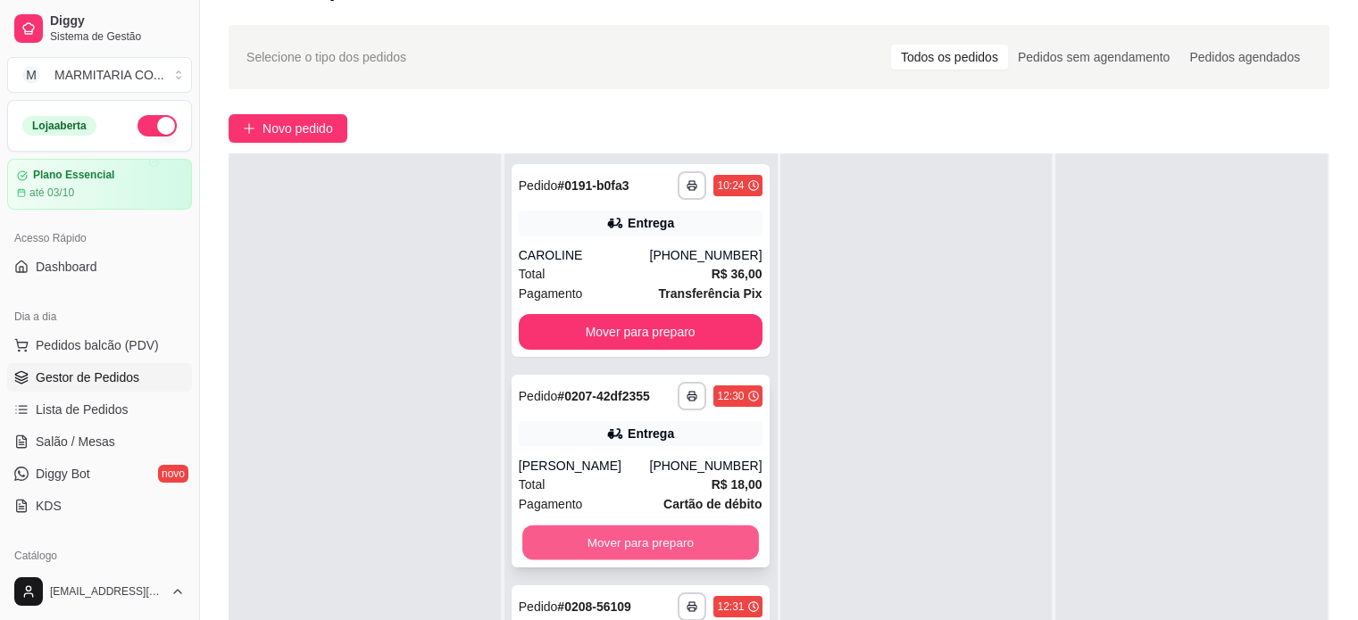
click at [696, 538] on button "Mover para preparo" at bounding box center [640, 543] width 237 height 35
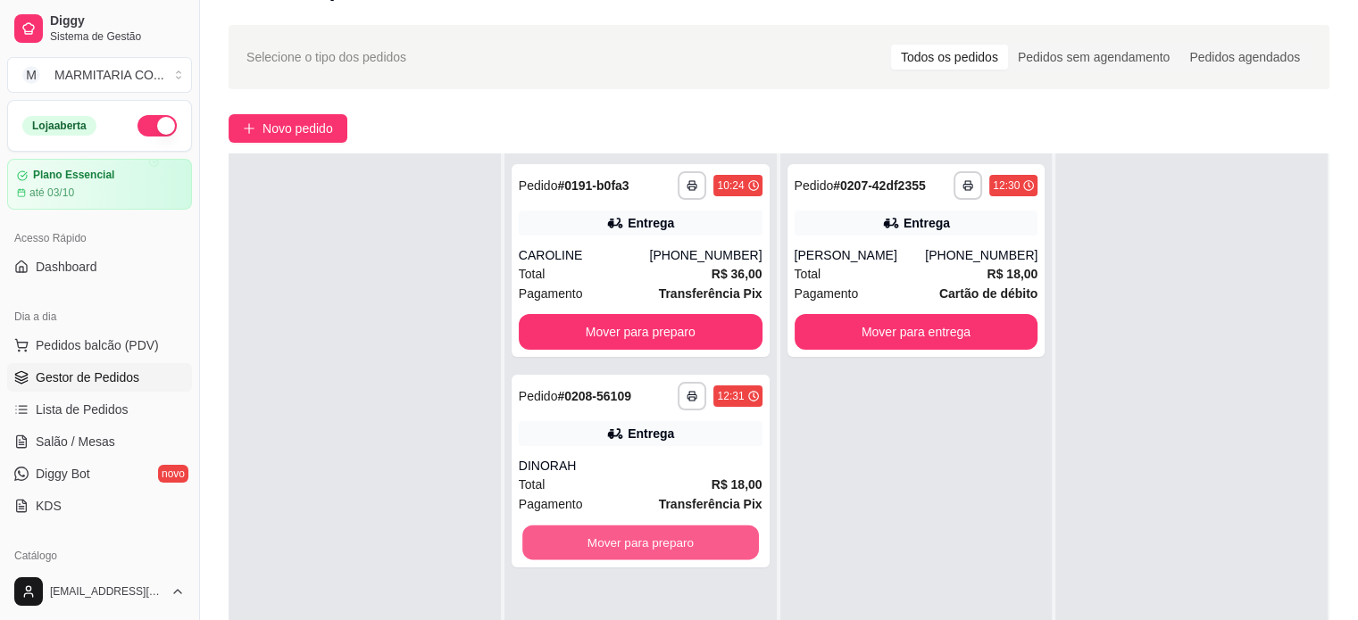
click at [699, 535] on button "Mover para preparo" at bounding box center [640, 543] width 237 height 35
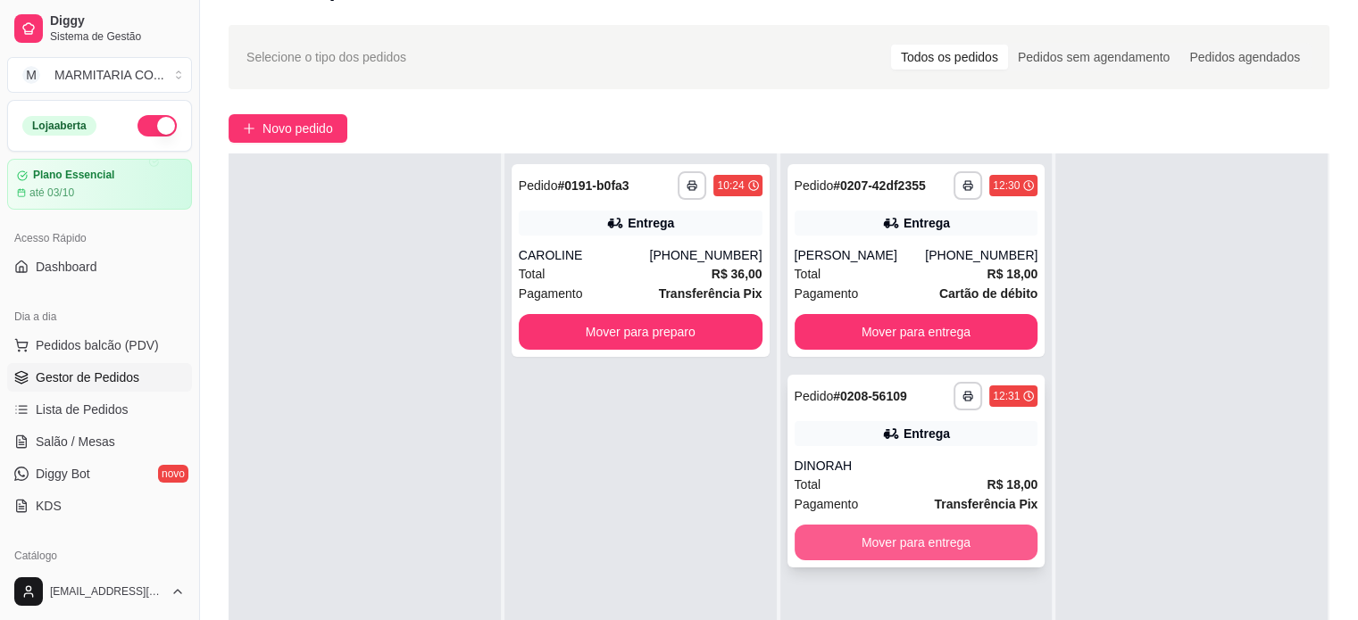
click at [904, 527] on button "Mover para entrega" at bounding box center [917, 543] width 244 height 36
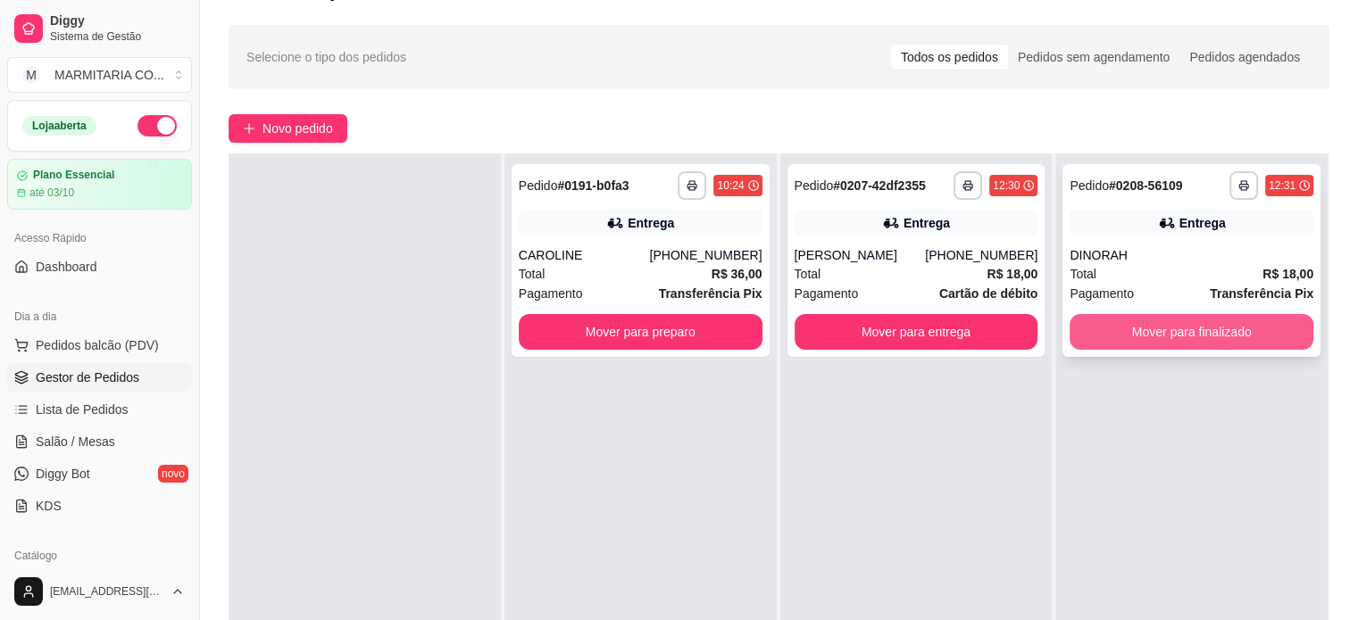
click at [1239, 339] on button "Mover para finalizado" at bounding box center [1192, 332] width 244 height 36
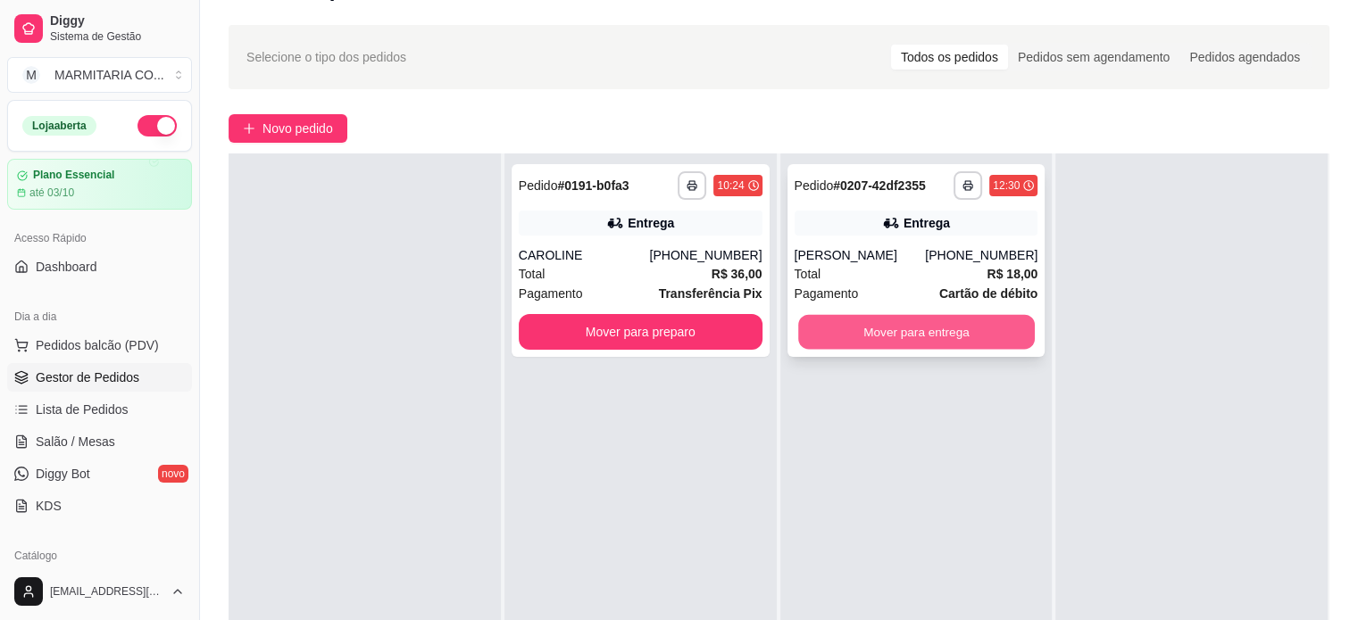
click at [833, 335] on button "Mover para entrega" at bounding box center [916, 332] width 237 height 35
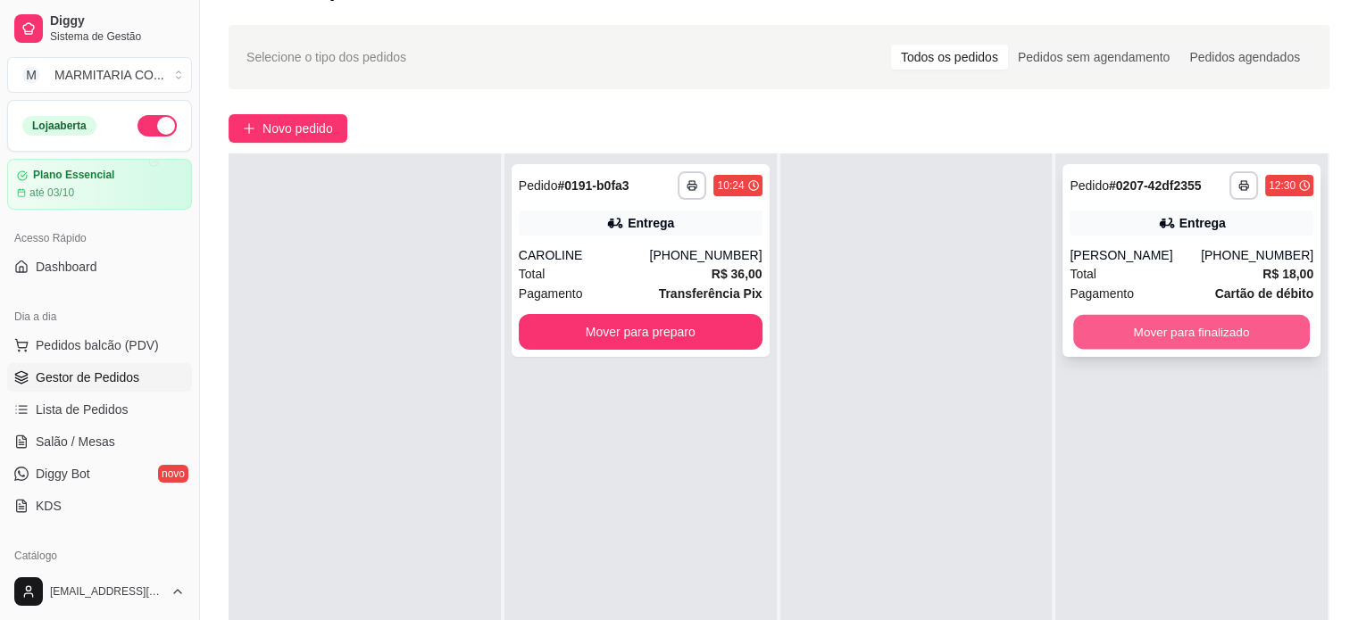
click at [1153, 331] on button "Mover para finalizado" at bounding box center [1191, 332] width 237 height 35
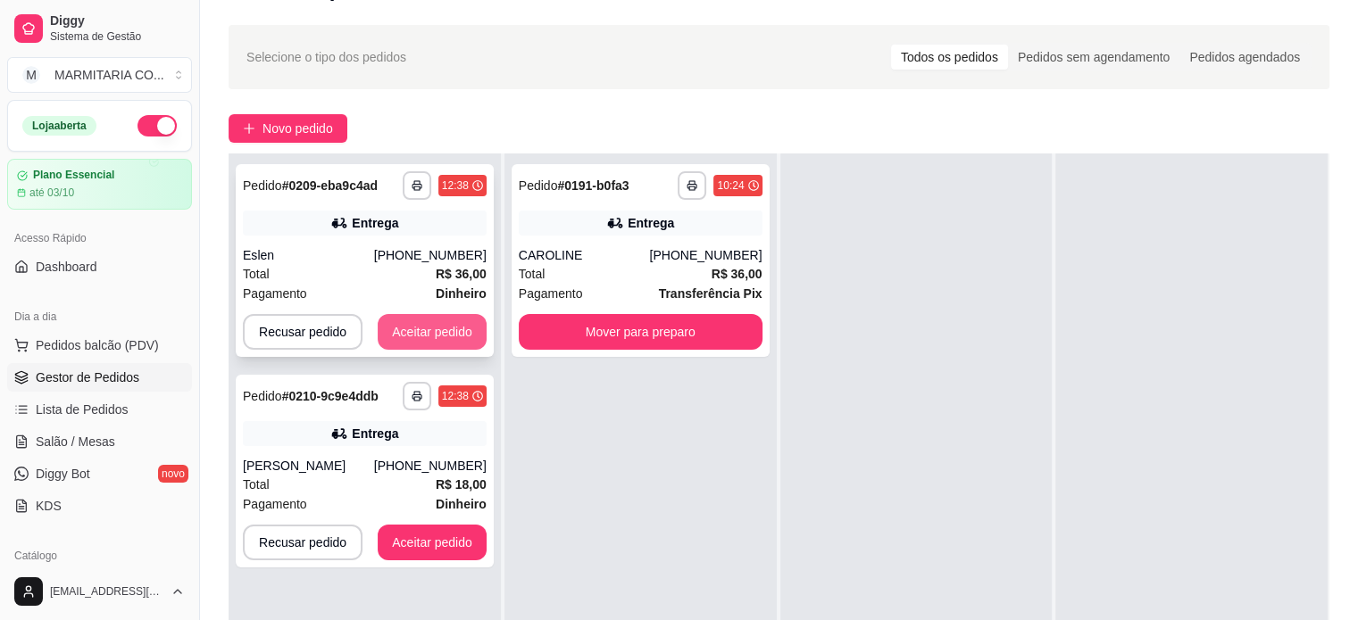
click at [395, 336] on button "Aceitar pedido" at bounding box center [432, 332] width 109 height 36
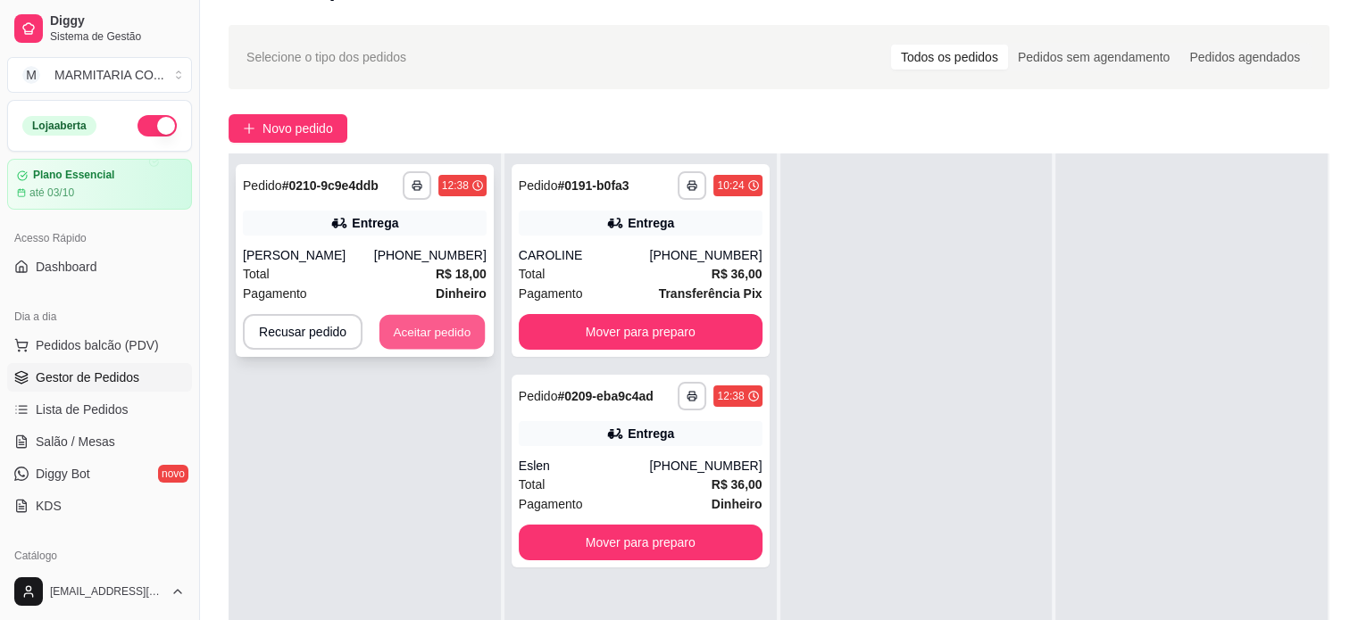
click at [411, 348] on button "Aceitar pedido" at bounding box center [431, 332] width 105 height 35
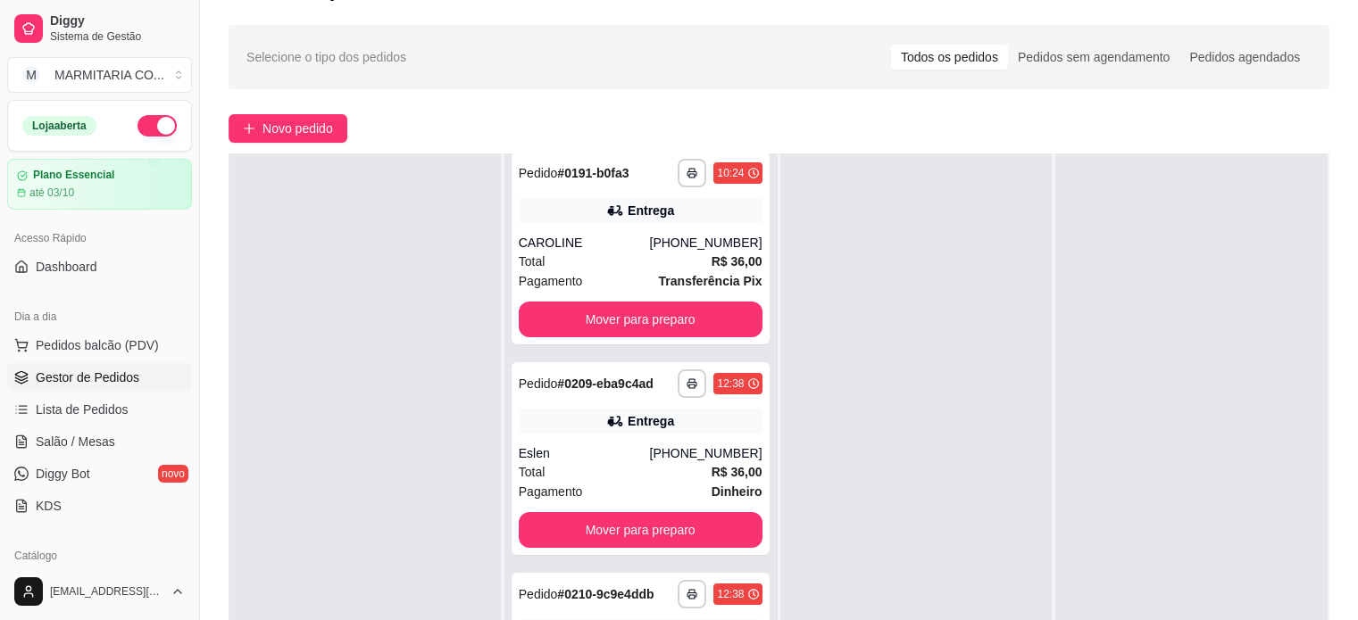
scroll to position [46, 0]
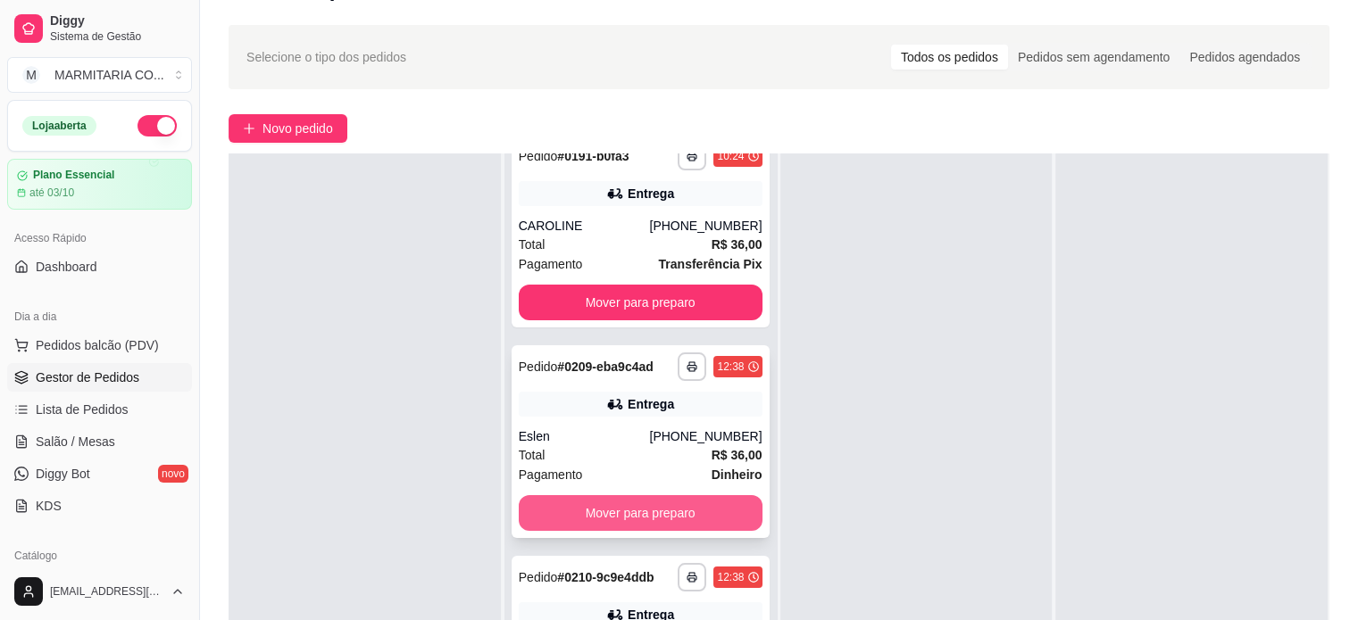
click at [575, 496] on button "Mover para preparo" at bounding box center [641, 514] width 244 height 36
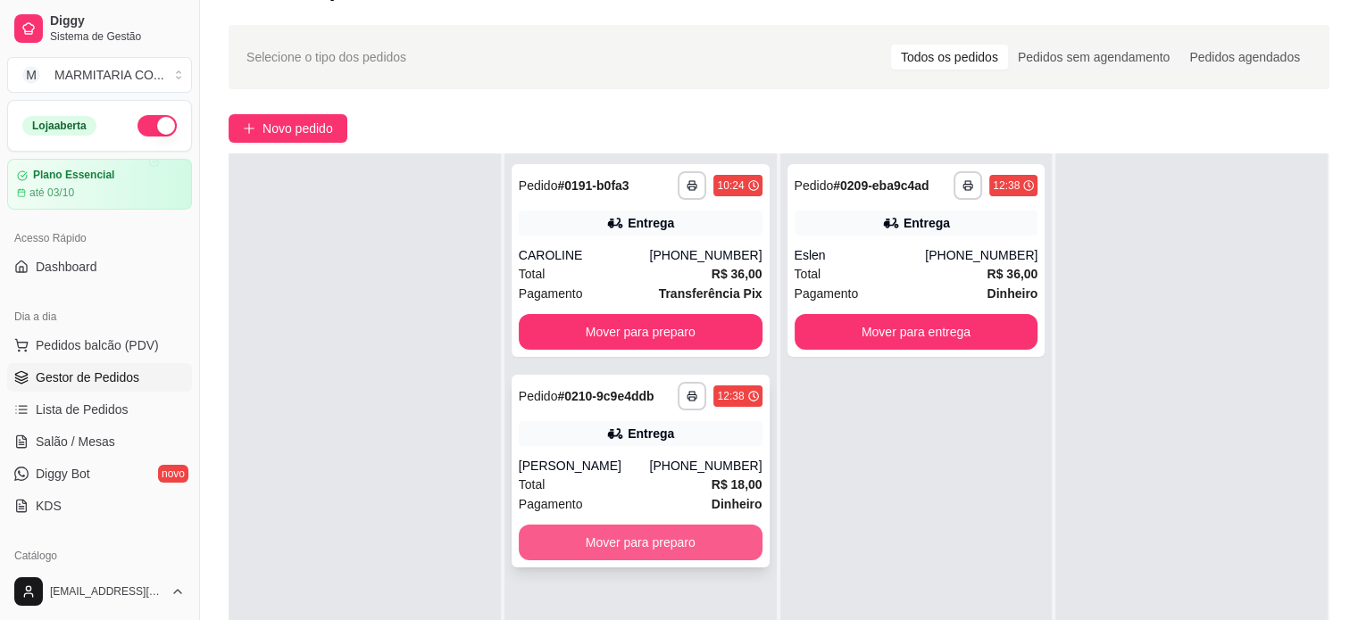
click at [556, 554] on button "Mover para preparo" at bounding box center [641, 543] width 244 height 36
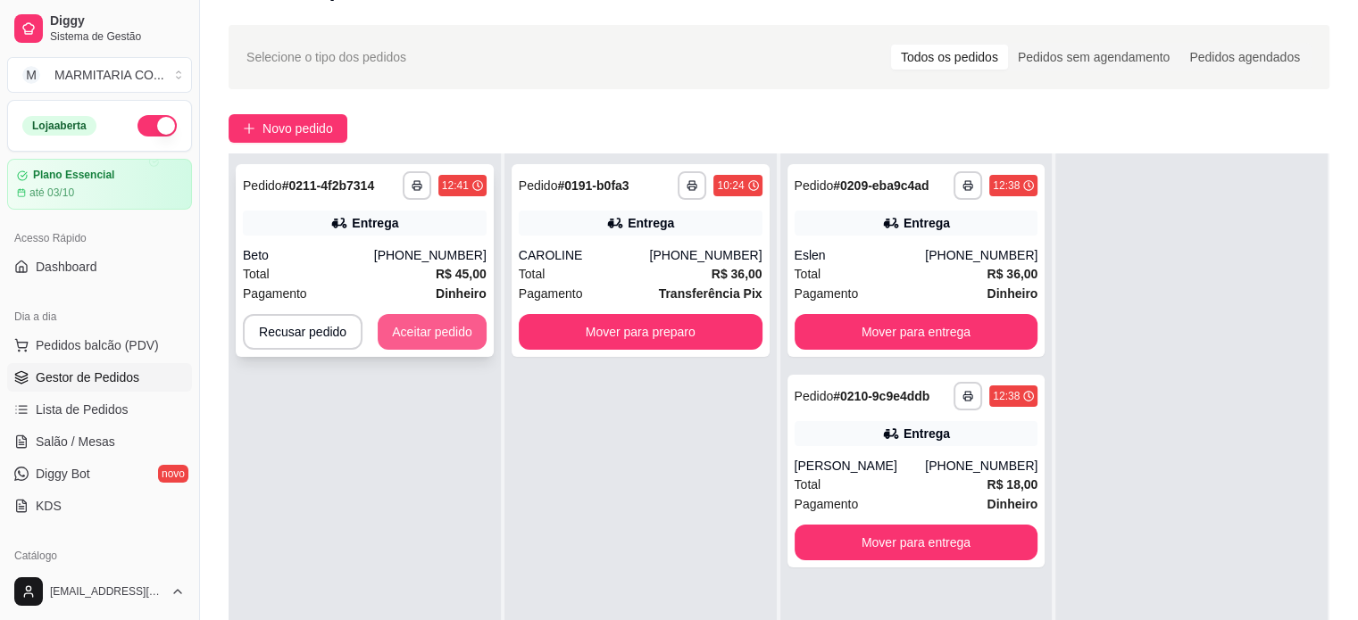
click at [434, 334] on button "Aceitar pedido" at bounding box center [432, 332] width 109 height 36
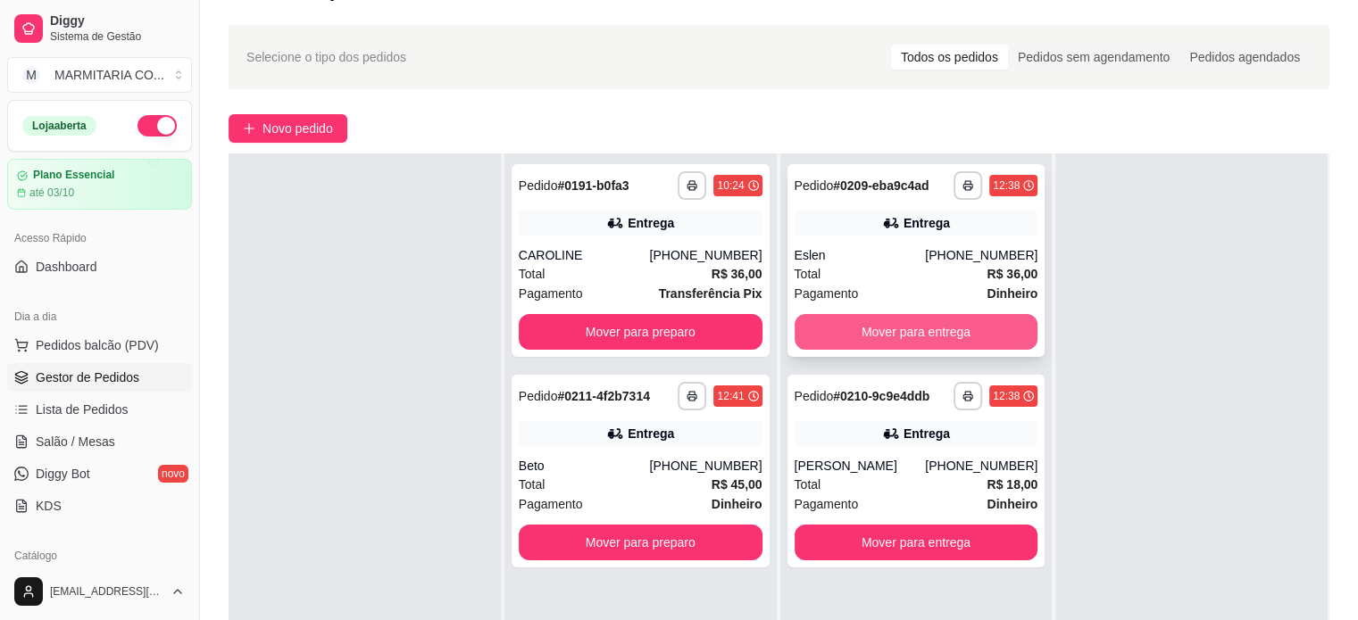
click at [864, 320] on button "Mover para entrega" at bounding box center [917, 332] width 244 height 36
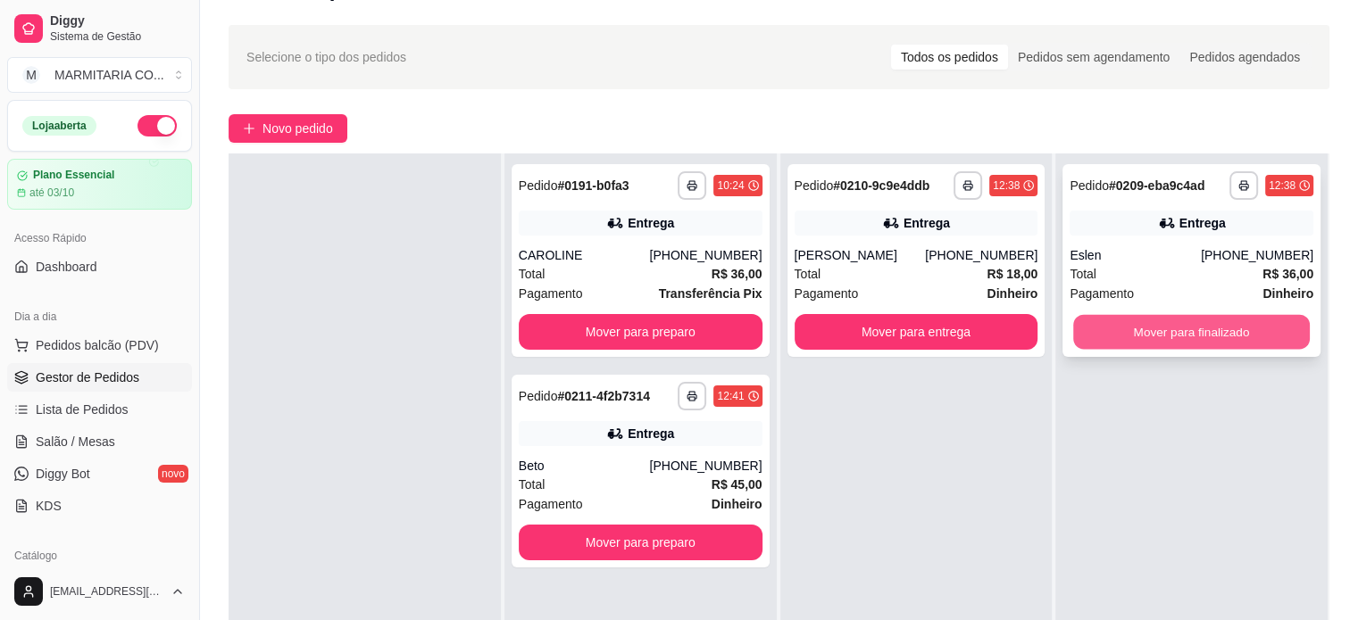
click at [1128, 327] on button "Mover para finalizado" at bounding box center [1191, 332] width 237 height 35
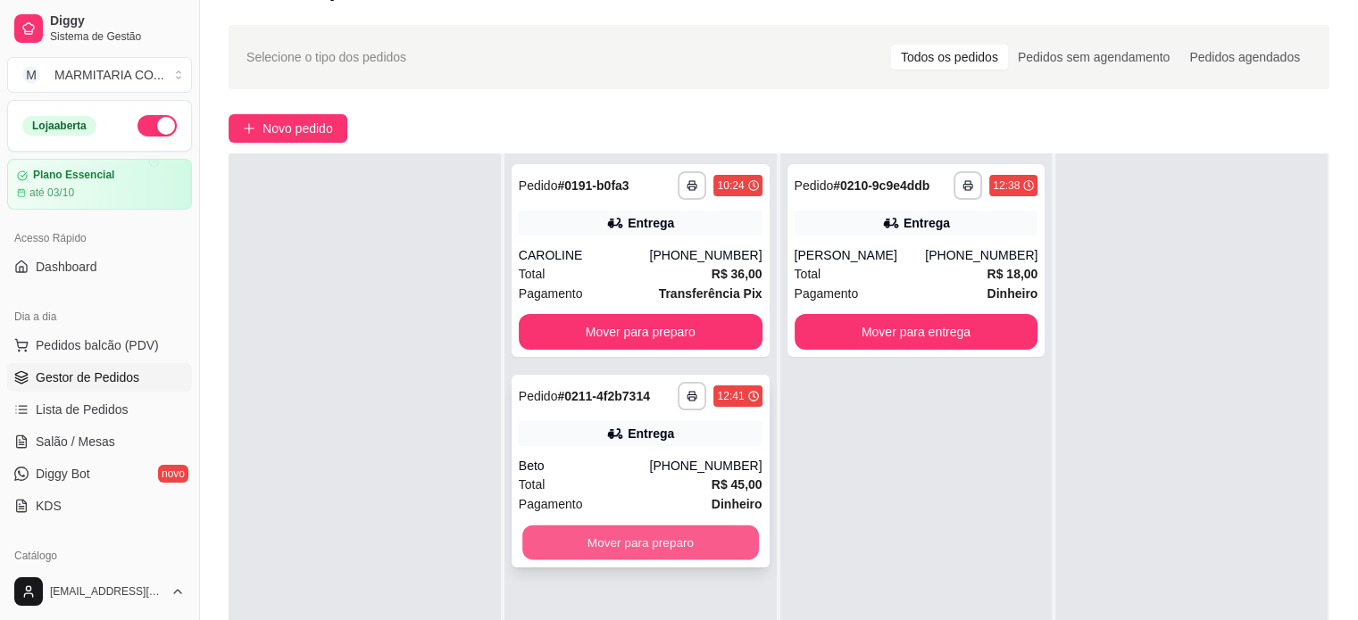
click at [607, 541] on button "Mover para preparo" at bounding box center [640, 543] width 237 height 35
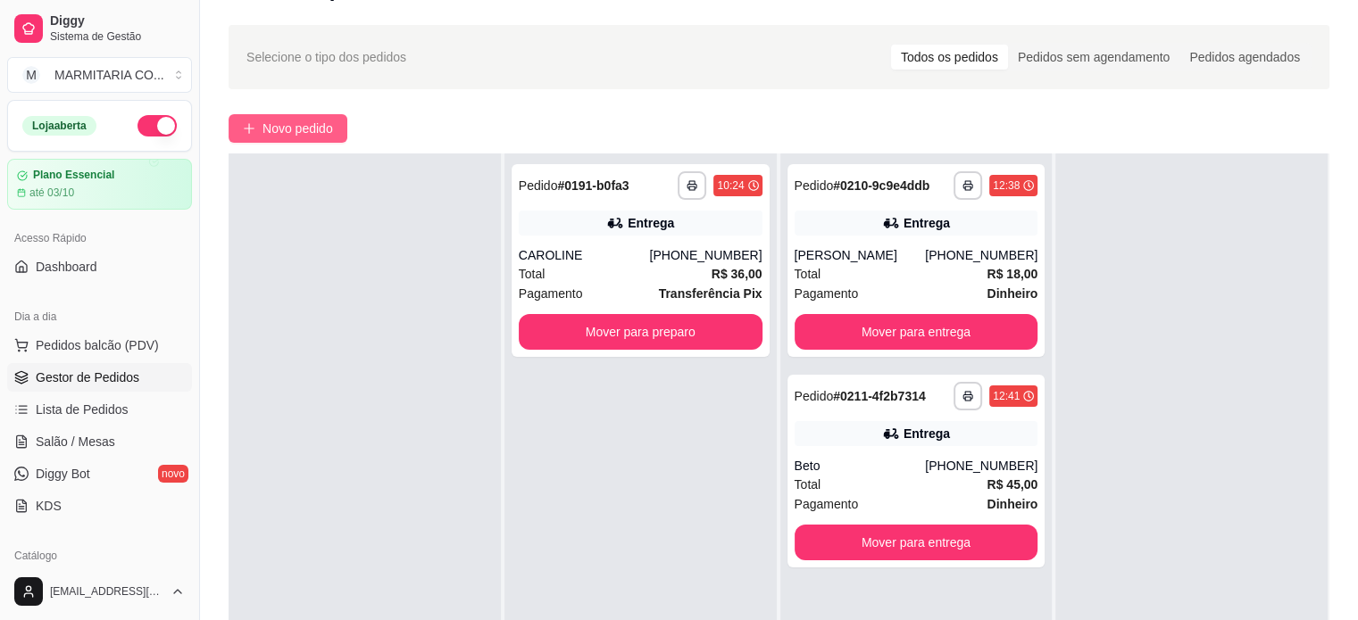
click at [286, 135] on span "Novo pedido" at bounding box center [297, 129] width 71 height 20
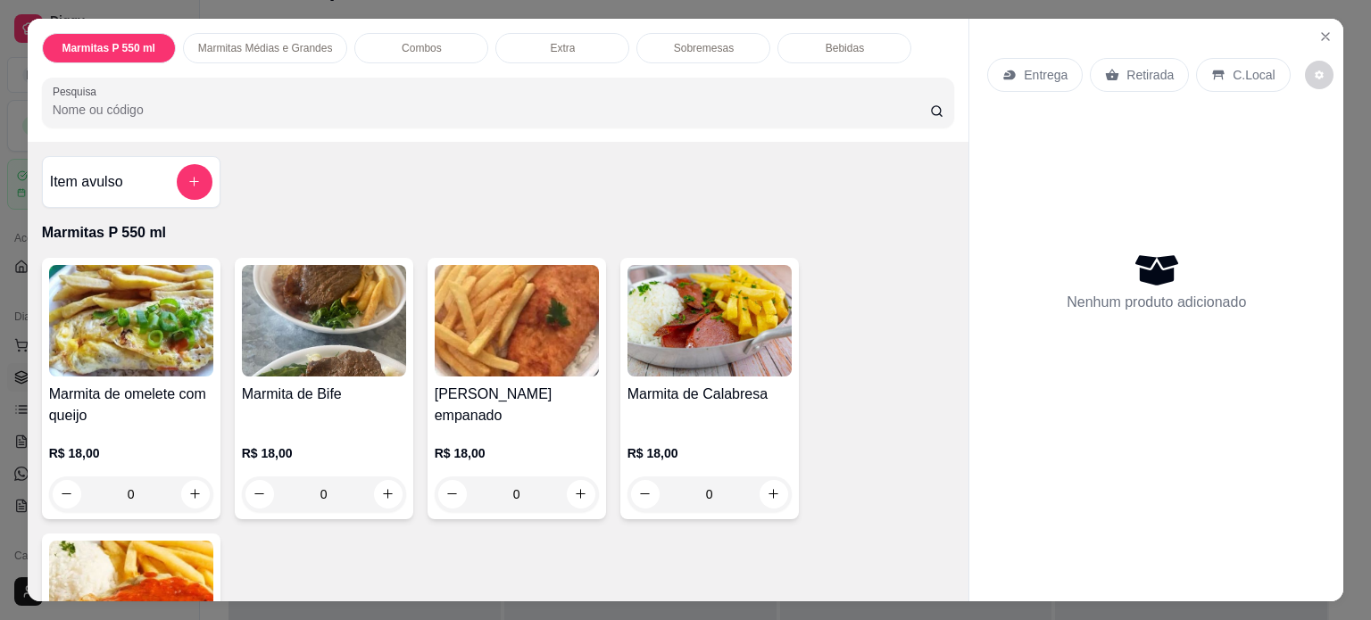
click at [379, 487] on div "0" at bounding box center [324, 495] width 164 height 36
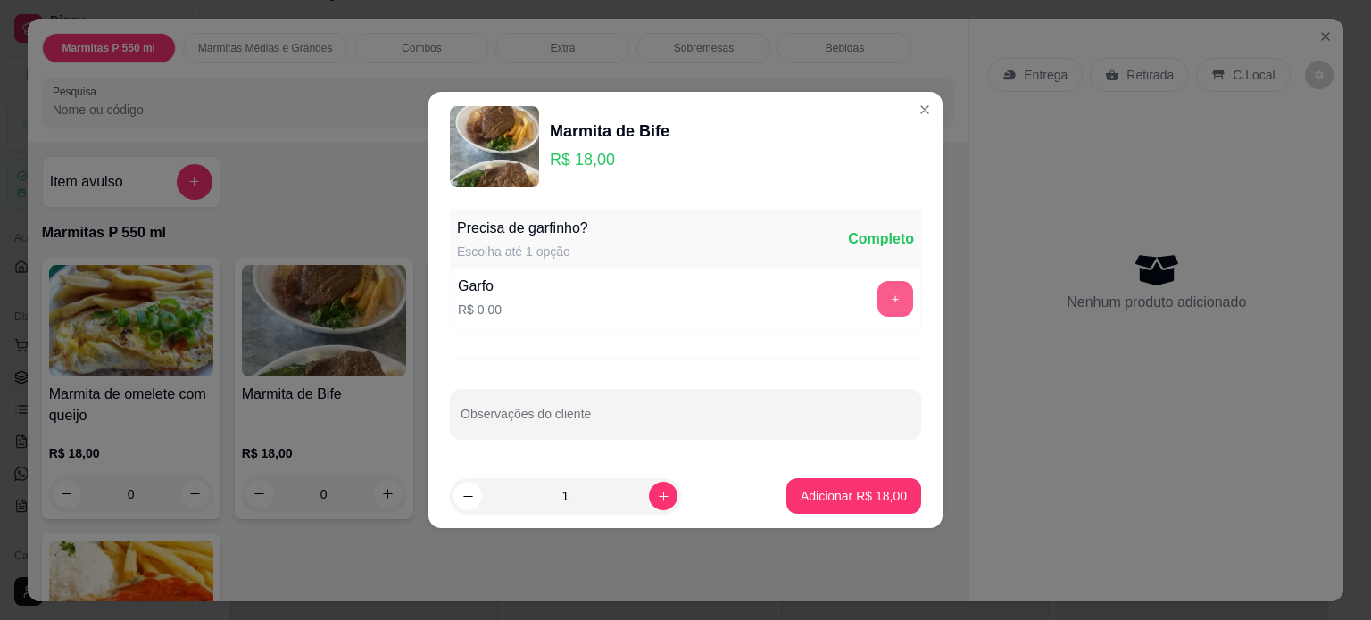
click at [889, 305] on button "+" at bounding box center [896, 299] width 36 height 36
click at [801, 497] on p "Adicionar R$ 18,00" at bounding box center [854, 496] width 106 height 18
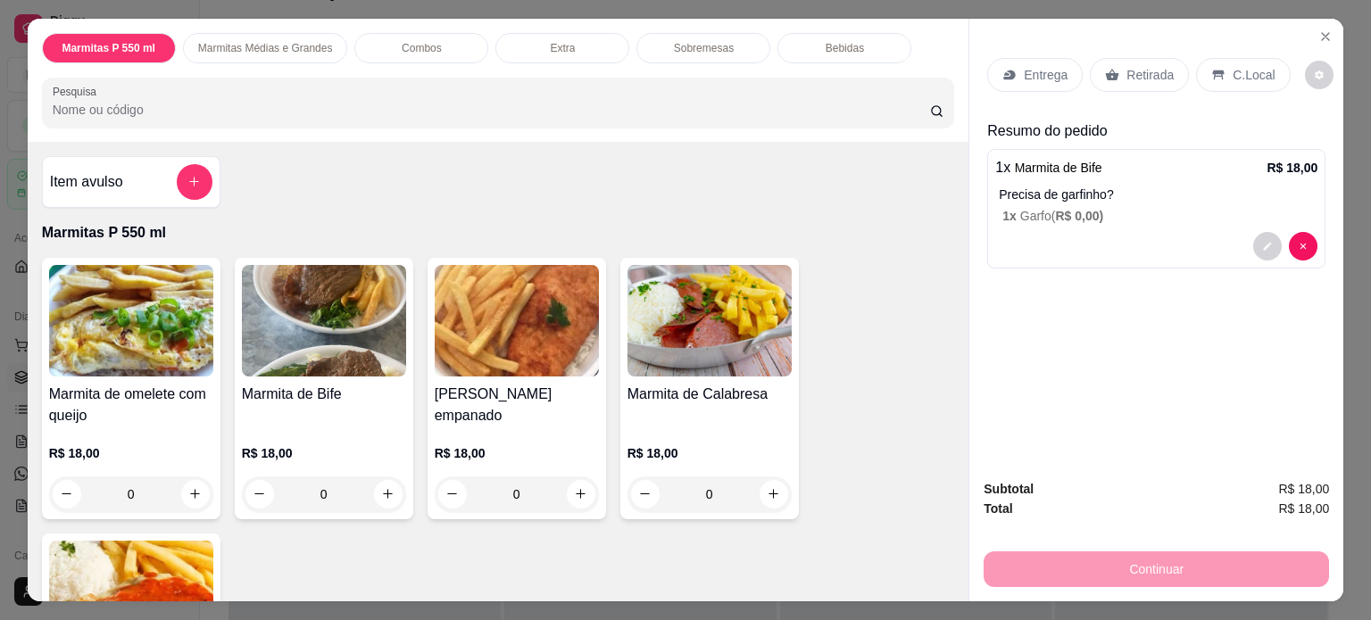
click at [1027, 69] on p "Entrega" at bounding box center [1046, 75] width 44 height 18
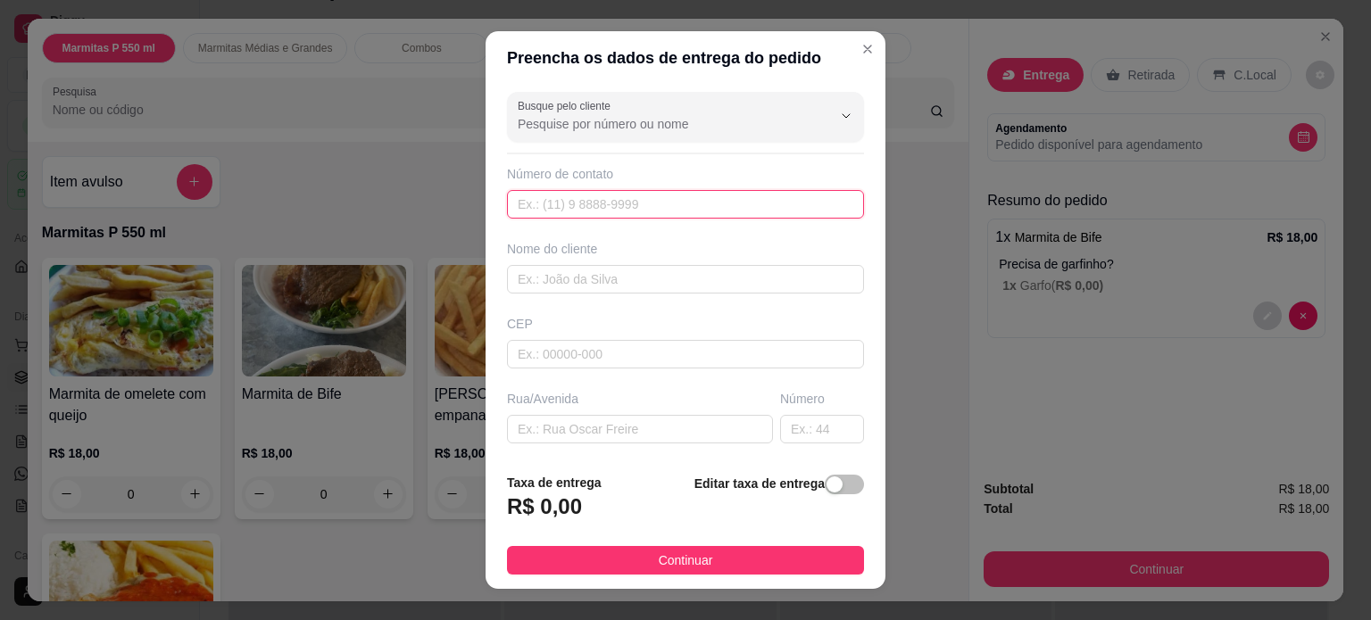
click at [579, 197] on input "text" at bounding box center [685, 204] width 357 height 29
type input "3713-5319"
drag, startPoint x: 545, startPoint y: 424, endPoint x: 587, endPoint y: 274, distance: 156.0
click at [587, 274] on div "Busque pelo cliente Número de contato 3713-5319 Nome do cliente CEP Rua/[GEOGRA…" at bounding box center [686, 272] width 400 height 375
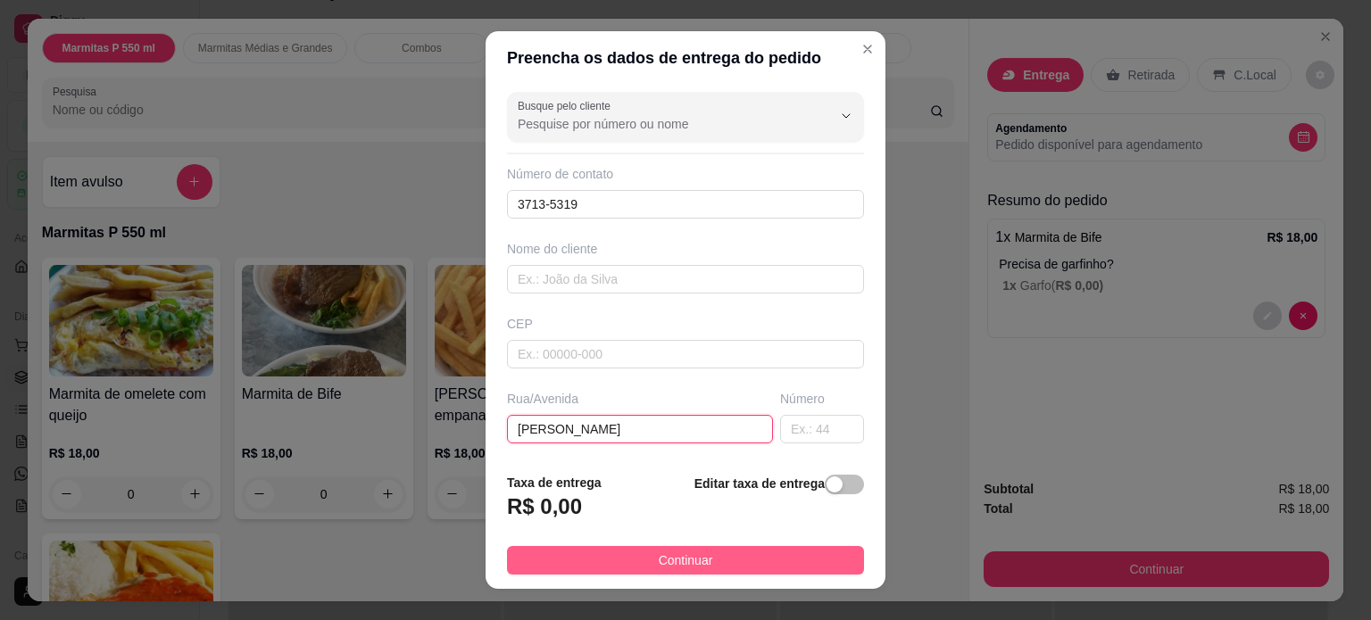
type input "[PERSON_NAME]"
click at [614, 560] on button "Continuar" at bounding box center [685, 560] width 357 height 29
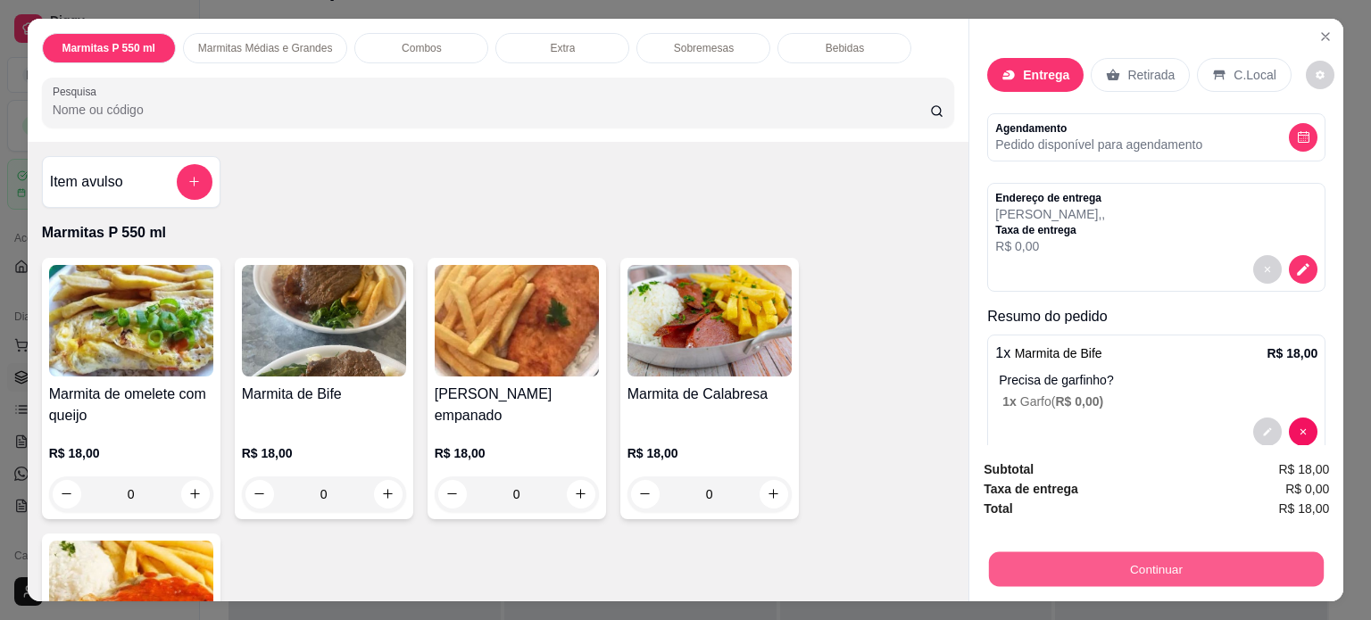
click at [1000, 553] on button "Continuar" at bounding box center [1156, 570] width 335 height 35
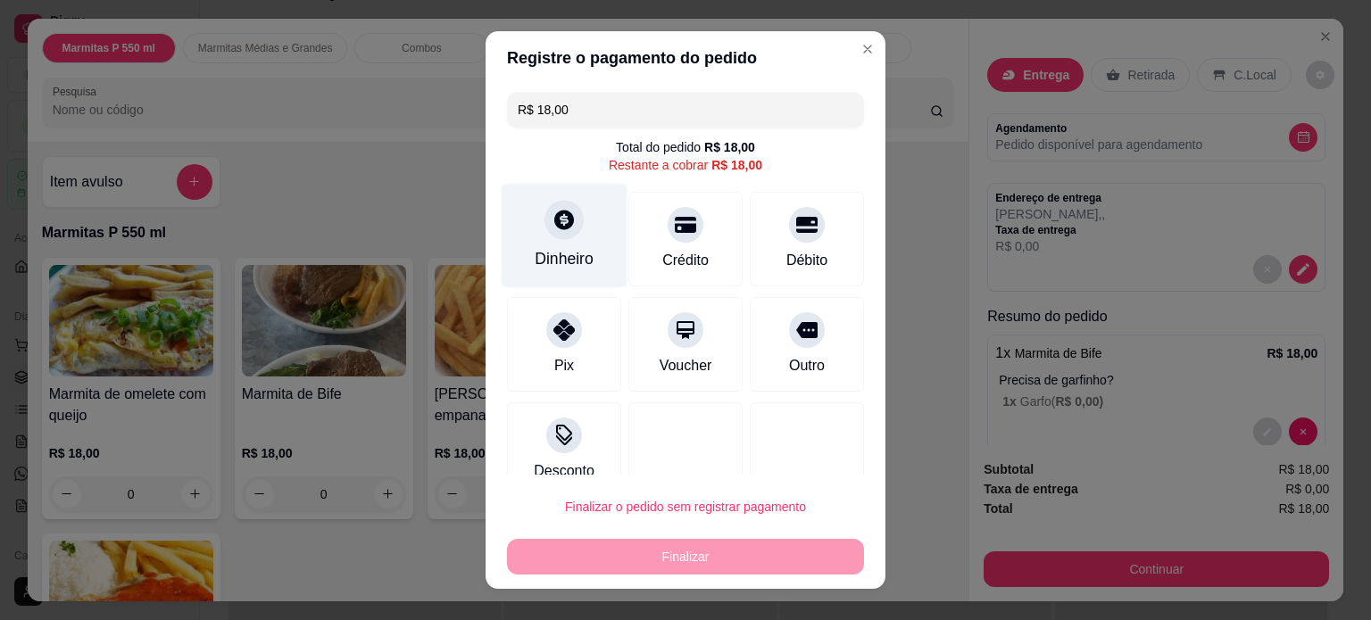
click at [568, 247] on div "Dinheiro" at bounding box center [564, 258] width 59 height 23
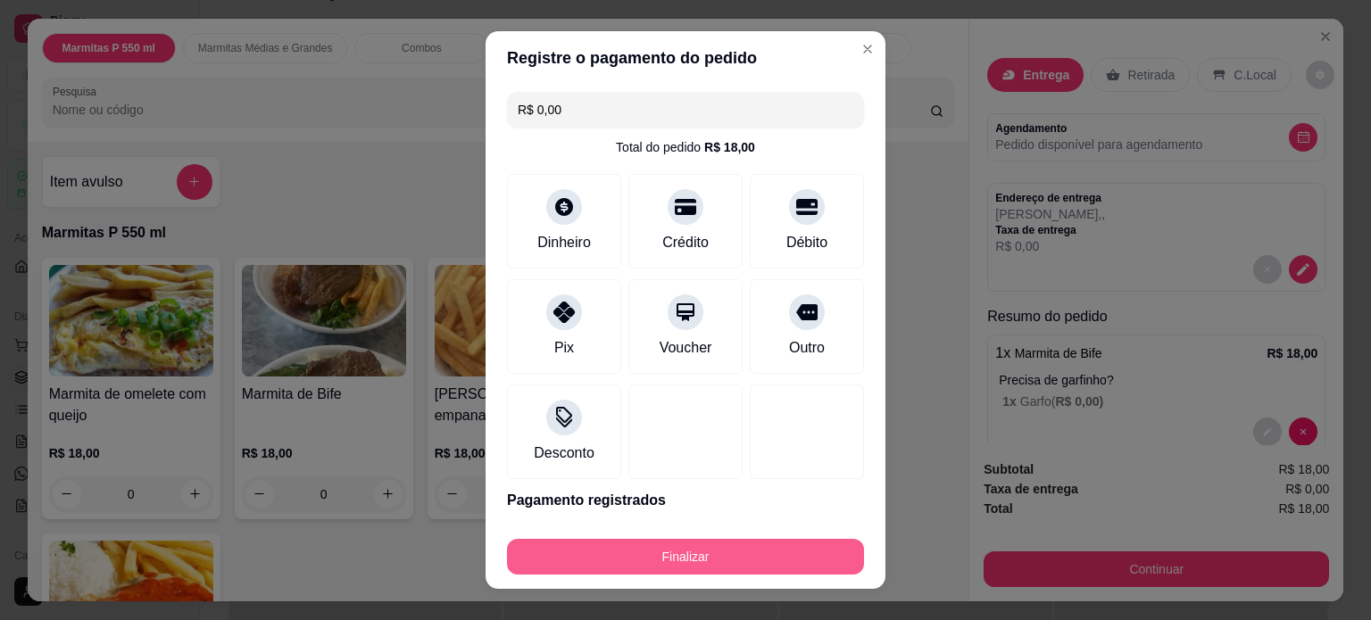
click at [678, 563] on button "Finalizar" at bounding box center [685, 557] width 357 height 36
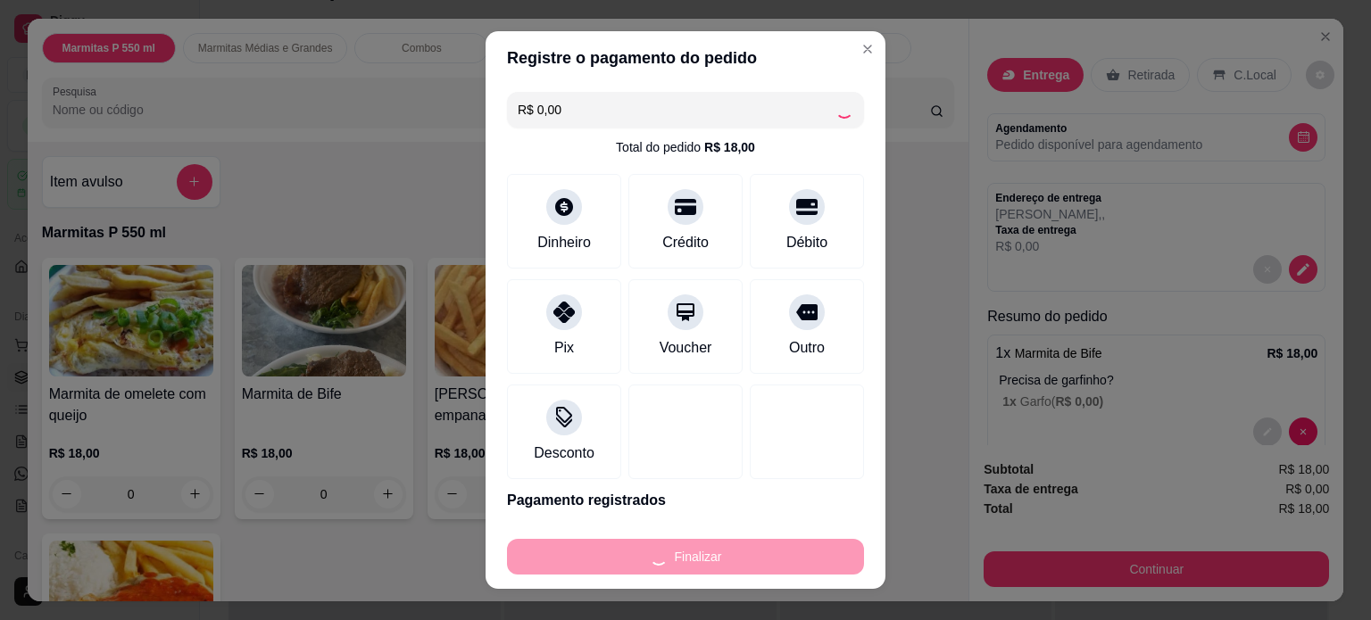
type input "-R$ 18,00"
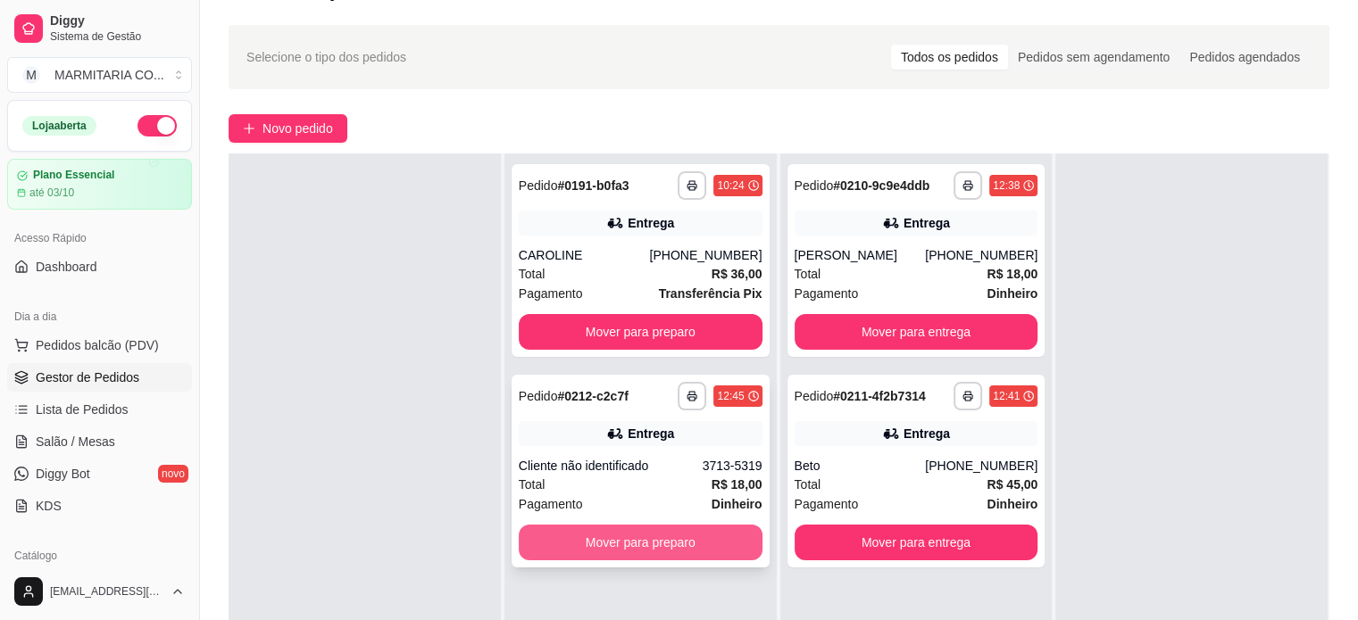
click at [658, 537] on button "Mover para preparo" at bounding box center [641, 543] width 244 height 36
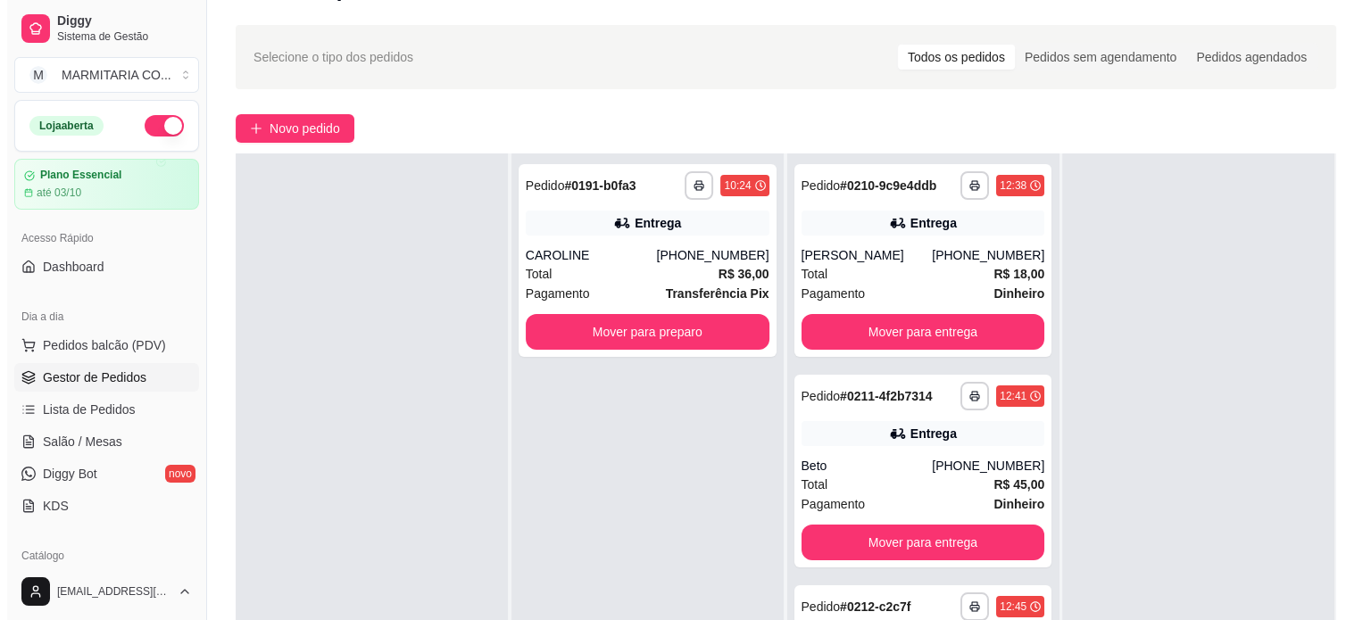
scroll to position [46, 0]
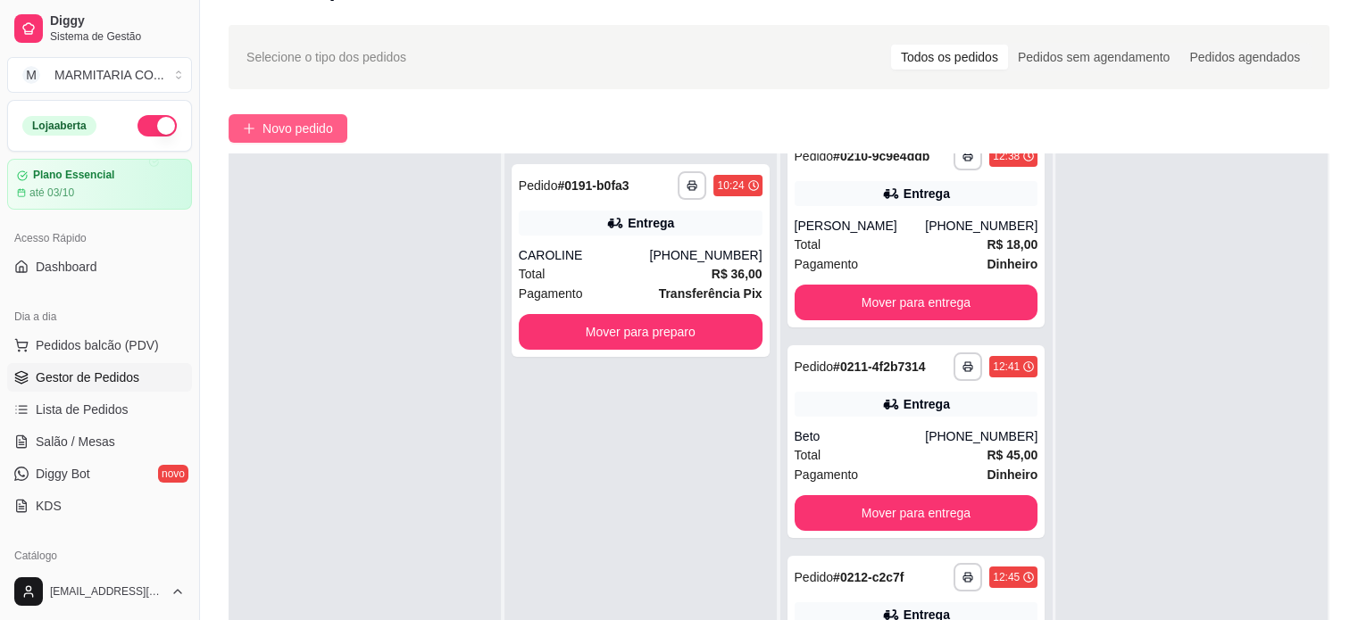
click at [246, 123] on icon "plus" at bounding box center [249, 128] width 12 height 12
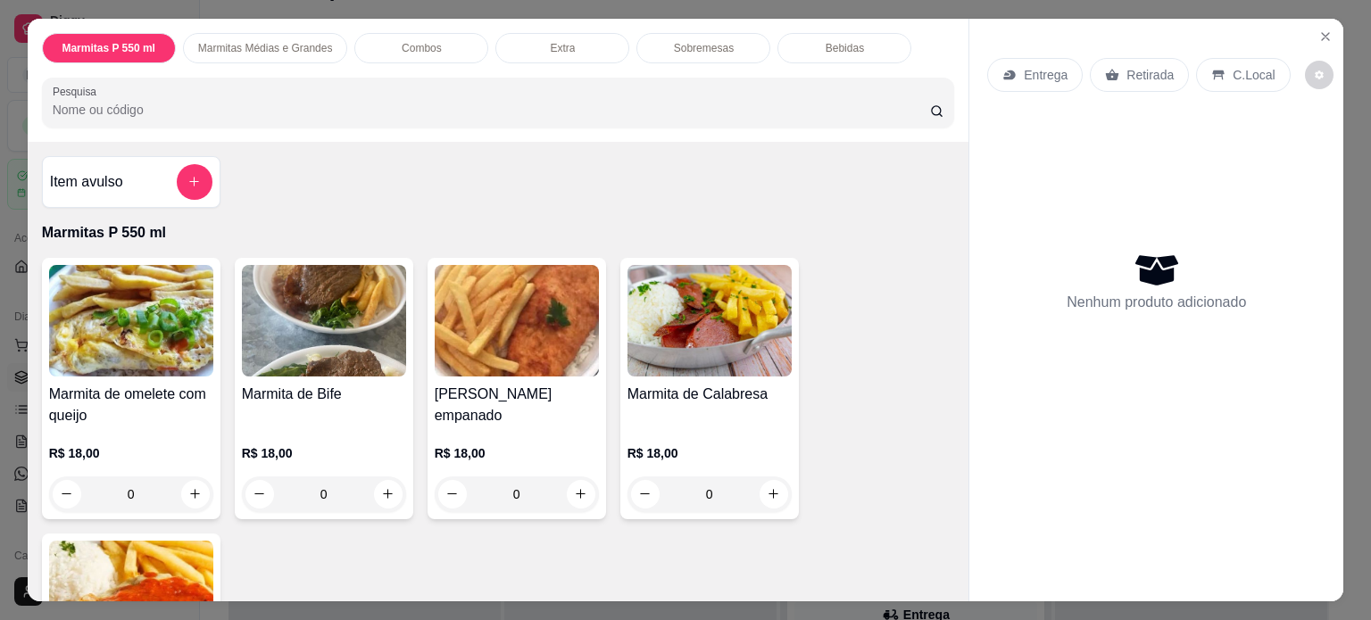
click at [568, 479] on div "0" at bounding box center [517, 495] width 164 height 36
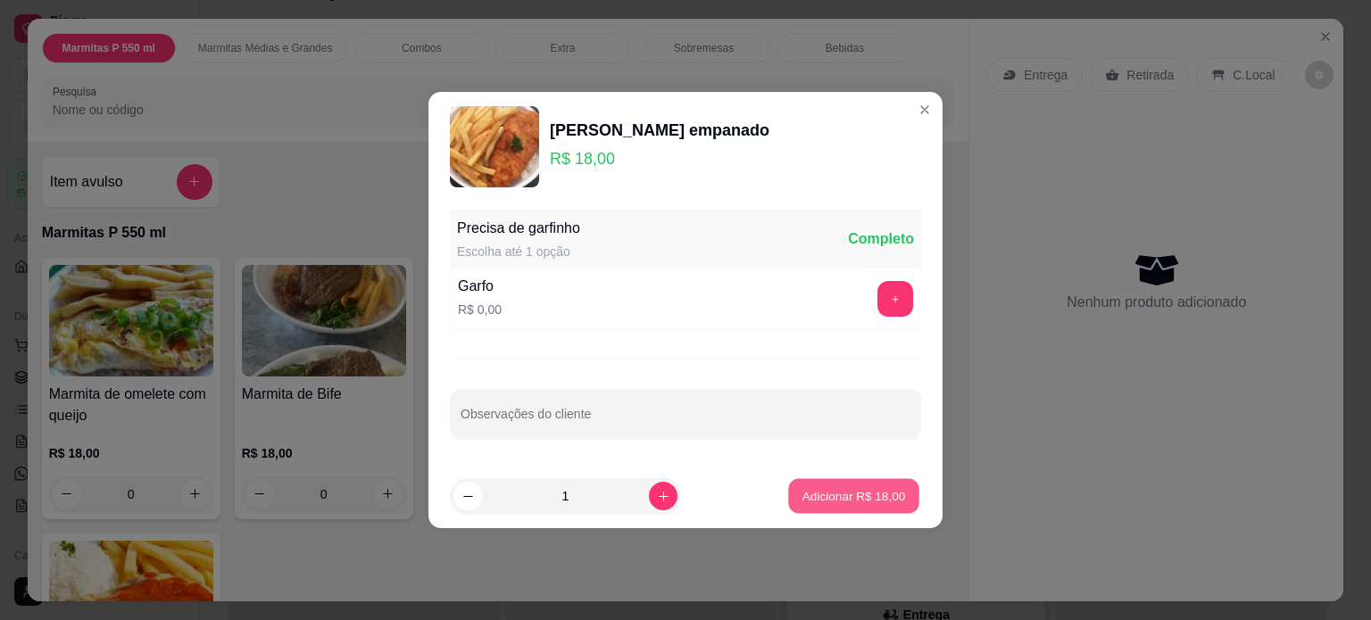
click at [857, 504] on p "Adicionar R$ 18,00" at bounding box center [855, 495] width 104 height 17
type input "1"
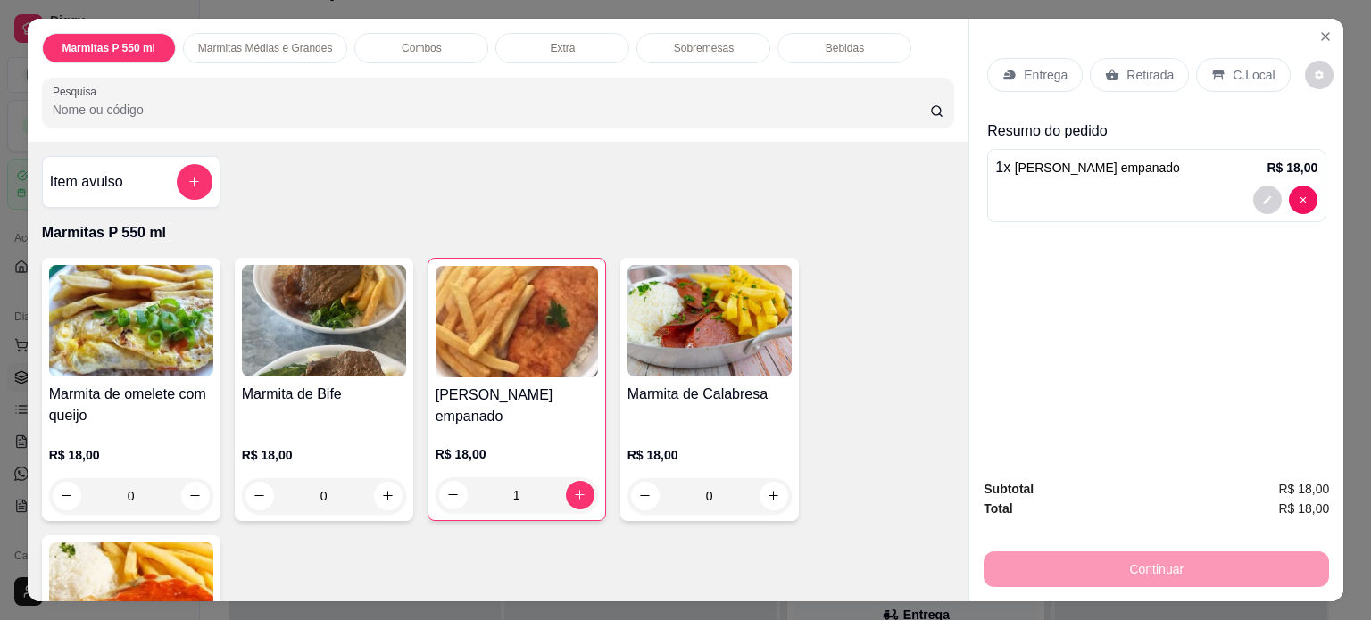
click at [1024, 68] on p "Entrega" at bounding box center [1046, 75] width 44 height 18
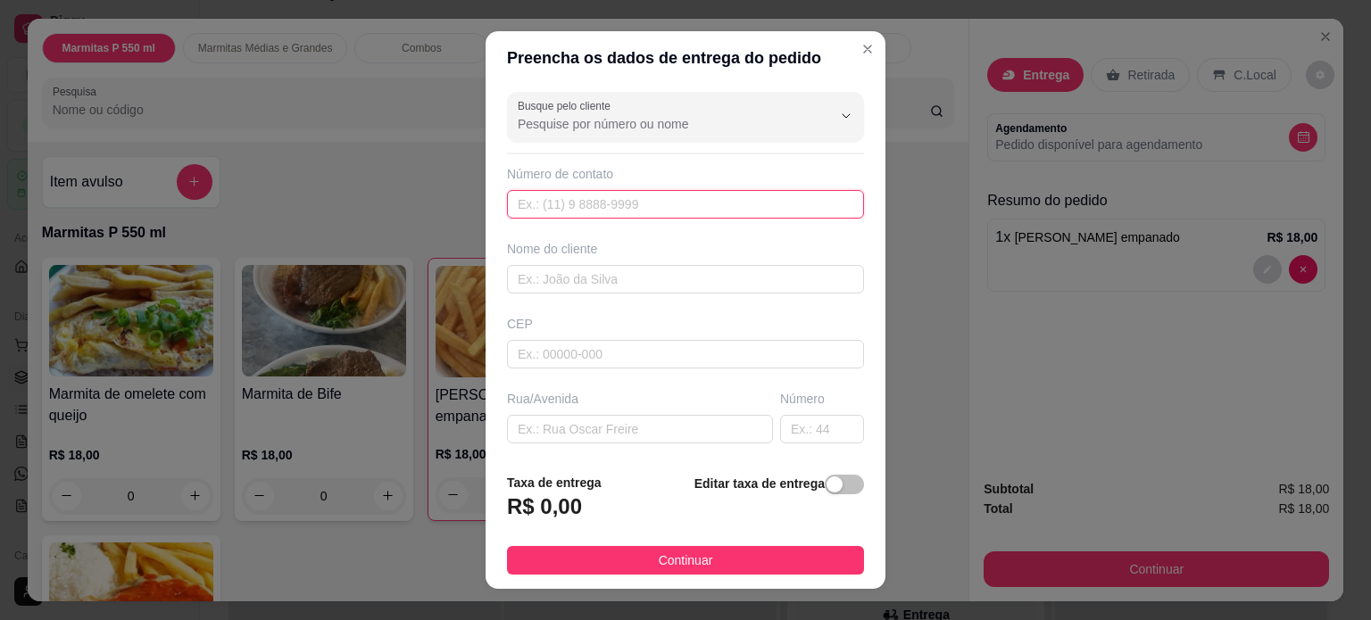
click at [611, 212] on input "text" at bounding box center [685, 204] width 357 height 29
type input "[PHONE_NUMBER]"
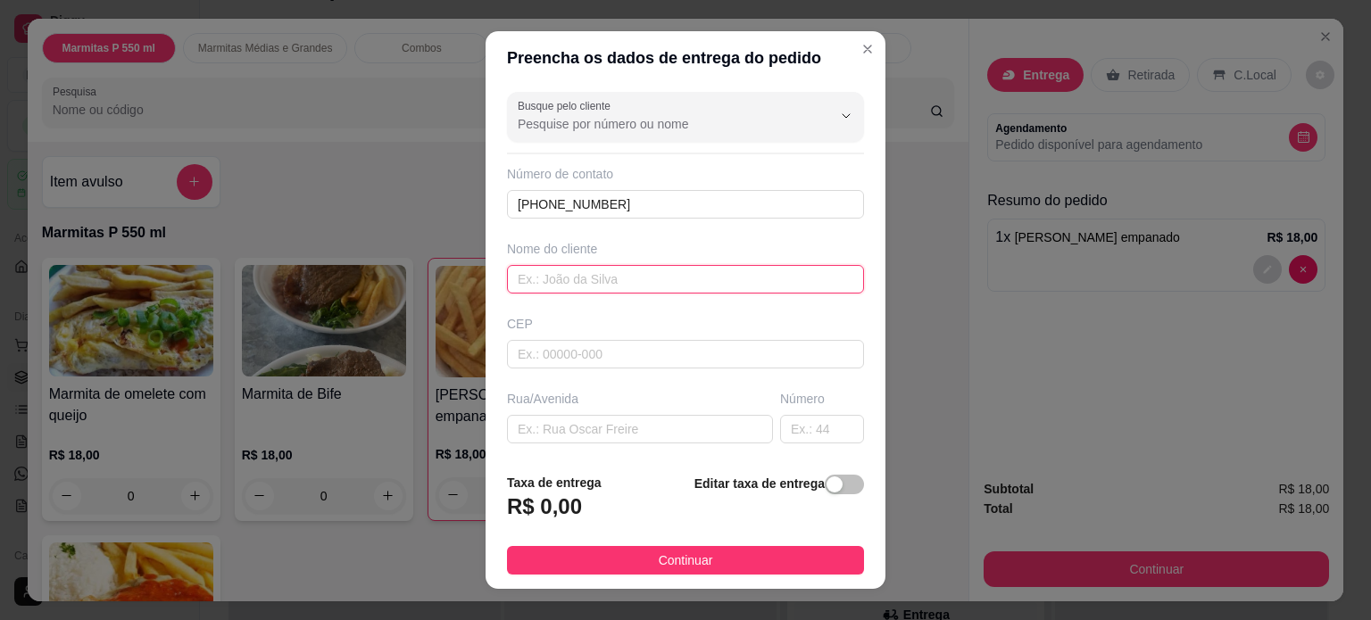
click at [581, 279] on input "text" at bounding box center [685, 279] width 357 height 29
type input "DUDA"
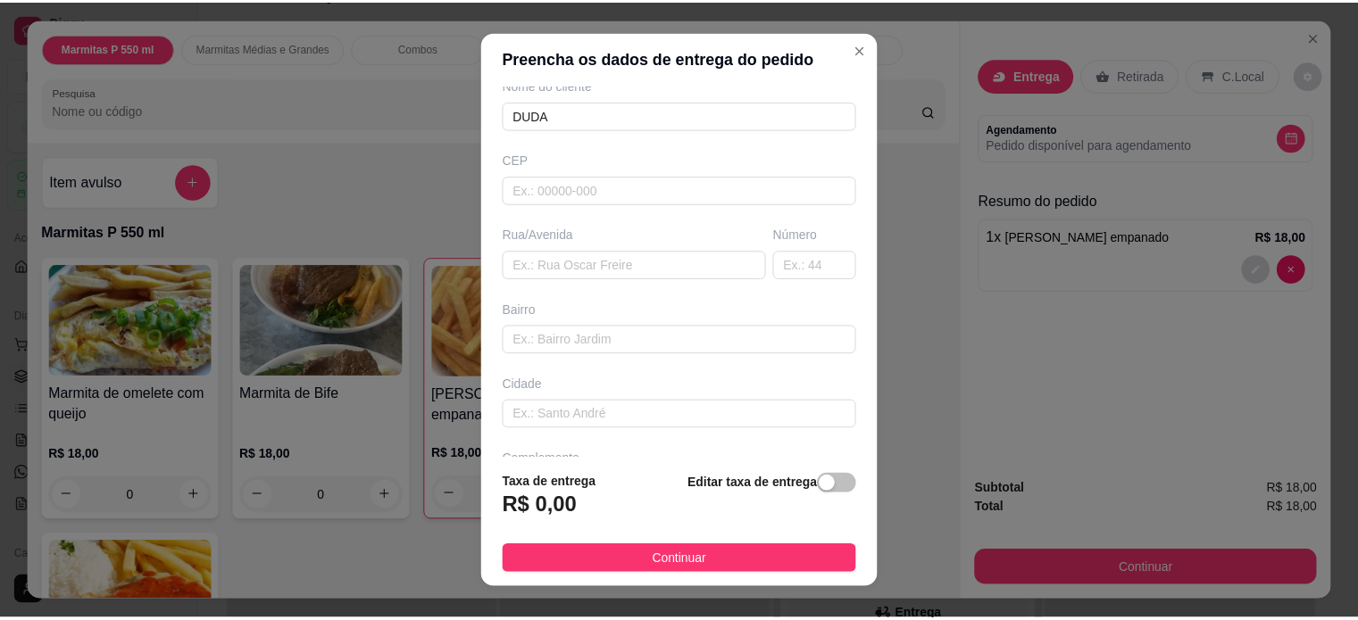
scroll to position [175, 0]
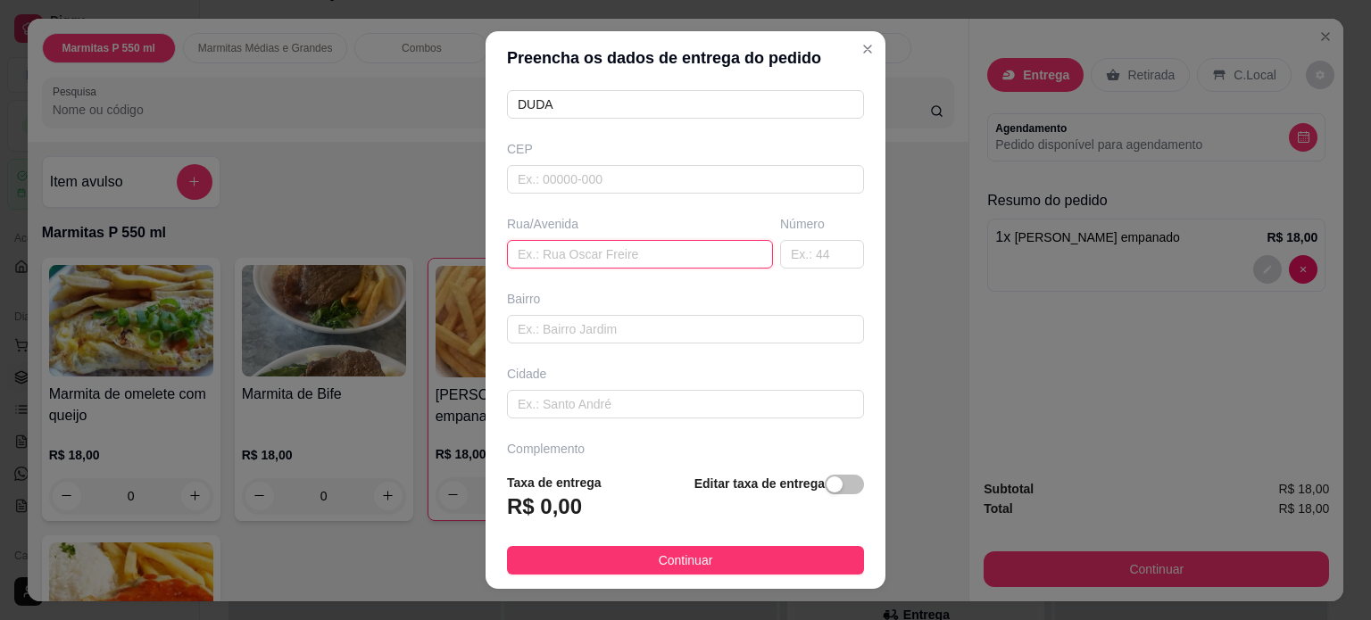
click at [559, 253] on input "text" at bounding box center [640, 254] width 266 height 29
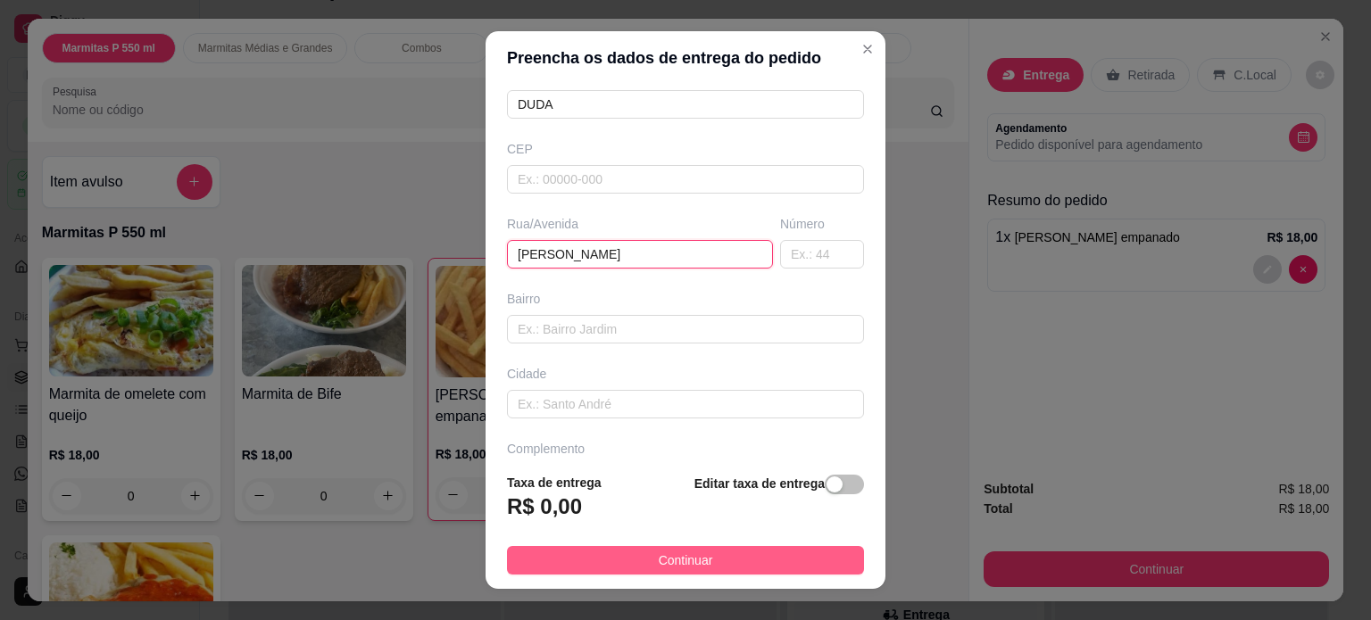
type input "[PERSON_NAME]"
click at [538, 559] on button "Continuar" at bounding box center [685, 560] width 357 height 29
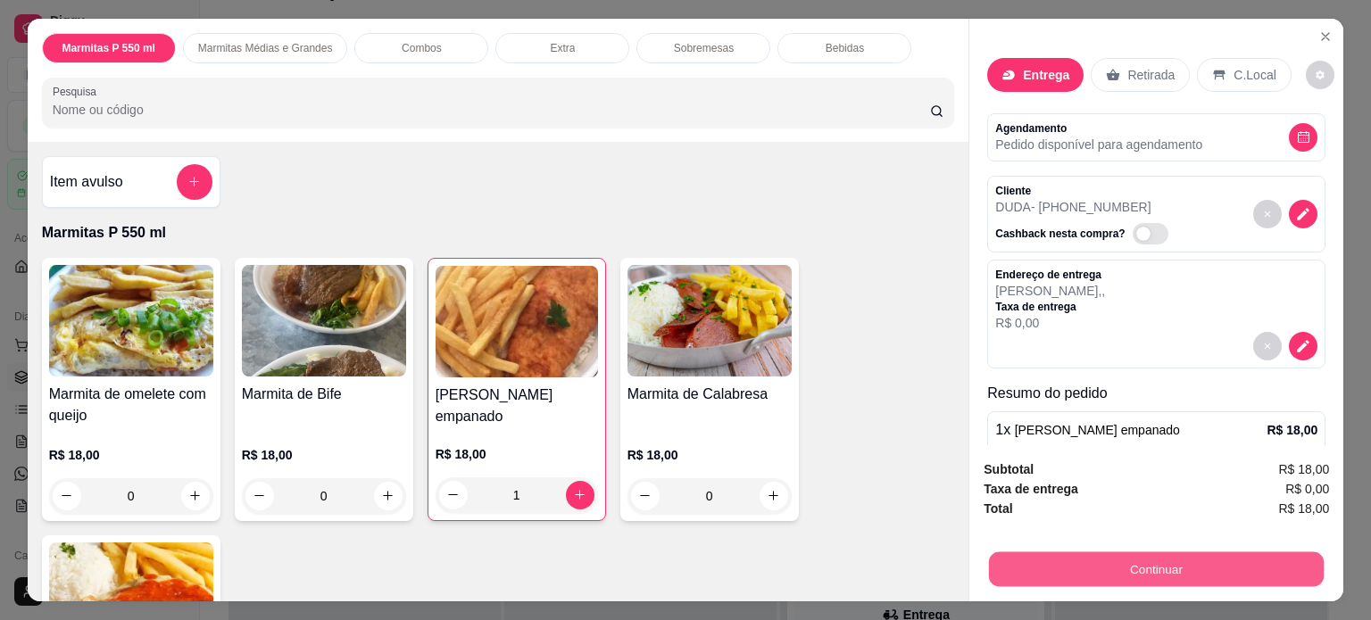
click at [1015, 560] on button "Continuar" at bounding box center [1156, 570] width 335 height 35
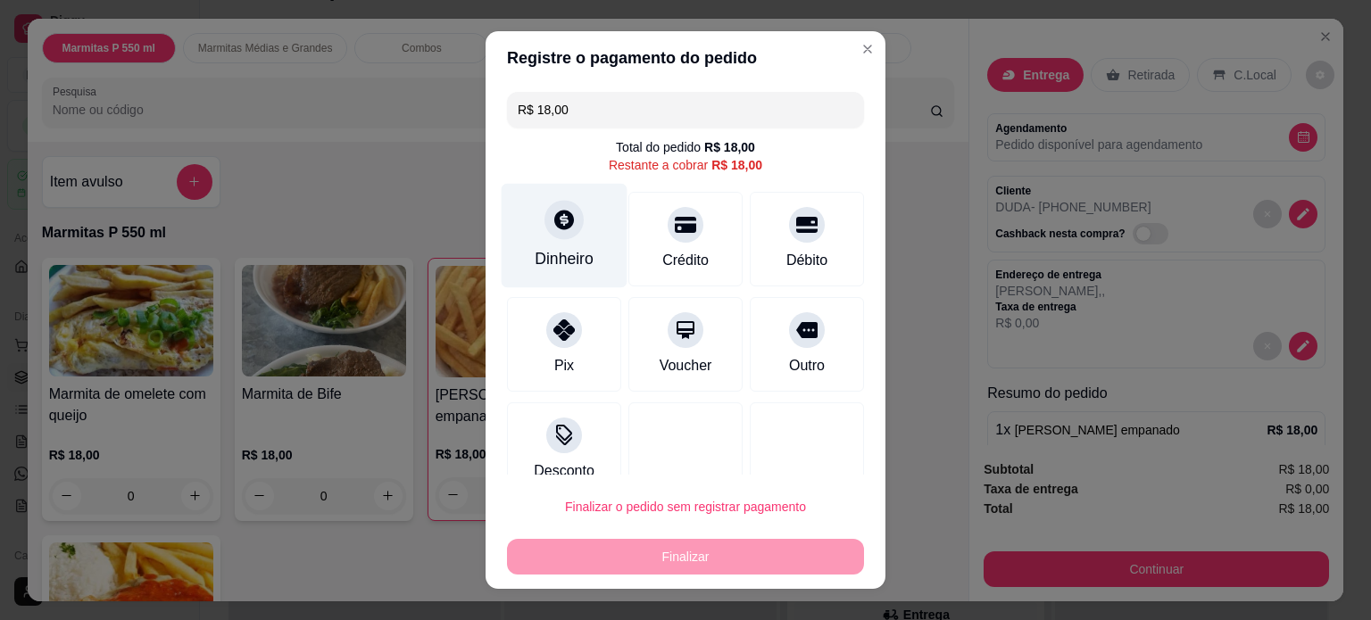
click at [565, 230] on div at bounding box center [564, 219] width 39 height 39
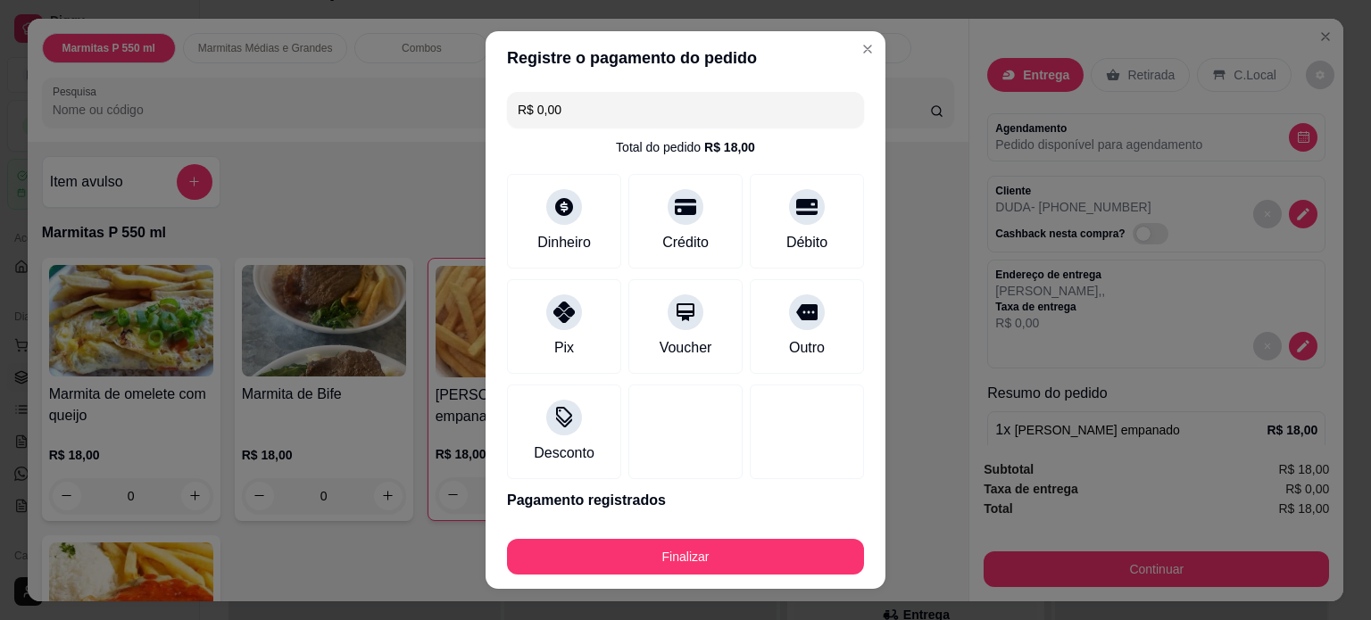
type input "R$ 0,00"
click at [518, 237] on div "Dinheiro" at bounding box center [565, 217] width 126 height 104
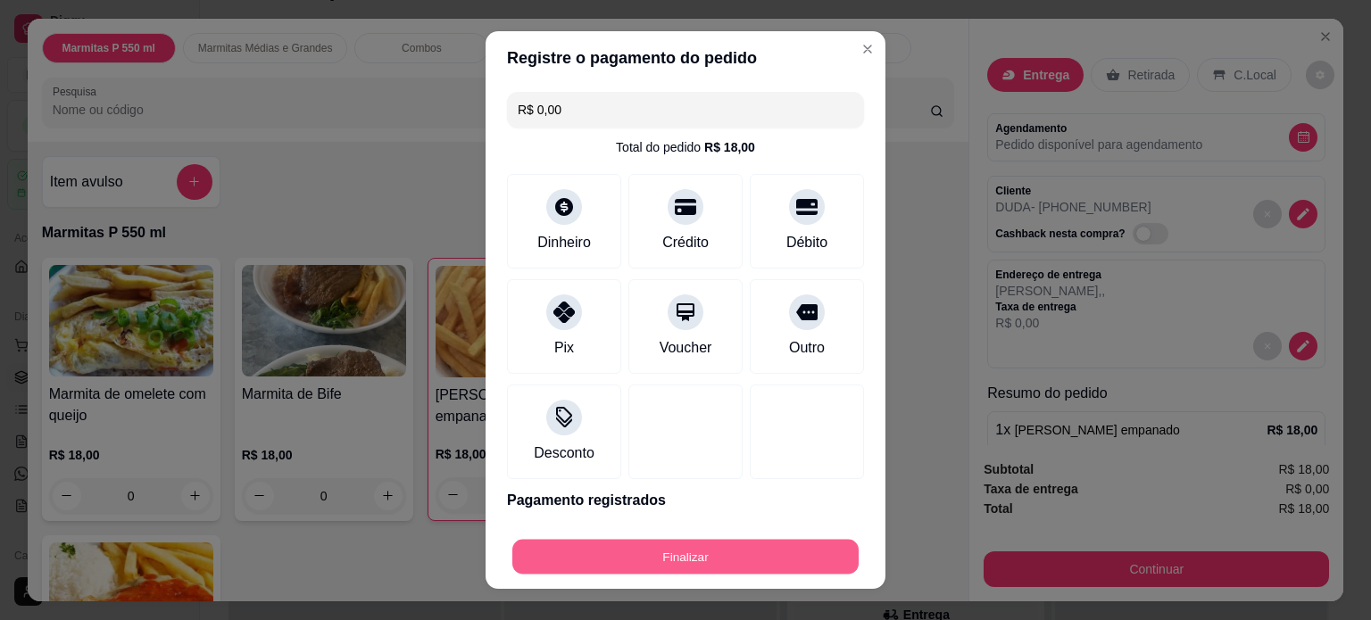
click at [729, 546] on button "Finalizar" at bounding box center [685, 557] width 346 height 35
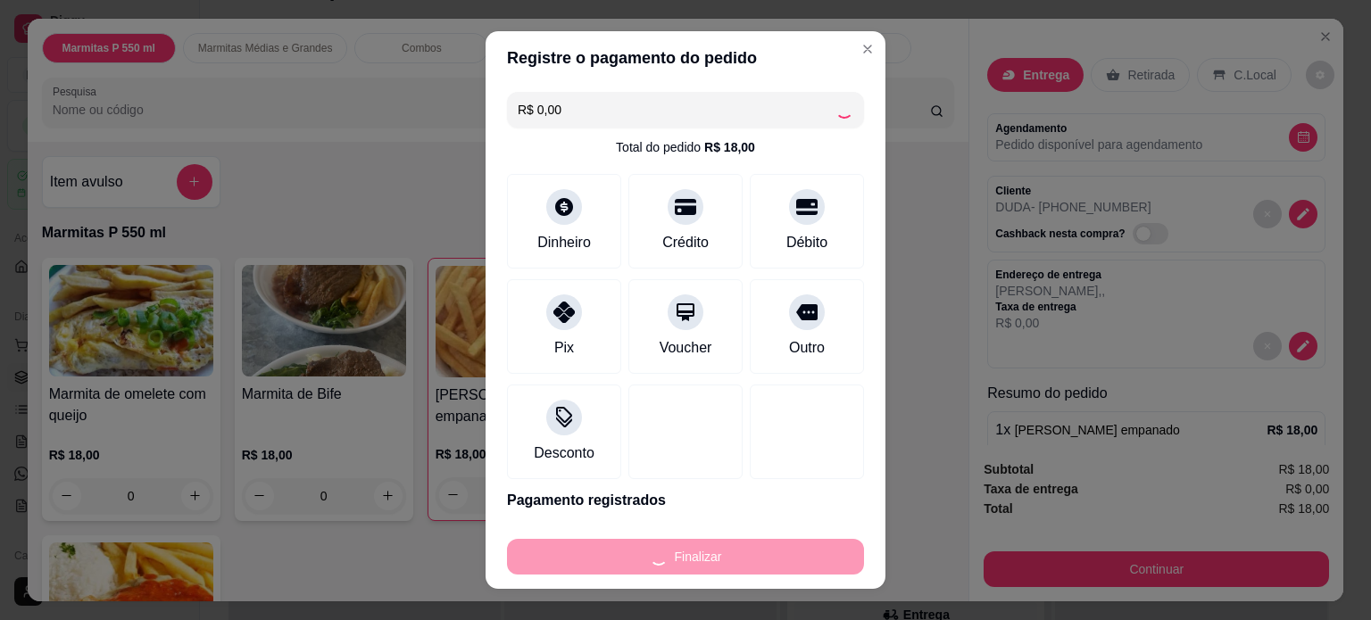
type input "0"
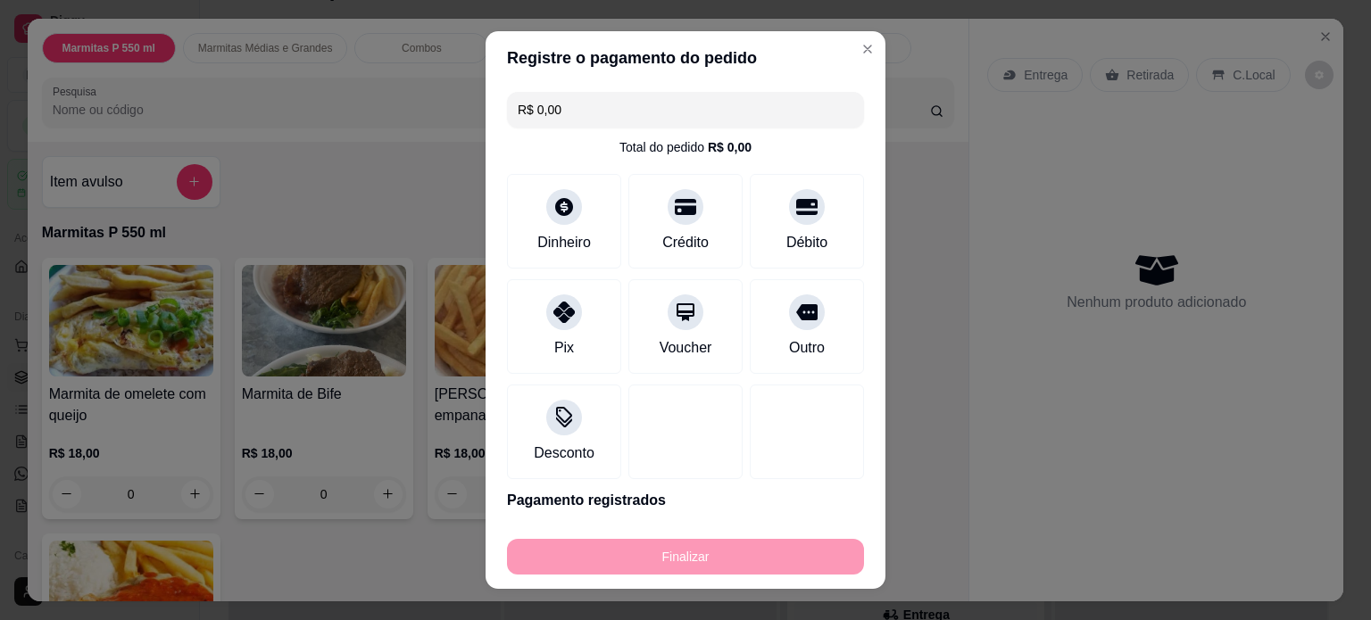
type input "-R$ 18,00"
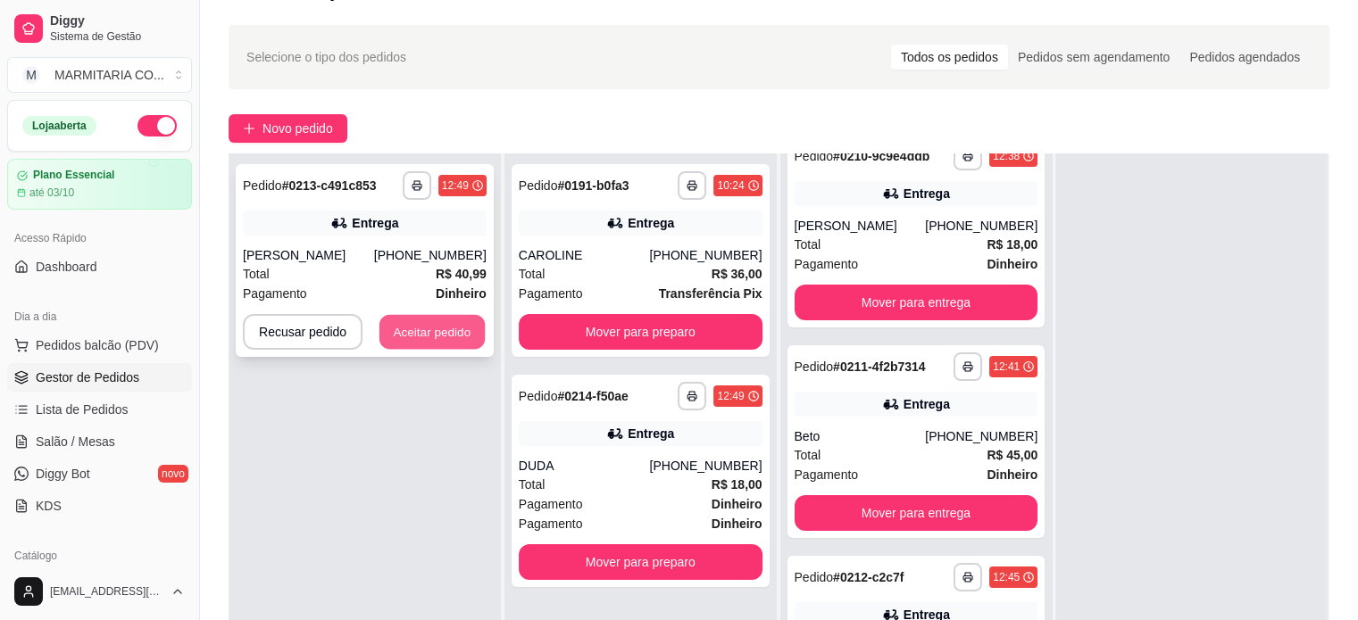
click at [424, 331] on button "Aceitar pedido" at bounding box center [431, 332] width 105 height 35
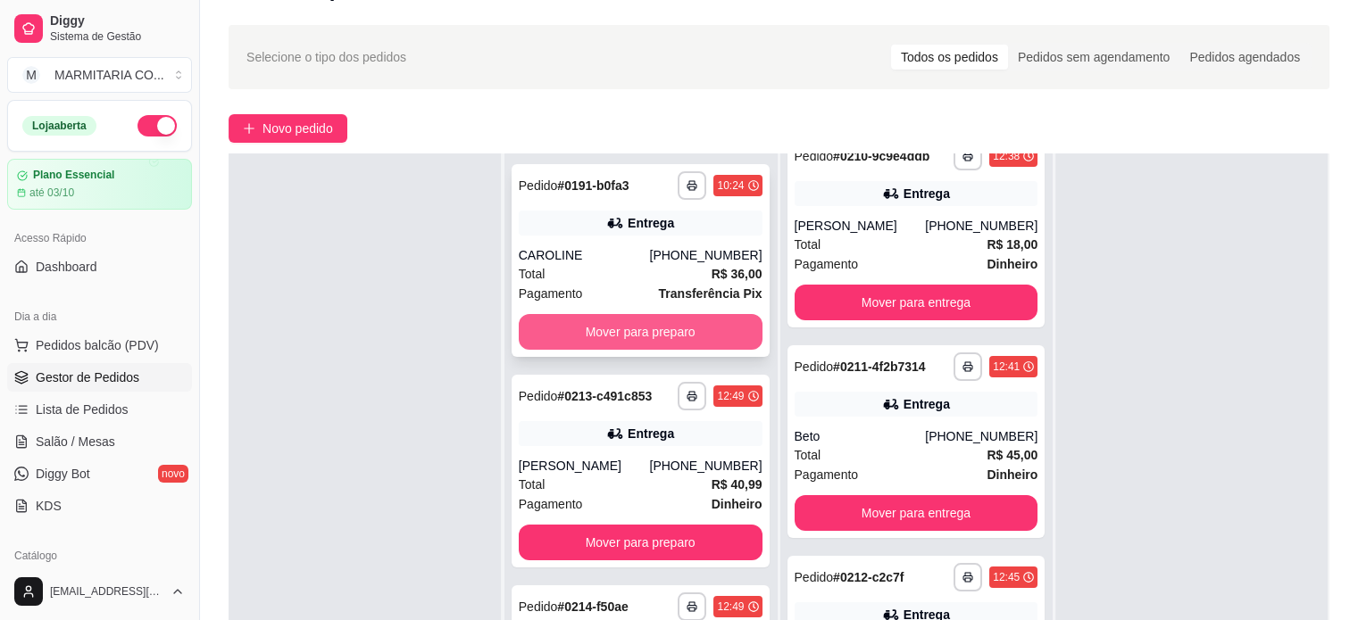
scroll to position [46, 0]
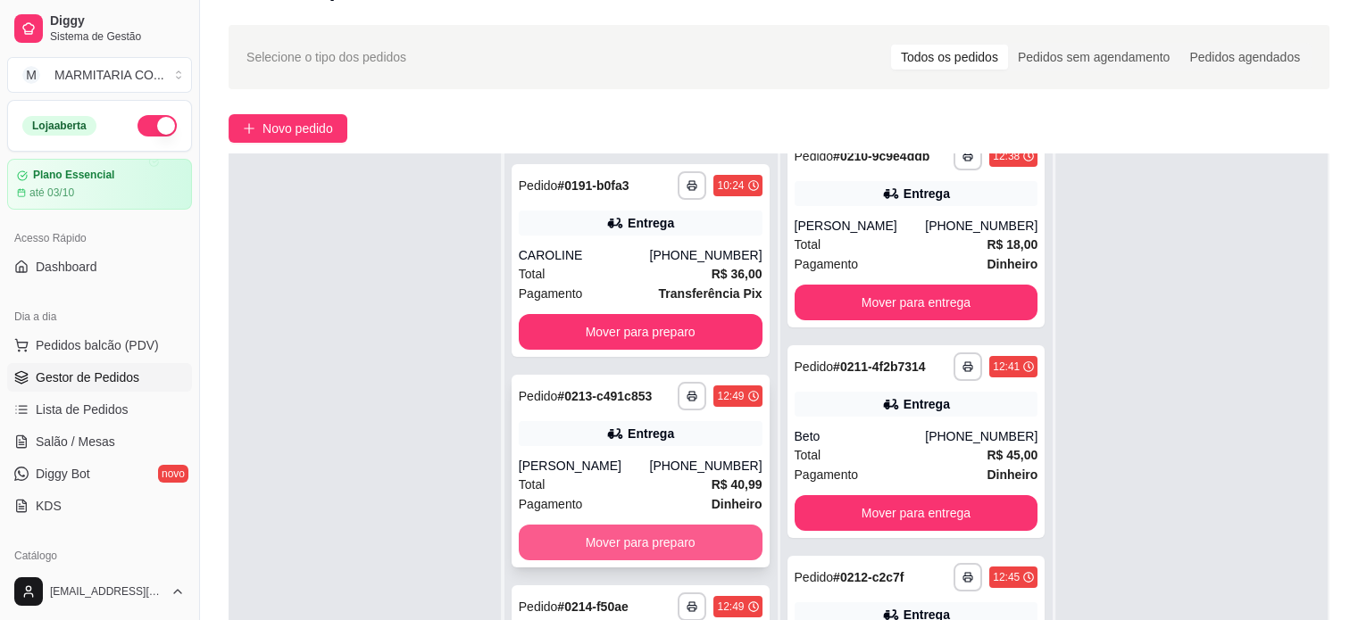
click at [614, 544] on button "Mover para preparo" at bounding box center [641, 543] width 244 height 36
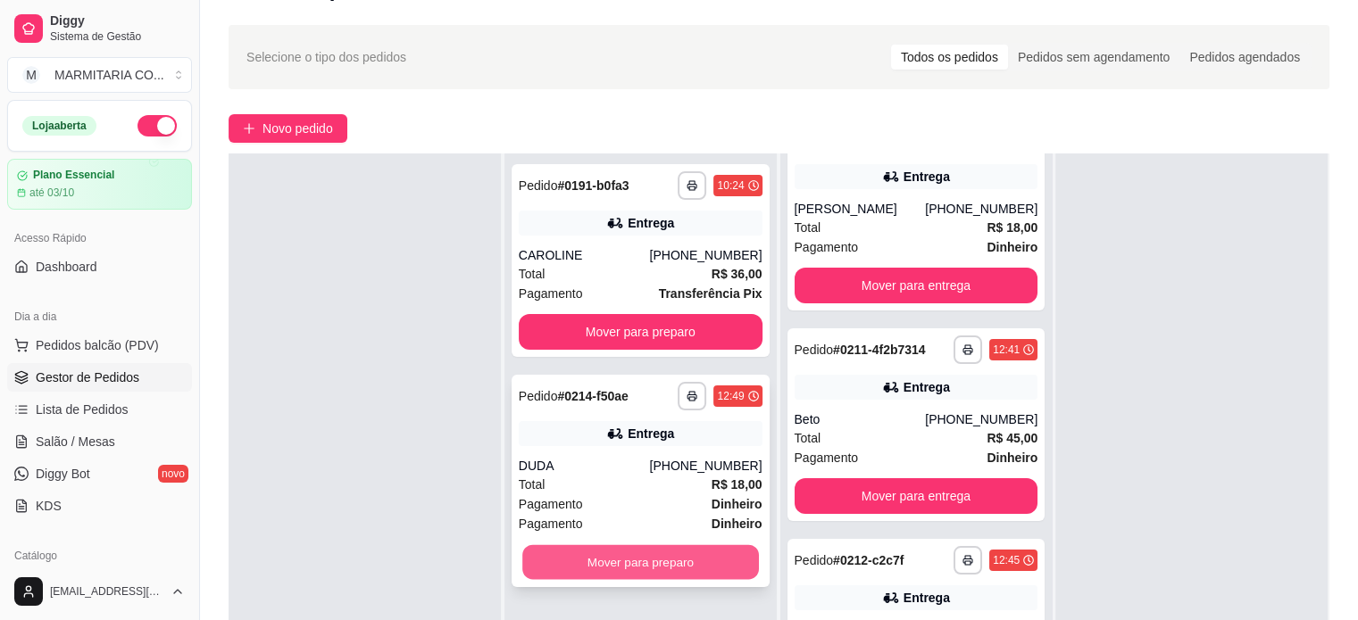
click at [605, 553] on button "Mover para preparo" at bounding box center [640, 563] width 237 height 35
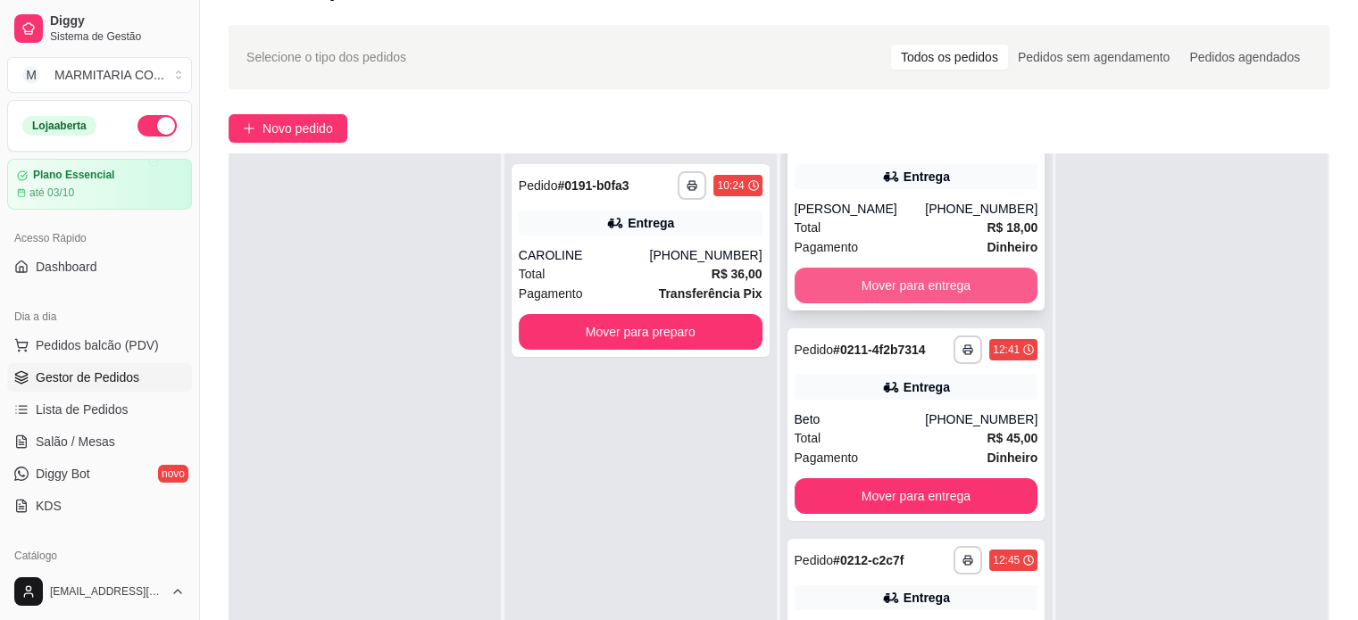
click at [896, 300] on button "Mover para entrega" at bounding box center [917, 286] width 244 height 36
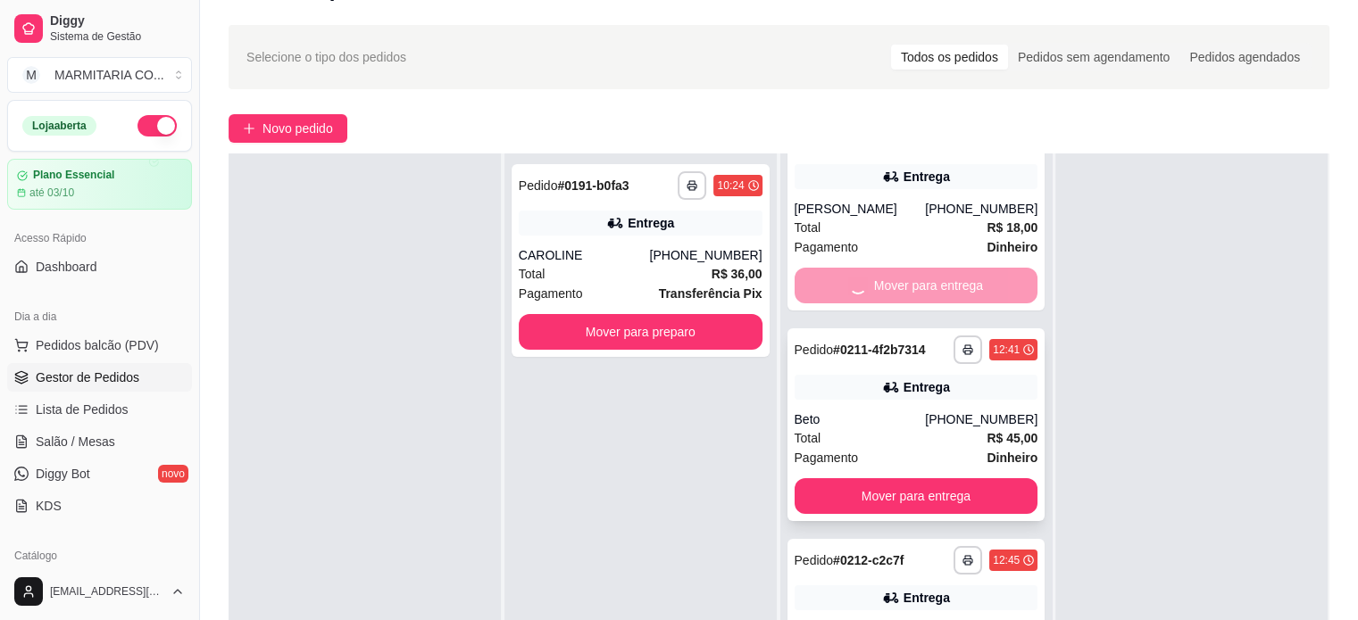
scroll to position [0, 0]
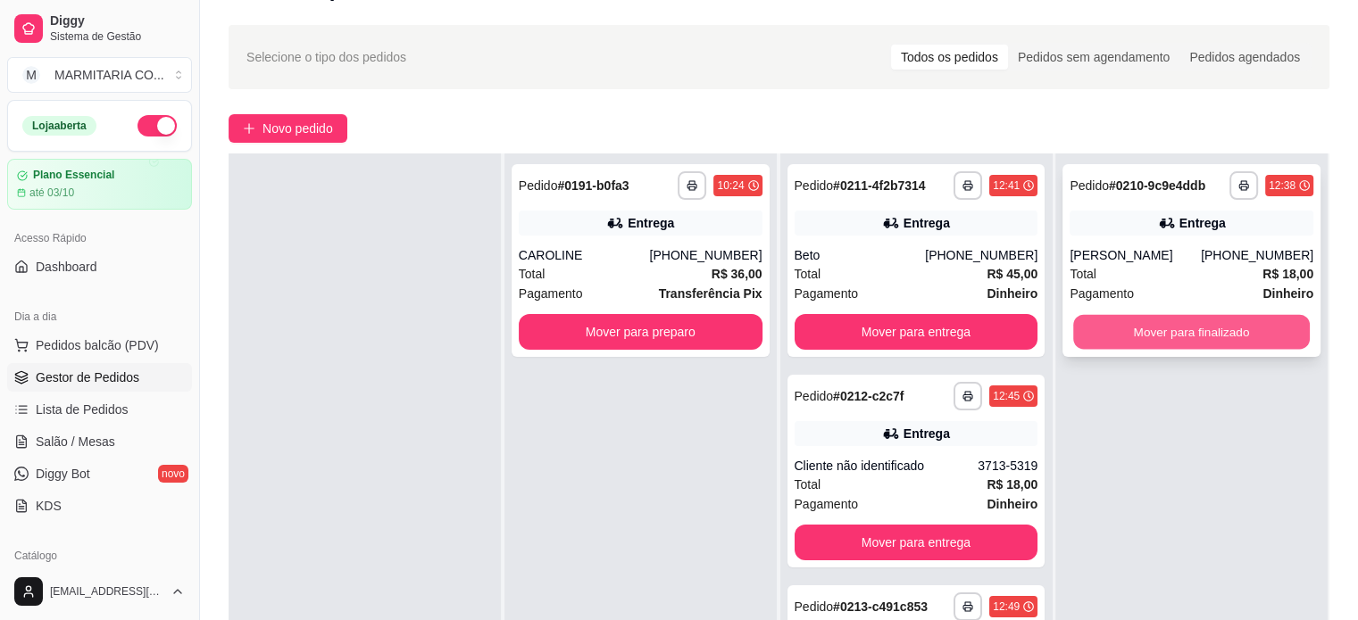
click at [1108, 350] on button "Mover para finalizado" at bounding box center [1191, 332] width 237 height 35
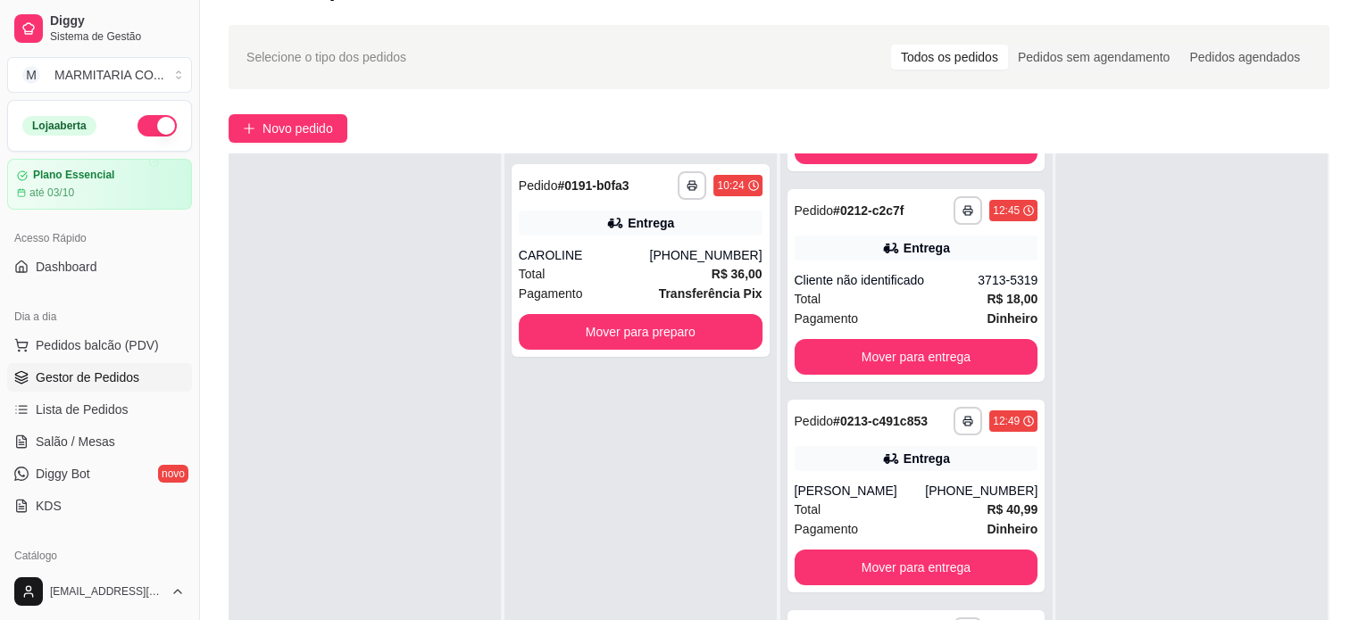
scroll to position [260, 0]
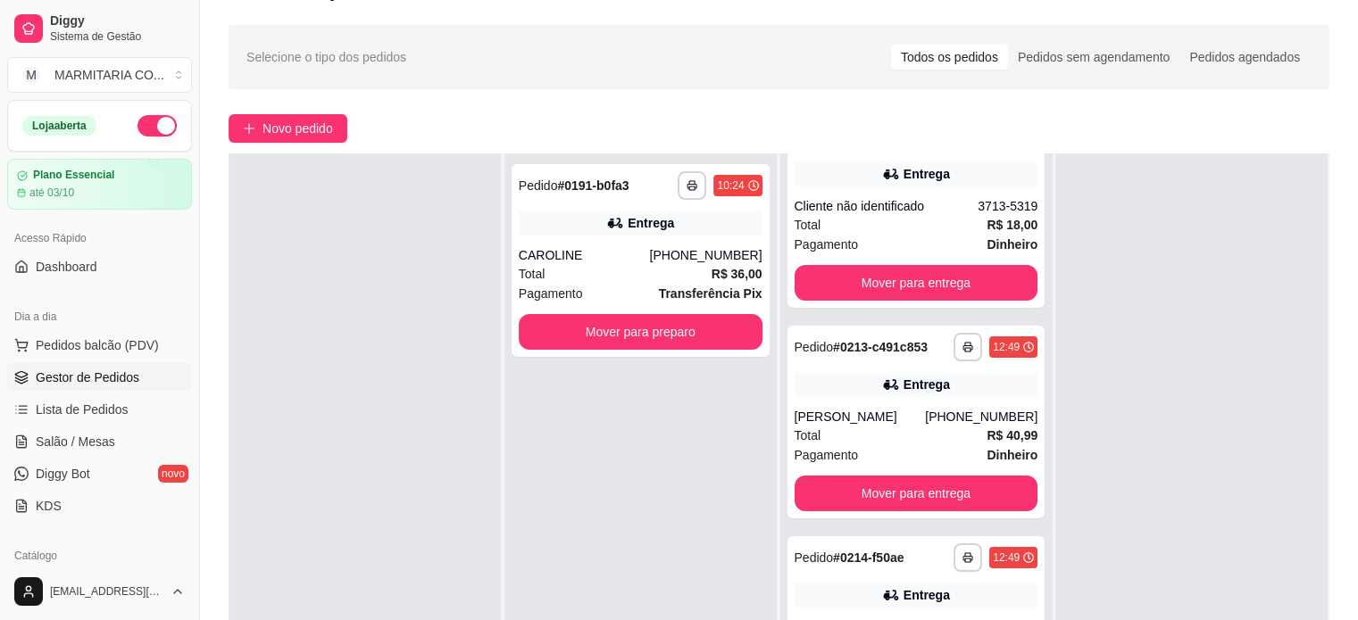
click at [703, 358] on div "**********" at bounding box center [640, 464] width 272 height 620
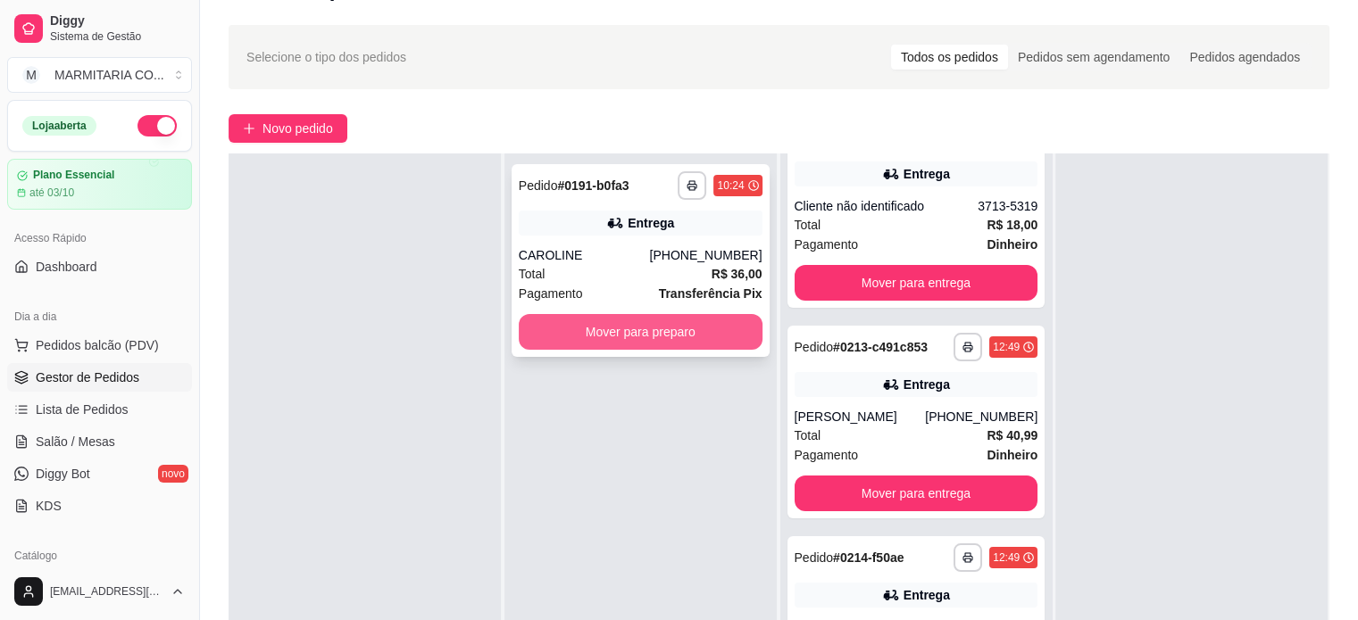
click at [695, 331] on button "Mover para preparo" at bounding box center [641, 332] width 244 height 36
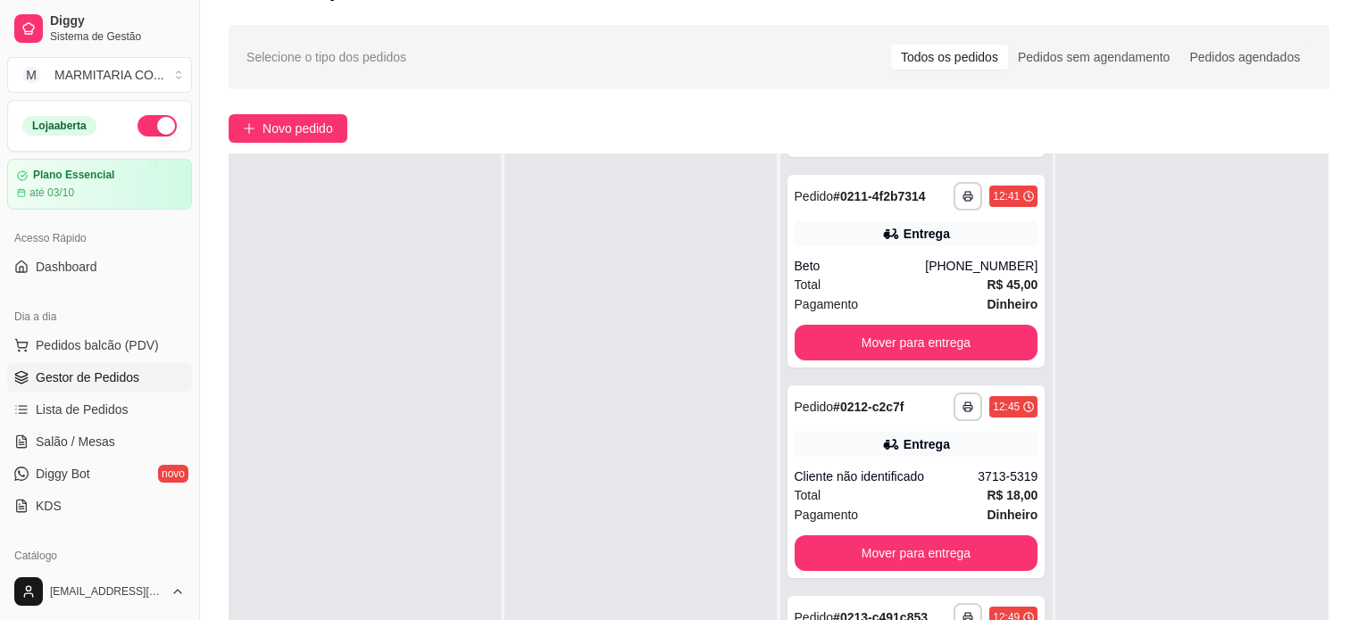
scroll to position [214, 0]
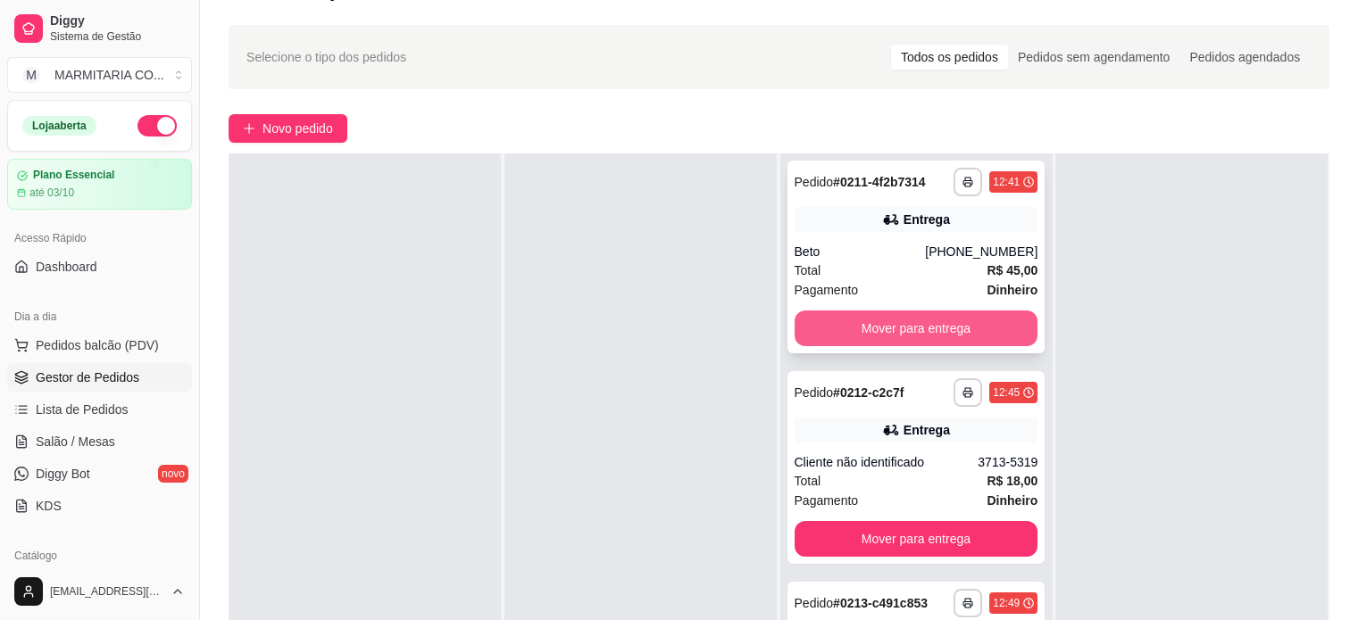
click at [961, 328] on button "Mover para entrega" at bounding box center [917, 329] width 244 height 36
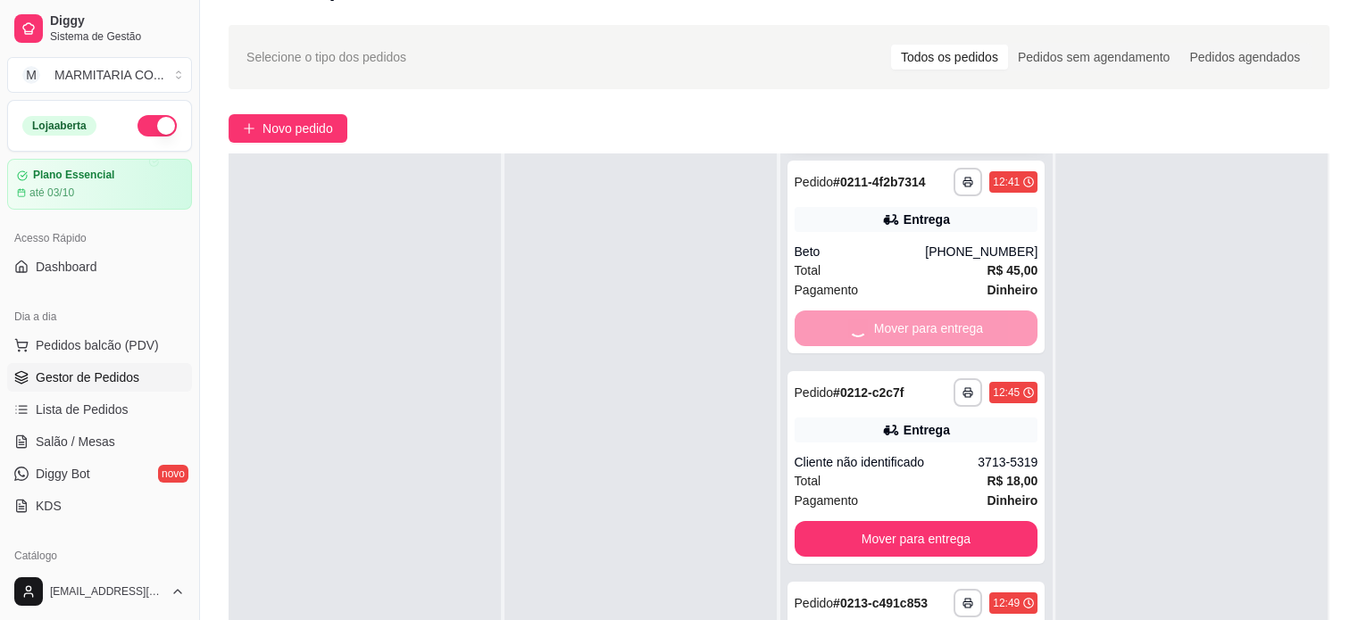
scroll to position [4, 0]
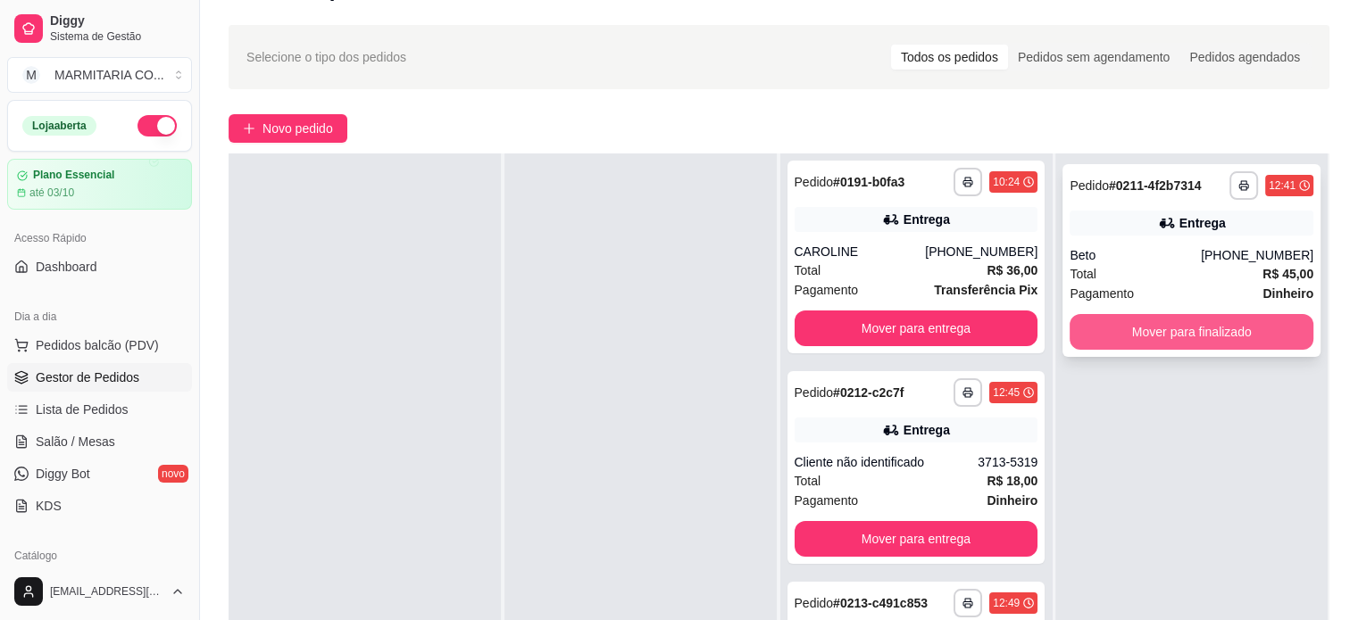
click at [1127, 328] on button "Mover para finalizado" at bounding box center [1192, 332] width 244 height 36
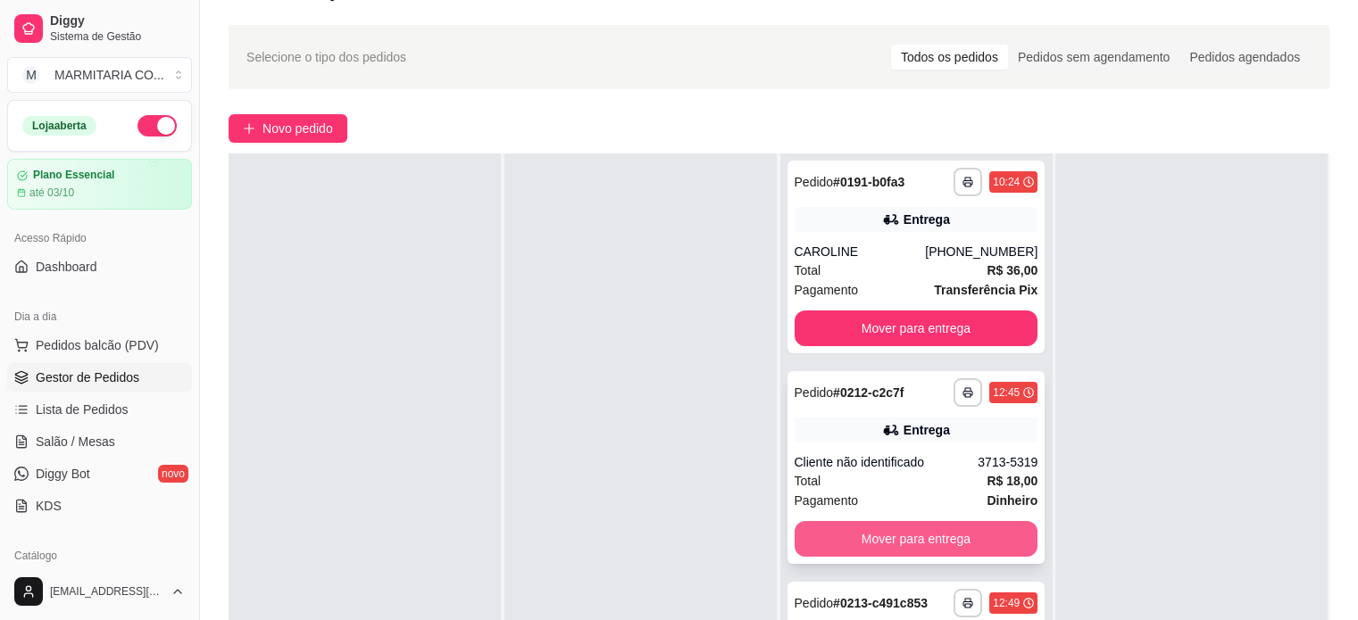
click at [947, 532] on button "Mover para entrega" at bounding box center [917, 539] width 244 height 36
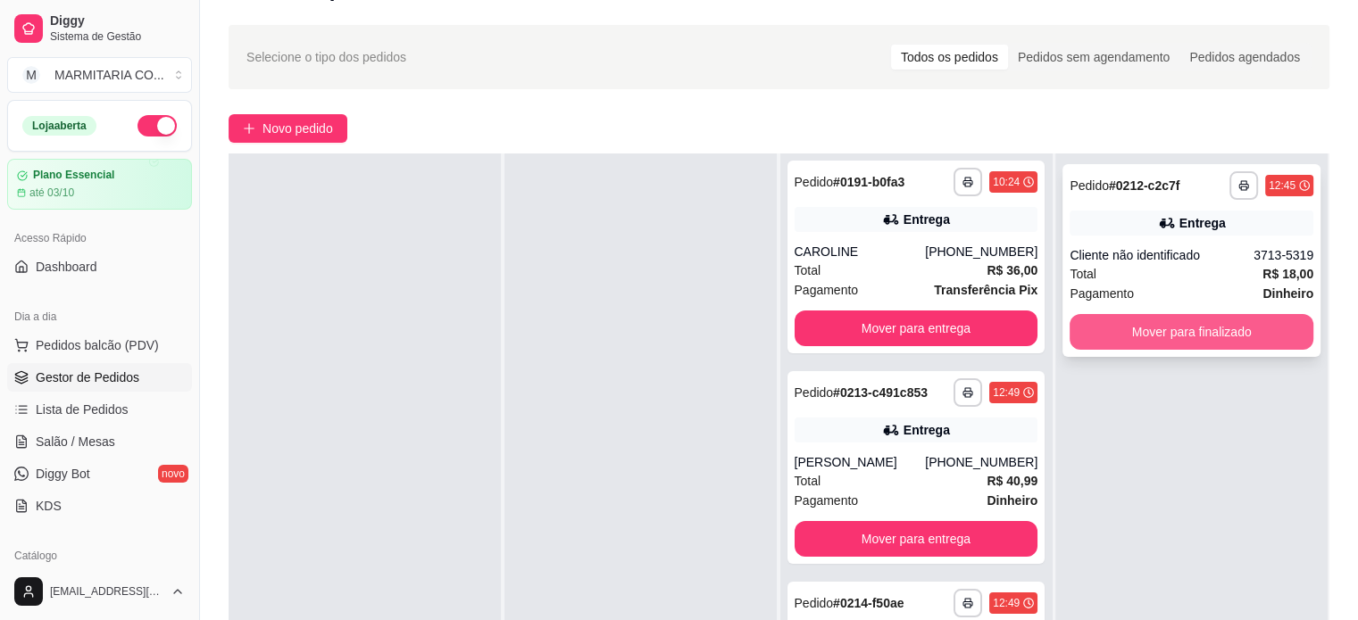
click at [1158, 319] on button "Mover para finalizado" at bounding box center [1192, 332] width 244 height 36
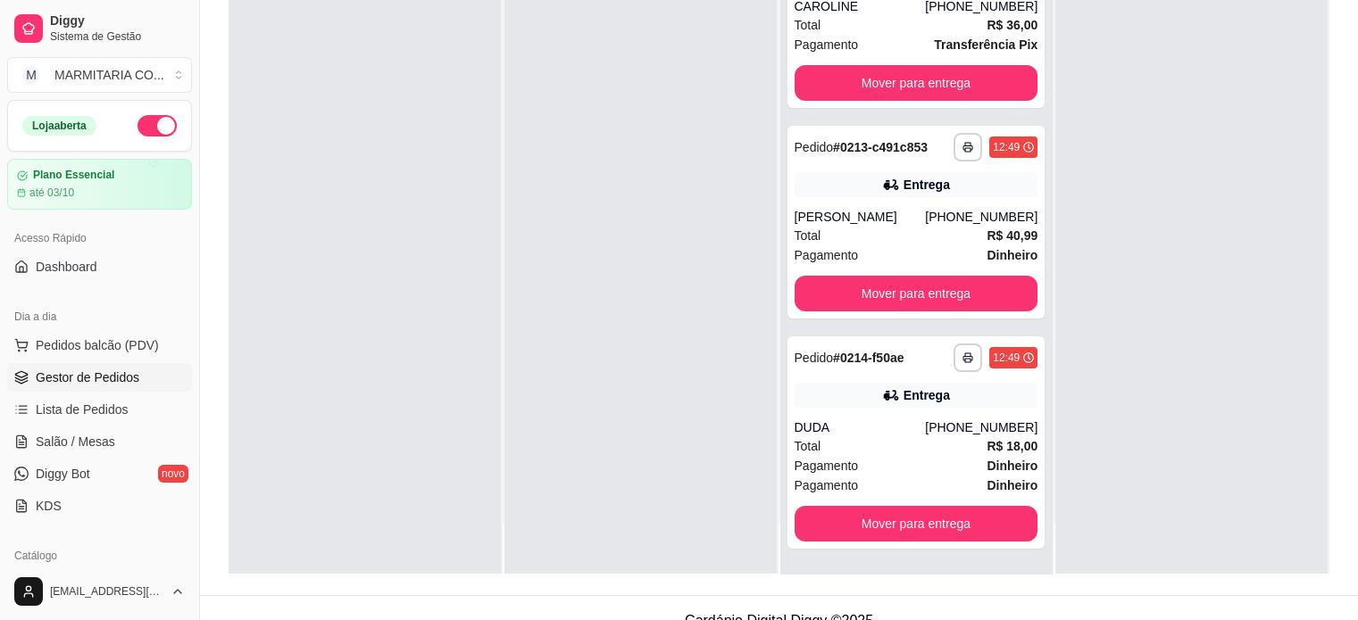
scroll to position [246, 0]
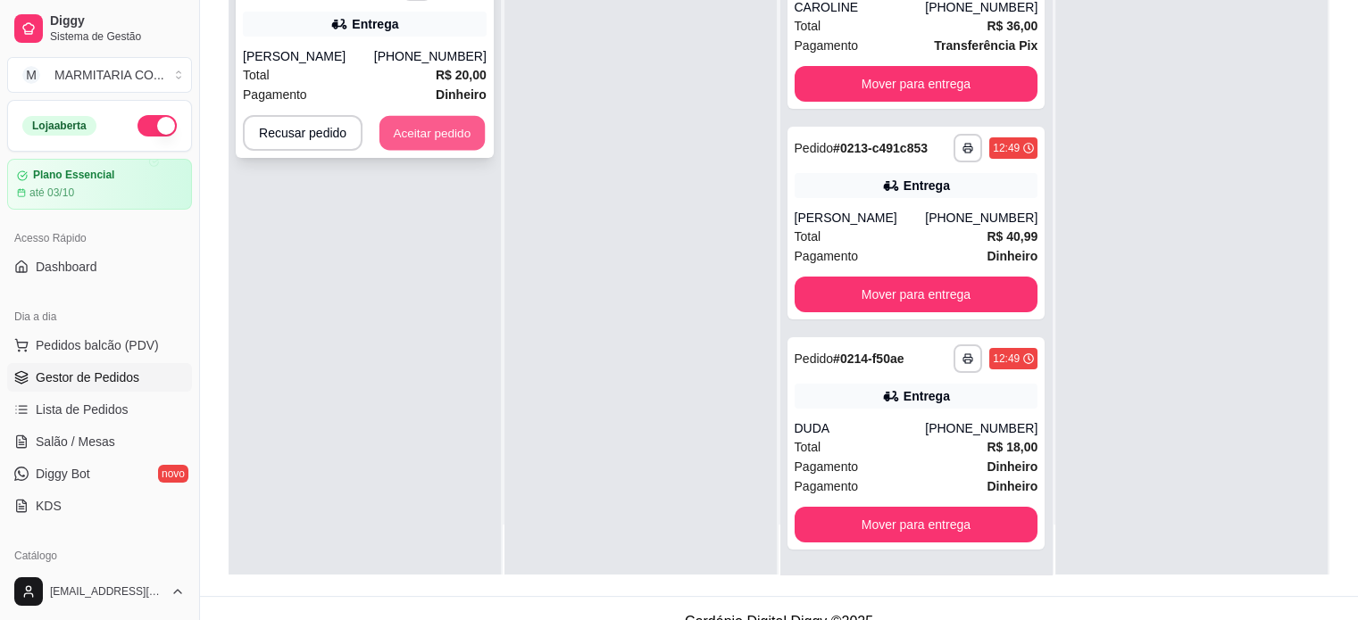
click at [446, 136] on button "Aceitar pedido" at bounding box center [431, 133] width 105 height 35
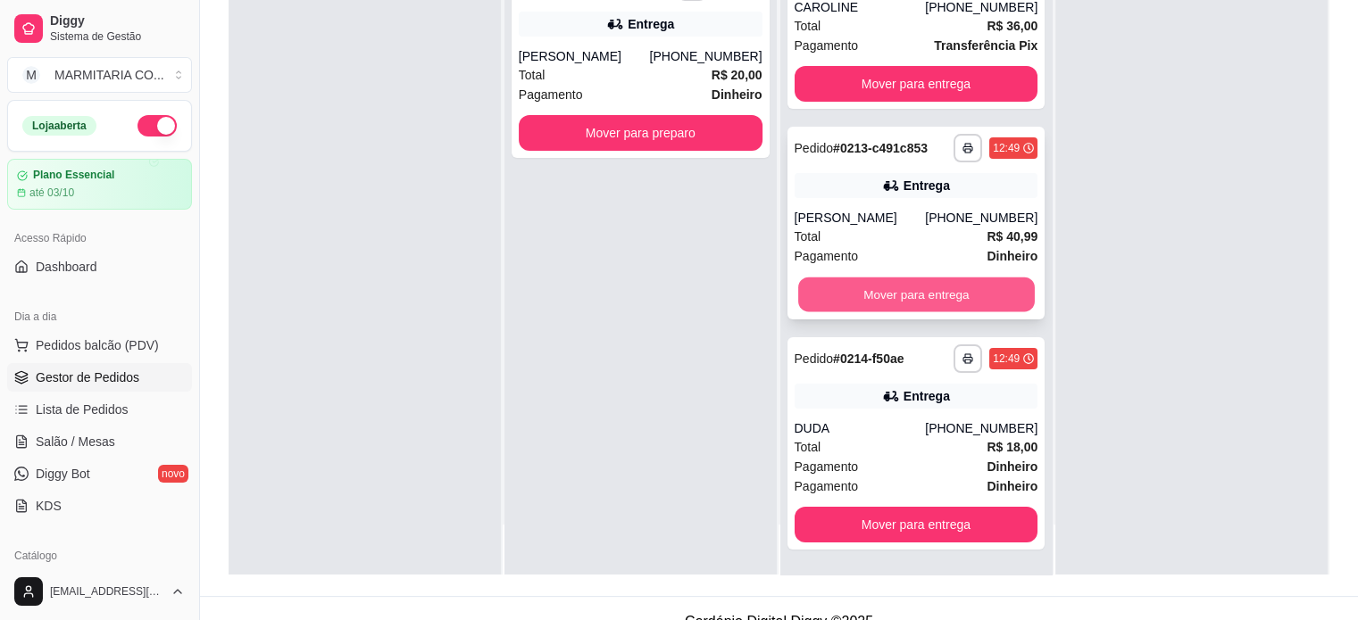
click at [833, 284] on button "Mover para entrega" at bounding box center [916, 295] width 237 height 35
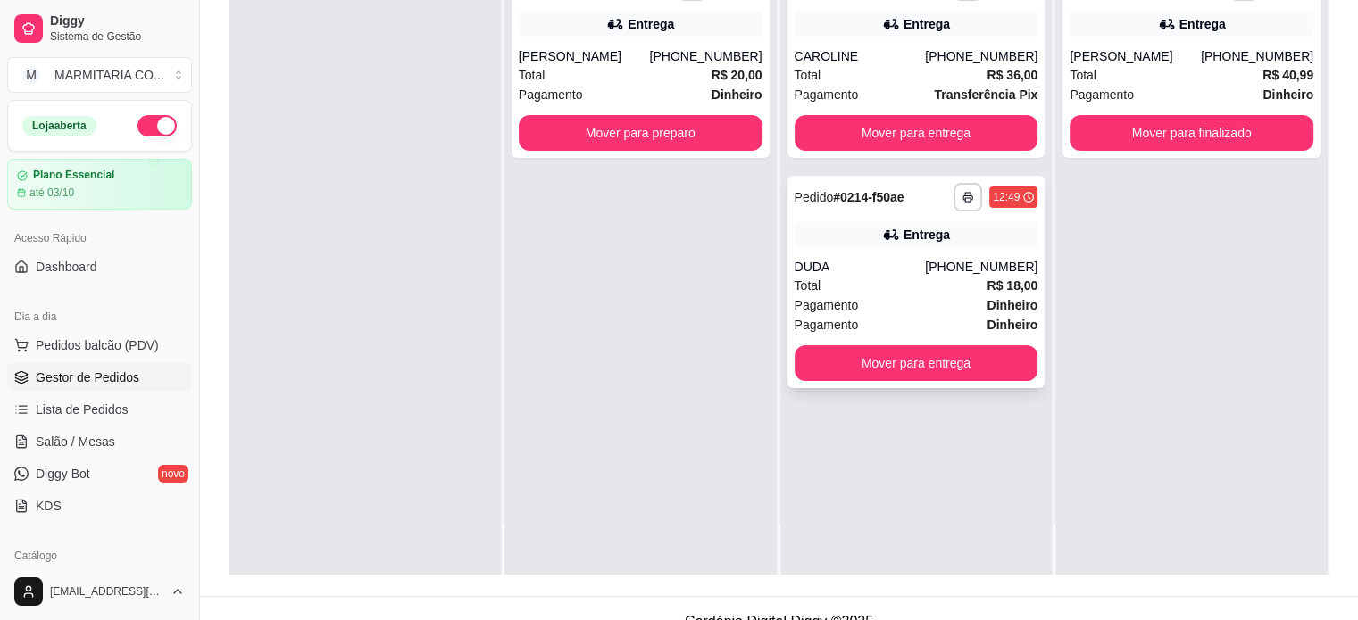
scroll to position [0, 0]
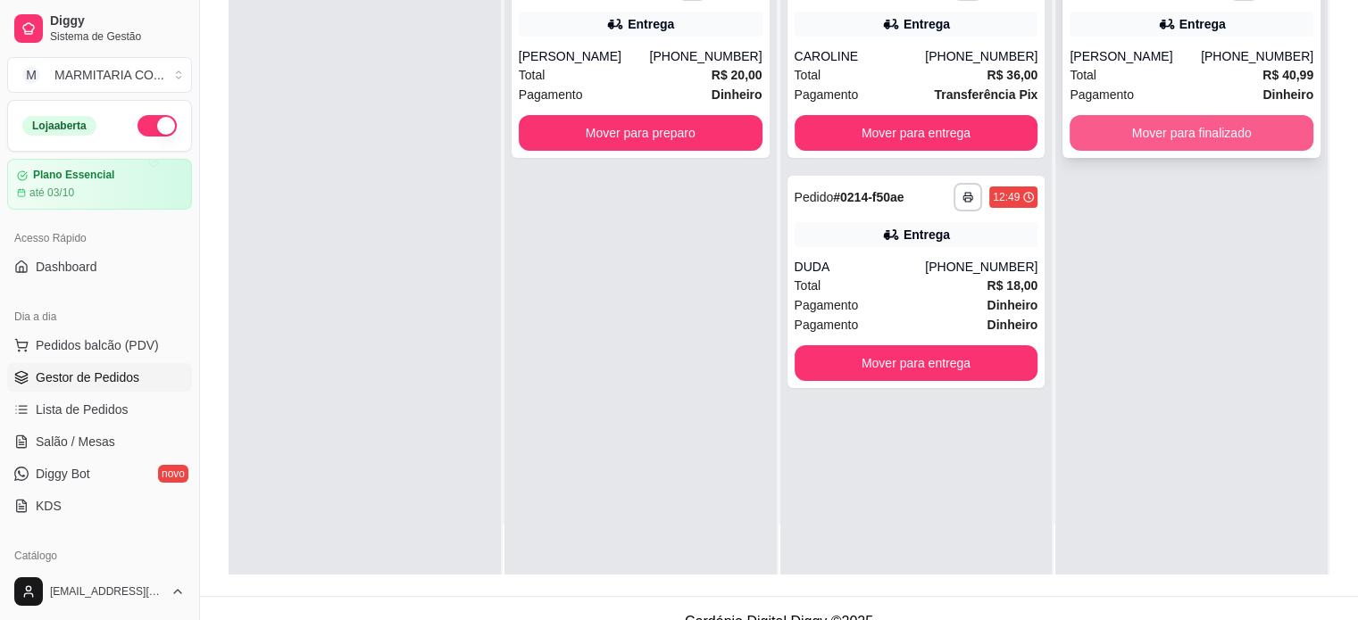
click at [1164, 132] on button "Mover para finalizado" at bounding box center [1192, 133] width 244 height 36
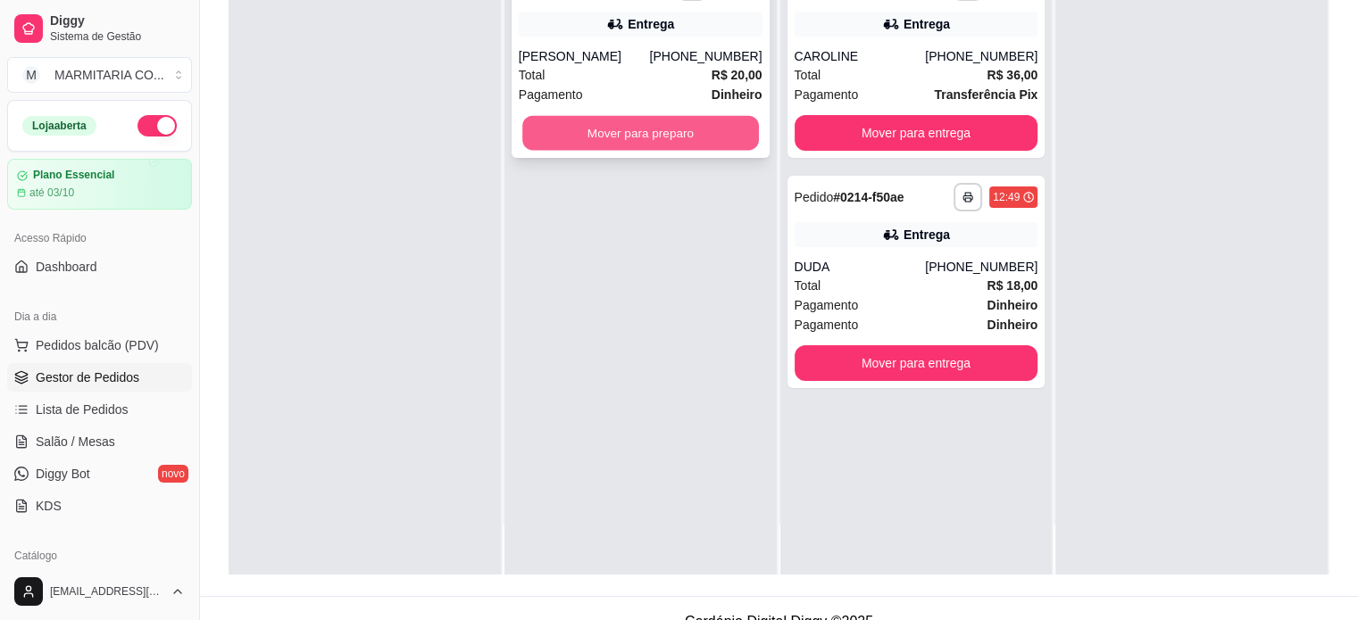
click at [537, 128] on button "Mover para preparo" at bounding box center [640, 133] width 237 height 35
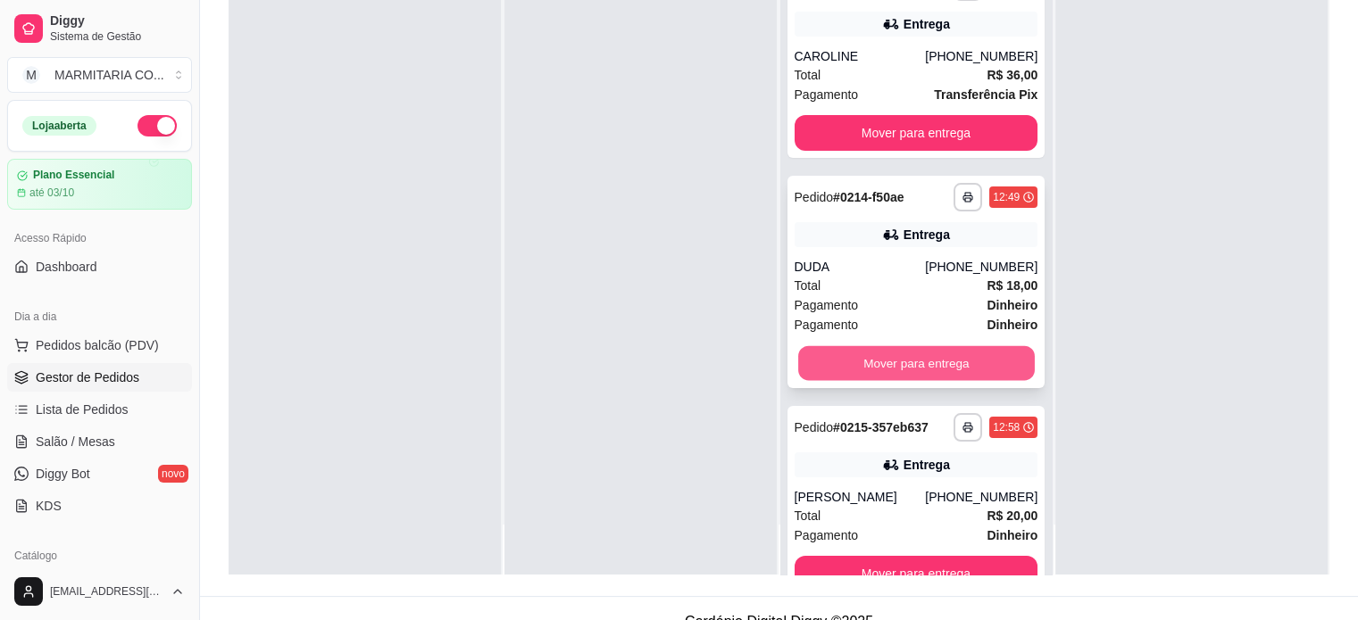
click at [927, 356] on button "Mover para entrega" at bounding box center [916, 363] width 237 height 35
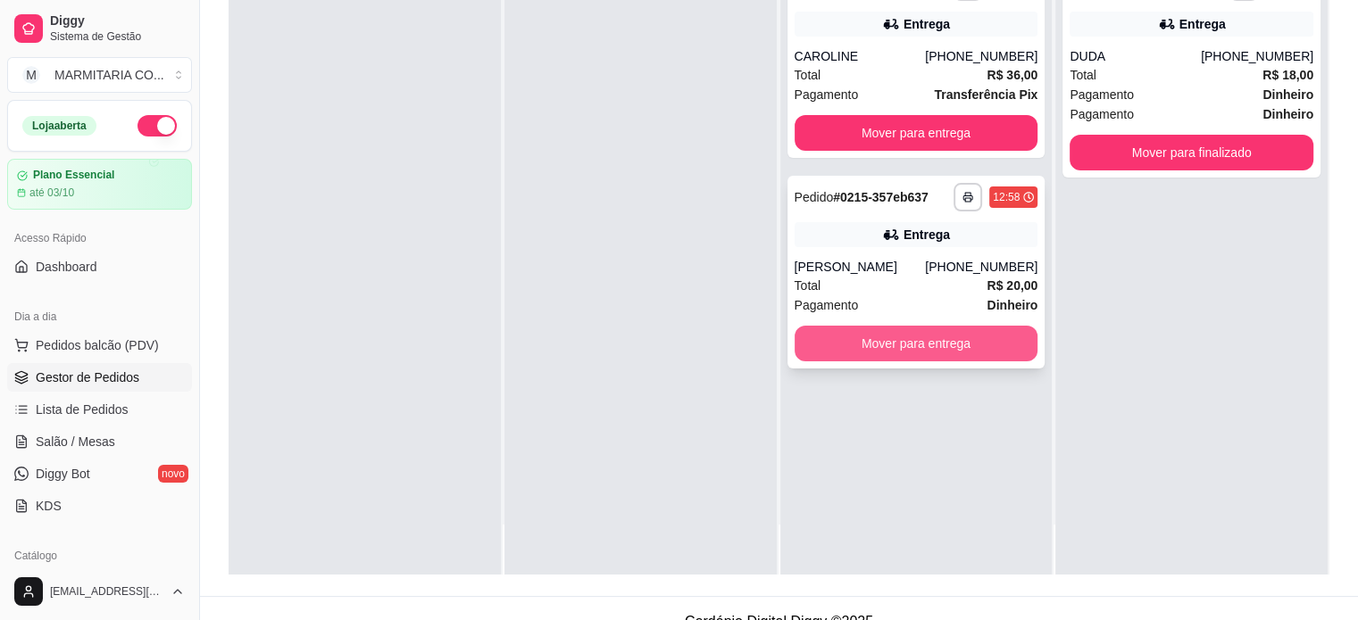
click at [841, 337] on button "Mover para entrega" at bounding box center [917, 344] width 244 height 36
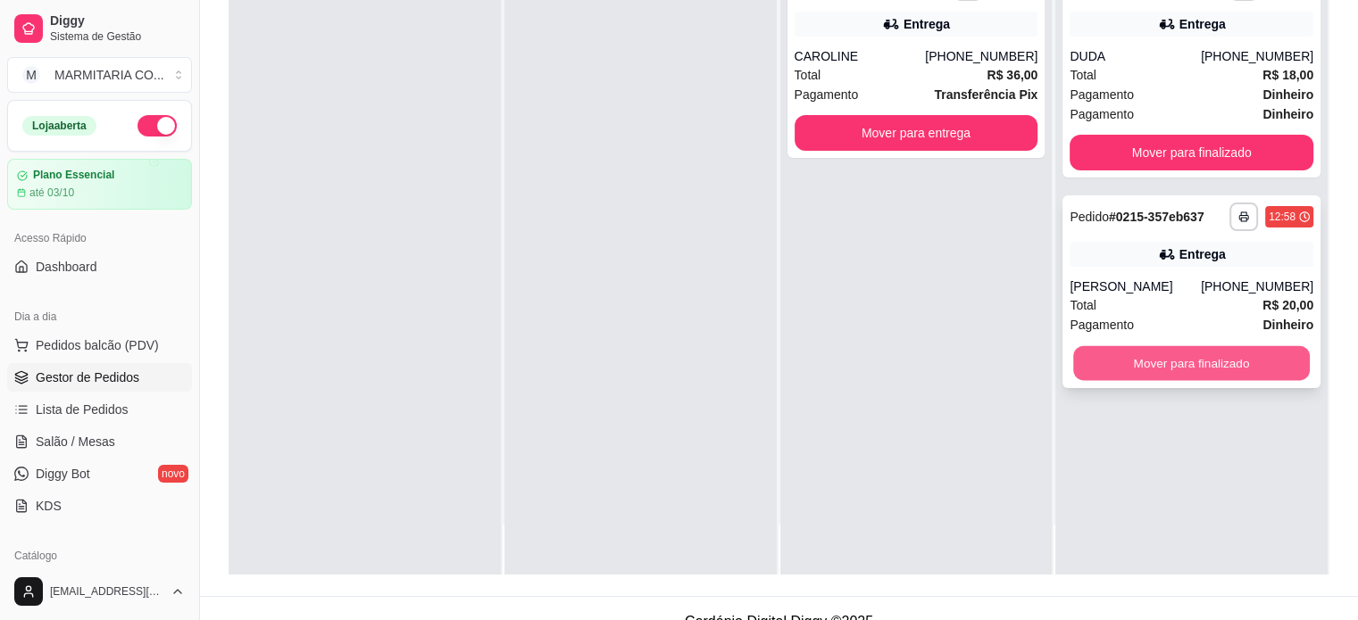
click at [1153, 355] on button "Mover para finalizado" at bounding box center [1191, 363] width 237 height 35
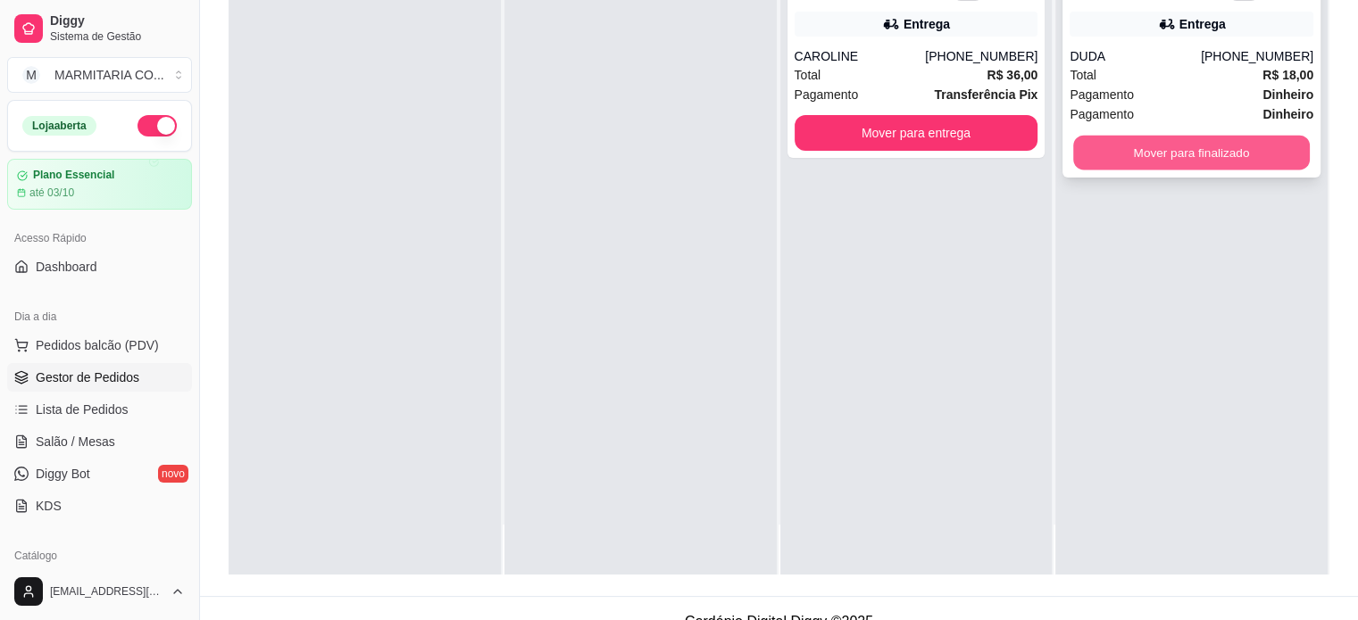
click at [1187, 151] on button "Mover para finalizado" at bounding box center [1191, 153] width 237 height 35
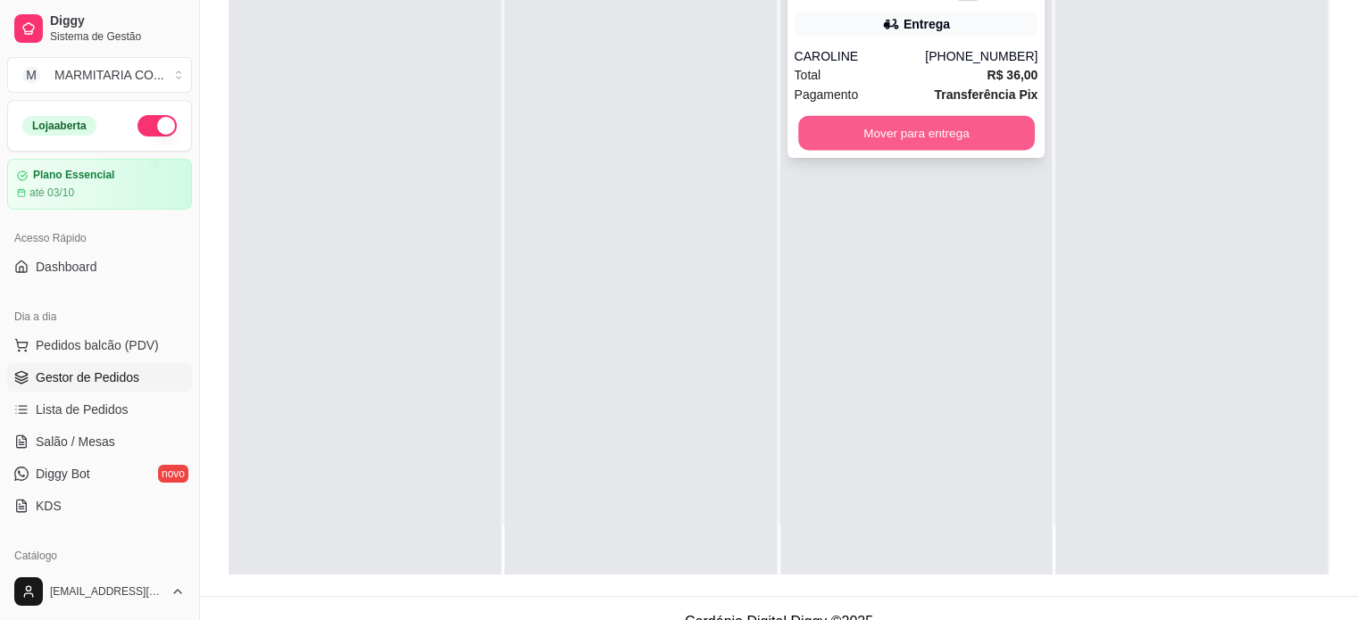
click at [868, 137] on button "Mover para entrega" at bounding box center [916, 133] width 237 height 35
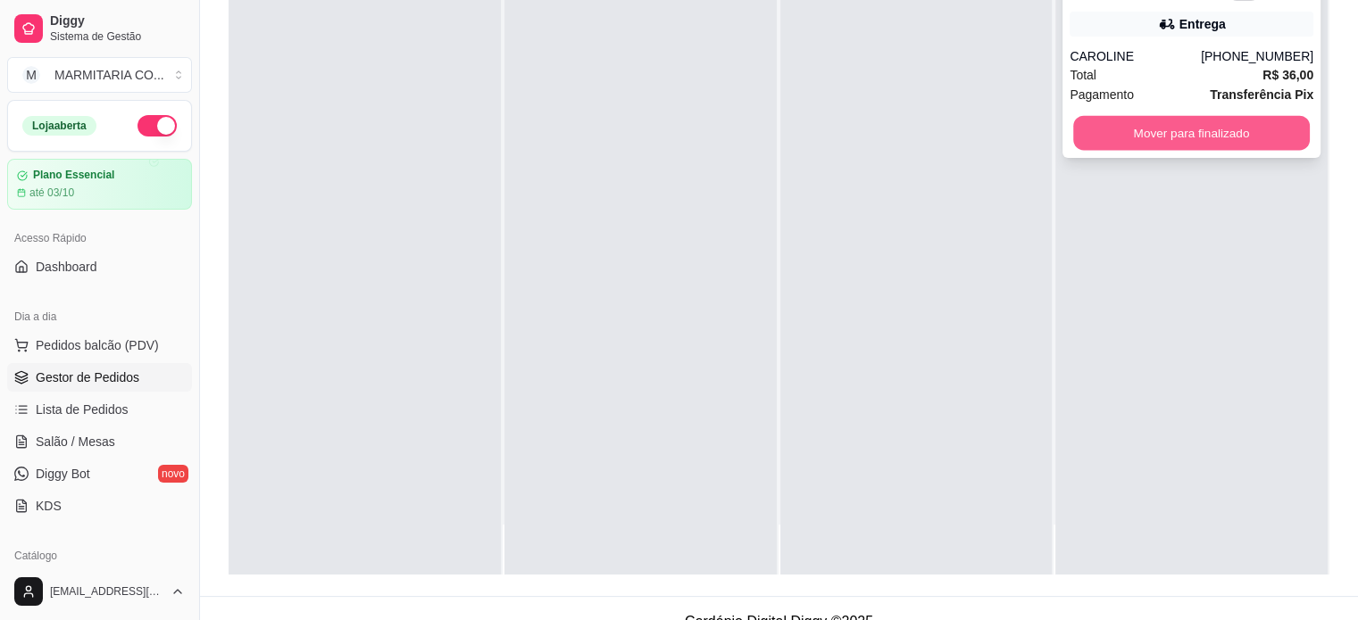
click at [1089, 128] on button "Mover para finalizado" at bounding box center [1191, 133] width 237 height 35
